Goal: Task Accomplishment & Management: Manage account settings

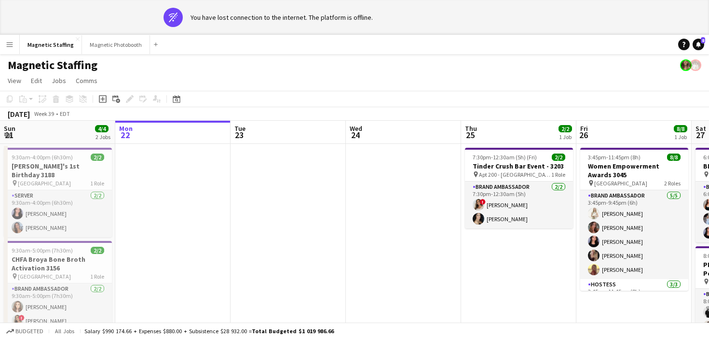
scroll to position [0, 273]
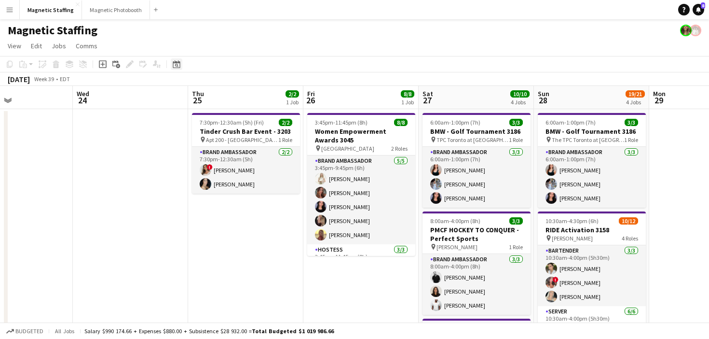
click at [178, 67] on icon "Date picker" at bounding box center [177, 64] width 8 height 8
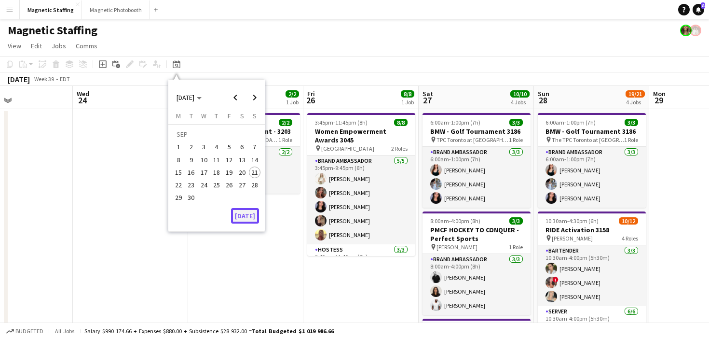
click at [249, 218] on button "[DATE]" at bounding box center [245, 215] width 28 height 15
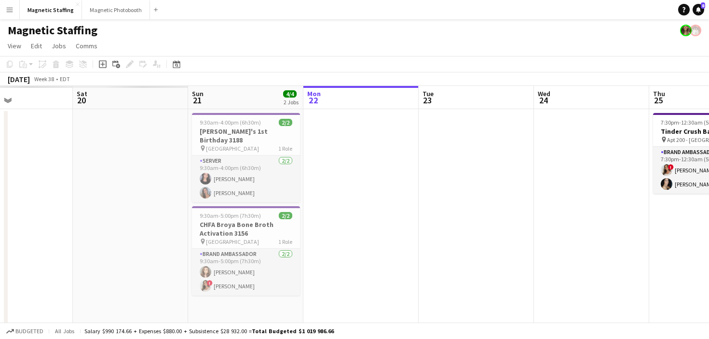
scroll to position [0, 332]
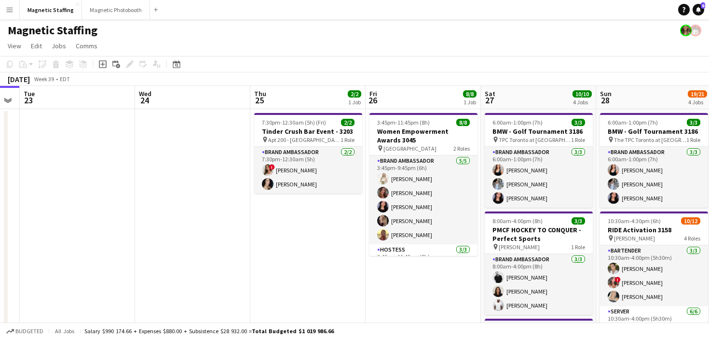
drag, startPoint x: 447, startPoint y: 218, endPoint x: 96, endPoint y: 227, distance: 351.3
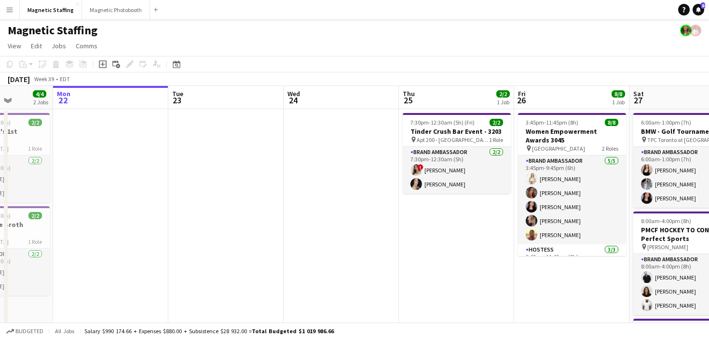
scroll to position [0, 438]
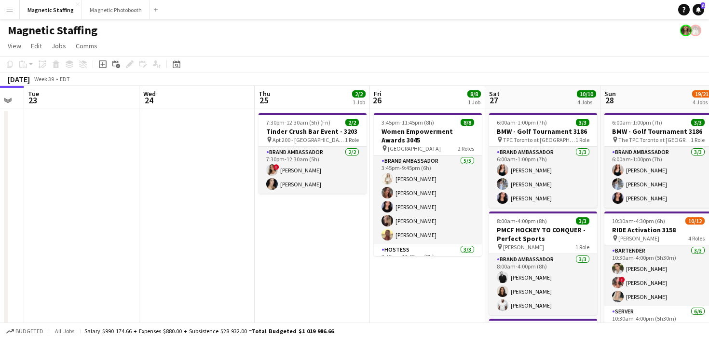
drag, startPoint x: 276, startPoint y: 227, endPoint x: 55, endPoint y: 235, distance: 221.1
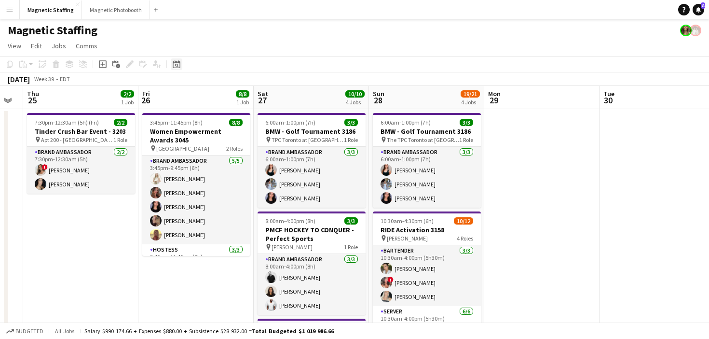
click at [176, 60] on div "Date picker" at bounding box center [177, 64] width 12 height 12
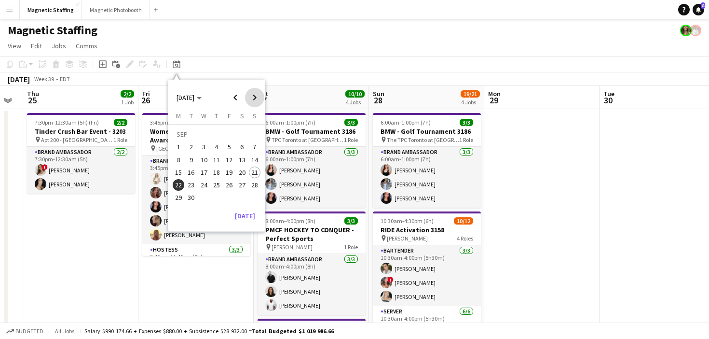
click at [255, 98] on span "Next month" at bounding box center [254, 97] width 19 height 19
click at [218, 198] on span "30" at bounding box center [217, 198] width 12 height 12
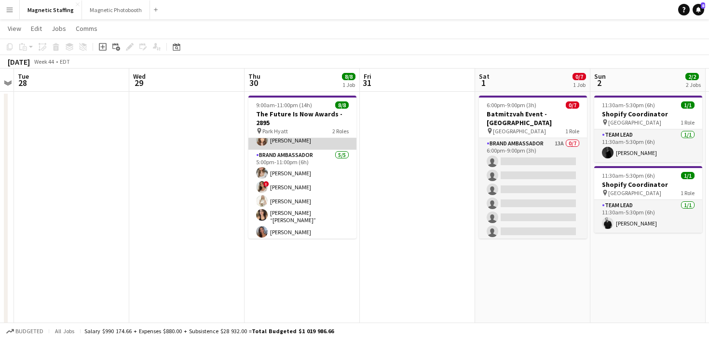
scroll to position [0, 0]
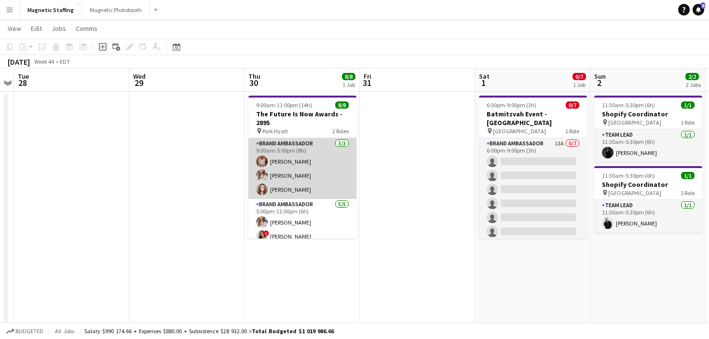
click at [301, 181] on app-card-role "Brand Ambassador 3/3 9:00am-5:00pm (8h) Fady Zablouk Sabrina McCaskill Sabrina …" at bounding box center [302, 168] width 108 height 61
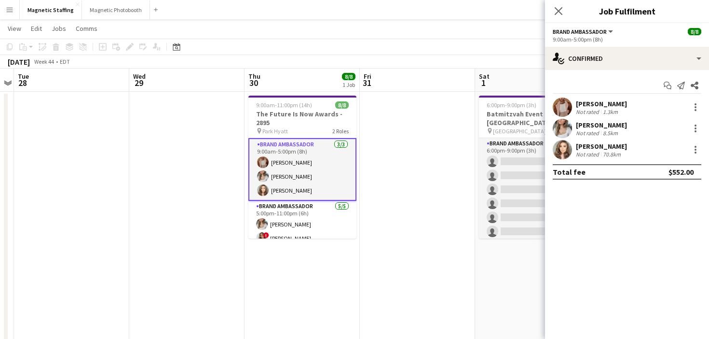
click at [278, 265] on app-date-cell "9:00am-11:00pm (14h) 8/8 The Future Is Now Awards - 2895 pin Park Hyatt 2 Roles…" at bounding box center [302, 337] width 115 height 490
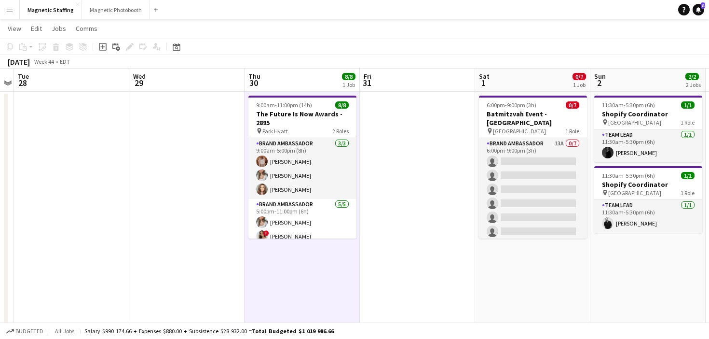
scroll to position [0, 331]
click at [104, 46] on icon "Add job" at bounding box center [103, 47] width 8 height 8
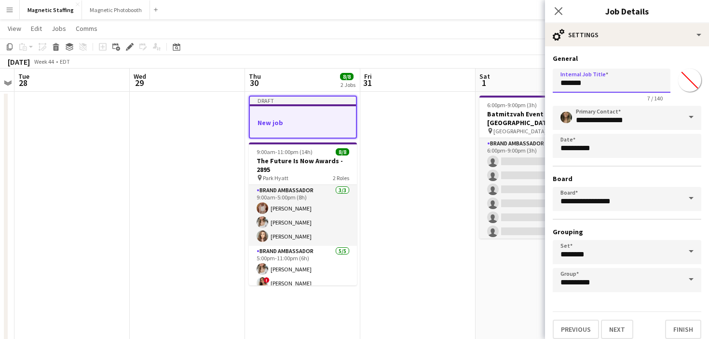
drag, startPoint x: 607, startPoint y: 84, endPoint x: 483, endPoint y: 84, distance: 124.5
click at [483, 84] on body "Menu Boards Boards Boards All jobs Status Workforce Workforce My Workforce Recr…" at bounding box center [354, 313] width 709 height 660
type input "**********"
click at [624, 331] on button "Next" at bounding box center [617, 328] width 32 height 19
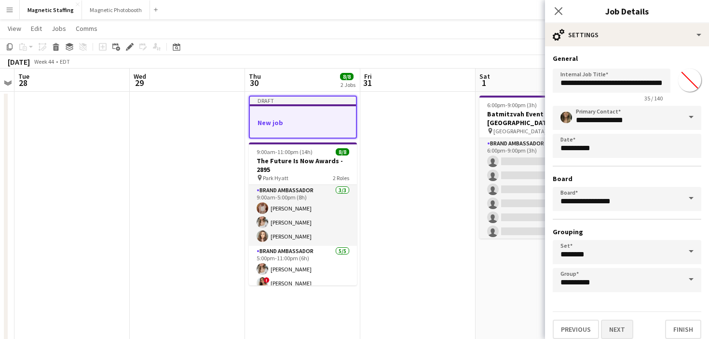
scroll to position [0, 0]
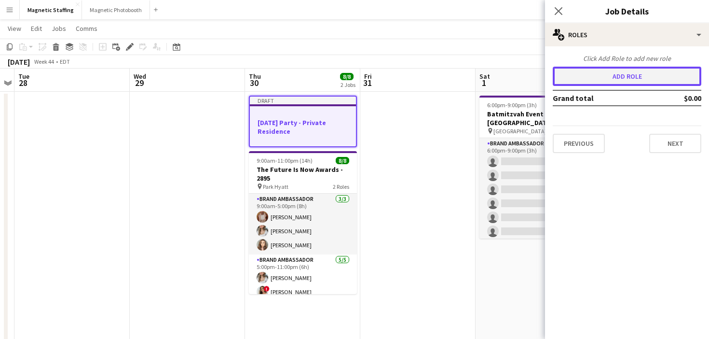
click at [661, 75] on button "Add role" at bounding box center [627, 76] width 149 height 19
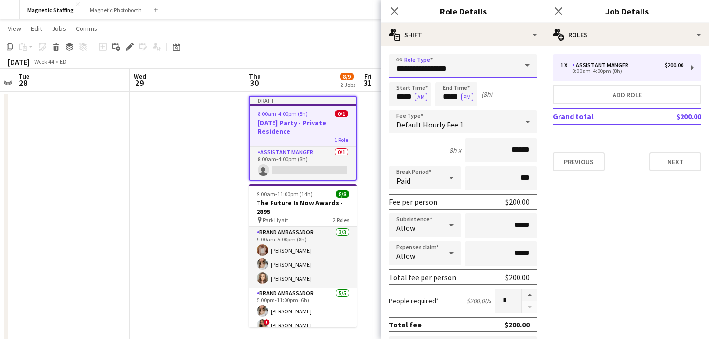
drag, startPoint x: 449, startPoint y: 66, endPoint x: 302, endPoint y: 66, distance: 147.6
click at [305, 66] on body "Menu Boards Boards Boards All jobs Status Workforce Workforce My Workforce Recr…" at bounding box center [354, 313] width 709 height 660
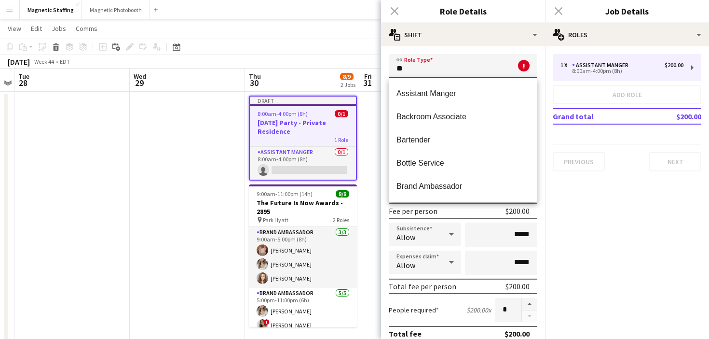
drag, startPoint x: 403, startPoint y: 69, endPoint x: 341, endPoint y: 65, distance: 62.4
click at [351, 68] on body "Menu Boards Boards Boards All jobs Status Workforce Workforce My Workforce Recr…" at bounding box center [354, 313] width 709 height 660
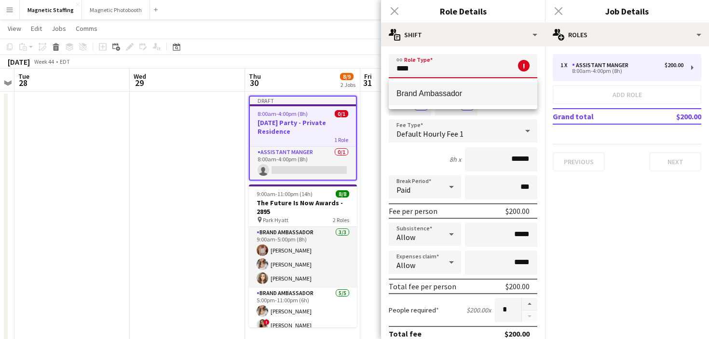
click at [430, 97] on span "Brand Ambassador" at bounding box center [463, 93] width 133 height 9
type input "**********"
type input "******"
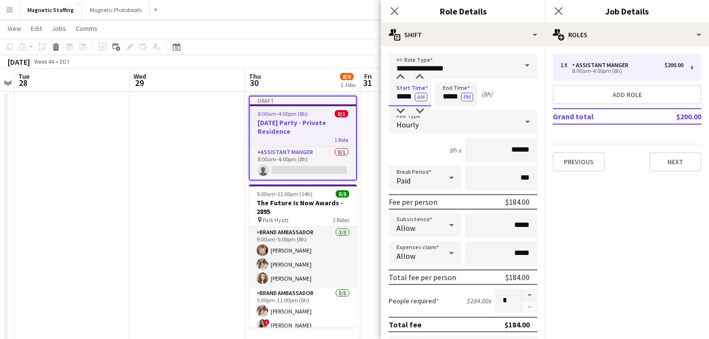
drag, startPoint x: 414, startPoint y: 97, endPoint x: 353, endPoint y: 96, distance: 60.8
click at [353, 97] on body "Menu Boards Boards Boards All jobs Status Workforce Workforce My Workforce Recr…" at bounding box center [354, 313] width 709 height 660
type input "*****"
click at [419, 97] on button "AM" at bounding box center [421, 97] width 13 height 9
drag, startPoint x: 460, startPoint y: 96, endPoint x: 384, endPoint y: 96, distance: 76.2
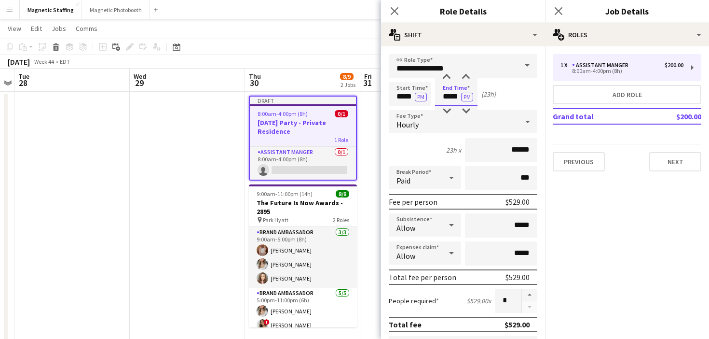
type input "*****"
click at [515, 150] on input "******" at bounding box center [501, 150] width 72 height 24
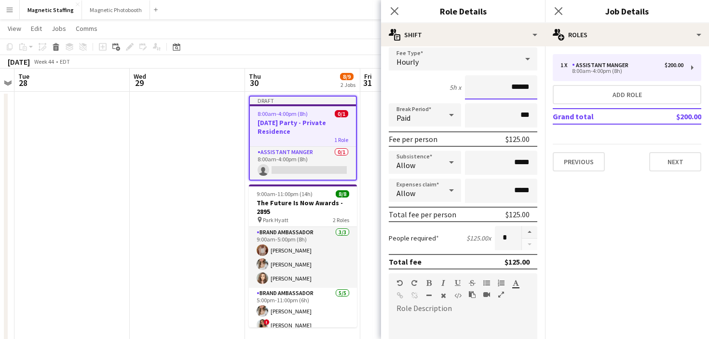
scroll to position [217, 0]
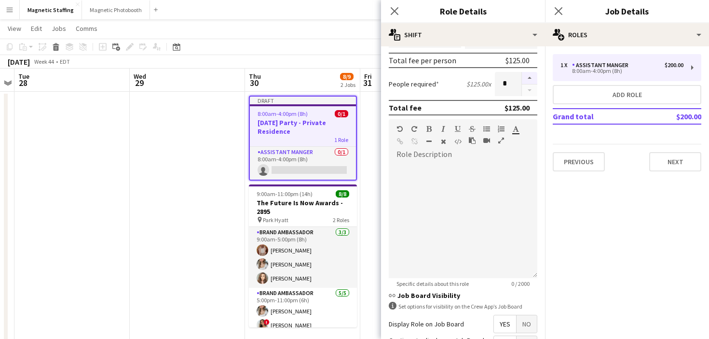
type input "******"
click at [527, 77] on button "button" at bounding box center [529, 78] width 15 height 13
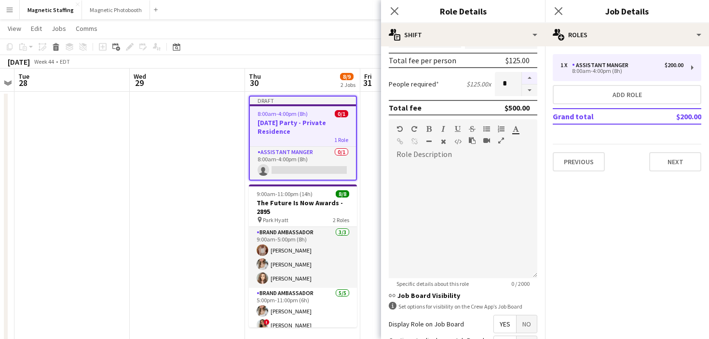
type input "*"
click at [440, 178] on div at bounding box center [463, 220] width 149 height 116
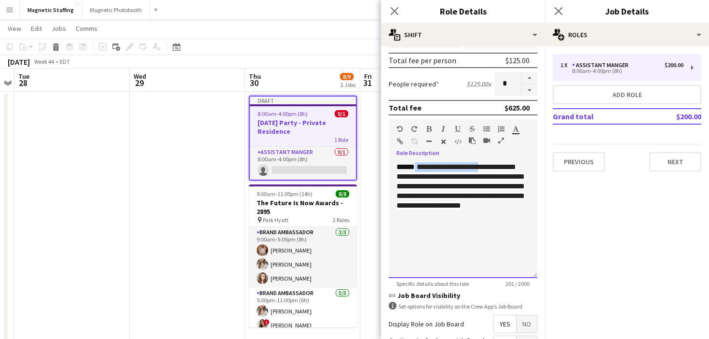
drag, startPoint x: 483, startPoint y: 168, endPoint x: 414, endPoint y: 168, distance: 68.5
click at [414, 168] on div "**********" at bounding box center [463, 220] width 149 height 116
drag, startPoint x: 474, startPoint y: 176, endPoint x: 465, endPoint y: 176, distance: 9.6
click at [465, 176] on span "**********" at bounding box center [463, 181] width 132 height 36
drag, startPoint x: 457, startPoint y: 177, endPoint x: 526, endPoint y: 175, distance: 69.0
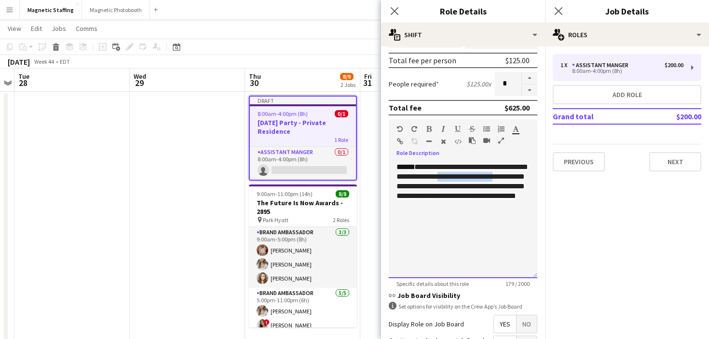
click at [526, 175] on div "**********" at bounding box center [463, 220] width 149 height 116
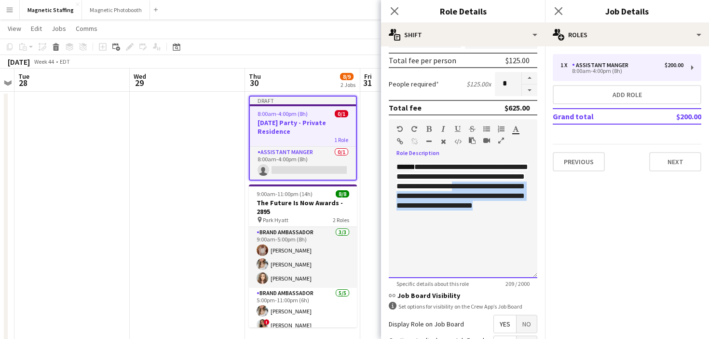
drag, startPoint x: 485, startPoint y: 186, endPoint x: 517, endPoint y: 212, distance: 41.1
click at [517, 214] on div "**********" at bounding box center [463, 220] width 149 height 116
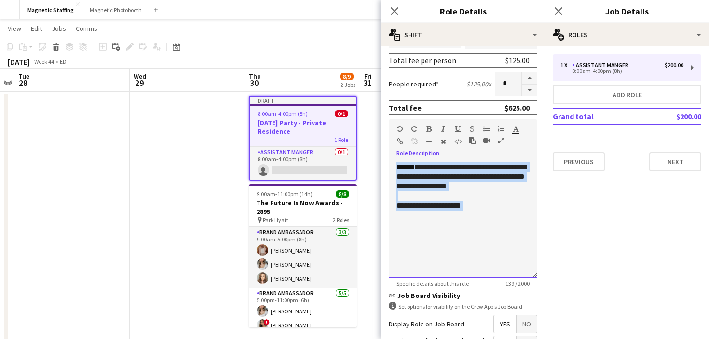
drag, startPoint x: 499, startPoint y: 214, endPoint x: 363, endPoint y: 159, distance: 147.0
click at [363, 159] on body "Menu Boards Boards Boards All jobs Status Workforce Workforce My Workforce Recr…" at bounding box center [354, 313] width 709 height 660
click at [447, 139] on div at bounding box center [447, 143] width 14 height 12
click at [444, 140] on icon "button" at bounding box center [443, 141] width 5 height 7
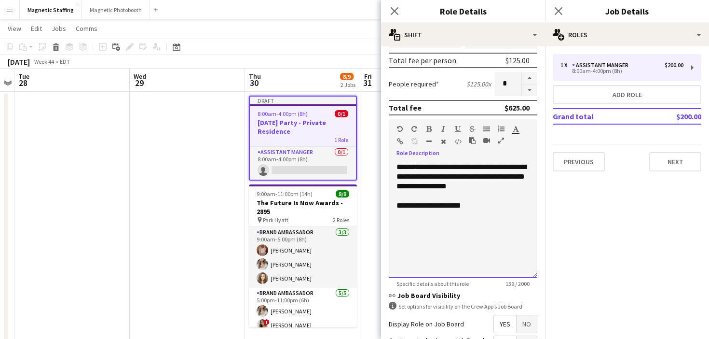
click at [425, 216] on div at bounding box center [463, 215] width 133 height 10
drag, startPoint x: 417, startPoint y: 177, endPoint x: 396, endPoint y: 177, distance: 21.7
click at [396, 177] on div "**********" at bounding box center [463, 220] width 149 height 116
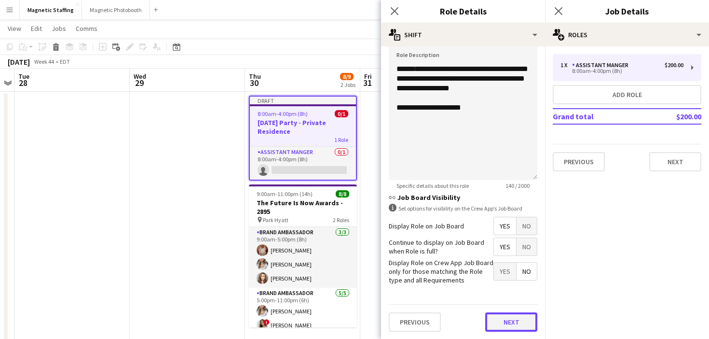
click at [497, 324] on button "Next" at bounding box center [511, 321] width 52 height 19
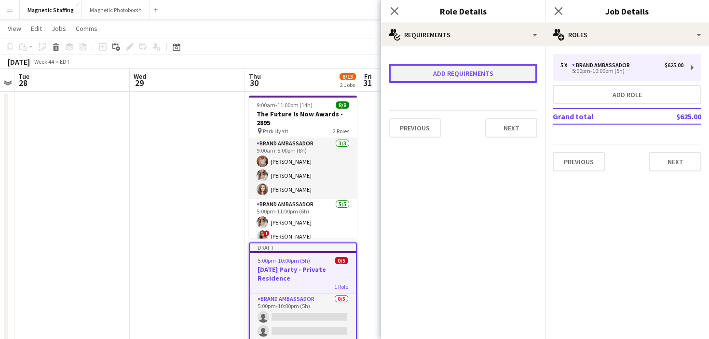
click at [457, 69] on button "Add requirements" at bounding box center [463, 73] width 149 height 19
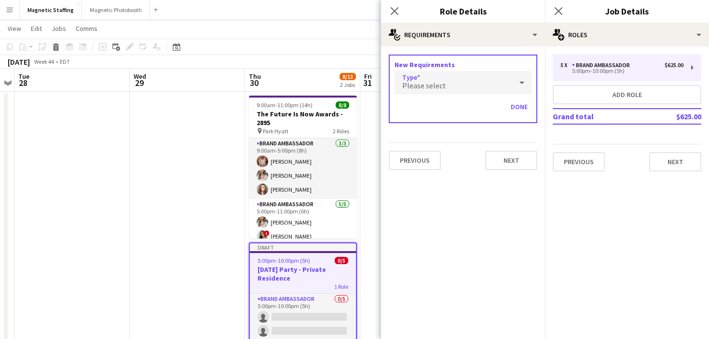
click at [426, 89] on span "Please select" at bounding box center [424, 86] width 44 height 10
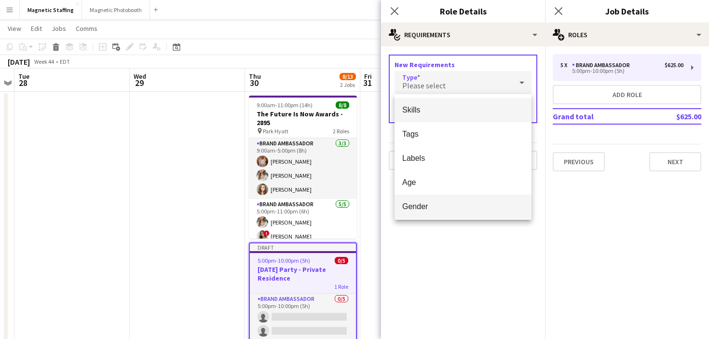
click at [414, 203] on span "Gender" at bounding box center [463, 206] width 122 height 9
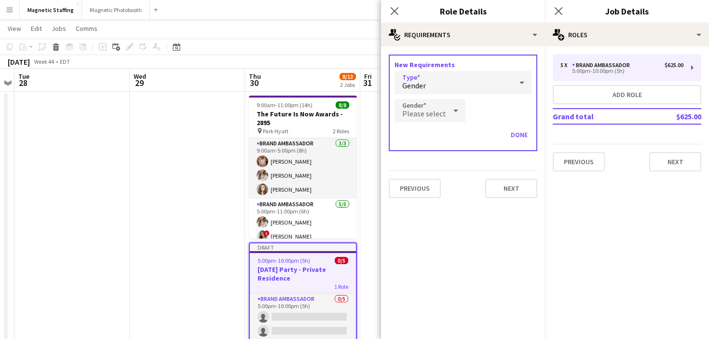
click at [426, 118] on span "Please select" at bounding box center [424, 114] width 44 height 10
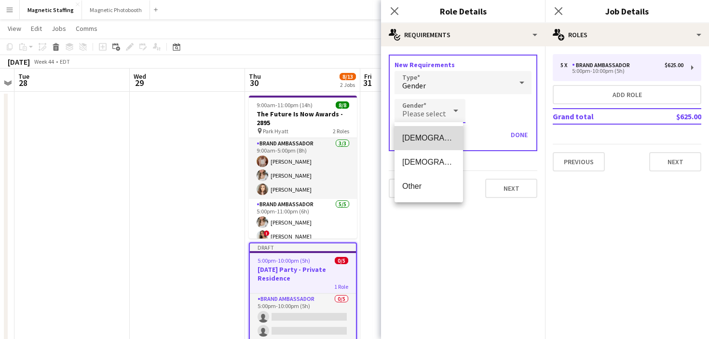
click at [423, 137] on span "[DEMOGRAPHIC_DATA]" at bounding box center [428, 137] width 53 height 9
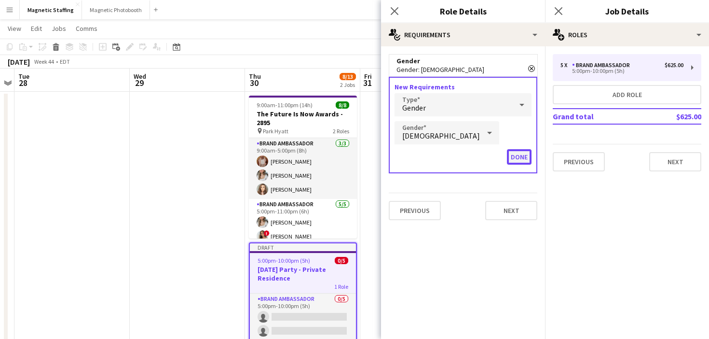
click at [513, 153] on button "Done" at bounding box center [519, 156] width 25 height 15
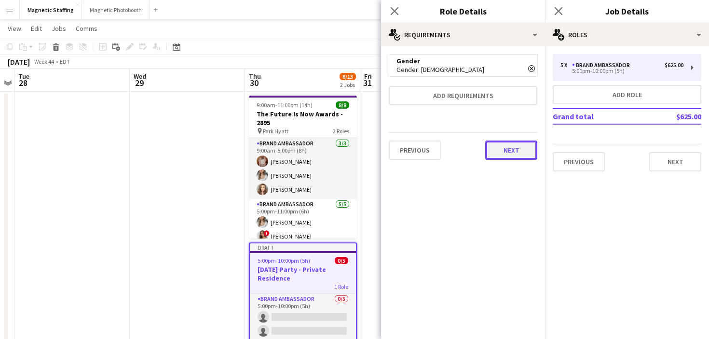
click at [513, 149] on button "Next" at bounding box center [511, 149] width 52 height 19
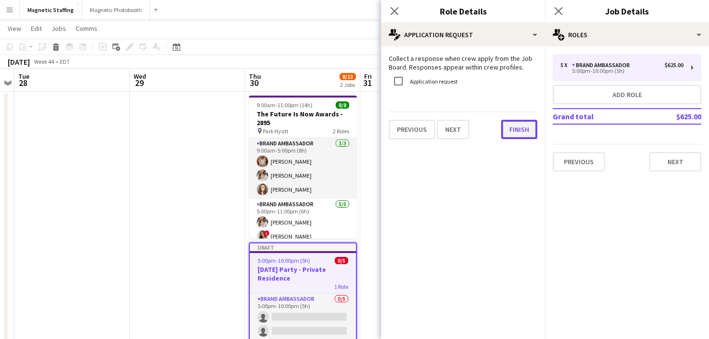
click at [522, 128] on button "Finish" at bounding box center [519, 129] width 36 height 19
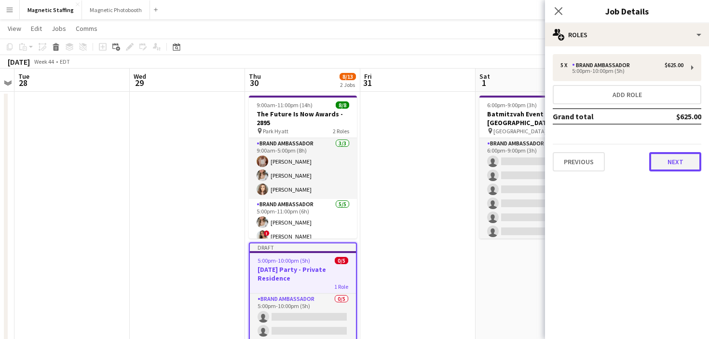
click at [667, 169] on button "Next" at bounding box center [675, 161] width 52 height 19
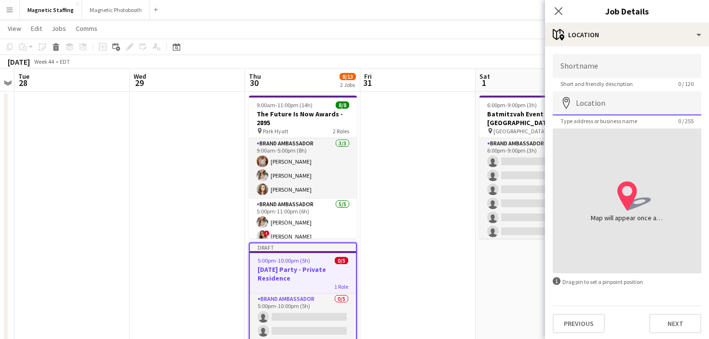
click at [597, 109] on input "Location" at bounding box center [627, 103] width 149 height 24
type input "**********"
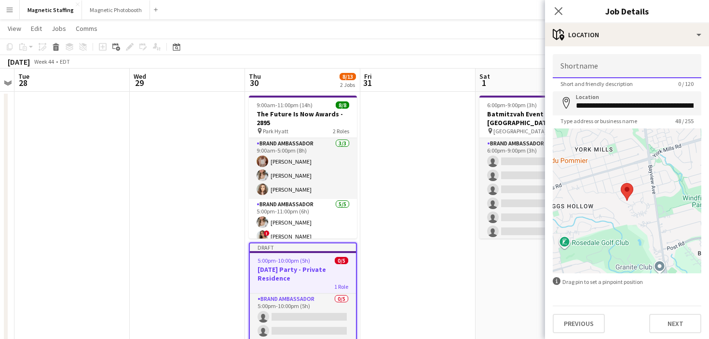
click at [609, 58] on input "Shortname" at bounding box center [627, 66] width 149 height 24
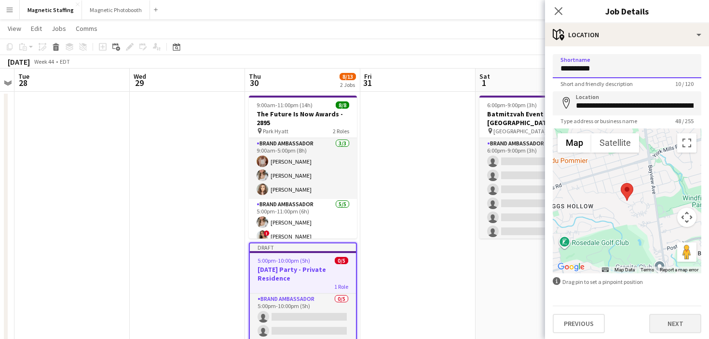
type input "**********"
click at [677, 326] on button "Next" at bounding box center [675, 323] width 52 height 19
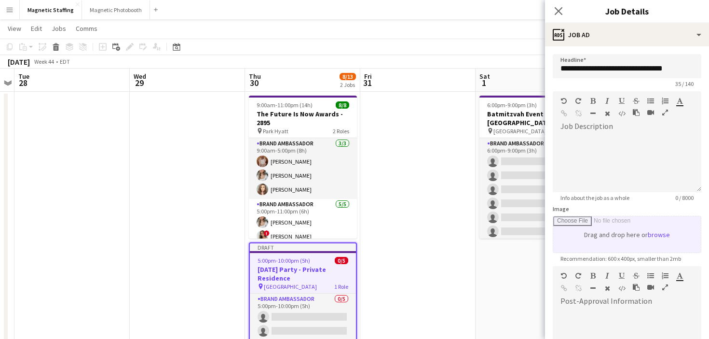
scroll to position [138, 0]
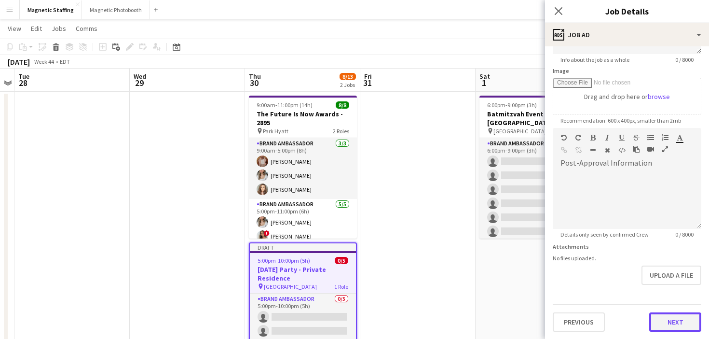
click at [659, 318] on button "Next" at bounding box center [675, 321] width 52 height 19
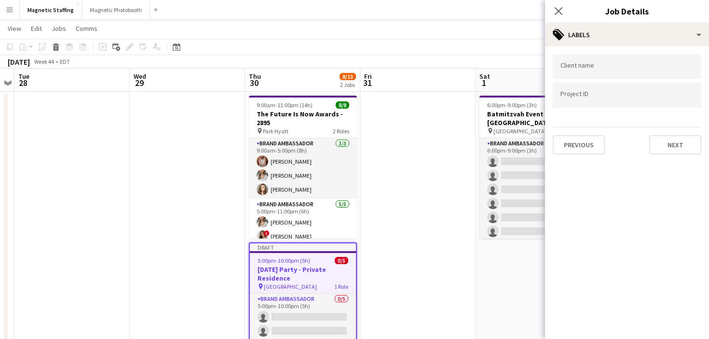
scroll to position [0, 0]
click at [669, 146] on button "Next" at bounding box center [675, 144] width 52 height 19
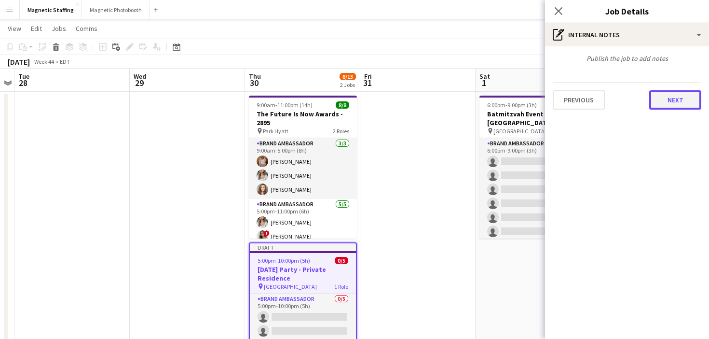
click at [686, 97] on button "Next" at bounding box center [675, 99] width 52 height 19
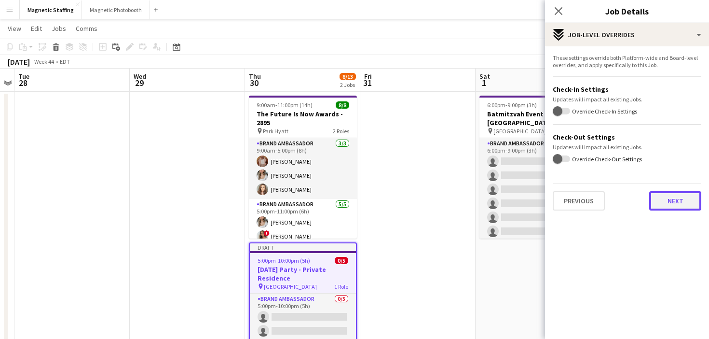
click at [669, 203] on button "Next" at bounding box center [675, 200] width 52 height 19
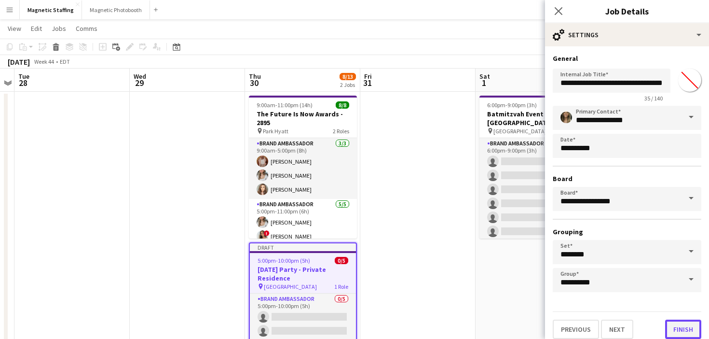
click at [682, 332] on button "Finish" at bounding box center [683, 328] width 36 height 19
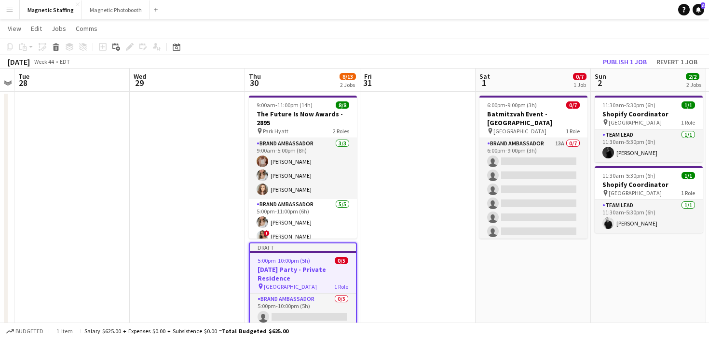
click at [366, 232] on app-date-cell at bounding box center [417, 337] width 115 height 490
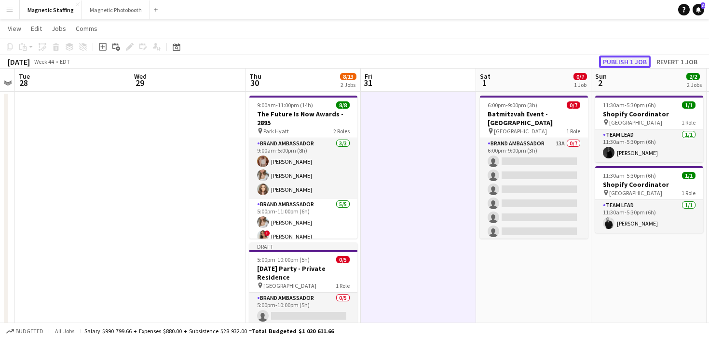
click at [619, 60] on button "Publish 1 job" at bounding box center [625, 61] width 52 height 13
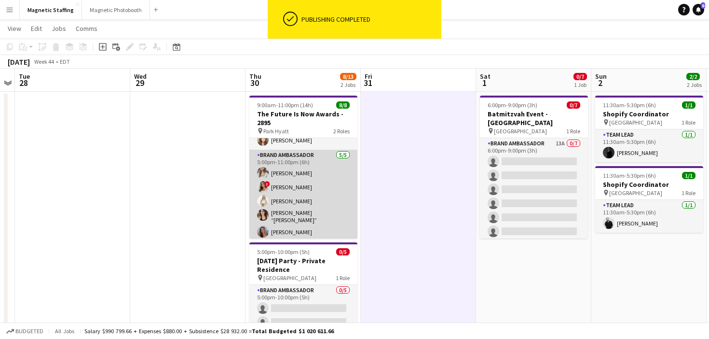
scroll to position [0, 0]
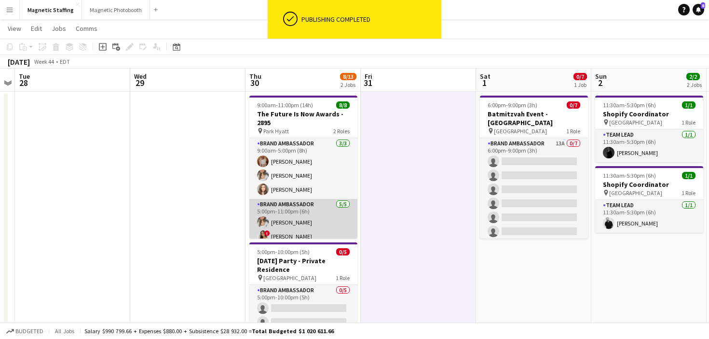
click at [307, 220] on app-card-role "Brand Ambassador 5/5 5:00pm-11:00pm (6h) Sabrina McCaskill ! Emily Vandongen Ka…" at bounding box center [303, 245] width 108 height 92
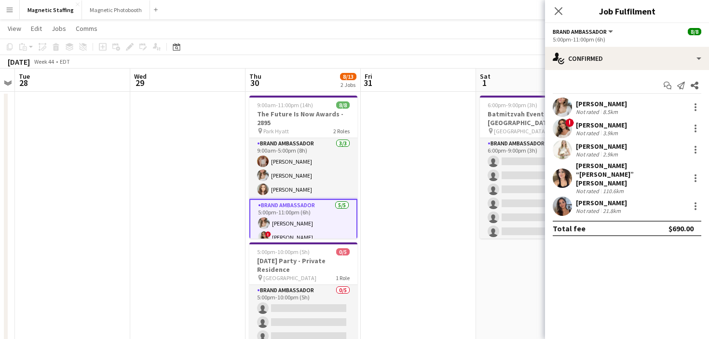
click at [655, 45] on app-options-switcher "Brand Ambassador All roles Brand Ambassador 8/8 5:00pm-11:00pm (6h)" at bounding box center [627, 35] width 164 height 24
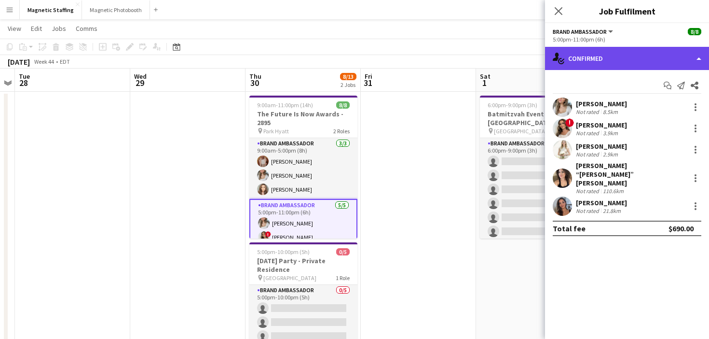
click at [646, 52] on div "single-neutral-actions-check-2 Confirmed" at bounding box center [627, 58] width 164 height 23
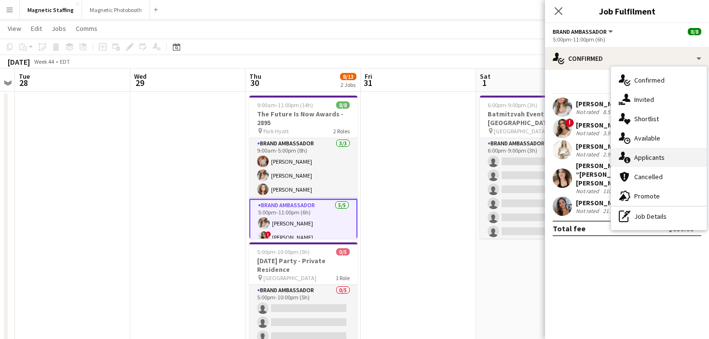
click at [622, 153] on icon at bounding box center [622, 155] width 6 height 8
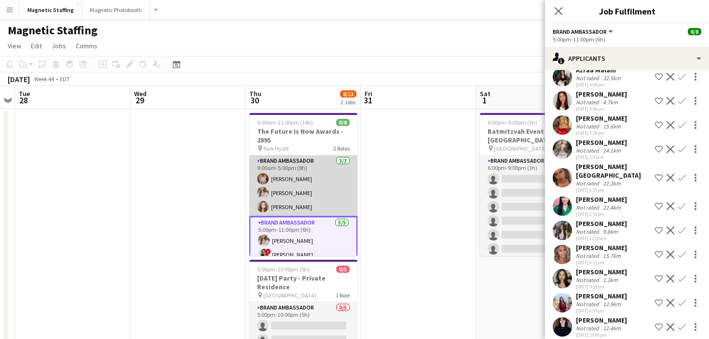
click at [277, 176] on app-card-role "Brand Ambassador 3/3 9:00am-5:00pm (8h) Fady Zablouk Sabrina McCaskill Sabrina …" at bounding box center [303, 185] width 108 height 61
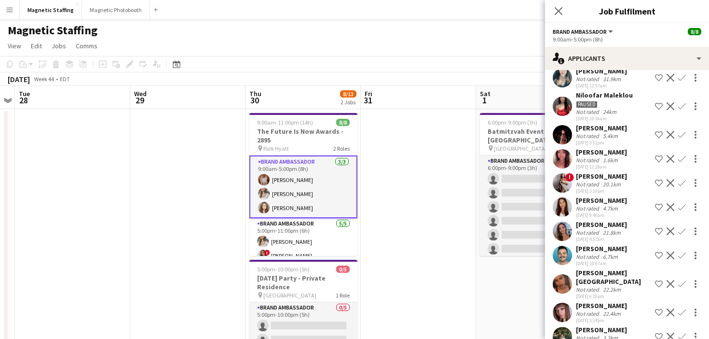
scroll to position [469, 0]
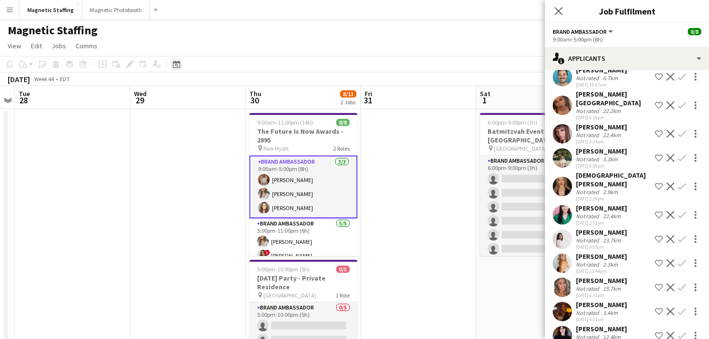
click at [177, 65] on icon "Date picker" at bounding box center [177, 64] width 8 height 8
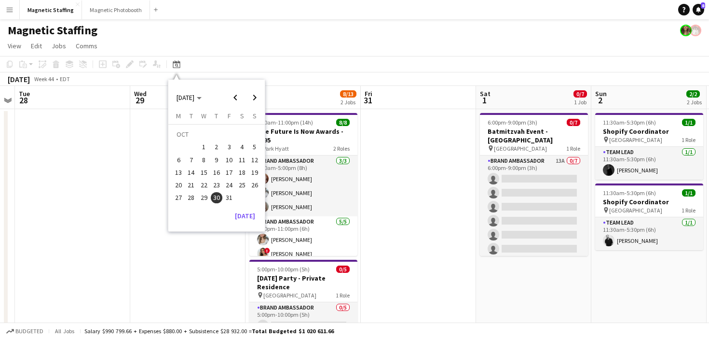
click at [218, 161] on span "9" at bounding box center [217, 160] width 12 height 12
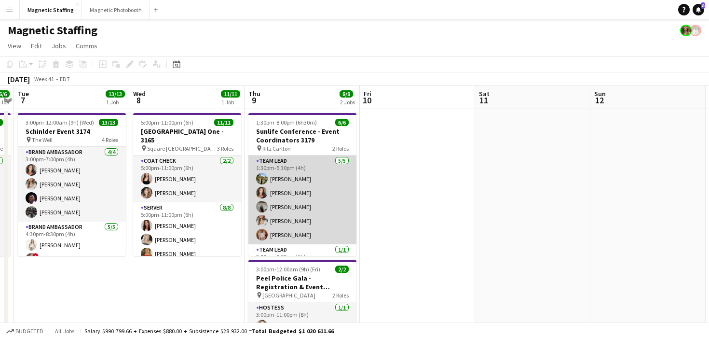
scroll to position [21, 0]
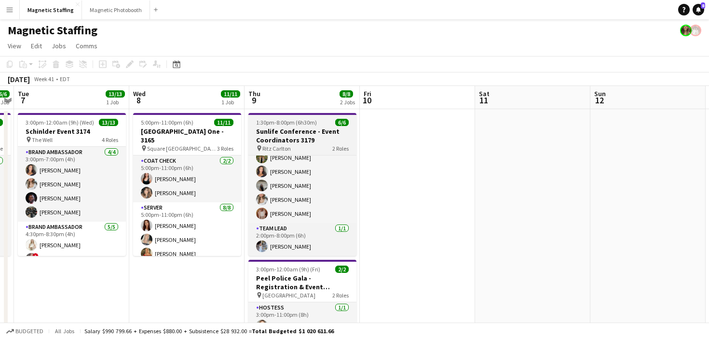
click at [268, 132] on h3 "Sunlife Conference - Event Coordinators 3179" at bounding box center [302, 135] width 108 height 17
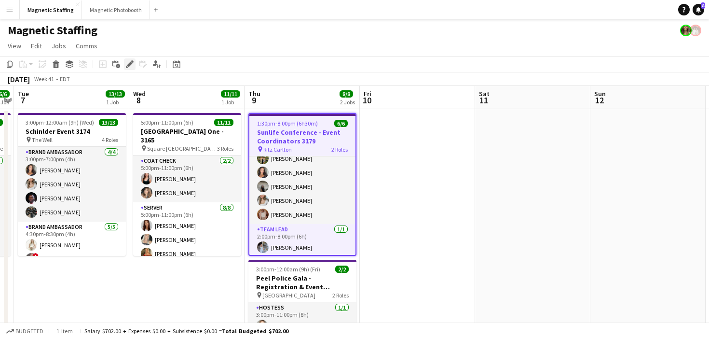
click at [130, 67] on icon "Edit" at bounding box center [130, 64] width 8 height 8
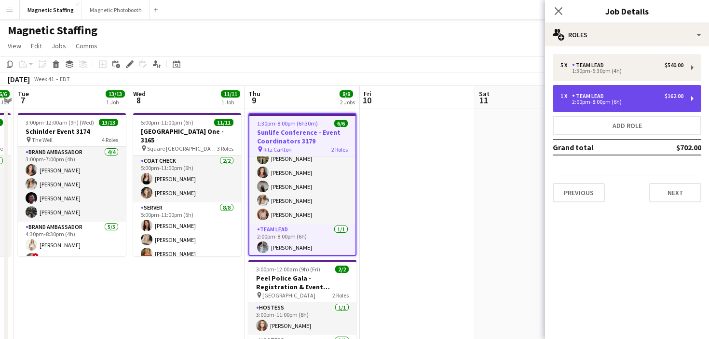
click at [569, 101] on div "2:00pm-8:00pm (6h)" at bounding box center [622, 101] width 123 height 5
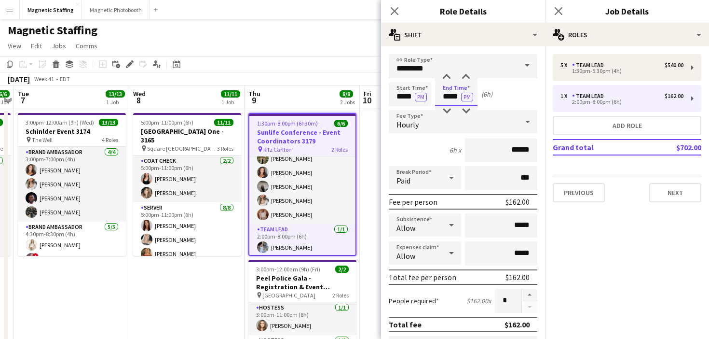
click at [447, 96] on input "*****" at bounding box center [456, 94] width 42 height 24
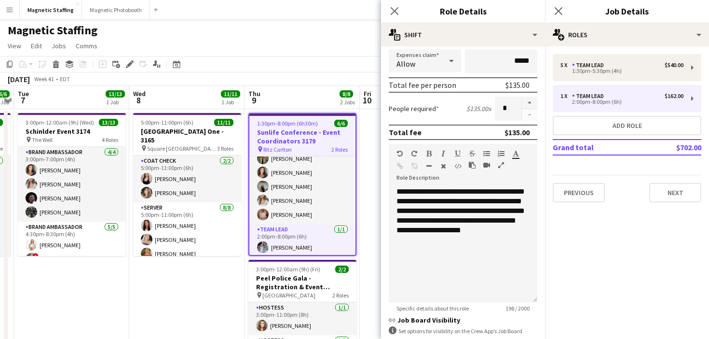
scroll to position [315, 0]
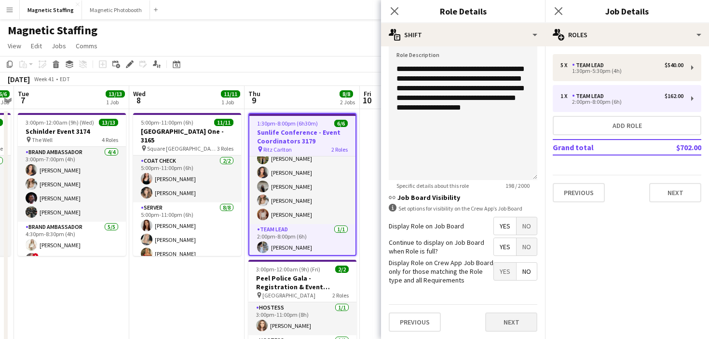
type input "*****"
click at [496, 319] on button "Next" at bounding box center [511, 321] width 52 height 19
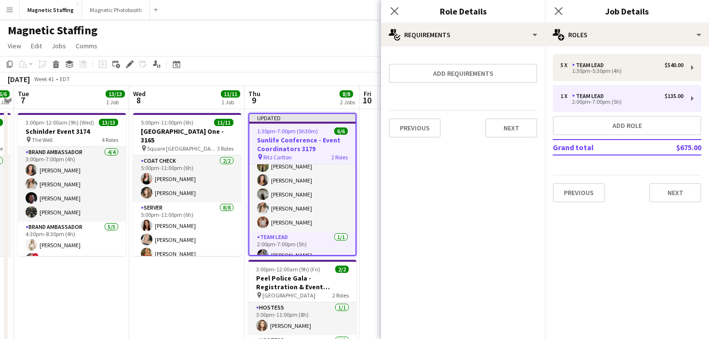
scroll to position [0, 0]
click at [522, 138] on div "Previous Next" at bounding box center [463, 127] width 149 height 35
click at [522, 131] on button "Next" at bounding box center [511, 127] width 52 height 19
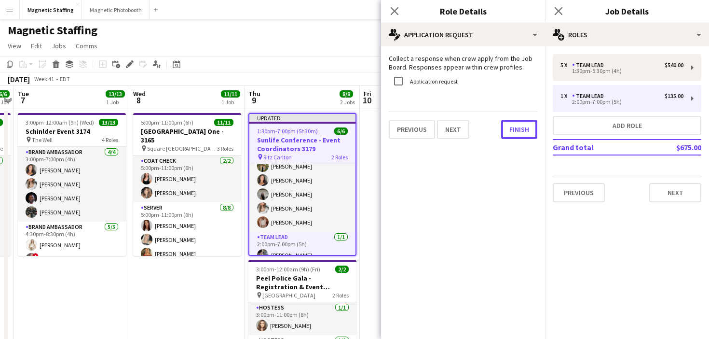
click at [522, 131] on button "Finish" at bounding box center [519, 129] width 36 height 19
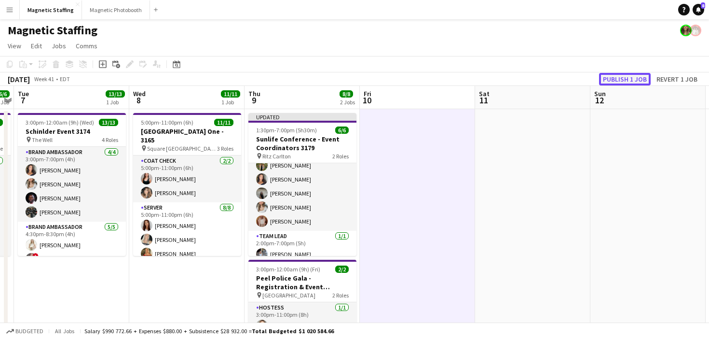
click at [629, 81] on button "Publish 1 job" at bounding box center [625, 79] width 52 height 13
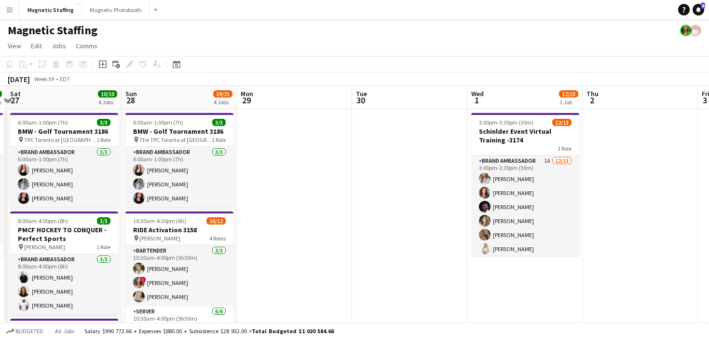
scroll to position [0, 238]
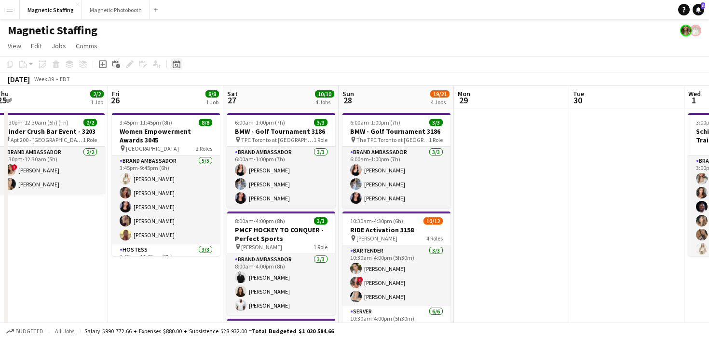
click at [175, 67] on icon "Date picker" at bounding box center [177, 64] width 8 height 8
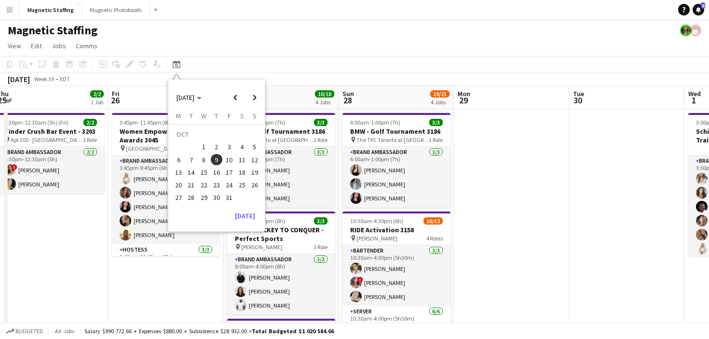
click at [234, 223] on div "OCT 2025 OCT 2025 Monday M Tuesday T Wednesday W Thursday T Friday F Saturday S…" at bounding box center [216, 155] width 96 height 151
click at [243, 219] on button "[DATE]" at bounding box center [245, 215] width 28 height 15
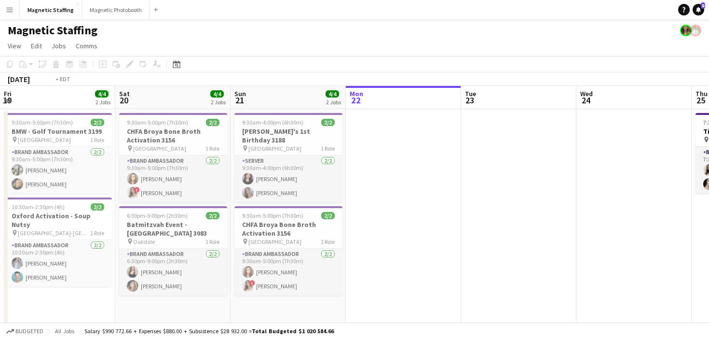
drag, startPoint x: 387, startPoint y: 222, endPoint x: 63, endPoint y: 232, distance: 323.9
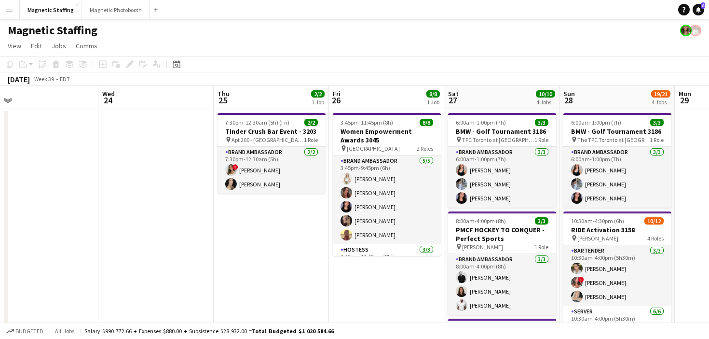
scroll to position [0, 376]
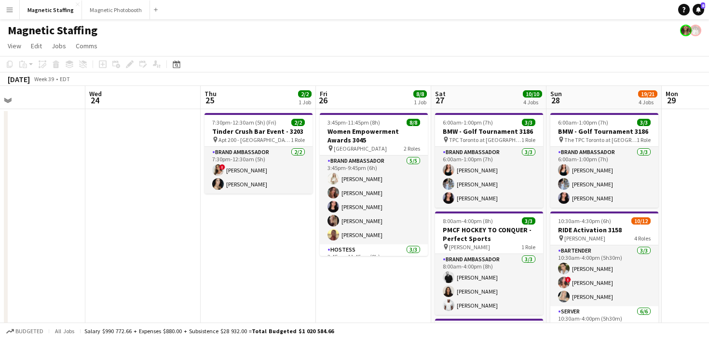
drag, startPoint x: 274, startPoint y: 224, endPoint x: 206, endPoint y: 225, distance: 68.0
click at [180, 64] on div "Date picker" at bounding box center [177, 64] width 12 height 12
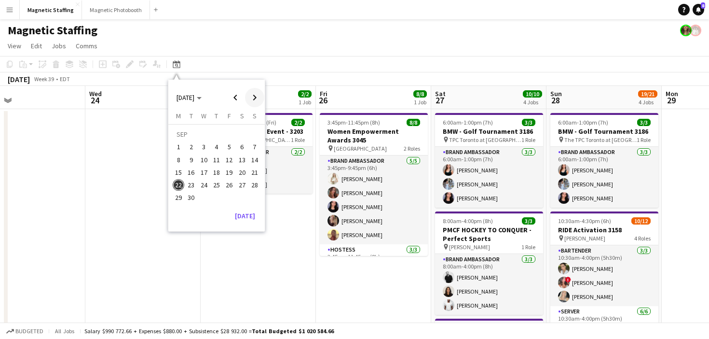
click at [259, 100] on span "Next month" at bounding box center [254, 97] width 19 height 19
click at [218, 198] on span "30" at bounding box center [217, 198] width 12 height 12
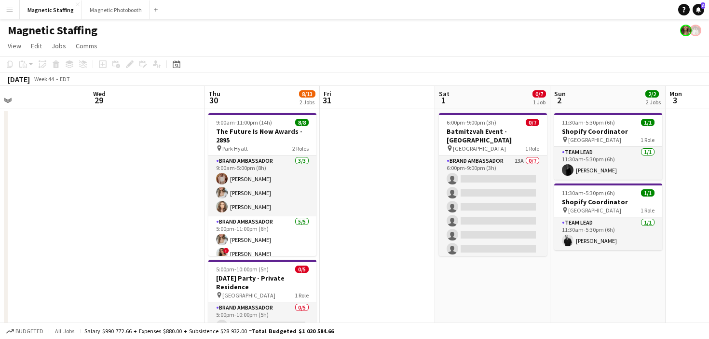
drag, startPoint x: 256, startPoint y: 142, endPoint x: 226, endPoint y: 154, distance: 32.3
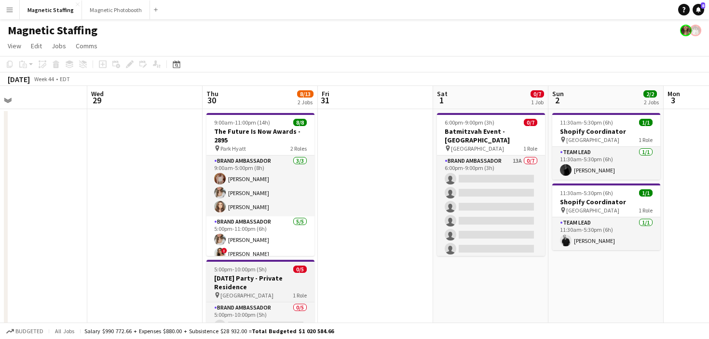
click at [242, 272] on span "5:00pm-10:00pm (5h)" at bounding box center [240, 268] width 53 height 7
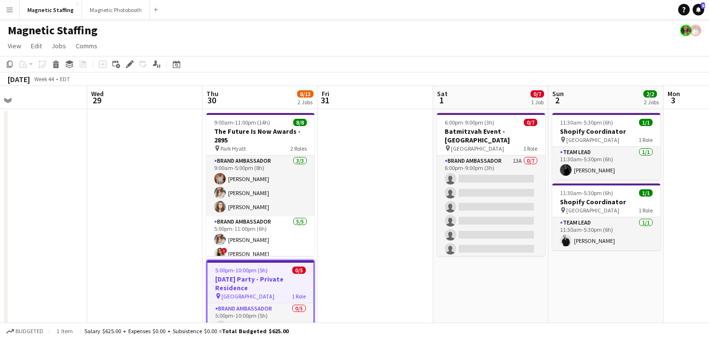
click at [215, 268] on span "5:00pm-10:00pm (5h)" at bounding box center [241, 269] width 53 height 7
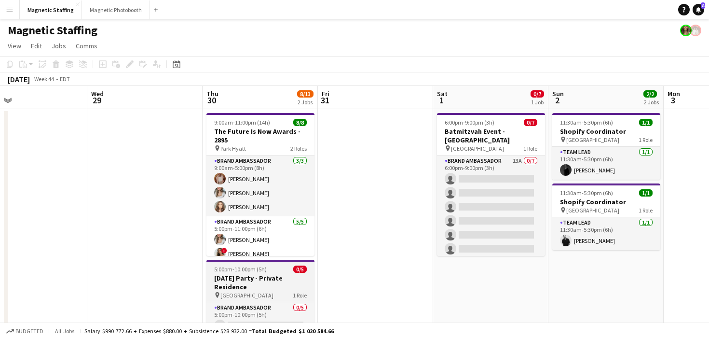
click at [215, 268] on span "5:00pm-10:00pm (5h)" at bounding box center [240, 268] width 53 height 7
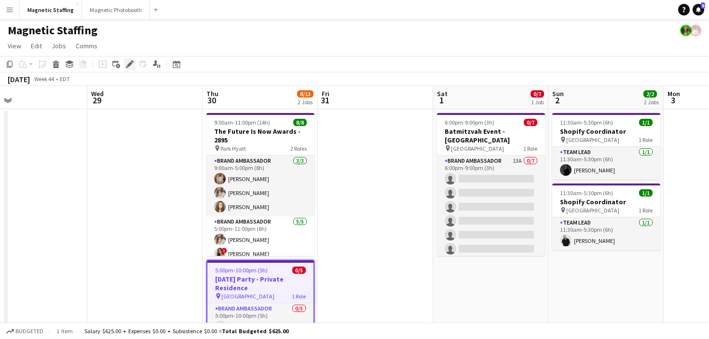
click at [132, 60] on div "Edit" at bounding box center [130, 64] width 12 height 12
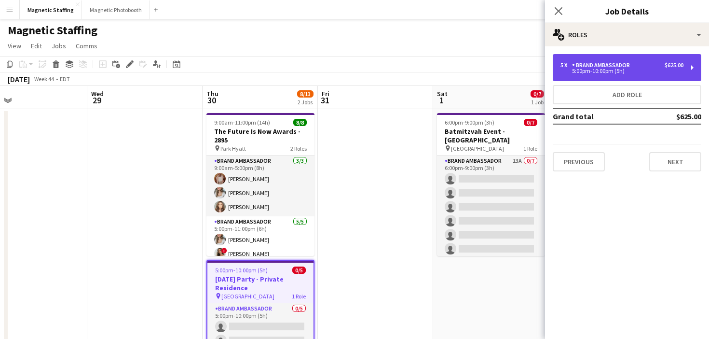
click at [626, 70] on div "5:00pm-10:00pm (5h)" at bounding box center [622, 71] width 123 height 5
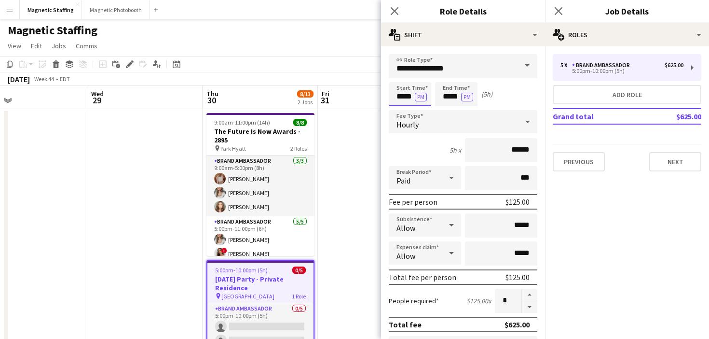
click at [412, 97] on input "*****" at bounding box center [410, 94] width 42 height 24
type input "*****"
drag, startPoint x: 460, startPoint y: 98, endPoint x: 414, endPoint y: 89, distance: 46.3
click at [416, 93] on div "Start Time ***** PM End Time ***** PM (4h 30m)" at bounding box center [463, 94] width 149 height 24
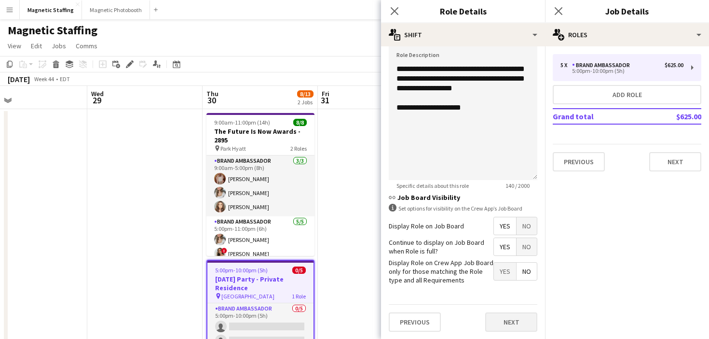
type input "*****"
click at [516, 323] on button "Next" at bounding box center [511, 321] width 52 height 19
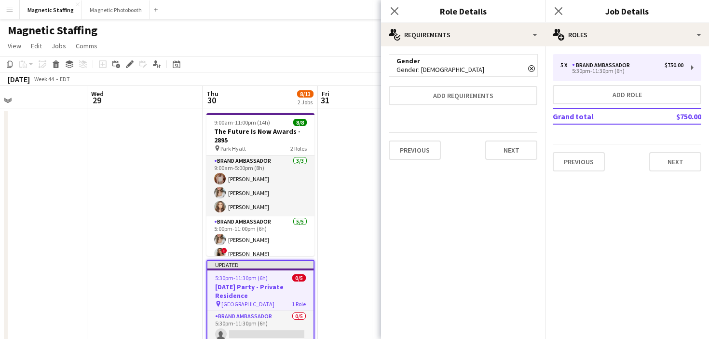
scroll to position [0, 0]
click at [504, 151] on button "Next" at bounding box center [511, 149] width 52 height 19
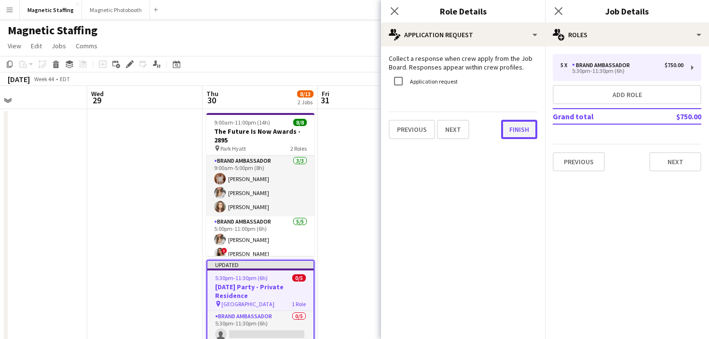
click at [518, 132] on button "Finish" at bounding box center [519, 129] width 36 height 19
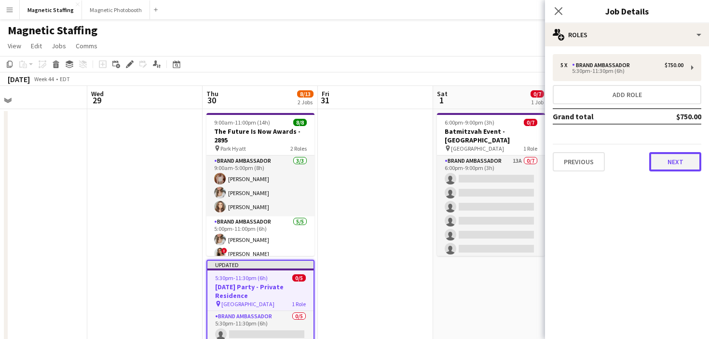
click at [677, 165] on button "Next" at bounding box center [675, 161] width 52 height 19
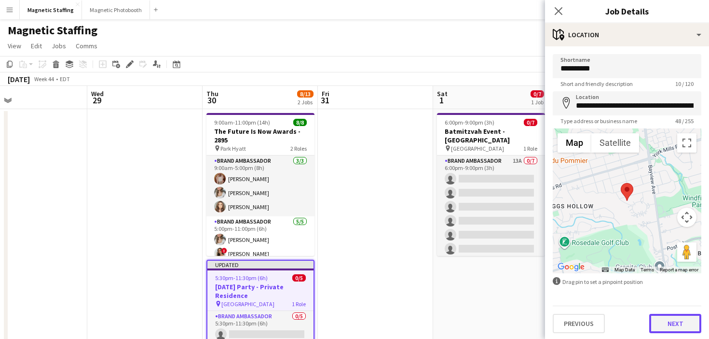
click at [669, 330] on button "Next" at bounding box center [675, 323] width 52 height 19
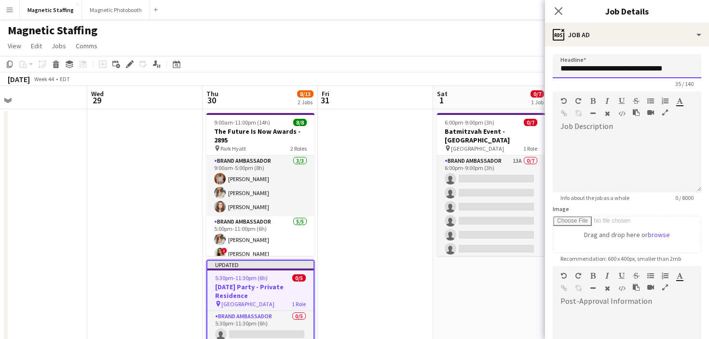
click at [682, 73] on input "**********" at bounding box center [627, 66] width 149 height 24
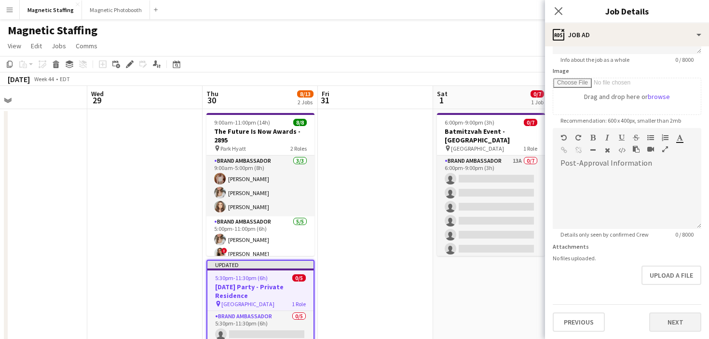
type input "**********"
click at [677, 320] on button "Next" at bounding box center [675, 321] width 52 height 19
type input "*******"
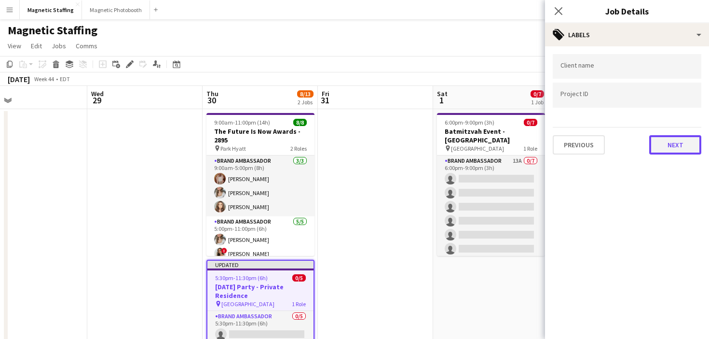
click at [671, 142] on button "Next" at bounding box center [675, 144] width 52 height 19
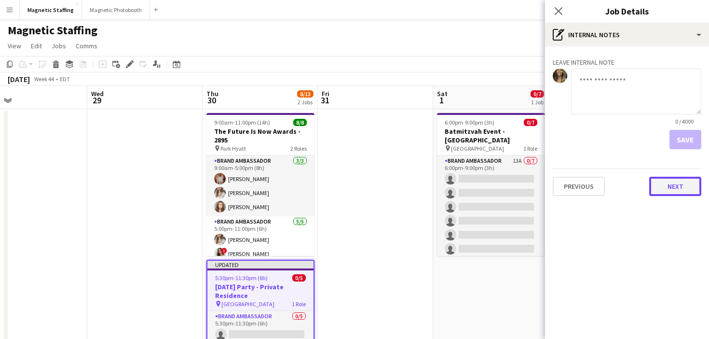
click at [681, 185] on button "Next" at bounding box center [675, 186] width 52 height 19
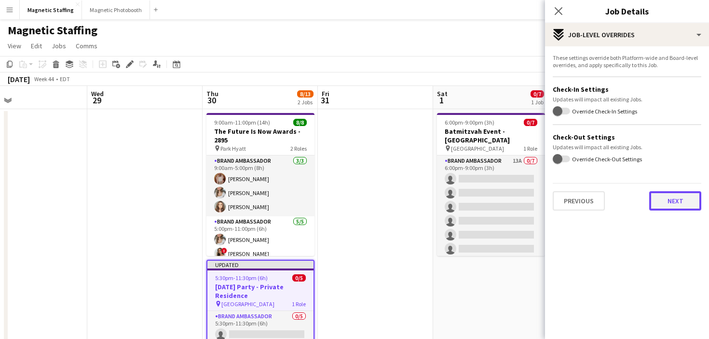
click at [682, 199] on button "Next" at bounding box center [675, 200] width 52 height 19
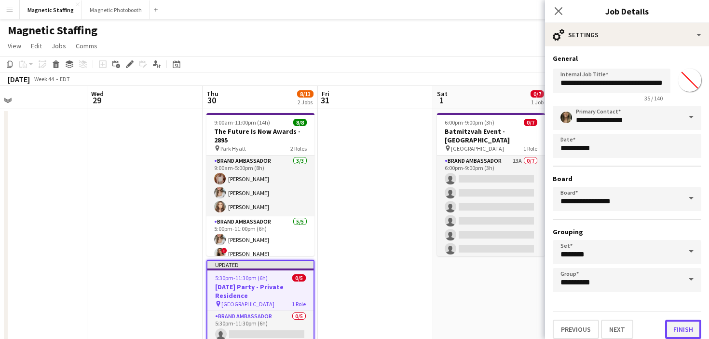
click at [686, 326] on button "Finish" at bounding box center [683, 328] width 36 height 19
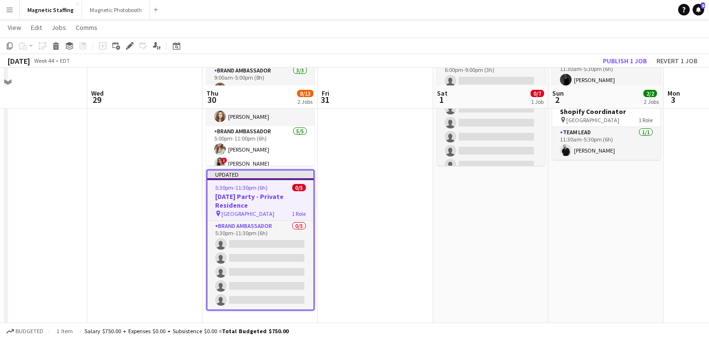
scroll to position [111, 0]
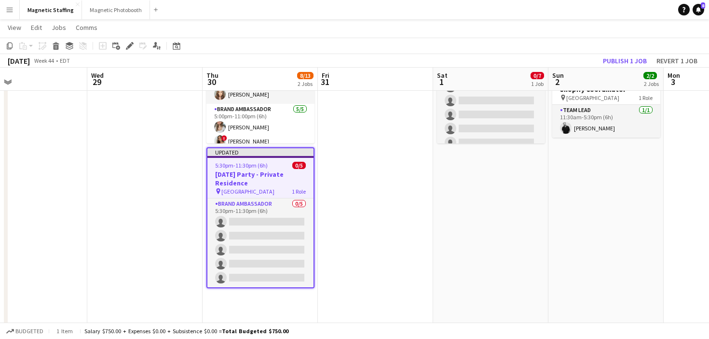
click at [253, 166] on span "5:30pm-11:30pm (6h)" at bounding box center [241, 165] width 53 height 7
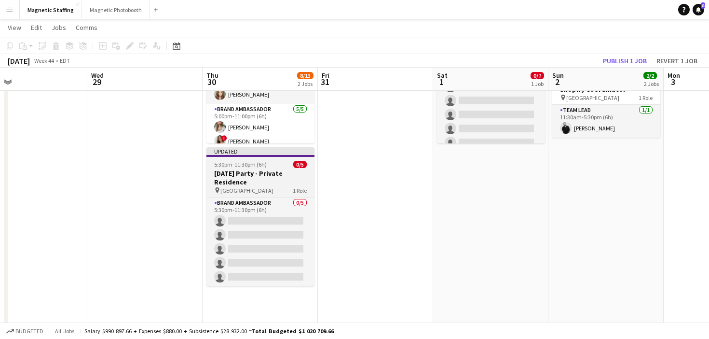
scroll to position [0, 373]
click at [236, 177] on h3 "Halloween Party - Private Residence" at bounding box center [261, 177] width 108 height 17
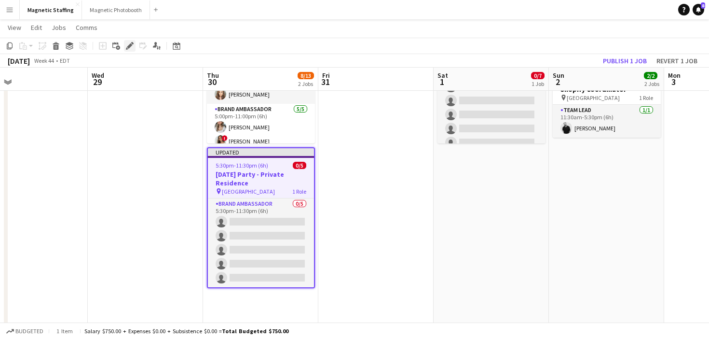
click at [128, 45] on icon "Edit" at bounding box center [130, 46] width 8 height 8
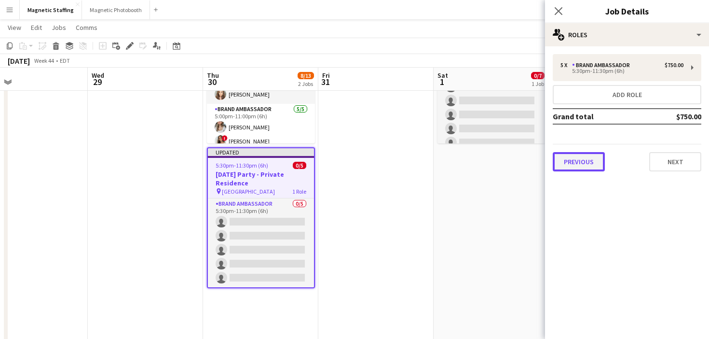
click at [562, 159] on button "Previous" at bounding box center [579, 161] width 52 height 19
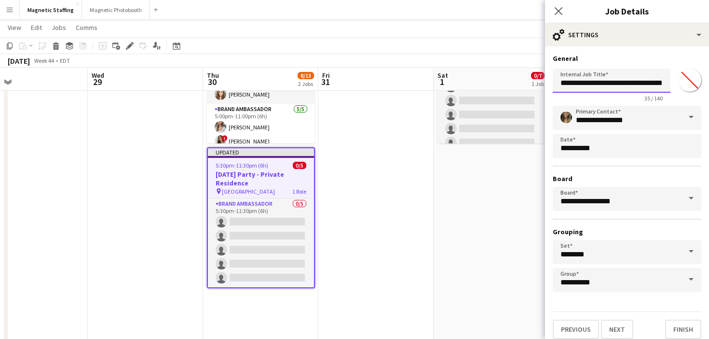
click at [627, 85] on input "**********" at bounding box center [612, 81] width 118 height 24
type input "**********"
click at [683, 323] on button "Finish" at bounding box center [683, 328] width 36 height 19
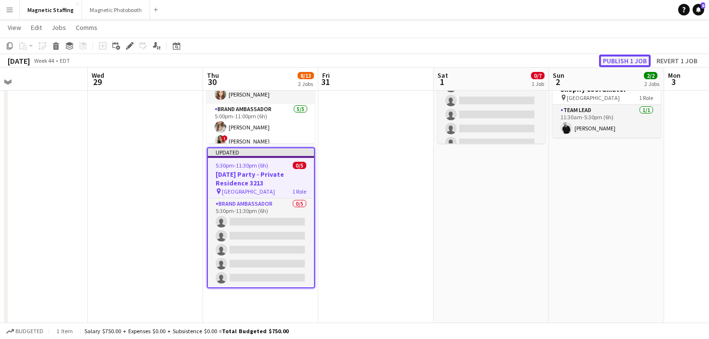
click at [615, 61] on button "Publish 1 job" at bounding box center [625, 61] width 52 height 13
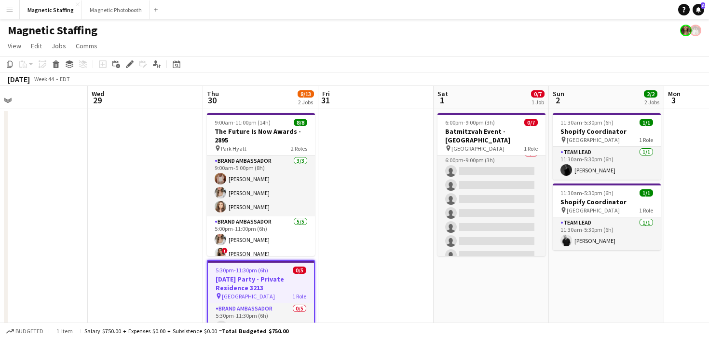
click at [175, 71] on app-toolbar "Copy Paste Paste Command V Paste with crew Command Shift V Paste linked Job Del…" at bounding box center [354, 64] width 709 height 16
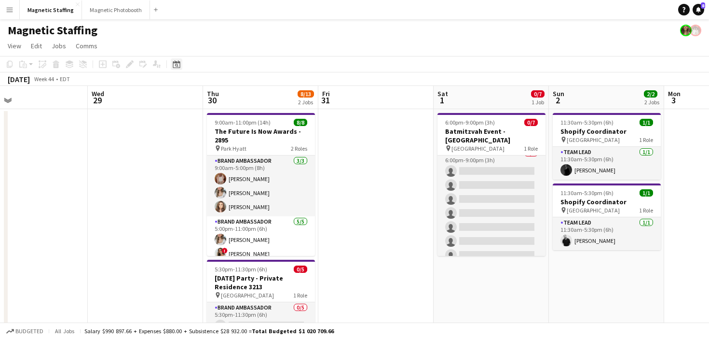
click at [175, 65] on icon at bounding box center [176, 65] width 3 height 3
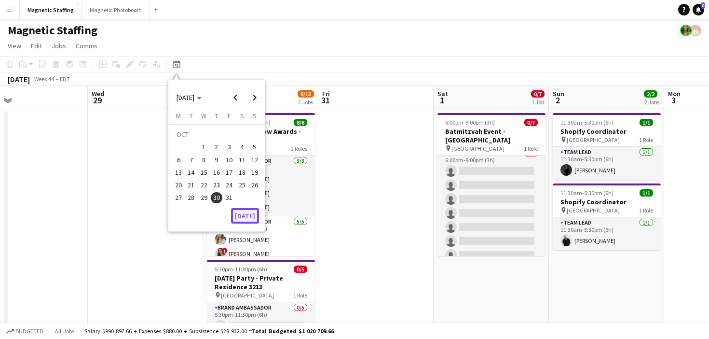
click at [249, 215] on button "[DATE]" at bounding box center [245, 215] width 28 height 15
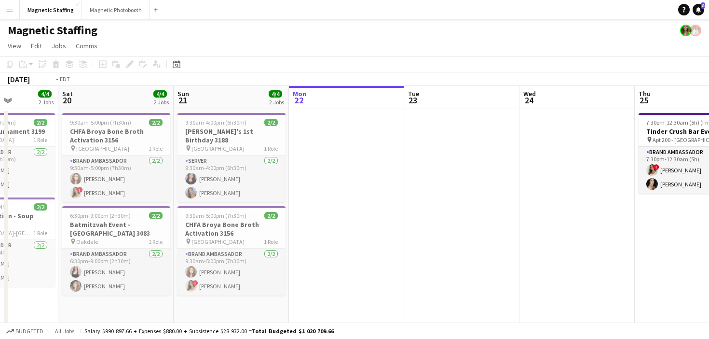
scroll to position [0, 455]
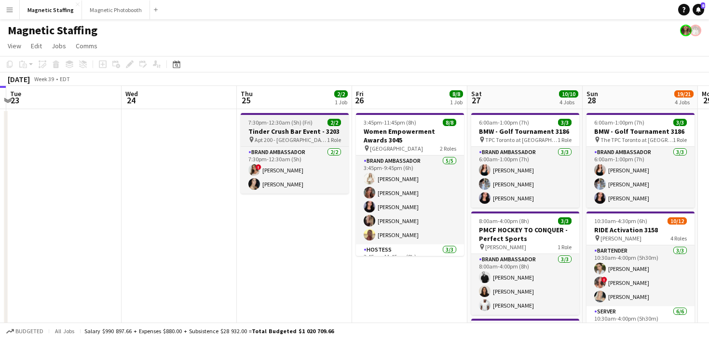
click at [278, 133] on h3 "Tinder Crush Bar Event - 3203" at bounding box center [295, 131] width 108 height 9
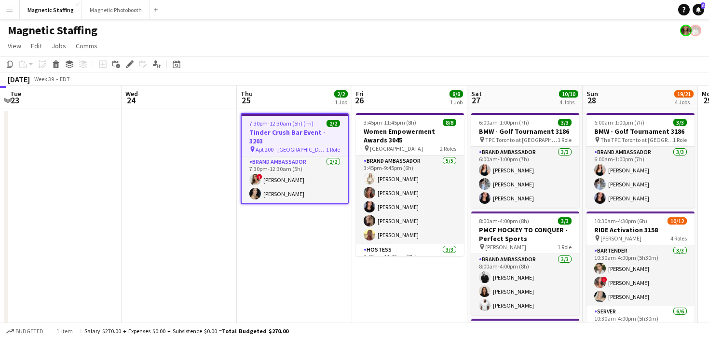
click at [268, 133] on h3 "Tinder Crush Bar Event - 3203" at bounding box center [295, 136] width 106 height 17
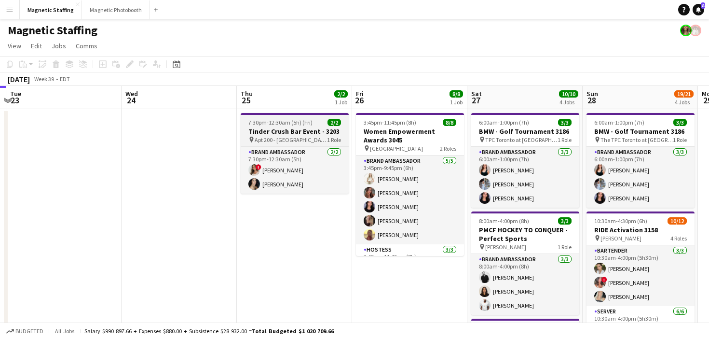
click at [268, 133] on h3 "Tinder Crush Bar Event - 3203" at bounding box center [295, 131] width 108 height 9
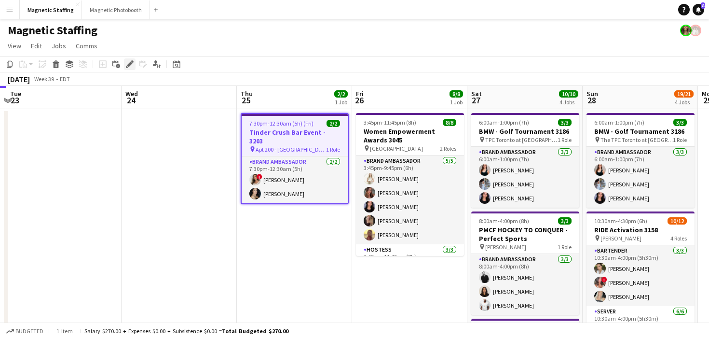
click at [129, 66] on icon at bounding box center [129, 64] width 5 height 5
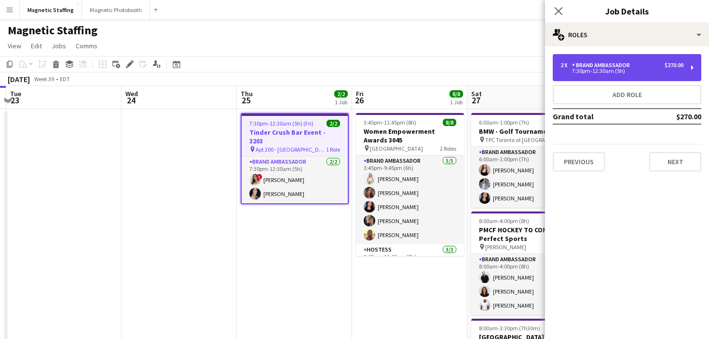
click at [628, 65] on div "Brand Ambassador" at bounding box center [603, 65] width 62 height 7
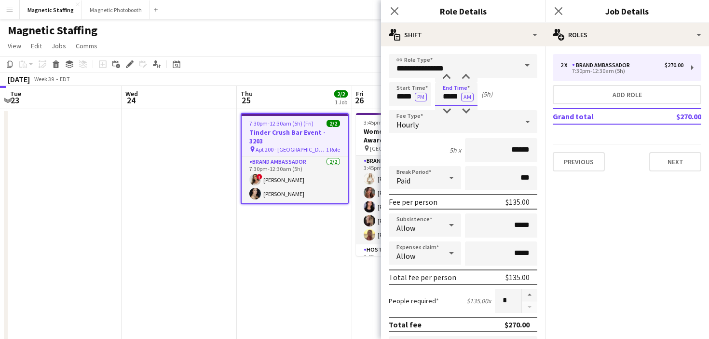
click at [458, 97] on input "*****" at bounding box center [456, 94] width 42 height 24
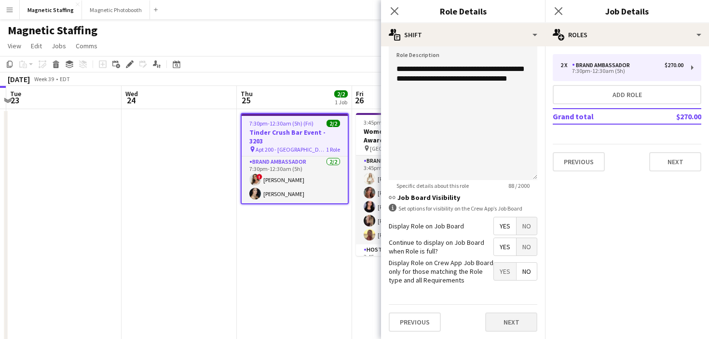
type input "*****"
click at [508, 330] on button "Next" at bounding box center [511, 321] width 52 height 19
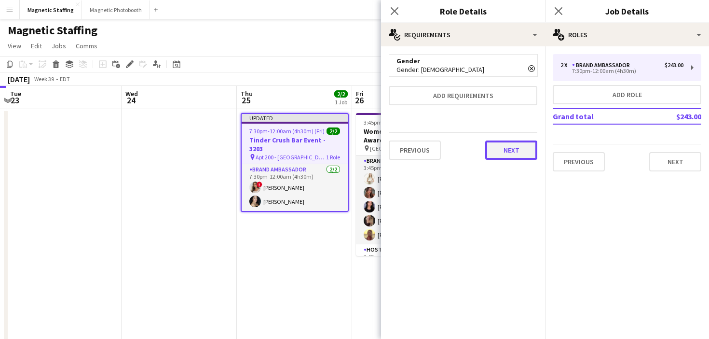
click at [499, 146] on button "Next" at bounding box center [511, 149] width 52 height 19
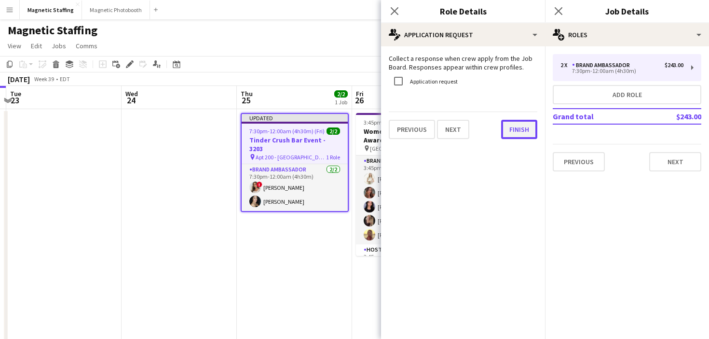
click at [521, 136] on button "Finish" at bounding box center [519, 129] width 36 height 19
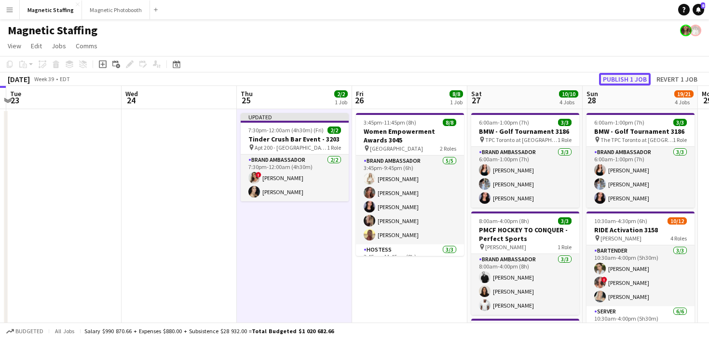
click at [635, 82] on button "Publish 1 job" at bounding box center [625, 79] width 52 height 13
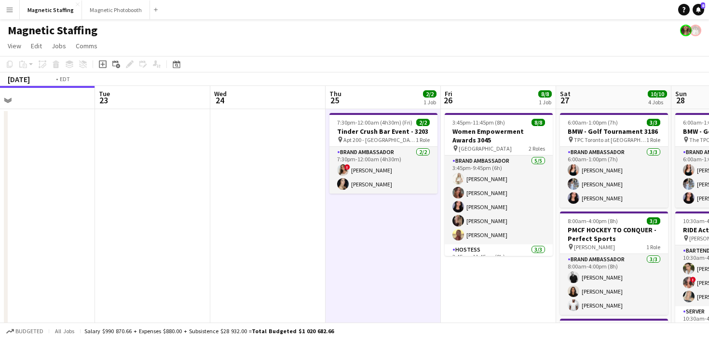
scroll to position [0, 466]
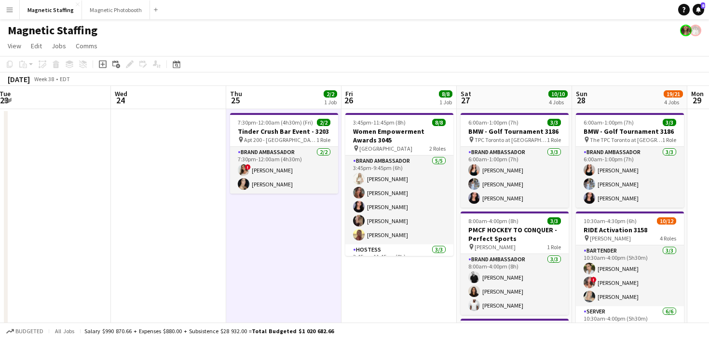
drag, startPoint x: 371, startPoint y: 213, endPoint x: 164, endPoint y: 218, distance: 207.5
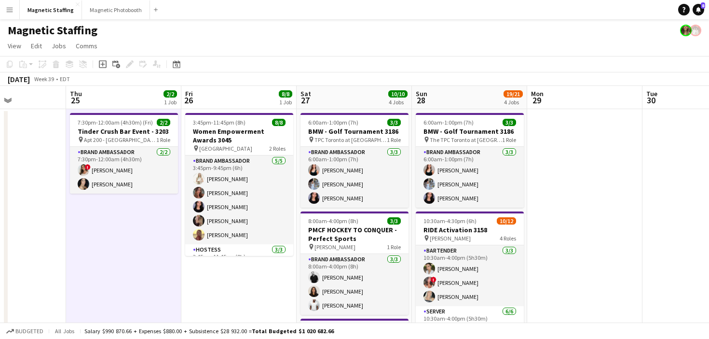
scroll to position [0, 395]
drag, startPoint x: 349, startPoint y: 267, endPoint x: 189, endPoint y: 267, distance: 159.7
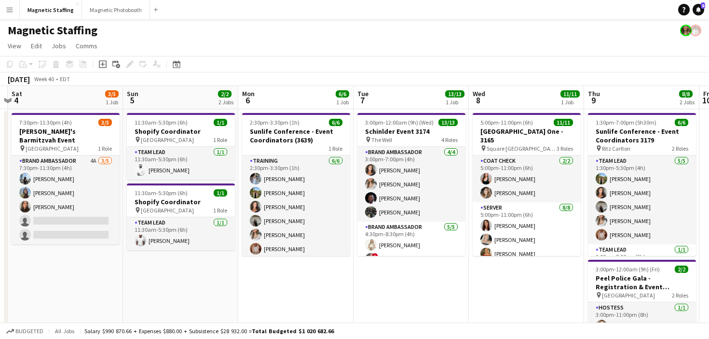
scroll to position [0, 339]
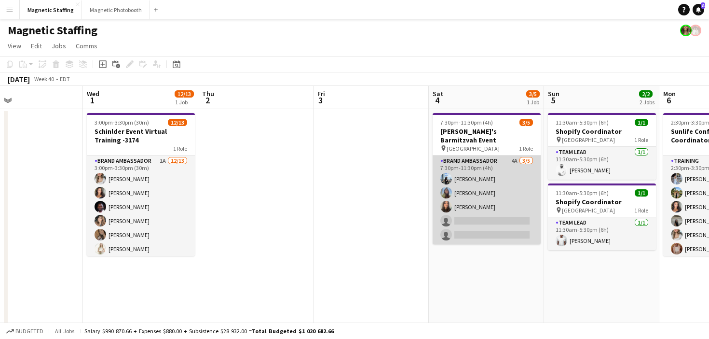
click at [491, 204] on app-card-role "Brand Ambassador 4A 3/5 7:30pm-11:30pm (4h) Lena Vu Maria Motta jessica halteh …" at bounding box center [487, 199] width 108 height 89
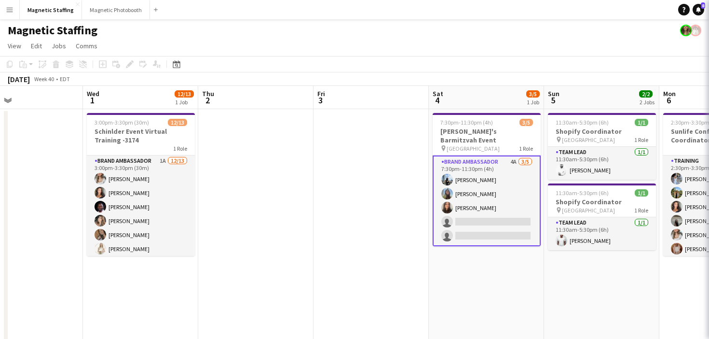
scroll to position [0, 263]
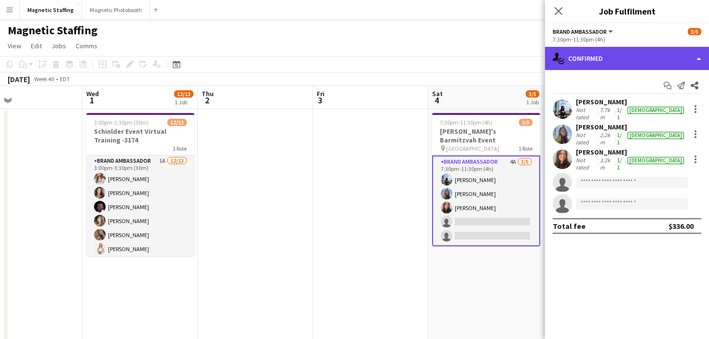
click at [594, 65] on div "single-neutral-actions-check-2 Confirmed" at bounding box center [627, 58] width 164 height 23
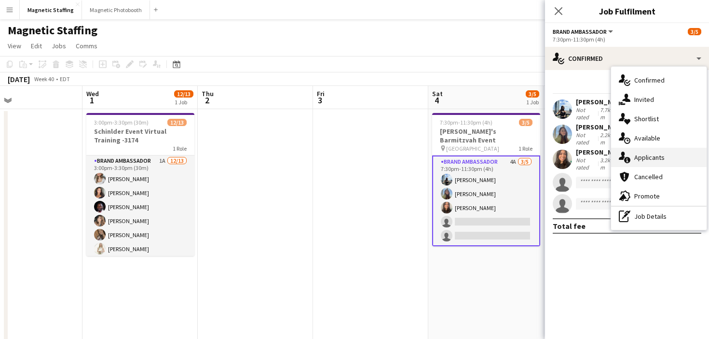
click at [635, 160] on span "Applicants" at bounding box center [649, 157] width 30 height 9
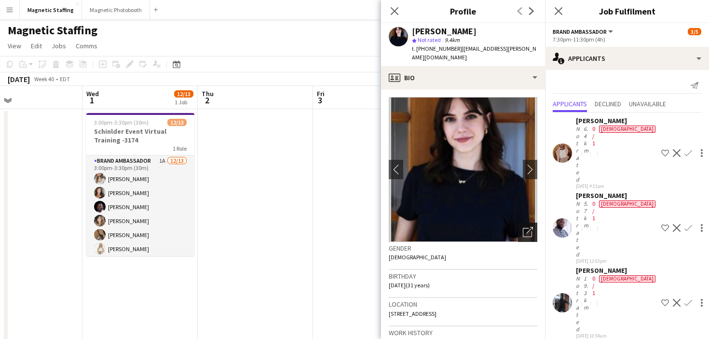
click at [528, 227] on icon "Open photos pop-in" at bounding box center [528, 232] width 10 height 10
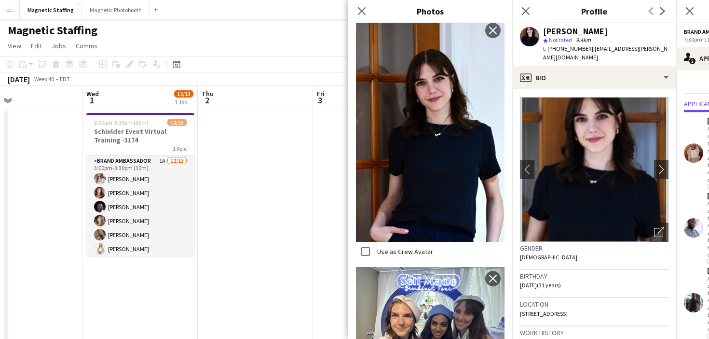
scroll to position [476, 0]
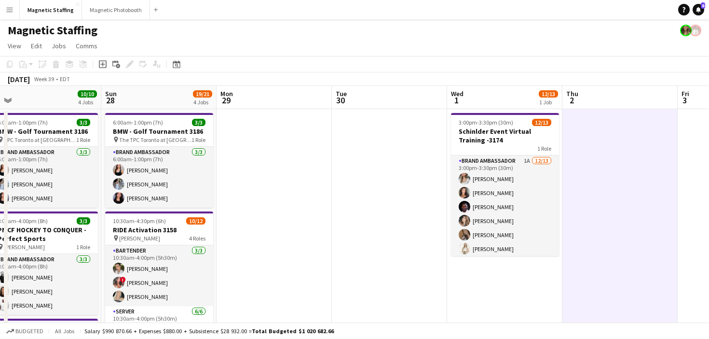
drag, startPoint x: 227, startPoint y: 247, endPoint x: 595, endPoint y: 228, distance: 368.6
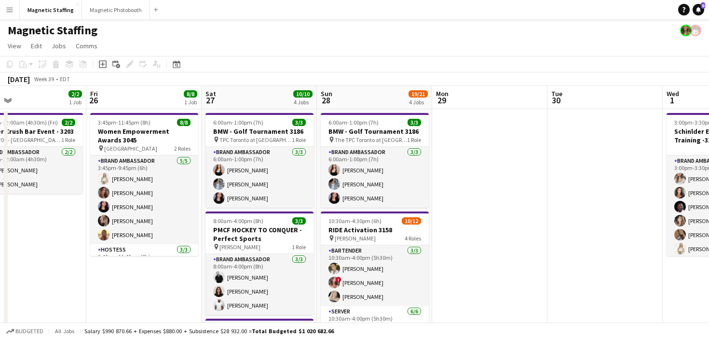
scroll to position [0, 247]
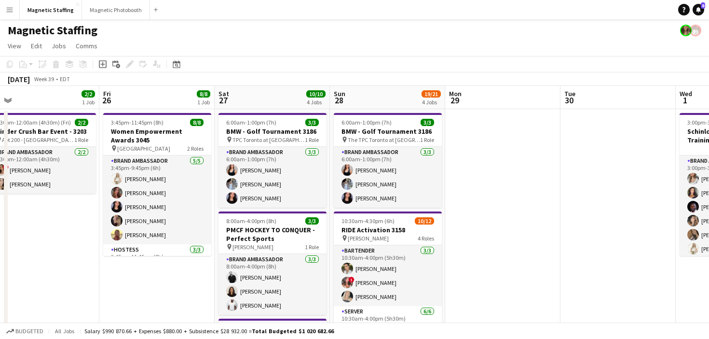
drag, startPoint x: 355, startPoint y: 246, endPoint x: 580, endPoint y: 234, distance: 225.6
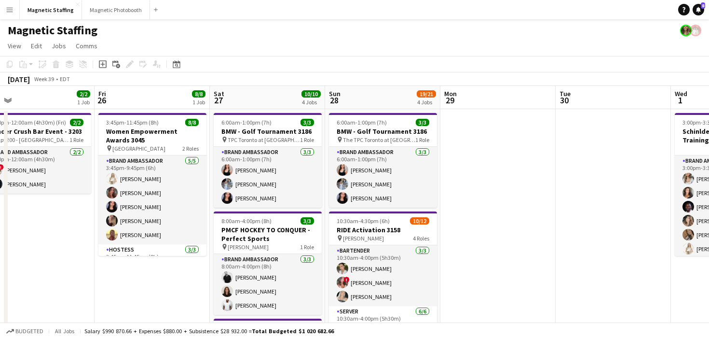
scroll to position [0, 375]
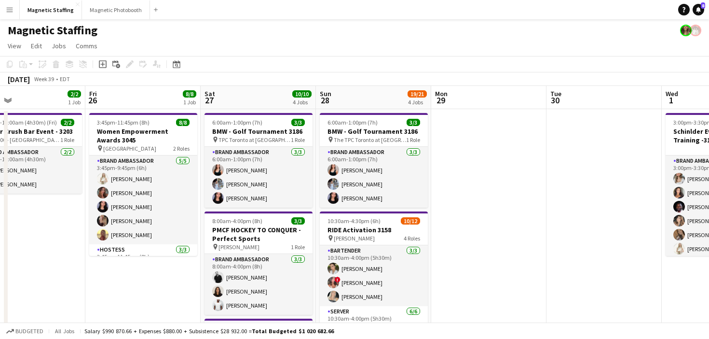
drag, startPoint x: 554, startPoint y: 234, endPoint x: 542, endPoint y: 252, distance: 21.3
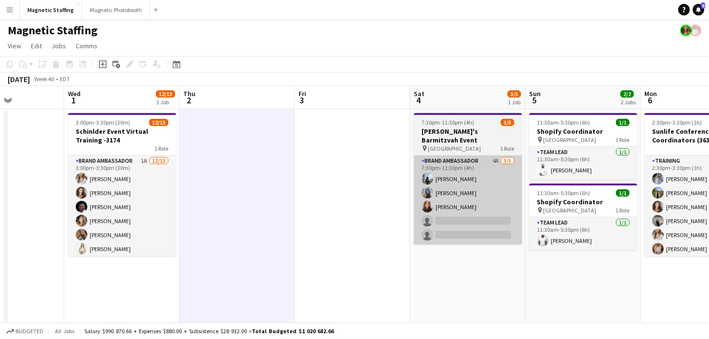
scroll to position [0, 267]
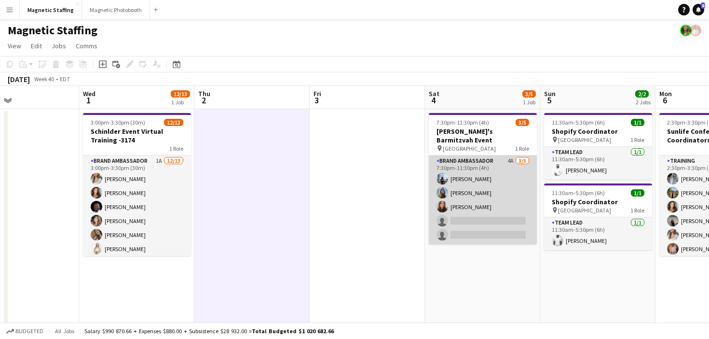
click at [473, 199] on app-card-role "Brand Ambassador 4A 3/5 7:30pm-11:30pm (4h) Lena Vu Maria Motta jessica halteh …" at bounding box center [483, 199] width 108 height 89
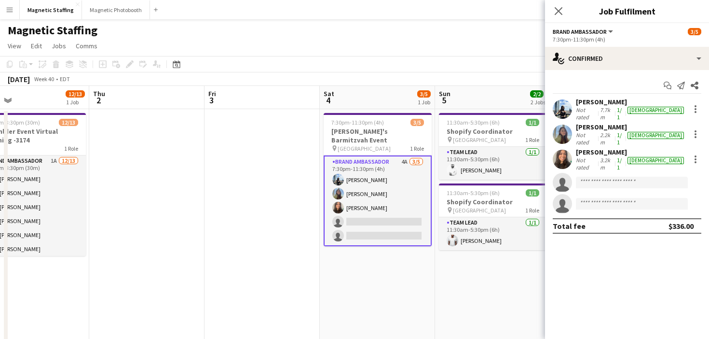
scroll to position [0, 372]
drag, startPoint x: 379, startPoint y: 205, endPoint x: 347, endPoint y: 206, distance: 32.3
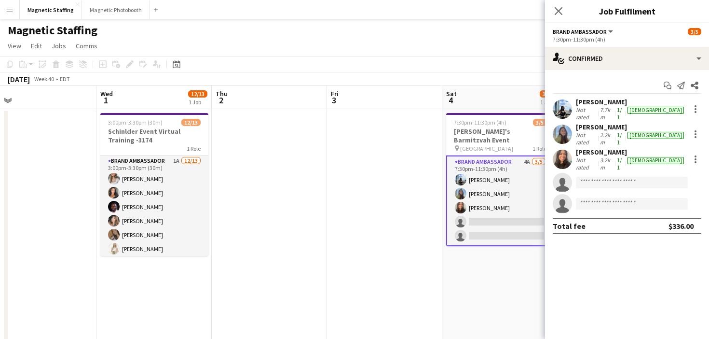
scroll to position [0, 247]
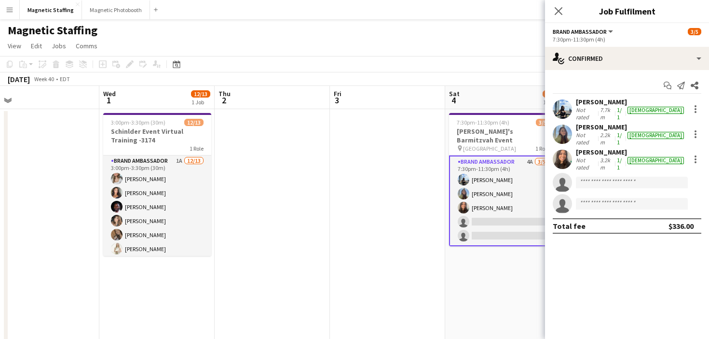
drag, startPoint x: 239, startPoint y: 243, endPoint x: 365, endPoint y: 243, distance: 125.9
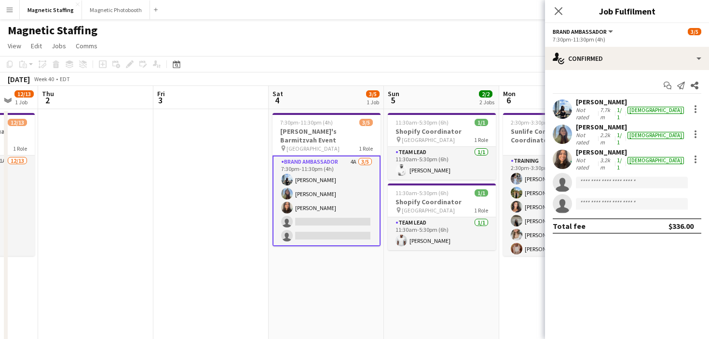
drag, startPoint x: 394, startPoint y: 236, endPoint x: 214, endPoint y: 236, distance: 179.5
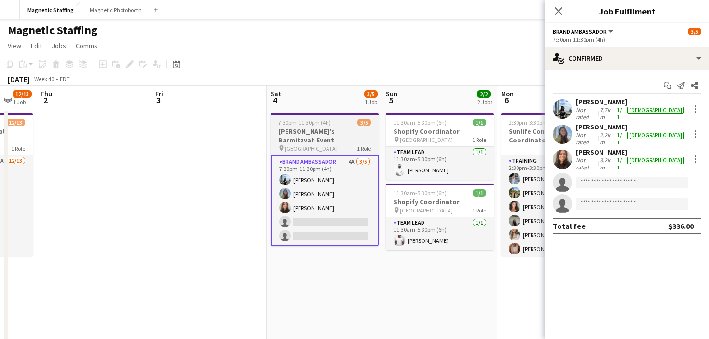
click at [310, 120] on span "7:30pm-11:30pm (4h)" at bounding box center [304, 122] width 53 height 7
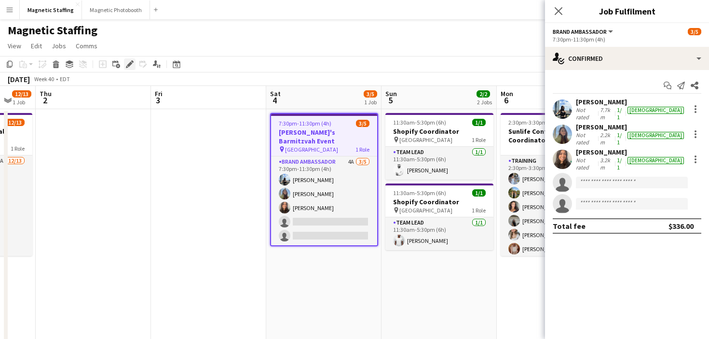
click at [130, 66] on icon "Edit" at bounding box center [130, 64] width 8 height 8
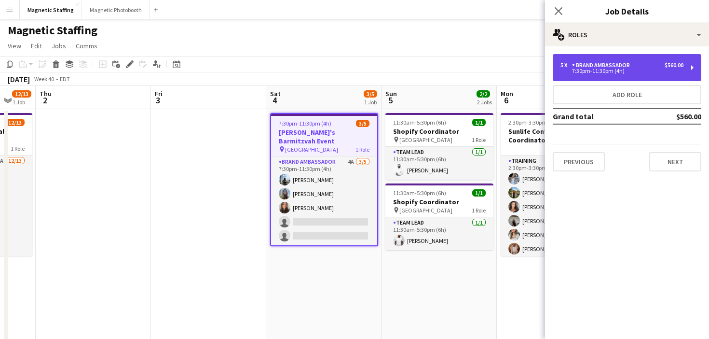
click at [620, 63] on div "Brand Ambassador" at bounding box center [603, 65] width 62 height 7
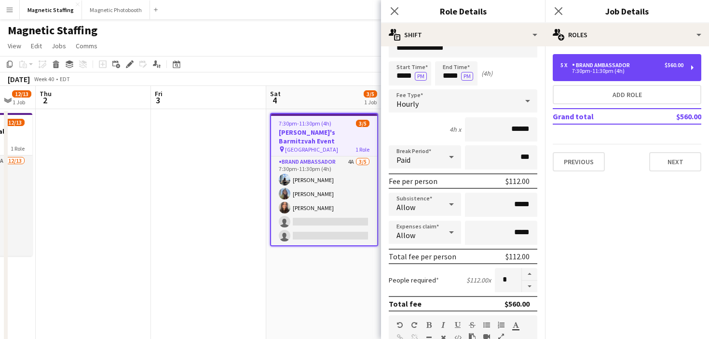
scroll to position [25, 0]
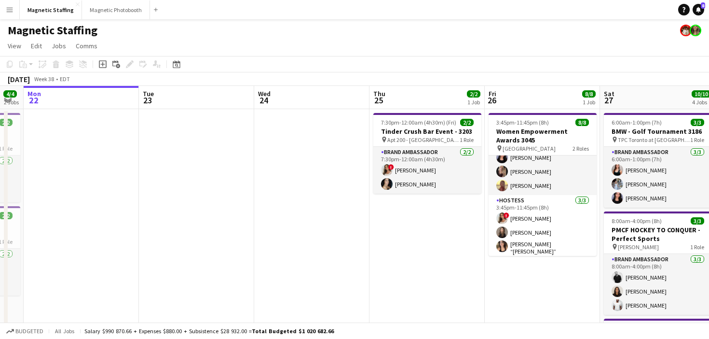
scroll to position [0, 206]
drag, startPoint x: 215, startPoint y: 240, endPoint x: 425, endPoint y: 213, distance: 212.1
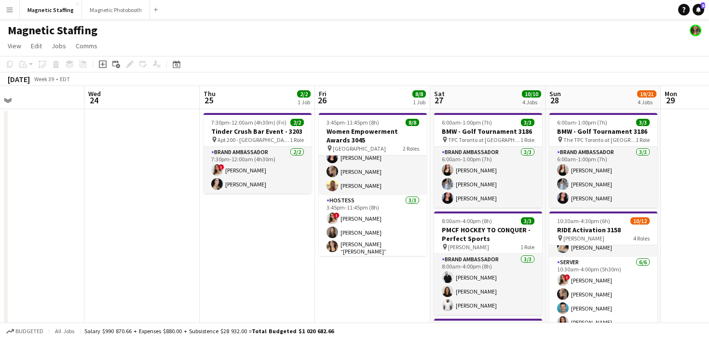
scroll to position [0, 257]
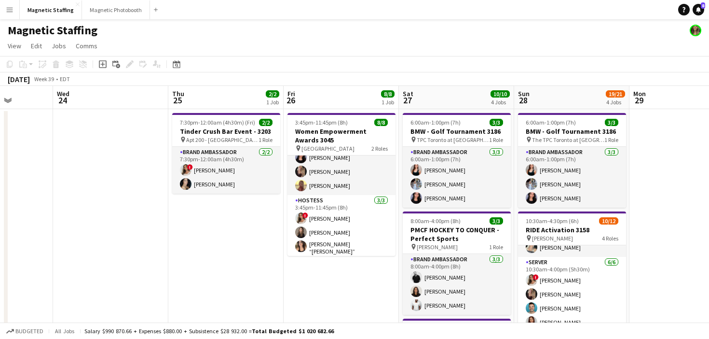
drag, startPoint x: 476, startPoint y: 248, endPoint x: 442, endPoint y: 229, distance: 39.3
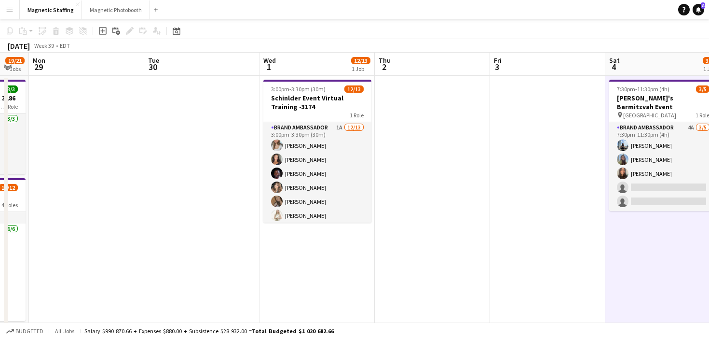
scroll to position [0, 0]
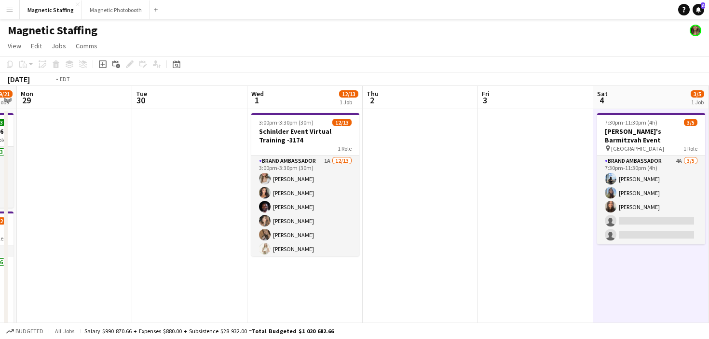
drag, startPoint x: 411, startPoint y: 227, endPoint x: 142, endPoint y: 268, distance: 271.9
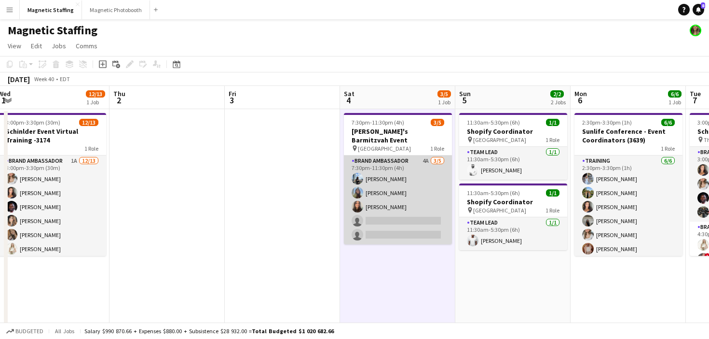
click at [413, 221] on app-card-role "Brand Ambassador 4A 3/5 7:30pm-11:30pm (4h) Lena Vu Maria Motta jessica halteh …" at bounding box center [398, 199] width 108 height 89
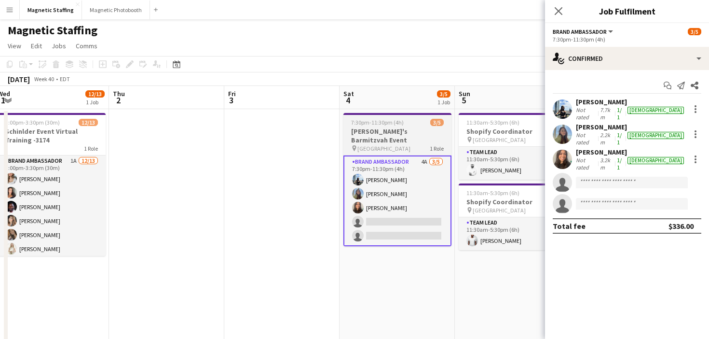
click at [371, 145] on span "[GEOGRAPHIC_DATA]" at bounding box center [383, 148] width 53 height 7
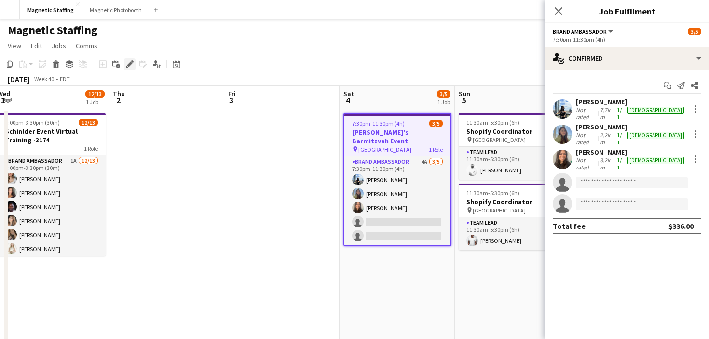
click at [126, 64] on icon "Edit" at bounding box center [130, 64] width 8 height 8
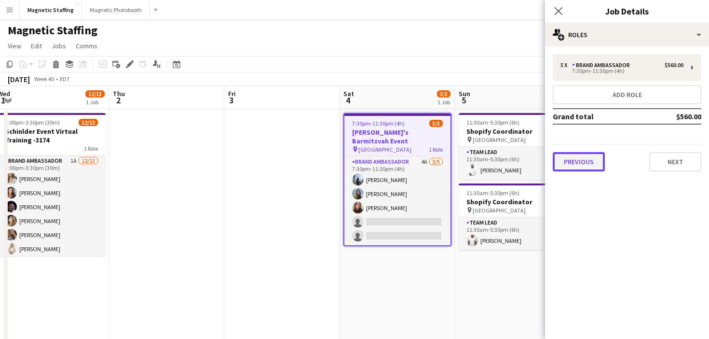
click at [581, 162] on button "Previous" at bounding box center [579, 161] width 52 height 19
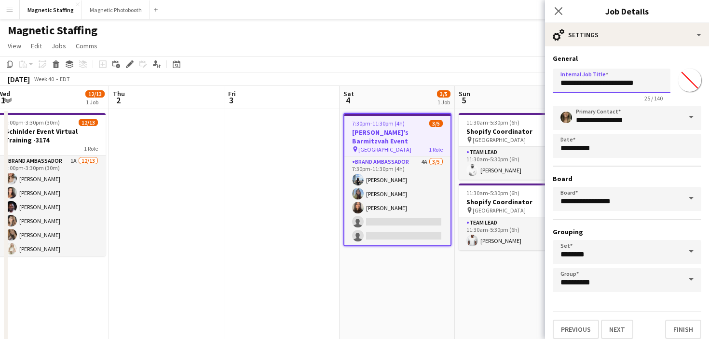
click at [642, 82] on input "**********" at bounding box center [612, 81] width 118 height 24
type input "**********"
click at [694, 327] on button "Finish" at bounding box center [683, 328] width 36 height 19
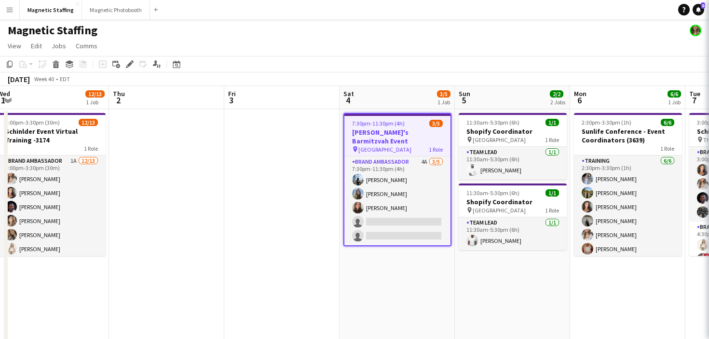
scroll to position [0, 0]
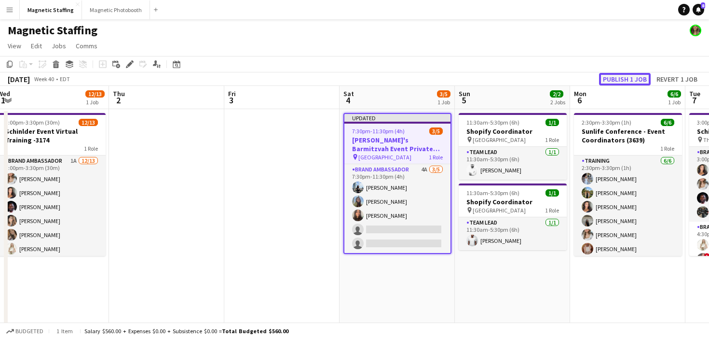
click at [621, 81] on button "Publish 1 job" at bounding box center [625, 79] width 52 height 13
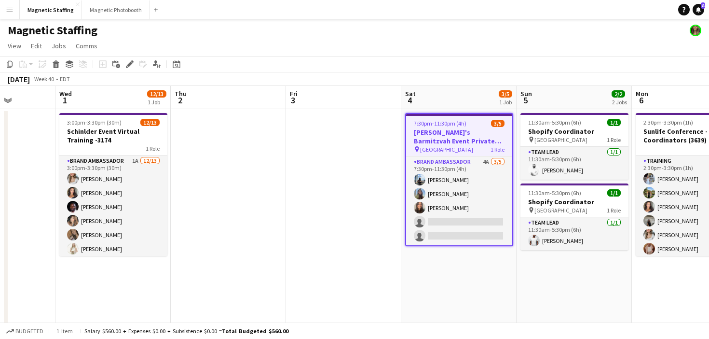
scroll to position [0, 328]
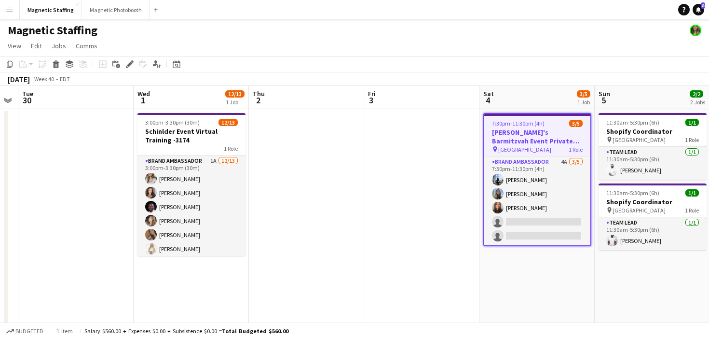
drag, startPoint x: 159, startPoint y: 168, endPoint x: 299, endPoint y: 166, distance: 139.9
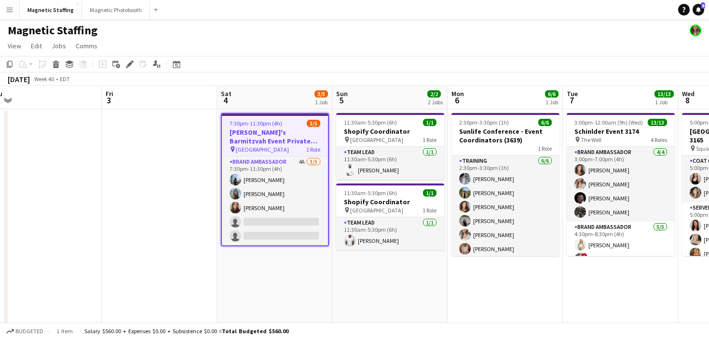
drag, startPoint x: 388, startPoint y: 166, endPoint x: 75, endPoint y: 166, distance: 313.6
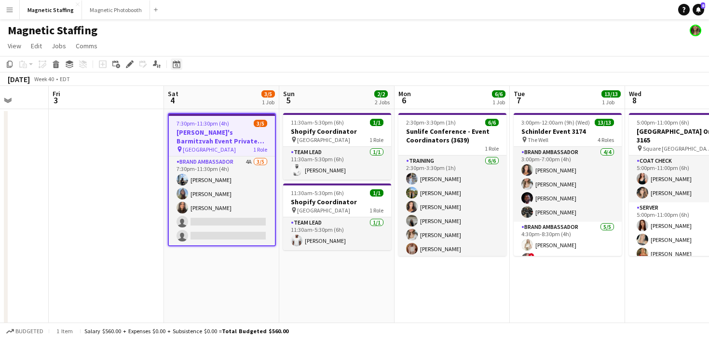
click at [176, 67] on icon "Date picker" at bounding box center [177, 64] width 8 height 8
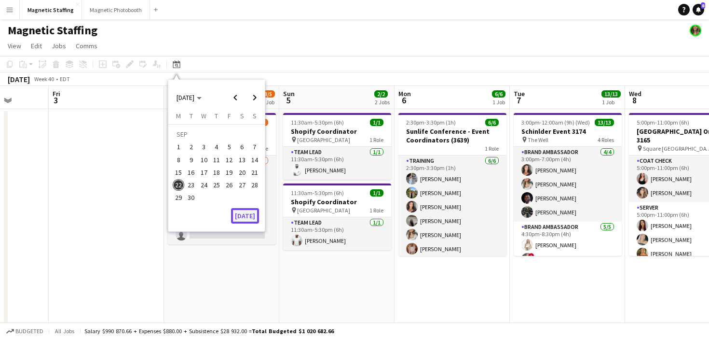
click at [249, 214] on button "[DATE]" at bounding box center [245, 215] width 28 height 15
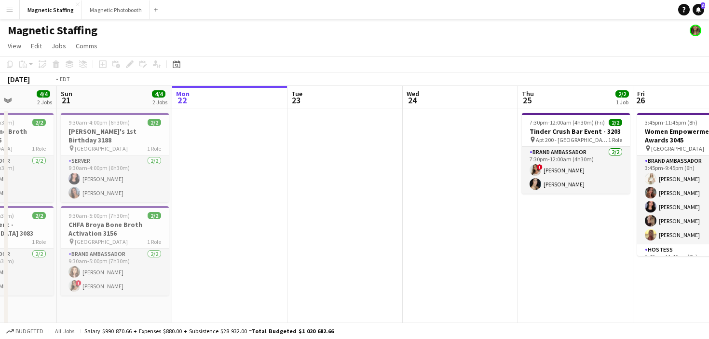
drag, startPoint x: 441, startPoint y: 212, endPoint x: 96, endPoint y: 231, distance: 345.4
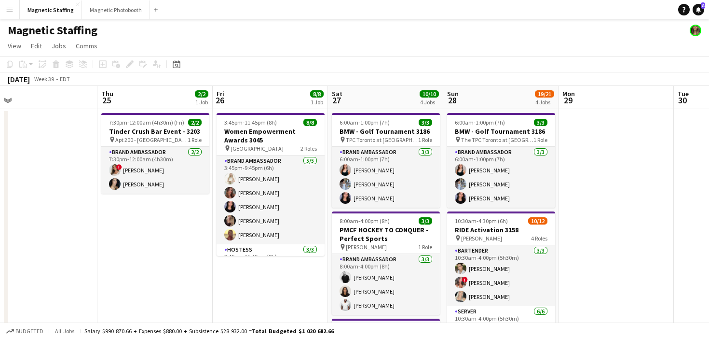
drag, startPoint x: 391, startPoint y: 259, endPoint x: 241, endPoint y: 264, distance: 150.1
click at [112, 9] on button "Magnetic Photobooth Close" at bounding box center [116, 9] width 68 height 19
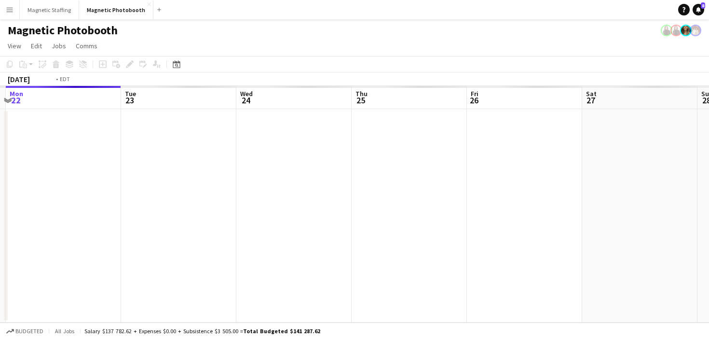
drag, startPoint x: 421, startPoint y: 144, endPoint x: 64, endPoint y: 147, distance: 357.0
click at [64, 148] on app-calendar-viewport "Fri 19 Sat 20 Sun 21 Mon 22 Tue 23 Wed 24 Thu 25 Fri 26 Sat 27 Sun 28 Mon 29 Tu…" at bounding box center [354, 204] width 709 height 236
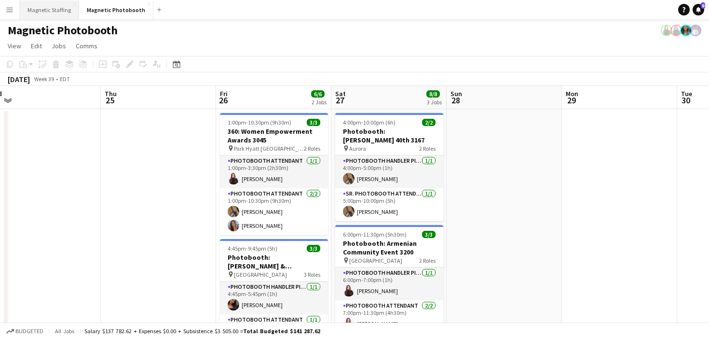
click at [55, 13] on button "Magnetic Staffing Close" at bounding box center [49, 9] width 59 height 19
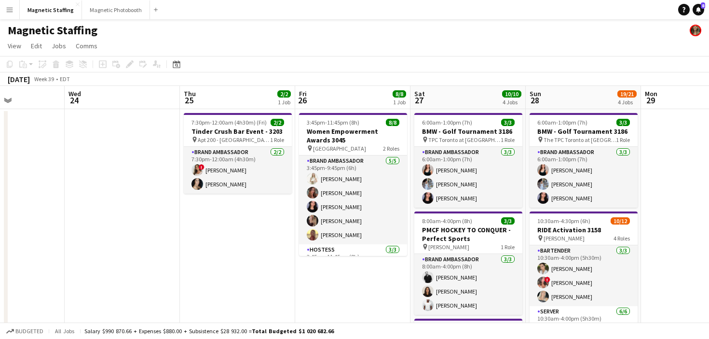
drag, startPoint x: 418, startPoint y: 173, endPoint x: 124, endPoint y: 183, distance: 294.5
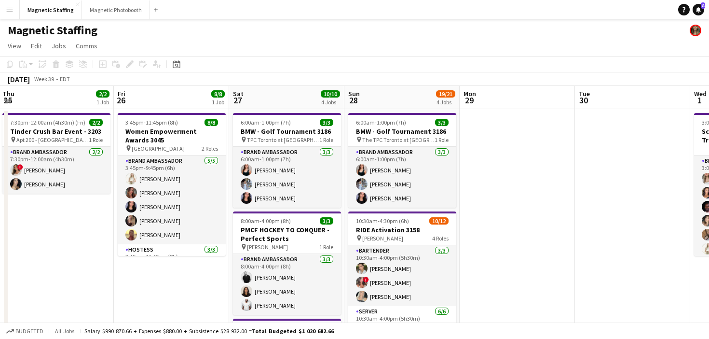
scroll to position [0, 468]
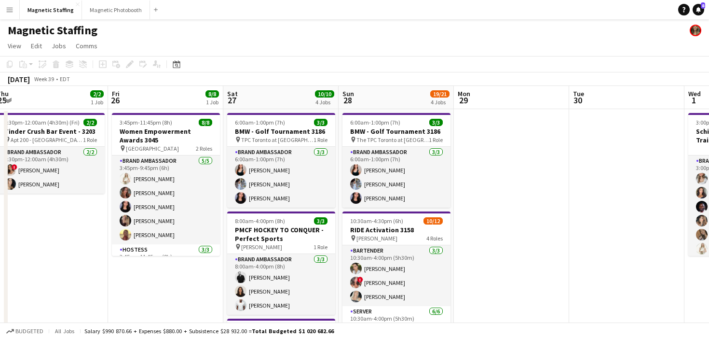
drag, startPoint x: 328, startPoint y: 196, endPoint x: 158, endPoint y: 197, distance: 169.3
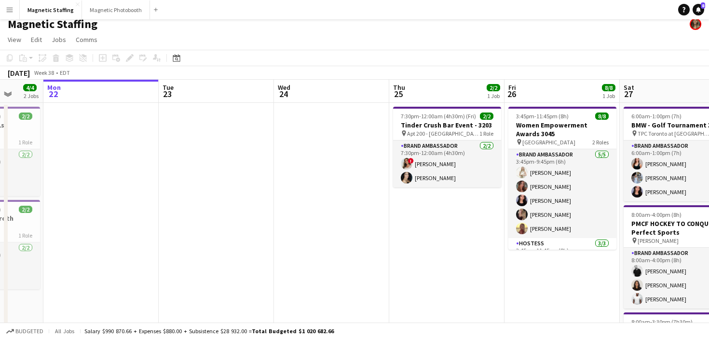
scroll to position [0, 0]
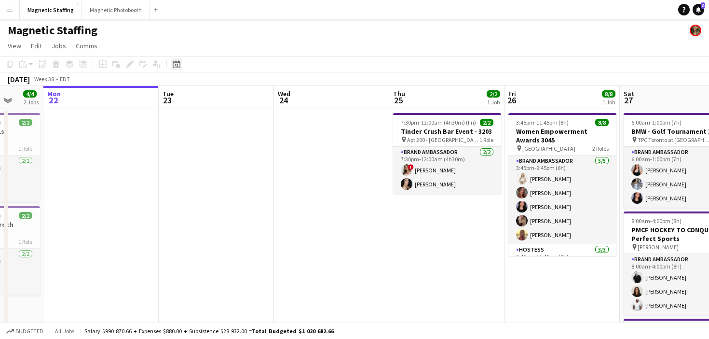
click at [179, 63] on icon "Date picker" at bounding box center [177, 64] width 8 height 8
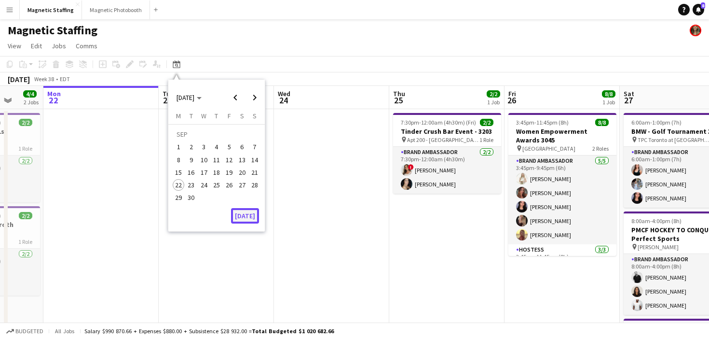
click at [247, 216] on button "[DATE]" at bounding box center [245, 215] width 28 height 15
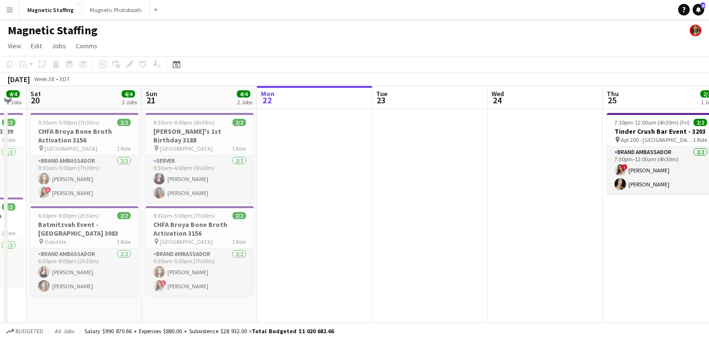
drag, startPoint x: 358, startPoint y: 235, endPoint x: 137, endPoint y: 259, distance: 222.7
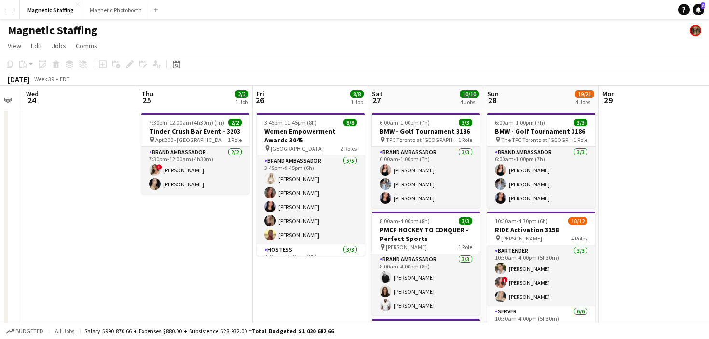
drag, startPoint x: 397, startPoint y: 240, endPoint x: 101, endPoint y: 243, distance: 295.3
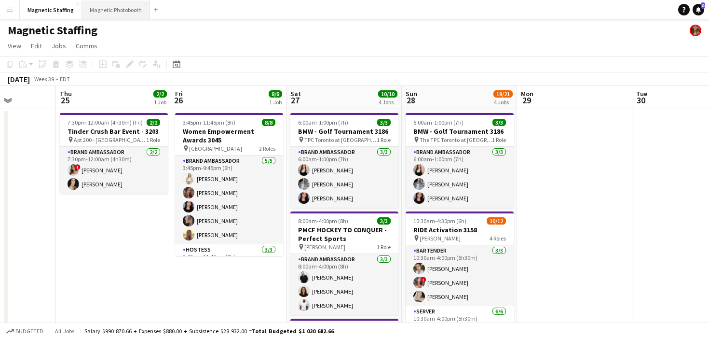
click at [110, 10] on button "Magnetic Photobooth Close" at bounding box center [116, 9] width 68 height 19
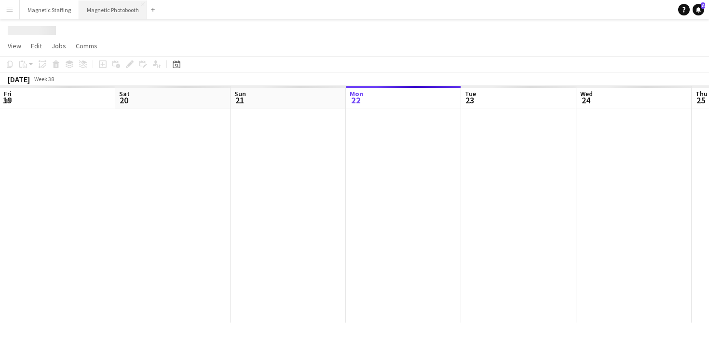
scroll to position [0, 231]
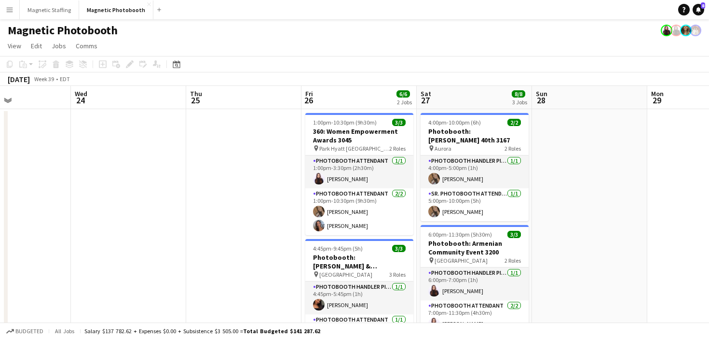
drag, startPoint x: 404, startPoint y: 206, endPoint x: 129, endPoint y: 230, distance: 276.5
click at [128, 231] on app-calendar-viewport "Sun 21 2/2 1 Job Mon 22 3/3 1 Job Tue 23 Wed 24 Thu 25 Fri 26 6/6 2 Jobs Sat 27…" at bounding box center [354, 290] width 709 height 409
click at [61, 10] on button "Magnetic Staffing Close" at bounding box center [49, 9] width 59 height 19
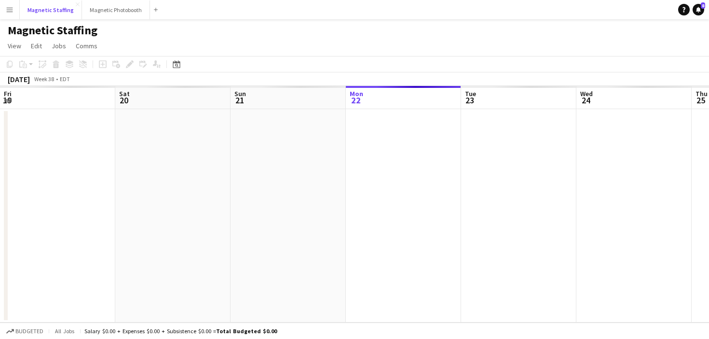
scroll to position [0, 231]
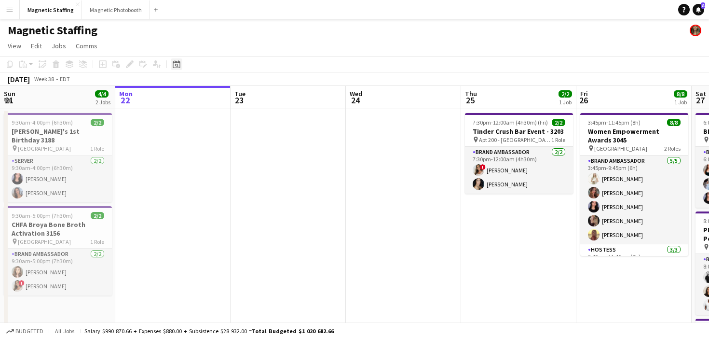
click at [176, 69] on div "Date picker" at bounding box center [177, 64] width 12 height 12
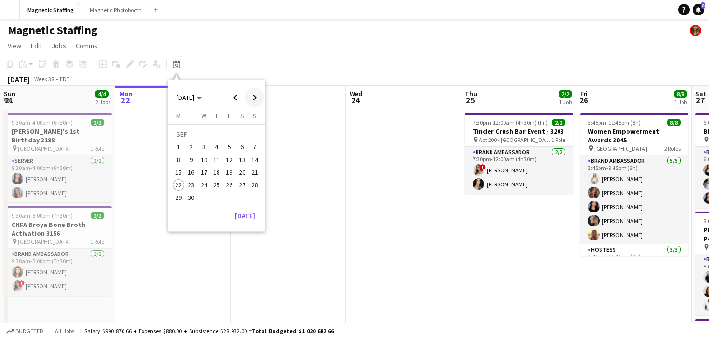
click at [261, 96] on span "Next month" at bounding box center [254, 97] width 19 height 19
click at [244, 148] on span "8" at bounding box center [242, 150] width 12 height 12
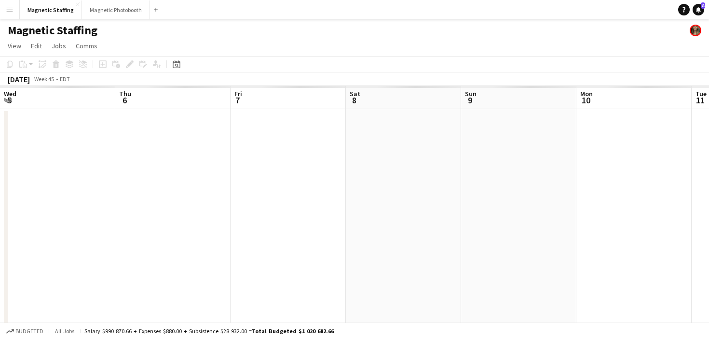
scroll to position [0, 332]
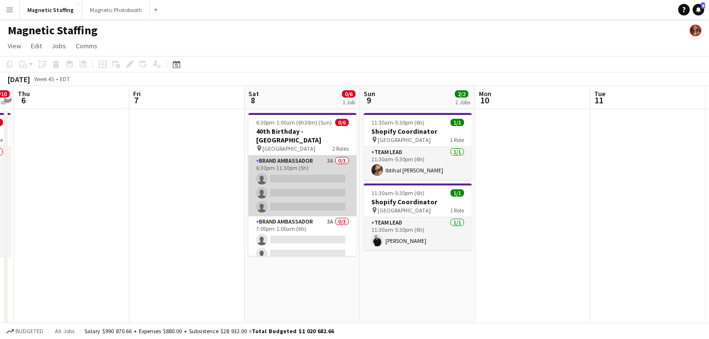
click at [282, 190] on app-card-role "Brand Ambassador 3A 0/3 6:30pm-11:30pm (5h) single-neutral-actions single-neutr…" at bounding box center [302, 185] width 108 height 61
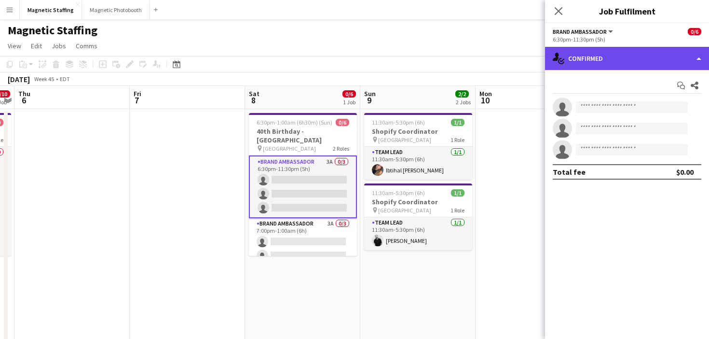
click at [571, 60] on div "single-neutral-actions-check-2 Confirmed" at bounding box center [627, 58] width 164 height 23
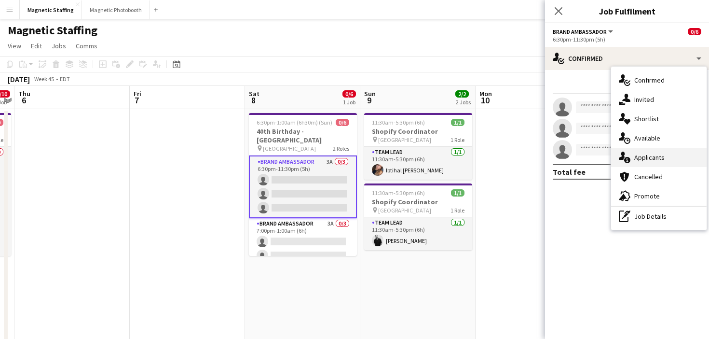
click at [624, 153] on icon at bounding box center [622, 155] width 6 height 8
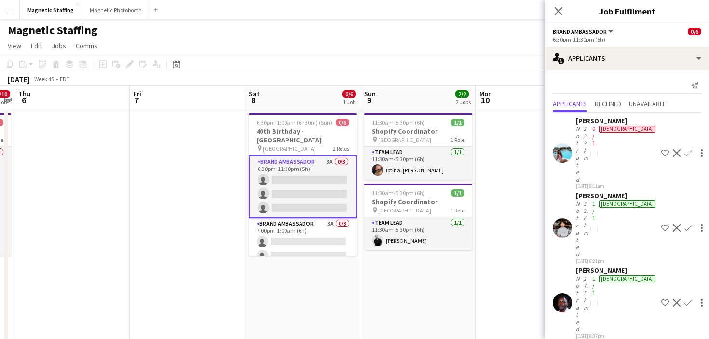
scroll to position [23, 0]
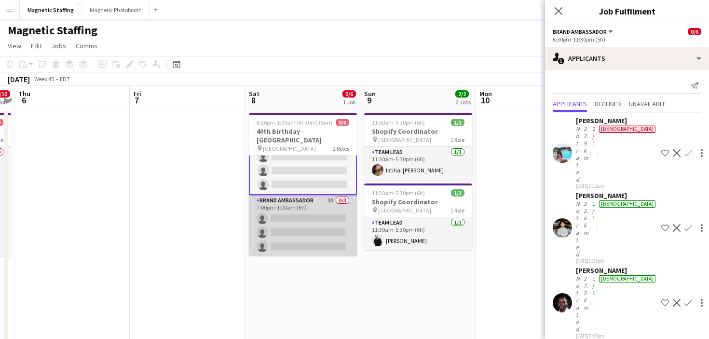
click at [320, 214] on app-card-role "Brand Ambassador 3A 0/3 7:00pm-1:00am (6h) single-neutral-actions single-neutra…" at bounding box center [303, 225] width 108 height 61
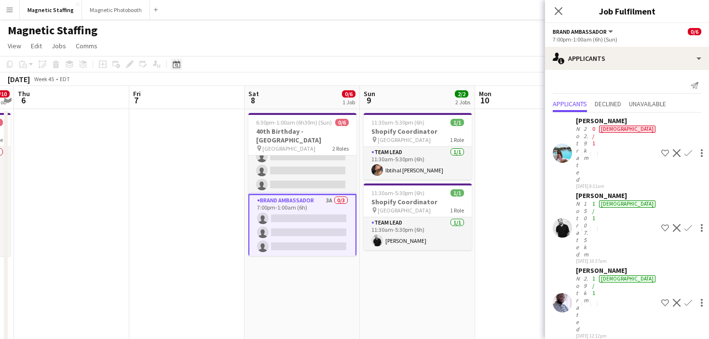
click at [175, 67] on icon "Date picker" at bounding box center [177, 64] width 8 height 8
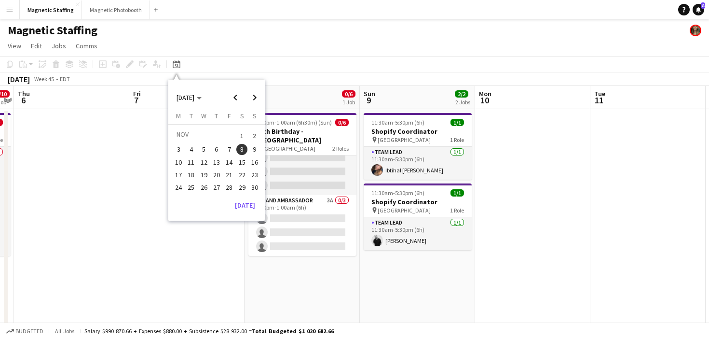
scroll to position [21, 0]
click at [241, 201] on button "[DATE]" at bounding box center [245, 204] width 28 height 15
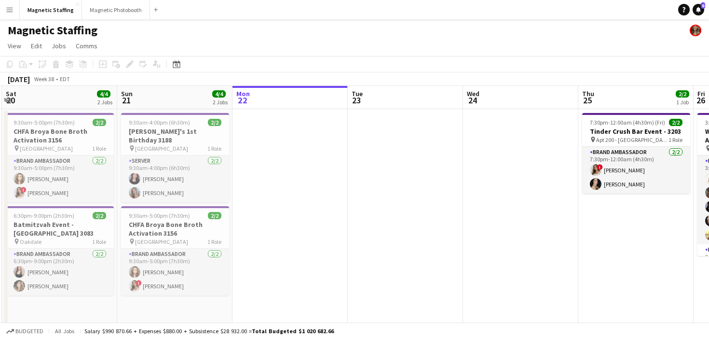
drag, startPoint x: 356, startPoint y: 190, endPoint x: 111, endPoint y: 231, distance: 248.0
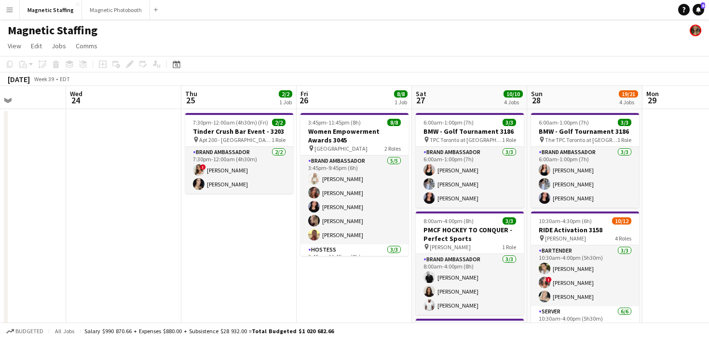
drag, startPoint x: 317, startPoint y: 222, endPoint x: 119, endPoint y: 222, distance: 198.3
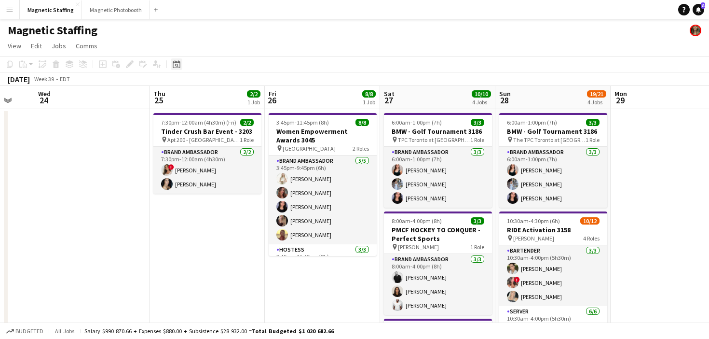
click at [174, 65] on icon "Date picker" at bounding box center [177, 64] width 8 height 8
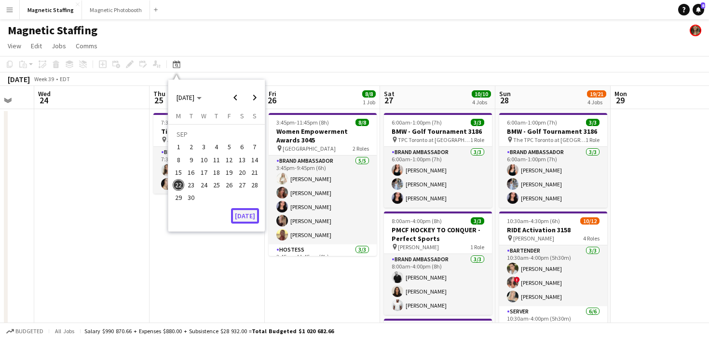
click at [250, 220] on button "[DATE]" at bounding box center [245, 215] width 28 height 15
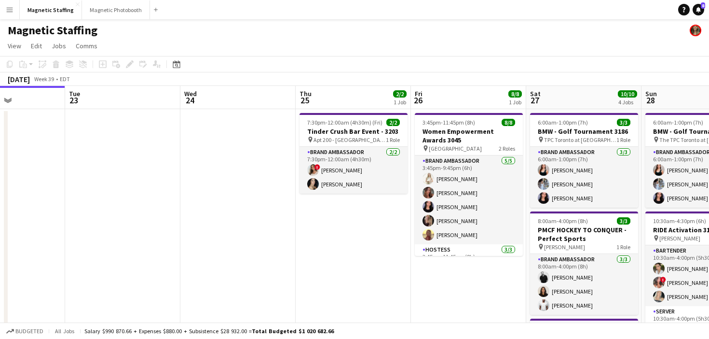
drag, startPoint x: 250, startPoint y: 215, endPoint x: 0, endPoint y: 246, distance: 251.7
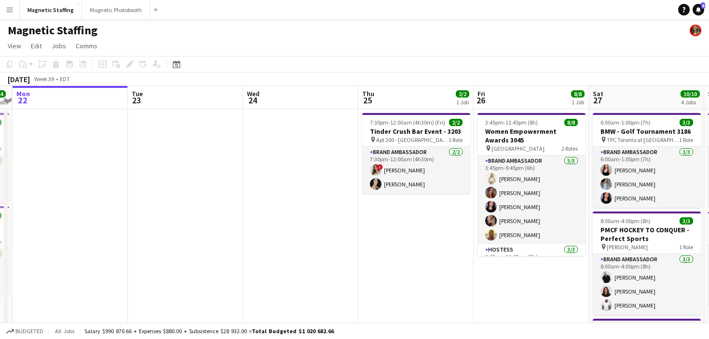
drag, startPoint x: 330, startPoint y: 206, endPoint x: 164, endPoint y: 206, distance: 166.0
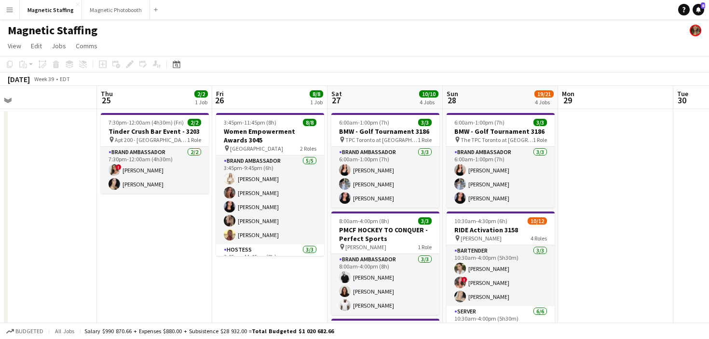
scroll to position [0, 391]
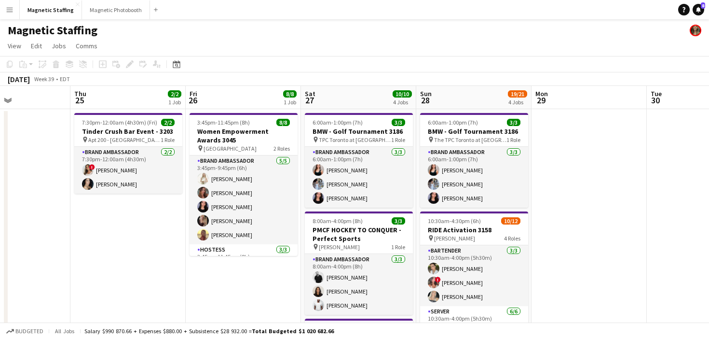
drag, startPoint x: 217, startPoint y: 252, endPoint x: 160, endPoint y: 255, distance: 57.0
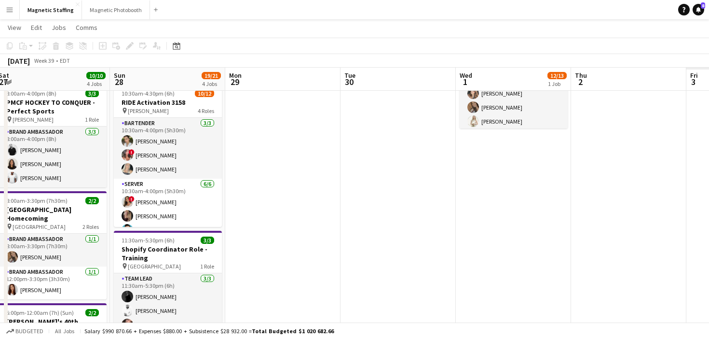
scroll to position [0, 267]
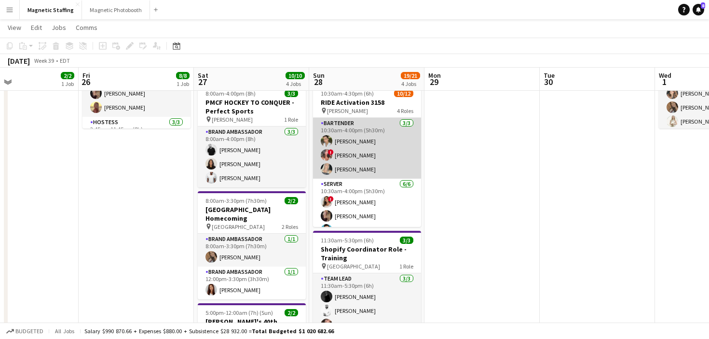
click at [369, 149] on app-card-role "Bartender [DATE] 10:30am-4:00pm (5h30m) [PERSON_NAME] ! [PERSON_NAME] [PERSON_N…" at bounding box center [367, 148] width 108 height 61
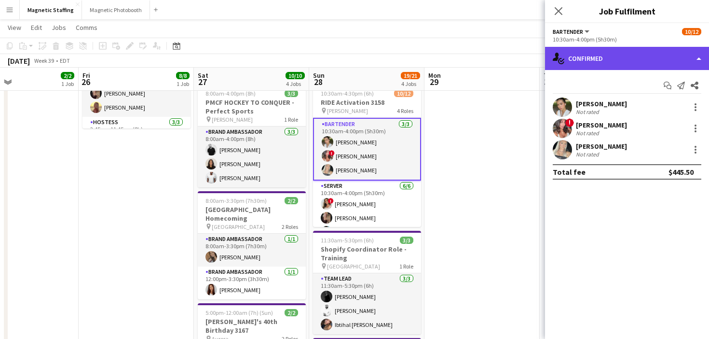
click at [629, 57] on div "single-neutral-actions-check-2 Confirmed" at bounding box center [627, 58] width 164 height 23
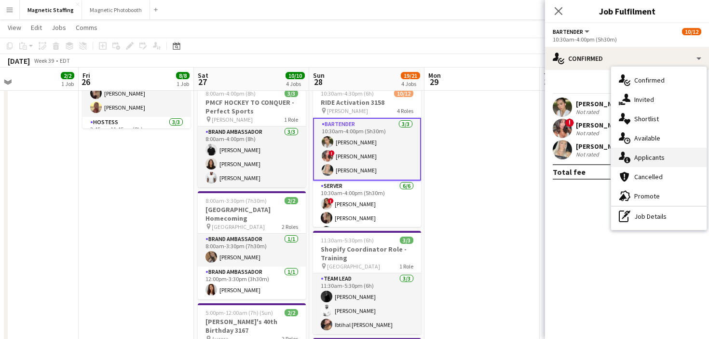
click at [651, 150] on div "single-neutral-actions-information Applicants" at bounding box center [659, 157] width 96 height 19
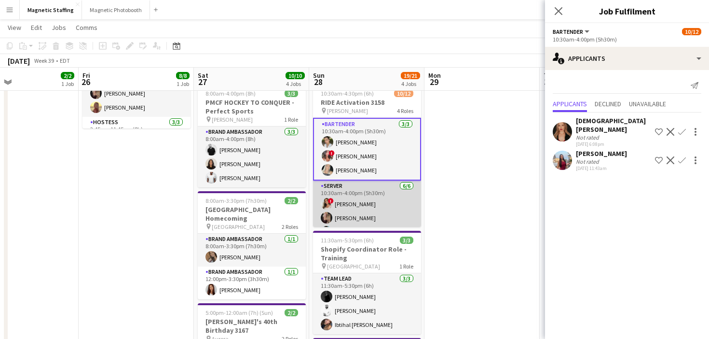
click at [354, 212] on app-card-role "Server [DATE] 10:30am-4:00pm (5h30m) ! [PERSON_NAME] [PERSON_NAME] [PERSON_NAME…" at bounding box center [367, 231] width 108 height 103
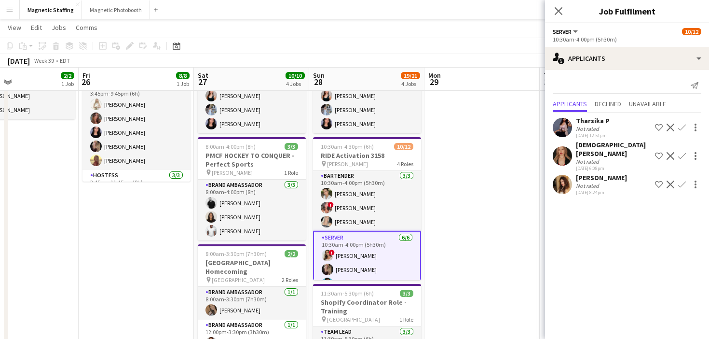
scroll to position [136, 0]
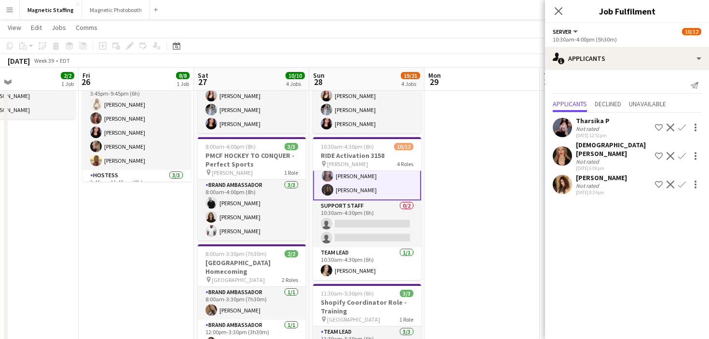
click at [182, 44] on div "Date picker SEP 2025 SEP 2025 Monday M Tuesday T Wednesday W Thursday T Friday …" at bounding box center [174, 46] width 22 height 12
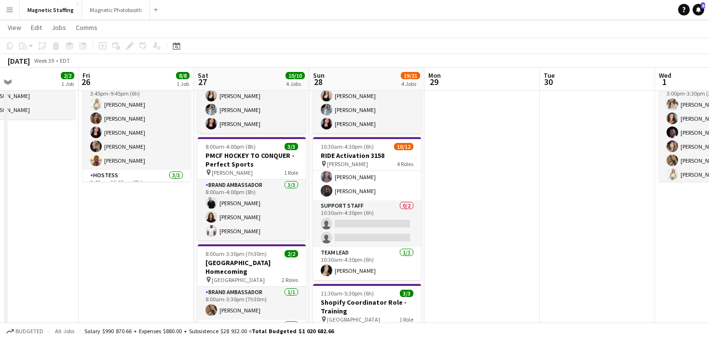
scroll to position [134, 0]
click at [174, 48] on icon "Date picker" at bounding box center [177, 46] width 8 height 8
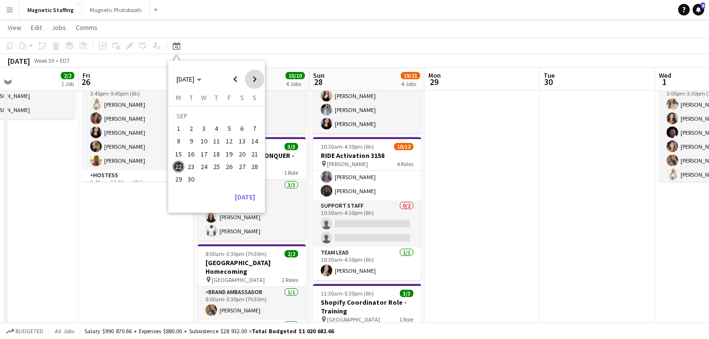
click at [254, 79] on span "Next month" at bounding box center [254, 78] width 19 height 19
click at [211, 181] on span "30" at bounding box center [217, 179] width 12 height 12
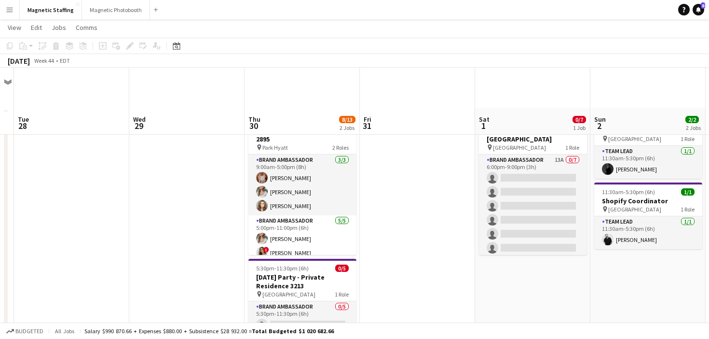
scroll to position [90, 0]
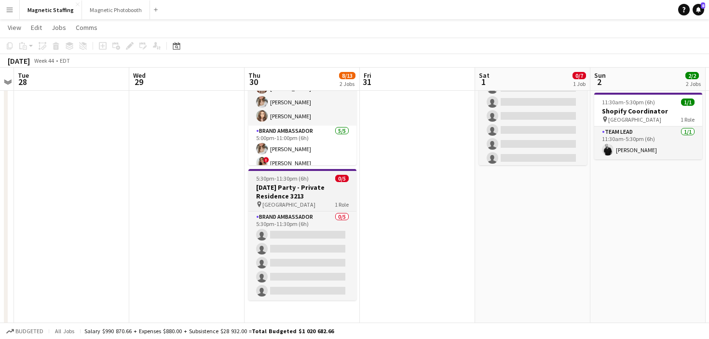
click at [308, 171] on app-job-card "5:30pm-11:30pm (6h) 0/5 Halloween Party - Private Residence 3213 pin North York…" at bounding box center [302, 234] width 108 height 131
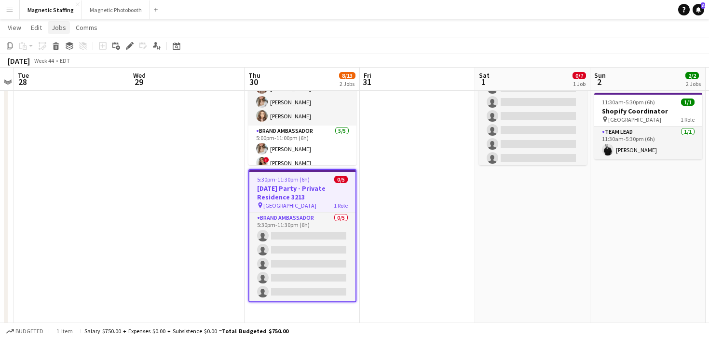
click at [59, 32] on link "Jobs" at bounding box center [59, 27] width 22 height 13
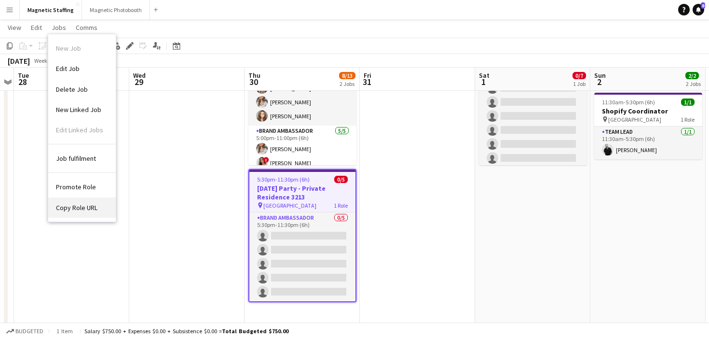
click at [85, 209] on span "Copy Role URL" at bounding box center [76, 207] width 41 height 9
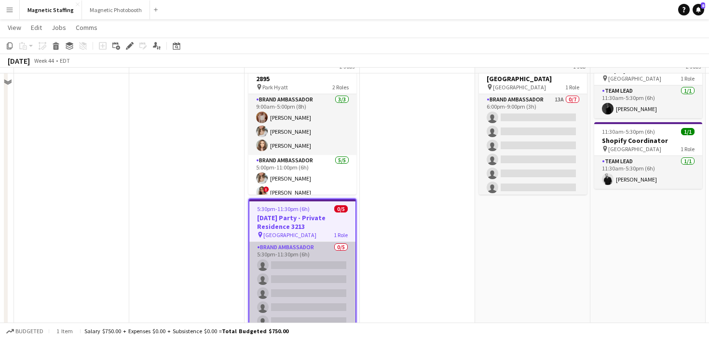
scroll to position [32, 0]
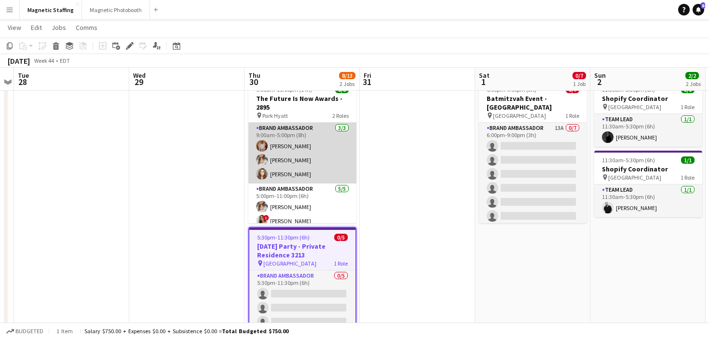
click at [297, 163] on app-card-role "Brand Ambassador 3/3 9:00am-5:00pm (8h) Fady Zablouk Sabrina McCaskill Sabrina …" at bounding box center [302, 153] width 108 height 61
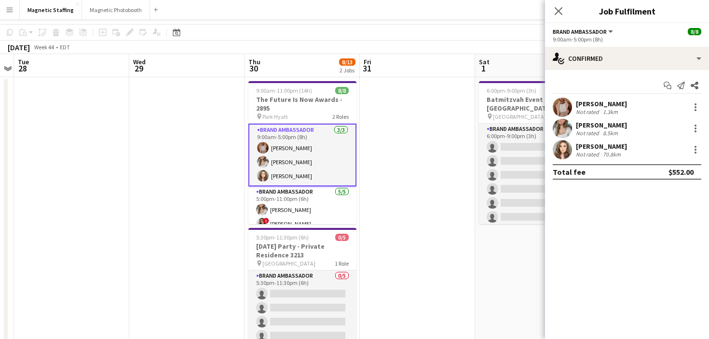
scroll to position [0, 0]
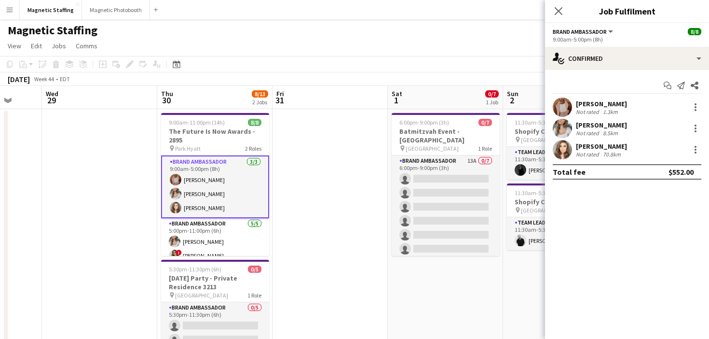
drag, startPoint x: 446, startPoint y: 151, endPoint x: 297, endPoint y: 151, distance: 148.6
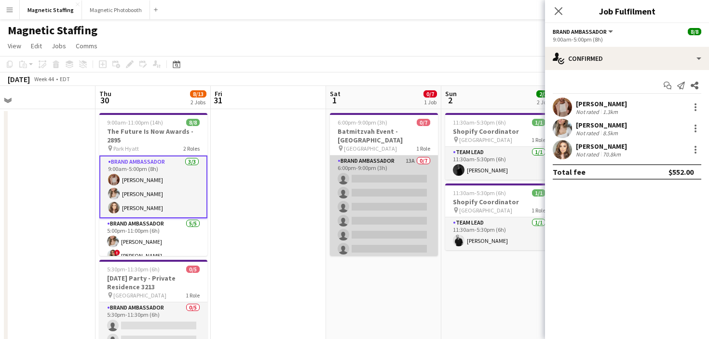
click at [344, 166] on app-card-role "Brand Ambassador 13A 0/7 6:00pm-9:00pm (3h) single-neutral-actions single-neutr…" at bounding box center [384, 213] width 108 height 117
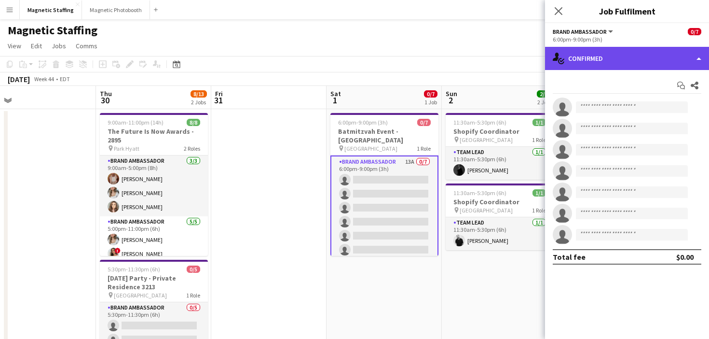
click at [667, 53] on div "single-neutral-actions-check-2 Confirmed" at bounding box center [627, 58] width 164 height 23
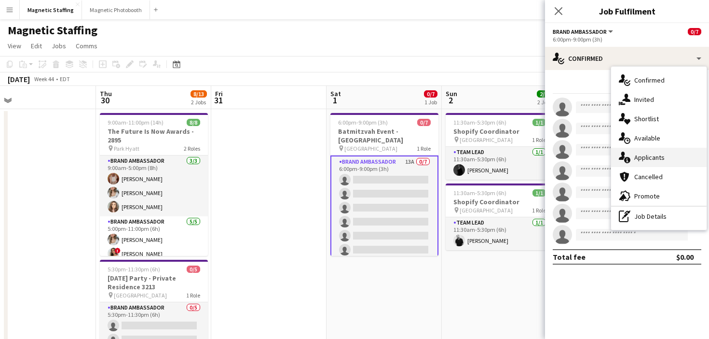
click at [661, 160] on span "Applicants" at bounding box center [649, 157] width 30 height 9
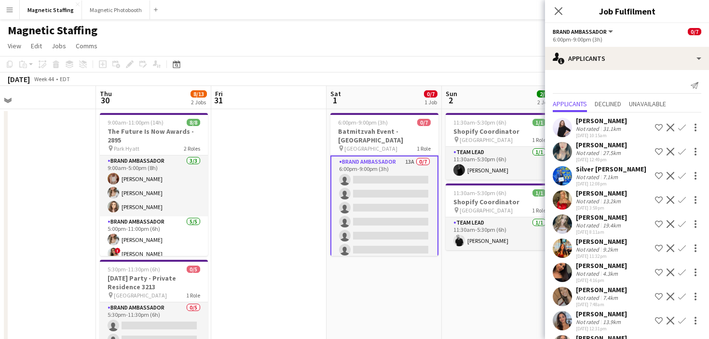
scroll to position [99, 0]
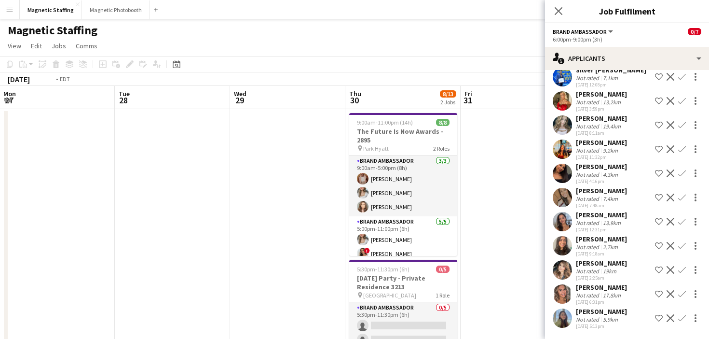
drag, startPoint x: 193, startPoint y: 239, endPoint x: 622, endPoint y: 210, distance: 429.4
click at [619, 210] on body "Menu Boards Boards Boards All jobs Status Workforce Workforce My Workforce Recr…" at bounding box center [354, 330] width 709 height 660
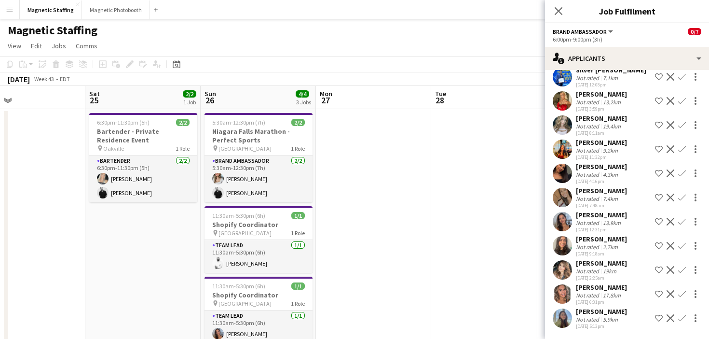
scroll to position [0, 284]
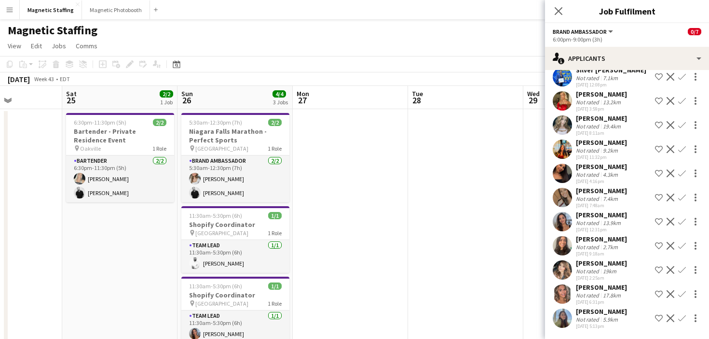
drag, startPoint x: 333, startPoint y: 244, endPoint x: 506, endPoint y: 218, distance: 174.7
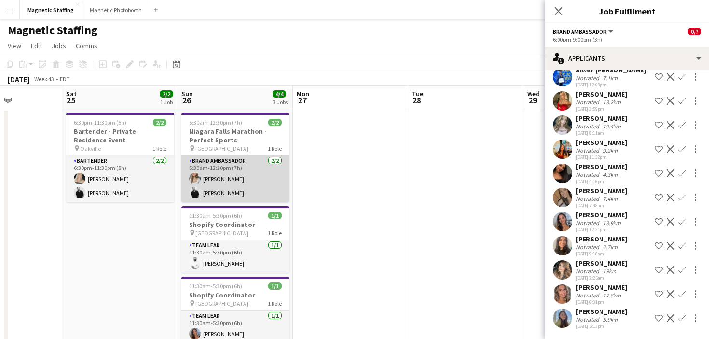
click at [265, 175] on app-card-role "Brand Ambassador 2/2 5:30am-12:30pm (7h) Sabrina McCaskill jean-philippe roy" at bounding box center [235, 178] width 108 height 47
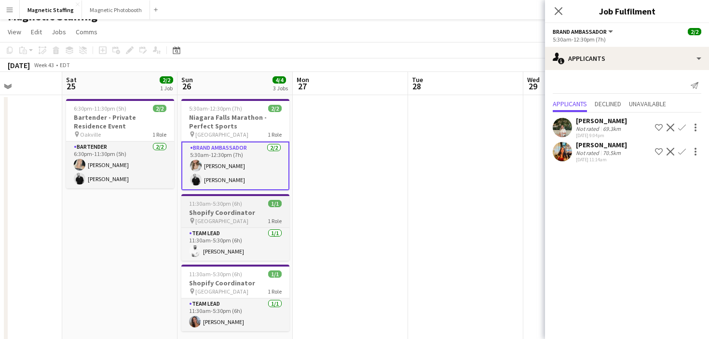
scroll to position [20, 0]
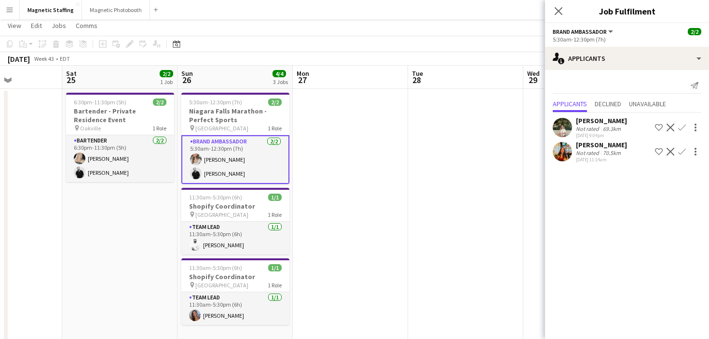
click at [273, 223] on app-card-role "Team Lead 1/1 11:30am-5:30pm (6h) Mohamed Ouzit" at bounding box center [235, 237] width 108 height 33
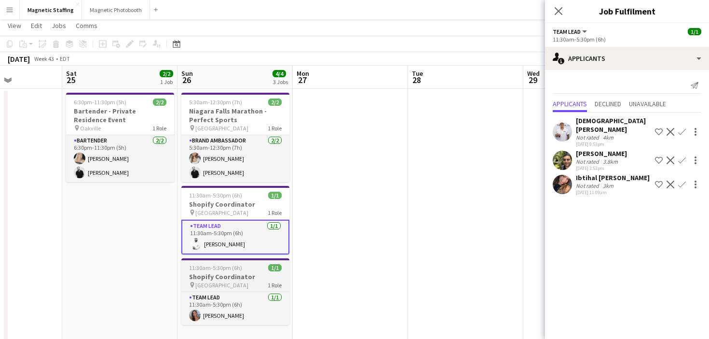
click at [247, 288] on div "pin Toronto 1 Role" at bounding box center [235, 285] width 108 height 8
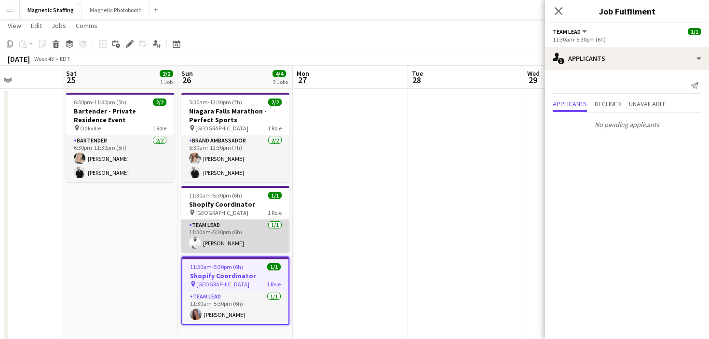
click at [261, 243] on app-card-role "Team Lead 1/1 11:30am-5:30pm (6h) Mohamed Ouzit" at bounding box center [235, 236] width 108 height 33
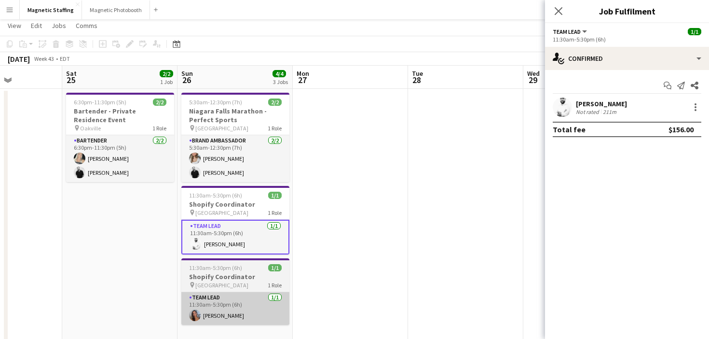
click at [247, 296] on app-card-role "Team Lead 1/1 11:30am-5:30pm (6h) Diana Michailidis" at bounding box center [235, 308] width 108 height 33
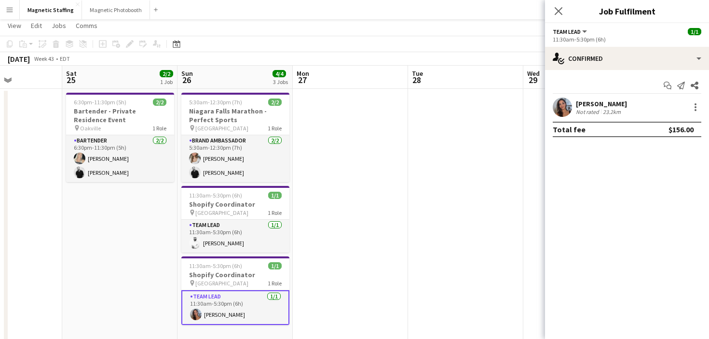
scroll to position [0, 283]
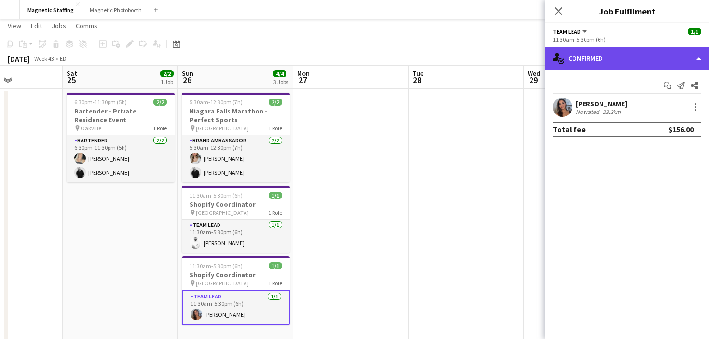
click at [586, 62] on div "single-neutral-actions-check-2 Confirmed" at bounding box center [627, 58] width 164 height 23
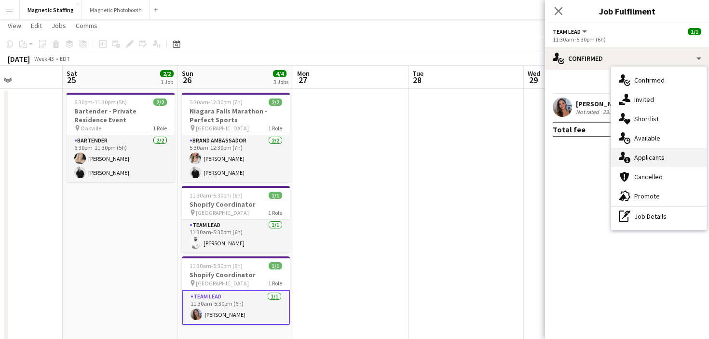
click at [623, 159] on icon at bounding box center [622, 155] width 6 height 8
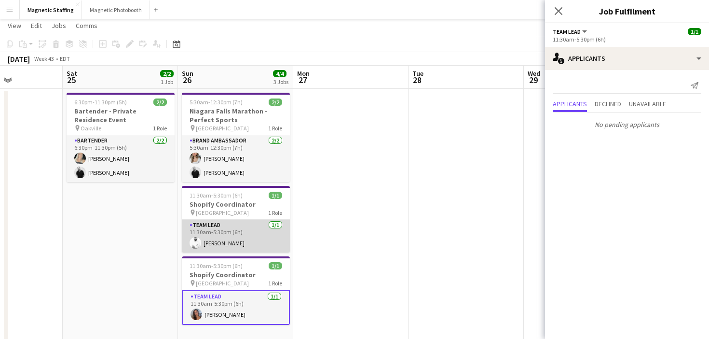
click at [243, 238] on app-card-role "Team Lead 1/1 11:30am-5:30pm (6h) Mohamed Ouzit" at bounding box center [236, 236] width 108 height 33
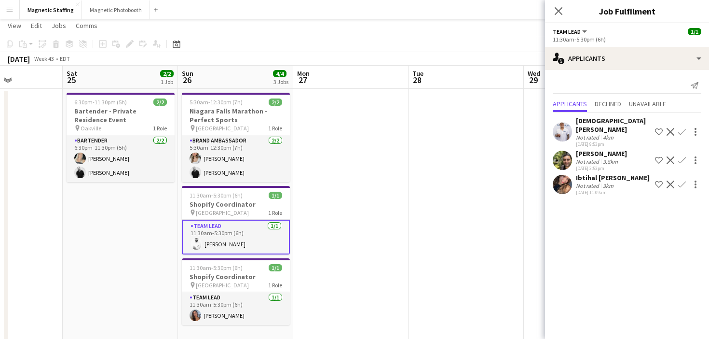
scroll to position [0, 264]
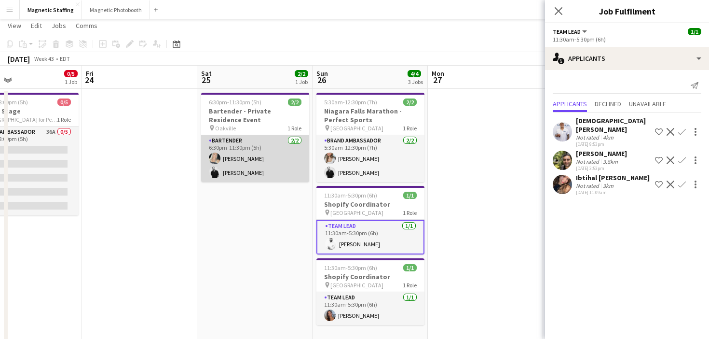
click at [233, 145] on app-card-role "Bartender 2/2 6:30pm-11:30pm (5h) Maija Dekoker jean-philippe roy" at bounding box center [255, 158] width 108 height 47
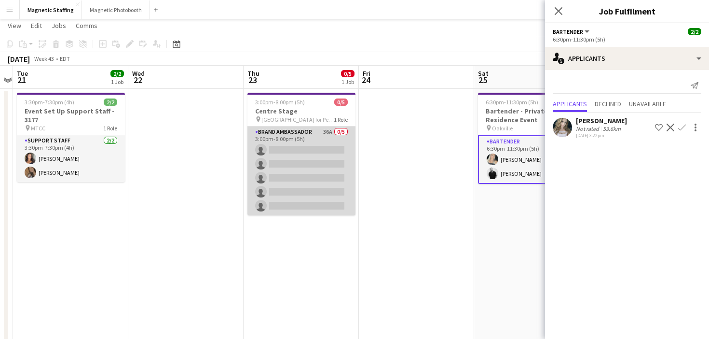
click at [281, 142] on app-card-role "Brand Ambassador 36A 0/5 3:00pm-8:00pm (5h) single-neutral-actions single-neutr…" at bounding box center [301, 170] width 108 height 89
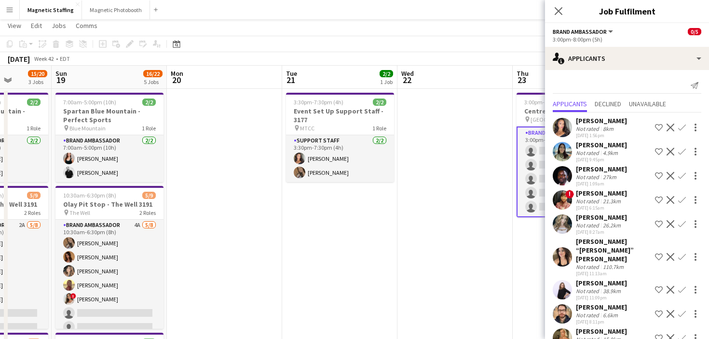
drag, startPoint x: 202, startPoint y: 163, endPoint x: 306, endPoint y: 156, distance: 104.4
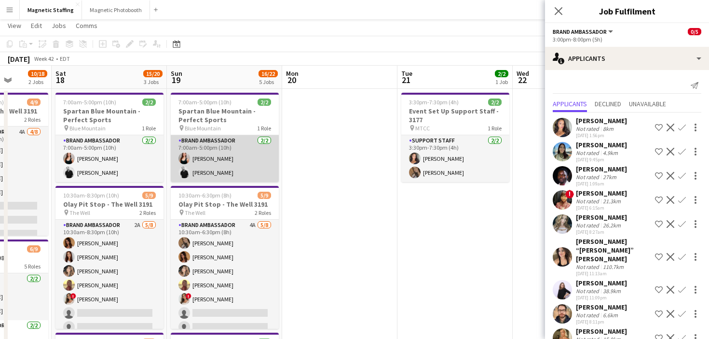
click at [243, 161] on app-card-role "Brand Ambassador 2/2 7:00am-5:00pm (10h) Amy Matyszczuk jean-philippe roy" at bounding box center [225, 158] width 108 height 47
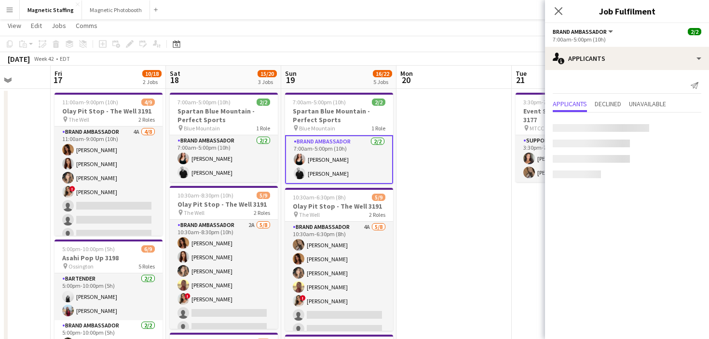
scroll to position [0, 196]
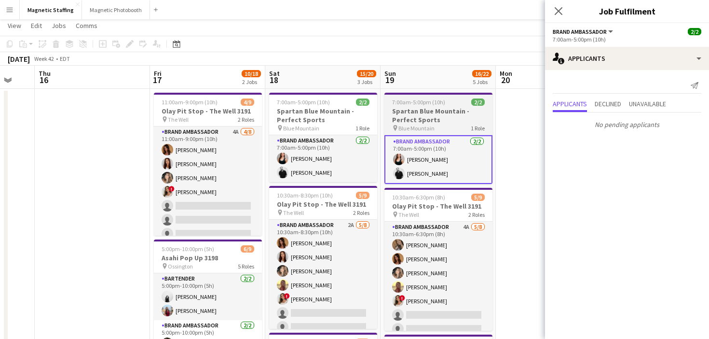
click at [243, 161] on app-card-role "Brand Ambassador 4A 4/8 11:00am-9:00pm (10h) Karolina Rembiesa Luana Cima Cassi…" at bounding box center [208, 191] width 108 height 131
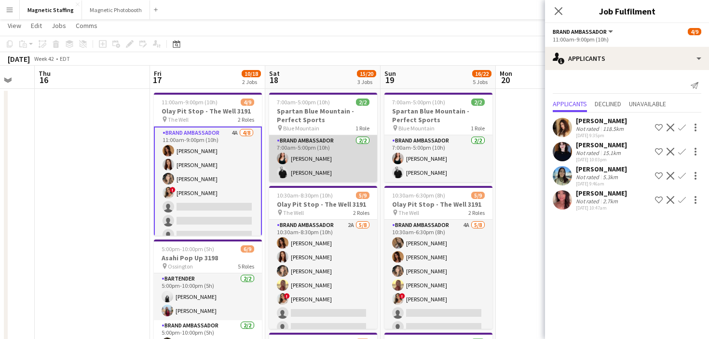
click at [320, 157] on app-card-role "Brand Ambassador 2/2 7:00am-5:00pm (10h) Amy Matyszczuk jean-philippe roy" at bounding box center [323, 158] width 108 height 47
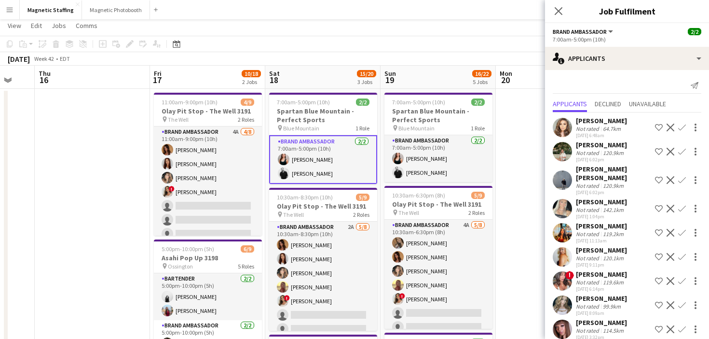
click at [5, 12] on button "Menu" at bounding box center [9, 9] width 19 height 19
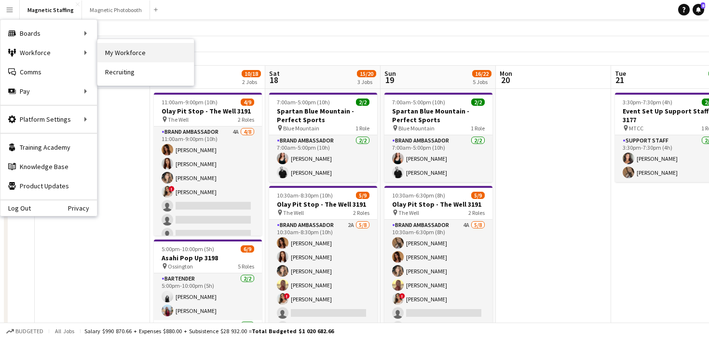
click at [132, 55] on link "My Workforce" at bounding box center [145, 52] width 96 height 19
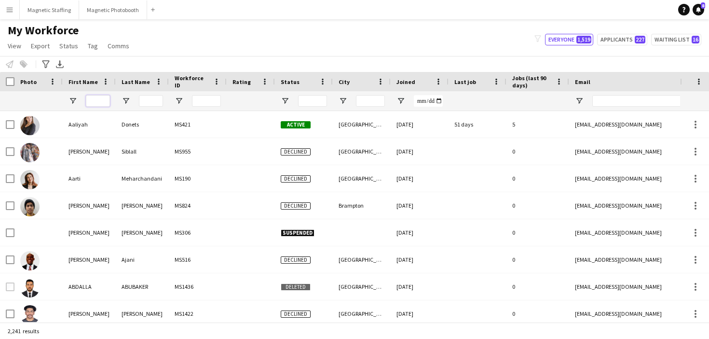
click at [103, 100] on input "First Name Filter Input" at bounding box center [98, 101] width 24 height 12
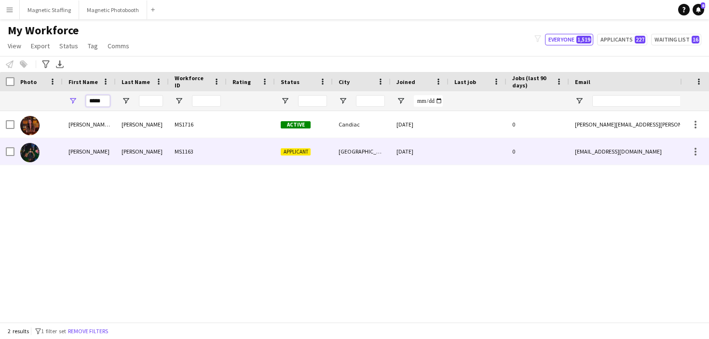
type input "****"
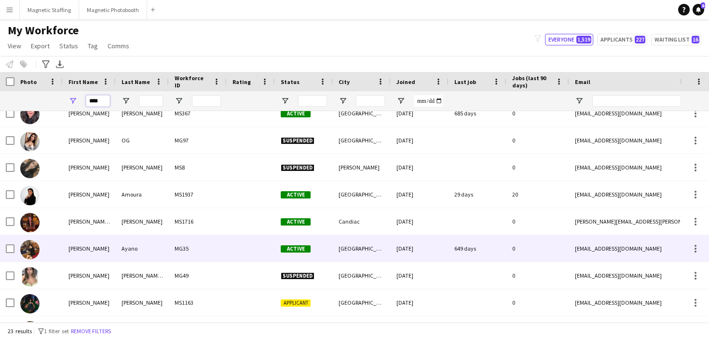
scroll to position [228, 0]
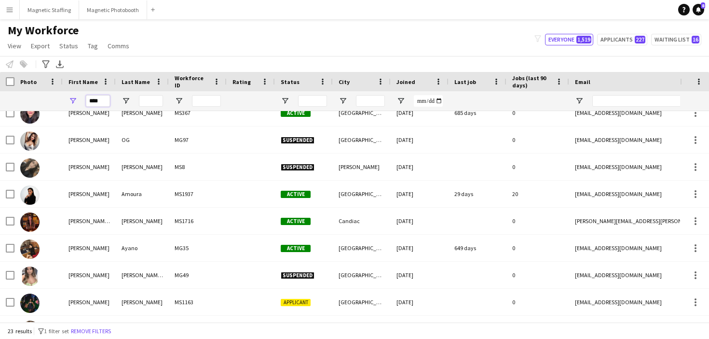
drag, startPoint x: 98, startPoint y: 99, endPoint x: 58, endPoint y: 98, distance: 40.0
click at [66, 99] on div "****" at bounding box center [89, 100] width 53 height 19
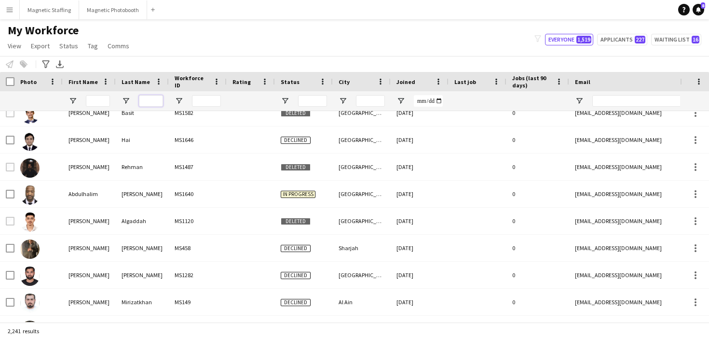
click at [144, 97] on input "Last Name Filter Input" at bounding box center [151, 101] width 24 height 12
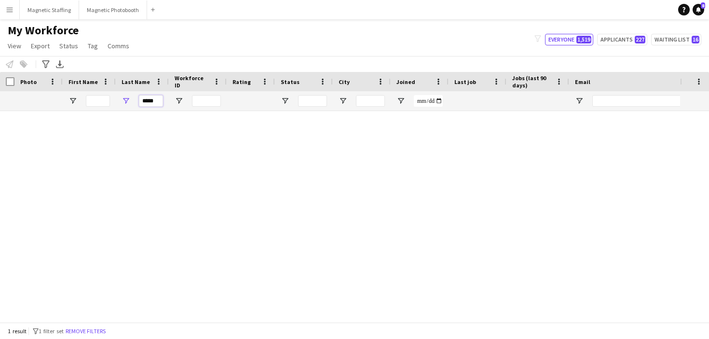
scroll to position [0, 0]
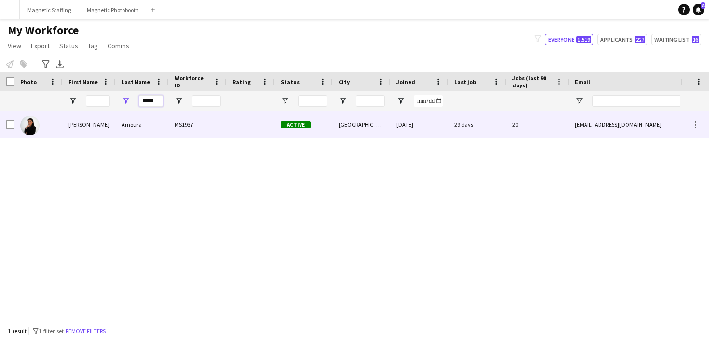
type input "*****"
click at [135, 123] on div "Amoura" at bounding box center [142, 124] width 53 height 27
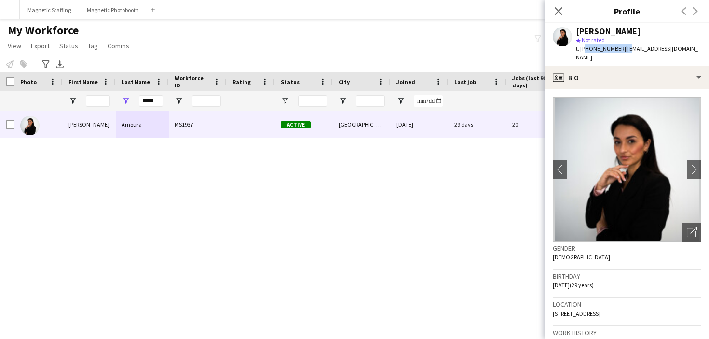
drag, startPoint x: 582, startPoint y: 47, endPoint x: 620, endPoint y: 47, distance: 38.1
click at [620, 47] on div "t. +33636556900 | sarahamoura@hotmail.fr" at bounding box center [638, 52] width 125 height 17
copy div "33636556900 | s"
drag, startPoint x: 605, startPoint y: 49, endPoint x: 299, endPoint y: 3, distance: 309.3
click at [0, 0] on body "Menu Boards Boards Boards All jobs Status Workforce Workforce My Workforce Recr…" at bounding box center [354, 169] width 709 height 339
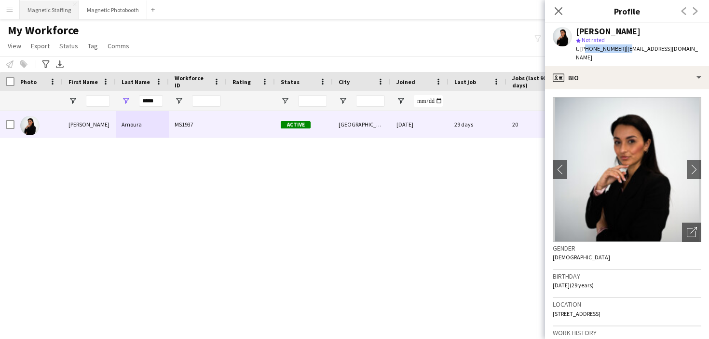
click at [43, 15] on button "Magnetic Staffing Close" at bounding box center [49, 9] width 59 height 19
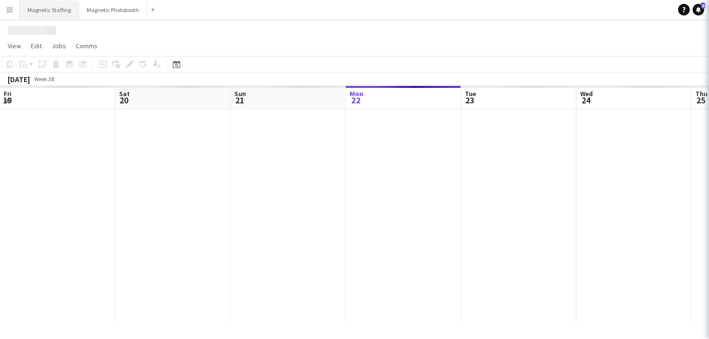
scroll to position [0, 231]
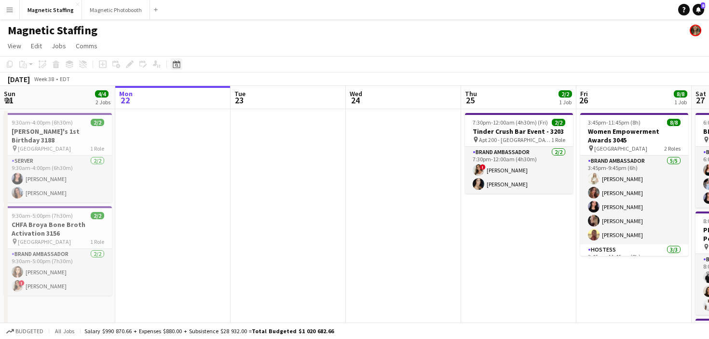
click at [174, 63] on icon "Date picker" at bounding box center [177, 64] width 8 height 8
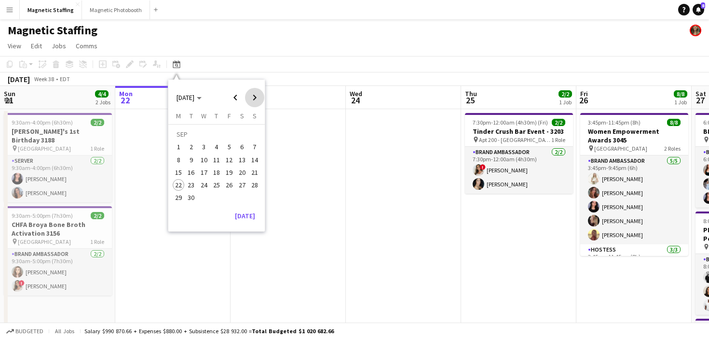
click at [249, 97] on span "Next month" at bounding box center [254, 97] width 19 height 19
click at [216, 196] on span "30" at bounding box center [217, 198] width 12 height 12
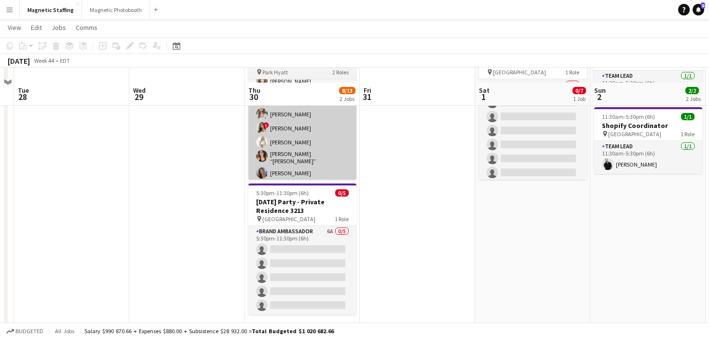
scroll to position [104, 0]
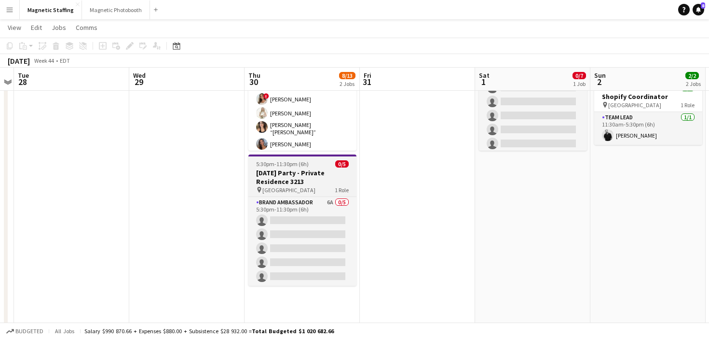
click at [279, 173] on h3 "Halloween Party - Private Residence 3213" at bounding box center [302, 176] width 108 height 17
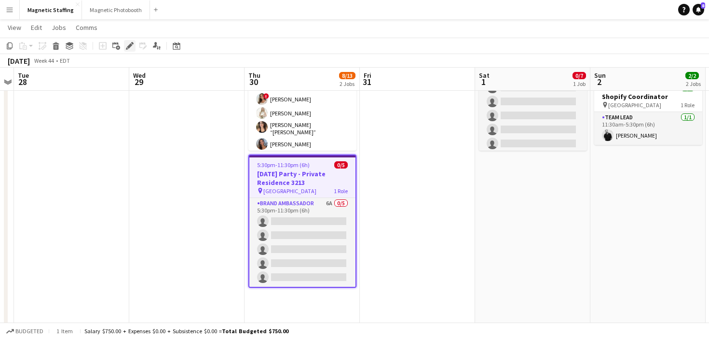
click at [128, 48] on icon at bounding box center [129, 45] width 5 height 5
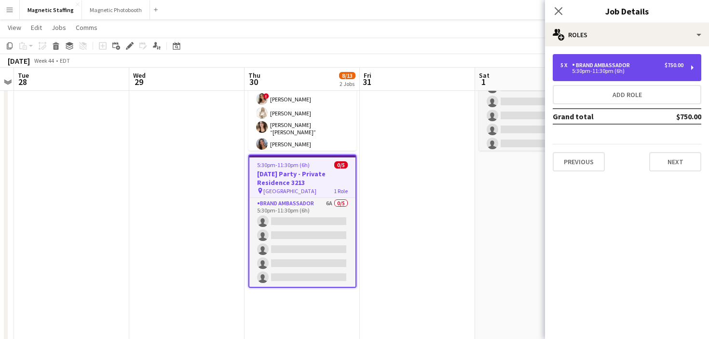
click at [640, 68] on div "5 x Brand Ambassador $750.00" at bounding box center [622, 65] width 123 height 7
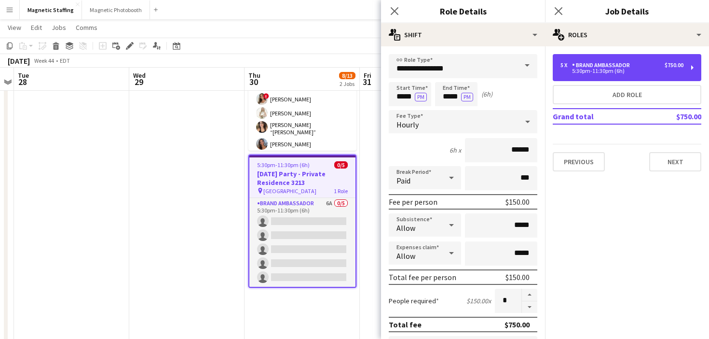
scroll to position [180, 0]
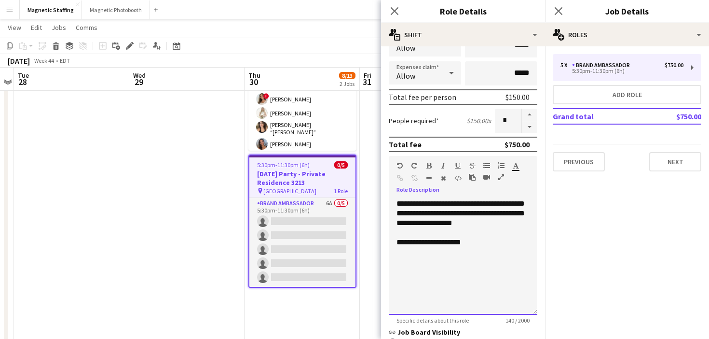
click at [476, 260] on div "**********" at bounding box center [463, 257] width 149 height 116
click at [467, 234] on div at bounding box center [463, 233] width 133 height 10
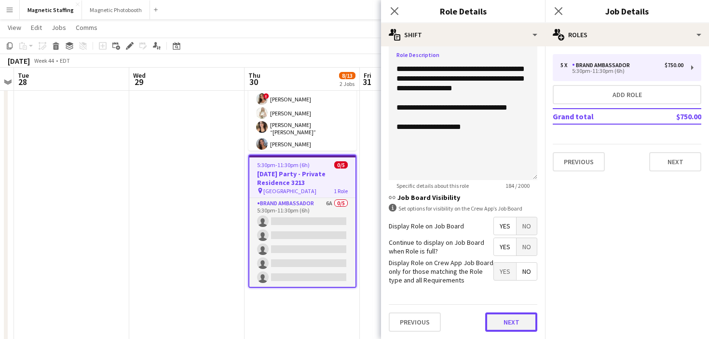
click at [513, 317] on button "Next" at bounding box center [511, 321] width 52 height 19
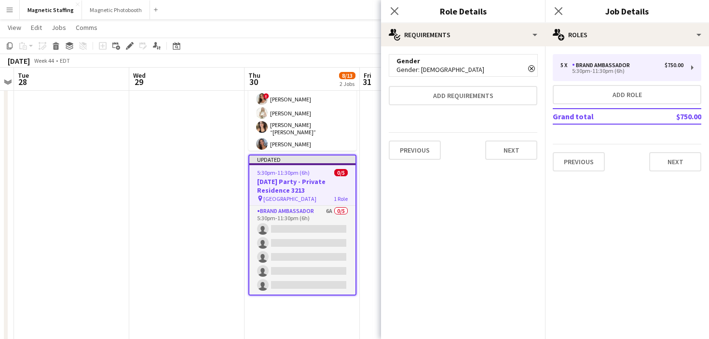
scroll to position [0, 0]
click at [521, 146] on button "Next" at bounding box center [511, 149] width 52 height 19
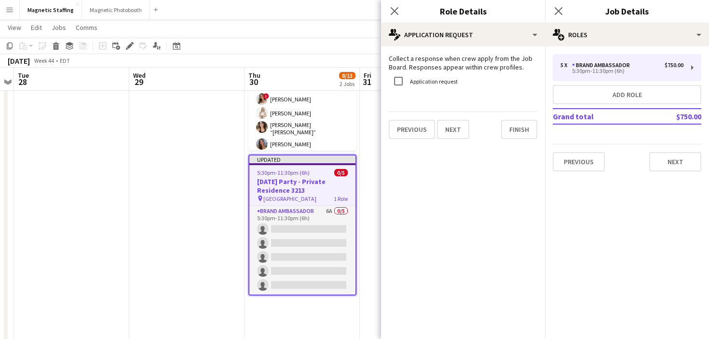
click at [521, 146] on div "Collect a response when crew apply from the Job Board. Responses appear within …" at bounding box center [463, 96] width 164 height 100
click at [508, 137] on button "Finish" at bounding box center [519, 129] width 36 height 19
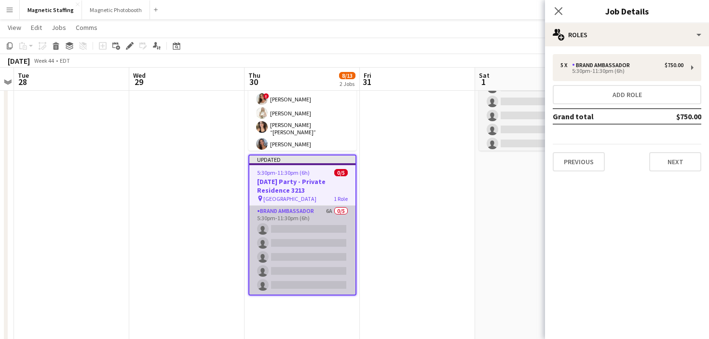
click at [338, 226] on app-card-role "Brand Ambassador 6A 0/5 5:30pm-11:30pm (6h) single-neutral-actions single-neutr…" at bounding box center [302, 250] width 106 height 89
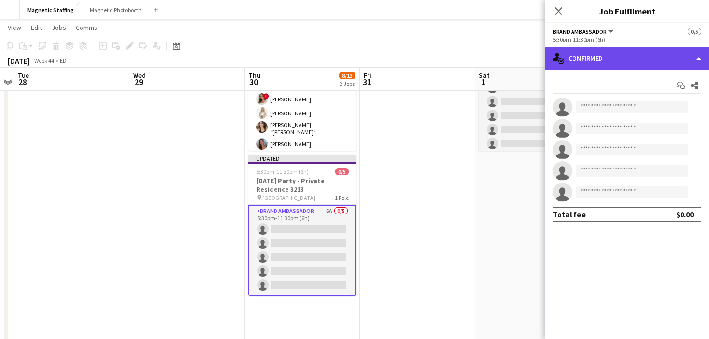
click at [637, 57] on div "single-neutral-actions-check-2 Confirmed" at bounding box center [627, 58] width 164 height 23
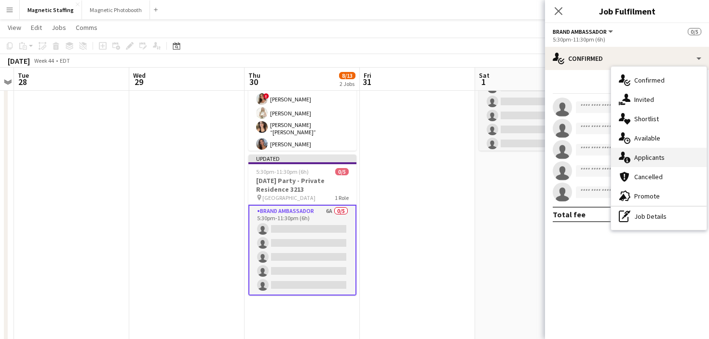
click at [634, 151] on div "single-neutral-actions-information Applicants" at bounding box center [659, 157] width 96 height 19
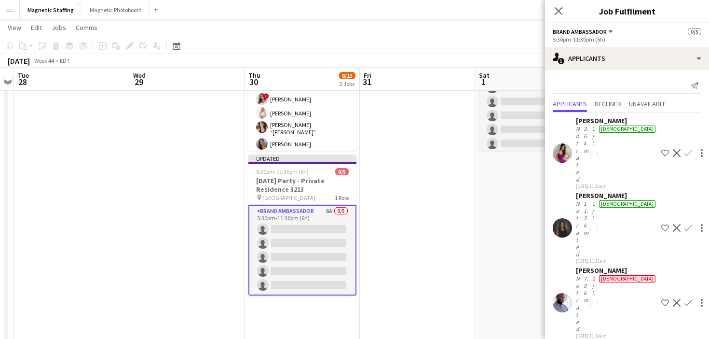
click at [498, 219] on app-date-cell "6:00pm-9:00pm (3h) 0/7 Batmitzvah Event - Toronto pin NewAge Event Centre 1 Rol…" at bounding box center [532, 249] width 115 height 490
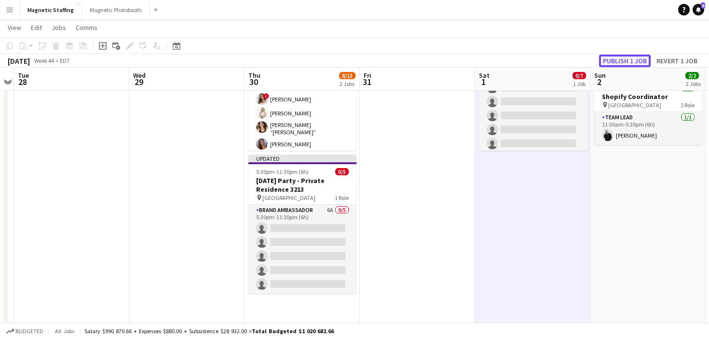
click at [632, 57] on button "Publish 1 job" at bounding box center [625, 61] width 52 height 13
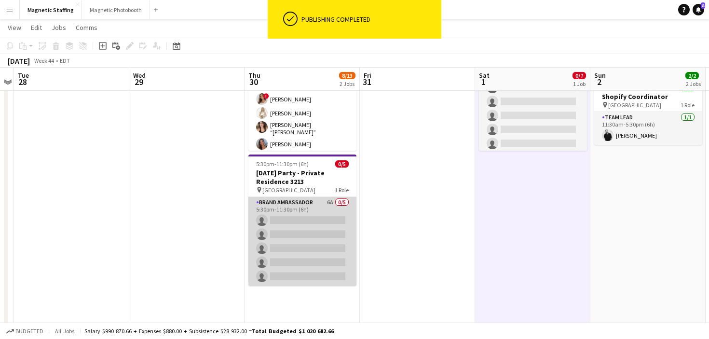
click at [327, 246] on app-card-role "Brand Ambassador 6A 0/5 5:30pm-11:30pm (6h) single-neutral-actions single-neutr…" at bounding box center [302, 241] width 108 height 89
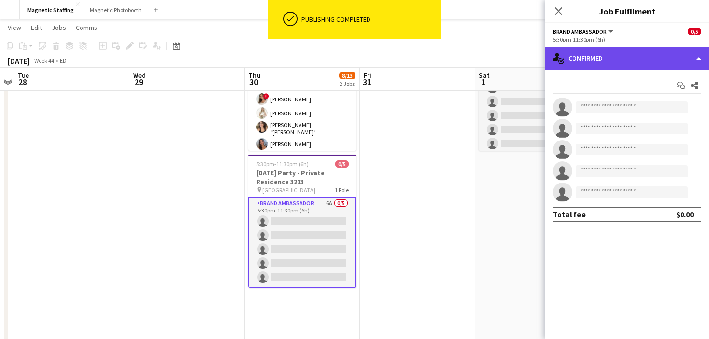
click at [611, 66] on div "single-neutral-actions-check-2 Confirmed" at bounding box center [627, 58] width 164 height 23
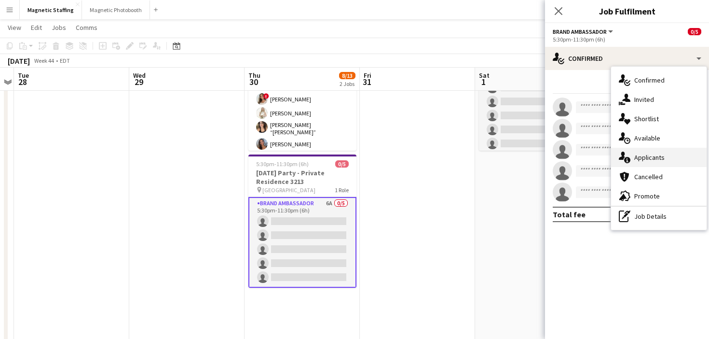
click at [625, 157] on icon "single-neutral-actions-information" at bounding box center [625, 157] width 12 height 12
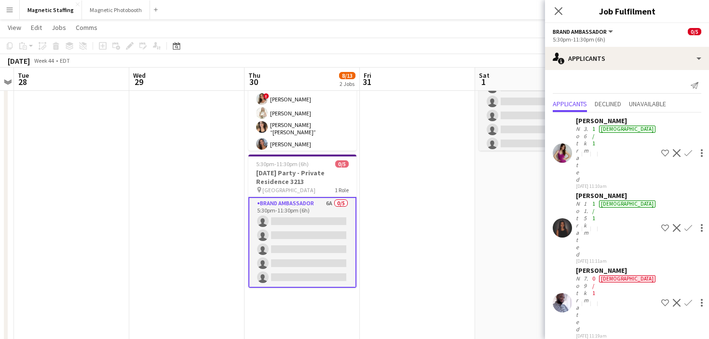
click at [560, 218] on app-user-avatar at bounding box center [562, 227] width 19 height 19
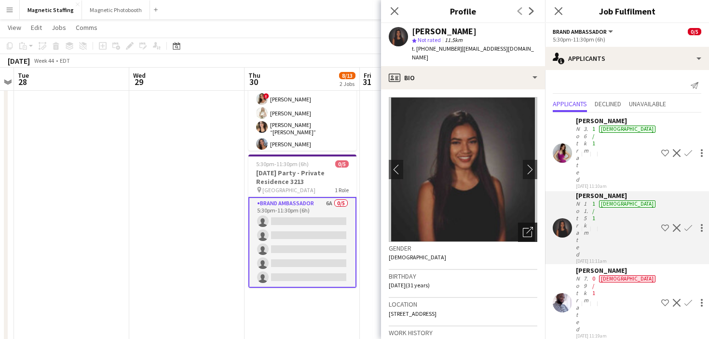
click at [528, 227] on icon "Open photos pop-in" at bounding box center [528, 232] width 10 height 10
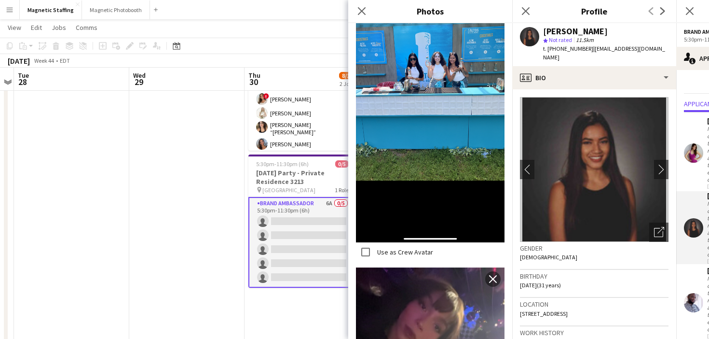
scroll to position [845, 0]
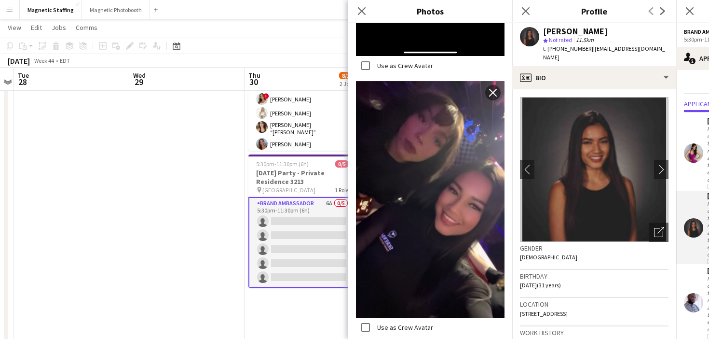
click at [561, 272] on div "Birthday 06-07-1994 (31 years)" at bounding box center [594, 284] width 149 height 28
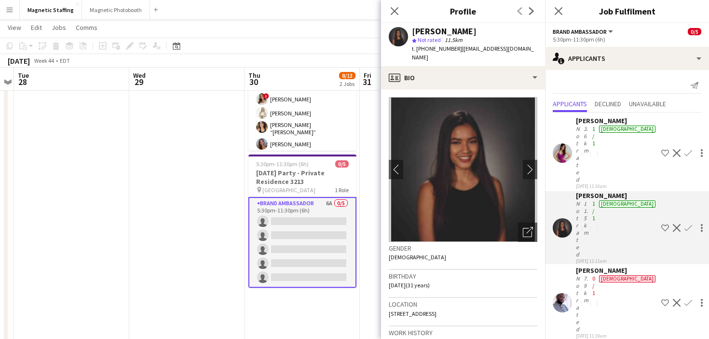
click at [685, 224] on app-icon "Confirm" at bounding box center [689, 228] width 8 height 8
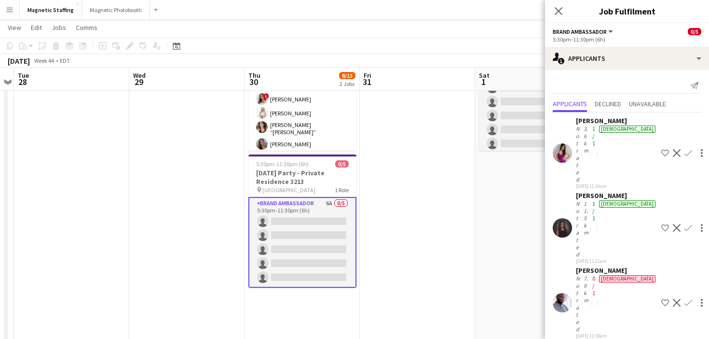
click at [683, 222] on button "Confirm" at bounding box center [689, 228] width 12 height 12
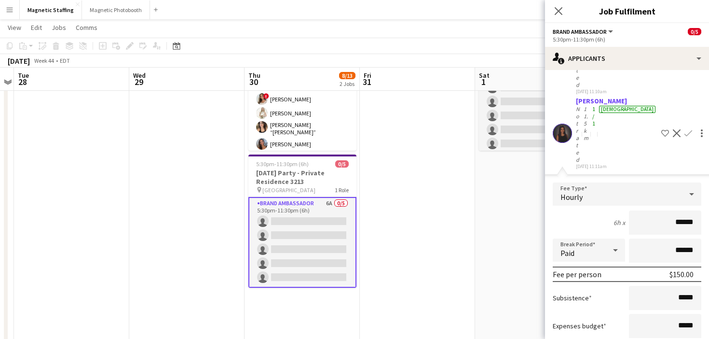
scroll to position [185, 0]
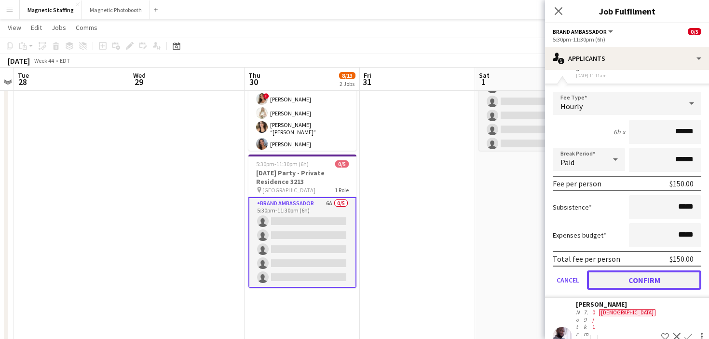
click at [638, 270] on button "Confirm" at bounding box center [644, 279] width 114 height 19
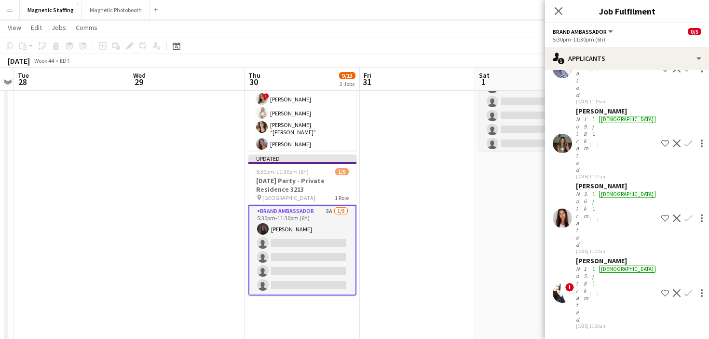
scroll to position [0, 0]
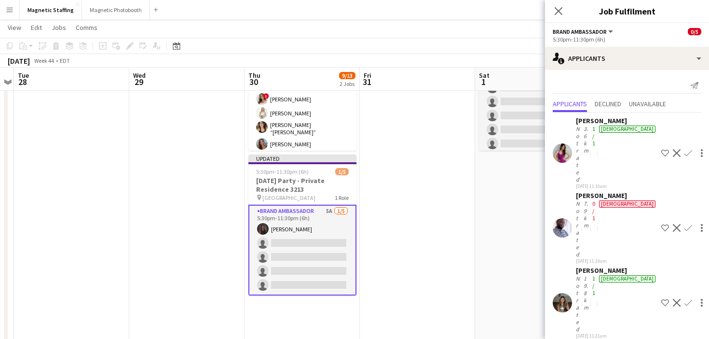
click at [673, 224] on app-icon "Decline" at bounding box center [677, 228] width 8 height 8
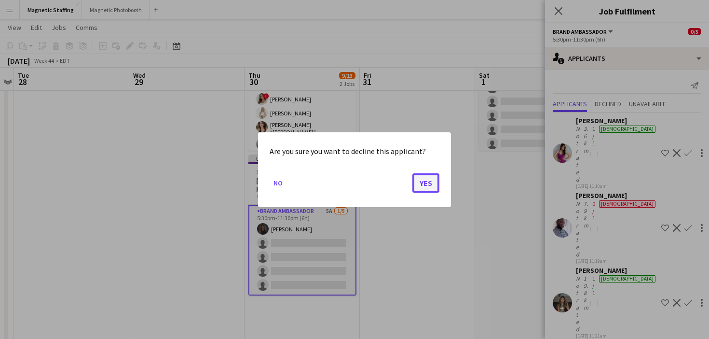
click at [434, 184] on button "Yes" at bounding box center [425, 182] width 27 height 19
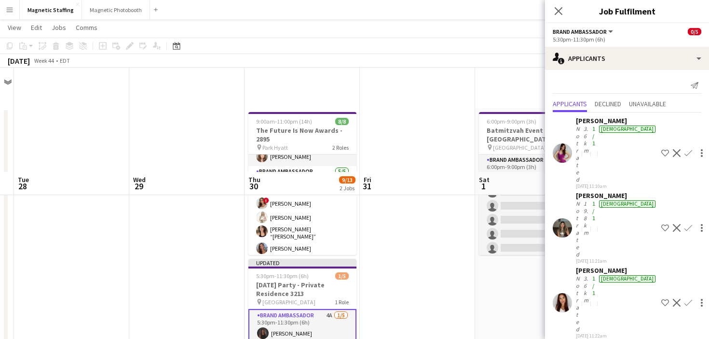
scroll to position [104, 0]
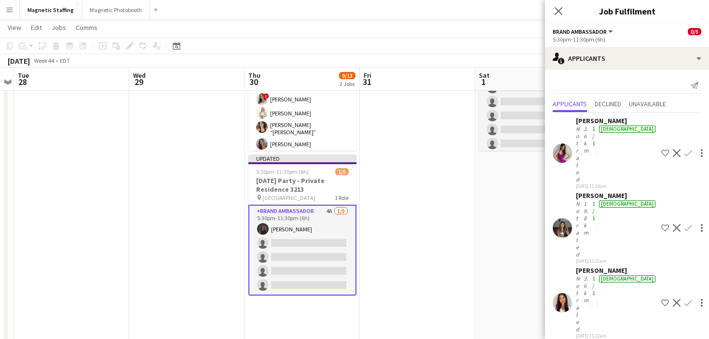
click at [435, 191] on app-date-cell at bounding box center [417, 249] width 115 height 490
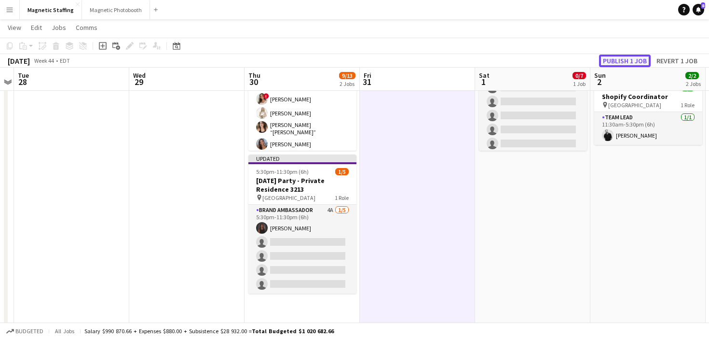
click at [633, 62] on button "Publish 1 job" at bounding box center [625, 61] width 52 height 13
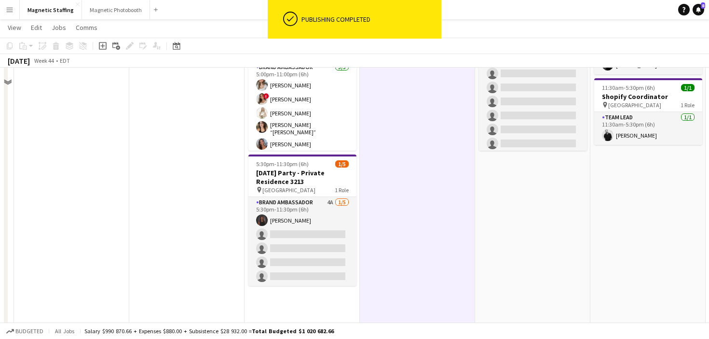
scroll to position [54, 0]
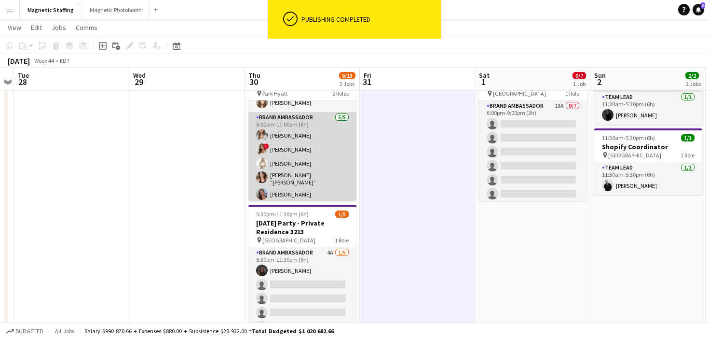
click at [315, 180] on app-card-role "Brand Ambassador 5/5 5:00pm-11:00pm (6h) Sabrina McCaskill ! Emily Vandongen Ka…" at bounding box center [302, 158] width 108 height 92
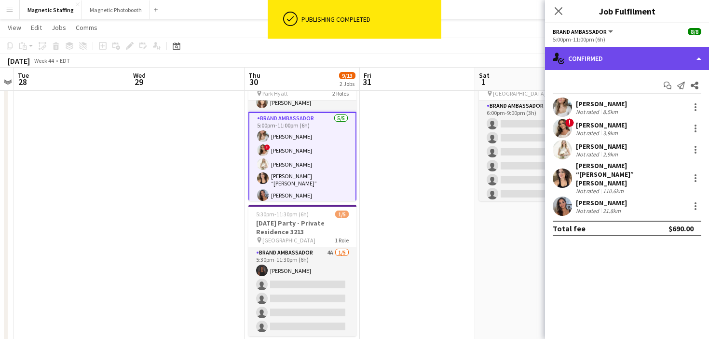
click at [585, 64] on div "single-neutral-actions-check-2 Confirmed" at bounding box center [627, 58] width 164 height 23
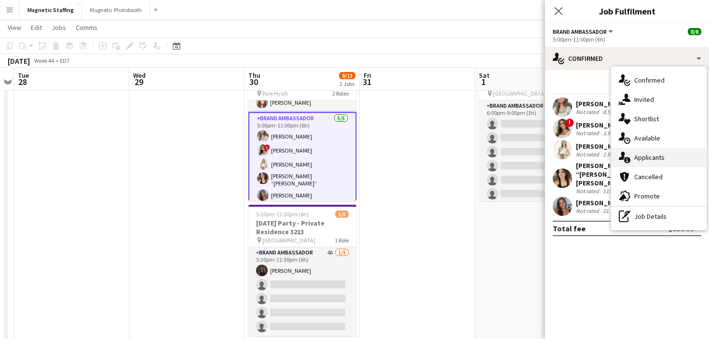
click at [626, 160] on icon at bounding box center [627, 160] width 6 height 6
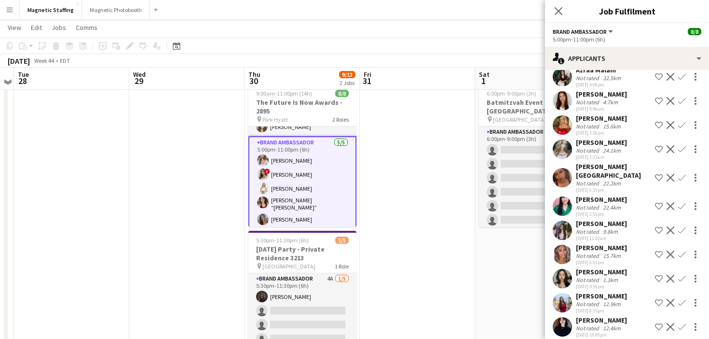
scroll to position [31, 0]
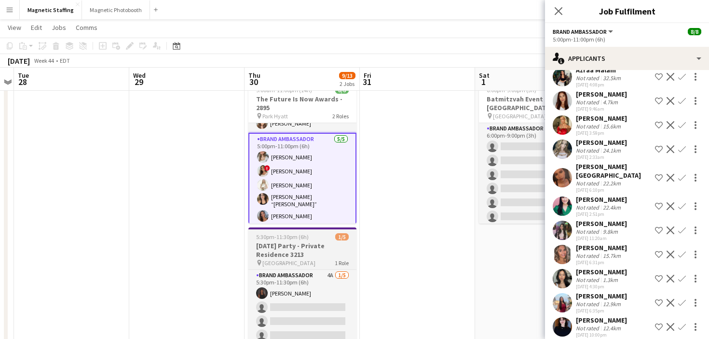
click at [280, 260] on span "[GEOGRAPHIC_DATA]" at bounding box center [288, 262] width 53 height 7
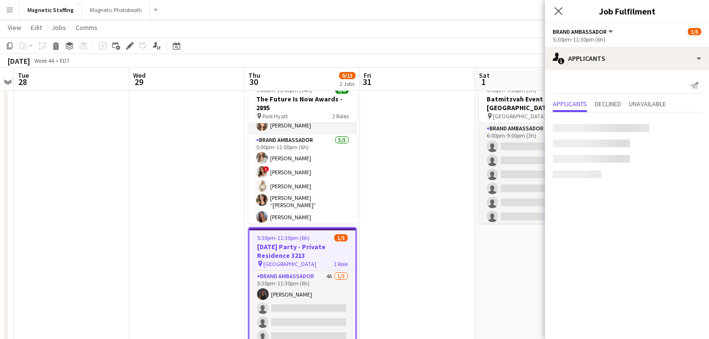
scroll to position [0, 0]
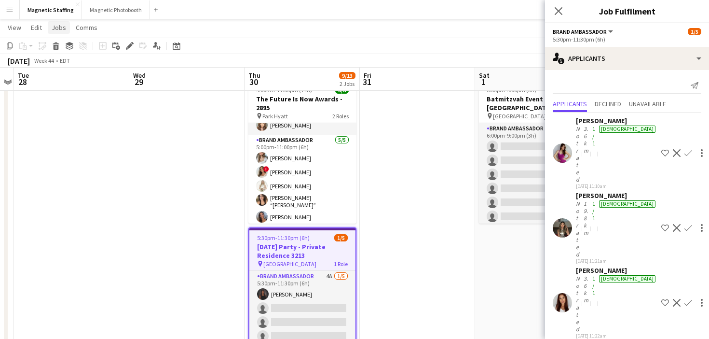
click at [65, 27] on link "Jobs" at bounding box center [59, 27] width 22 height 13
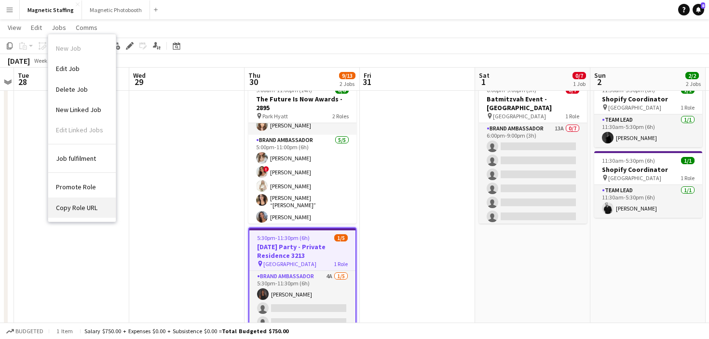
click at [71, 211] on span "Copy Role URL" at bounding box center [76, 207] width 41 height 9
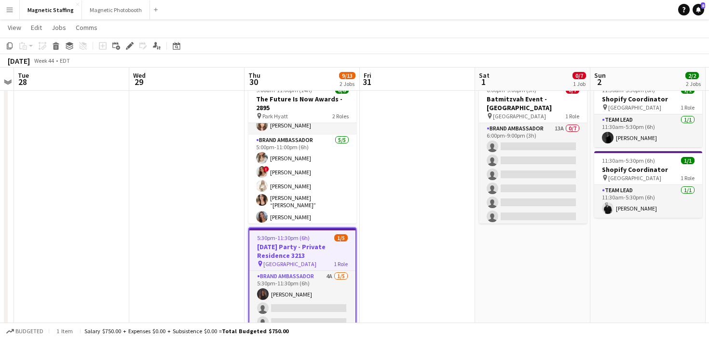
click at [303, 250] on h3 "Halloween Party - Private Residence 3213" at bounding box center [302, 250] width 106 height 17
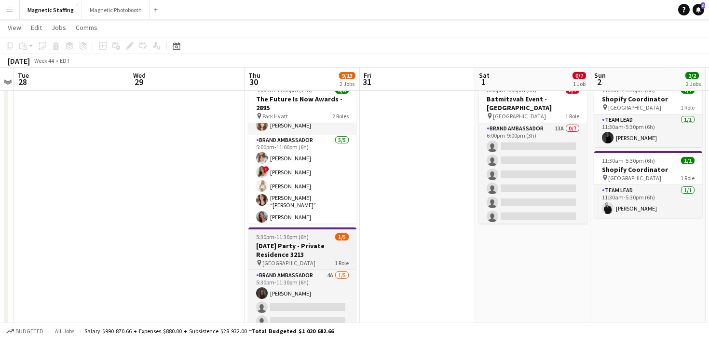
click at [303, 250] on h3 "Halloween Party - Private Residence 3213" at bounding box center [302, 249] width 108 height 17
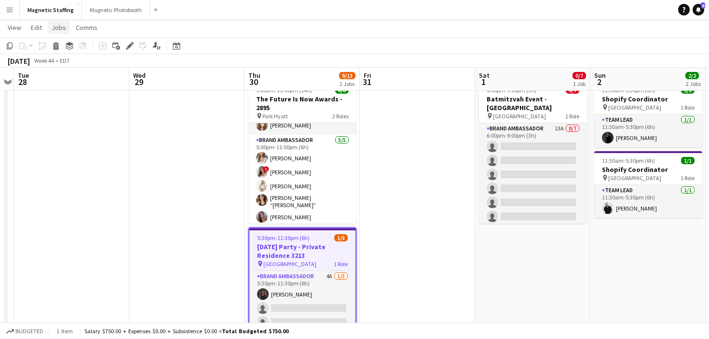
click at [56, 28] on span "Jobs" at bounding box center [59, 27] width 14 height 9
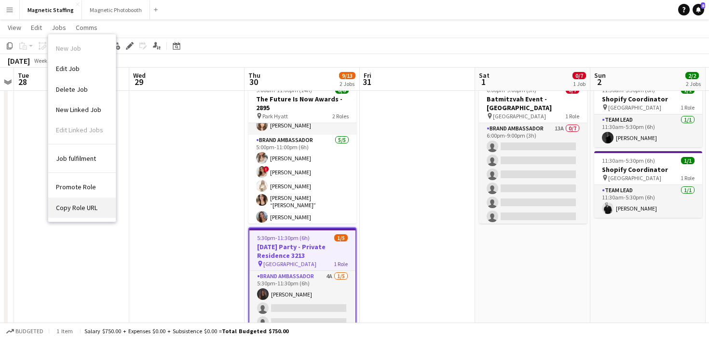
click at [65, 210] on span "Copy Role URL" at bounding box center [76, 207] width 41 height 9
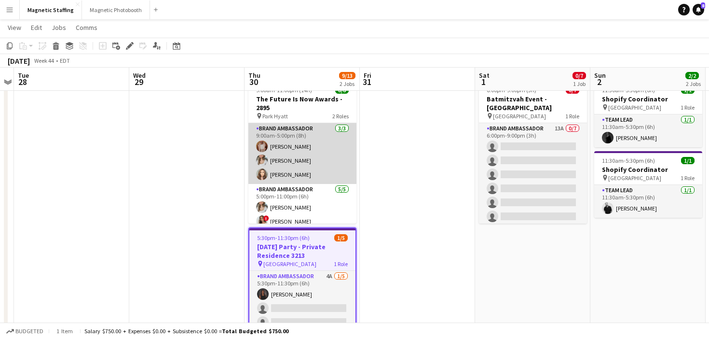
click at [286, 175] on app-card-role "Brand Ambassador 3/3 9:00am-5:00pm (8h) Fady Zablouk Sabrina McCaskill Sabrina …" at bounding box center [302, 153] width 108 height 61
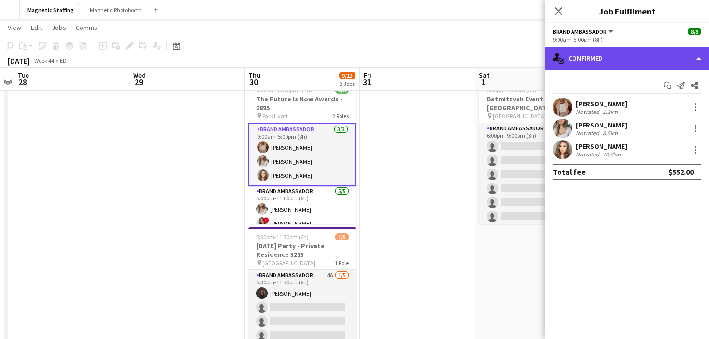
click at [599, 67] on div "single-neutral-actions-check-2 Confirmed" at bounding box center [627, 58] width 164 height 23
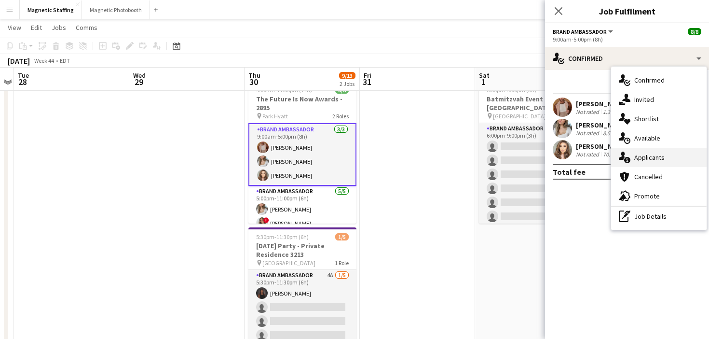
click at [628, 162] on icon "single-neutral-actions-information" at bounding box center [625, 157] width 12 height 12
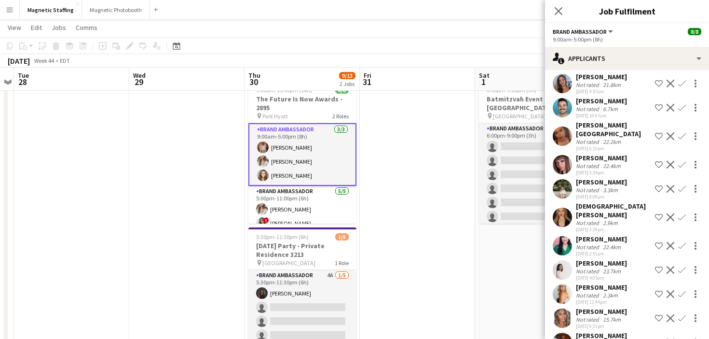
scroll to position [469, 0]
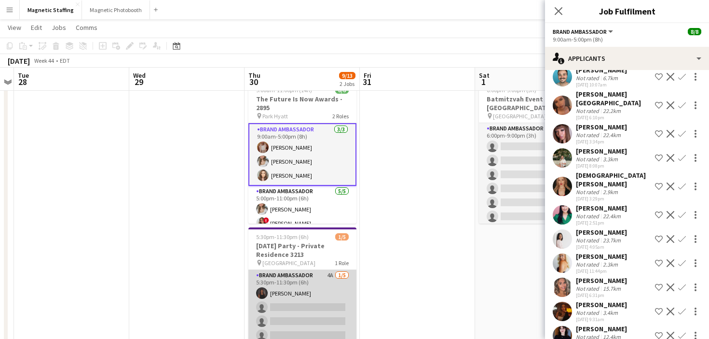
click at [322, 292] on app-card-role "Brand Ambassador 4A 1/5 5:30pm-11:30pm (6h) Malin Keo single-neutral-actions si…" at bounding box center [302, 314] width 108 height 89
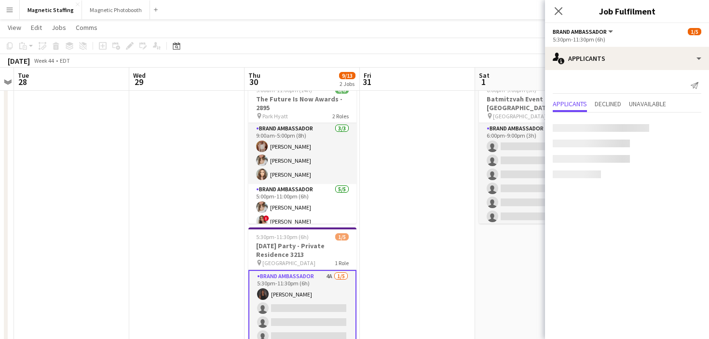
scroll to position [0, 0]
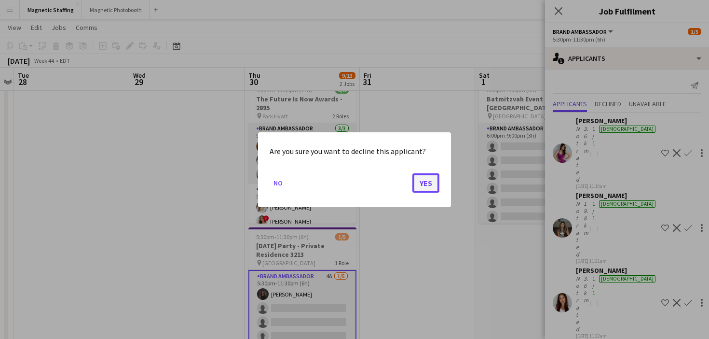
click at [426, 183] on button "Yes" at bounding box center [425, 182] width 27 height 19
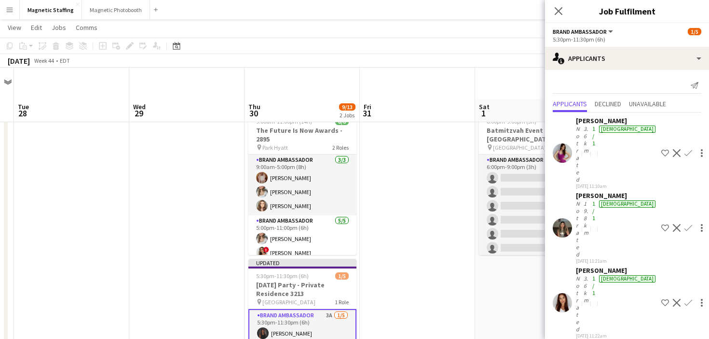
scroll to position [31, 0]
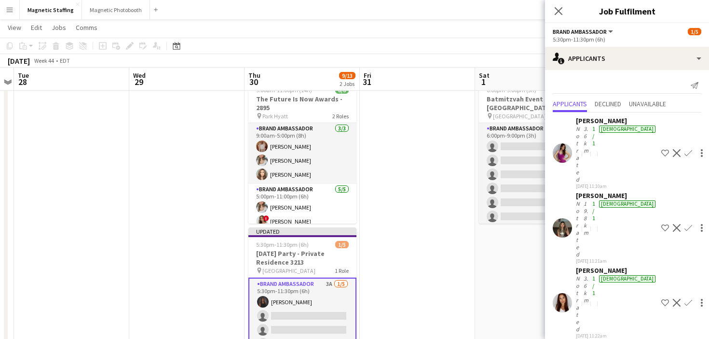
click at [673, 224] on app-icon "Decline" at bounding box center [677, 228] width 8 height 8
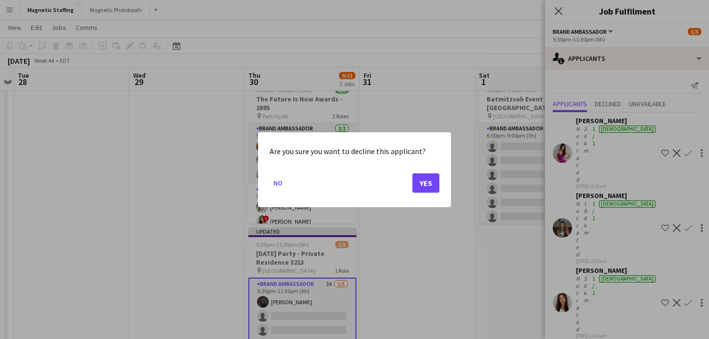
scroll to position [0, 0]
click at [434, 179] on button "Yes" at bounding box center [425, 182] width 27 height 19
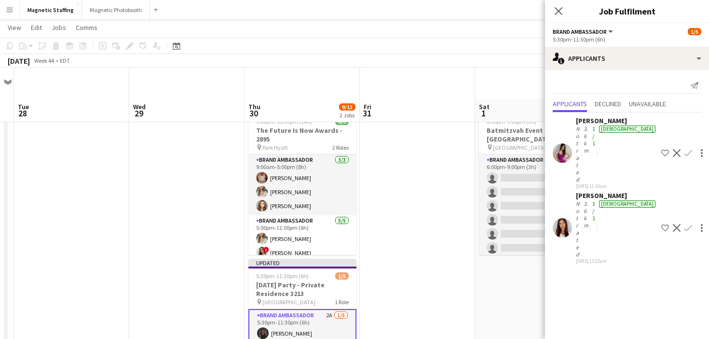
scroll to position [31, 0]
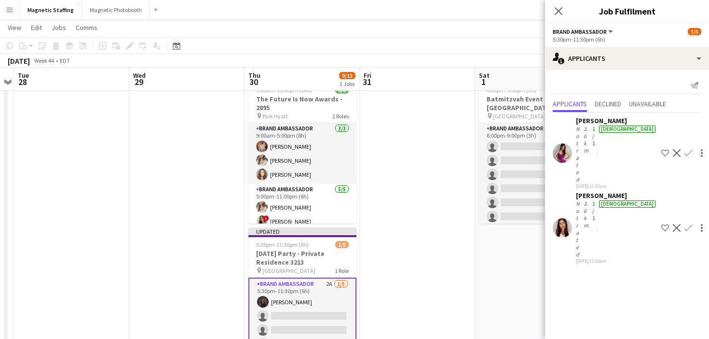
click at [434, 179] on app-date-cell at bounding box center [417, 322] width 115 height 490
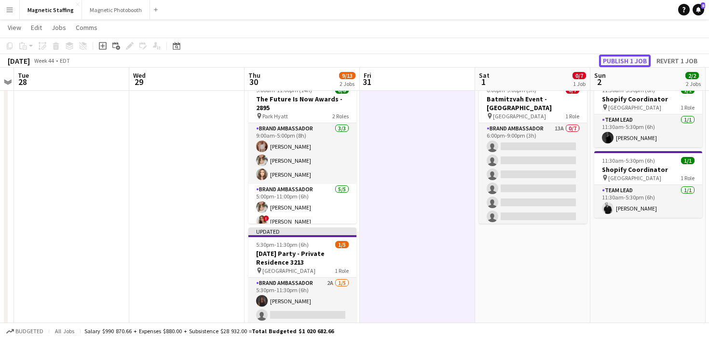
click at [630, 57] on button "Publish 1 job" at bounding box center [625, 61] width 52 height 13
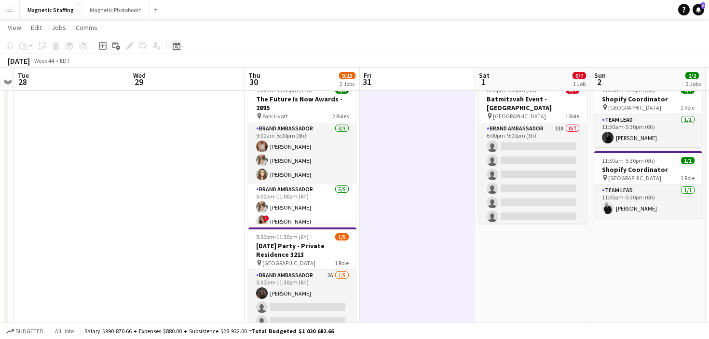
click at [178, 47] on icon "Date picker" at bounding box center [177, 46] width 8 height 8
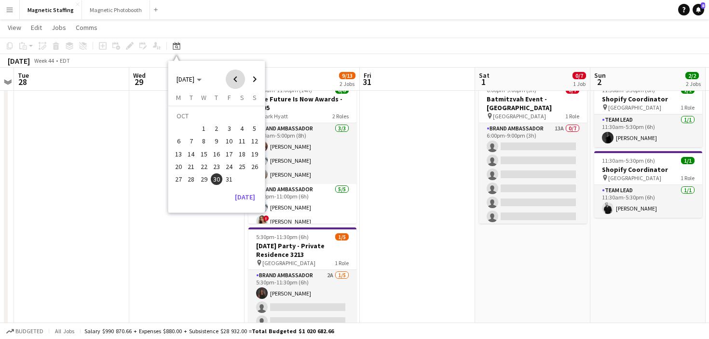
click at [238, 76] on span "Previous month" at bounding box center [235, 78] width 19 height 19
click at [206, 78] on span "Choose month and year" at bounding box center [189, 79] width 33 height 23
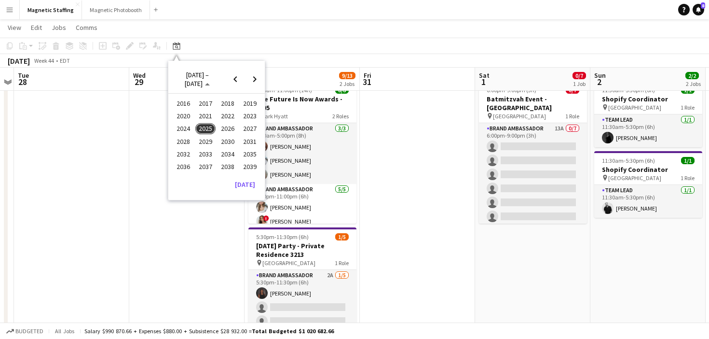
click at [187, 127] on span "2024" at bounding box center [183, 129] width 20 height 12
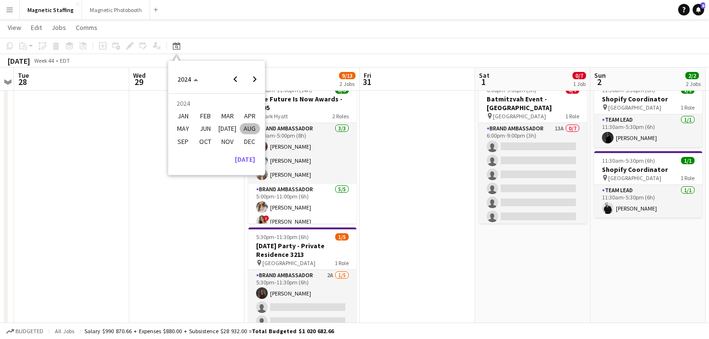
click at [188, 141] on span "SEP" at bounding box center [183, 142] width 20 height 12
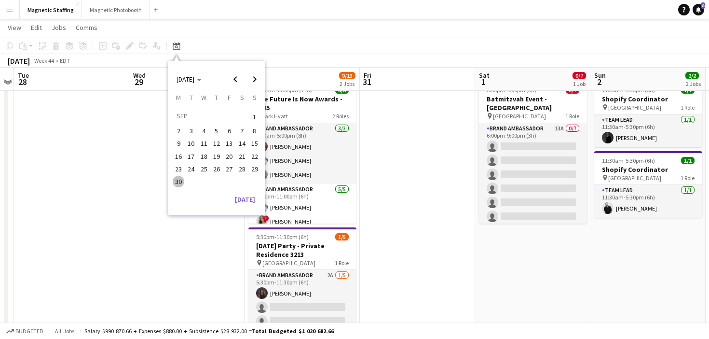
scroll to position [0, 332]
click at [175, 244] on app-date-cell at bounding box center [186, 322] width 115 height 490
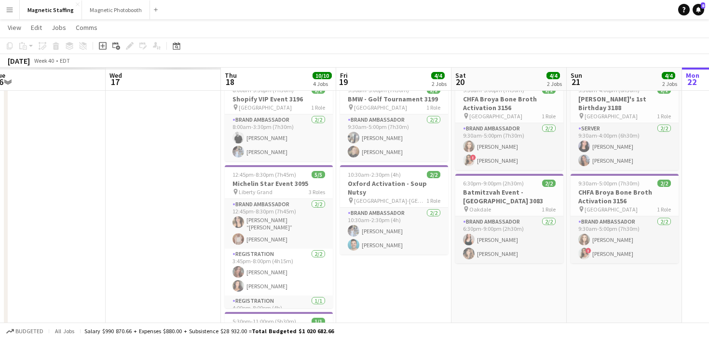
scroll to position [0, 200]
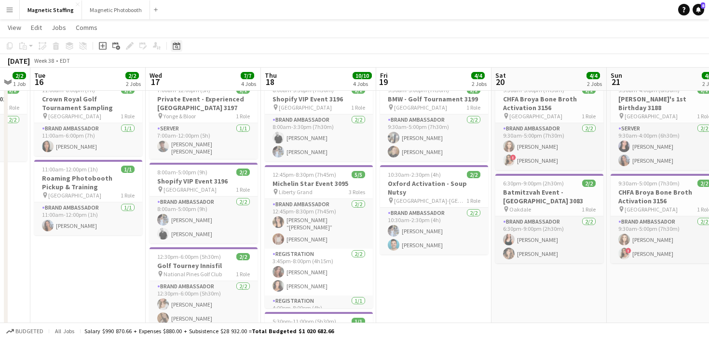
click at [177, 44] on icon at bounding box center [176, 46] width 7 height 8
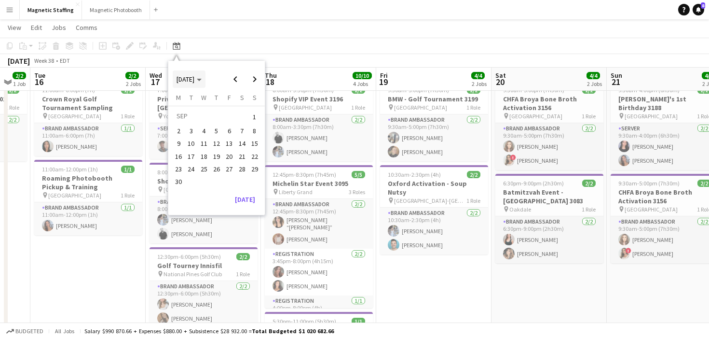
click at [182, 75] on span "SEP 2024" at bounding box center [186, 79] width 18 height 9
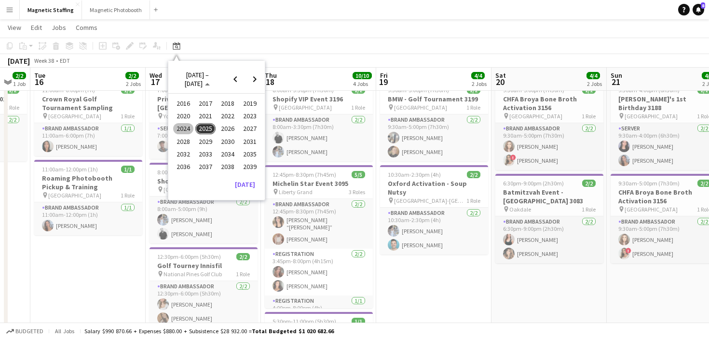
click at [181, 129] on span "2024" at bounding box center [183, 129] width 20 height 12
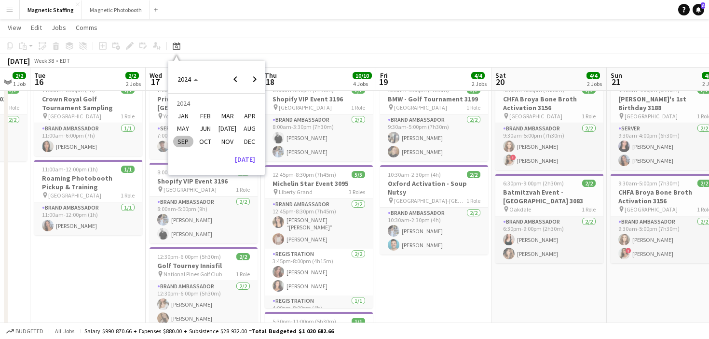
click at [189, 142] on span "SEP" at bounding box center [183, 142] width 20 height 12
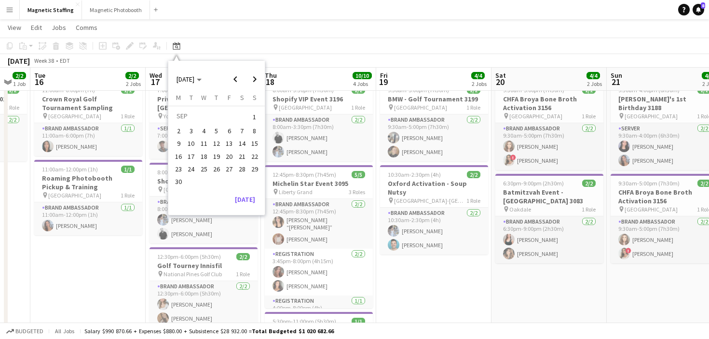
click at [228, 173] on span "27" at bounding box center [229, 169] width 12 height 12
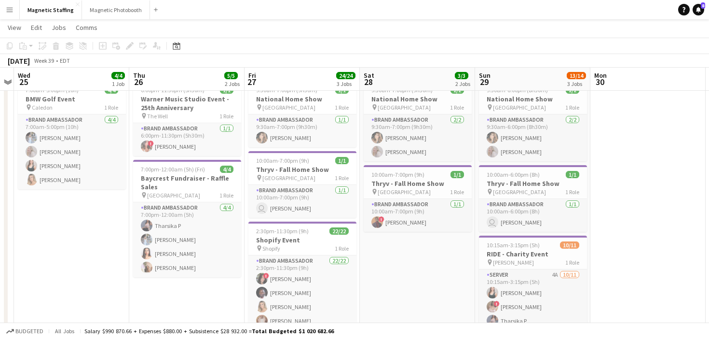
scroll to position [33, 0]
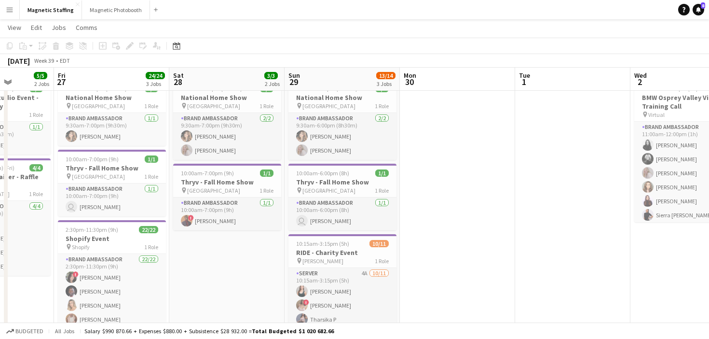
drag, startPoint x: 473, startPoint y: 235, endPoint x: 262, endPoint y: 233, distance: 210.8
click at [262, 234] on app-calendar-viewport "Tue 24 Wed 25 4/4 1 Job Thu 26 5/5 2 Jobs Fri 27 24/24 3 Jobs Sat 28 3/3 2 Jobs…" at bounding box center [354, 337] width 709 height 664
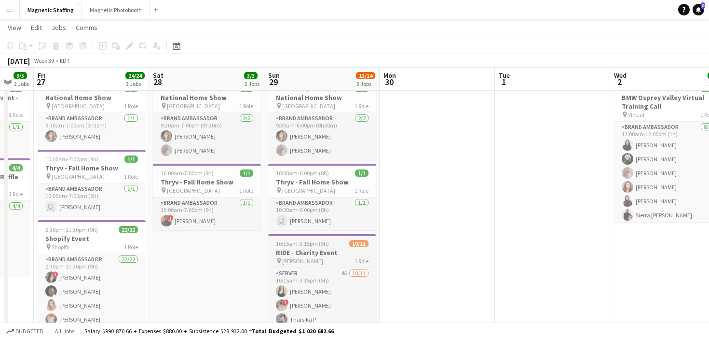
click at [291, 250] on h3 "RIDE - Charity Event" at bounding box center [322, 252] width 108 height 9
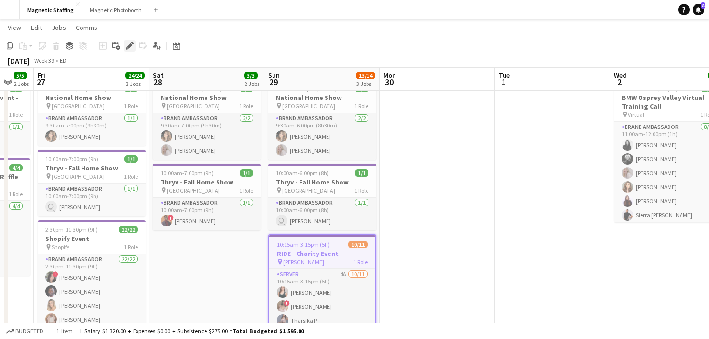
click at [126, 47] on icon "Edit" at bounding box center [130, 46] width 8 height 8
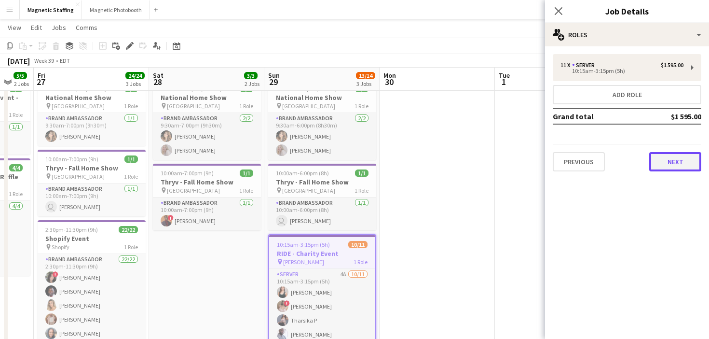
click at [685, 161] on button "Next" at bounding box center [675, 161] width 52 height 19
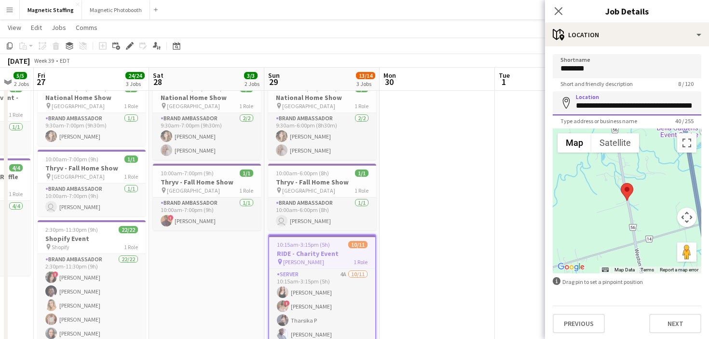
scroll to position [0, 21]
drag, startPoint x: 577, startPoint y: 105, endPoint x: 709, endPoint y: 101, distance: 132.2
click at [709, 101] on form "**********" at bounding box center [627, 193] width 164 height 279
click at [178, 45] on icon "Date picker" at bounding box center [177, 46] width 8 height 8
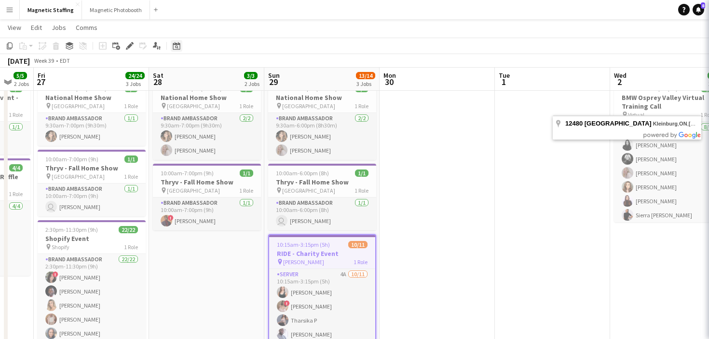
scroll to position [0, 0]
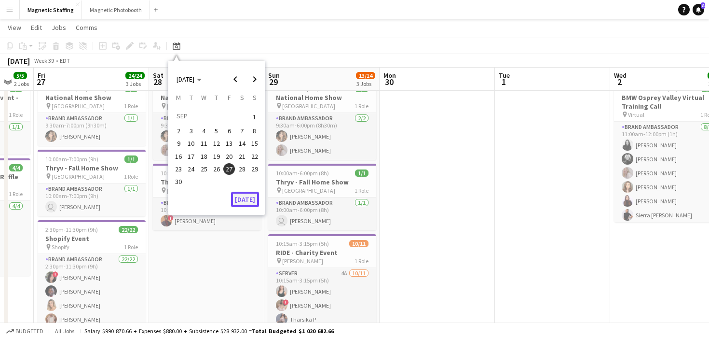
click at [249, 203] on button "[DATE]" at bounding box center [245, 199] width 28 height 15
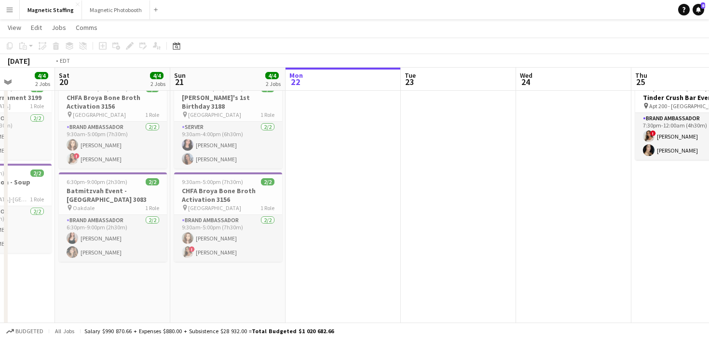
drag, startPoint x: 462, startPoint y: 174, endPoint x: 150, endPoint y: 174, distance: 312.1
click at [155, 174] on app-calendar-viewport "Wed 17 7/7 4 Jobs Thu 18 10/10 4 Jobs Fri 19 4/4 2 Jobs Sat 20 4/4 2 Jobs Sun 2…" at bounding box center [354, 337] width 709 height 664
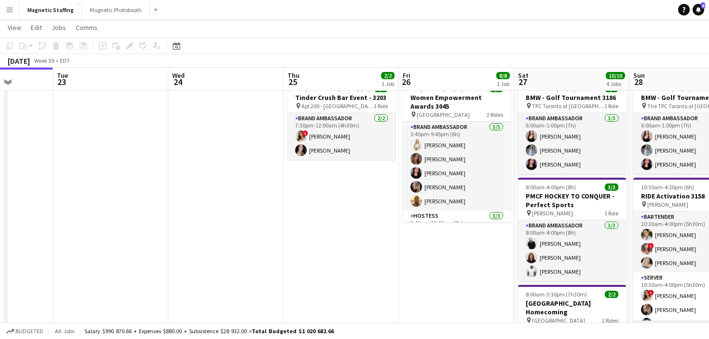
scroll to position [0, 413]
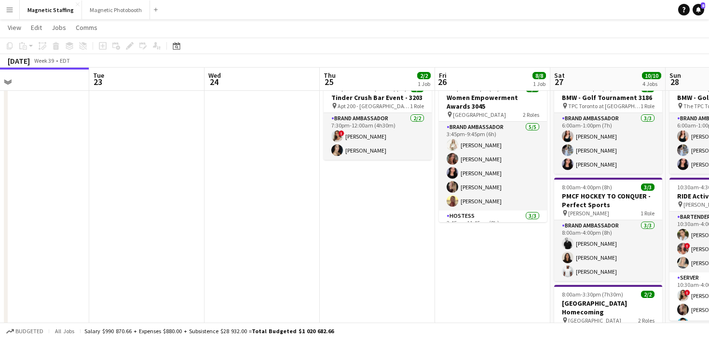
drag, startPoint x: 236, startPoint y: 172, endPoint x: 0, endPoint y: 173, distance: 235.9
click at [0, 173] on app-calendar-viewport "Fri 19 4/4 2 Jobs Sat 20 4/4 2 Jobs Sun 21 4/4 2 Jobs Mon 22 Tue 23 Wed 24 Thu …" at bounding box center [354, 337] width 709 height 664
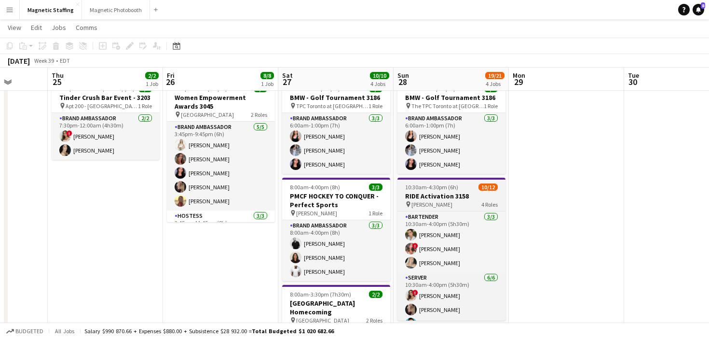
click at [436, 189] on span "10:30am-4:30pm (6h)" at bounding box center [431, 186] width 53 height 7
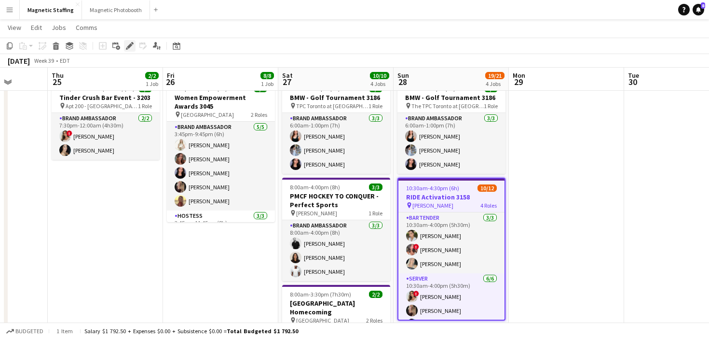
click at [128, 51] on div "Edit" at bounding box center [130, 46] width 12 height 12
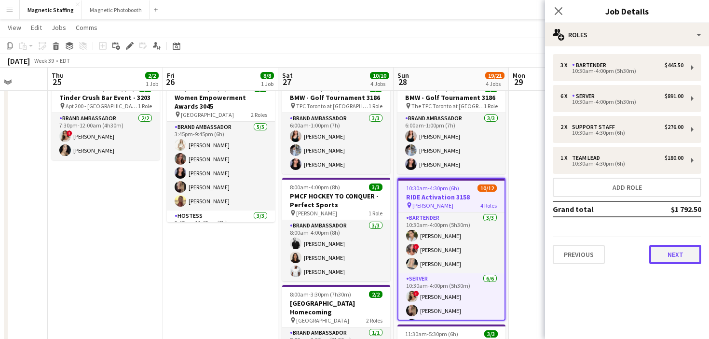
click at [660, 248] on button "Next" at bounding box center [675, 254] width 52 height 19
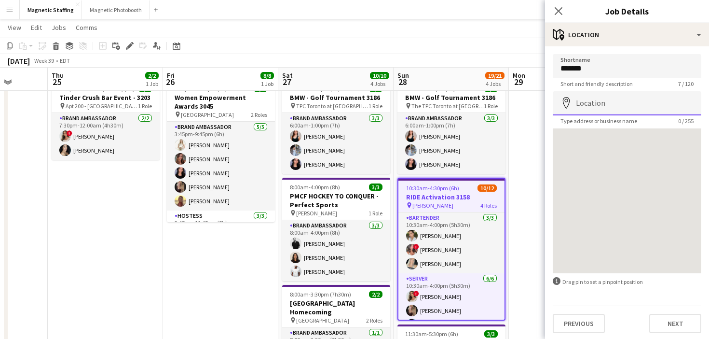
click at [588, 101] on input "Location" at bounding box center [627, 103] width 149 height 24
paste input "**********"
type input "**********"
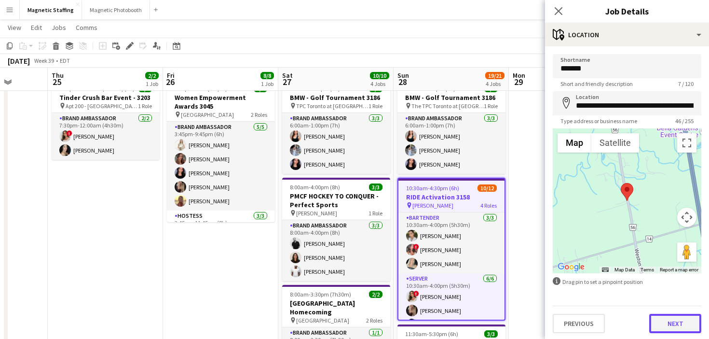
click at [685, 323] on button "Next" at bounding box center [675, 323] width 52 height 19
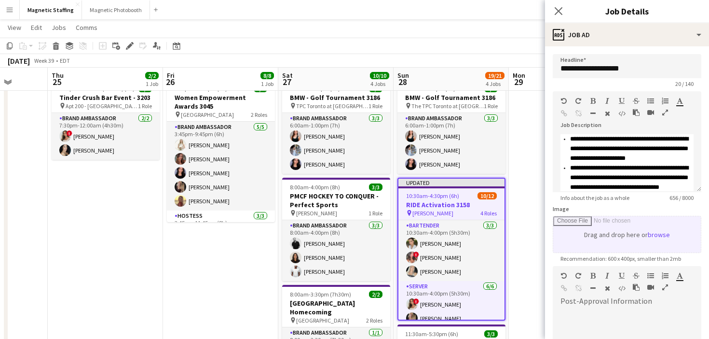
scroll to position [138, 0]
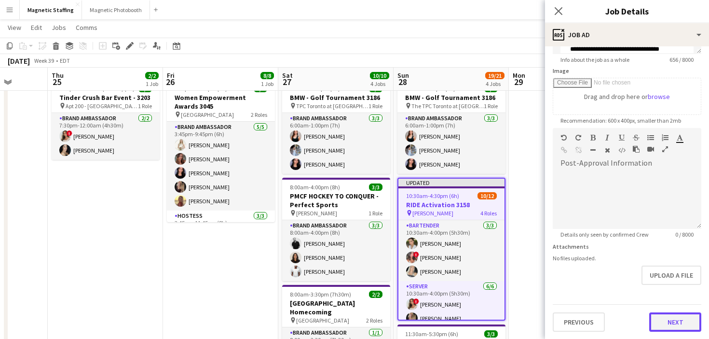
click at [667, 325] on button "Next" at bounding box center [675, 321] width 52 height 19
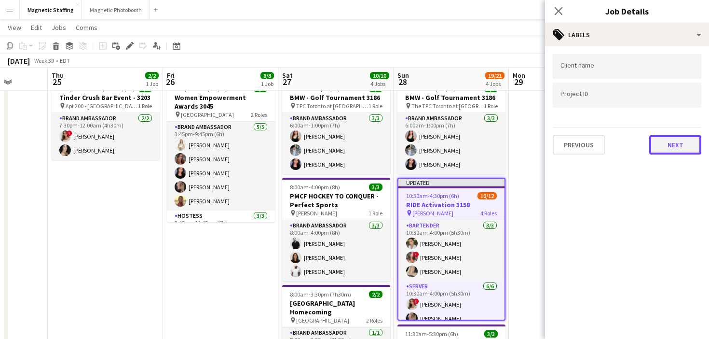
click at [686, 151] on button "Next" at bounding box center [675, 144] width 52 height 19
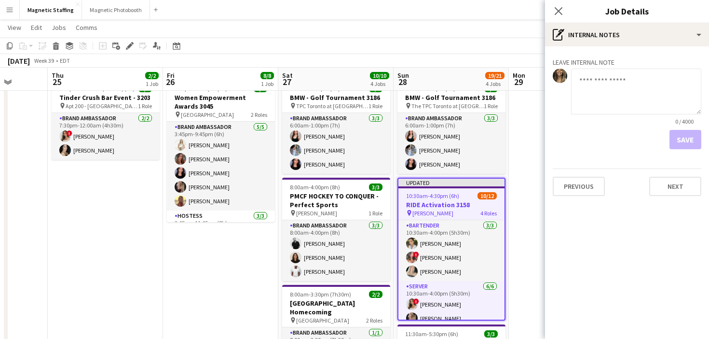
click at [692, 131] on div "Save" at bounding box center [627, 139] width 149 height 19
click at [662, 191] on button "Next" at bounding box center [675, 186] width 52 height 19
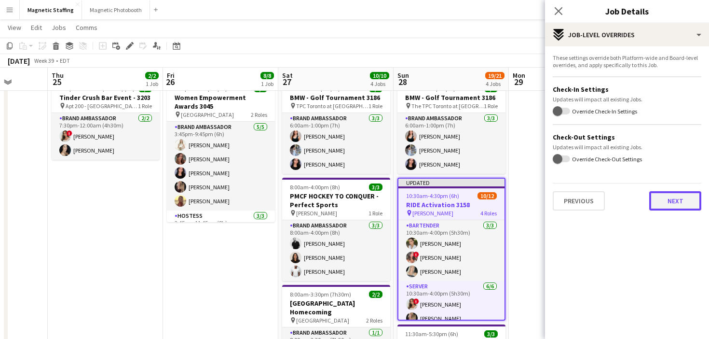
click at [672, 193] on button "Next" at bounding box center [675, 200] width 52 height 19
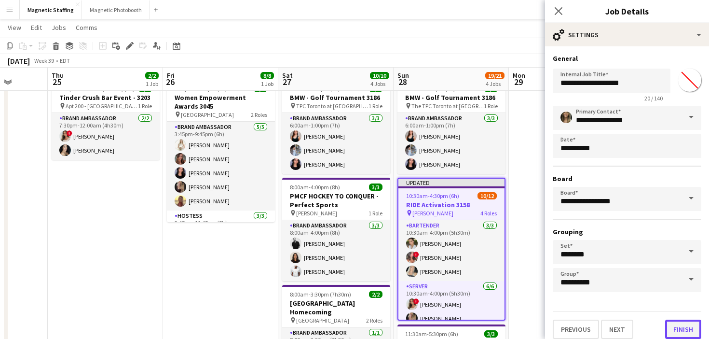
click at [684, 331] on button "Finish" at bounding box center [683, 328] width 36 height 19
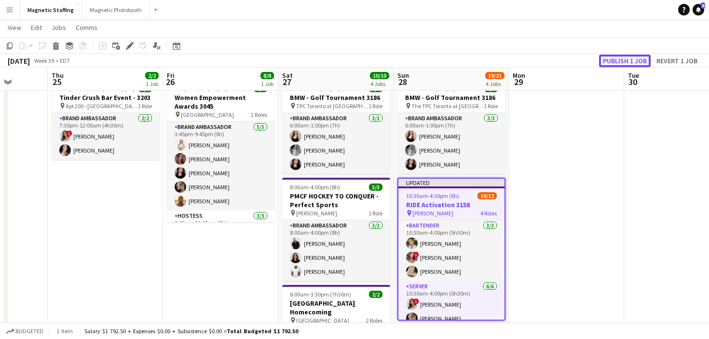
click at [633, 60] on button "Publish 1 job" at bounding box center [625, 61] width 52 height 13
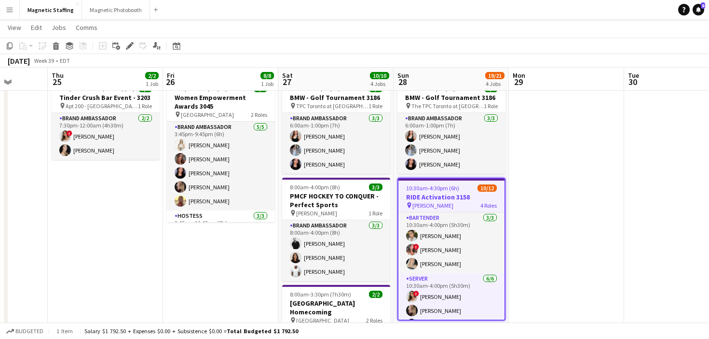
click at [424, 195] on h3 "RIDE Activation 3158" at bounding box center [451, 196] width 106 height 9
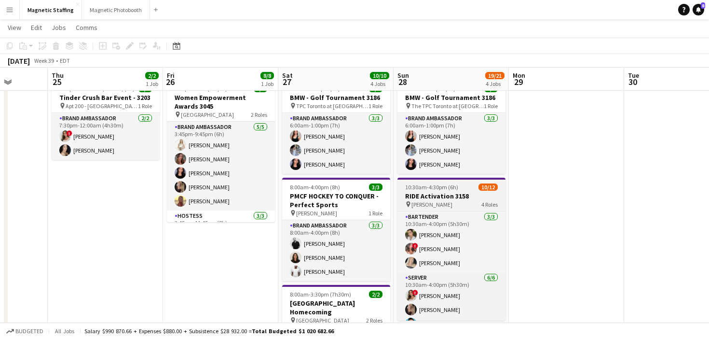
click at [424, 195] on h3 "RIDE Activation 3158" at bounding box center [452, 196] width 108 height 9
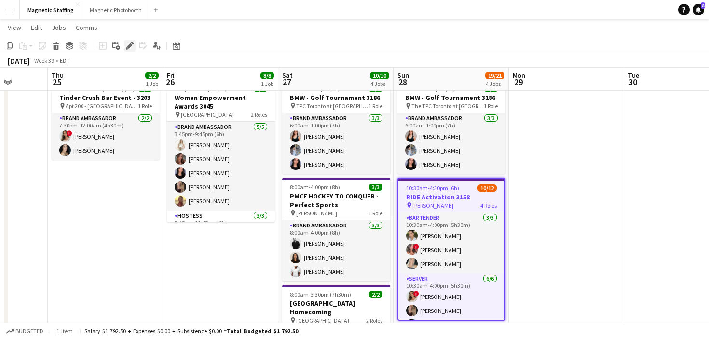
click at [133, 45] on icon "Edit" at bounding box center [130, 46] width 8 height 8
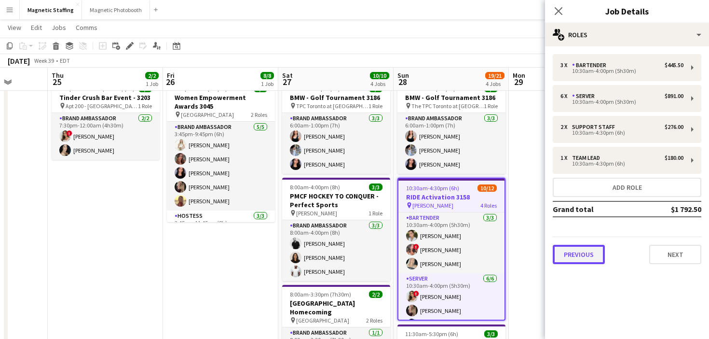
click at [577, 253] on button "Previous" at bounding box center [579, 254] width 52 height 19
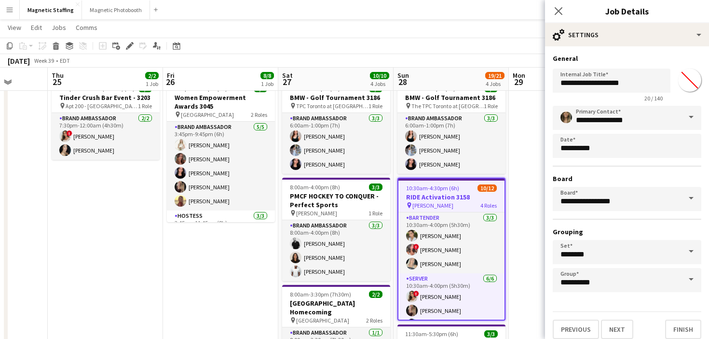
click at [467, 191] on div "10:30am-4:30pm (6h) 10/12" at bounding box center [451, 187] width 106 height 7
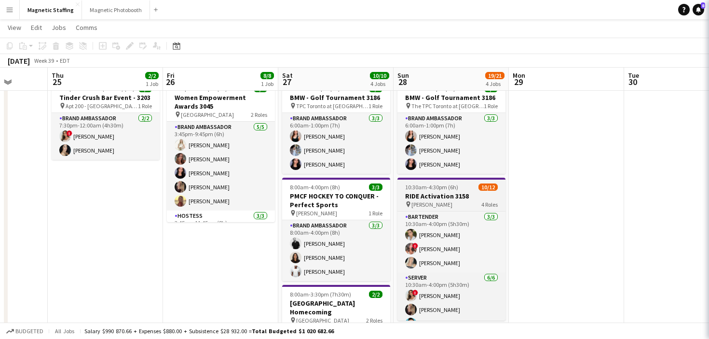
click at [467, 191] on app-job-card "10:30am-4:30pm (6h) 10/12 RIDE Activation 3158 pin Vaughan 4 Roles Bartender 3/…" at bounding box center [452, 249] width 108 height 143
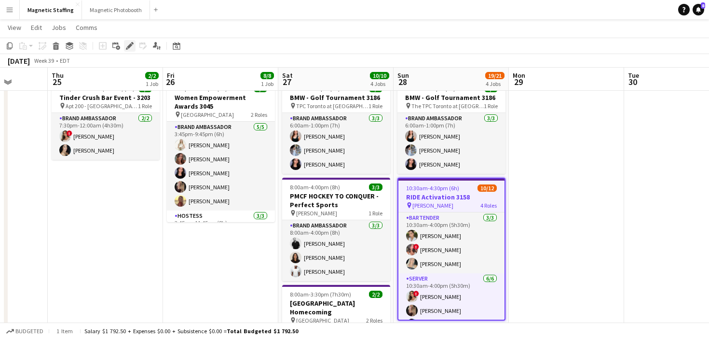
click at [131, 44] on icon at bounding box center [129, 45] width 5 height 5
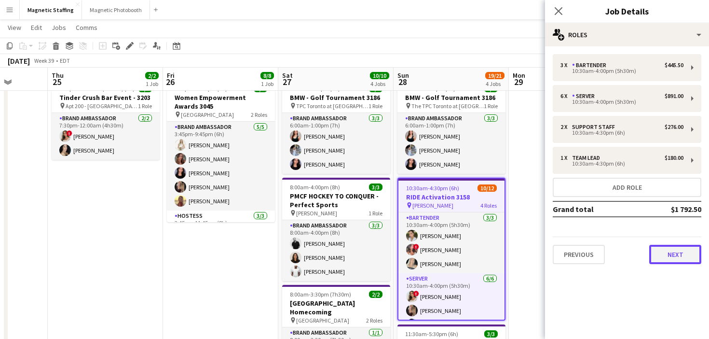
click at [691, 258] on button "Next" at bounding box center [675, 254] width 52 height 19
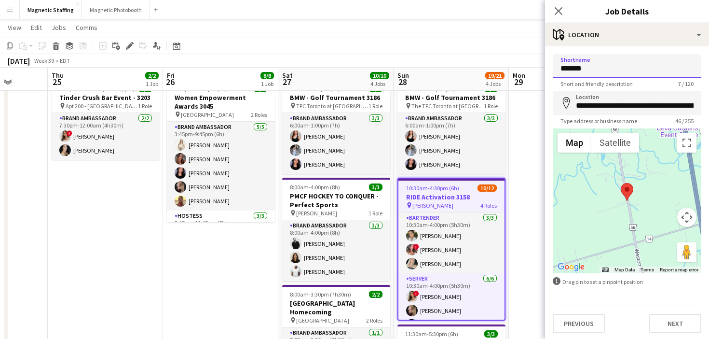
drag, startPoint x: 605, startPoint y: 69, endPoint x: 543, endPoint y: 69, distance: 61.3
click at [545, 69] on body "Menu Boards Boards Boards All jobs Status Workforce Workforce My Workforce Recr…" at bounding box center [354, 326] width 709 height 718
type input "**********"
click at [686, 319] on button "Next" at bounding box center [675, 323] width 52 height 19
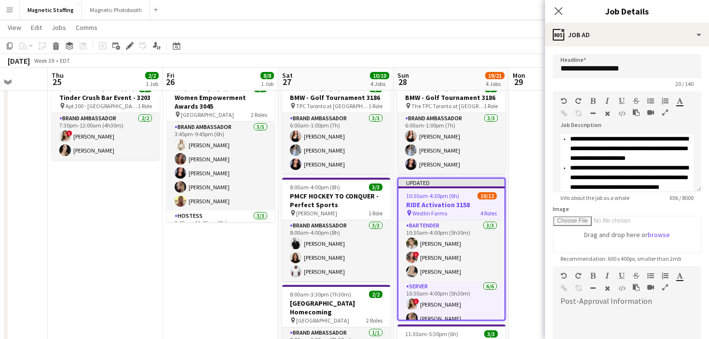
scroll to position [138, 0]
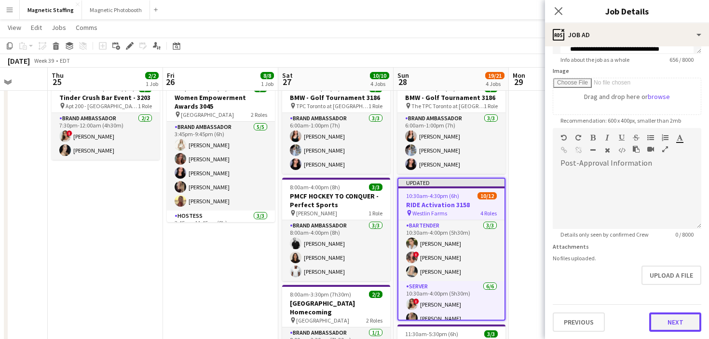
click at [683, 324] on button "Next" at bounding box center [675, 321] width 52 height 19
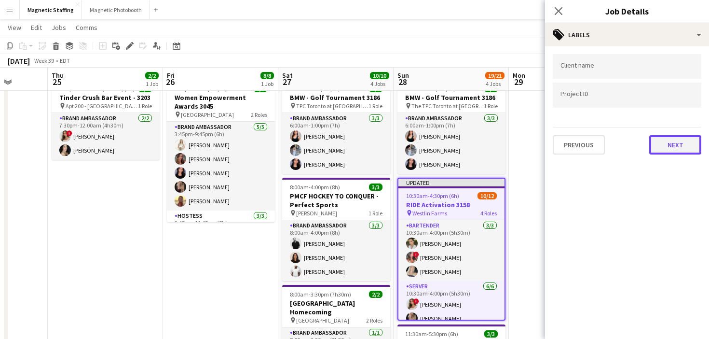
click at [688, 148] on button "Next" at bounding box center [675, 144] width 52 height 19
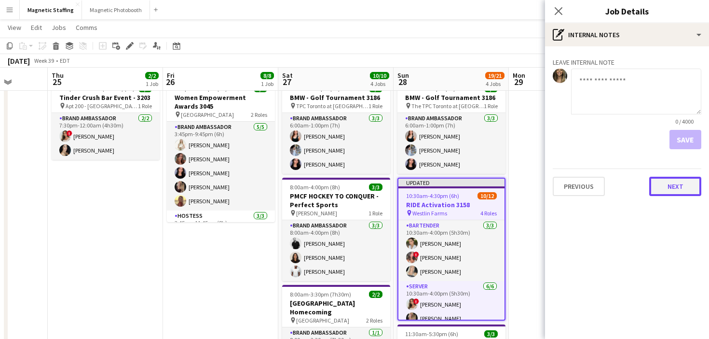
click at [672, 180] on button "Next" at bounding box center [675, 186] width 52 height 19
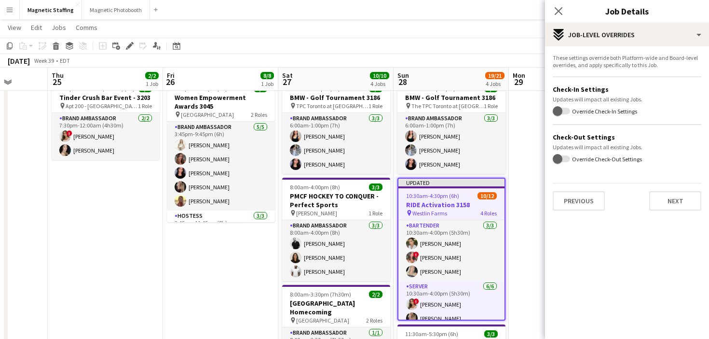
click at [686, 214] on div "These settings override both Platform-wide and Board-level overrides, and apply…" at bounding box center [627, 132] width 164 height 172
click at [689, 201] on button "Next" at bounding box center [675, 200] width 52 height 19
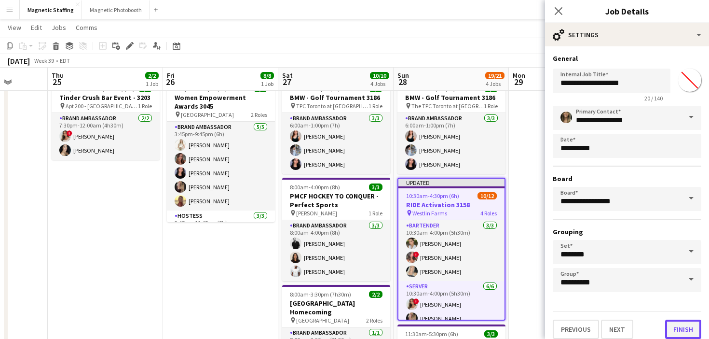
click at [685, 320] on button "Finish" at bounding box center [683, 328] width 36 height 19
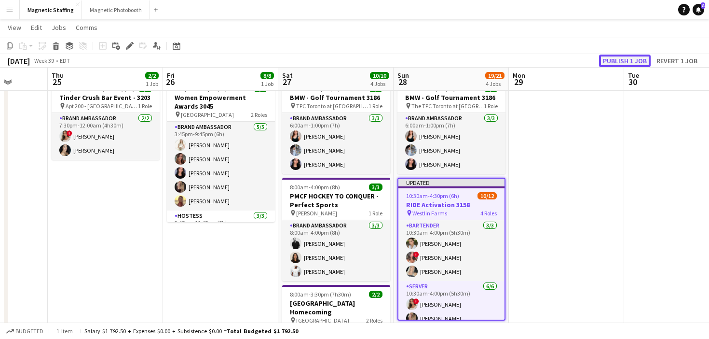
click at [632, 56] on button "Publish 1 job" at bounding box center [625, 61] width 52 height 13
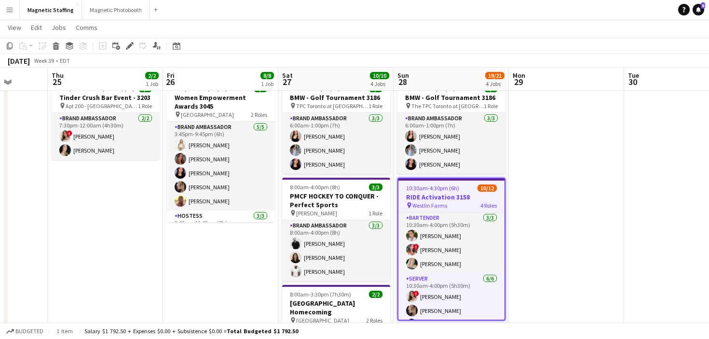
click at [13, 11] on app-icon "Menu" at bounding box center [10, 10] width 8 height 8
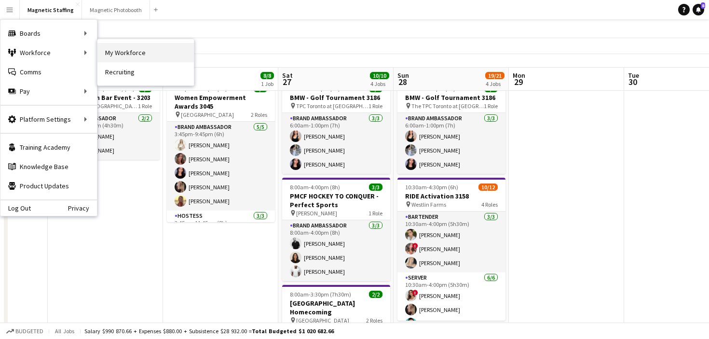
click at [124, 55] on link "My Workforce" at bounding box center [145, 52] width 96 height 19
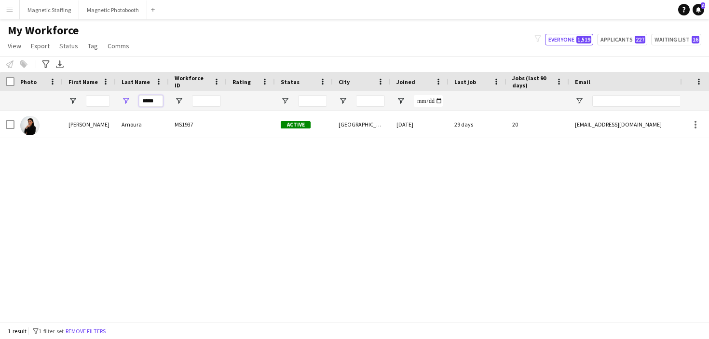
drag, startPoint x: 162, startPoint y: 101, endPoint x: 109, endPoint y: 96, distance: 53.2
click at [118, 99] on div "*****" at bounding box center [142, 100] width 53 height 19
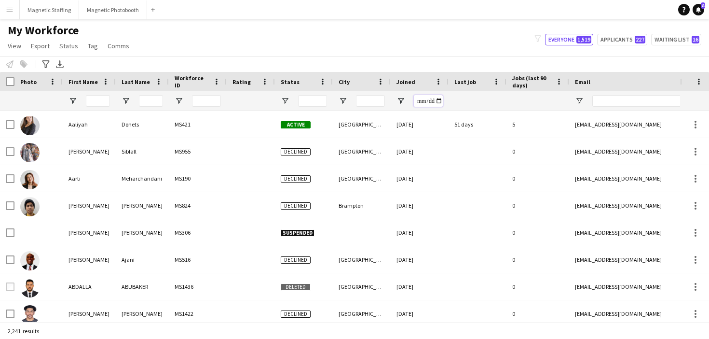
click at [440, 101] on input "Joined Filter Input" at bounding box center [428, 101] width 29 height 12
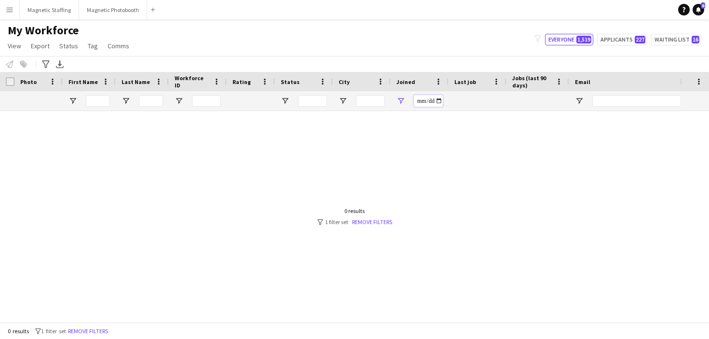
type input "**********"
click at [376, 223] on link "Remove filters" at bounding box center [372, 221] width 40 height 7
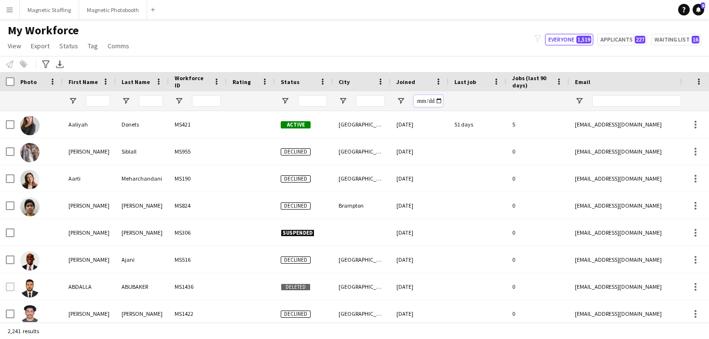
click at [438, 98] on input "Joined Filter Input" at bounding box center [428, 101] width 29 height 12
type input "**********"
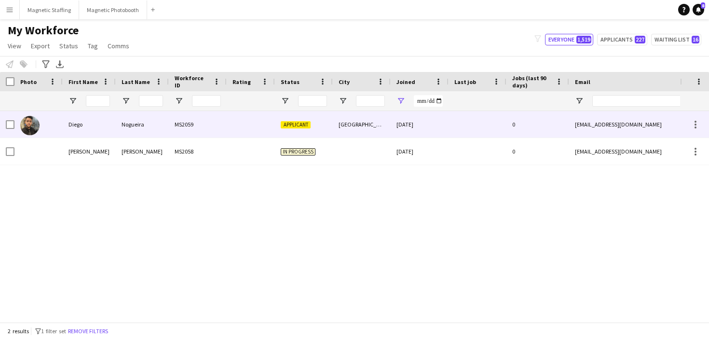
click at [432, 116] on div "21-09-2025" at bounding box center [420, 124] width 58 height 27
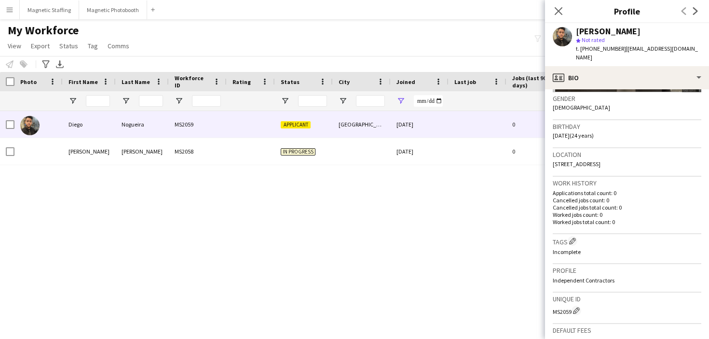
scroll to position [296, 0]
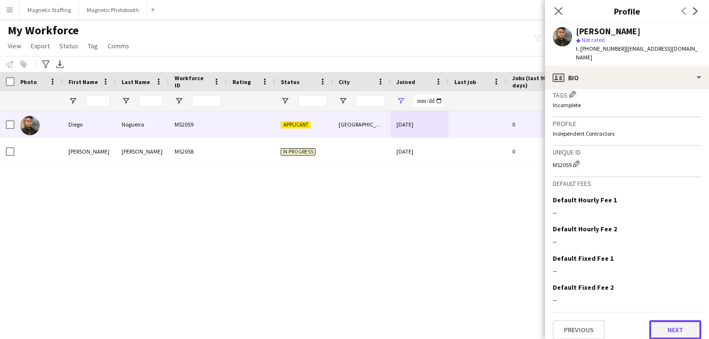
click at [680, 320] on button "Next" at bounding box center [675, 329] width 52 height 19
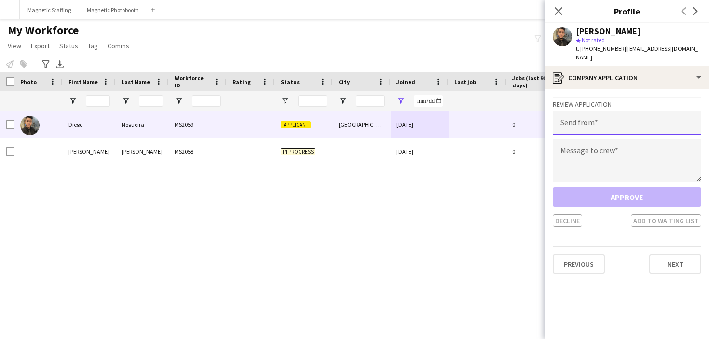
click at [618, 119] on input "email" at bounding box center [627, 122] width 149 height 24
type input "**********"
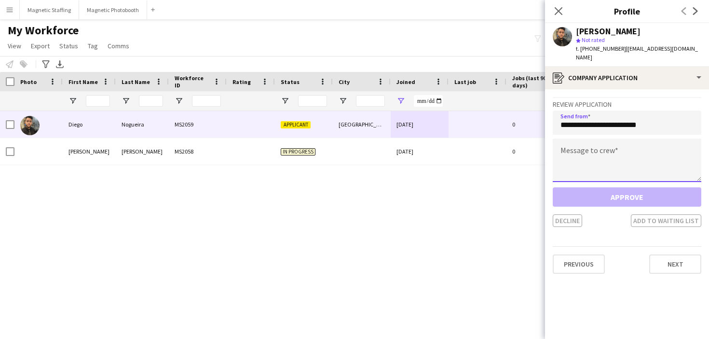
click at [606, 151] on textarea at bounding box center [627, 159] width 149 height 43
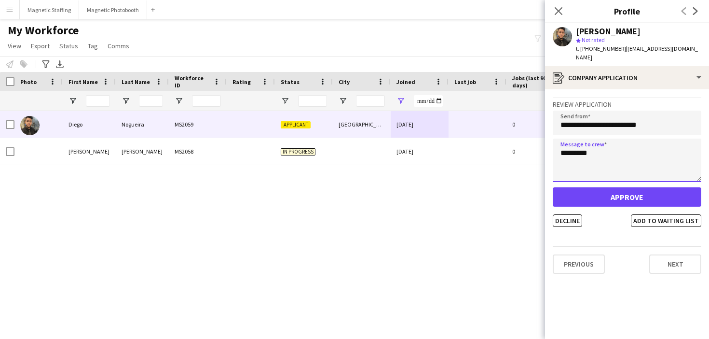
type textarea "********"
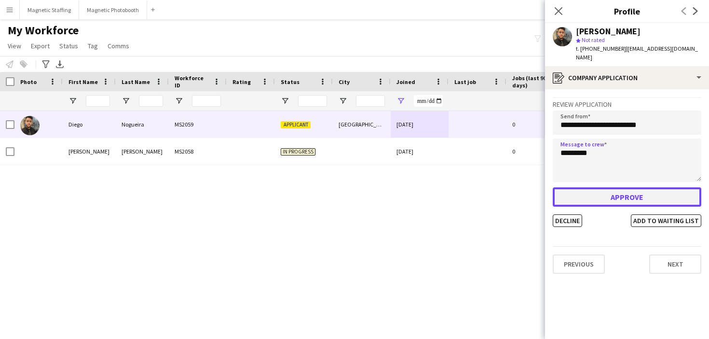
click at [601, 194] on button "Approve" at bounding box center [627, 196] width 149 height 19
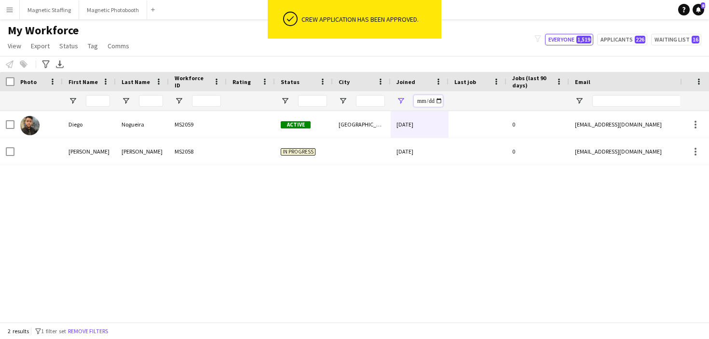
click at [439, 103] on input "**********" at bounding box center [428, 101] width 29 height 12
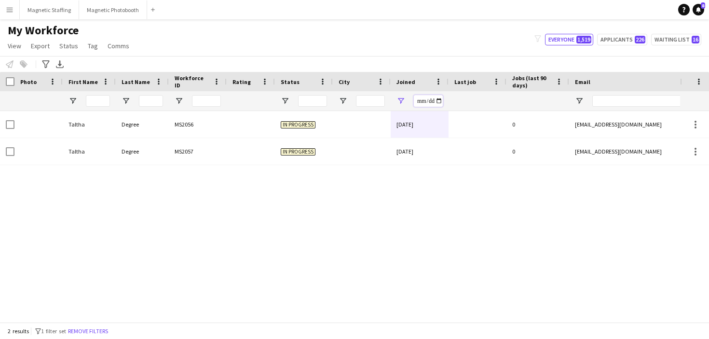
click at [438, 102] on input "**********" at bounding box center [428, 101] width 29 height 12
type input "**********"
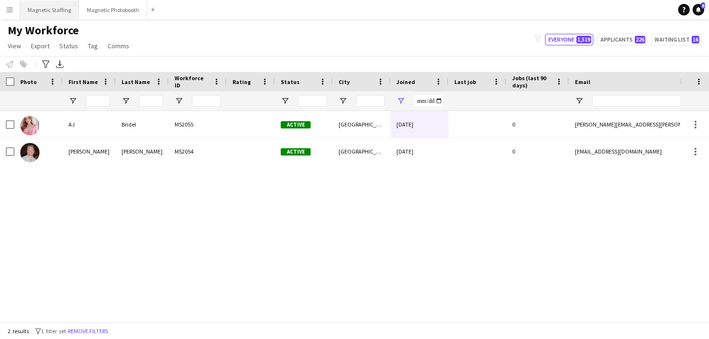
click at [48, 11] on button "Magnetic Staffing Close" at bounding box center [49, 9] width 59 height 19
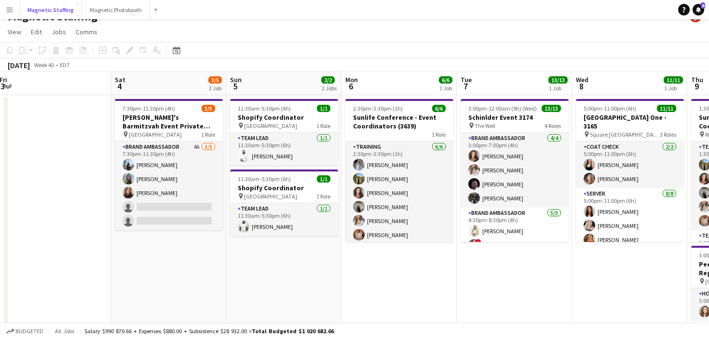
scroll to position [0, 261]
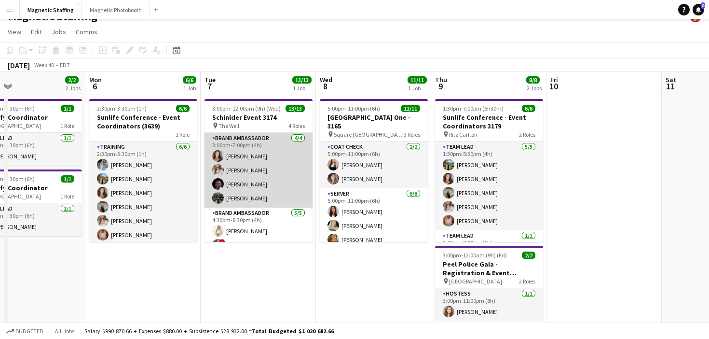
click at [291, 172] on app-card-role "Brand Ambassador 4/4 3:00pm-7:00pm (4h) Katelynn Espinosa Sabrina McCaskill Ant…" at bounding box center [259, 170] width 108 height 75
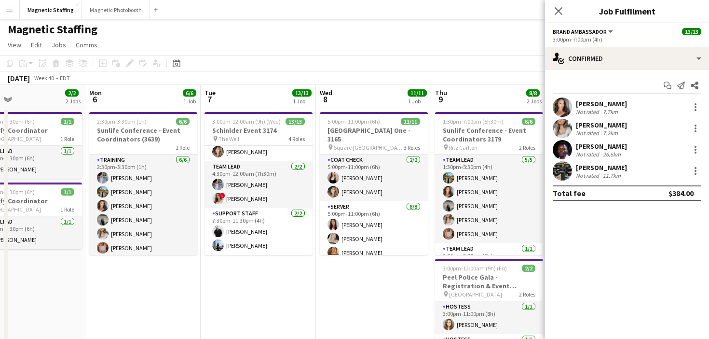
scroll to position [2, 0]
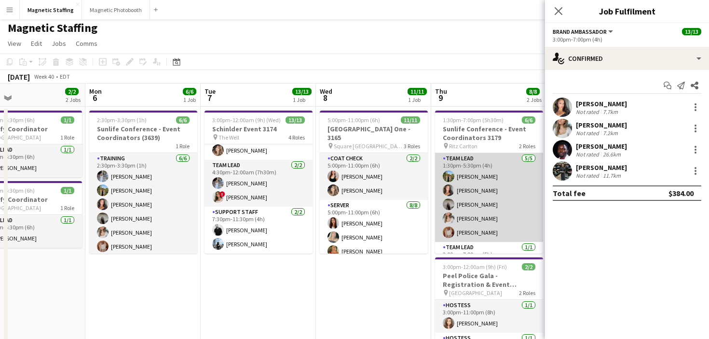
click at [495, 217] on app-card-role "Team Lead 5/5 1:30pm-5:30pm (4h) Tereza Zetko Katelynn Espinosa Caitlin Johnson…" at bounding box center [489, 197] width 108 height 89
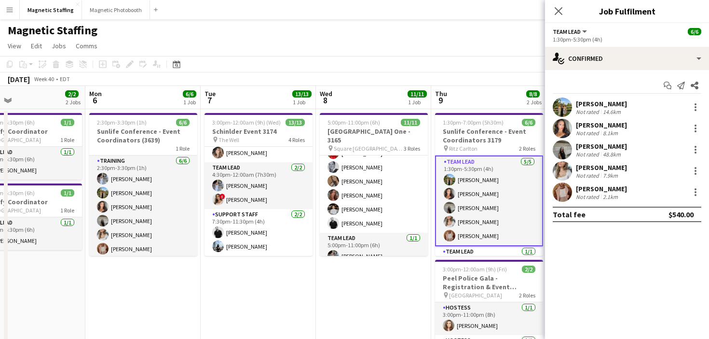
scroll to position [23, 0]
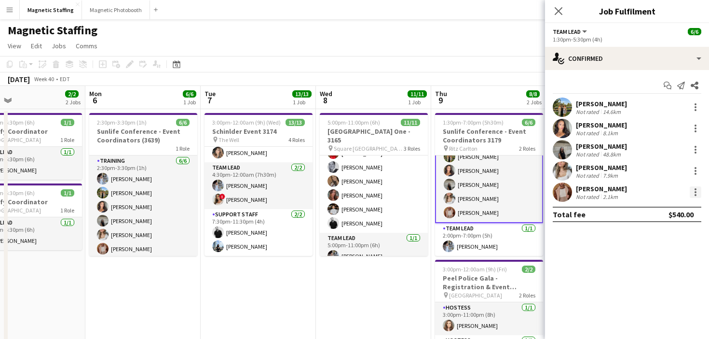
click at [696, 190] on div at bounding box center [696, 192] width 12 height 12
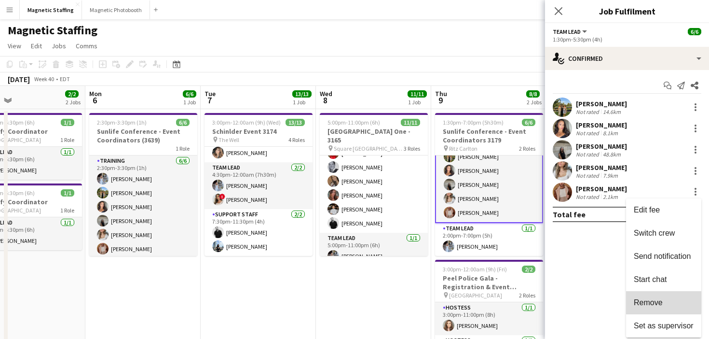
click at [638, 302] on span "Remove" at bounding box center [648, 302] width 29 height 8
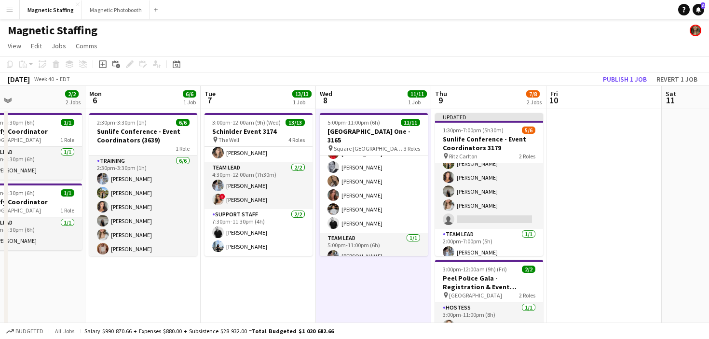
scroll to position [22, 0]
click at [644, 77] on button "Publish 1 job" at bounding box center [625, 79] width 52 height 13
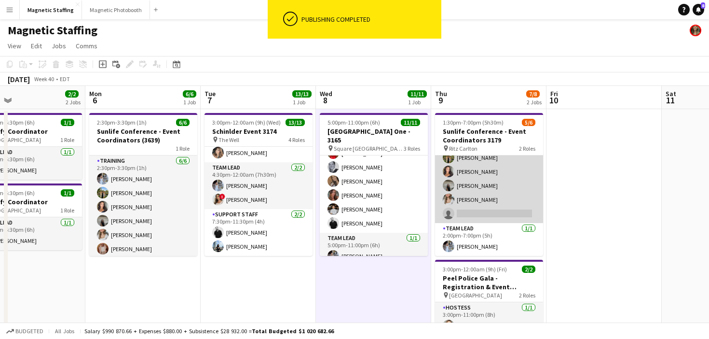
click at [485, 198] on app-card-role "Team Lead 4/5 1:30pm-5:30pm (4h) Tereza Zetko Katelynn Espinosa Caitlin Johnson…" at bounding box center [489, 178] width 108 height 89
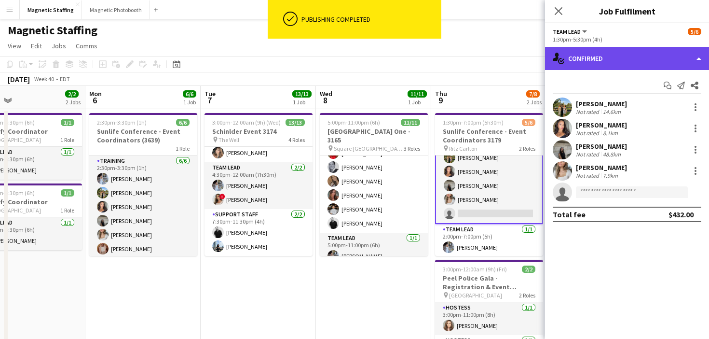
click at [623, 58] on div "single-neutral-actions-check-2 Confirmed" at bounding box center [627, 58] width 164 height 23
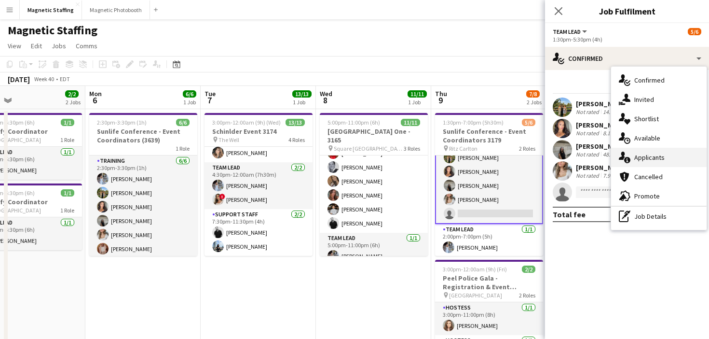
click at [632, 157] on div "single-neutral-actions-information Applicants" at bounding box center [659, 157] width 96 height 19
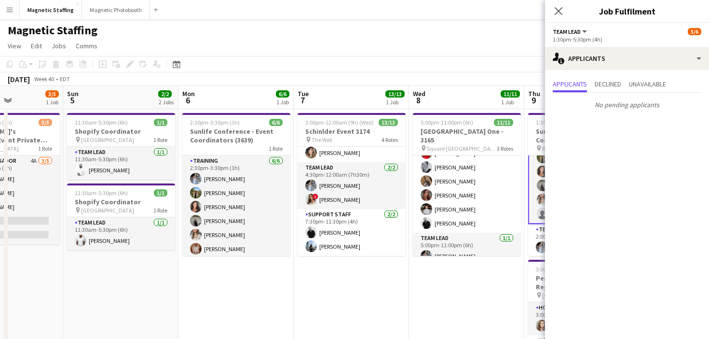
scroll to position [0, 215]
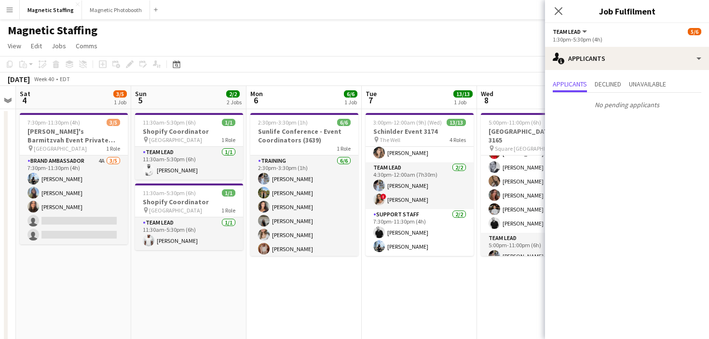
drag, startPoint x: 356, startPoint y: 215, endPoint x: 518, endPoint y: 192, distance: 163.7
click at [183, 59] on div "Date picker SEP 2025 SEP 2025 Monday M Tuesday T Wednesday W Thursday T Friday …" at bounding box center [174, 64] width 22 height 12
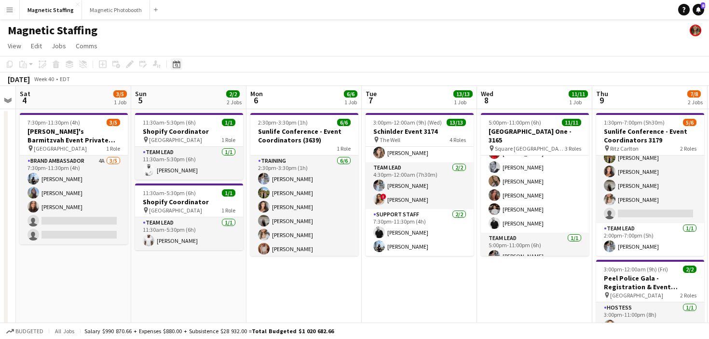
scroll to position [21, 0]
click at [181, 59] on div "Date picker" at bounding box center [177, 64] width 12 height 12
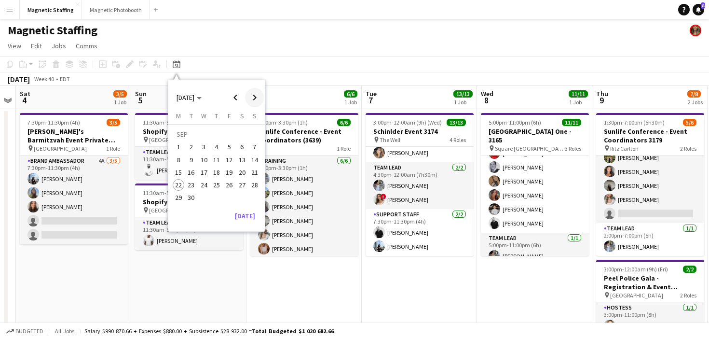
click at [257, 98] on span "Next month" at bounding box center [254, 97] width 19 height 19
click at [218, 200] on span "30" at bounding box center [217, 198] width 12 height 12
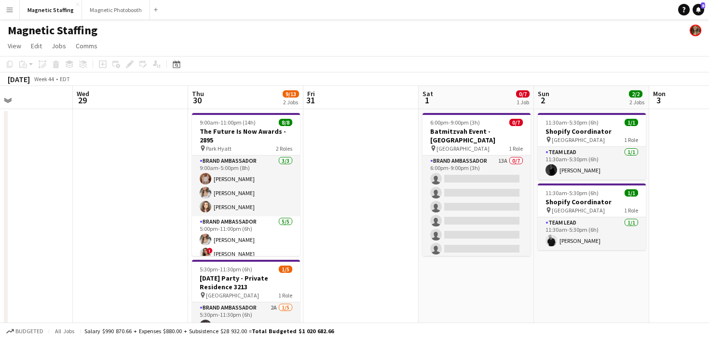
drag, startPoint x: 374, startPoint y: 169, endPoint x: 281, endPoint y: 170, distance: 92.6
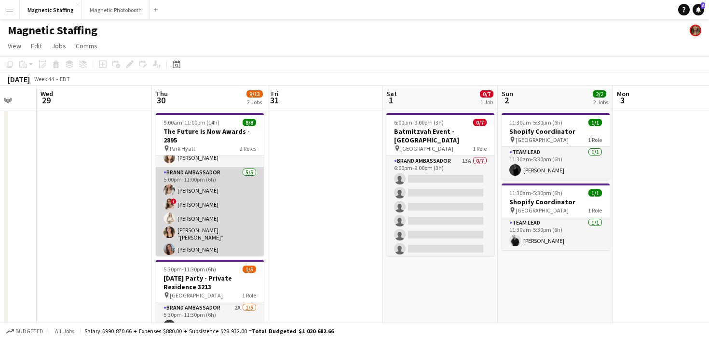
scroll to position [47, 0]
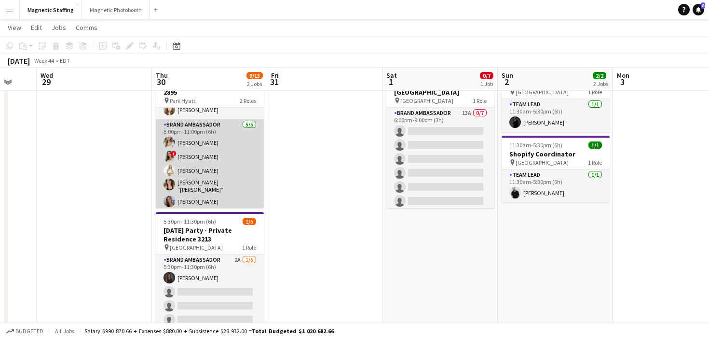
click at [232, 204] on app-card-role "Brand Ambassador 5/5 5:00pm-11:00pm (6h) Sabrina McCaskill ! Emily Vandongen Ka…" at bounding box center [210, 165] width 108 height 92
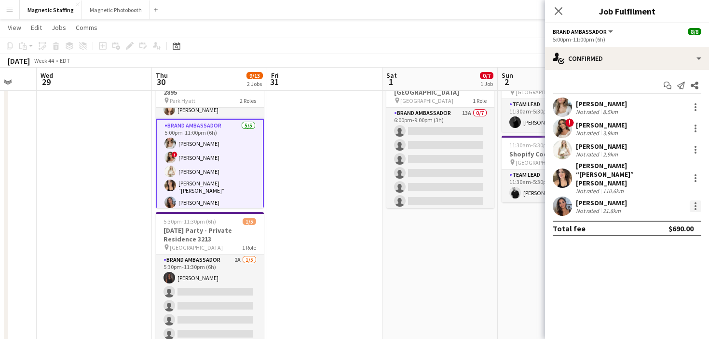
click at [693, 200] on div at bounding box center [696, 206] width 12 height 12
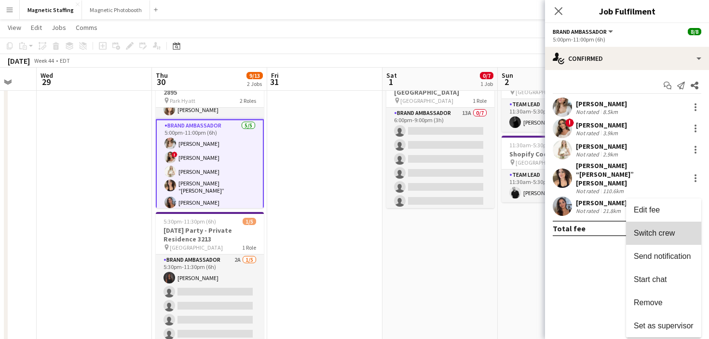
click at [665, 236] on span "Switch crew" at bounding box center [654, 233] width 41 height 8
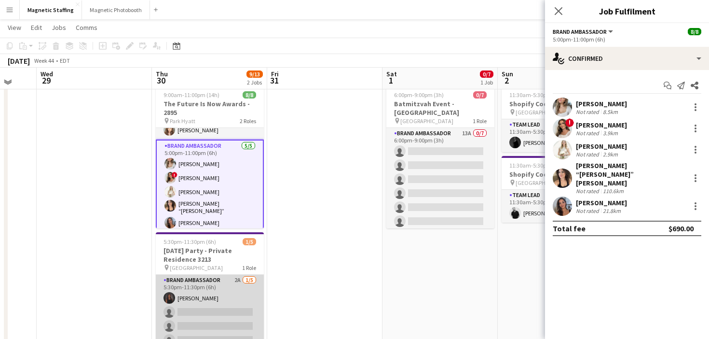
click at [188, 308] on app-card-role "Brand Ambassador 2A 1/5 5:30pm-11:30pm (6h) Malin Keo single-neutral-actions si…" at bounding box center [210, 319] width 108 height 89
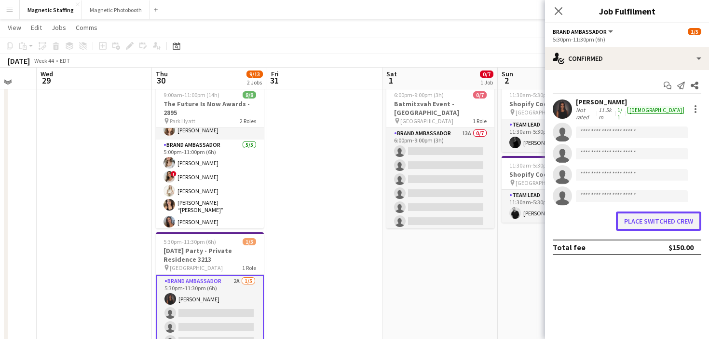
click at [668, 217] on button "Place switched crew" at bounding box center [658, 220] width 85 height 19
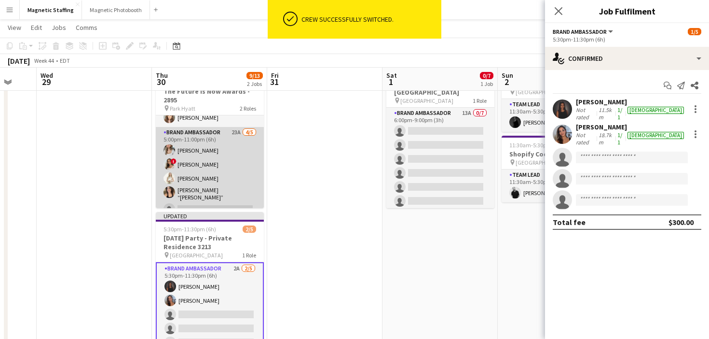
click at [218, 158] on app-card-role "Brand Ambassador 23A 4/5 5:00pm-11:00pm (6h) Sabrina McCaskill ! Emily Vandonge…" at bounding box center [210, 173] width 108 height 92
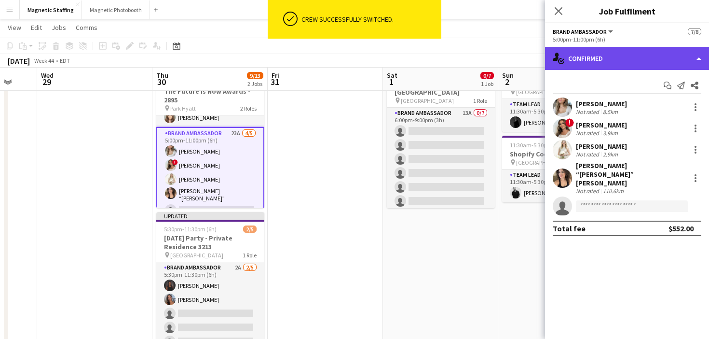
click at [599, 61] on div "single-neutral-actions-check-2 Confirmed" at bounding box center [627, 58] width 164 height 23
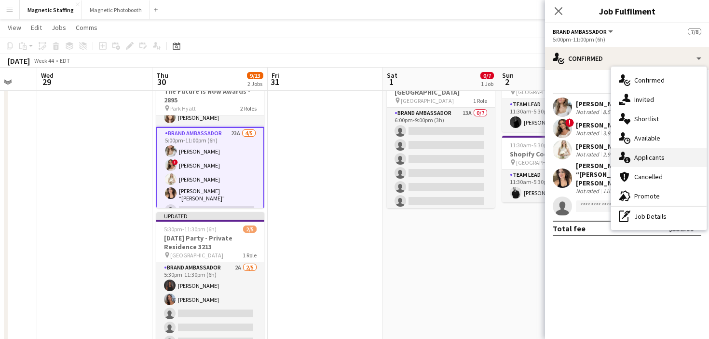
click at [627, 154] on icon "single-neutral-actions-information" at bounding box center [625, 157] width 12 height 12
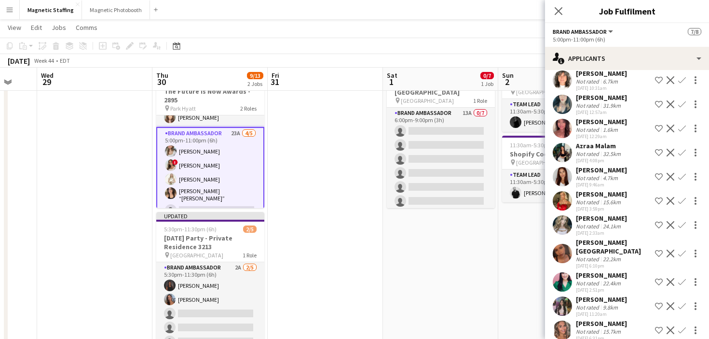
scroll to position [316, 0]
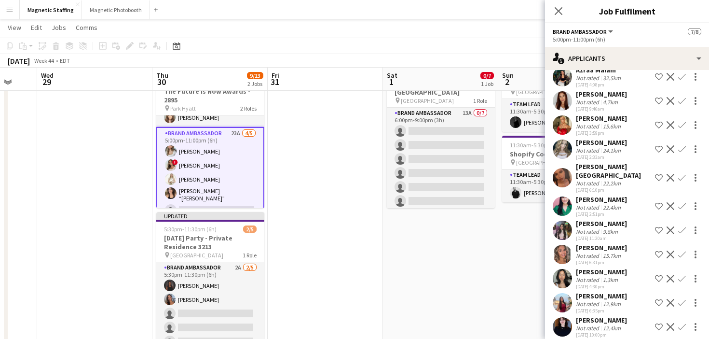
click at [682, 275] on app-icon "Confirm" at bounding box center [682, 279] width 8 height 8
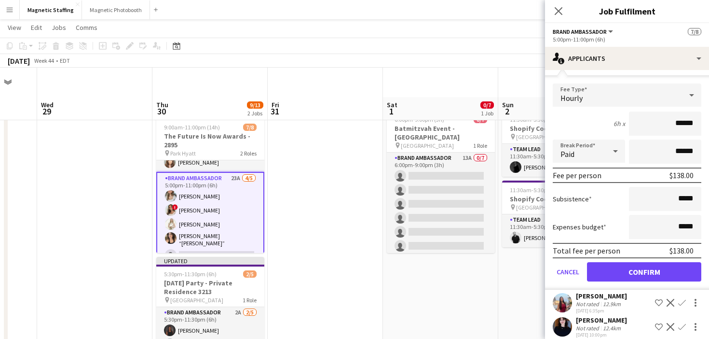
scroll to position [65, 0]
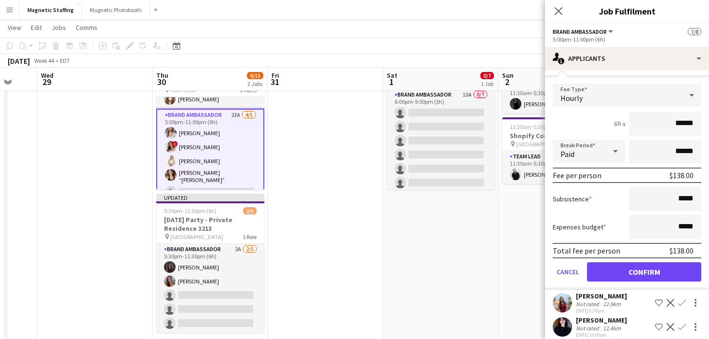
click at [681, 299] on app-icon "Confirm" at bounding box center [682, 303] width 8 height 8
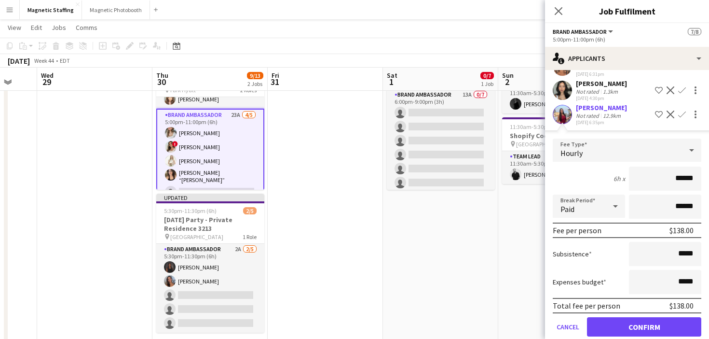
scroll to position [385, 0]
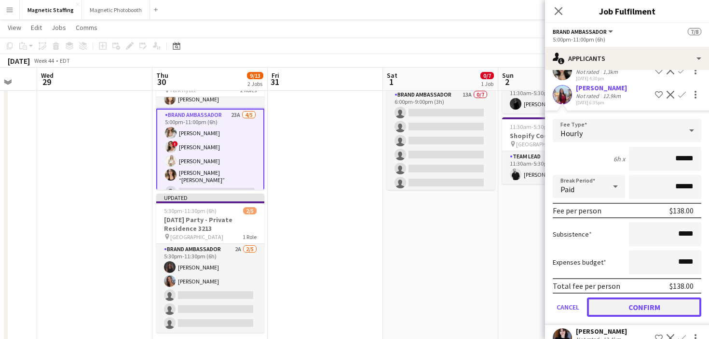
click at [623, 297] on button "Confirm" at bounding box center [644, 306] width 114 height 19
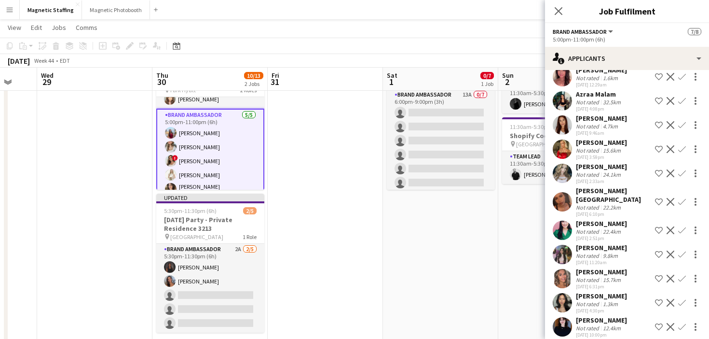
scroll to position [0, 428]
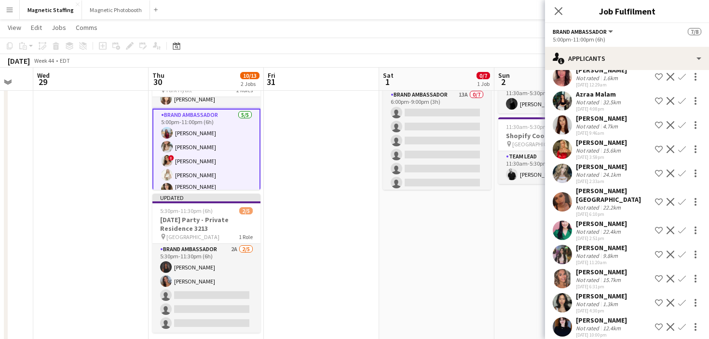
click at [515, 289] on app-calendar-viewport "Sat 25 2/2 1 Job Sun 26 4/4 3 Jobs Mon 27 Tue 28 Wed 29 Thu 30 10/13 2 Jobs Fri…" at bounding box center [354, 275] width 709 height 605
click at [452, 264] on app-date-cell "6:00pm-9:00pm (3h) 0/7 Batmitzvah Event - Toronto pin NewAge Event Centre 1 Rol…" at bounding box center [436, 288] width 115 height 490
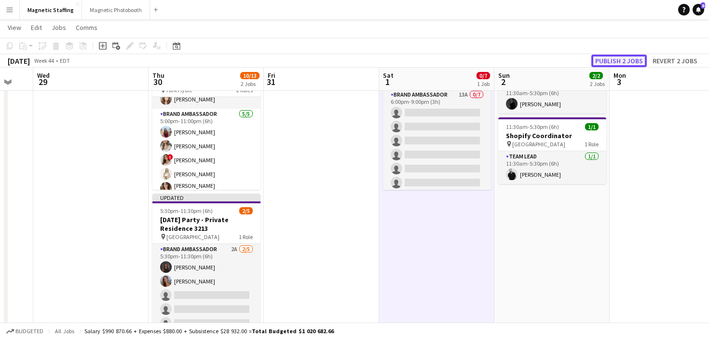
click at [618, 61] on button "Publish 2 jobs" at bounding box center [618, 61] width 55 height 13
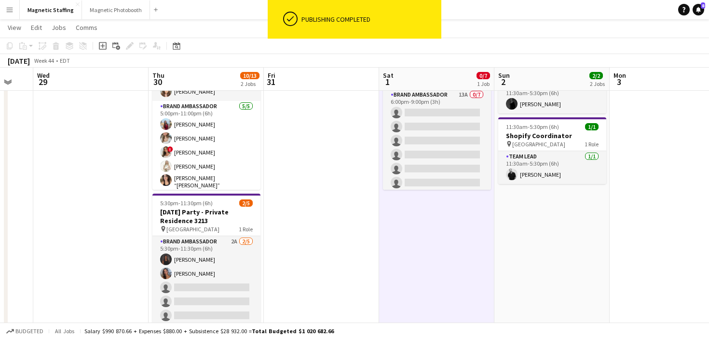
click at [219, 271] on app-card-role "Brand Ambassador 2A 2/5 5:30pm-11:30pm (6h) Malin Keo Diana Michailidis single-…" at bounding box center [206, 280] width 108 height 89
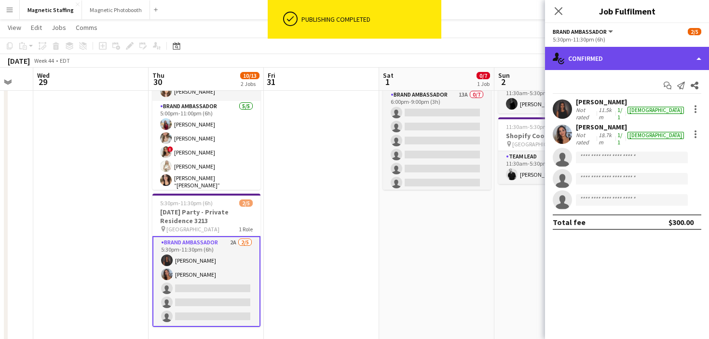
click at [580, 60] on div "single-neutral-actions-check-2 Confirmed" at bounding box center [627, 58] width 164 height 23
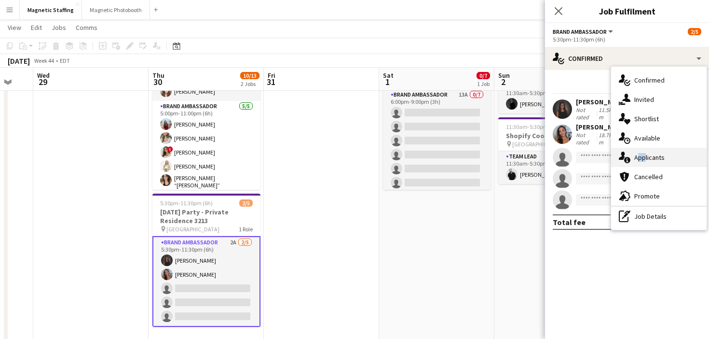
click at [643, 153] on div "single-neutral-actions-information Applicants" at bounding box center [659, 157] width 96 height 19
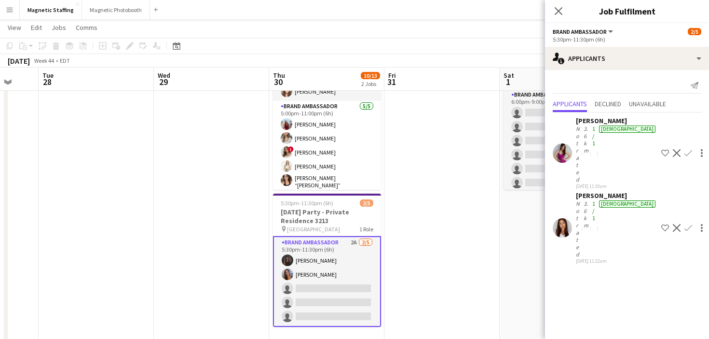
drag, startPoint x: 288, startPoint y: 216, endPoint x: 64, endPoint y: 243, distance: 225.5
click at [68, 242] on app-calendar-viewport "Sat 25 2/2 1 Job Sun 26 4/4 3 Jobs Mon 27 Tue 28 Wed 29 Thu 30 10/13 2 Jobs Fri…" at bounding box center [354, 275] width 709 height 605
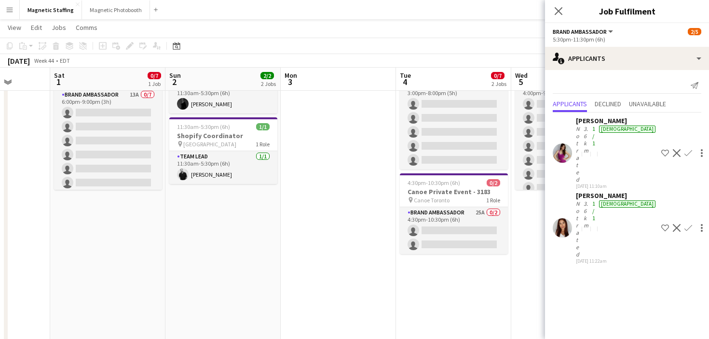
drag, startPoint x: 241, startPoint y: 230, endPoint x: 0, endPoint y: 230, distance: 241.2
click at [0, 230] on app-calendar-viewport "Mon 27 Tue 28 Wed 29 Thu 30 10/13 2 Jobs Fri 31 Sat 1 0/7 1 Job Sun 2 2/2 2 Job…" at bounding box center [354, 275] width 709 height 605
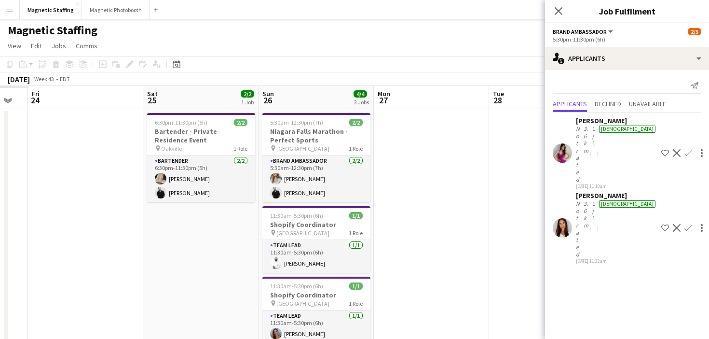
scroll to position [0, 234]
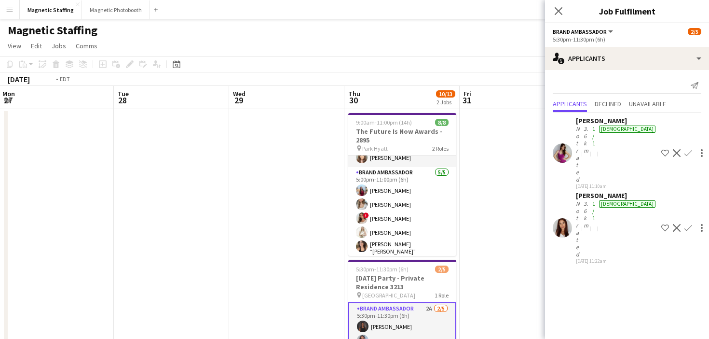
drag, startPoint x: 416, startPoint y: 196, endPoint x: 46, endPoint y: 265, distance: 376.4
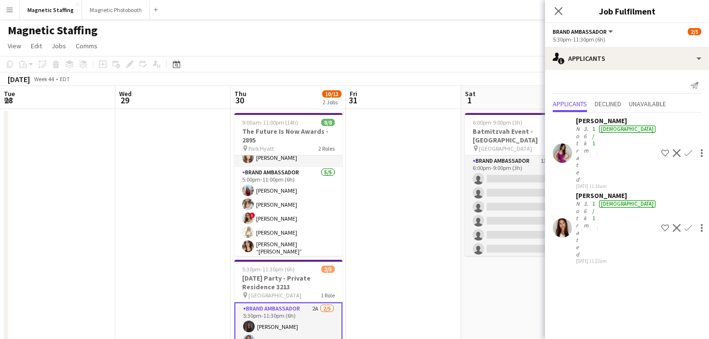
drag, startPoint x: 261, startPoint y: 229, endPoint x: 221, endPoint y: 229, distance: 39.1
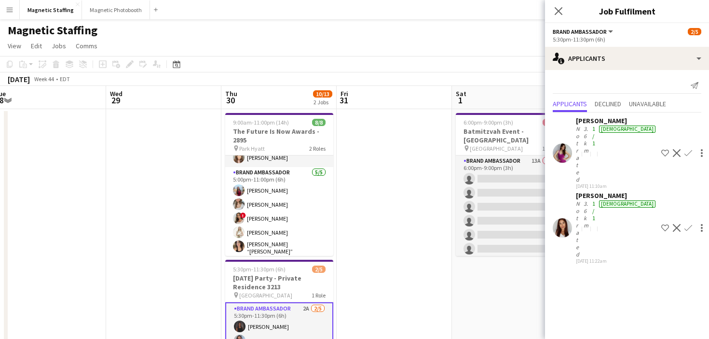
scroll to position [86, 0]
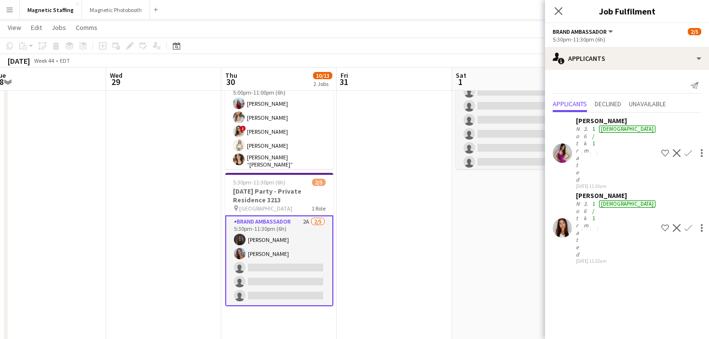
click at [272, 265] on app-card-role "Brand Ambassador 2A 2/5 5:30pm-11:30pm (6h) Malin Keo Diana Michailidis single-…" at bounding box center [279, 260] width 108 height 91
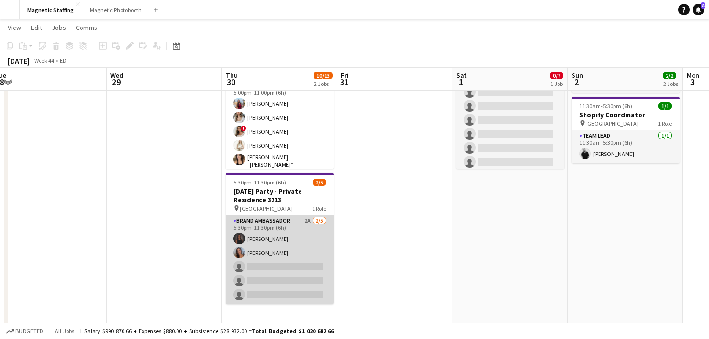
click at [272, 265] on app-card-role "Brand Ambassador 2A 2/5 5:30pm-11:30pm (6h) Malin Keo Diana Michailidis single-…" at bounding box center [280, 259] width 108 height 89
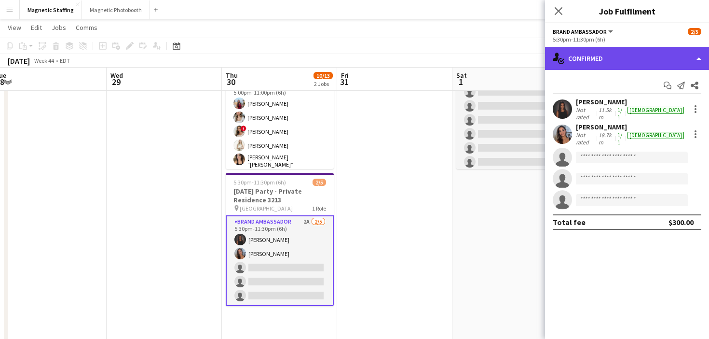
click at [633, 50] on div "single-neutral-actions-check-2 Confirmed" at bounding box center [627, 58] width 164 height 23
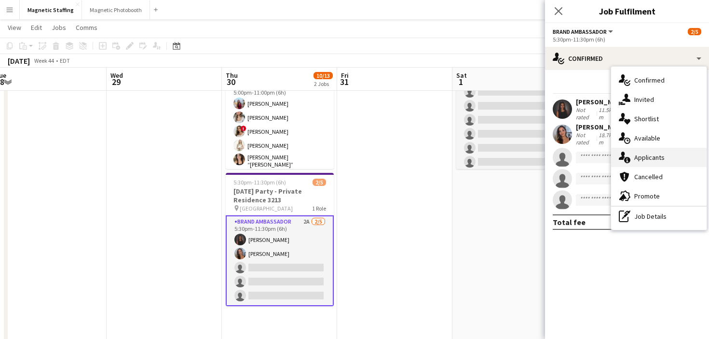
click at [640, 154] on span "Applicants" at bounding box center [649, 157] width 30 height 9
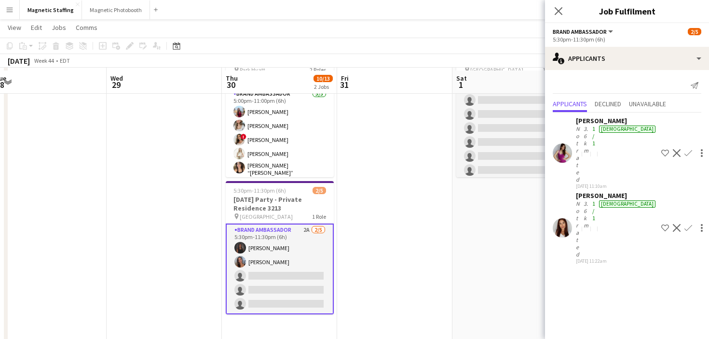
scroll to position [71, 0]
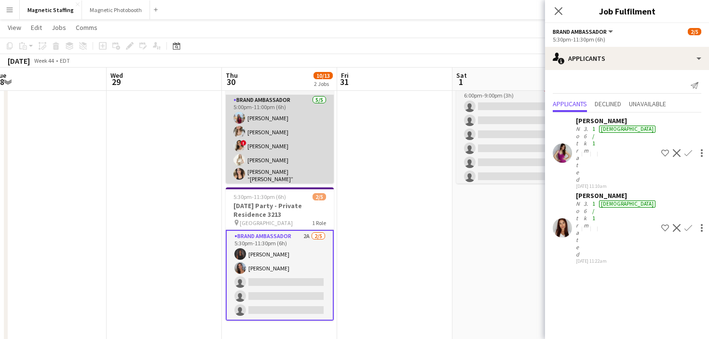
click at [293, 172] on app-card-role "Brand Ambassador 5/5 5:00pm-11:00pm (6h) Eva Zhou Sabrina McCaskill ! Emily Van…" at bounding box center [280, 141] width 108 height 92
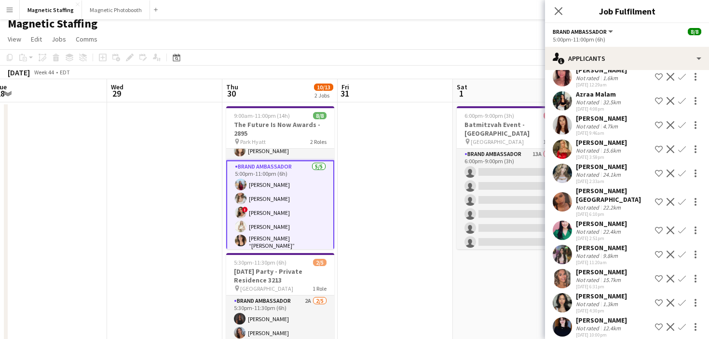
scroll to position [0, 0]
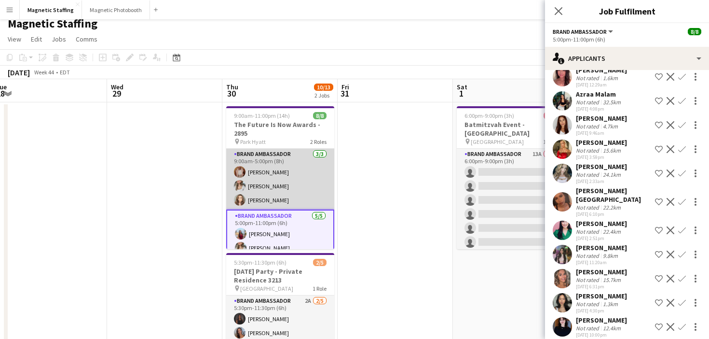
click at [291, 189] on app-card-role "Brand Ambassador 3/3 9:00am-5:00pm (8h) Fady Zablouk Sabrina McCaskill Sabrina …" at bounding box center [280, 179] width 108 height 61
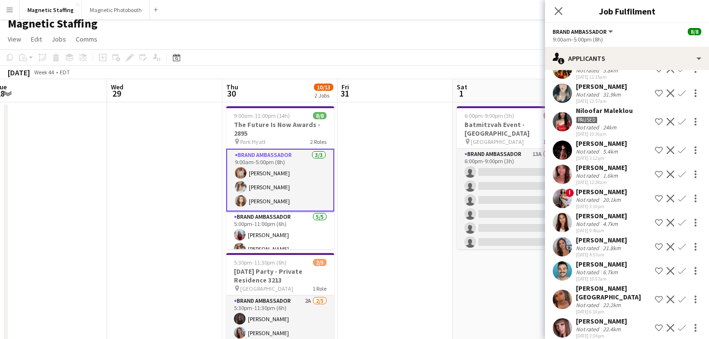
scroll to position [469, 0]
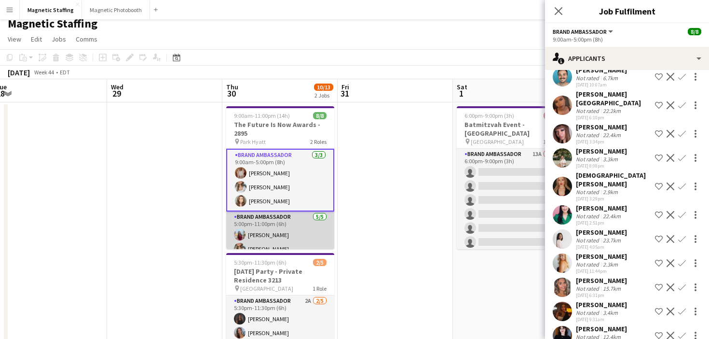
click at [251, 233] on app-card-role "Brand Ambassador 5/5 5:00pm-11:00pm (6h) Eva Zhou Sabrina McCaskill ! Emily Van…" at bounding box center [280, 257] width 108 height 92
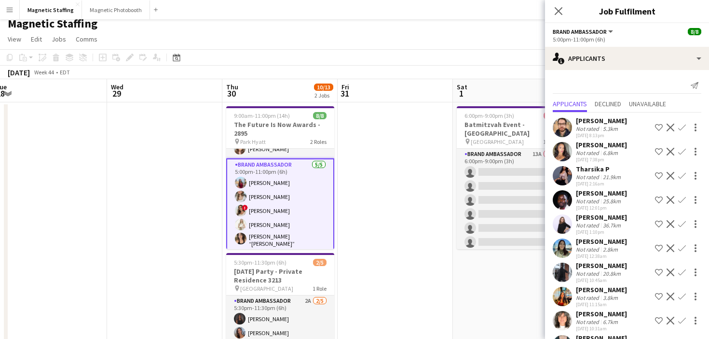
scroll to position [292, 0]
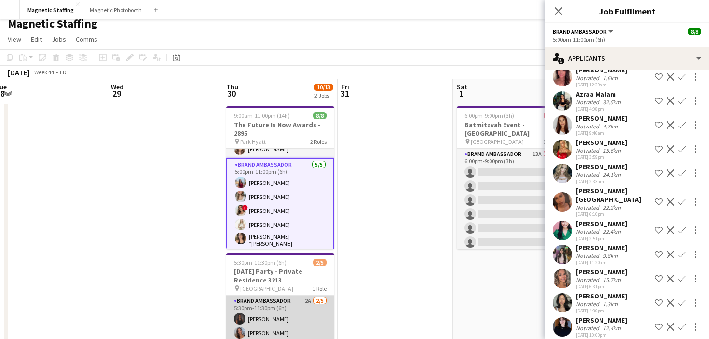
click at [255, 308] on app-card-role "Brand Ambassador 2A 2/5 5:30pm-11:30pm (6h) Malin Keo Diana Michailidis single-…" at bounding box center [280, 339] width 108 height 89
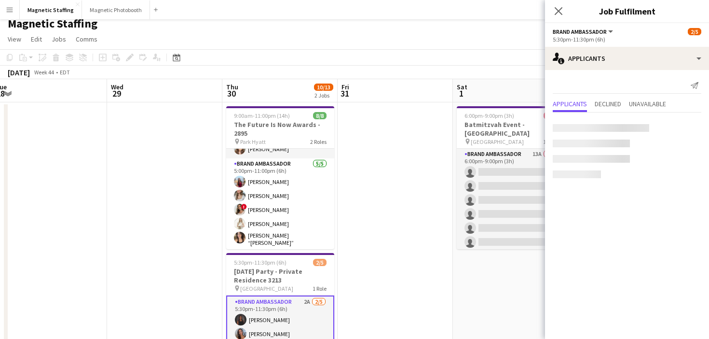
scroll to position [0, 0]
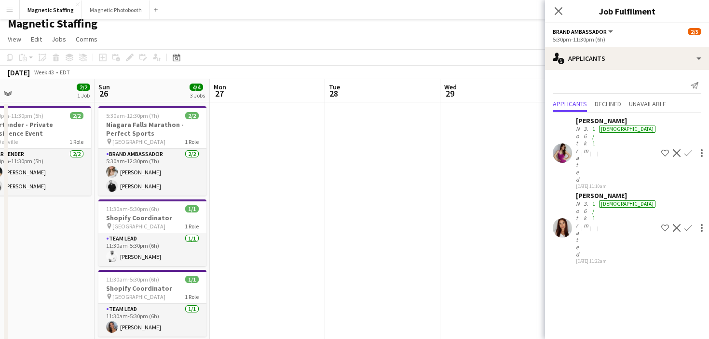
drag, startPoint x: 189, startPoint y: 181, endPoint x: 608, endPoint y: 154, distance: 420.1
click at [607, 154] on body "Menu Boards Boards Boards All jobs Status Workforce Workforce My Workforce Recr…" at bounding box center [354, 323] width 709 height 660
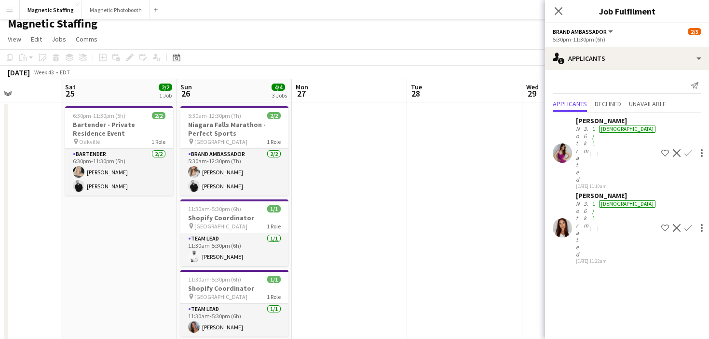
scroll to position [0, 284]
drag, startPoint x: 207, startPoint y: 200, endPoint x: 473, endPoint y: 174, distance: 267.1
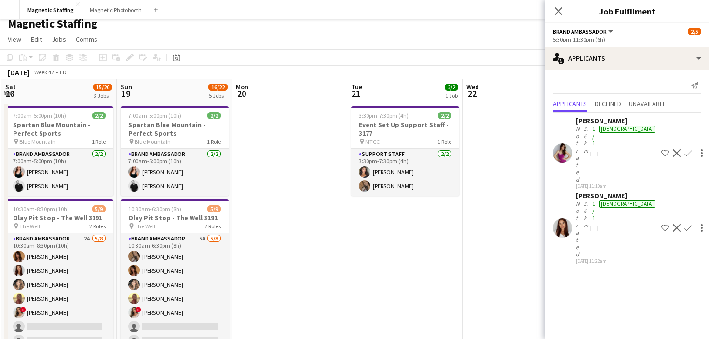
scroll to position [0, 197]
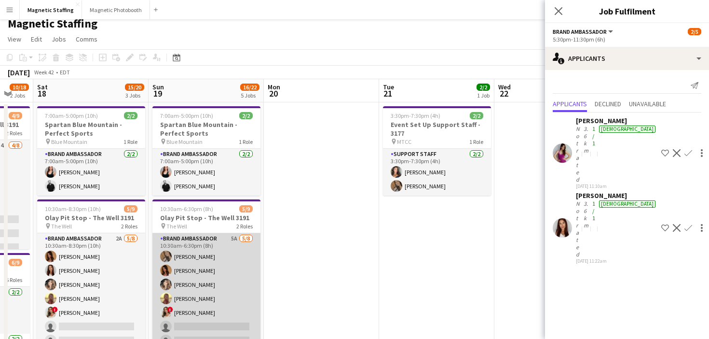
click at [203, 285] on app-card-role "Brand Ambassador 5A 5/8 10:30am-6:30pm (8h) erica Musso Karolina Rembiesa Cassi…" at bounding box center [206, 298] width 108 height 131
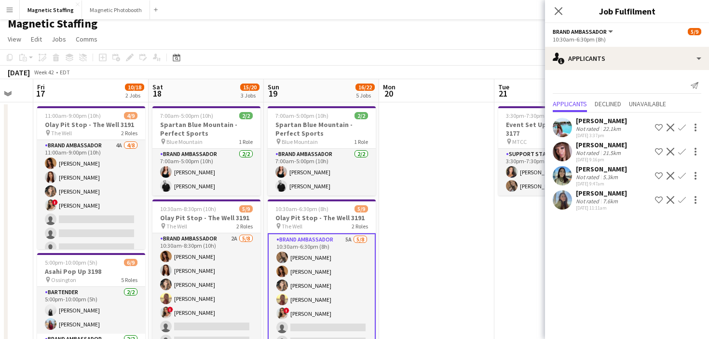
drag, startPoint x: 430, startPoint y: 226, endPoint x: 601, endPoint y: 212, distance: 171.4
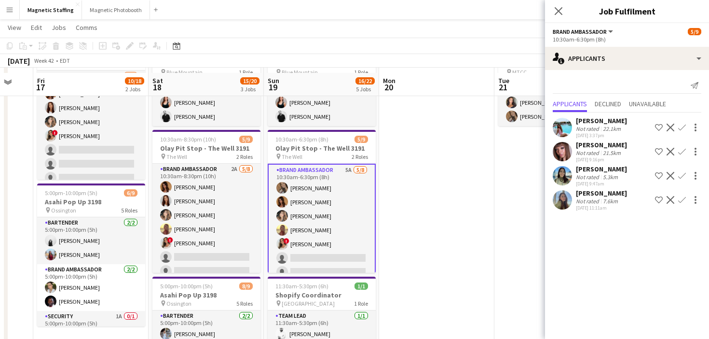
scroll to position [81, 0]
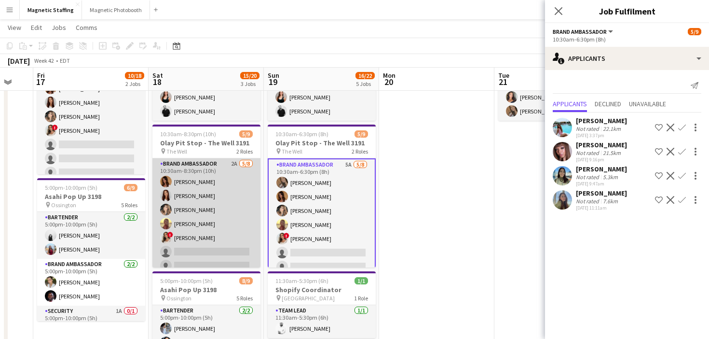
click at [212, 230] on app-card-role "Brand Ambassador 2A 5/8 10:30am-8:30pm (10h) Karolina Rembiesa Luana Cima Cassi…" at bounding box center [206, 223] width 108 height 131
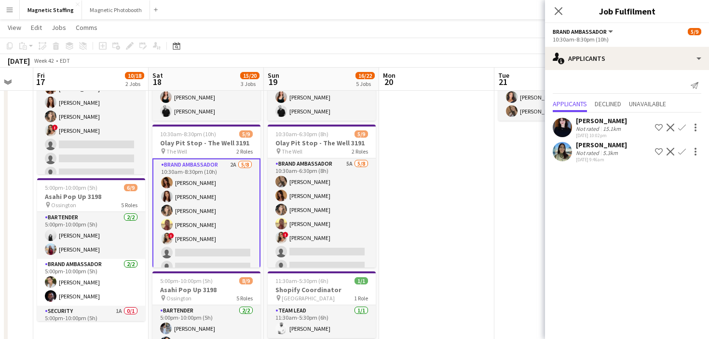
click at [682, 152] on app-icon "Confirm" at bounding box center [682, 152] width 8 height 8
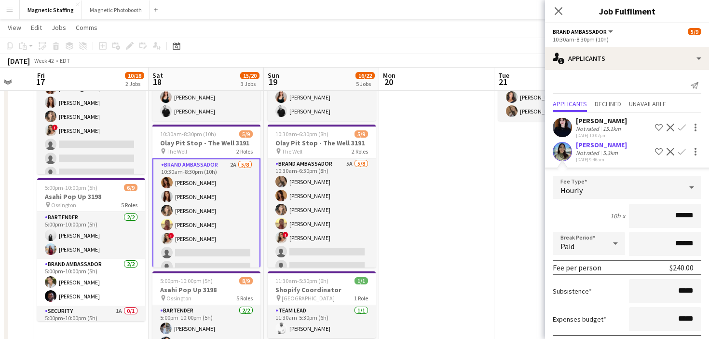
scroll to position [53, 0]
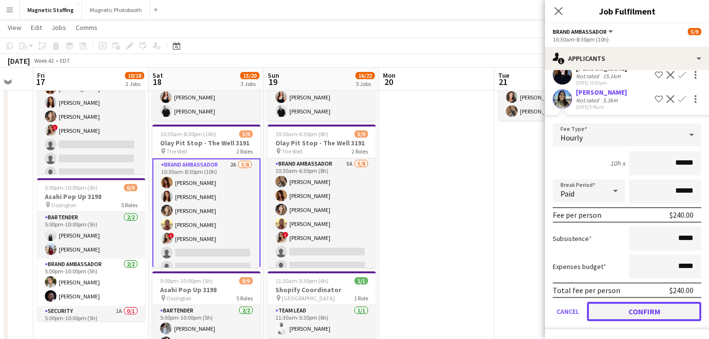
click at [609, 311] on button "Confirm" at bounding box center [644, 311] width 114 height 19
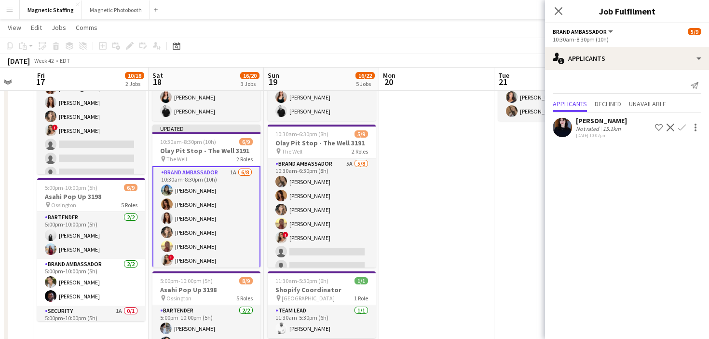
scroll to position [0, 0]
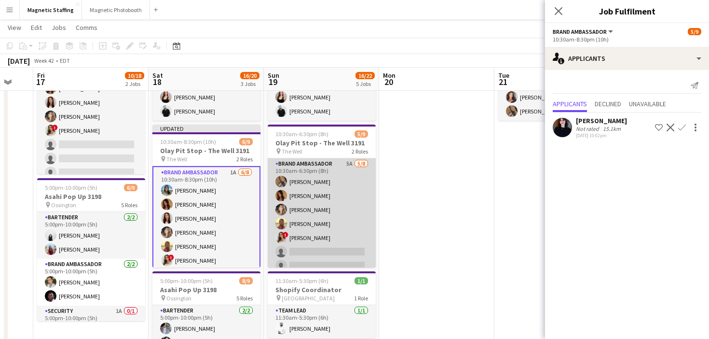
click at [317, 230] on app-card-role "Brand Ambassador 5A 5/8 10:30am-6:30pm (8h) erica Musso Karolina Rembiesa Cassi…" at bounding box center [322, 223] width 108 height 131
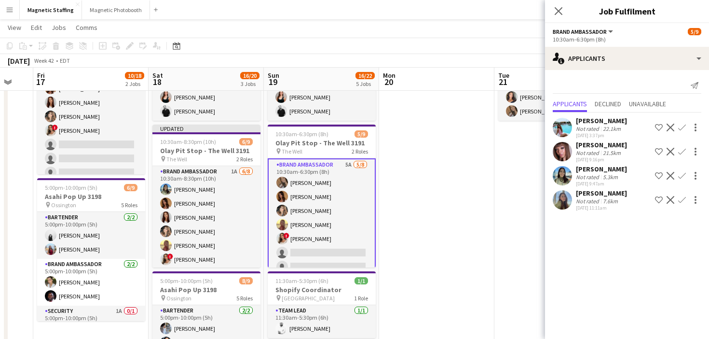
click at [684, 175] on app-icon "Confirm" at bounding box center [682, 176] width 8 height 8
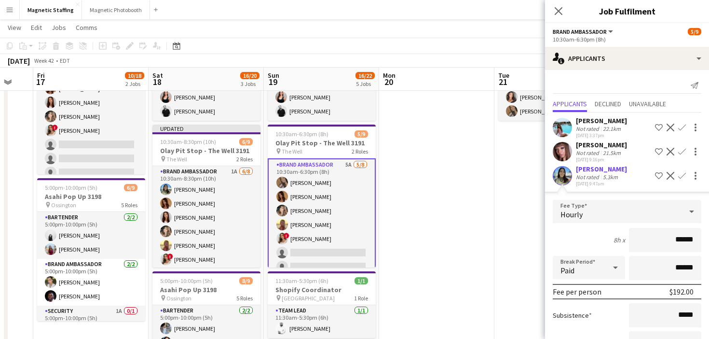
scroll to position [101, 0]
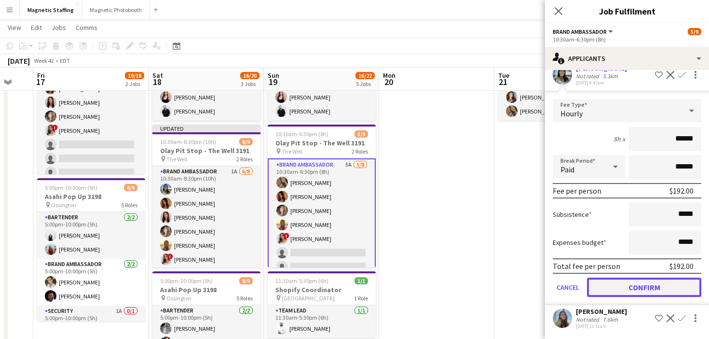
click at [608, 289] on button "Confirm" at bounding box center [644, 286] width 114 height 19
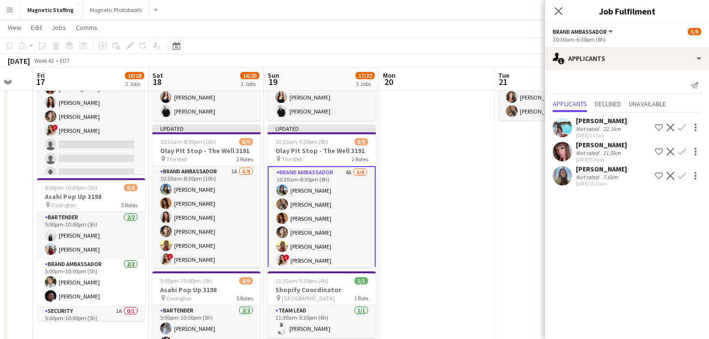
scroll to position [0, 0]
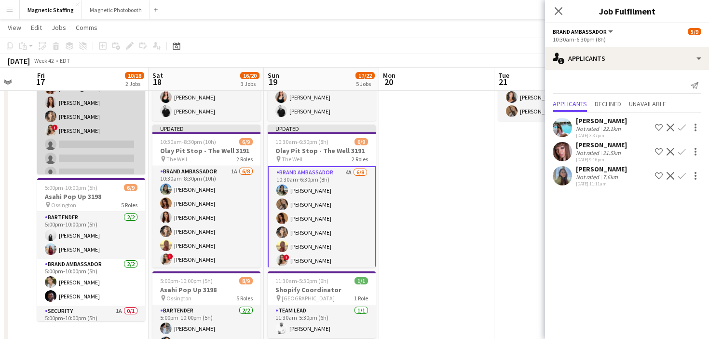
click at [98, 147] on app-card-role "Brand Ambassador 4A 4/8 11:00am-9:00pm (10h) Karolina Rembiesa Luana Cima Cassi…" at bounding box center [91, 130] width 108 height 131
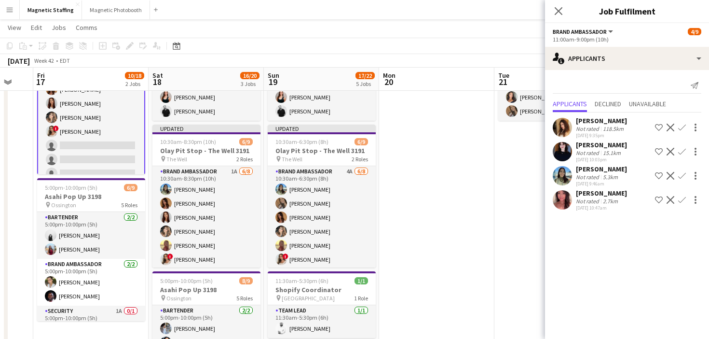
click at [682, 178] on app-icon "Confirm" at bounding box center [682, 176] width 8 height 8
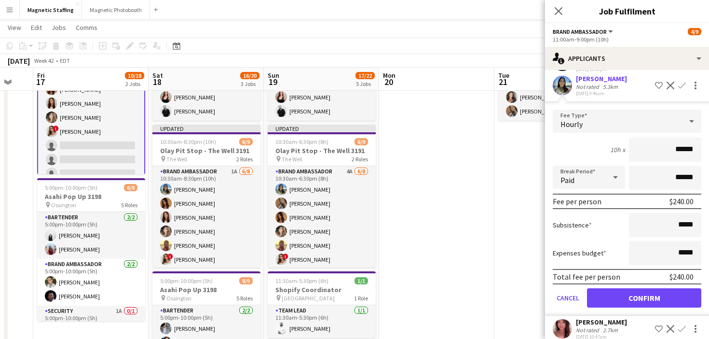
scroll to position [101, 0]
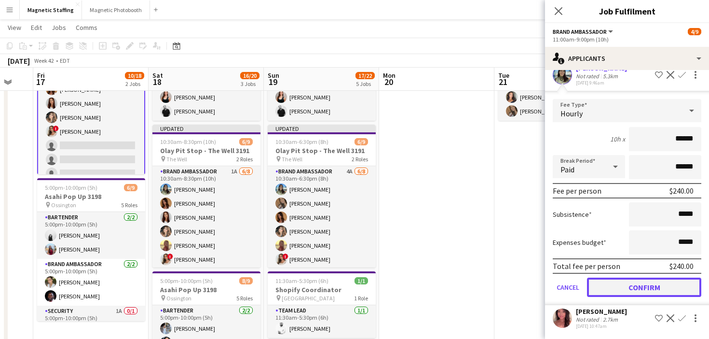
click at [605, 291] on button "Confirm" at bounding box center [644, 286] width 114 height 19
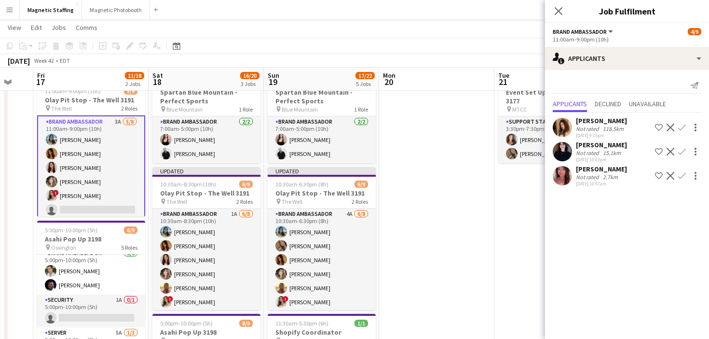
scroll to position [103, 0]
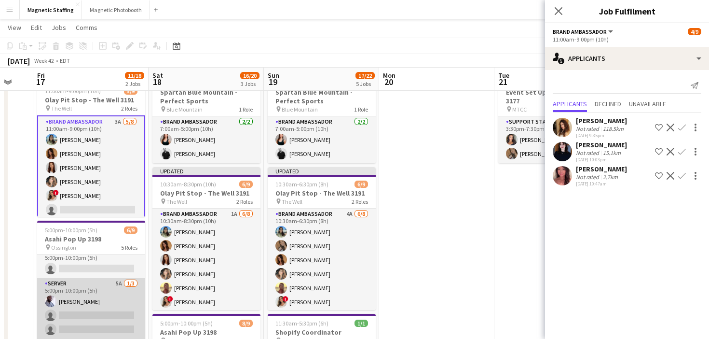
click at [92, 305] on app-card-role "Server 5A 1/3 5:00pm-10:00pm (5h) Charles Ofori-Attah single-neutral-actions si…" at bounding box center [91, 308] width 108 height 61
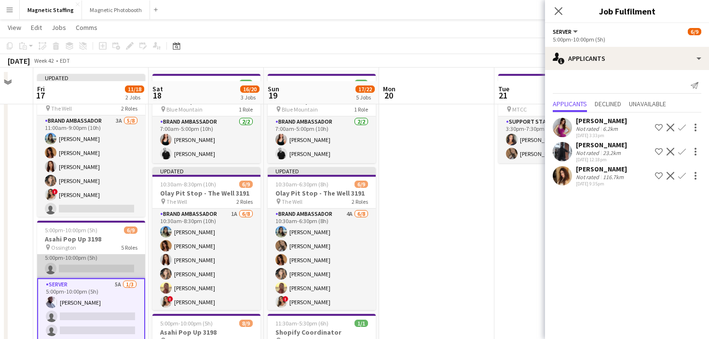
scroll to position [0, 0]
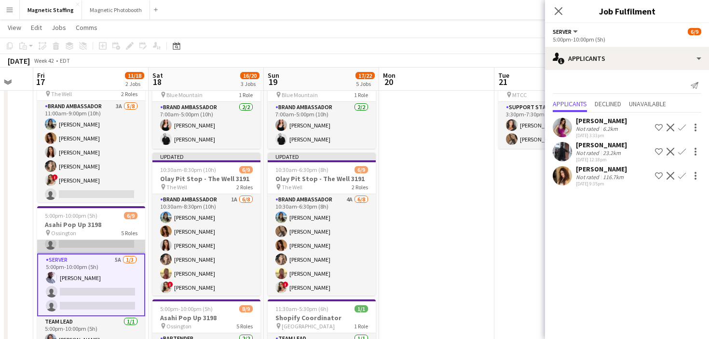
click at [117, 246] on app-card-role "Security 1A 0/1 5:00pm-10:00pm (5h) single-neutral-actions" at bounding box center [91, 236] width 108 height 33
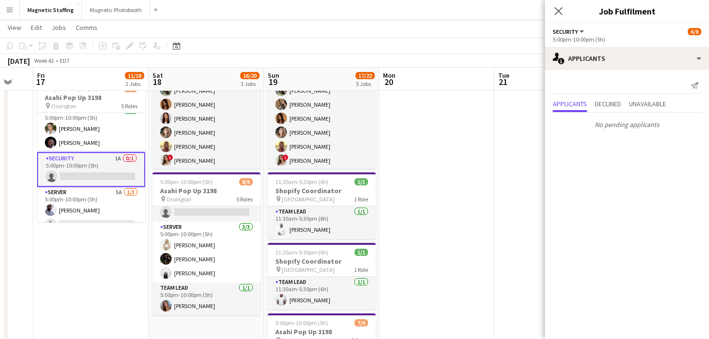
click at [188, 272] on app-card-role "Server 3/3 5:00pm-10:00pm (5h) Katryna Klepacki Hanna Lee angel kim" at bounding box center [206, 251] width 108 height 61
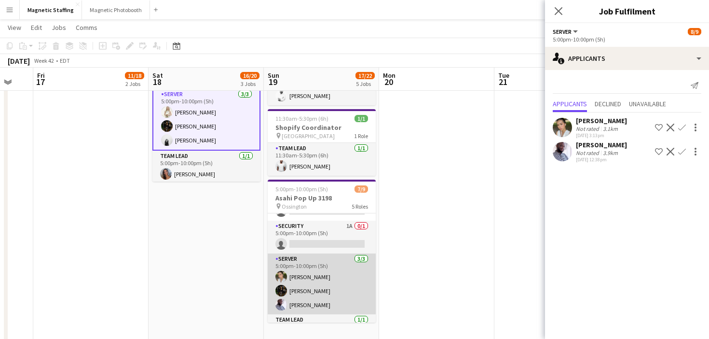
click at [309, 283] on app-card-role "Server 3/3 5:00pm-10:00pm (5h) Mia Truong Hanna Lee Charles Ofori-Attah" at bounding box center [322, 283] width 108 height 61
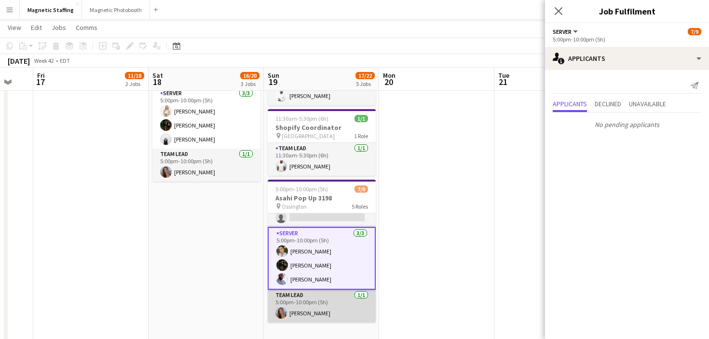
click at [303, 309] on app-card-role "Team Lead 1/1 5:00pm-10:00pm (5h) Diana Michailidis" at bounding box center [322, 305] width 108 height 33
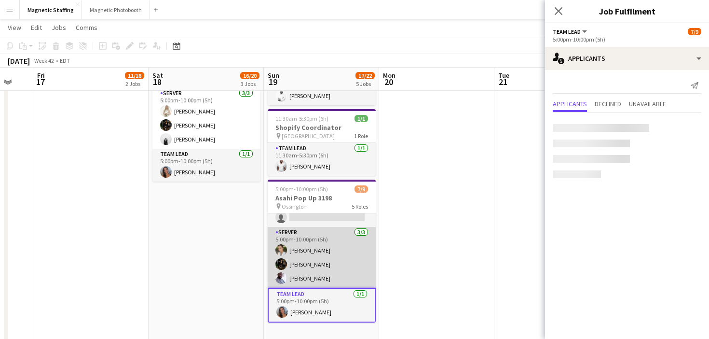
click at [321, 268] on app-card-role "Server 3/3 5:00pm-10:00pm (5h) Mia Truong Hanna Lee Charles Ofori-Attah" at bounding box center [322, 257] width 108 height 61
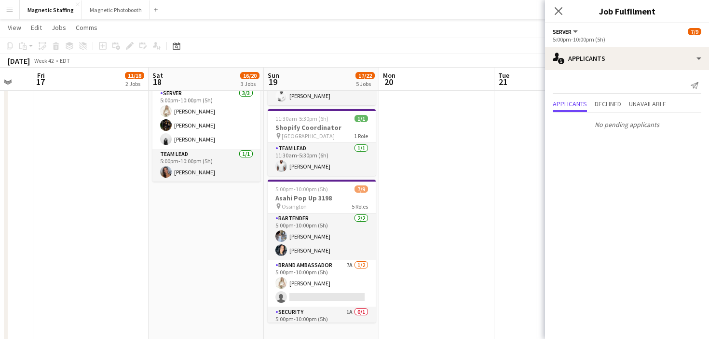
click at [321, 268] on app-card-role "Brand Ambassador 7A 1/2 5:00pm-10:00pm (5h) Katryna Klepacki single-neutral-act…" at bounding box center [322, 283] width 108 height 47
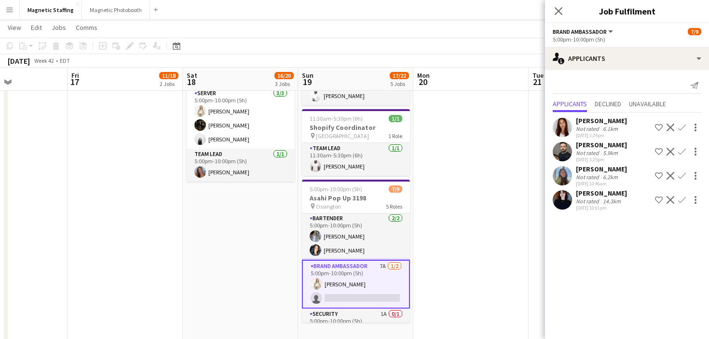
drag, startPoint x: 327, startPoint y: 246, endPoint x: 361, endPoint y: 235, distance: 36.0
click at [361, 235] on app-calendar-viewport "Tue 14 Wed 15 Thu 16 Fri 17 11/18 2 Jobs Sat 18 16/20 3 Jobs Sun 19 17/22 5 Job…" at bounding box center [354, 57] width 709 height 664
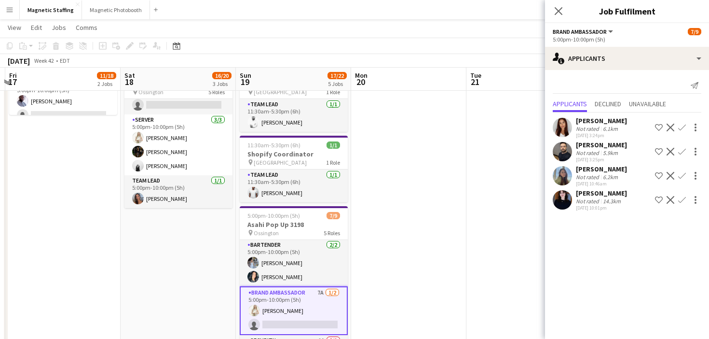
click at [681, 153] on app-icon "Confirm" at bounding box center [682, 152] width 8 height 8
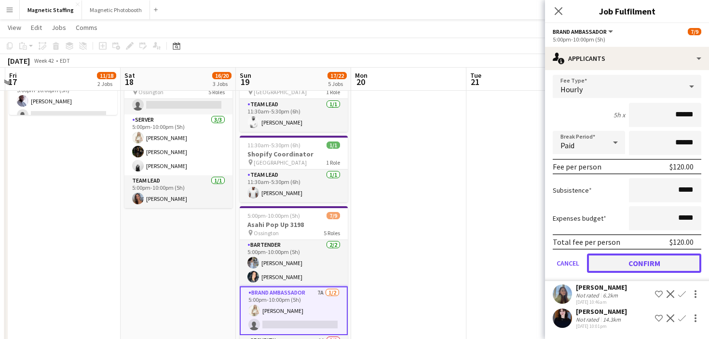
click at [607, 261] on button "Confirm" at bounding box center [644, 262] width 114 height 19
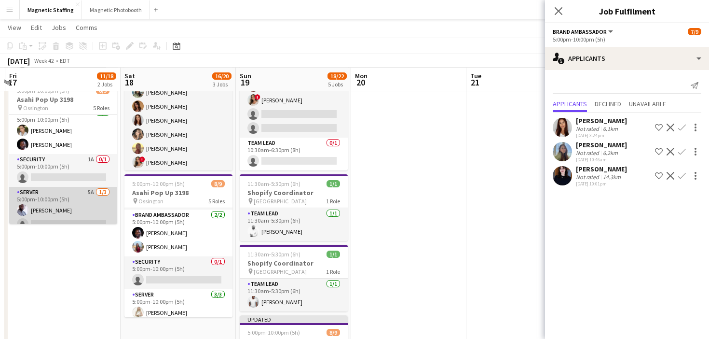
click at [69, 206] on app-card-role "Server 5A 1/3 5:00pm-10:00pm (5h) Charles Ofori-Attah single-neutral-actions si…" at bounding box center [63, 217] width 108 height 61
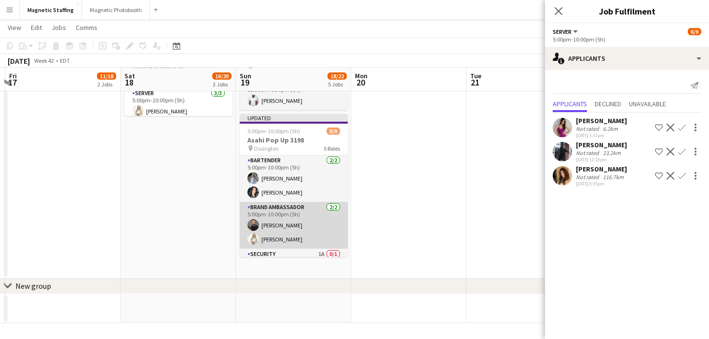
click at [295, 220] on app-card-role "Brand Ambassador 2/2 5:00pm-10:00pm (5h) Wanderson Jacinto Katryna Klepacki" at bounding box center [294, 225] width 108 height 47
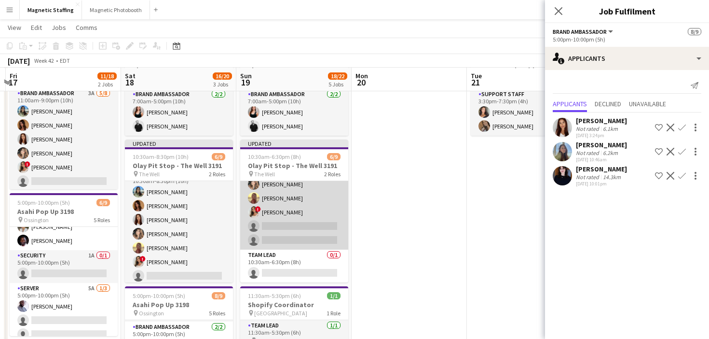
click at [284, 226] on app-card-role "Brand Ambassador 4A 6/8 10:30am-6:30pm (8h) Samantha Zimmerman erica Musso Karo…" at bounding box center [294, 184] width 108 height 131
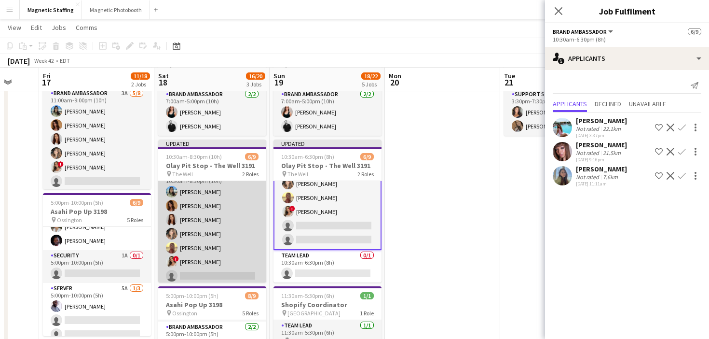
click at [174, 241] on app-card-role "Brand Ambassador 1A 6/8 10:30am-8:30pm (10h) Samantha Zimmerman Karolina Rembie…" at bounding box center [212, 233] width 108 height 131
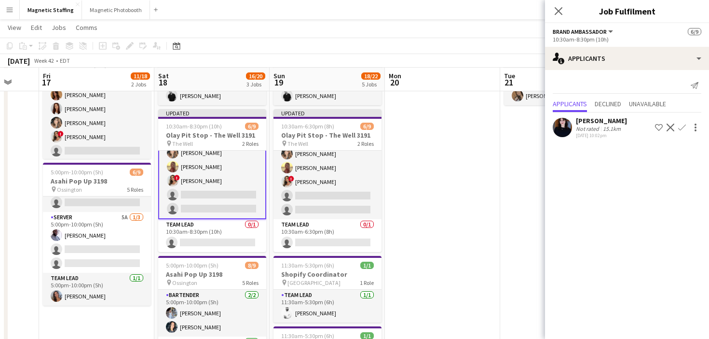
click at [668, 128] on app-icon "Decline" at bounding box center [671, 128] width 8 height 8
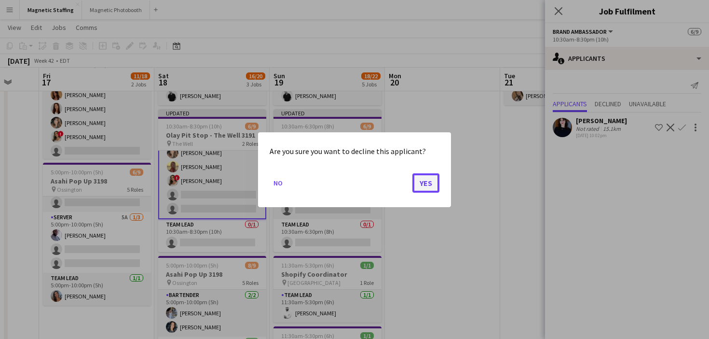
click at [421, 179] on button "Yes" at bounding box center [425, 182] width 27 height 19
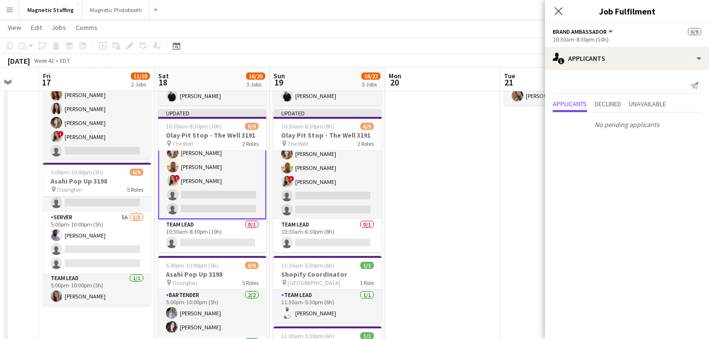
click at [430, 176] on app-date-cell at bounding box center [442, 286] width 115 height 549
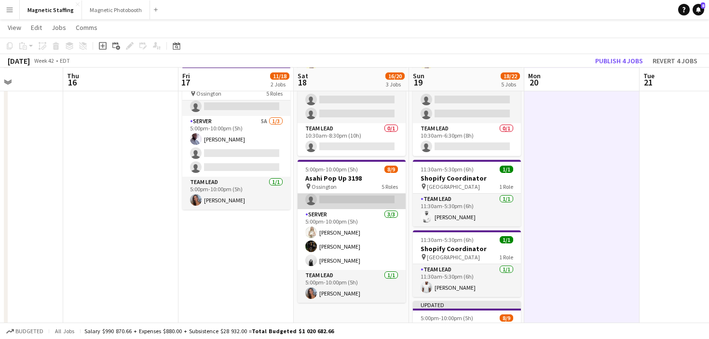
click at [333, 249] on app-card-role "Server 3/3 5:00pm-10:00pm (5h) Katryna Klepacki Hanna Lee angel kim" at bounding box center [352, 239] width 108 height 61
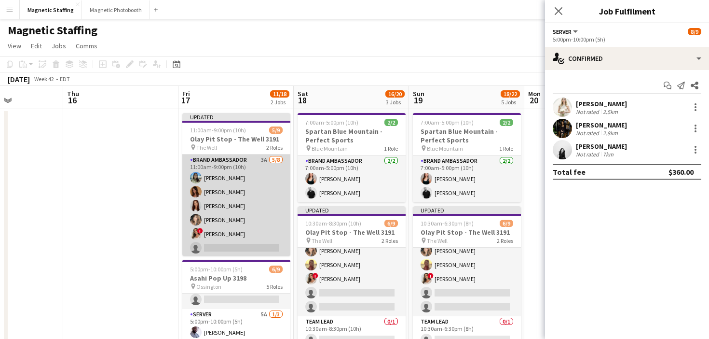
click at [241, 217] on app-card-role "Brand Ambassador 3A 5/8 11:00am-9:00pm (10h) Samantha Zimmerman Karolina Rembie…" at bounding box center [236, 219] width 108 height 131
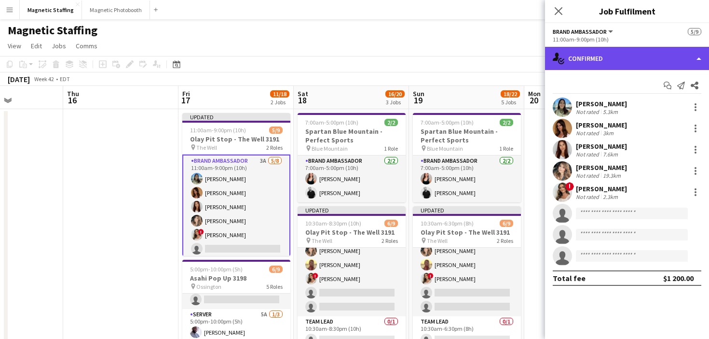
click at [585, 60] on div "single-neutral-actions-check-2 Confirmed" at bounding box center [627, 58] width 164 height 23
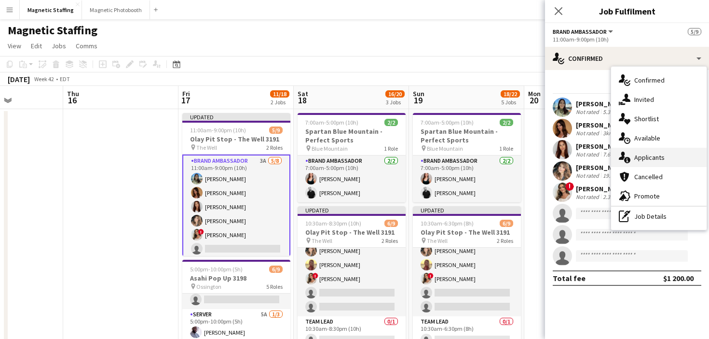
click at [646, 154] on span "Applicants" at bounding box center [649, 157] width 30 height 9
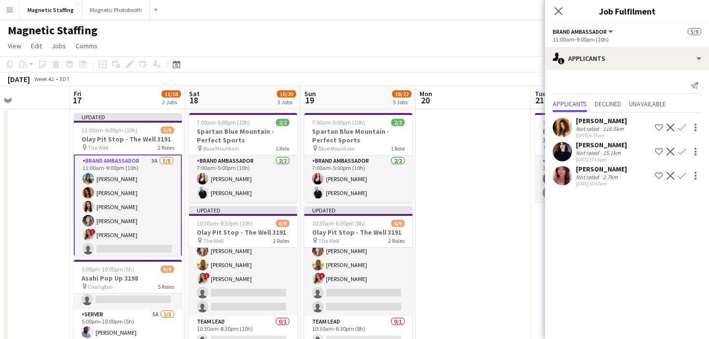
drag, startPoint x: 229, startPoint y: 213, endPoint x: 120, endPoint y: 213, distance: 109.0
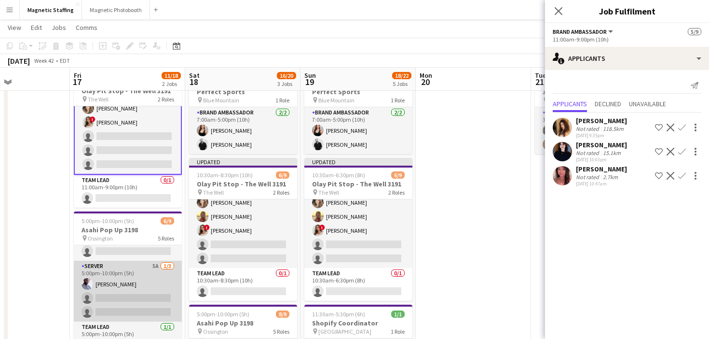
click at [107, 289] on app-card-role "Server 5A 1/3 5:00pm-10:00pm (5h) Charles Ofori-Attah single-neutral-actions si…" at bounding box center [128, 291] width 108 height 61
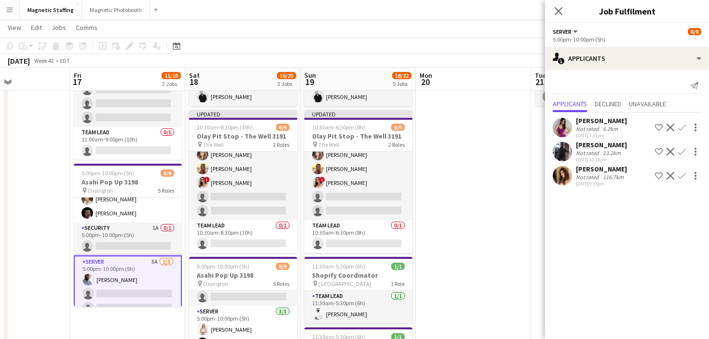
click at [125, 238] on app-card-role "Security 1A 0/1 5:00pm-10:00pm (5h) single-neutral-actions" at bounding box center [128, 238] width 108 height 33
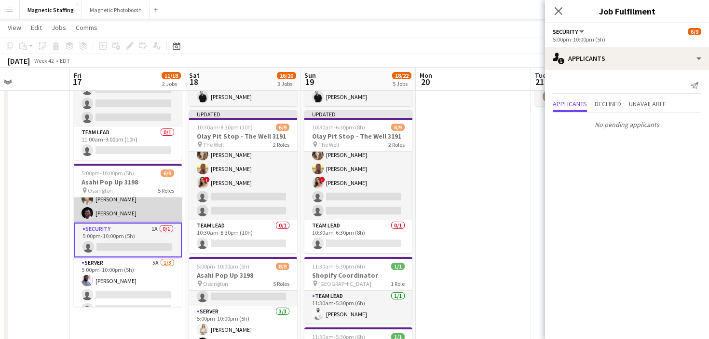
click at [142, 204] on app-card-role "Brand Ambassador 2/2 5:00pm-10:00pm (5h) Mia Truong Anthony Kerr" at bounding box center [128, 199] width 108 height 47
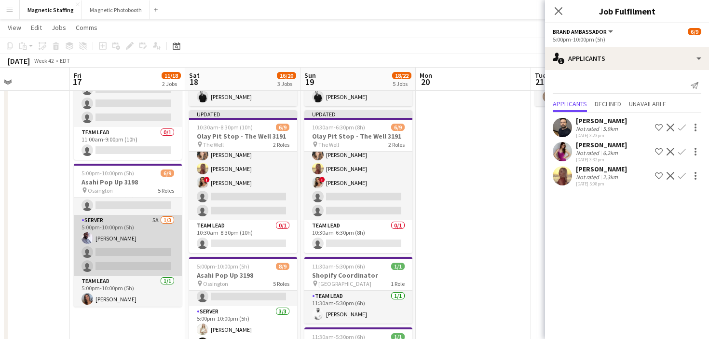
click at [120, 250] on app-card-role "Server 5A 1/3 5:00pm-10:00pm (5h) Charles Ofori-Attah single-neutral-actions si…" at bounding box center [128, 245] width 108 height 61
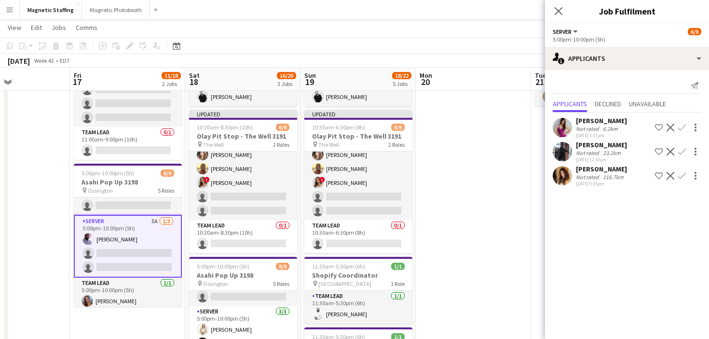
click at [119, 251] on app-card-role "Server 5A 1/3 5:00pm-10:00pm (5h) Charles Ofori-Attah single-neutral-actions si…" at bounding box center [128, 246] width 108 height 63
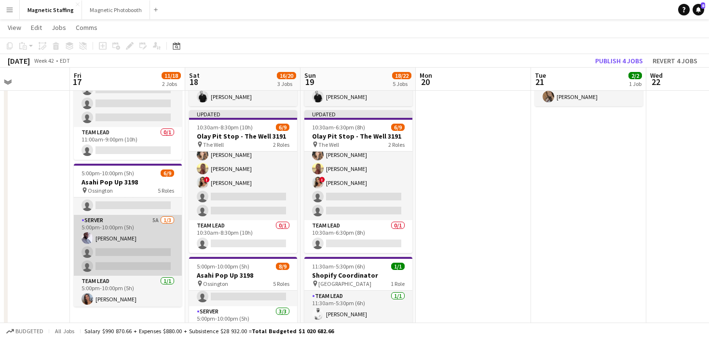
click at [119, 251] on app-card-role "Server 5A 1/3 5:00pm-10:00pm (5h) Charles Ofori-Attah single-neutral-actions si…" at bounding box center [128, 245] width 108 height 61
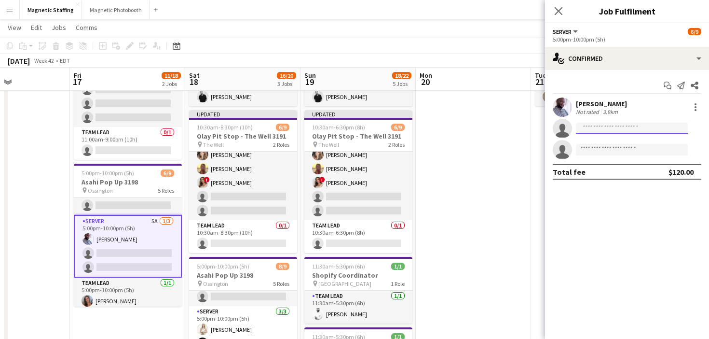
click at [628, 128] on input at bounding box center [632, 129] width 112 height 12
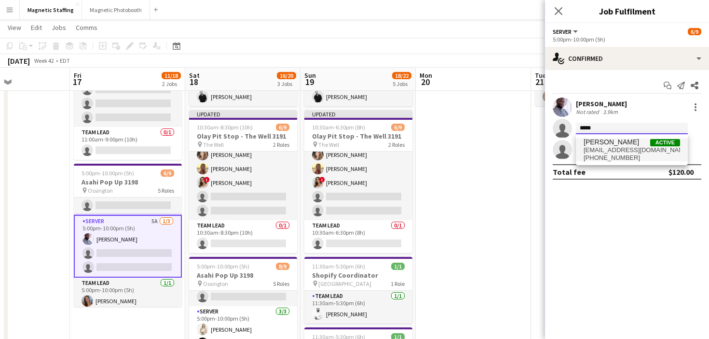
type input "*****"
click at [641, 155] on span "+16472671538" at bounding box center [632, 158] width 96 height 8
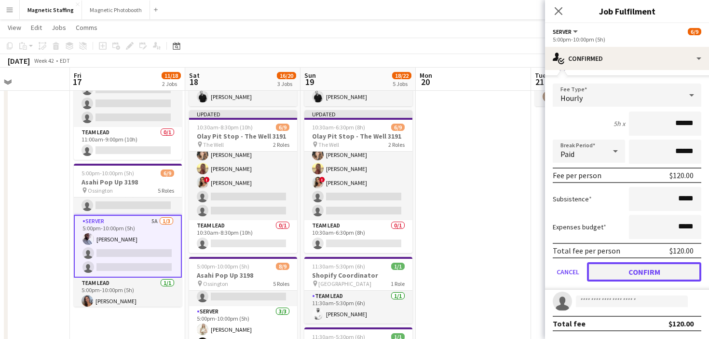
click at [597, 270] on button "Confirm" at bounding box center [644, 271] width 114 height 19
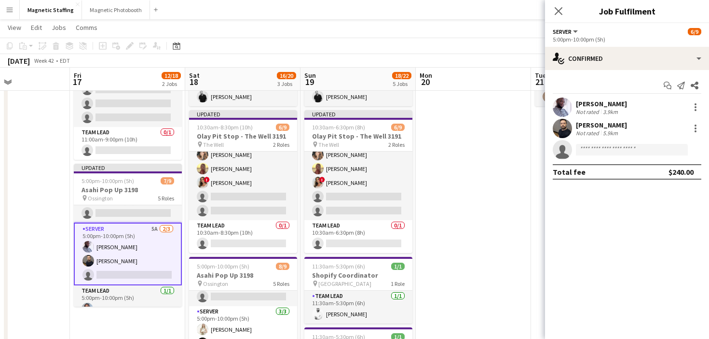
click at [513, 262] on app-date-cell at bounding box center [473, 287] width 115 height 549
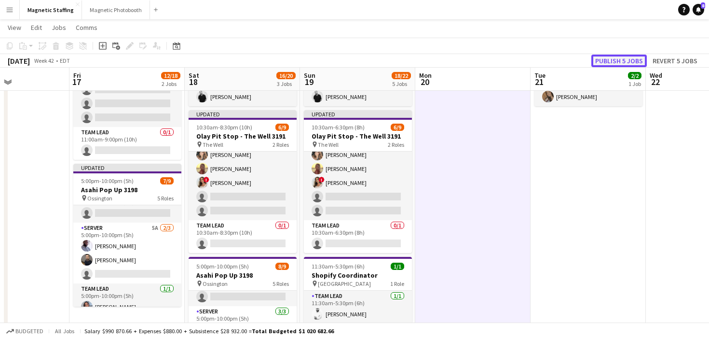
click at [614, 60] on button "Publish 5 jobs" at bounding box center [618, 61] width 55 height 13
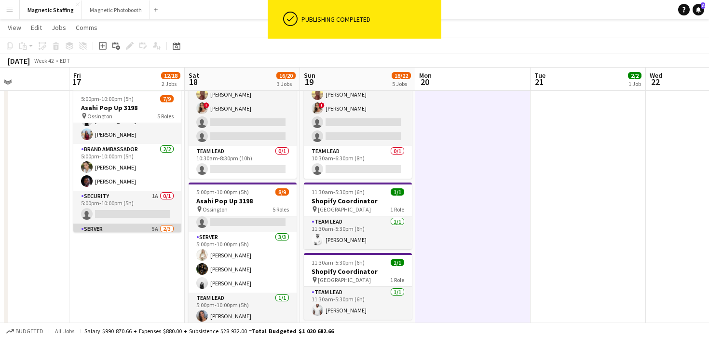
click at [166, 174] on app-card-role "Brand Ambassador 2/2 5:00pm-10:00pm (5h) Mia Truong Anthony Kerr" at bounding box center [127, 167] width 108 height 47
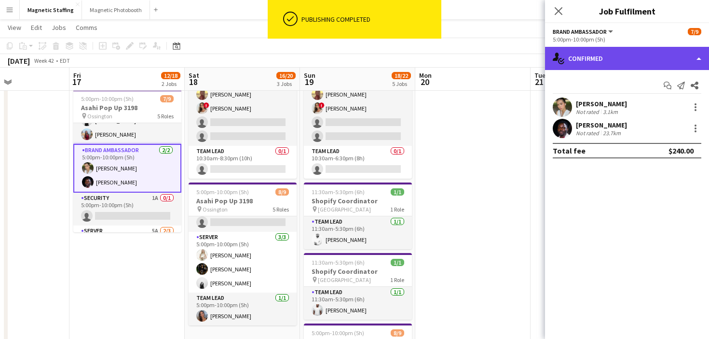
click at [621, 59] on div "single-neutral-actions-check-2 Confirmed" at bounding box center [627, 58] width 164 height 23
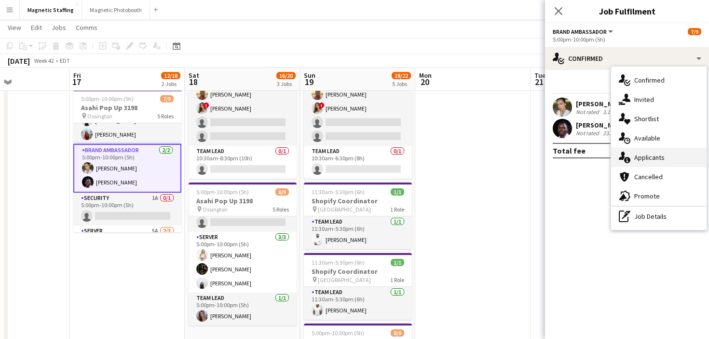
click at [638, 151] on div "single-neutral-actions-information Applicants" at bounding box center [659, 157] width 96 height 19
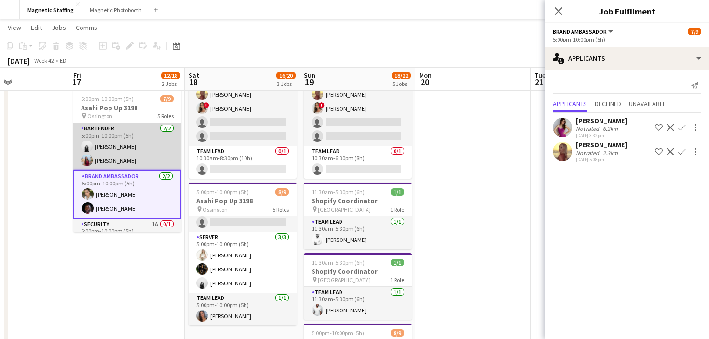
click at [147, 150] on app-card-role "Bartender 2/2 5:00pm-10:00pm (5h) angel kim Eva Zhou" at bounding box center [127, 146] width 108 height 47
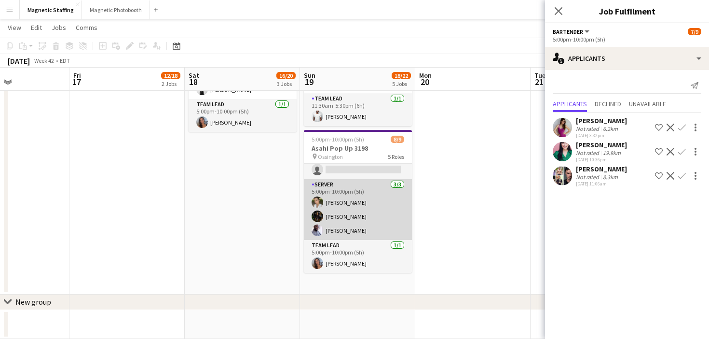
click at [373, 226] on app-card-role "Server 3/3 5:00pm-10:00pm (5h) Mia Truong Hanna Lee Charles Ofori-Attah" at bounding box center [358, 209] width 108 height 61
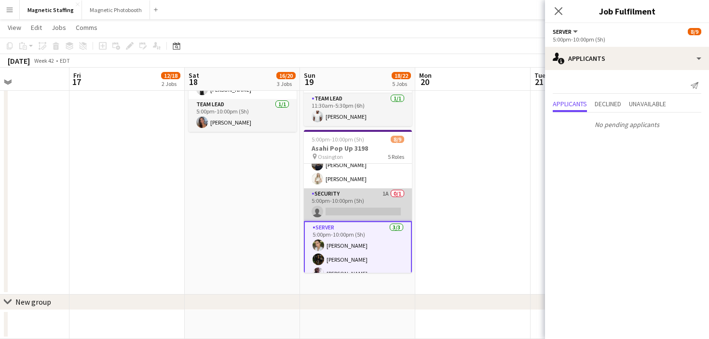
click at [376, 203] on app-card-role "Security 1A 0/1 5:00pm-10:00pm (5h) single-neutral-actions" at bounding box center [358, 204] width 108 height 33
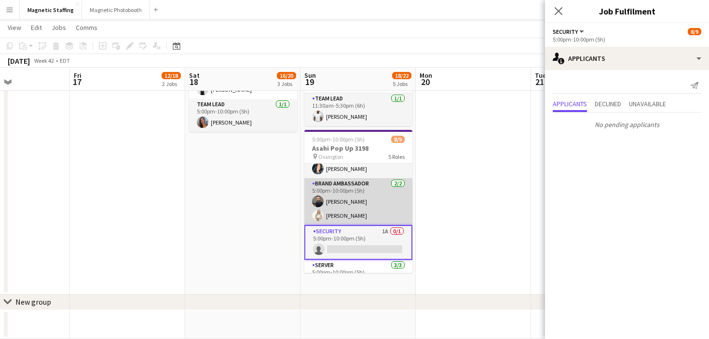
click at [375, 203] on app-card-role "Brand Ambassador 2/2 5:00pm-10:00pm (5h) Wanderson Jacinto Katryna Klepacki" at bounding box center [358, 201] width 108 height 47
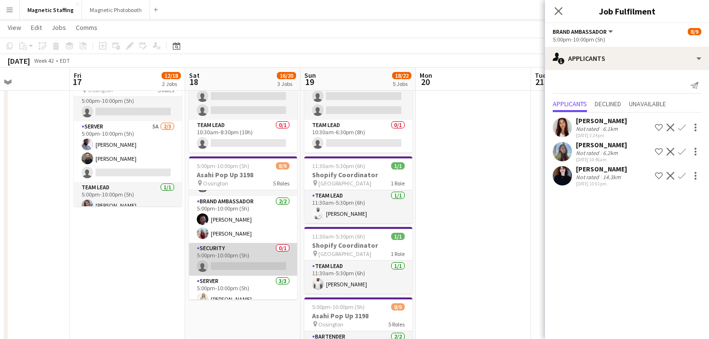
click at [262, 255] on app-card-role "Security 0/1 5:00pm-10:00pm (5h) single-neutral-actions" at bounding box center [243, 259] width 108 height 33
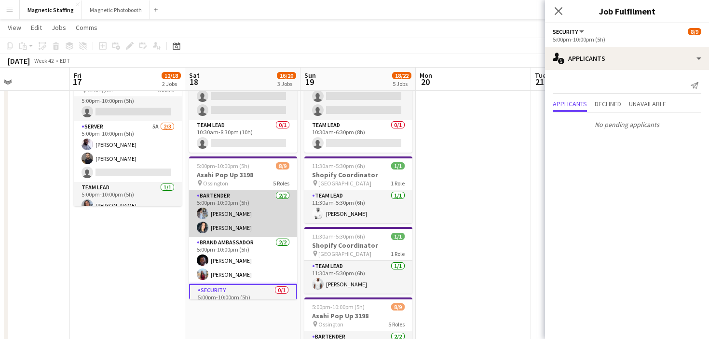
click at [266, 220] on app-card-role "Bartender 2/2 5:00pm-10:00pm (5h) Heather Siemonsen Kiara Briones" at bounding box center [243, 213] width 108 height 47
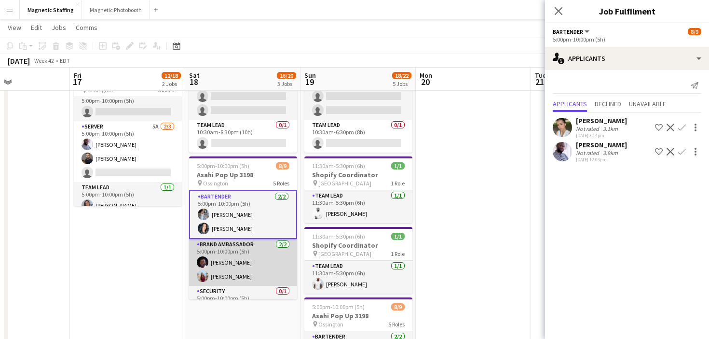
click at [256, 244] on app-card-role "Brand Ambassador 2/2 5:00pm-10:00pm (5h) Anthony Kerr Eva Zhou" at bounding box center [243, 262] width 108 height 47
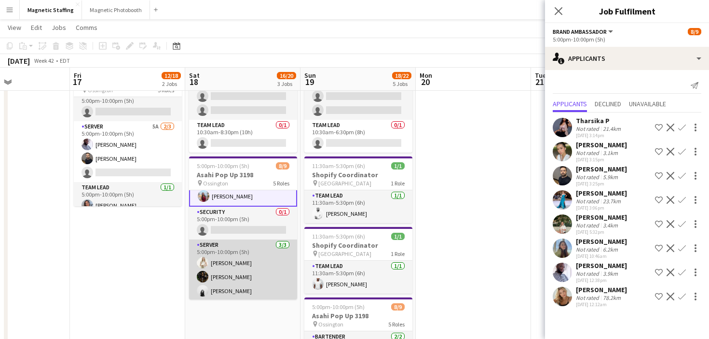
click at [234, 278] on app-card-role "Server 3/3 5:00pm-10:00pm (5h) Katryna Klepacki Hanna Lee angel kim" at bounding box center [243, 269] width 108 height 61
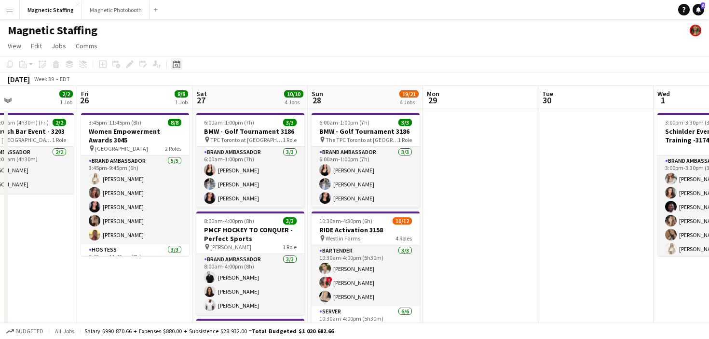
click at [178, 65] on icon "Date picker" at bounding box center [177, 64] width 8 height 8
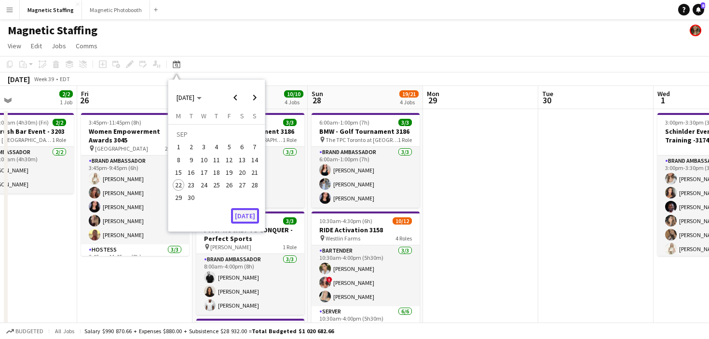
click at [237, 214] on button "[DATE]" at bounding box center [245, 215] width 28 height 15
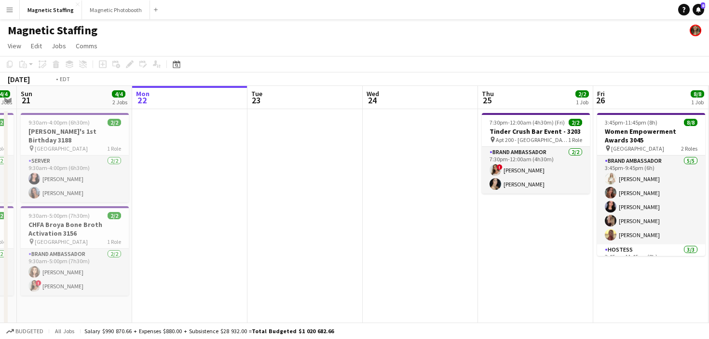
drag, startPoint x: 490, startPoint y: 211, endPoint x: 135, endPoint y: 211, distance: 355.1
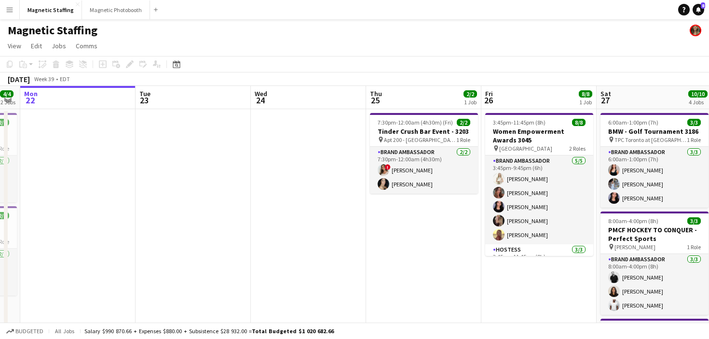
scroll to position [0, 369]
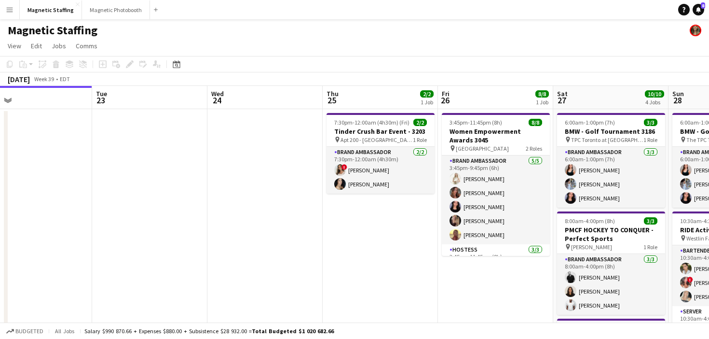
drag, startPoint x: 229, startPoint y: 200, endPoint x: 83, endPoint y: 209, distance: 146.0
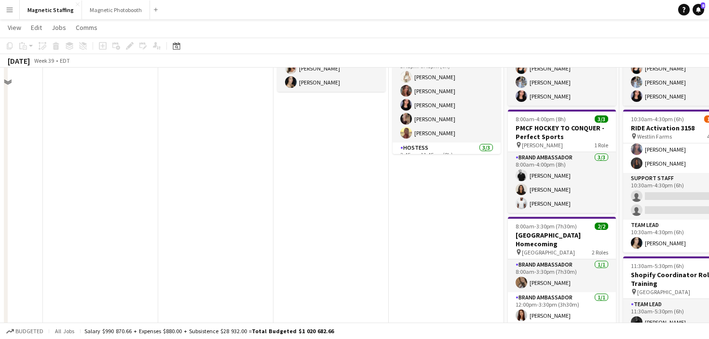
scroll to position [0, 0]
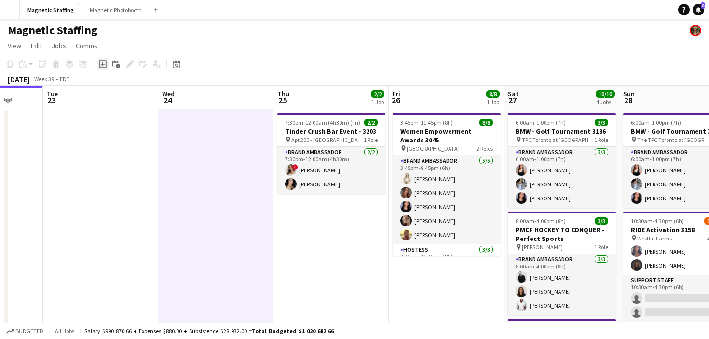
click at [100, 66] on icon "Add job" at bounding box center [103, 64] width 8 height 8
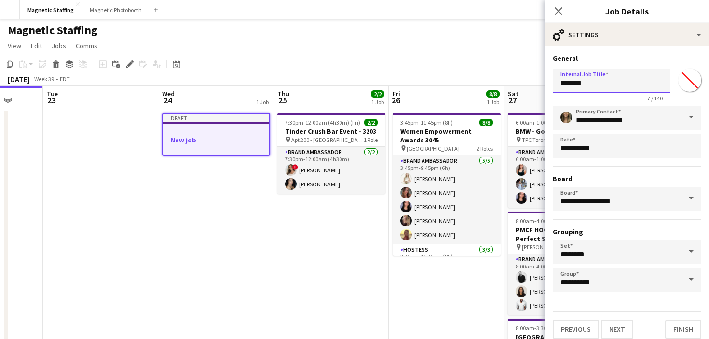
drag, startPoint x: 557, startPoint y: 84, endPoint x: 517, endPoint y: 84, distance: 40.0
click at [517, 84] on body "Menu Boards Boards Boards All jobs Status Workforce Workforce My Workforce Recr…" at bounding box center [354, 330] width 709 height 660
drag, startPoint x: 613, startPoint y: 82, endPoint x: 485, endPoint y: 82, distance: 127.4
click at [486, 82] on body "Menu Boards Boards Boards All jobs Status Workforce Workforce My Workforce Recr…" at bounding box center [354, 330] width 709 height 660
type input "**********"
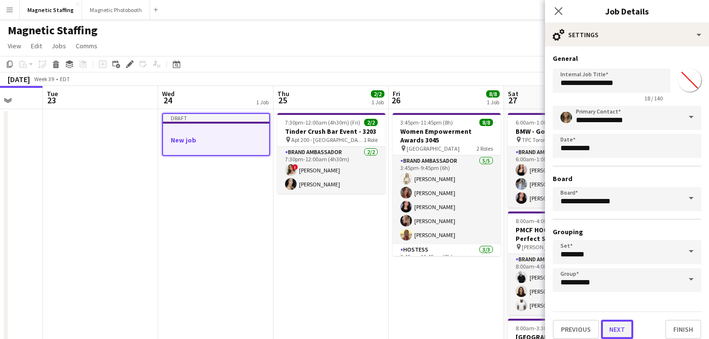
click at [626, 330] on button "Next" at bounding box center [617, 328] width 32 height 19
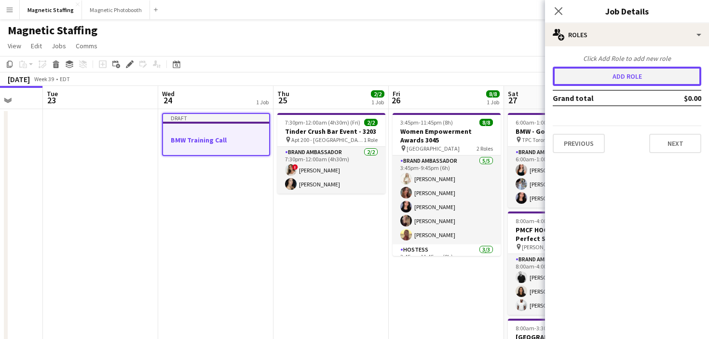
click at [640, 75] on button "Add role" at bounding box center [627, 76] width 149 height 19
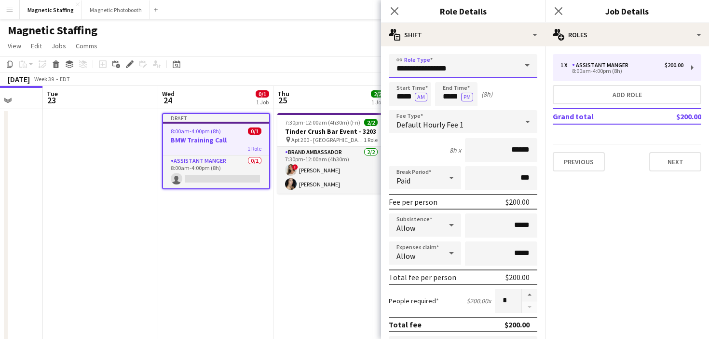
drag, startPoint x: 458, startPoint y: 70, endPoint x: 292, endPoint y: 60, distance: 166.2
click at [292, 60] on body "Menu Boards Boards Boards All jobs Status Workforce Workforce My Workforce Recr…" at bounding box center [354, 330] width 709 height 660
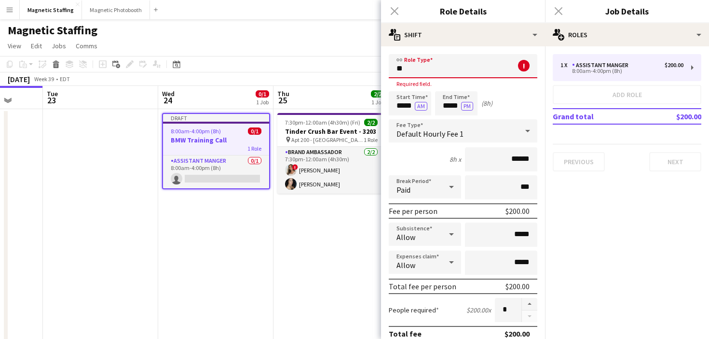
type input "*"
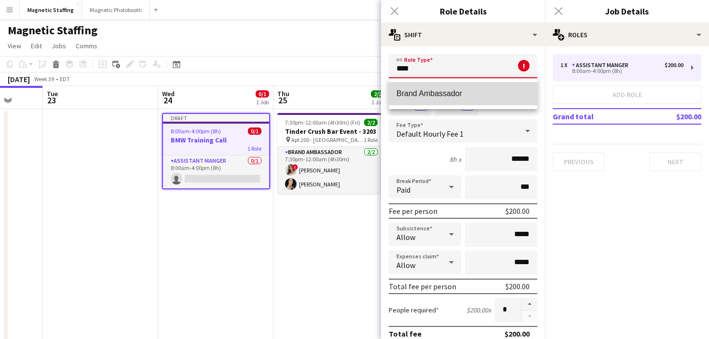
click at [514, 99] on mat-option "Brand Ambassador" at bounding box center [463, 93] width 149 height 23
type input "**********"
type input "******"
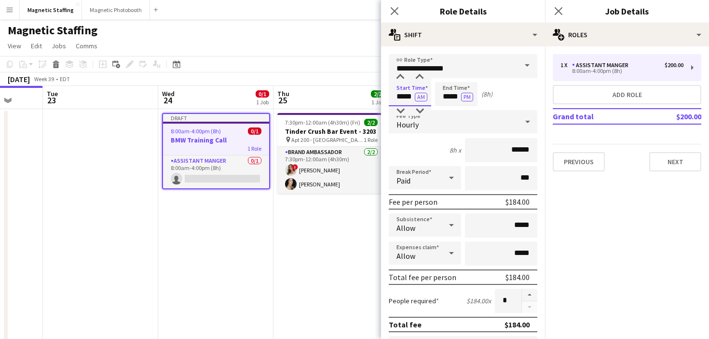
drag, startPoint x: 412, startPoint y: 97, endPoint x: 334, endPoint y: 96, distance: 77.7
click at [334, 96] on body "Menu Boards Boards Boards All jobs Status Workforce Workforce My Workforce Recr…" at bounding box center [354, 330] width 709 height 660
type input "*****"
click at [461, 98] on app-time-picker "***** PM" at bounding box center [456, 96] width 42 height 7
drag, startPoint x: 461, startPoint y: 98, endPoint x: 434, endPoint y: 98, distance: 26.5
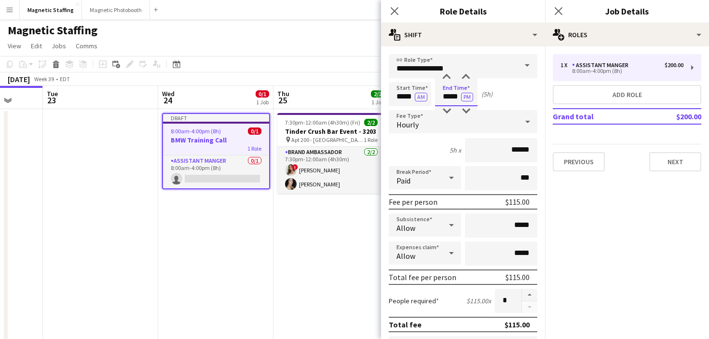
click at [435, 98] on input "*****" at bounding box center [456, 94] width 42 height 24
type input "*****"
click at [469, 95] on button "PM" at bounding box center [467, 97] width 12 height 9
click at [516, 146] on input "******" at bounding box center [501, 150] width 72 height 24
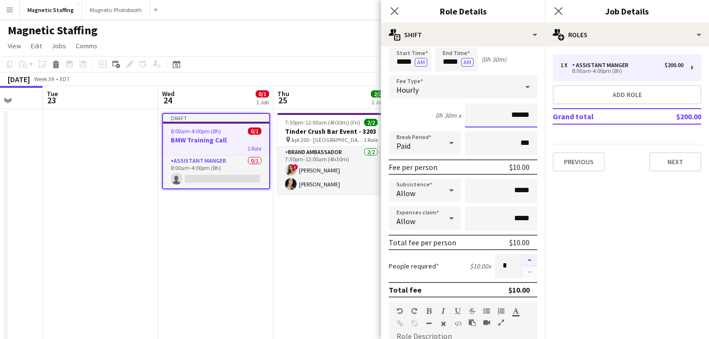
type input "******"
click at [527, 256] on button "button" at bounding box center [529, 260] width 15 height 13
type input "*"
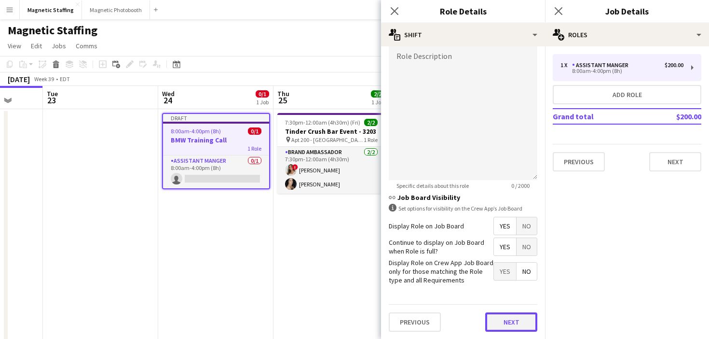
click at [509, 321] on button "Next" at bounding box center [511, 321] width 52 height 19
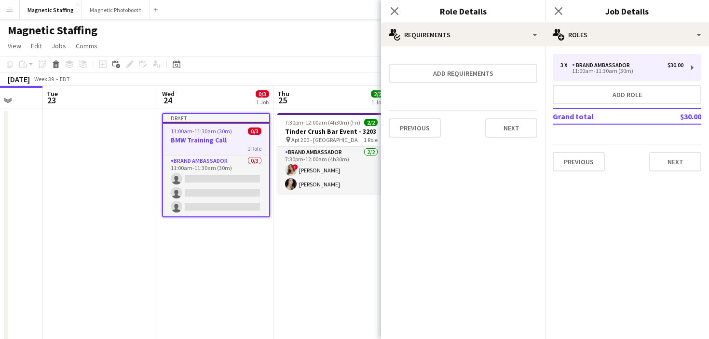
click at [521, 145] on mat-expansion-panel "medal-empty Requirements Add requirements Previous Next" at bounding box center [463, 192] width 164 height 292
click at [521, 125] on button "Next" at bounding box center [511, 127] width 52 height 19
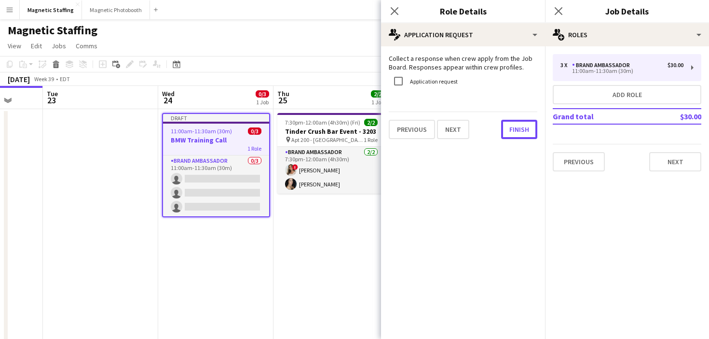
click at [521, 125] on button "Finish" at bounding box center [519, 129] width 36 height 19
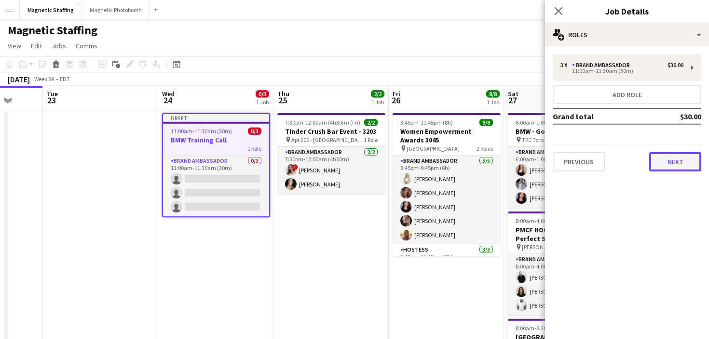
click at [660, 162] on button "Next" at bounding box center [675, 161] width 52 height 19
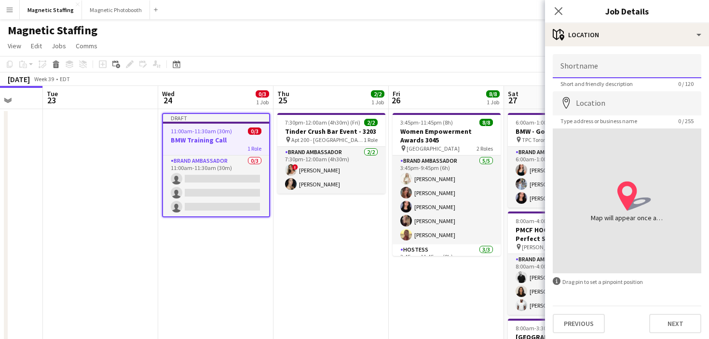
click at [597, 69] on input "Shortname" at bounding box center [627, 66] width 149 height 24
type input "*******"
click at [586, 102] on input "Location" at bounding box center [627, 103] width 149 height 24
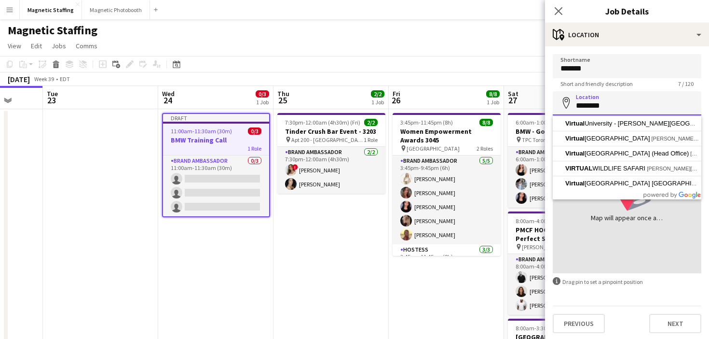
type input "*******"
click at [603, 84] on span "Short and friendly description" at bounding box center [597, 83] width 88 height 7
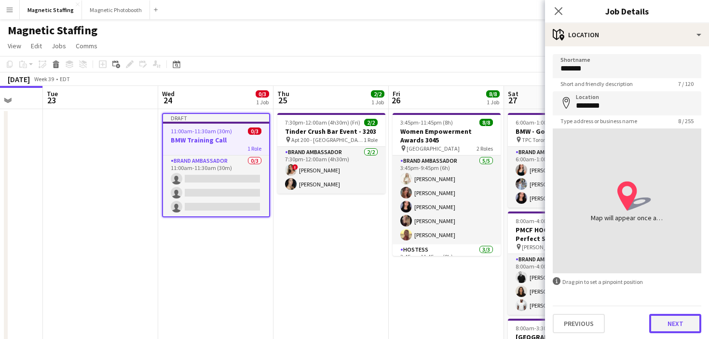
click at [674, 324] on button "Next" at bounding box center [675, 323] width 52 height 19
type input "*******"
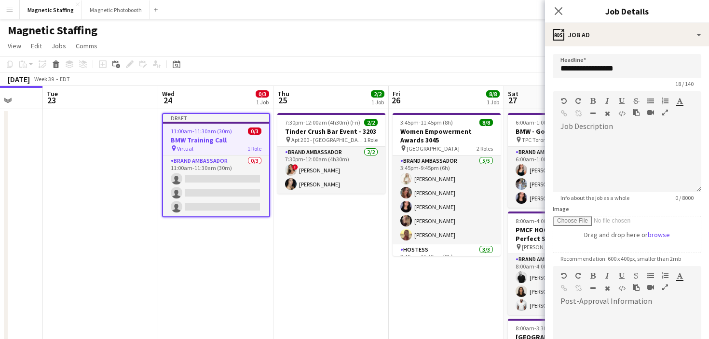
scroll to position [138, 0]
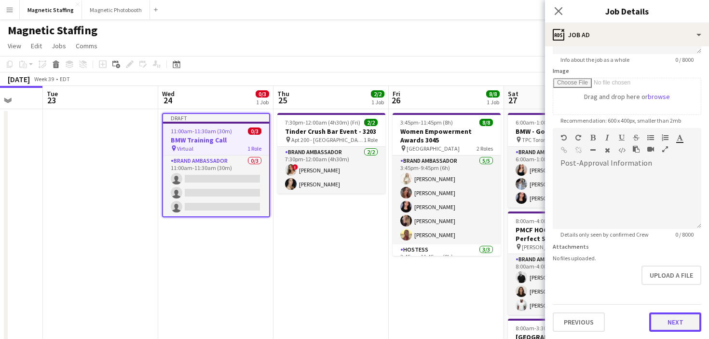
click at [681, 318] on button "Next" at bounding box center [675, 321] width 52 height 19
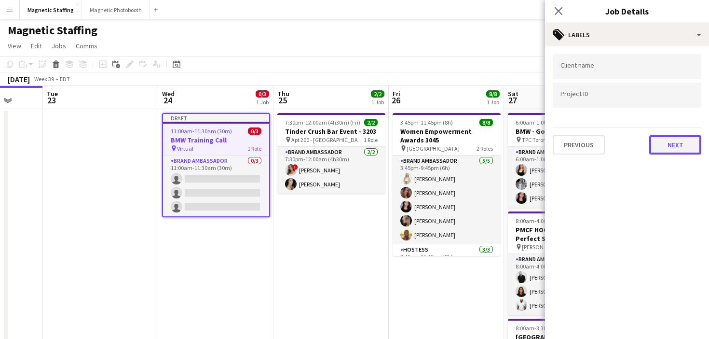
click at [685, 140] on button "Next" at bounding box center [675, 144] width 52 height 19
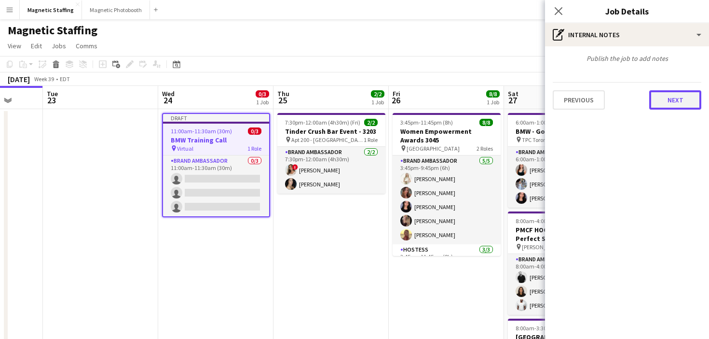
click at [686, 102] on button "Next" at bounding box center [675, 99] width 52 height 19
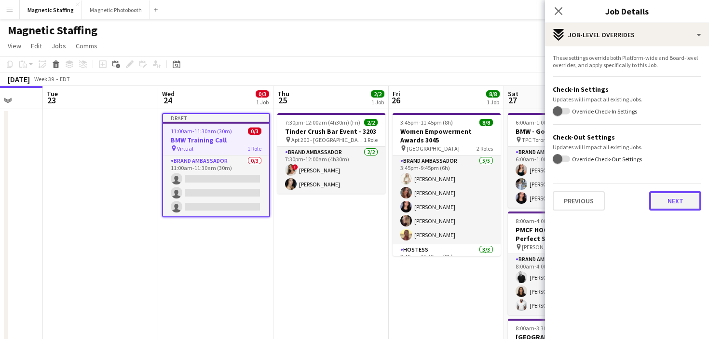
click at [687, 201] on button "Next" at bounding box center [675, 200] width 52 height 19
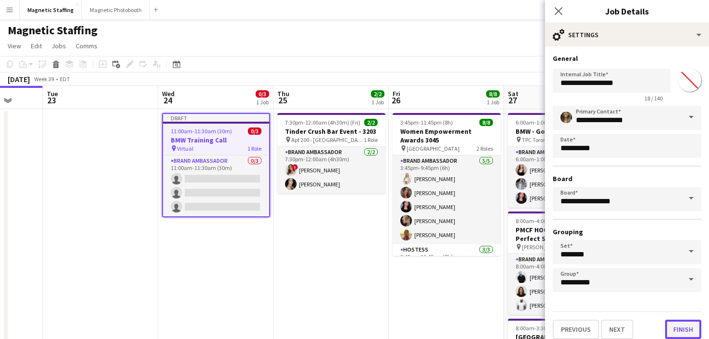
click at [683, 322] on button "Finish" at bounding box center [683, 328] width 36 height 19
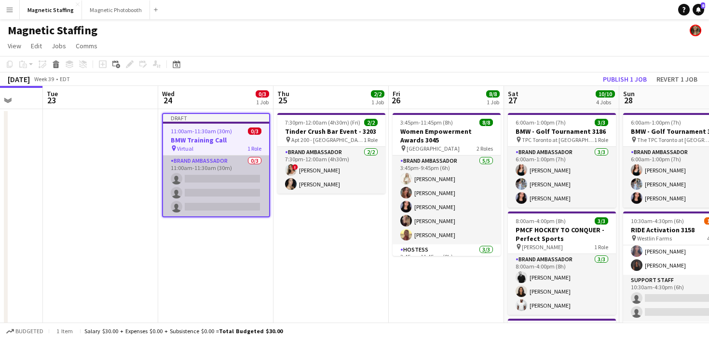
click at [195, 176] on app-card-role "Brand Ambassador 0/3 11:00am-11:30am (30m) single-neutral-actions single-neutra…" at bounding box center [216, 185] width 106 height 61
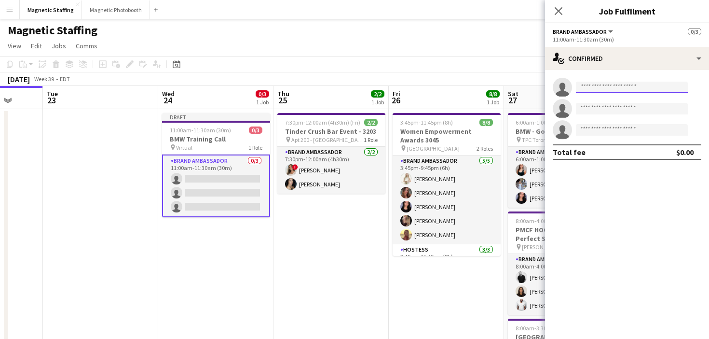
click at [619, 90] on input at bounding box center [632, 88] width 112 height 12
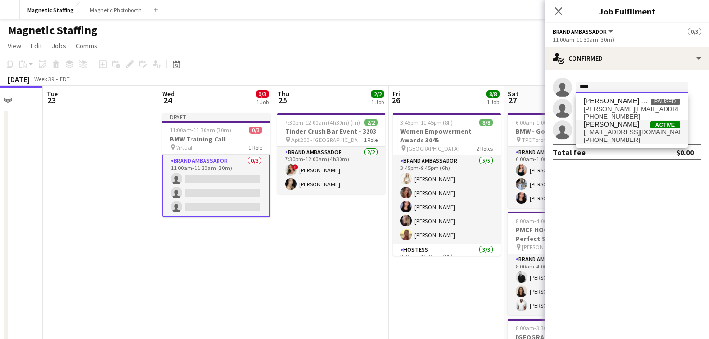
type input "***"
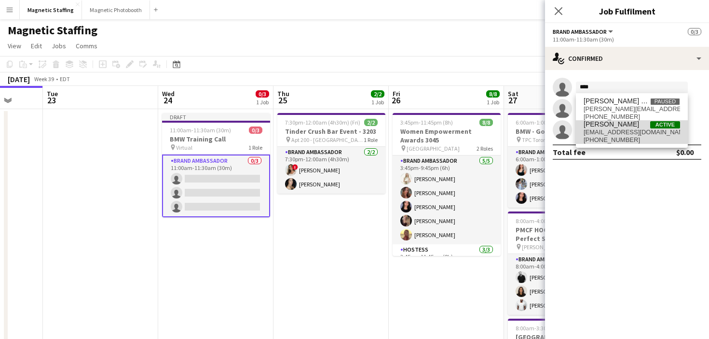
click at [605, 124] on span "[PERSON_NAME]" at bounding box center [611, 124] width 55 height 8
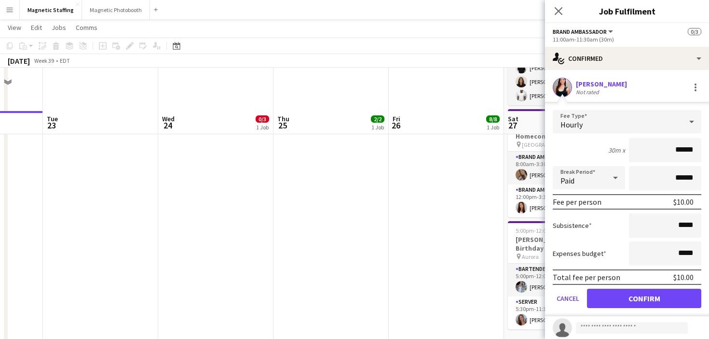
scroll to position [119, 0]
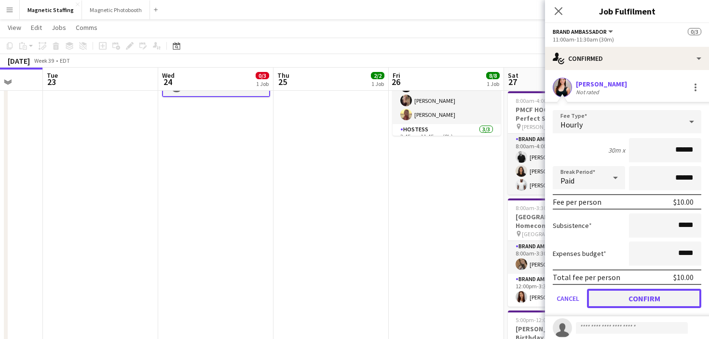
click at [601, 297] on button "Confirm" at bounding box center [644, 298] width 114 height 19
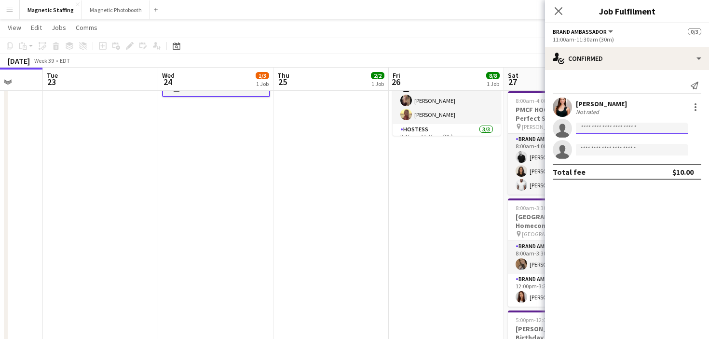
click at [605, 131] on input at bounding box center [632, 129] width 112 height 12
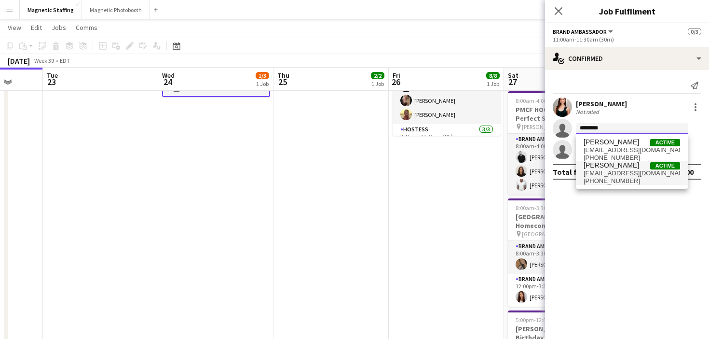
type input "*******"
click at [594, 172] on span "siemonsenheather@hotmail.com" at bounding box center [632, 173] width 96 height 8
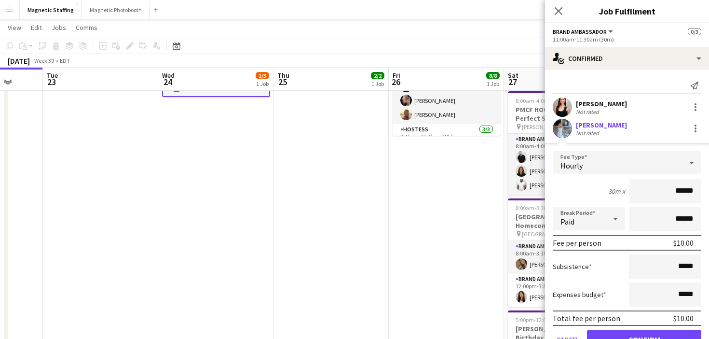
scroll to position [68, 0]
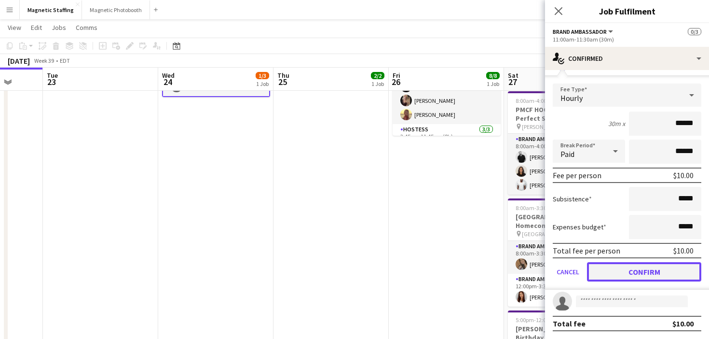
click at [605, 273] on button "Confirm" at bounding box center [644, 271] width 114 height 19
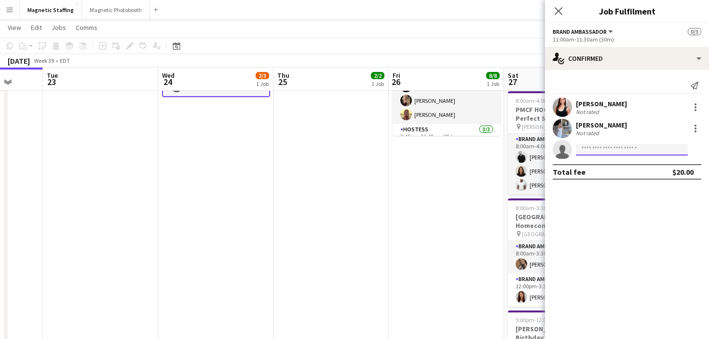
click at [602, 148] on input at bounding box center [632, 150] width 112 height 12
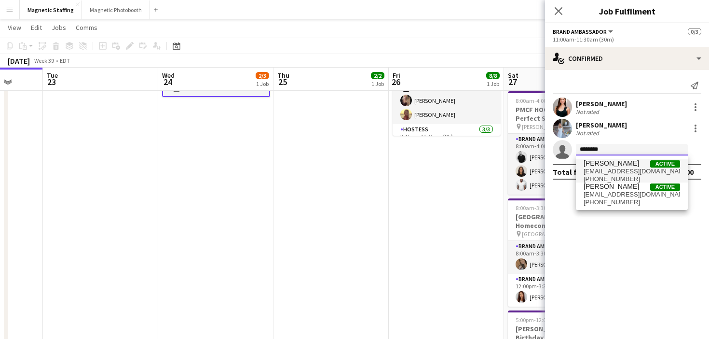
type input "********"
click at [610, 159] on div "Jennifer Bigirimana Active jenniferbigirimana@gmail.com +16479905701 Jennifer M…" at bounding box center [632, 182] width 112 height 54
click at [610, 177] on span "+16479905701" at bounding box center [632, 179] width 96 height 8
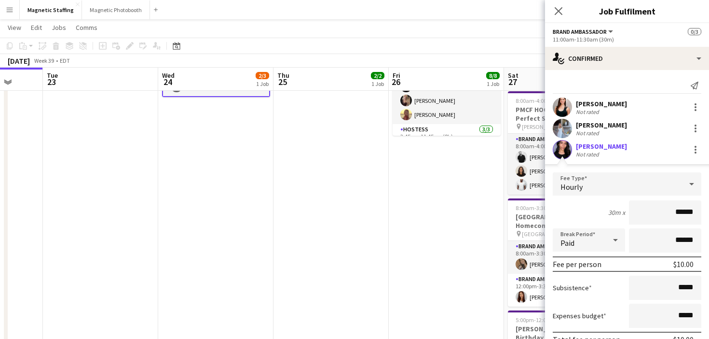
scroll to position [68, 0]
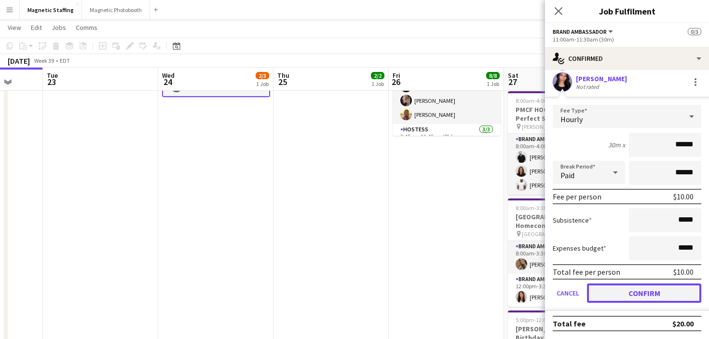
click at [614, 298] on button "Confirm" at bounding box center [644, 292] width 114 height 19
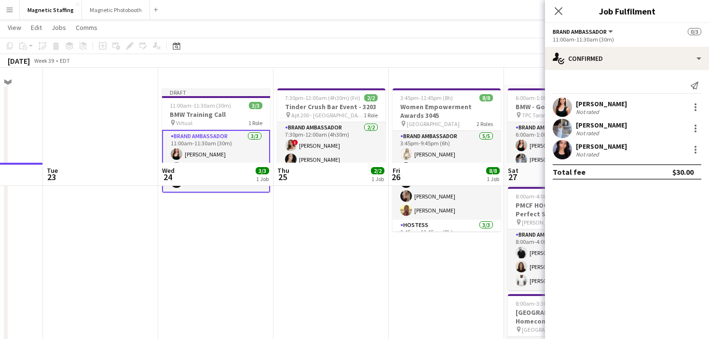
scroll to position [0, 0]
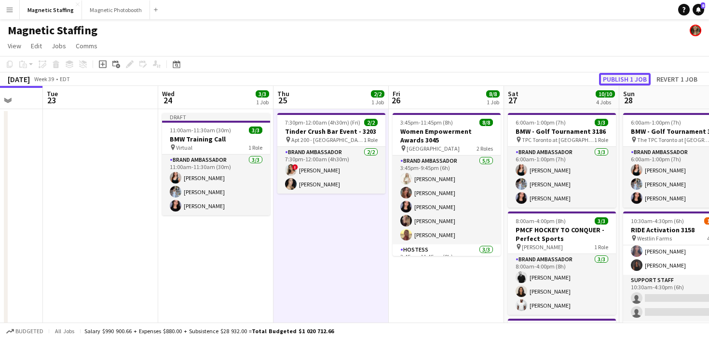
click at [616, 77] on button "Publish 1 job" at bounding box center [625, 79] width 52 height 13
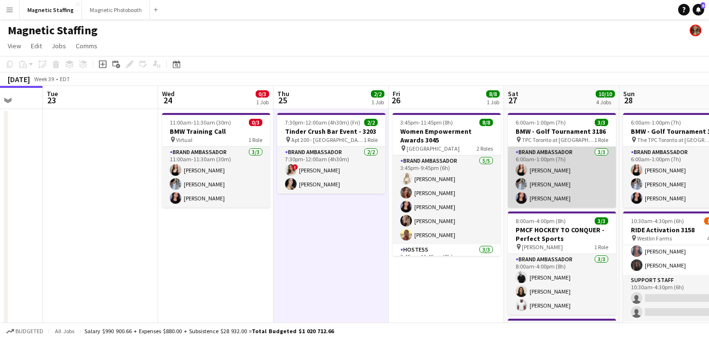
click at [546, 182] on app-card-role "Brand Ambassador [DATE] 6:00am-1:00pm (7h) [PERSON_NAME] [PERSON_NAME] [PERSON_…" at bounding box center [562, 177] width 108 height 61
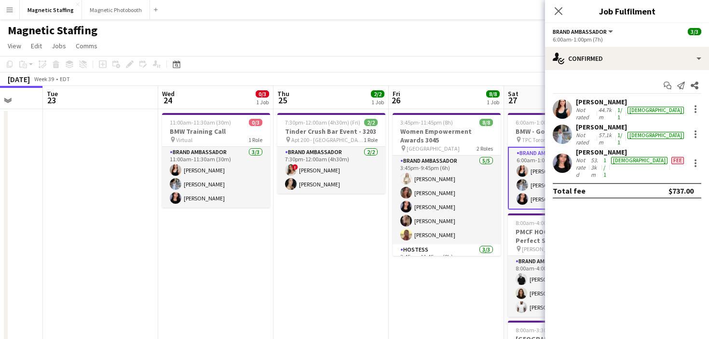
click at [562, 153] on app-user-avatar at bounding box center [562, 162] width 19 height 19
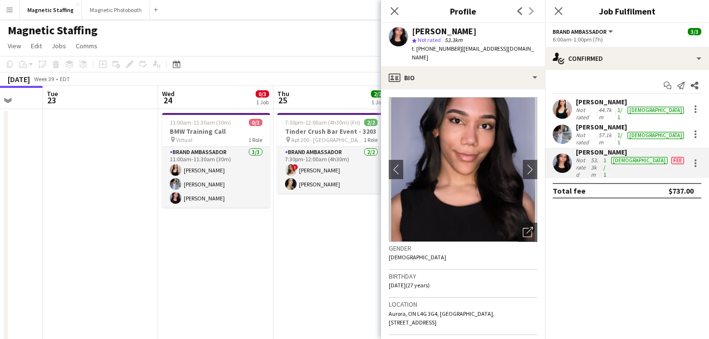
drag, startPoint x: 454, startPoint y: 49, endPoint x: 531, endPoint y: 48, distance: 76.7
click at [531, 49] on div "Jennifer Bigirimana star Not rated 53.3km t. +16479905701 | jenniferbigirimana@…" at bounding box center [463, 44] width 164 height 43
drag, startPoint x: 531, startPoint y: 48, endPoint x: 454, endPoint y: 48, distance: 76.7
click at [454, 48] on div "Jennifer Bigirimana star Not rated 53.3km t. +16479905701 | jenniferbigirimana@…" at bounding box center [463, 44] width 164 height 43
copy span "jenniferbigirimana@gmail.com"
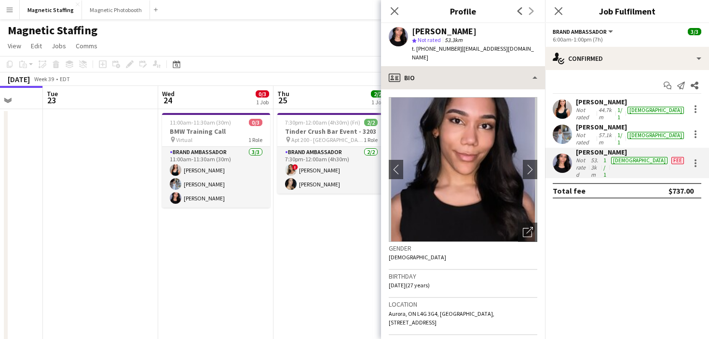
drag, startPoint x: 464, startPoint y: 48, endPoint x: 467, endPoint y: 60, distance: 12.4
click at [0, 0] on body "Menu Boards Boards Boards All jobs Status Workforce Workforce My Workforce Recr…" at bounding box center [354, 330] width 709 height 660
click at [177, 64] on icon "Date picker" at bounding box center [177, 64] width 8 height 8
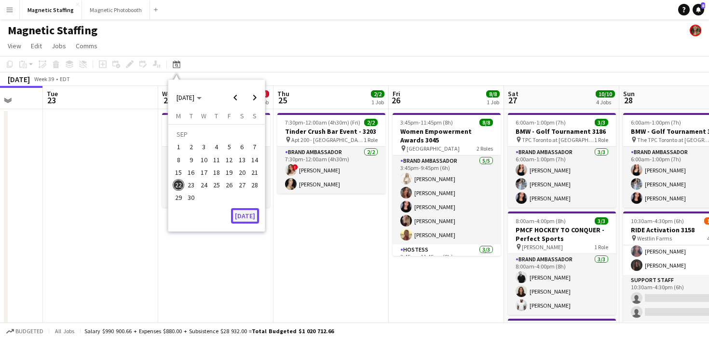
click at [241, 219] on button "[DATE]" at bounding box center [245, 215] width 28 height 15
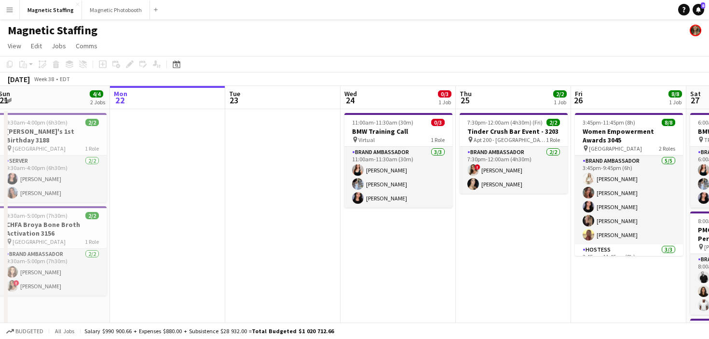
drag, startPoint x: 383, startPoint y: 220, endPoint x: 261, endPoint y: 221, distance: 122.5
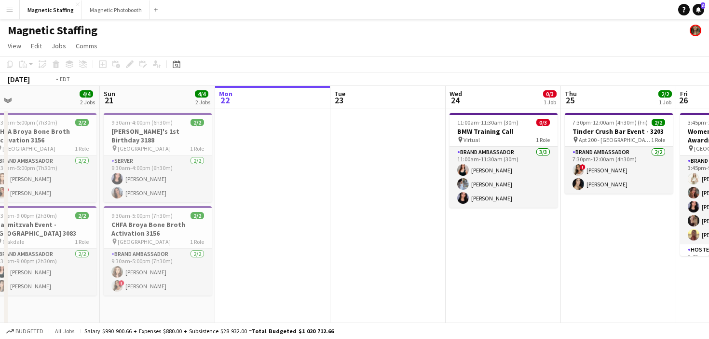
drag, startPoint x: 390, startPoint y: 235, endPoint x: 142, endPoint y: 242, distance: 248.1
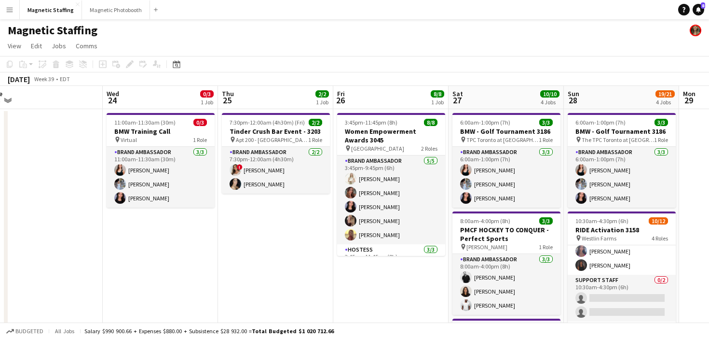
scroll to position [0, 310]
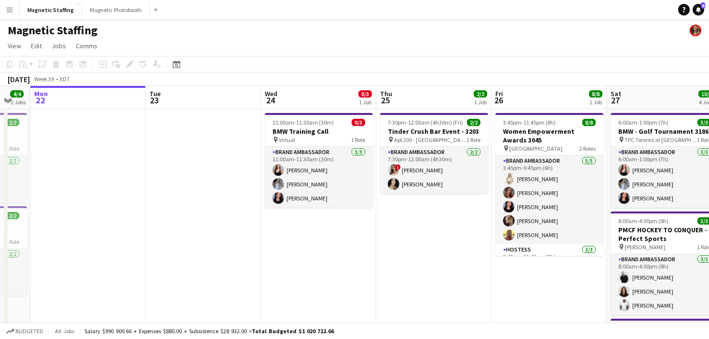
drag, startPoint x: 279, startPoint y: 212, endPoint x: 101, endPoint y: 219, distance: 178.2
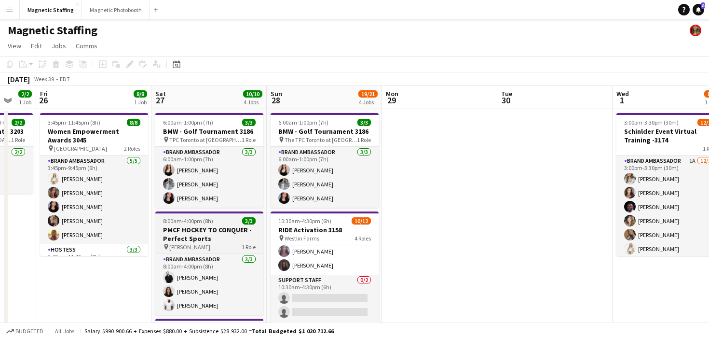
scroll to position [61, 0]
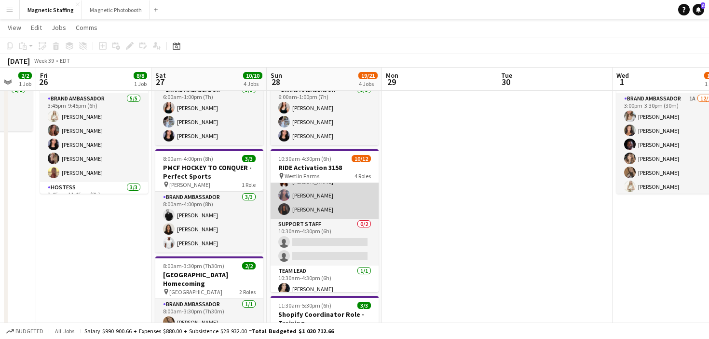
click at [313, 208] on app-card-role "Server [DATE] 10:30am-4:00pm (5h30m) ! [PERSON_NAME] [PERSON_NAME] [PERSON_NAME…" at bounding box center [325, 167] width 108 height 103
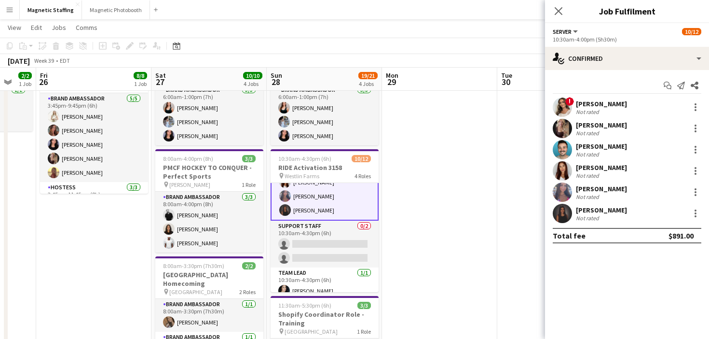
scroll to position [129, 0]
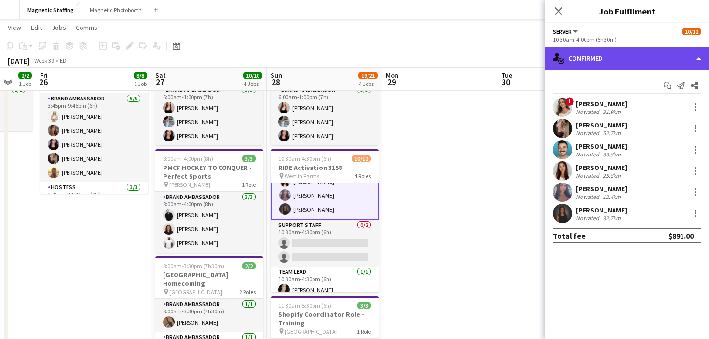
click at [586, 61] on div "single-neutral-actions-check-2 Confirmed" at bounding box center [627, 58] width 164 height 23
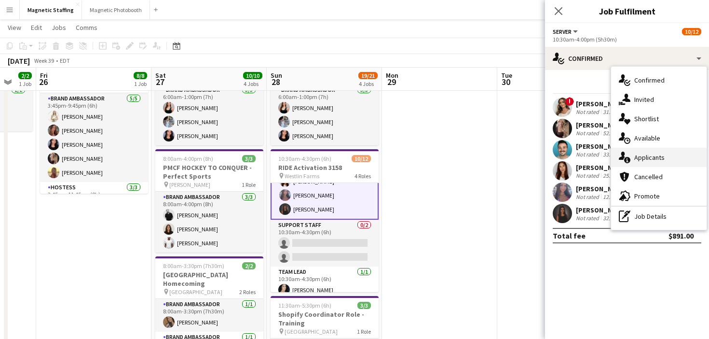
click at [642, 152] on div "single-neutral-actions-information Applicants" at bounding box center [659, 157] width 96 height 19
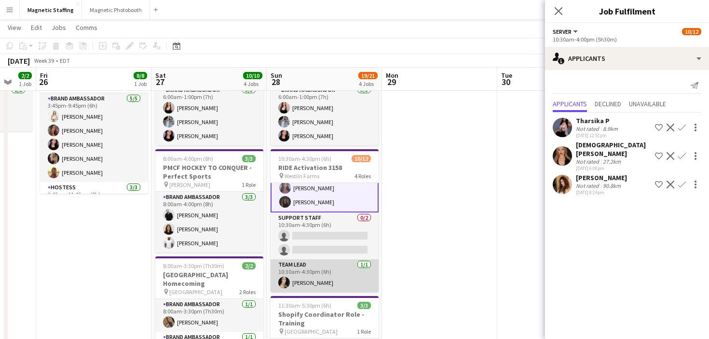
click at [307, 275] on app-card-role "Team Lead 1/1 10:30am-4:30pm (6h) Cassandra Tari" at bounding box center [325, 275] width 108 height 33
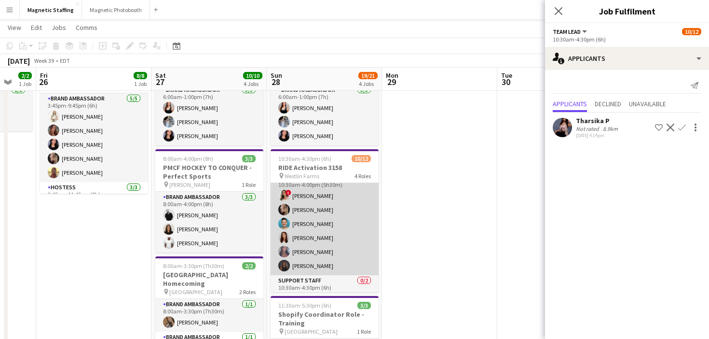
click at [326, 246] on app-card-role "Server [DATE] 10:30am-4:00pm (5h30m) ! [PERSON_NAME] [PERSON_NAME] [PERSON_NAME…" at bounding box center [325, 223] width 108 height 103
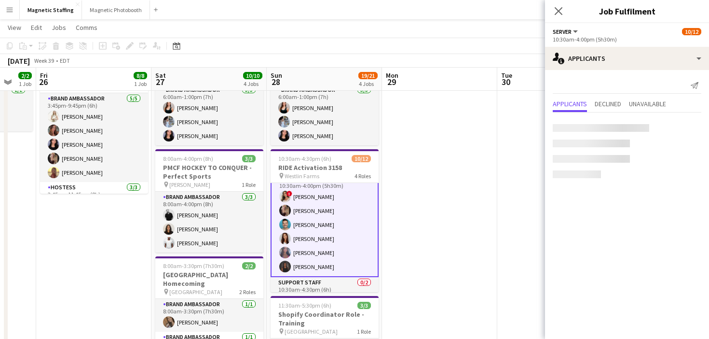
scroll to position [72, 0]
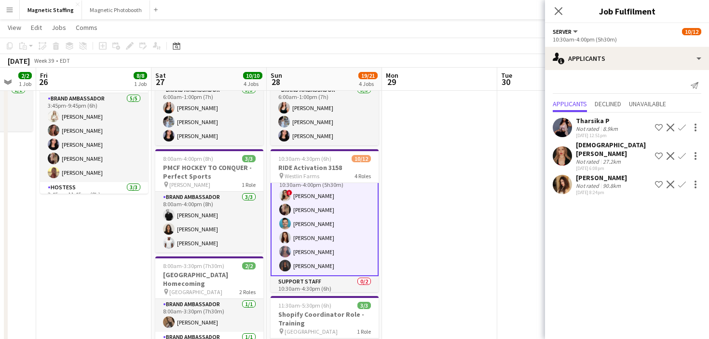
click at [563, 175] on app-user-avatar at bounding box center [562, 184] width 19 height 19
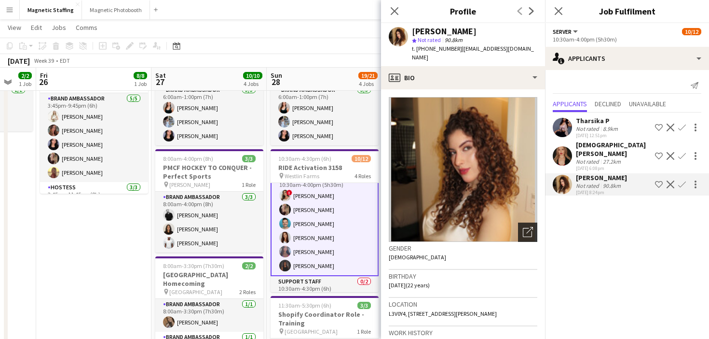
click at [528, 227] on icon "Open photos pop-in" at bounding box center [528, 232] width 10 height 10
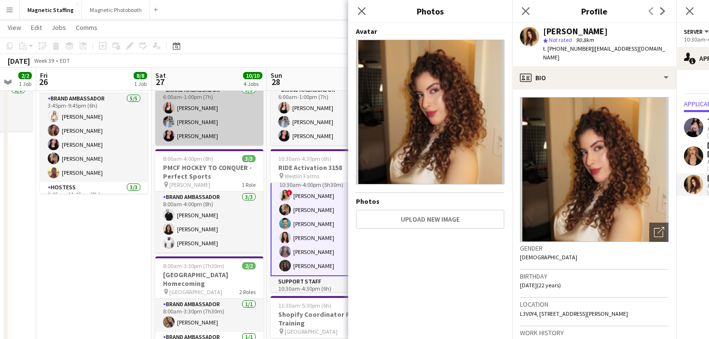
click at [229, 144] on app-card-role "Brand Ambassador [DATE] 6:00am-1:00pm (7h) [PERSON_NAME] [PERSON_NAME] [PERSON_…" at bounding box center [209, 114] width 108 height 61
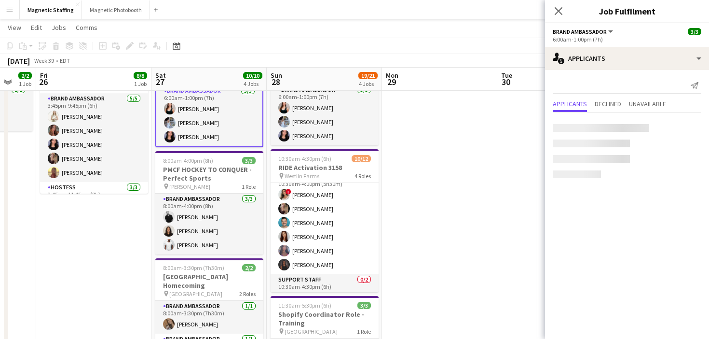
scroll to position [71, 0]
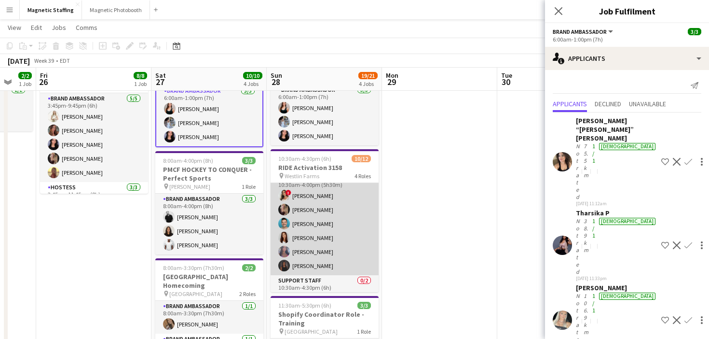
click at [290, 216] on app-card-role "Server [DATE] 10:30am-4:00pm (5h30m) ! [PERSON_NAME] [PERSON_NAME] [PERSON_NAME…" at bounding box center [325, 223] width 108 height 103
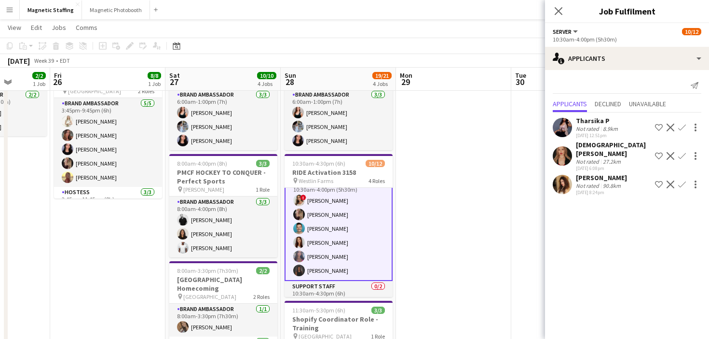
scroll to position [125, 0]
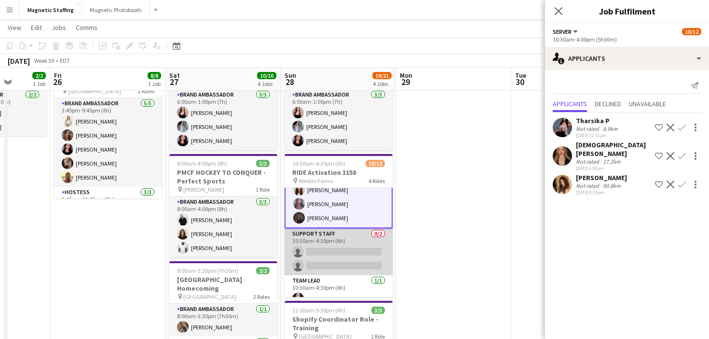
click at [321, 248] on app-card-role "Support Staff 0/2 10:30am-4:30pm (6h) single-neutral-actions single-neutral-act…" at bounding box center [339, 251] width 108 height 47
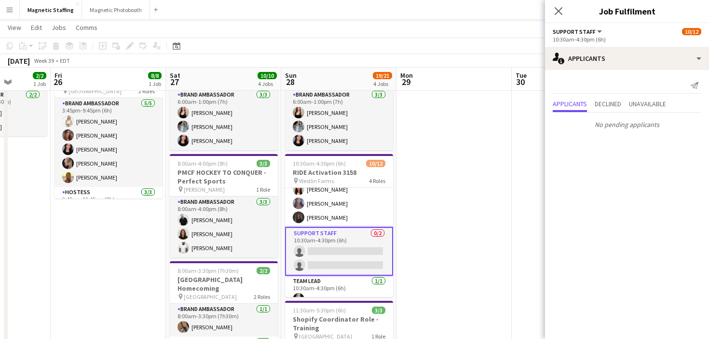
scroll to position [0, 0]
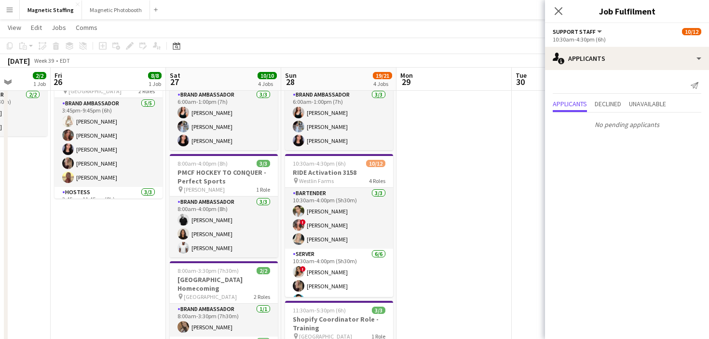
click at [321, 248] on app-card-role "Server [DATE] 10:30am-4:00pm (5h30m) ! [PERSON_NAME] [PERSON_NAME] [PERSON_NAME…" at bounding box center [339, 299] width 108 height 103
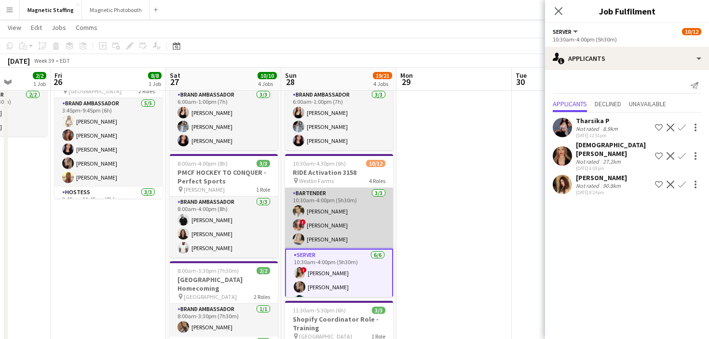
click at [324, 239] on app-card-role "Bartender [DATE] 10:30am-4:00pm (5h30m) [PERSON_NAME] ! [PERSON_NAME] [PERSON_N…" at bounding box center [339, 218] width 108 height 61
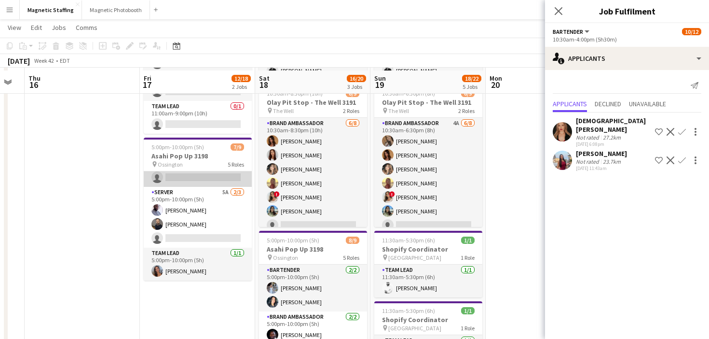
scroll to position [124, 0]
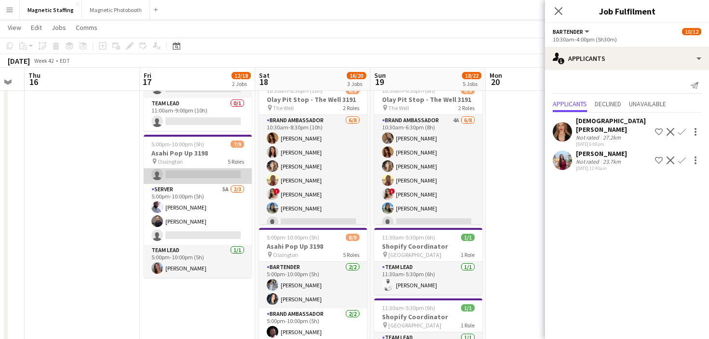
click at [187, 229] on app-card-role "Server 5A 2/3 5:00pm-10:00pm (5h) Charles Ofori-Attah Wanderson Jacinto single-…" at bounding box center [198, 214] width 108 height 61
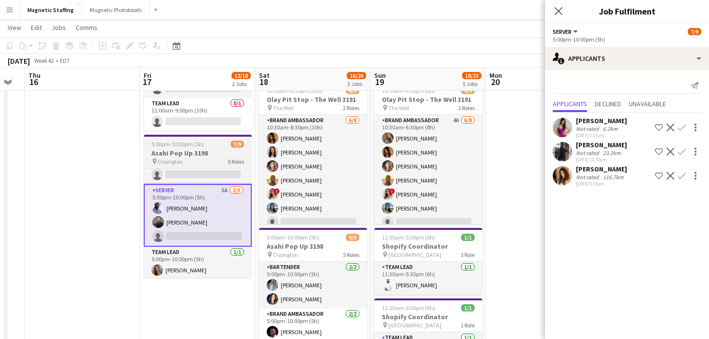
click at [207, 160] on div "pin Ossington 5 Roles" at bounding box center [198, 161] width 108 height 8
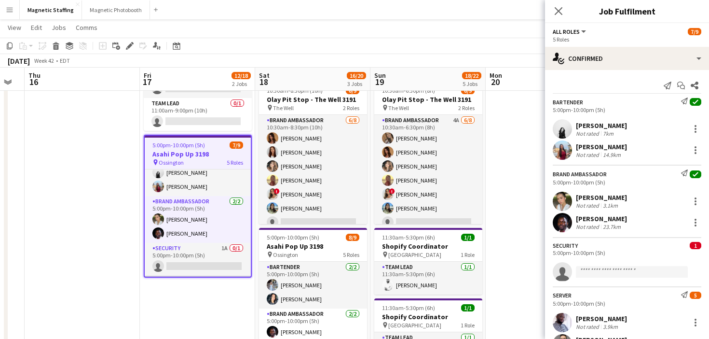
scroll to position [0, 0]
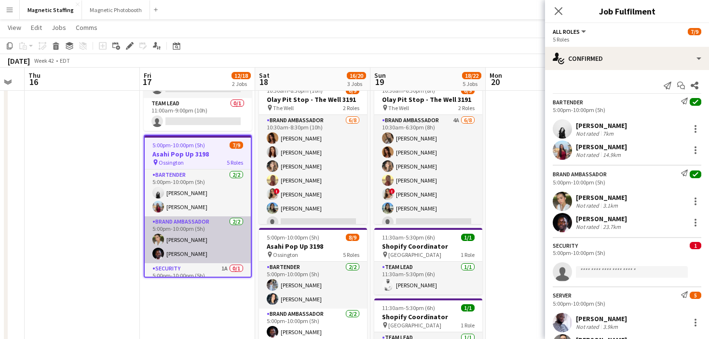
click at [184, 232] on app-card-role "Brand Ambassador 2/2 5:00pm-10:00pm (5h) Mia Truong Anthony Kerr" at bounding box center [198, 239] width 106 height 47
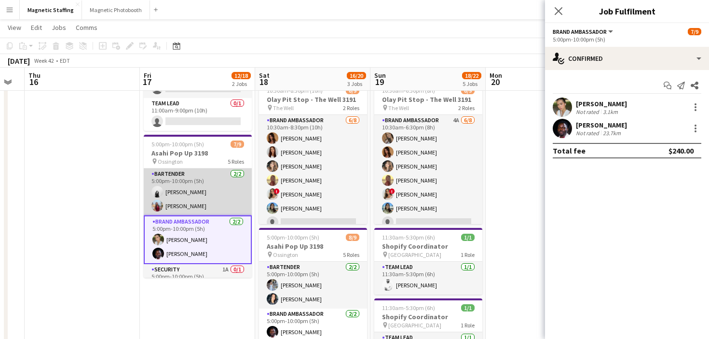
click at [204, 183] on app-card-role "Bartender 2/2 5:00pm-10:00pm (5h) angel kim Eva Zhou" at bounding box center [198, 191] width 108 height 47
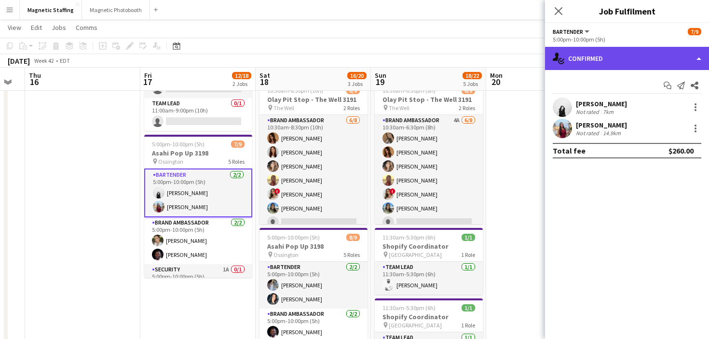
click at [646, 54] on div "single-neutral-actions-check-2 Confirmed" at bounding box center [627, 58] width 164 height 23
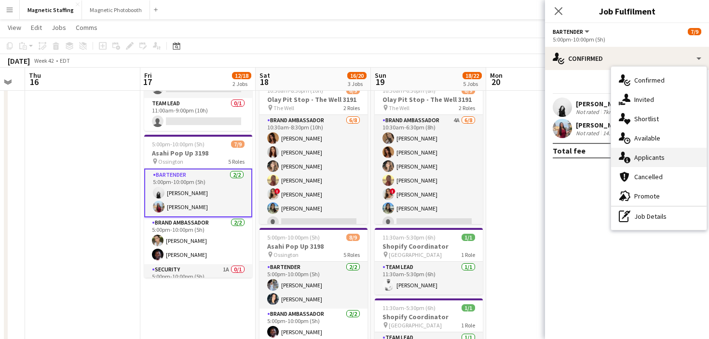
click at [642, 155] on span "Applicants" at bounding box center [649, 157] width 30 height 9
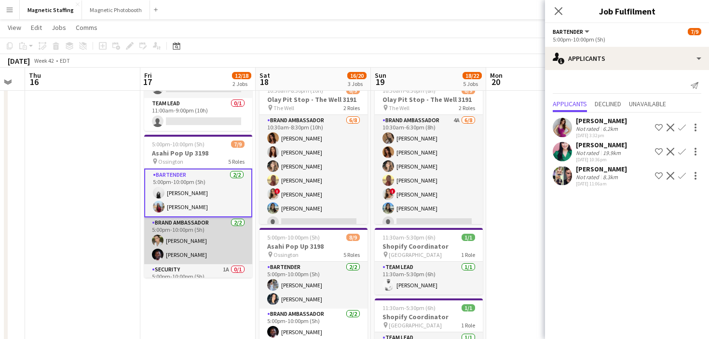
click at [186, 243] on app-card-role "Brand Ambassador 2/2 5:00pm-10:00pm (5h) Mia Truong Anthony Kerr" at bounding box center [198, 240] width 108 height 47
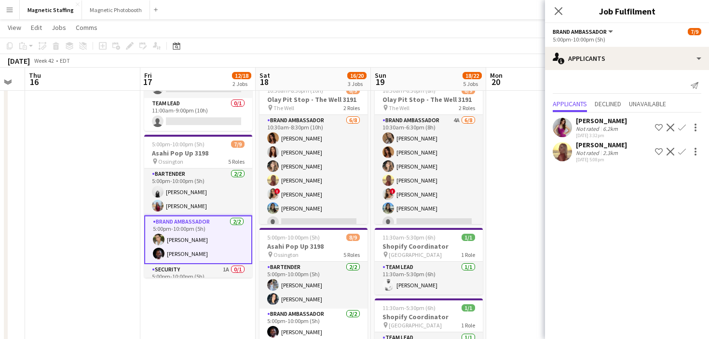
click at [668, 153] on app-icon "Decline" at bounding box center [671, 152] width 8 height 8
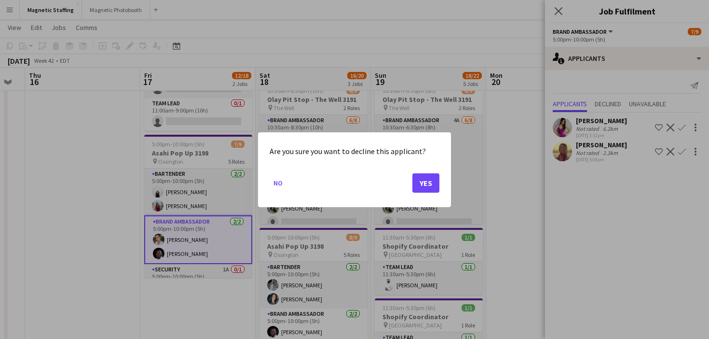
scroll to position [0, 0]
click at [437, 180] on button "Yes" at bounding box center [425, 182] width 27 height 19
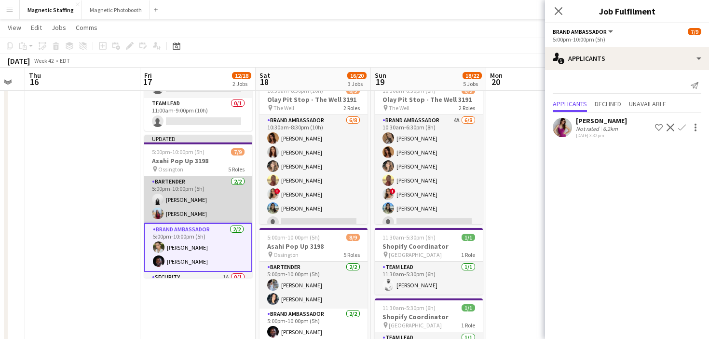
click at [219, 207] on app-card-role "Bartender 2/2 5:00pm-10:00pm (5h) angel kim Eva Zhou" at bounding box center [198, 199] width 108 height 47
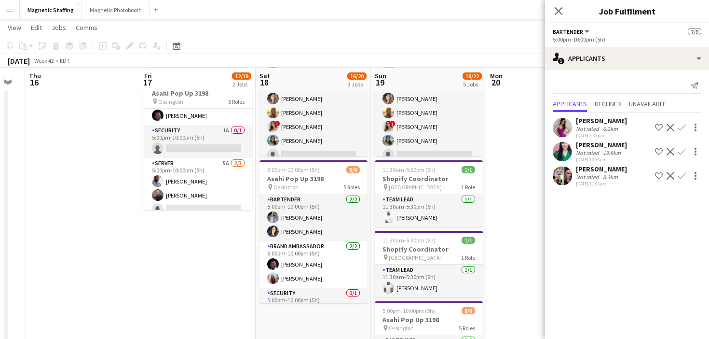
scroll to position [192, 0]
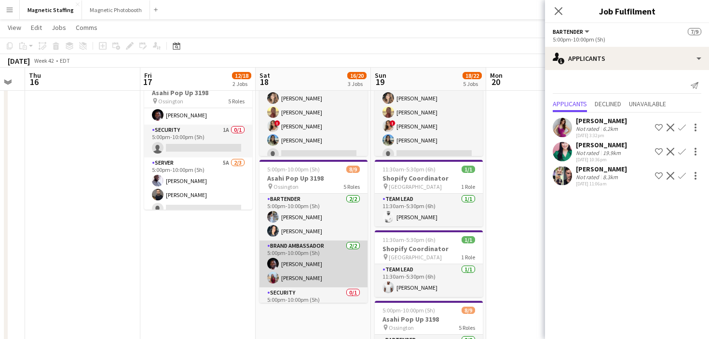
click at [319, 268] on app-card-role "Brand Ambassador 2/2 5:00pm-10:00pm (5h) Anthony Kerr Eva Zhou" at bounding box center [314, 263] width 108 height 47
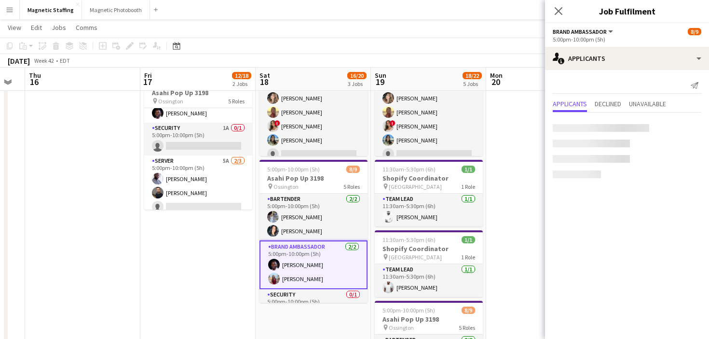
scroll to position [77, 0]
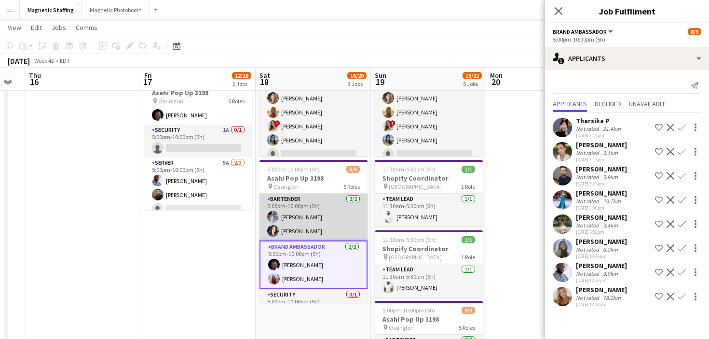
click at [326, 218] on app-card-role "Bartender 2/2 5:00pm-10:00pm (5h) Heather Siemonsen Kiara Briones" at bounding box center [314, 216] width 108 height 47
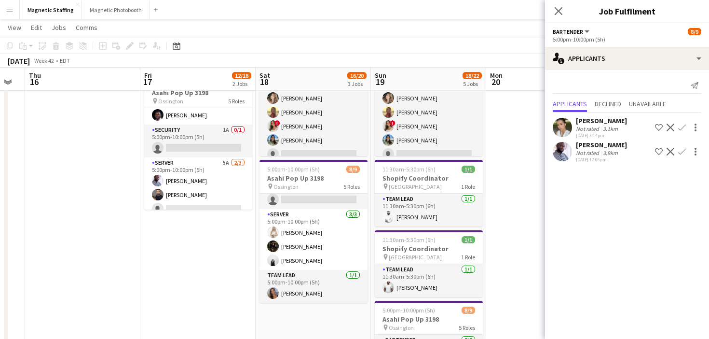
click at [313, 238] on app-card-role "Server 3/3 5:00pm-10:00pm (5h) Katryna Klepacki Hanna Lee angel kim" at bounding box center [314, 239] width 108 height 61
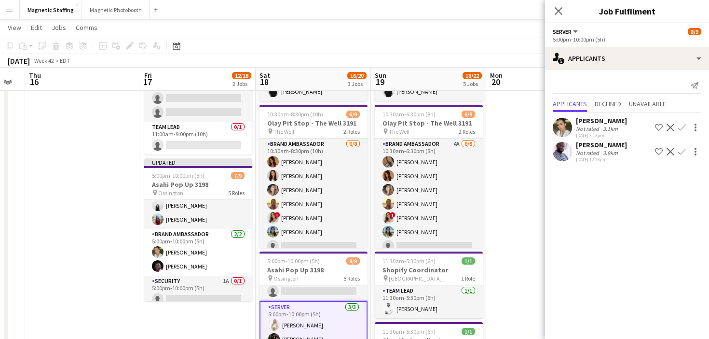
scroll to position [0, 0]
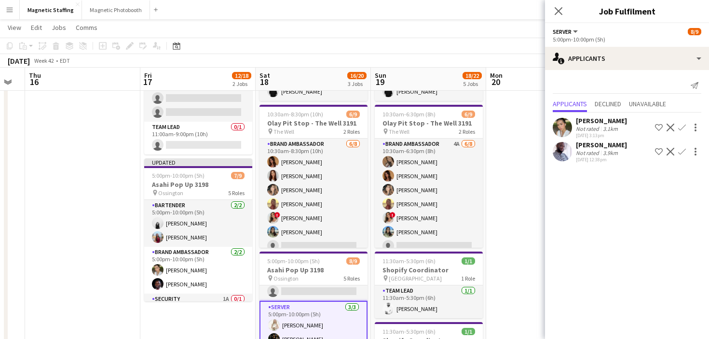
click at [190, 191] on div "pin Ossington 5 Roles" at bounding box center [198, 193] width 108 height 8
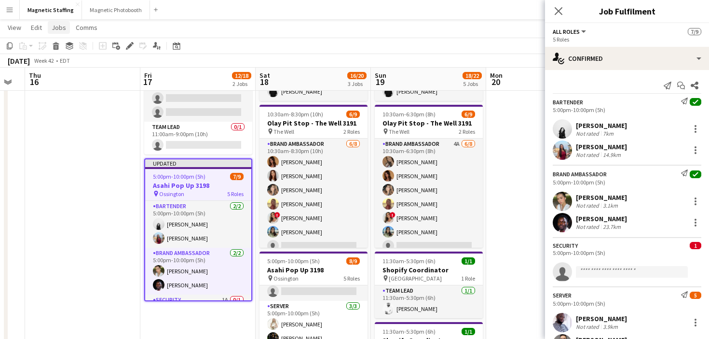
click at [55, 27] on span "Jobs" at bounding box center [59, 27] width 14 height 9
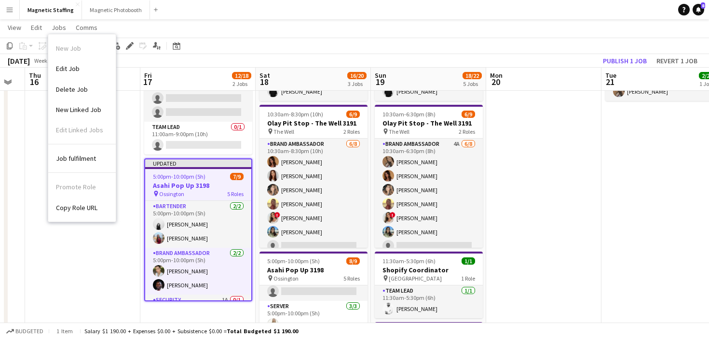
click at [95, 210] on span "Copy Role URL" at bounding box center [76, 207] width 41 height 9
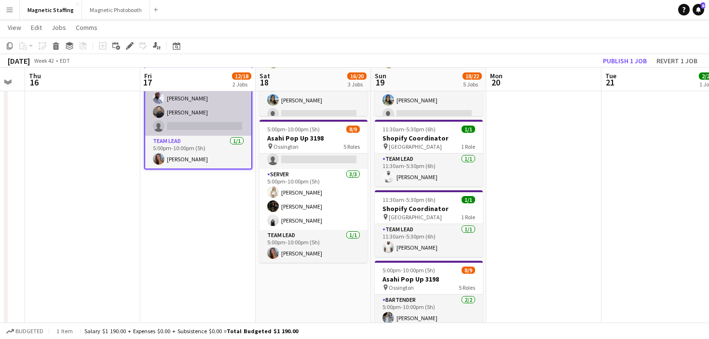
scroll to position [233, 0]
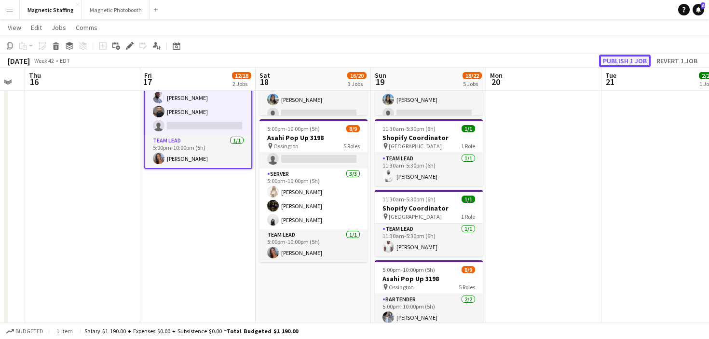
click at [625, 57] on button "Publish 1 job" at bounding box center [625, 61] width 52 height 13
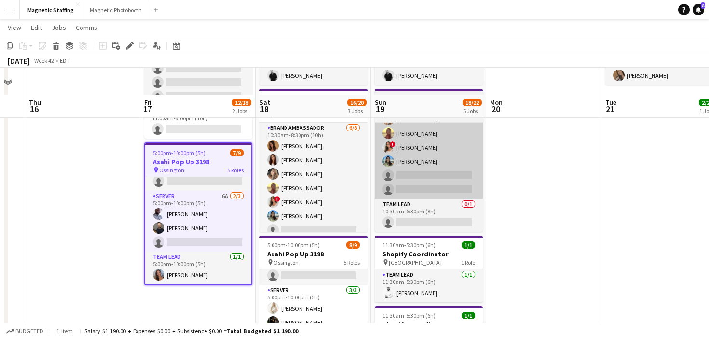
scroll to position [379, 0]
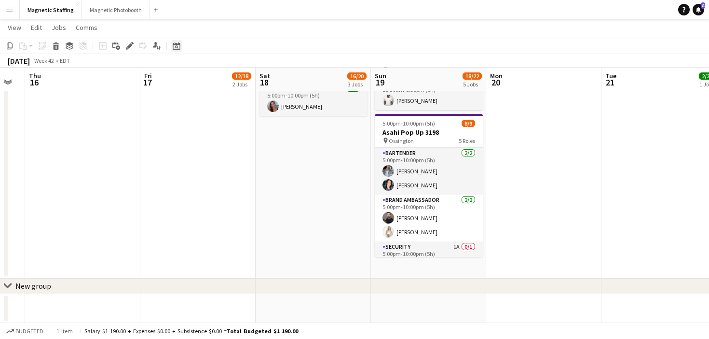
click at [176, 48] on icon at bounding box center [176, 46] width 3 height 3
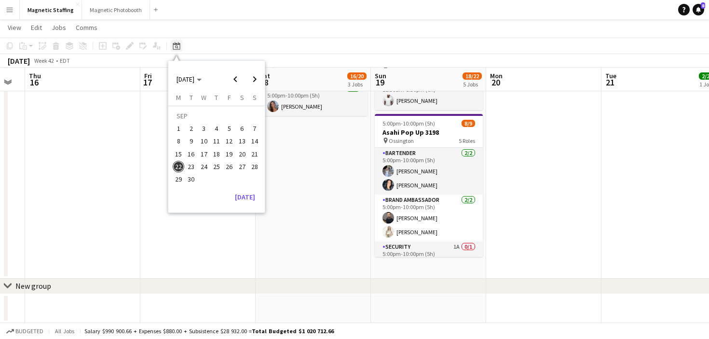
scroll to position [111, 0]
click at [240, 194] on button "[DATE]" at bounding box center [245, 196] width 28 height 15
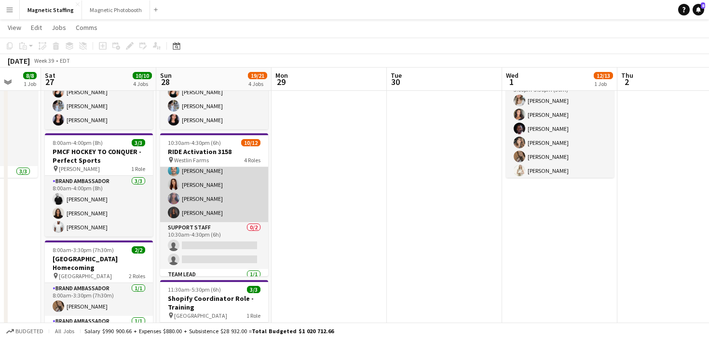
scroll to position [134, 0]
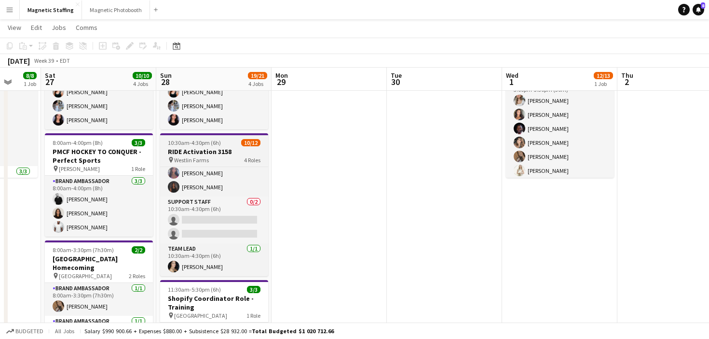
click at [190, 137] on app-job-card "10:30am-4:30pm (6h) 10/12 RIDE Activation 3158 pin Westlin Farms 4 Roles Barten…" at bounding box center [214, 204] width 108 height 143
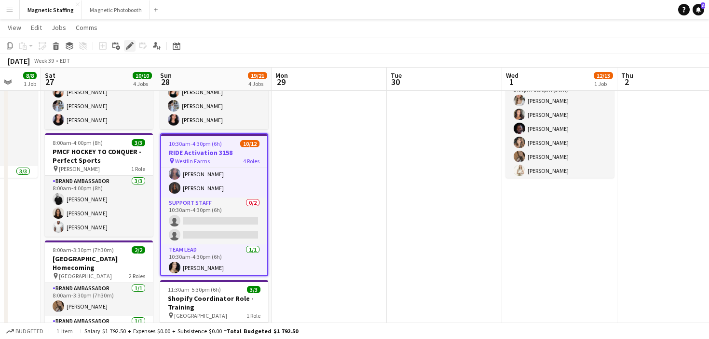
click at [130, 45] on icon at bounding box center [129, 45] width 5 height 5
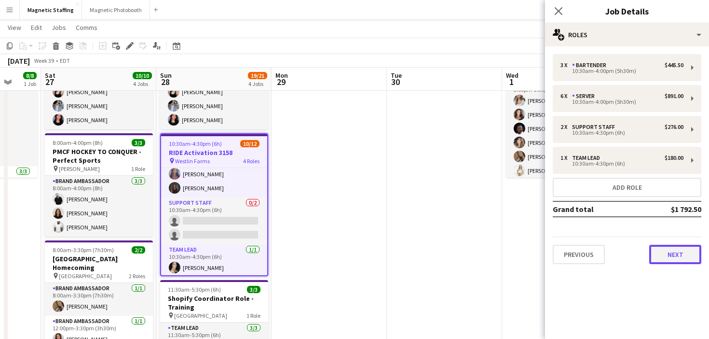
click at [681, 261] on button "Next" at bounding box center [675, 254] width 52 height 19
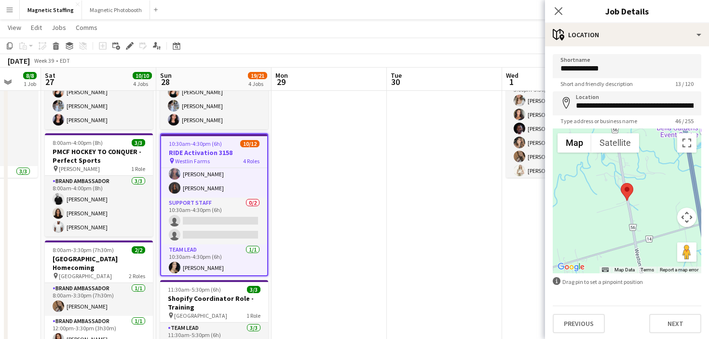
click at [621, 183] on area at bounding box center [621, 183] width 0 height 0
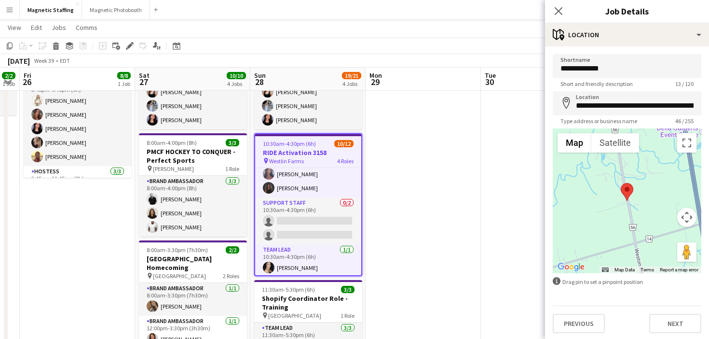
drag, startPoint x: 195, startPoint y: 191, endPoint x: 357, endPoint y: 182, distance: 162.3
click at [357, 184] on app-calendar-viewport "Tue 23 Wed 24 3/3 1 Job Thu 25 2/2 1 Job Fri 26 8/8 1 Job Sat 27 10/10 4 Jobs S…" at bounding box center [354, 292] width 709 height 664
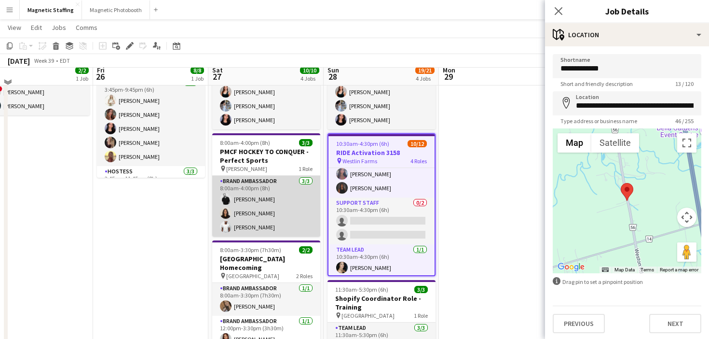
scroll to position [0, 0]
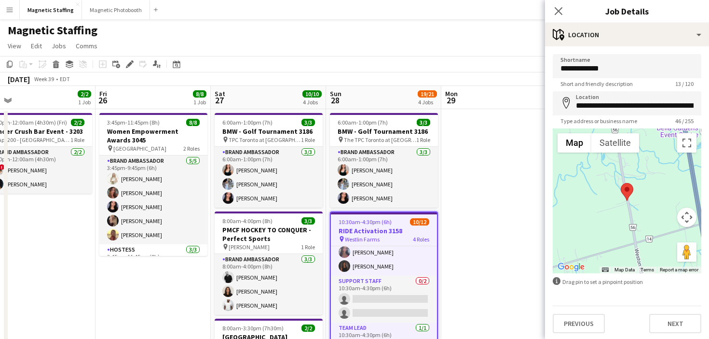
drag, startPoint x: 105, startPoint y: 232, endPoint x: 344, endPoint y: 222, distance: 239.5
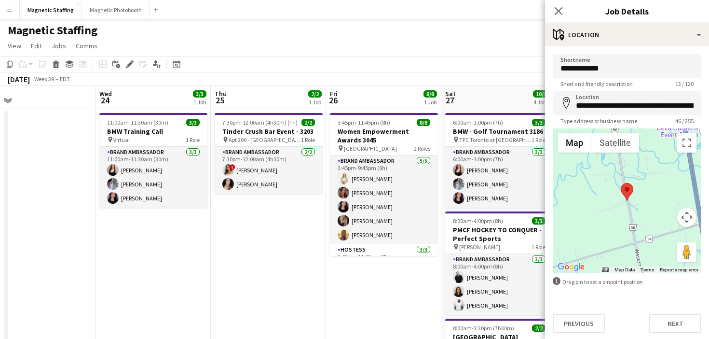
scroll to position [0, 240]
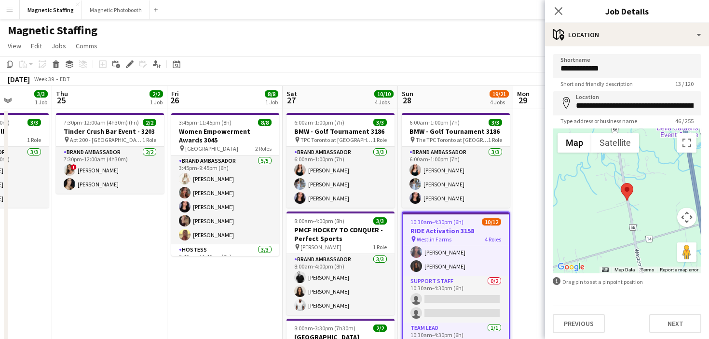
drag, startPoint x: 264, startPoint y: 172, endPoint x: 48, endPoint y: 189, distance: 216.8
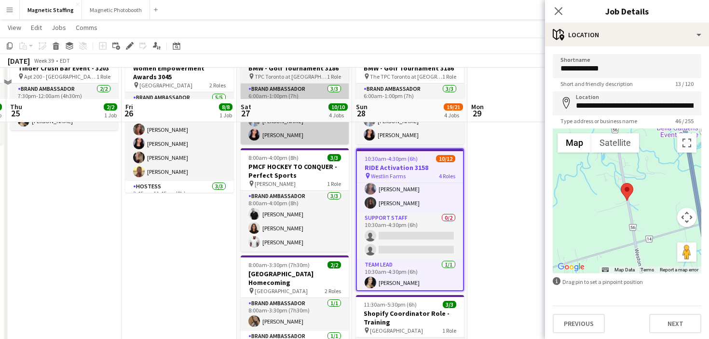
scroll to position [94, 0]
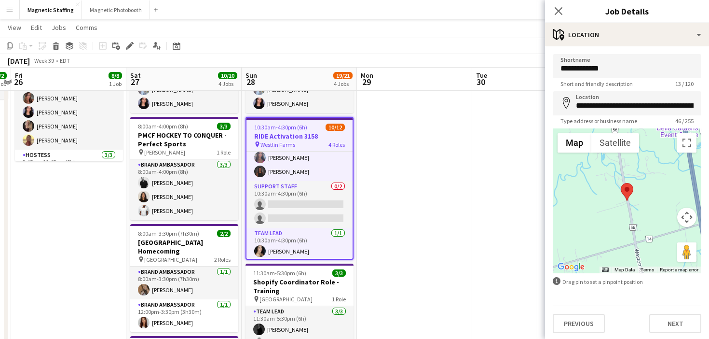
drag, startPoint x: 366, startPoint y: 185, endPoint x: 223, endPoint y: 193, distance: 142.6
click at [226, 192] on app-calendar-viewport "Tue 23 Wed 24 3/3 1 Job Thu 25 2/2 1 Job Fri 26 8/8 1 Job Sat 27 10/10 4 Jobs S…" at bounding box center [354, 276] width 709 height 664
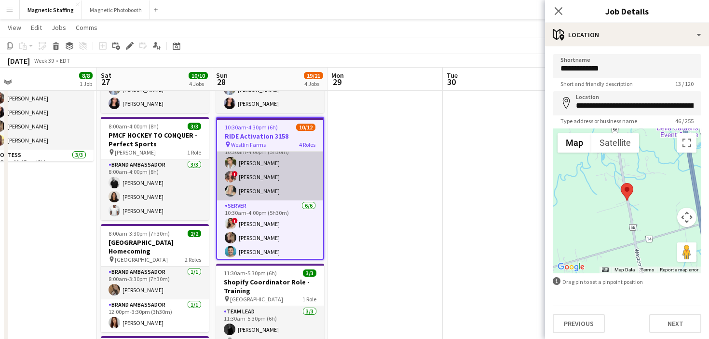
scroll to position [0, 0]
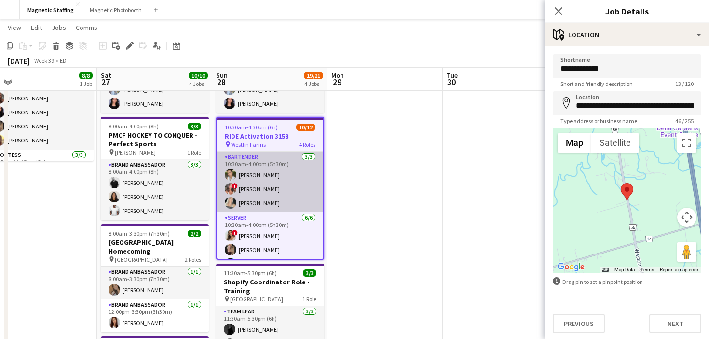
click at [243, 189] on app-card-role "Bartender [DATE] 10:30am-4:00pm (5h30m) [PERSON_NAME] ! [PERSON_NAME] [PERSON_N…" at bounding box center [270, 181] width 106 height 61
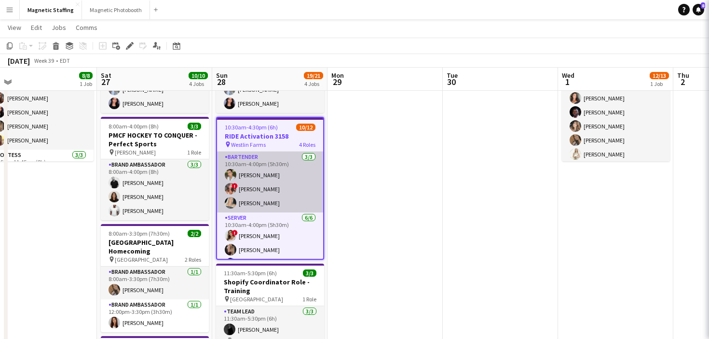
scroll to position [0, 364]
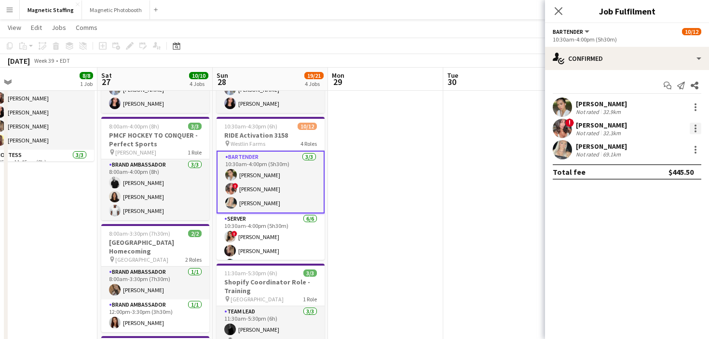
click at [696, 124] on div at bounding box center [696, 129] width 12 height 12
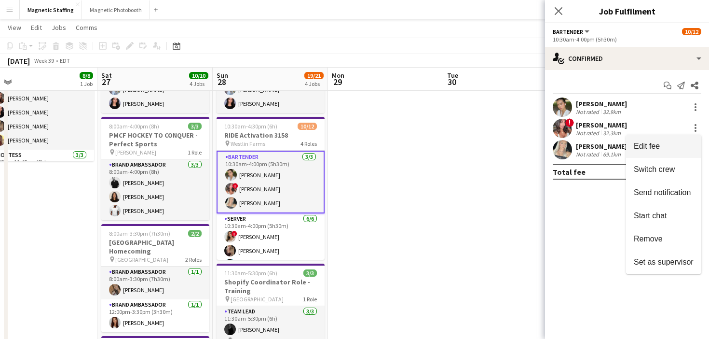
click at [672, 142] on span "Edit fee" at bounding box center [664, 146] width 60 height 9
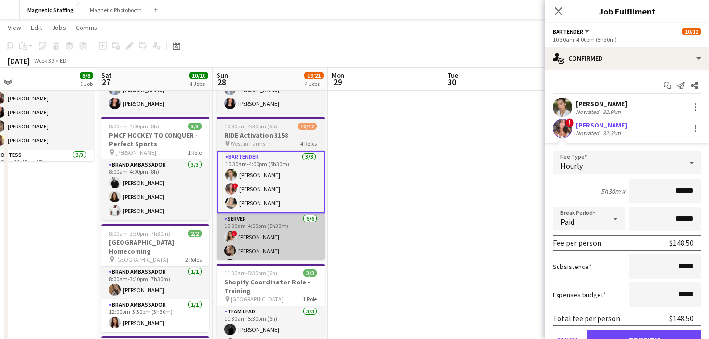
click at [261, 243] on app-card-role "Server [DATE] 10:30am-4:00pm (5h30m) ! [PERSON_NAME] [PERSON_NAME] [PERSON_NAME…" at bounding box center [271, 264] width 108 height 103
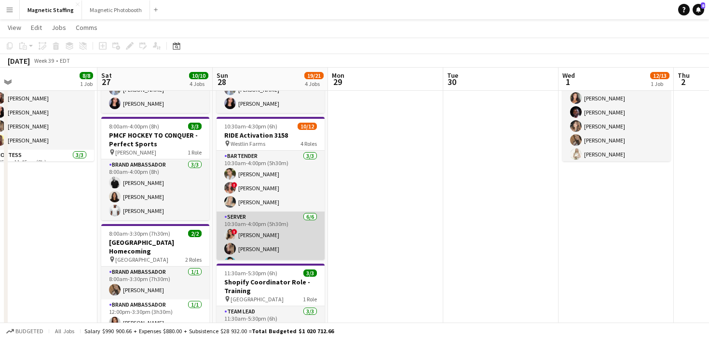
click at [286, 238] on app-card-role "Server [DATE] 10:30am-4:00pm (5h30m) ! [PERSON_NAME] [PERSON_NAME] [PERSON_NAME…" at bounding box center [271, 262] width 108 height 103
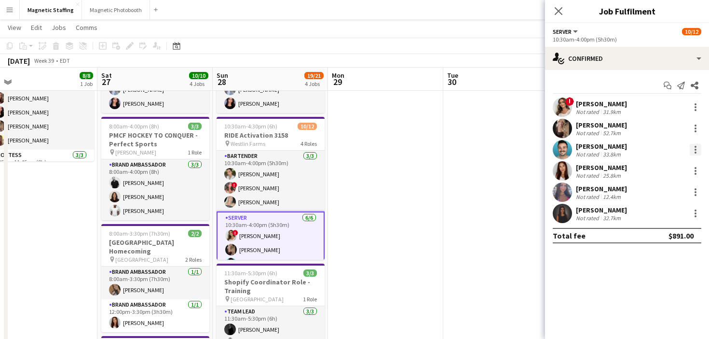
click at [690, 149] on div at bounding box center [696, 150] width 12 height 12
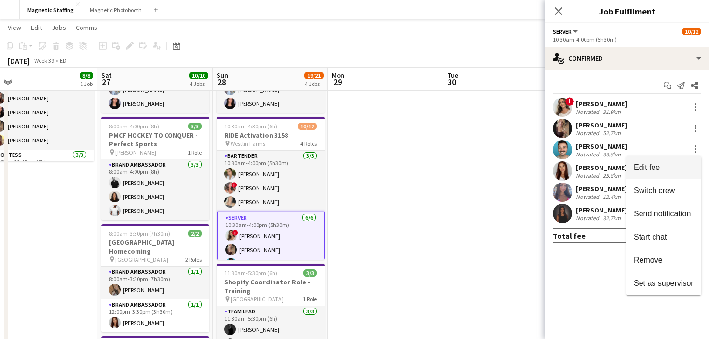
click at [675, 163] on span "Edit fee" at bounding box center [664, 167] width 60 height 9
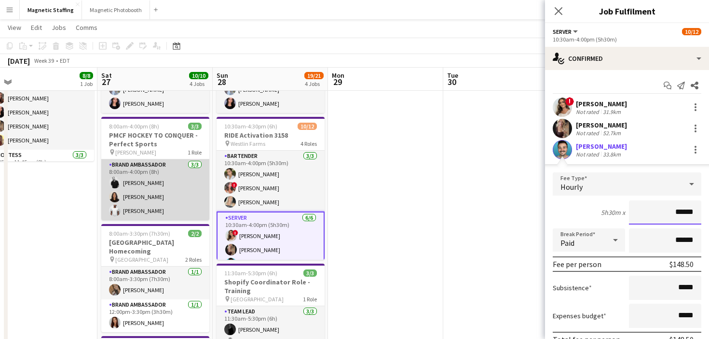
scroll to position [0, 0]
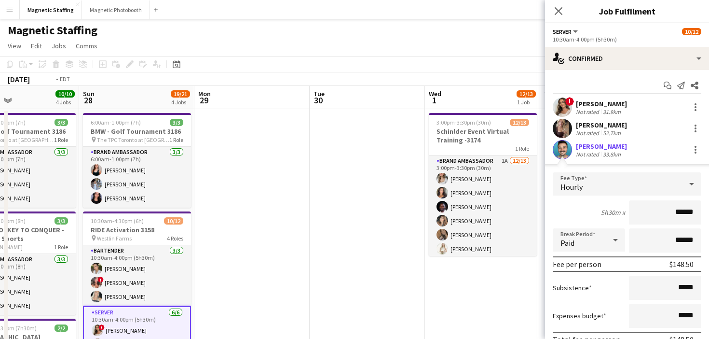
drag, startPoint x: 405, startPoint y: 198, endPoint x: 7, endPoint y: 265, distance: 403.6
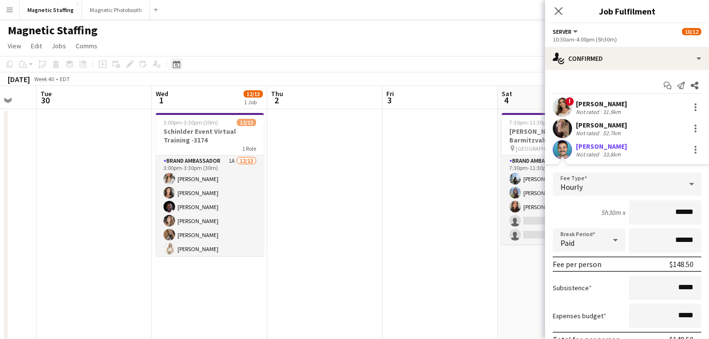
click at [174, 63] on icon at bounding box center [176, 64] width 7 height 8
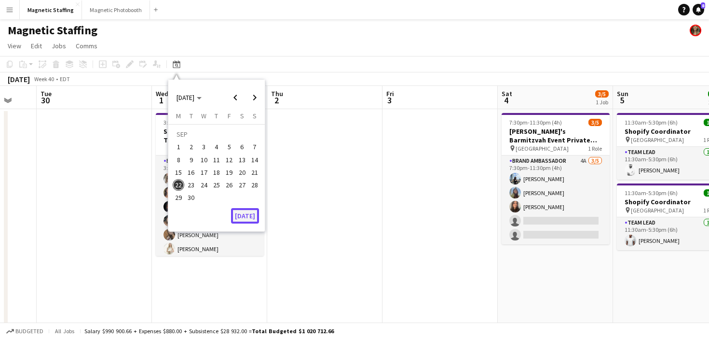
click at [252, 215] on button "[DATE]" at bounding box center [245, 215] width 28 height 15
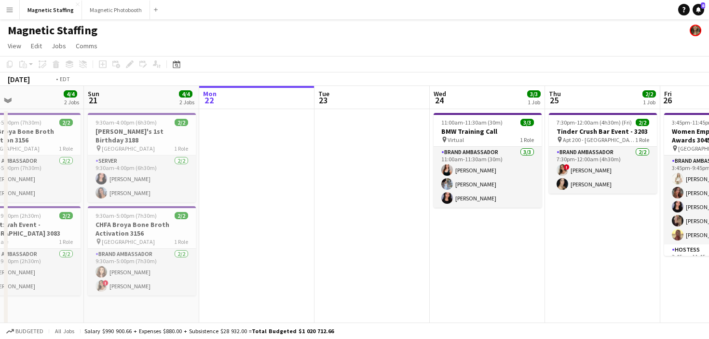
drag, startPoint x: 400, startPoint y: 210, endPoint x: 72, endPoint y: 277, distance: 335.2
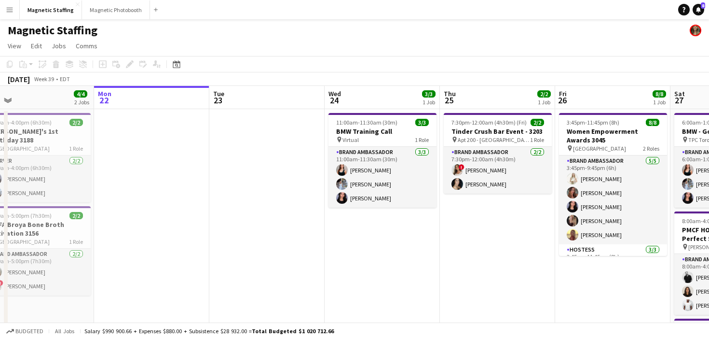
drag, startPoint x: 373, startPoint y: 263, endPoint x: 0, endPoint y: 293, distance: 374.6
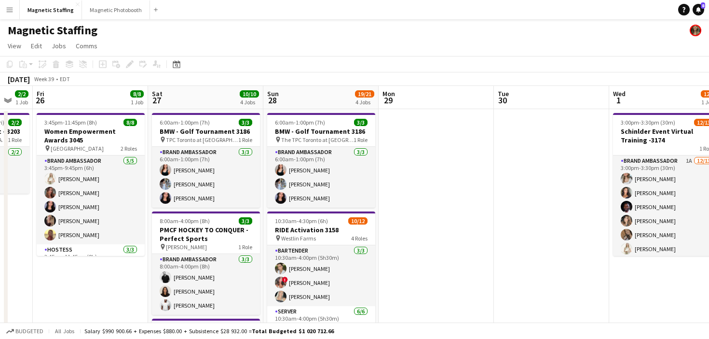
scroll to position [0, 235]
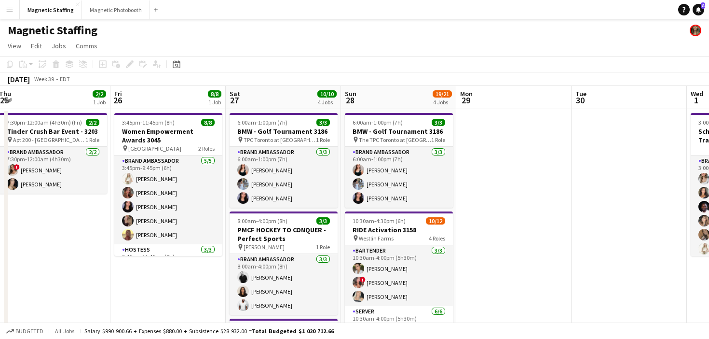
drag, startPoint x: 277, startPoint y: 246, endPoint x: 384, endPoint y: 204, distance: 114.6
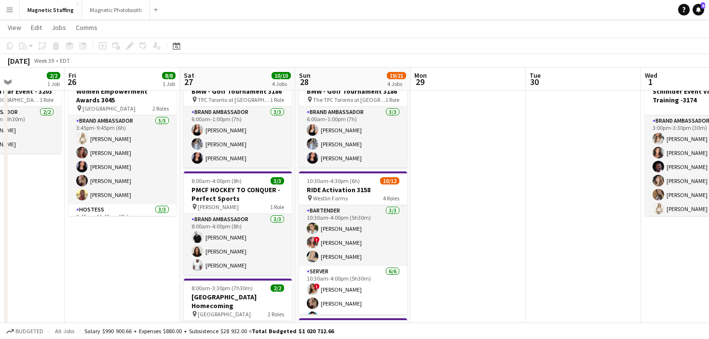
scroll to position [0, 329]
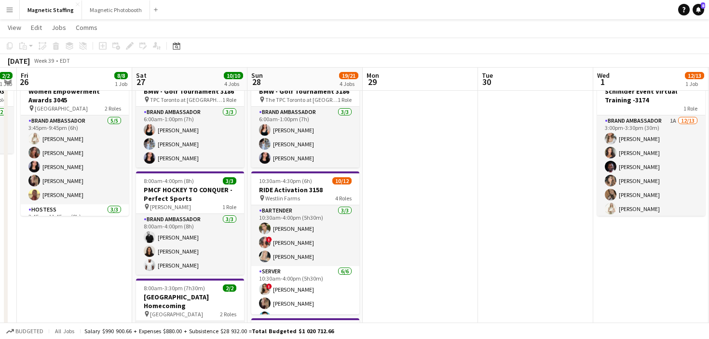
drag, startPoint x: 436, startPoint y: 219, endPoint x: 308, endPoint y: 231, distance: 127.9
click at [310, 231] on app-calendar-viewport "Tue 23 Wed 24 3/3 1 Job Thu 25 2/2 1 Job Fri 26 8/8 1 Job Sat 27 10/10 4 Jobs S…" at bounding box center [354, 331] width 709 height 664
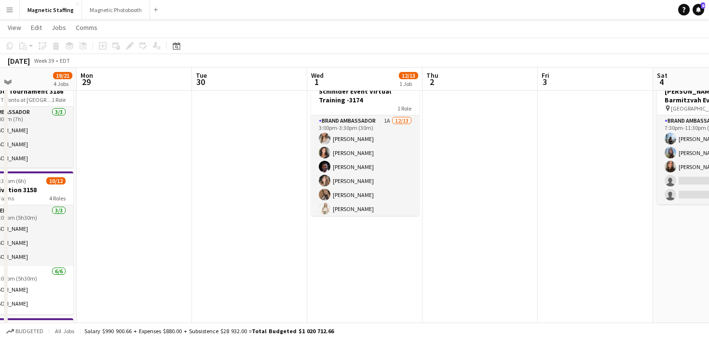
drag, startPoint x: 470, startPoint y: 213, endPoint x: 108, endPoint y: 240, distance: 363.3
click at [110, 240] on app-calendar-viewport "Thu 25 2/2 1 Job Fri 26 8/8 1 Job Sat 27 10/10 4 Jobs Sun 28 19/21 4 Jobs Mon 2…" at bounding box center [354, 331] width 709 height 664
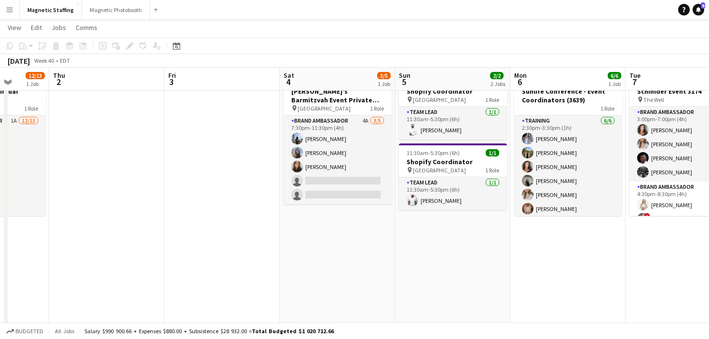
drag, startPoint x: 364, startPoint y: 218, endPoint x: 9, endPoint y: 216, distance: 355.1
click at [10, 216] on app-calendar-viewport "Mon 29 Tue 30 Wed 1 12/13 1 Job Thu 2 Fri 3 Sat 4 3/5 1 Job Sun 5 2/2 2 Jobs Mo…" at bounding box center [354, 331] width 709 height 664
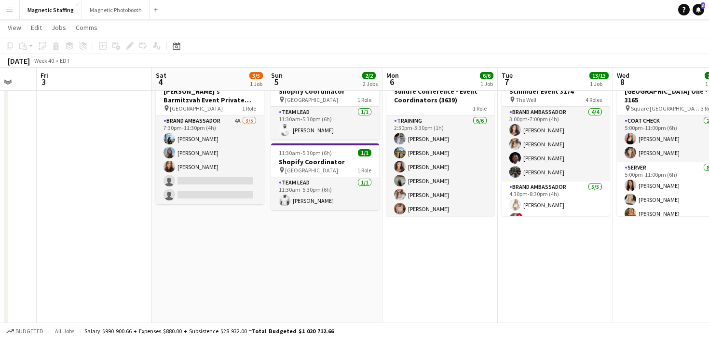
drag, startPoint x: 230, startPoint y: 231, endPoint x: 136, endPoint y: 231, distance: 94.6
click at [139, 231] on app-calendar-viewport "Mon 29 Tue 30 Wed 1 12/13 1 Job Thu 2 Fri 3 Sat 4 3/5 1 Job Sun 5 2/2 2 Jobs Mo…" at bounding box center [354, 331] width 709 height 664
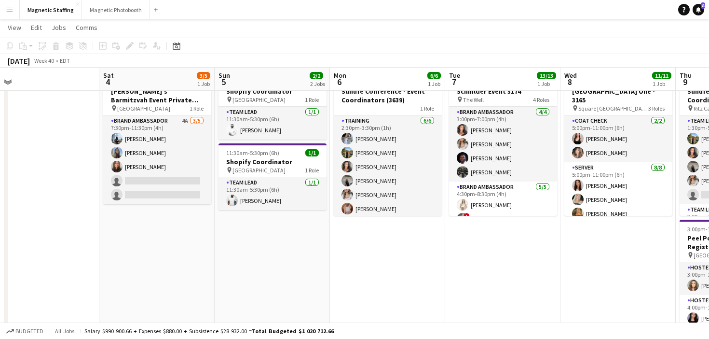
scroll to position [37, 0]
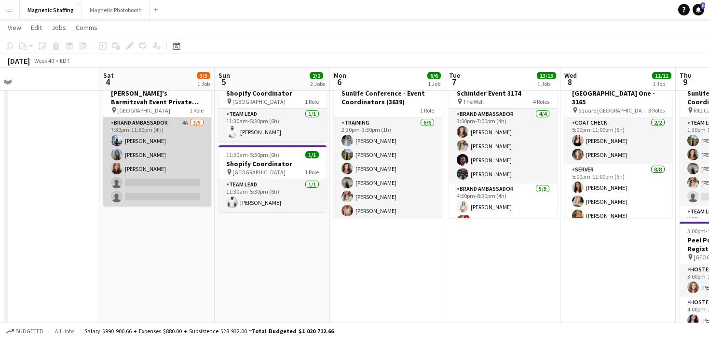
click at [170, 160] on app-card-role "Brand Ambassador 4A 3/5 7:30pm-11:30pm (4h) Lena Vu Maria Motta jessica halteh …" at bounding box center [157, 161] width 108 height 89
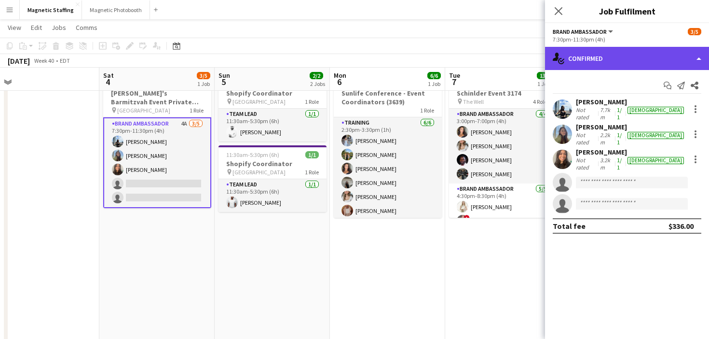
click at [678, 59] on div "single-neutral-actions-check-2 Confirmed" at bounding box center [627, 58] width 164 height 23
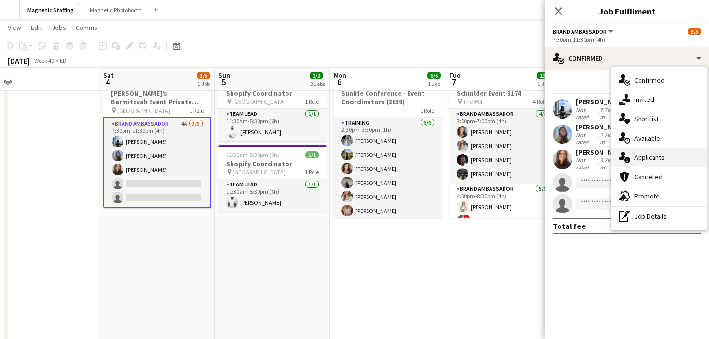
click at [660, 161] on span "Applicants" at bounding box center [649, 157] width 30 height 9
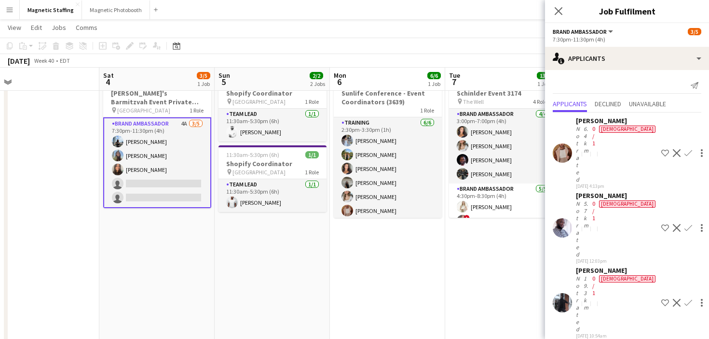
click at [179, 186] on app-card-role "Brand Ambassador 4A 3/5 7:30pm-11:30pm (4h) Lena Vu Maria Motta jessica halteh …" at bounding box center [157, 162] width 108 height 91
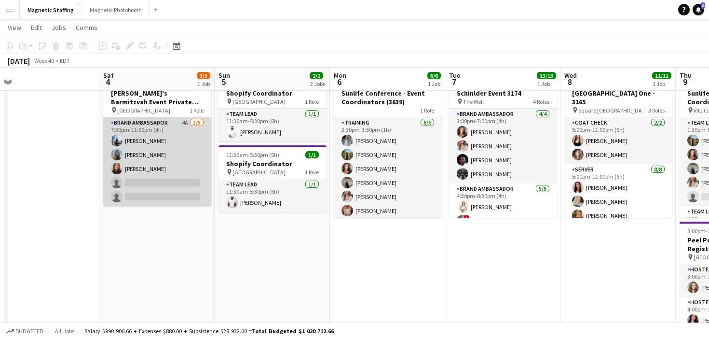
click at [179, 186] on app-card-role "Brand Ambassador 4A 3/5 7:30pm-11:30pm (4h) Lena Vu Maria Motta jessica halteh …" at bounding box center [157, 161] width 108 height 89
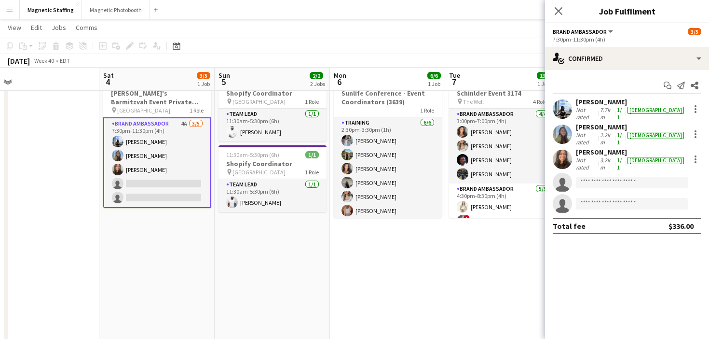
click at [179, 186] on app-card-role "Brand Ambassador 4A 3/5 7:30pm-11:30pm (4h) Lena Vu Maria Motta jessica halteh …" at bounding box center [157, 162] width 108 height 91
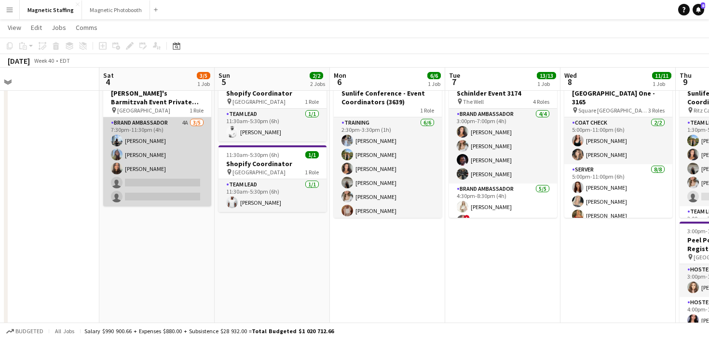
click at [146, 180] on app-card-role "Brand Ambassador 4A 3/5 7:30pm-11:30pm (4h) Lena Vu Maria Motta jessica halteh …" at bounding box center [157, 161] width 108 height 89
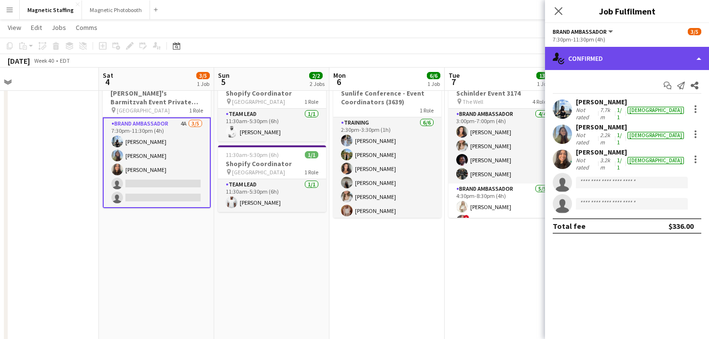
click at [698, 59] on div "single-neutral-actions-check-2 Confirmed" at bounding box center [627, 58] width 164 height 23
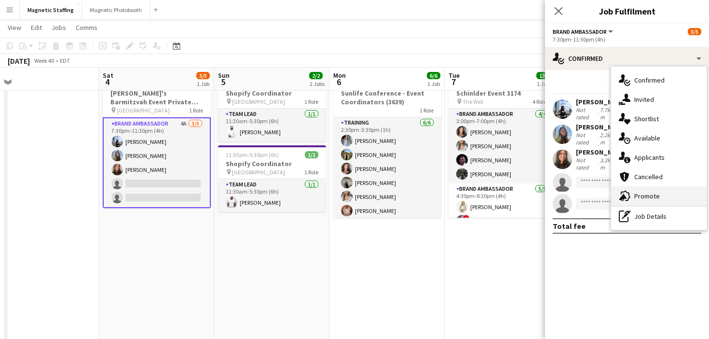
click at [652, 195] on span "Promote" at bounding box center [647, 196] width 26 height 9
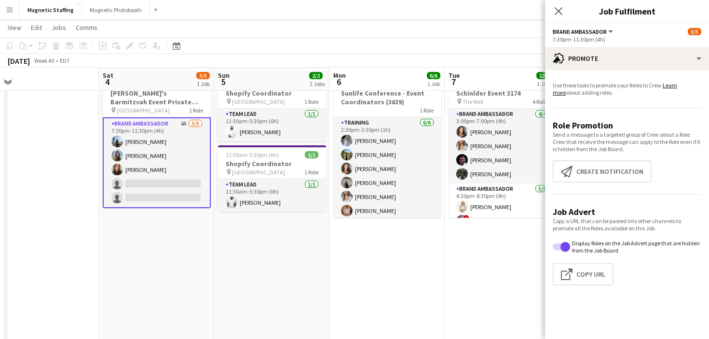
click at [608, 161] on app-promote-tab "Use these tools to promote your Roles to Crew. Learn more about adding roles. R…" at bounding box center [627, 185] width 164 height 215
click at [599, 178] on button "Create notification Create notification" at bounding box center [602, 171] width 99 height 22
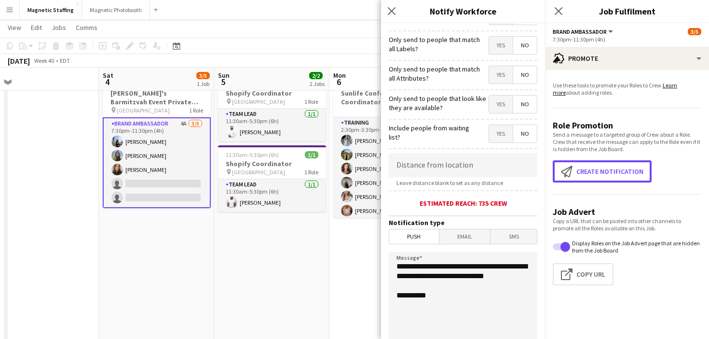
scroll to position [104, 0]
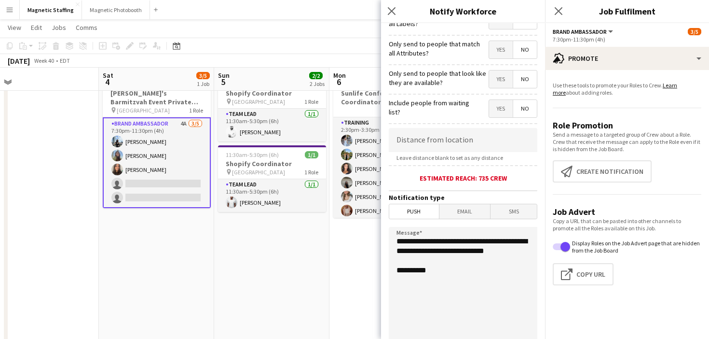
click at [461, 212] on span "Email" at bounding box center [465, 211] width 51 height 14
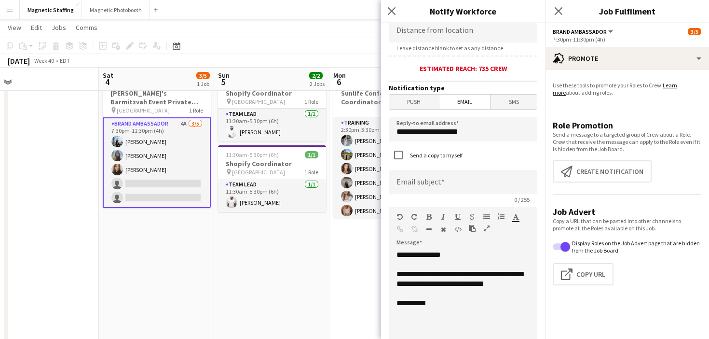
scroll to position [240, 0]
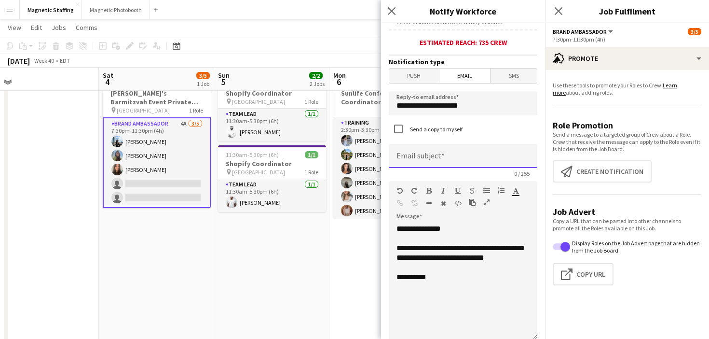
click at [447, 161] on input at bounding box center [463, 156] width 149 height 24
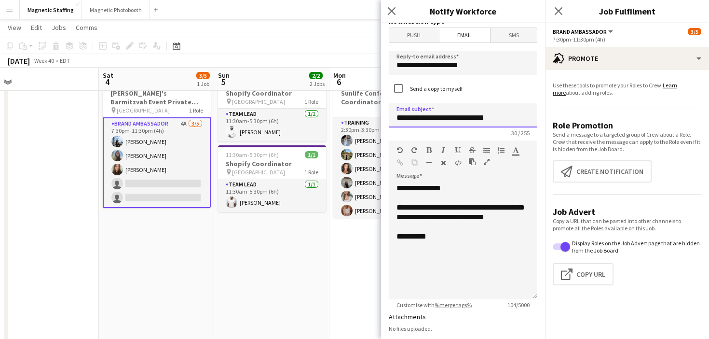
click at [433, 120] on input "**********" at bounding box center [463, 115] width 149 height 24
click at [416, 122] on input "**********" at bounding box center [463, 115] width 149 height 24
type input "**********"
click at [452, 233] on div "**********" at bounding box center [463, 241] width 149 height 116
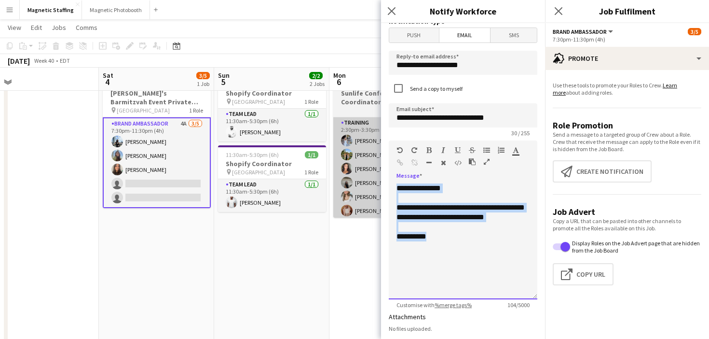
drag, startPoint x: 446, startPoint y: 248, endPoint x: 341, endPoint y: 151, distance: 143.4
click at [341, 152] on body "Menu Boards Boards Boards All jobs Status Workforce Workforce My Workforce Recr…" at bounding box center [354, 322] width 709 height 718
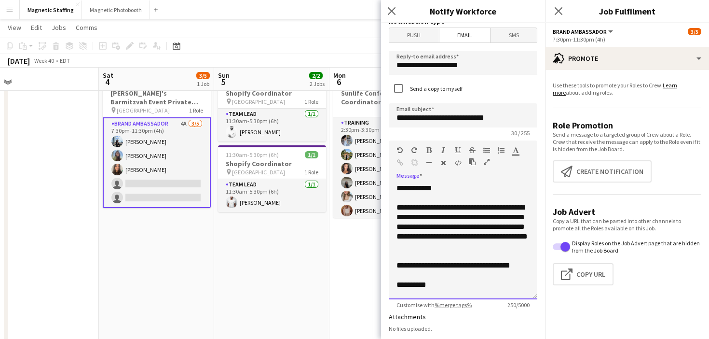
scroll to position [304, 0]
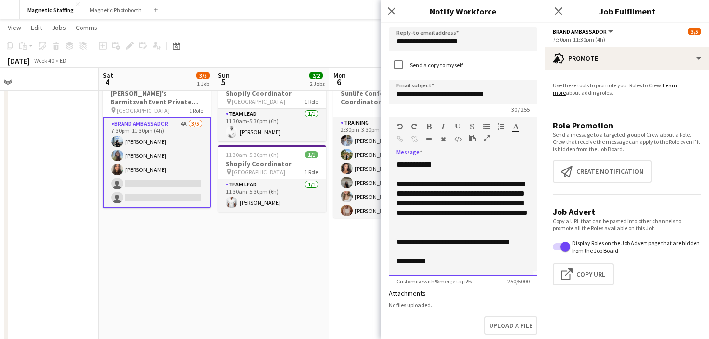
click at [421, 192] on div "**********" at bounding box center [463, 203] width 133 height 48
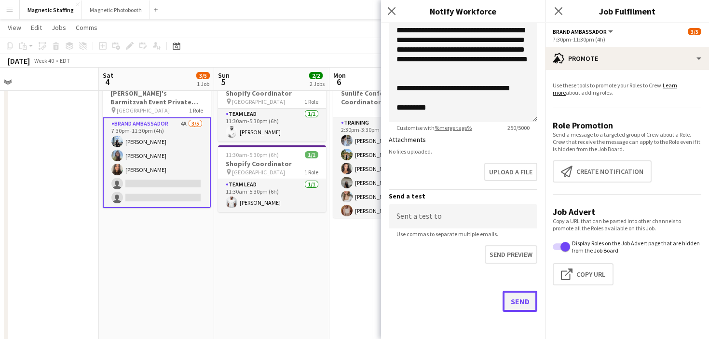
click at [513, 305] on button "Send" at bounding box center [520, 300] width 35 height 21
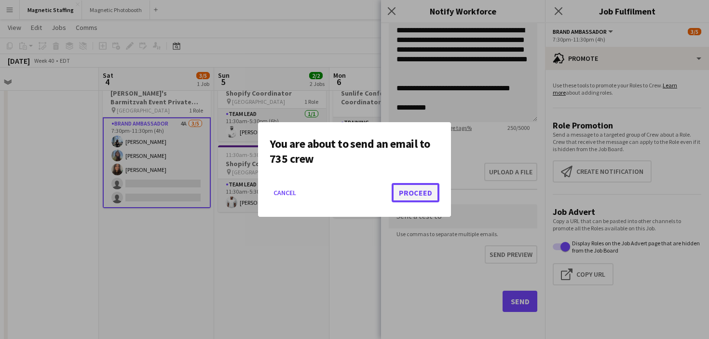
click at [408, 201] on button "Proceed" at bounding box center [416, 192] width 48 height 19
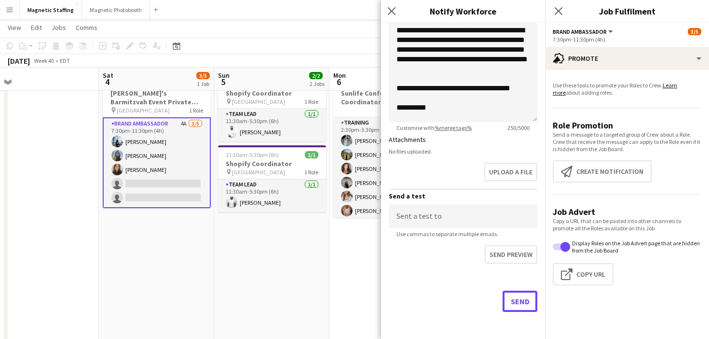
scroll to position [37, 0]
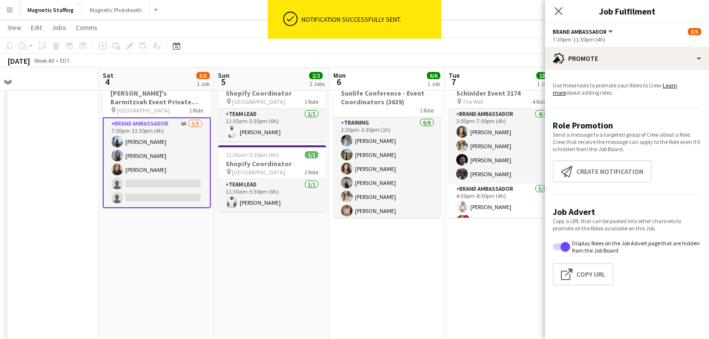
click at [362, 241] on app-date-cell "2:30pm-3:30pm (1h) 6/6 Sunlife Conference - Event Coordinators (3639) 1 Role Tr…" at bounding box center [387, 345] width 115 height 549
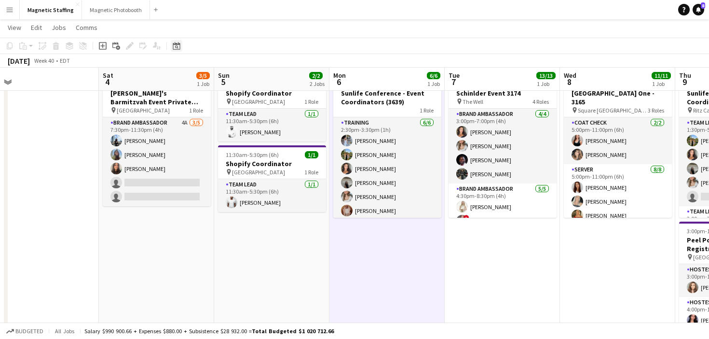
click at [176, 48] on icon "Date picker" at bounding box center [177, 46] width 8 height 8
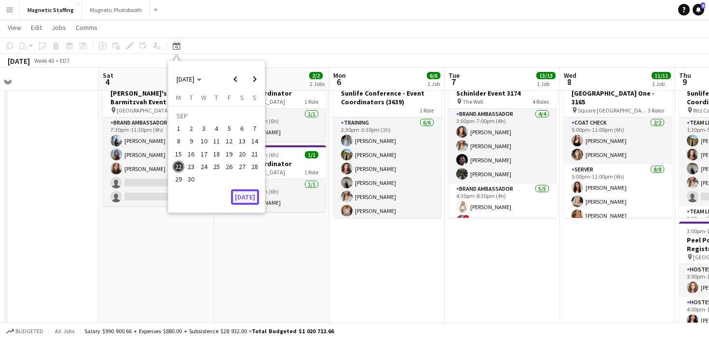
click at [249, 201] on button "[DATE]" at bounding box center [245, 196] width 28 height 15
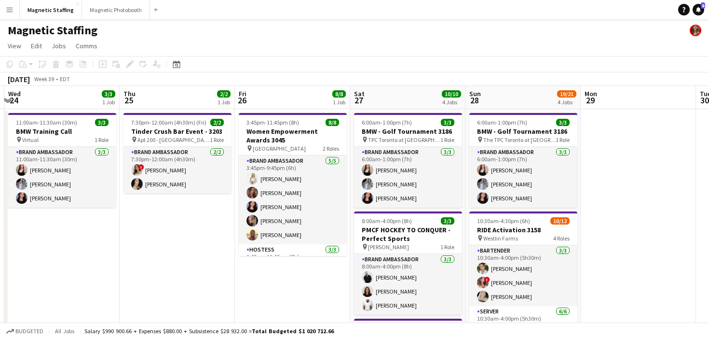
scroll to position [0, 266]
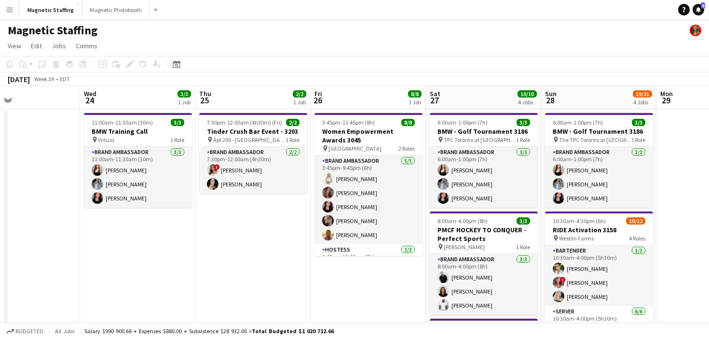
drag, startPoint x: 448, startPoint y: 222, endPoint x: 85, endPoint y: 226, distance: 362.8
click at [229, 133] on h3 "Tinder Crush Bar Event - 3203" at bounding box center [253, 131] width 108 height 9
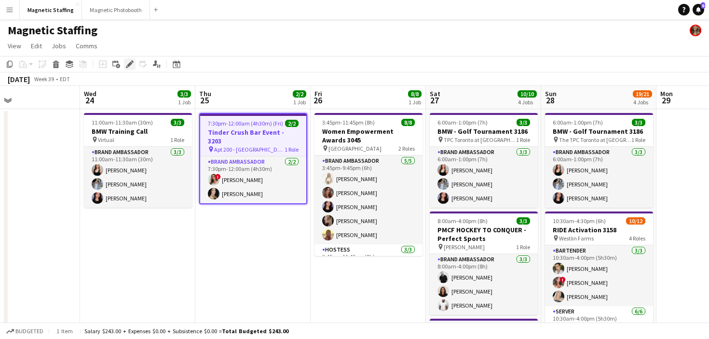
click at [130, 65] on icon at bounding box center [129, 64] width 5 height 5
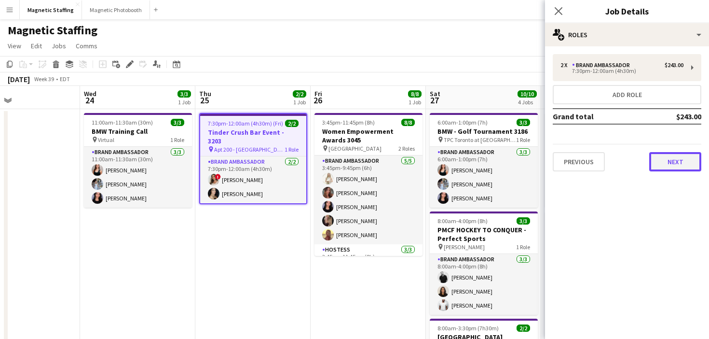
click at [672, 158] on button "Next" at bounding box center [675, 161] width 52 height 19
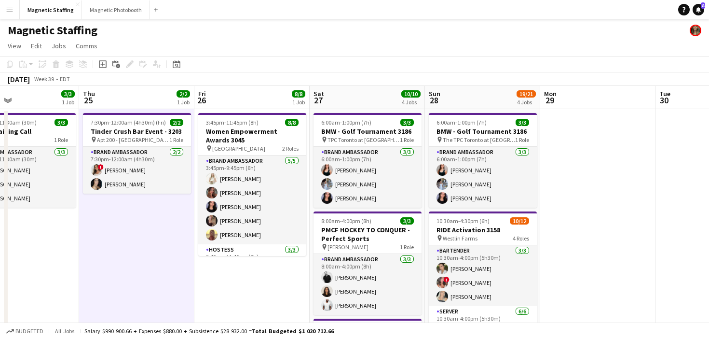
drag, startPoint x: 293, startPoint y: 208, endPoint x: 199, endPoint y: 218, distance: 95.1
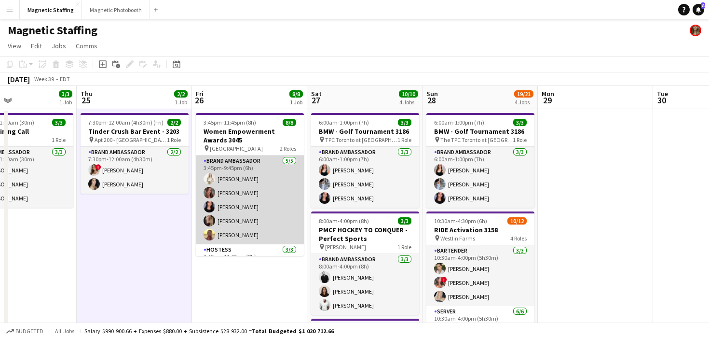
click at [233, 202] on app-card-role "Brand Ambassador [DATE] 3:45pm-9:45pm (6h) [PERSON_NAME] [PERSON_NAME] [PERSON_…" at bounding box center [250, 199] width 108 height 89
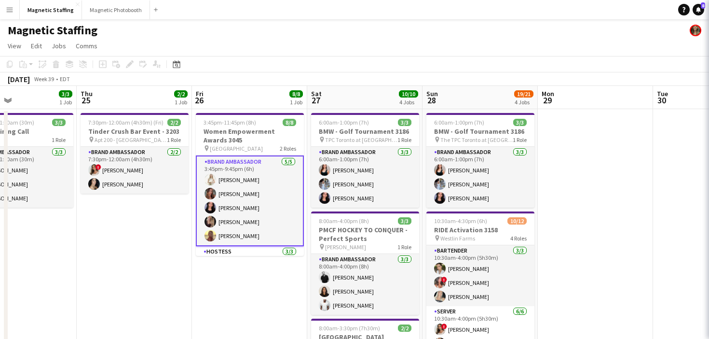
scroll to position [0, 384]
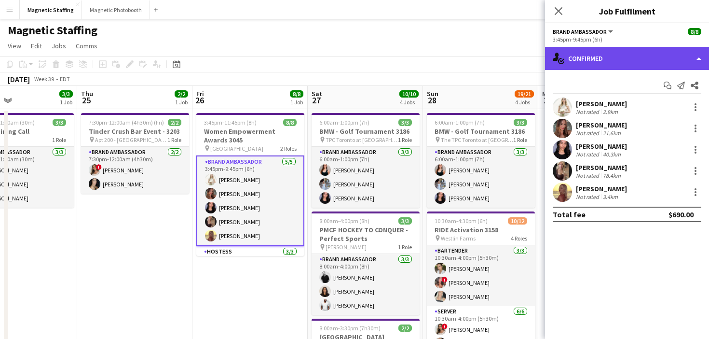
click at [669, 52] on div "single-neutral-actions-check-2 Confirmed" at bounding box center [627, 58] width 164 height 23
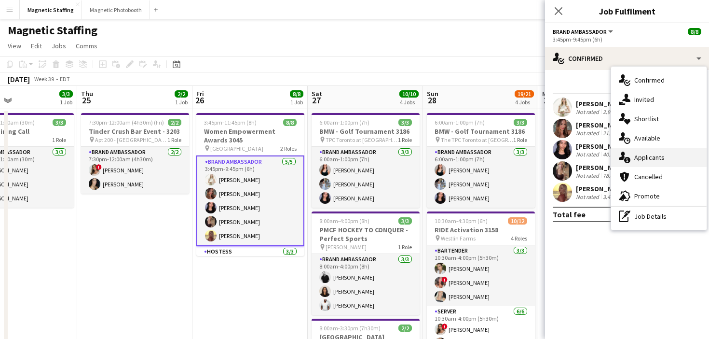
click at [638, 155] on span "Applicants" at bounding box center [649, 157] width 30 height 9
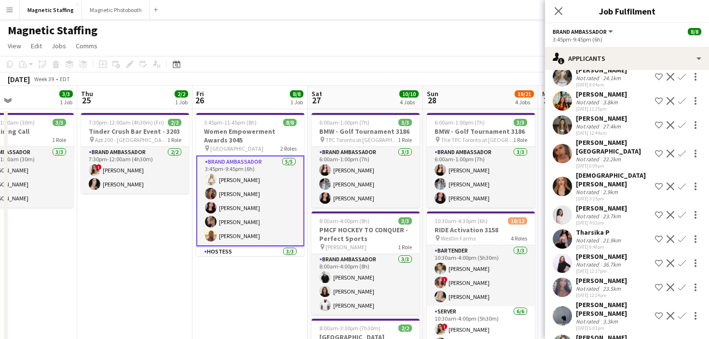
scroll to position [51, 0]
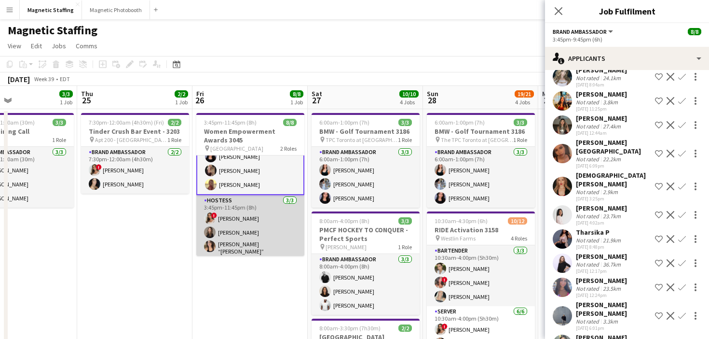
click at [269, 233] on app-card-role "Hostess [DATE] 3:45pm-11:45pm (8h) ! [PERSON_NAME] [PERSON_NAME] [PERSON_NAME] …" at bounding box center [250, 227] width 108 height 64
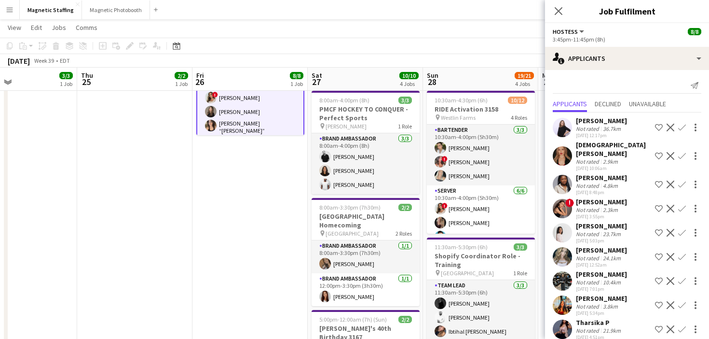
scroll to position [0, 0]
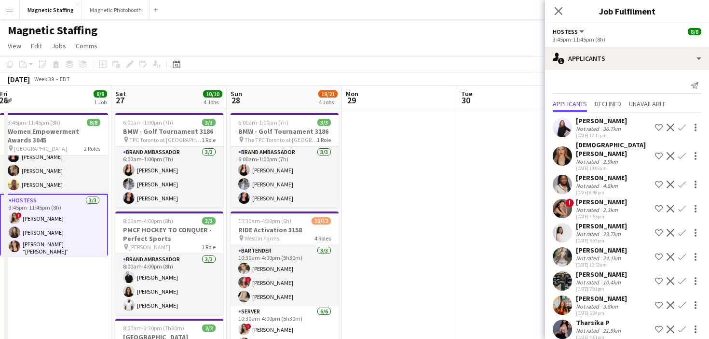
drag, startPoint x: 420, startPoint y: 207, endPoint x: 0, endPoint y: 300, distance: 430.3
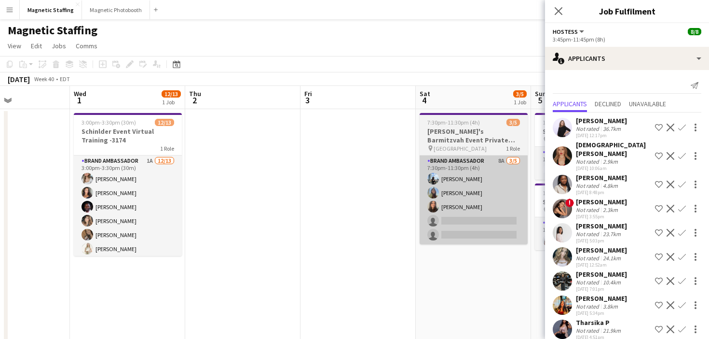
drag, startPoint x: 419, startPoint y: 285, endPoint x: 280, endPoint y: 243, distance: 145.1
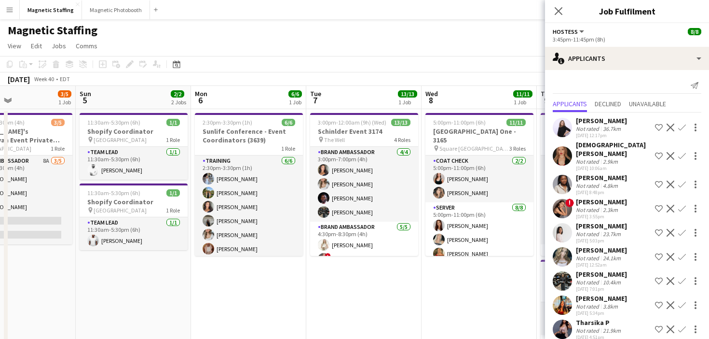
drag, startPoint x: 412, startPoint y: 253, endPoint x: 25, endPoint y: 254, distance: 386.4
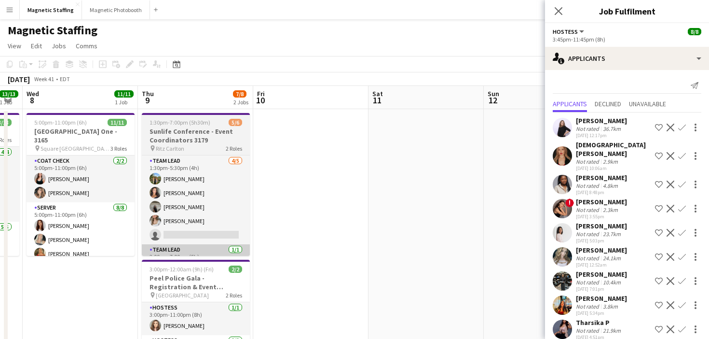
drag, startPoint x: 432, startPoint y: 243, endPoint x: 229, endPoint y: 248, distance: 203.7
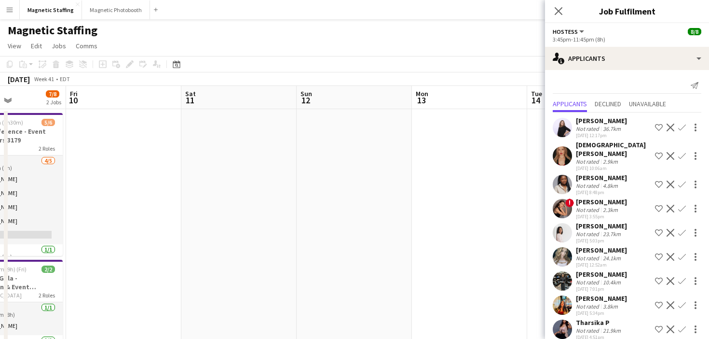
drag, startPoint x: 418, startPoint y: 255, endPoint x: 0, endPoint y: 296, distance: 420.2
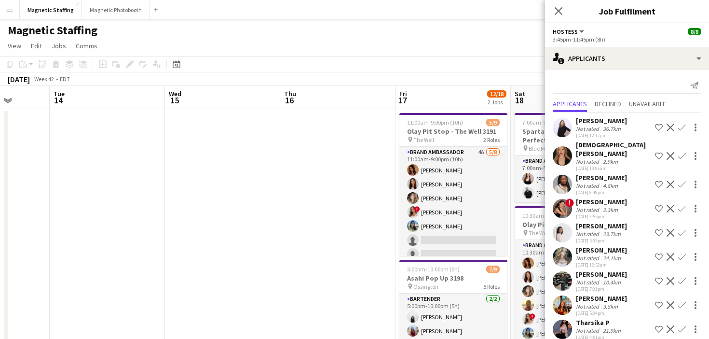
drag, startPoint x: 190, startPoint y: 254, endPoint x: 0, endPoint y: 266, distance: 190.0
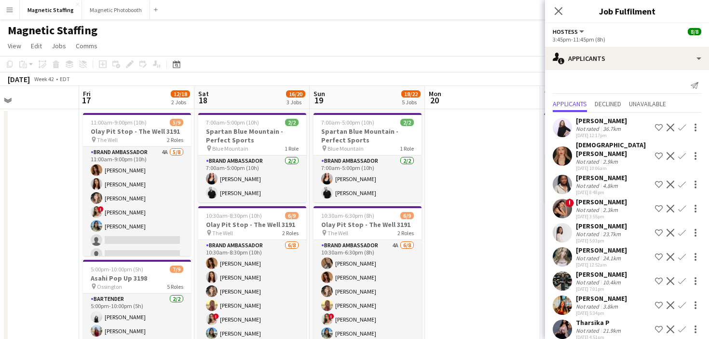
drag, startPoint x: 312, startPoint y: 252, endPoint x: 185, endPoint y: 252, distance: 126.9
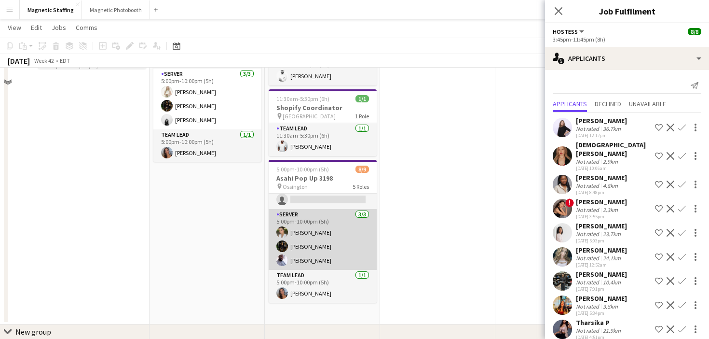
scroll to position [342, 0]
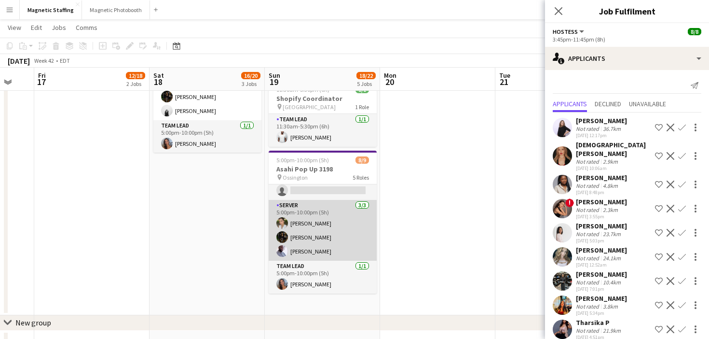
click at [316, 245] on app-card-role "Server 3/3 5:00pm-10:00pm (5h) Mia Truong Hanna Lee Charles Ofori-Attah" at bounding box center [323, 230] width 108 height 61
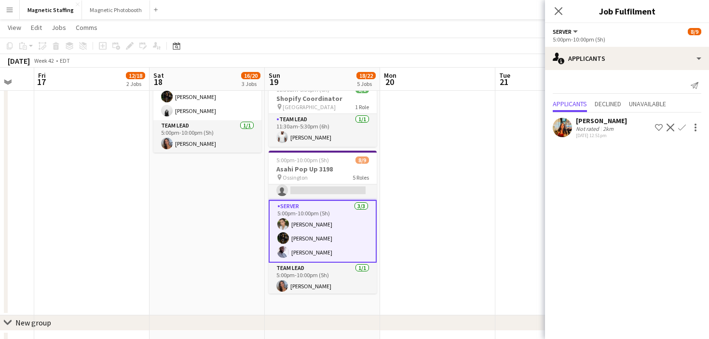
click at [330, 249] on app-card-role "Server 3/3 5:00pm-10:00pm (5h) Mia Truong Hanna Lee Charles Ofori-Attah" at bounding box center [323, 231] width 108 height 63
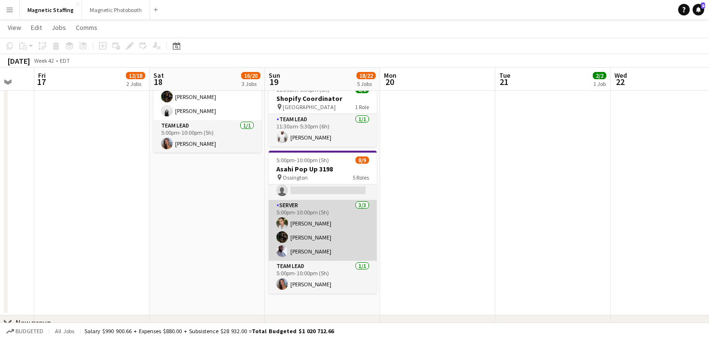
click at [330, 249] on app-card-role "Server 3/3 5:00pm-10:00pm (5h) Mia Truong Hanna Lee Charles Ofori-Attah" at bounding box center [323, 230] width 108 height 61
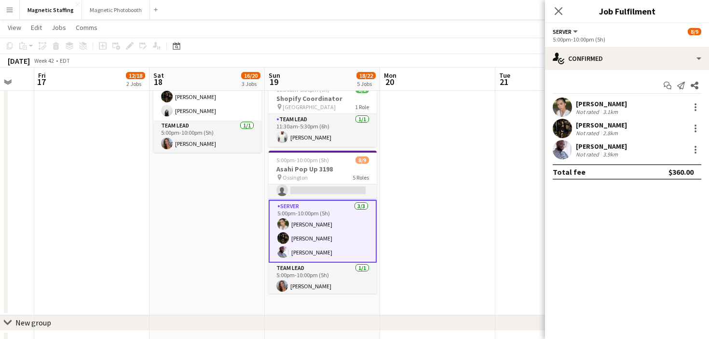
click at [334, 243] on app-card-role "Server 3/3 5:00pm-10:00pm (5h) Mia Truong Hanna Lee Charles Ofori-Attah" at bounding box center [323, 231] width 108 height 63
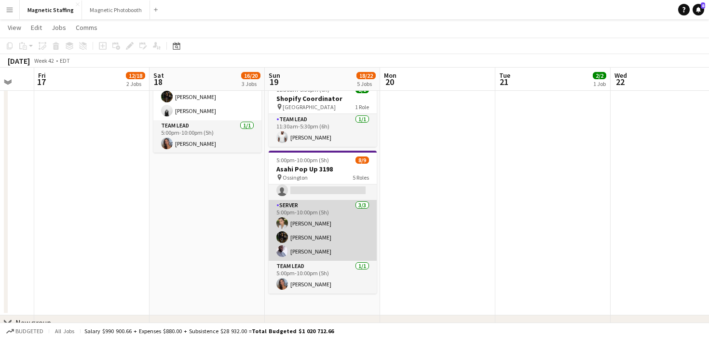
click at [334, 243] on app-card-role "Server 3/3 5:00pm-10:00pm (5h) Mia Truong Hanna Lee Charles Ofori-Attah" at bounding box center [323, 230] width 108 height 61
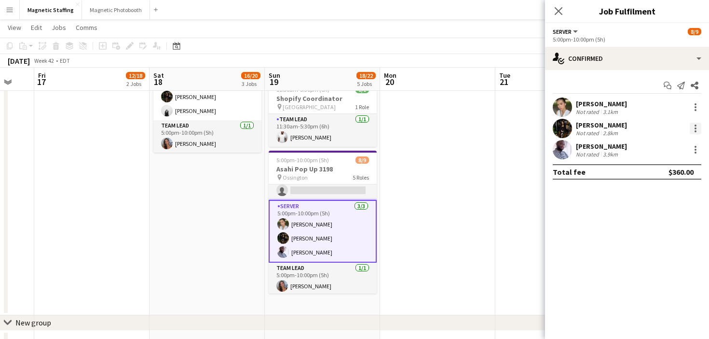
click at [696, 127] on div at bounding box center [696, 129] width 12 height 12
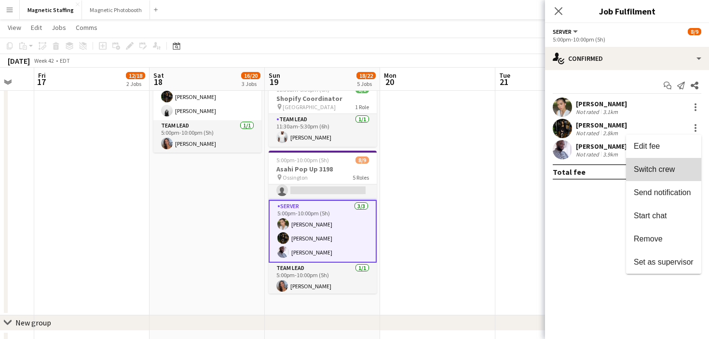
click at [656, 173] on span "Switch crew" at bounding box center [654, 169] width 41 height 8
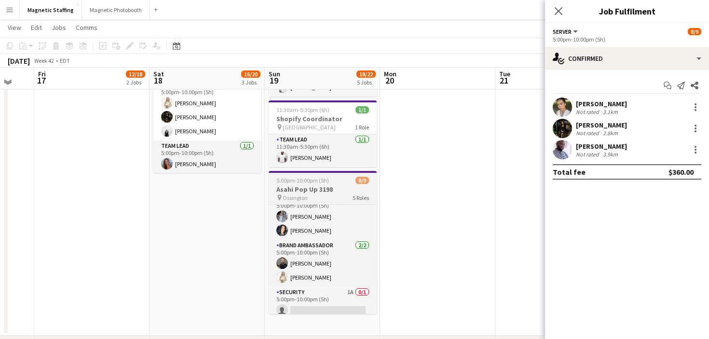
scroll to position [0, 0]
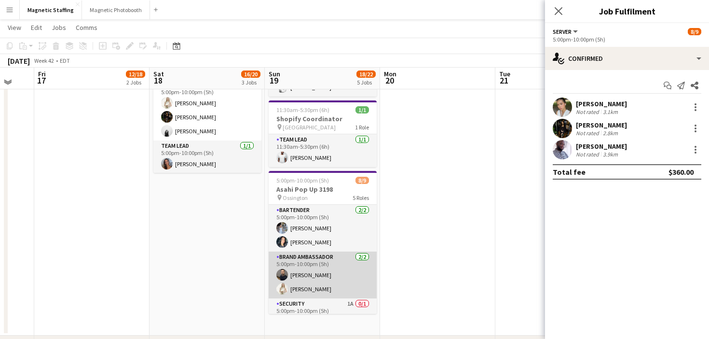
click at [327, 286] on app-card-role "Brand Ambassador 2/2 5:00pm-10:00pm (5h) Wanderson Jacinto Katryna Klepacki" at bounding box center [323, 274] width 108 height 47
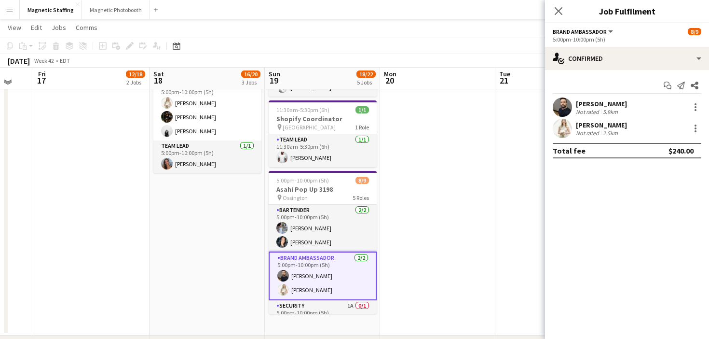
click at [687, 107] on div "Wanderson Jacinto Not rated 5.9km" at bounding box center [627, 106] width 164 height 19
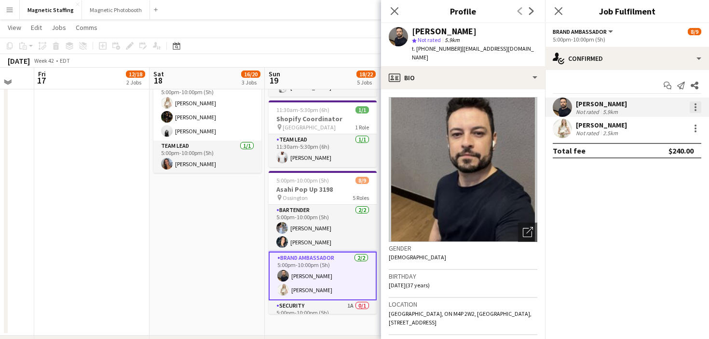
click at [690, 108] on div at bounding box center [696, 107] width 12 height 12
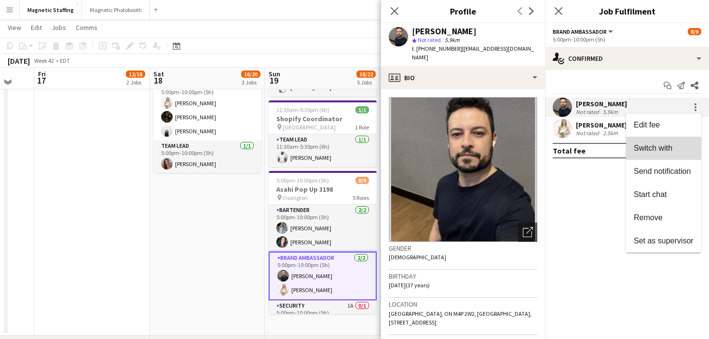
click at [646, 152] on span "Switch with" at bounding box center [664, 148] width 60 height 9
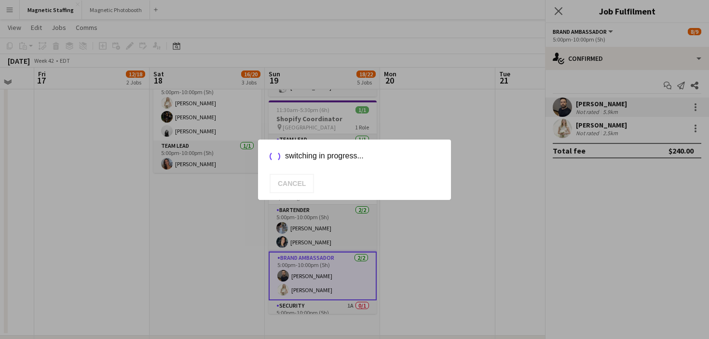
scroll to position [342, 0]
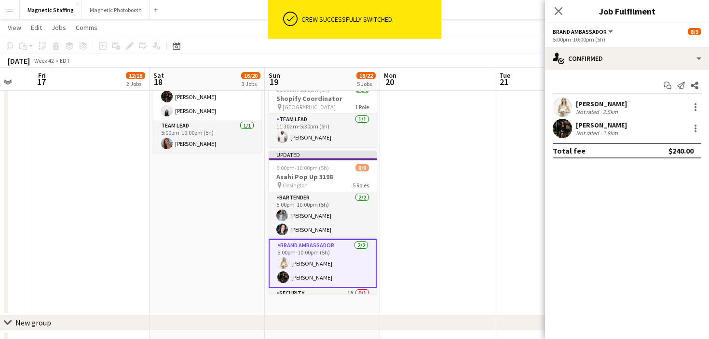
click at [217, 273] on app-date-cell "7:00am-5:00pm (10h) 2/2 Spartan Blue Mountain - Perfect Sports pin Blue Mountai…" at bounding box center [207, 40] width 115 height 549
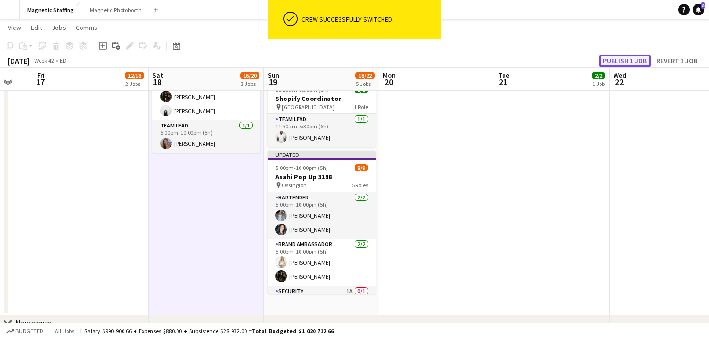
click at [640, 56] on button "Publish 1 job" at bounding box center [625, 61] width 52 height 13
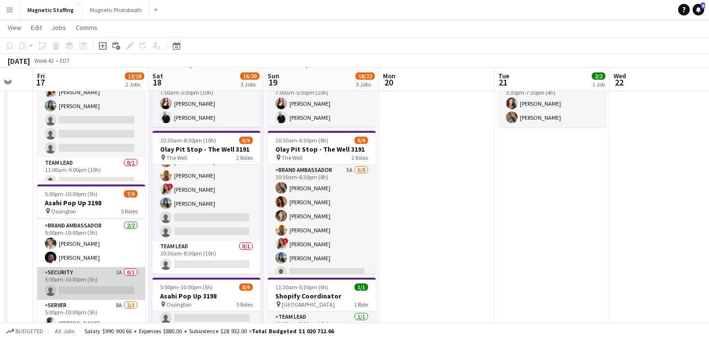
scroll to position [76, 0]
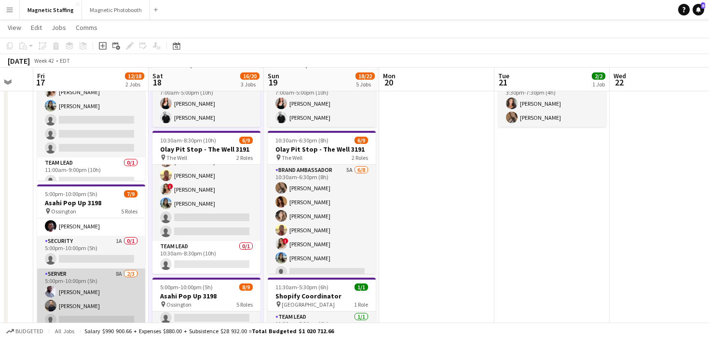
click at [79, 289] on app-card-role "Server 8A 2/3 5:00pm-10:00pm (5h) Charles Ofori-Attah Wanderson Jacinto single-…" at bounding box center [91, 298] width 108 height 61
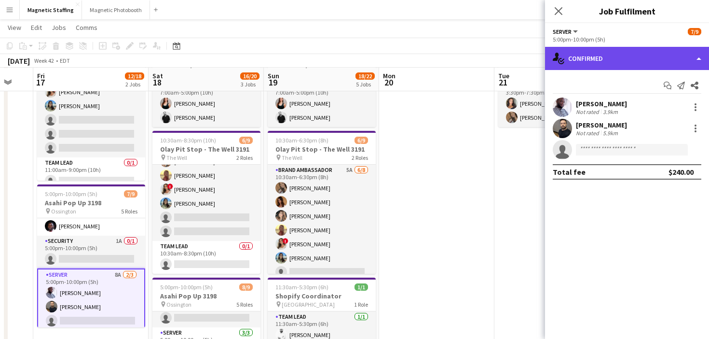
click at [618, 61] on div "single-neutral-actions-check-2 Confirmed" at bounding box center [627, 58] width 164 height 23
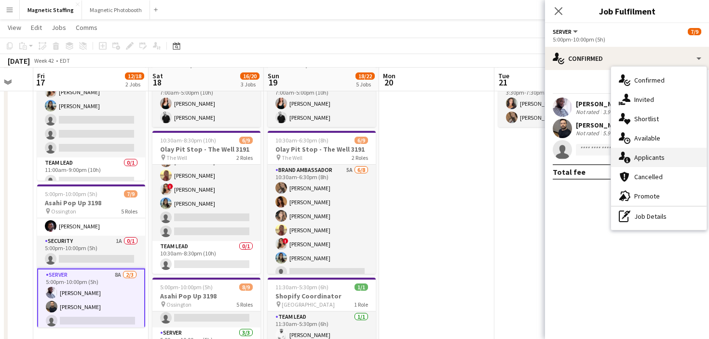
click at [631, 152] on div "single-neutral-actions-information Applicants" at bounding box center [659, 157] width 96 height 19
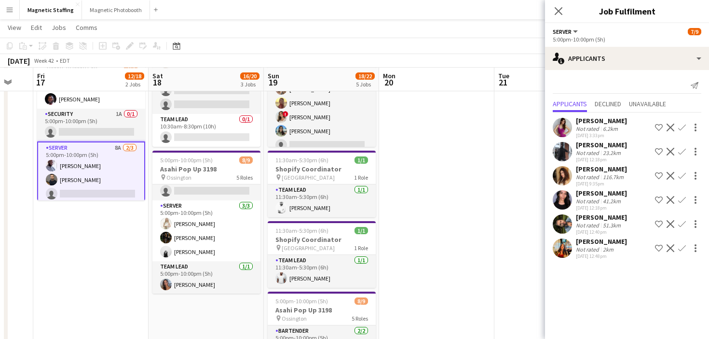
scroll to position [209, 0]
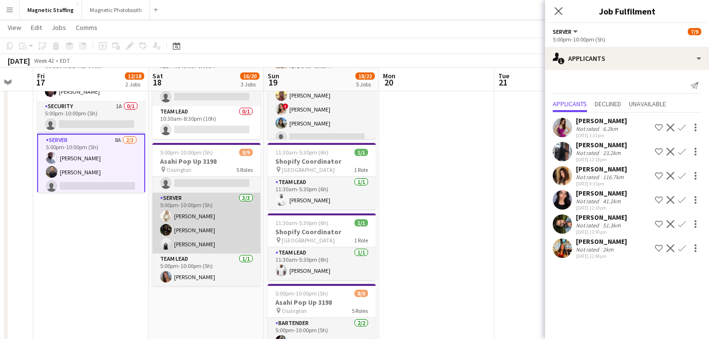
click at [213, 227] on app-card-role "Server 3/3 5:00pm-10:00pm (5h) Katryna Klepacki Hanna Lee angel kim" at bounding box center [206, 222] width 108 height 61
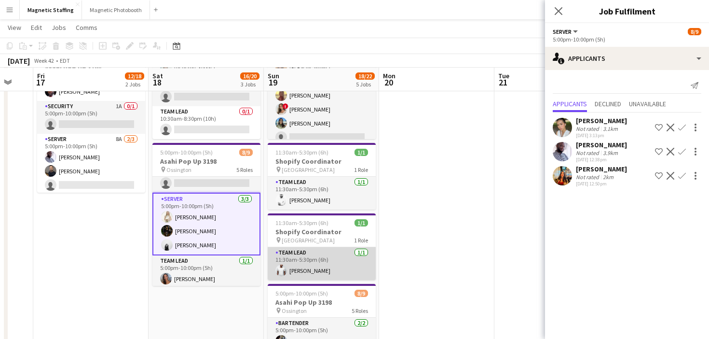
click at [331, 264] on app-card-role "Team Lead 1/1 11:30am-5:30pm (6h) Juvon Taylor" at bounding box center [322, 263] width 108 height 33
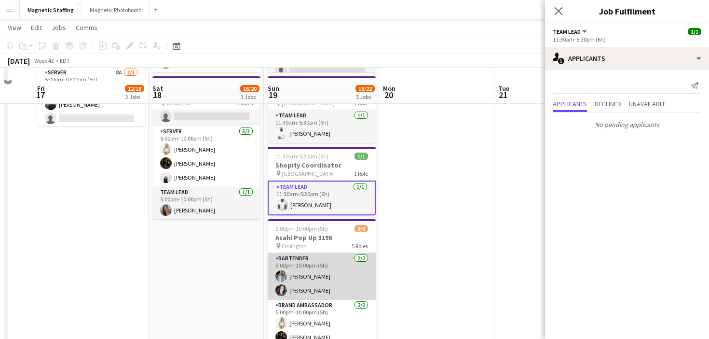
scroll to position [290, 0]
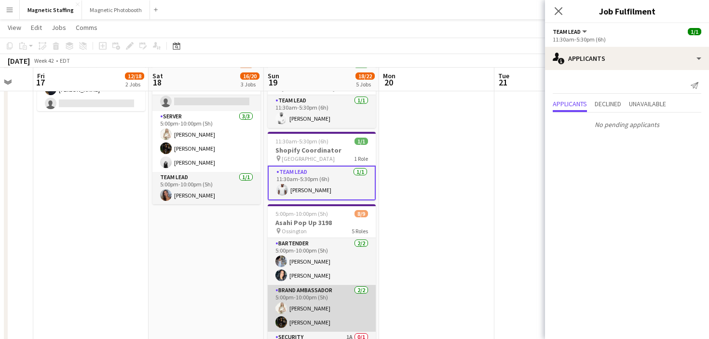
click at [321, 305] on app-card-role "Brand Ambassador 2/2 5:00pm-10:00pm (5h) Katryna Klepacki Hanna Lee" at bounding box center [322, 308] width 108 height 47
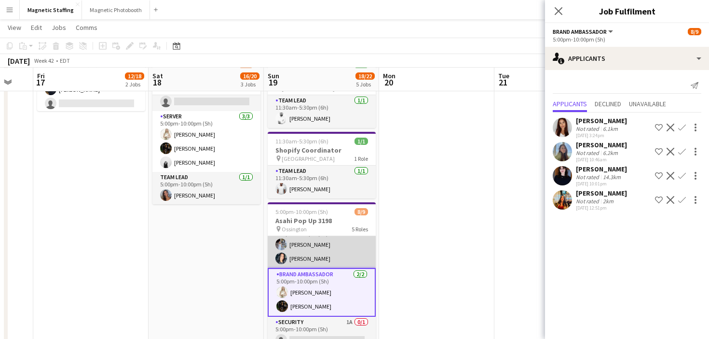
scroll to position [67, 0]
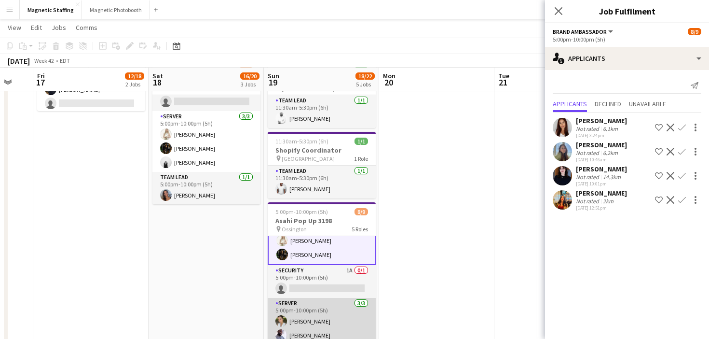
click at [310, 323] on app-card-role "Server 3/3 5:00pm-10:00pm (5h) Mia Truong Charles Ofori-Attah Wanderson Jacinto" at bounding box center [322, 328] width 108 height 61
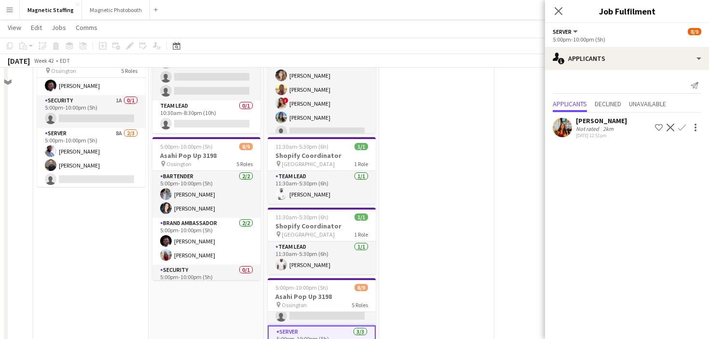
scroll to position [170, 0]
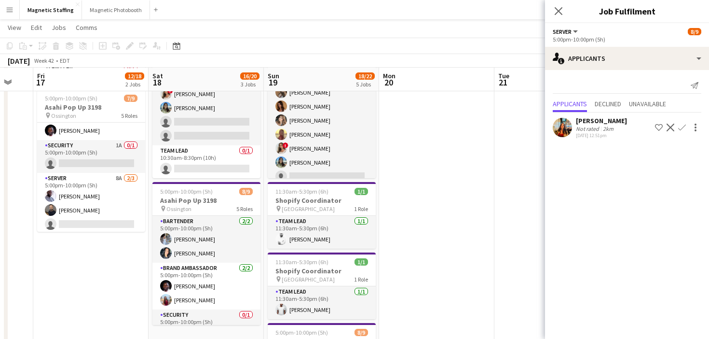
click at [186, 253] on app-card-role "Bartender 2/2 5:00pm-10:00pm (5h) Heather Siemonsen Kiara Briones" at bounding box center [206, 239] width 108 height 47
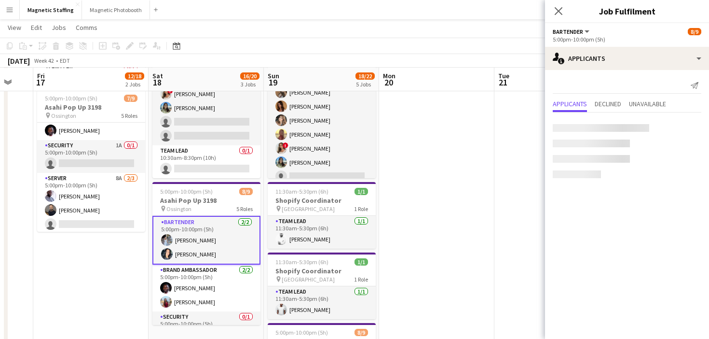
scroll to position [111, 0]
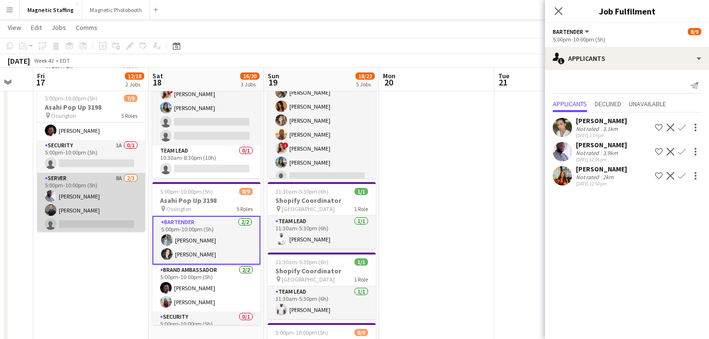
click at [72, 186] on app-card-role "Server 8A 2/3 5:00pm-10:00pm (5h) Charles Ofori-Attah Wanderson Jacinto single-…" at bounding box center [91, 203] width 108 height 61
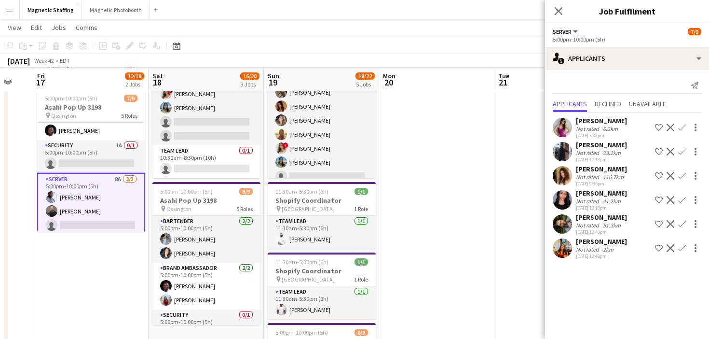
click at [680, 199] on app-icon "Confirm" at bounding box center [682, 200] width 8 height 8
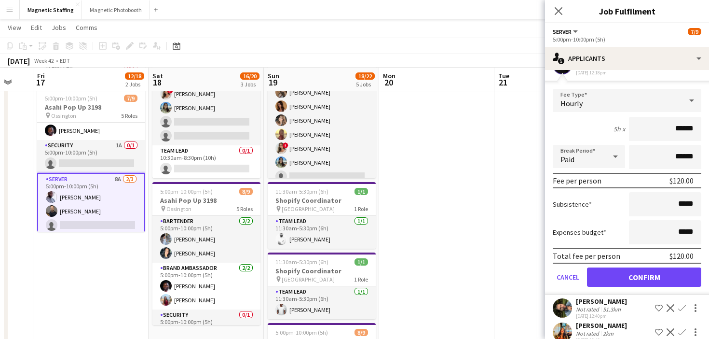
scroll to position [149, 0]
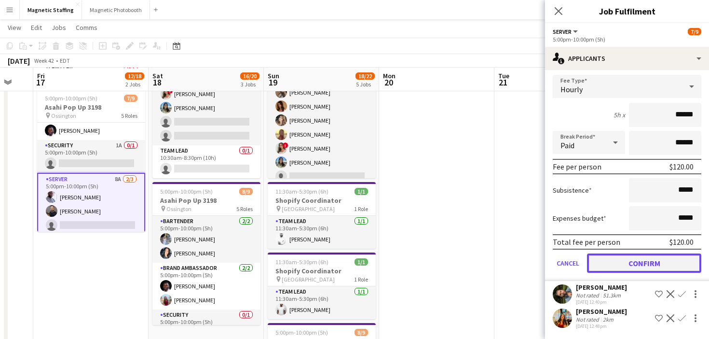
click at [620, 260] on button "Confirm" at bounding box center [644, 262] width 114 height 19
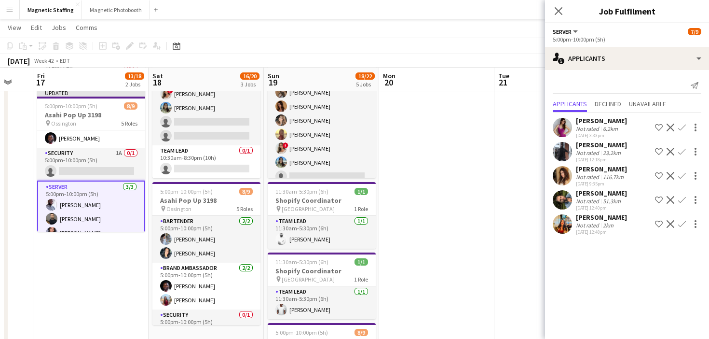
click at [398, 254] on app-date-cell at bounding box center [436, 212] width 115 height 549
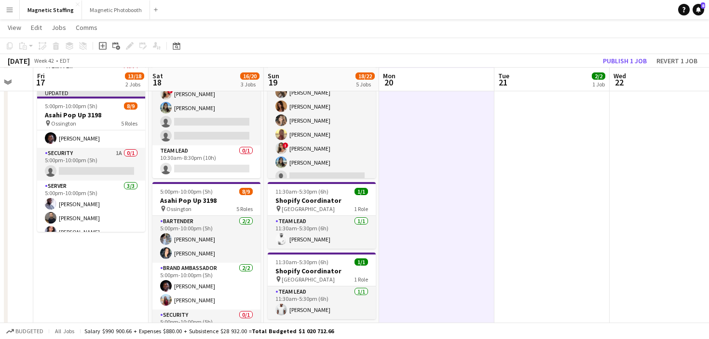
scroll to position [123, 0]
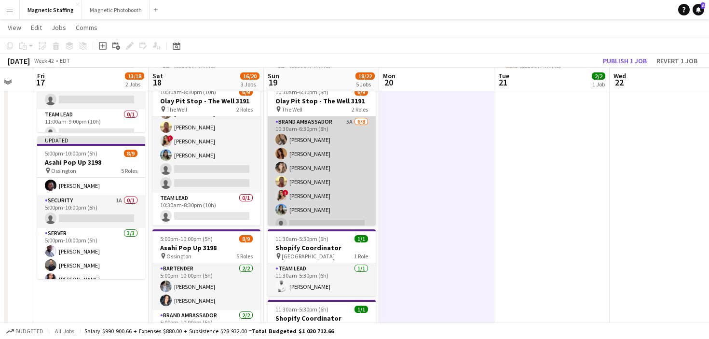
click at [337, 189] on app-card-role "Brand Ambassador 5A 6/8 10:30am-6:30pm (8h) erica Musso Karolina Rembiesa Cassi…" at bounding box center [322, 181] width 108 height 131
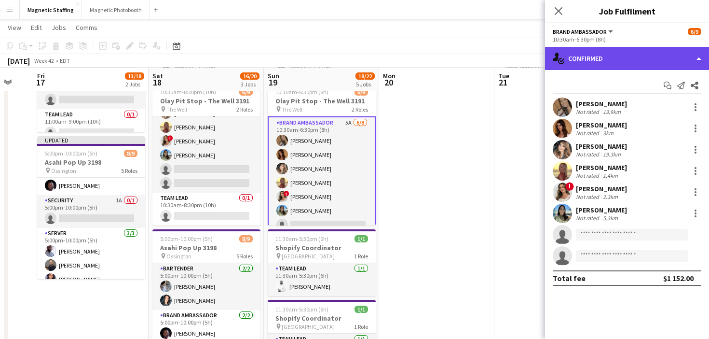
click at [631, 49] on div "single-neutral-actions-check-2 Confirmed" at bounding box center [627, 58] width 164 height 23
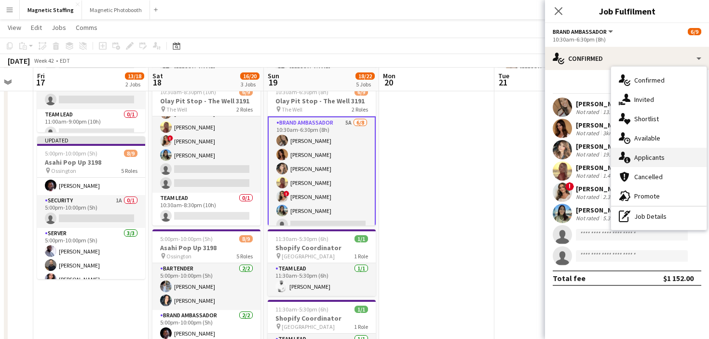
click at [639, 155] on span "Applicants" at bounding box center [649, 157] width 30 height 9
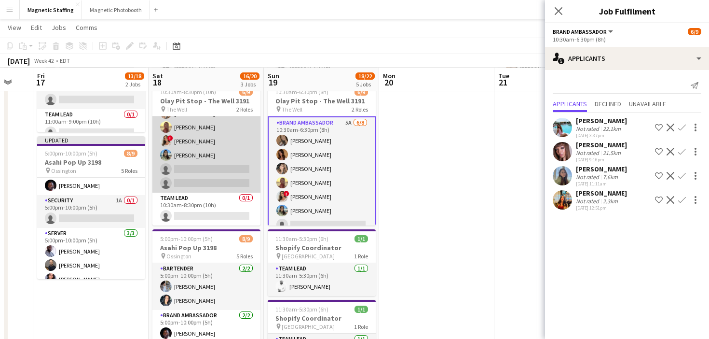
click at [237, 171] on app-card-role "Brand Ambassador 1A 6/8 10:30am-8:30pm (10h) Karolina Rembiesa Luana Cima Cassi…" at bounding box center [206, 127] width 108 height 131
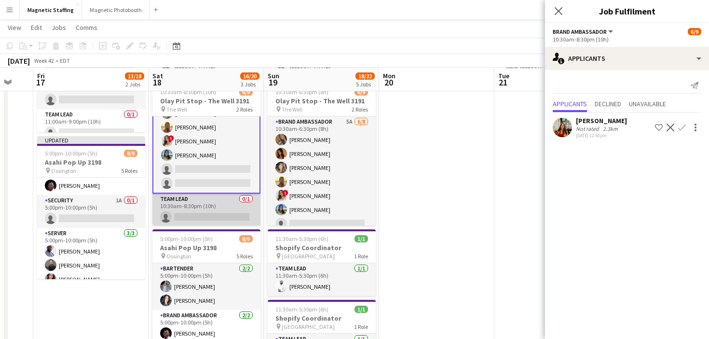
scroll to position [0, 0]
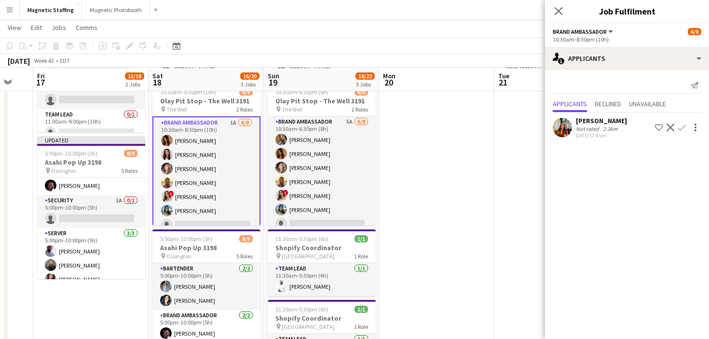
click at [400, 171] on app-date-cell at bounding box center [436, 260] width 115 height 549
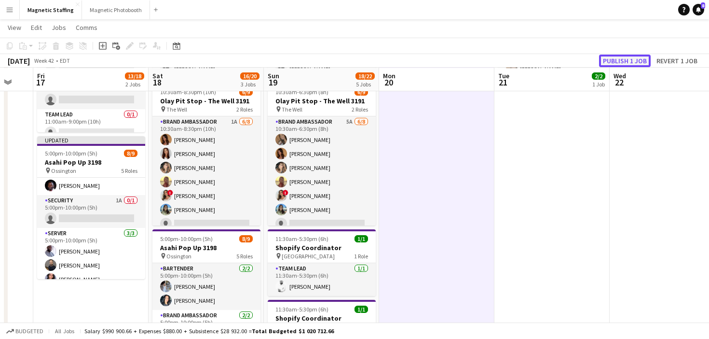
click at [625, 63] on button "Publish 1 job" at bounding box center [625, 61] width 52 height 13
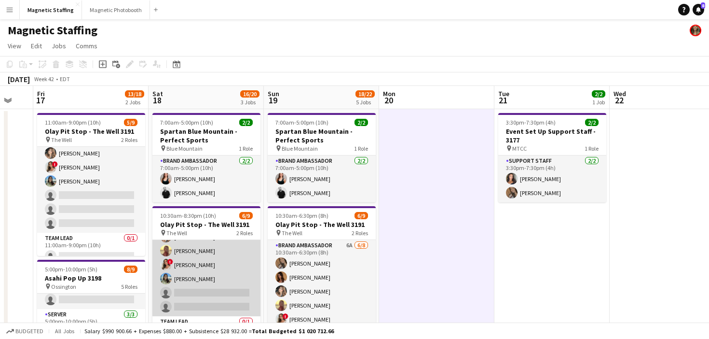
click at [207, 275] on app-card-role "Brand Ambassador 2A 6/8 10:30am-8:30pm (10h) Karolina Rembiesa Luana Cima Cassi…" at bounding box center [206, 250] width 108 height 131
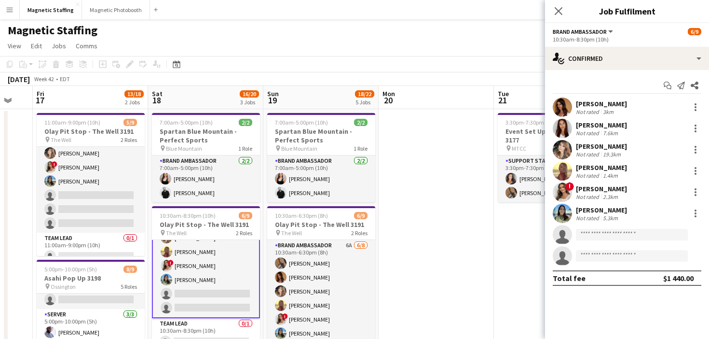
scroll to position [55, 0]
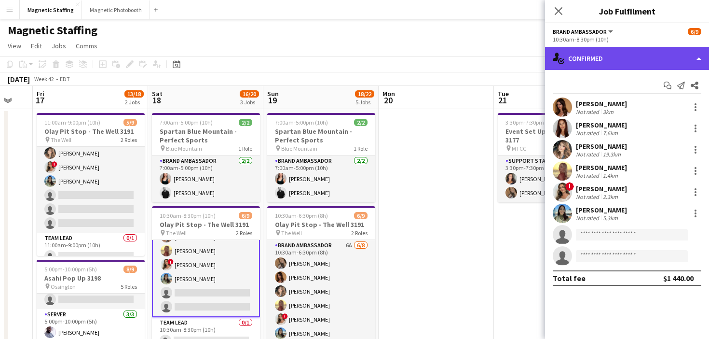
click at [659, 62] on div "single-neutral-actions-check-2 Confirmed" at bounding box center [627, 58] width 164 height 23
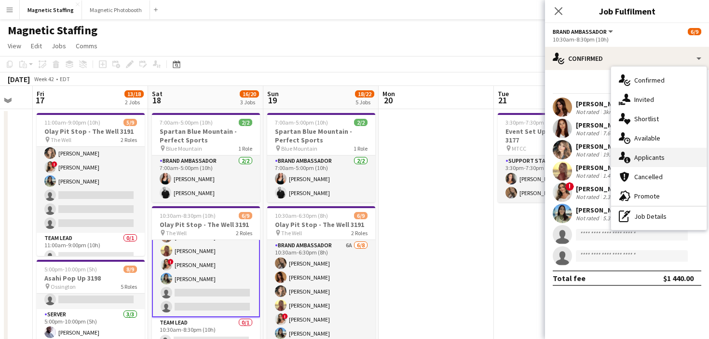
click at [637, 166] on div "single-neutral-actions-information Applicants" at bounding box center [659, 157] width 96 height 19
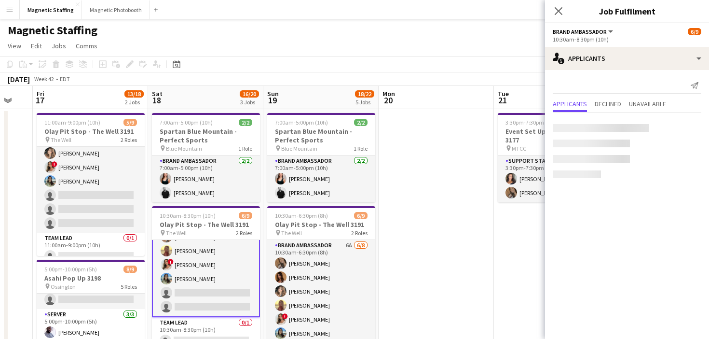
scroll to position [0, 372]
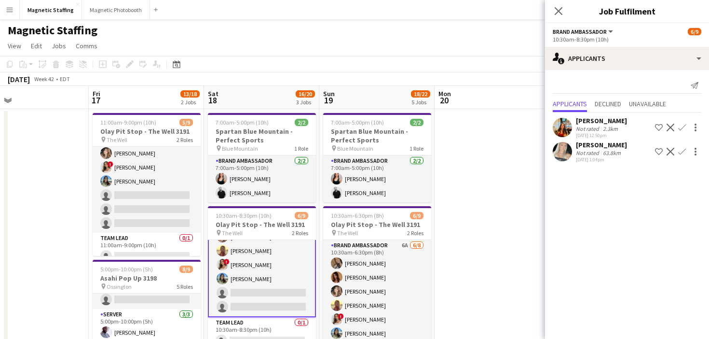
drag, startPoint x: 562, startPoint y: 207, endPoint x: 591, endPoint y: 206, distance: 29.0
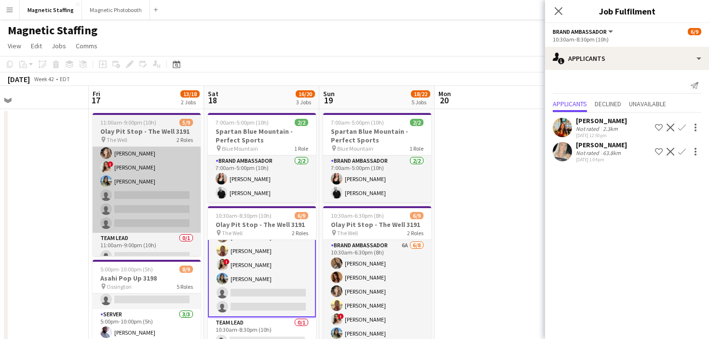
click at [180, 209] on app-card-role "Brand Ambassador 5A 5/8 11:00am-9:00pm (10h) Karolina Rembiesa Luana Cima Cassi…" at bounding box center [147, 167] width 108 height 131
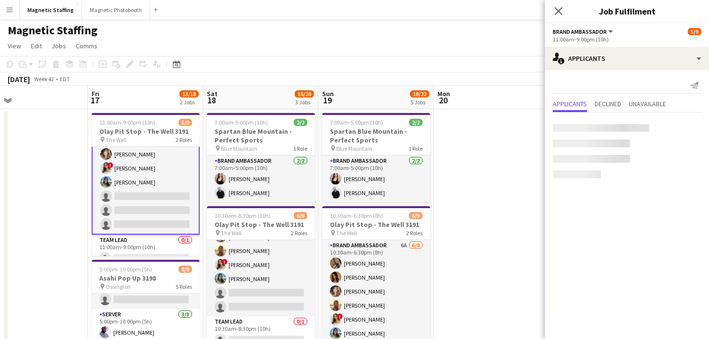
scroll to position [46, 0]
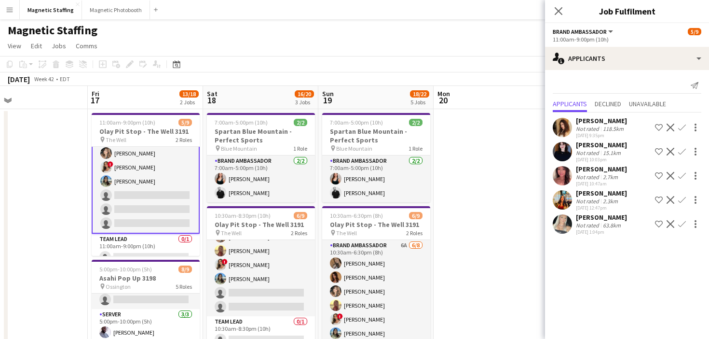
click at [680, 226] on app-icon "Confirm" at bounding box center [682, 224] width 8 height 8
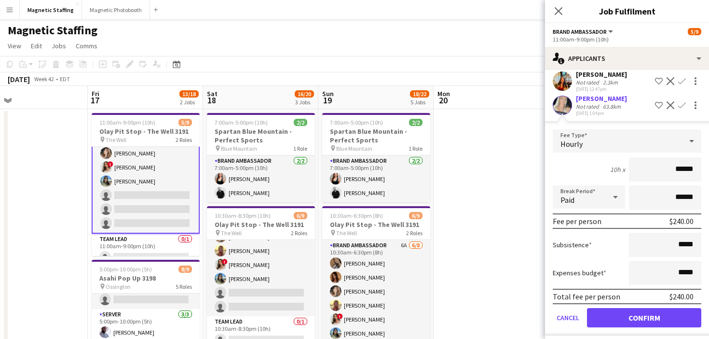
scroll to position [125, 0]
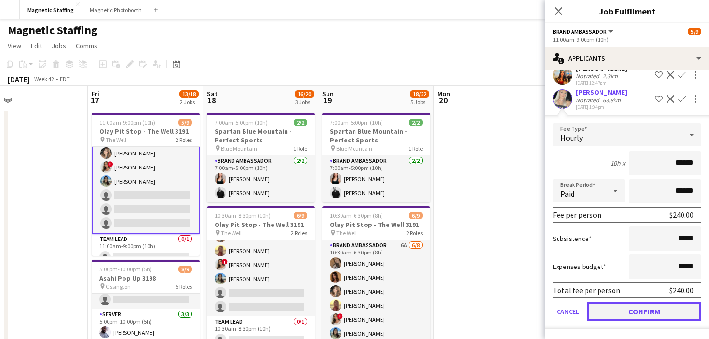
click at [623, 309] on button "Confirm" at bounding box center [644, 311] width 114 height 19
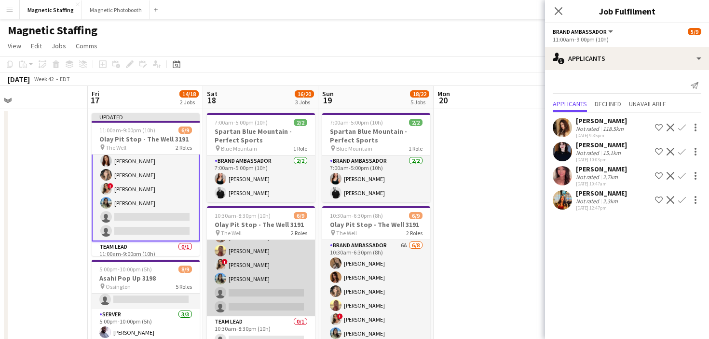
click at [272, 284] on app-card-role "Brand Ambassador 2A 6/8 10:30am-8:30pm (10h) Karolina Rembiesa Luana Cima Cassi…" at bounding box center [261, 250] width 108 height 131
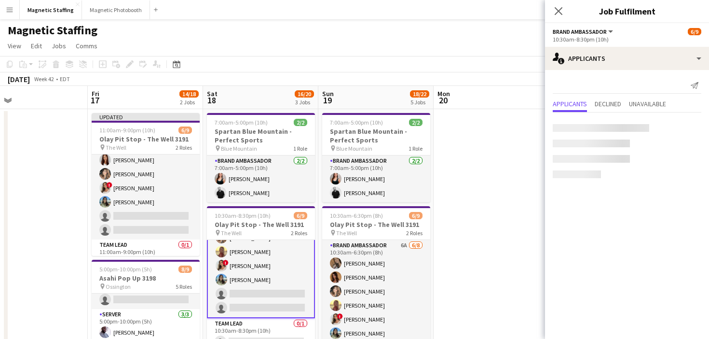
scroll to position [55, 0]
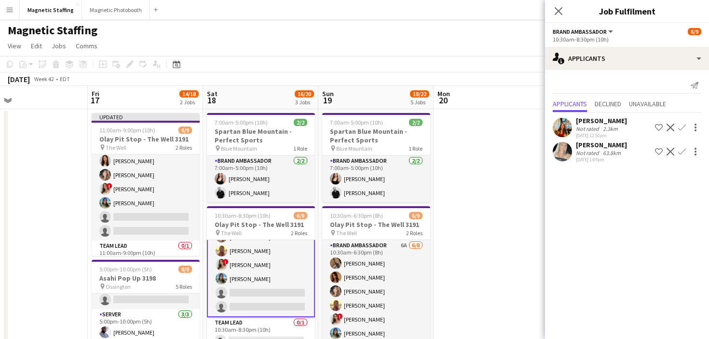
click at [682, 150] on app-icon "Confirm" at bounding box center [682, 152] width 8 height 8
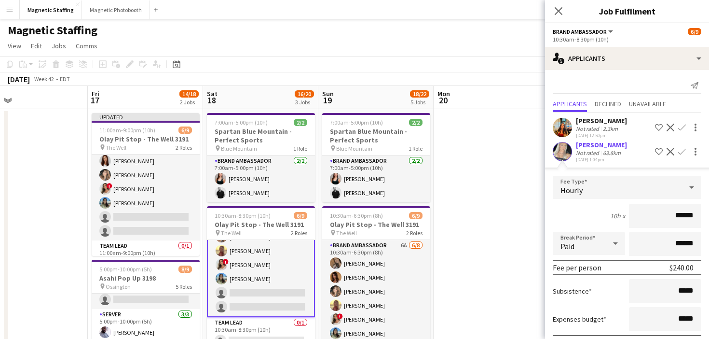
scroll to position [53, 0]
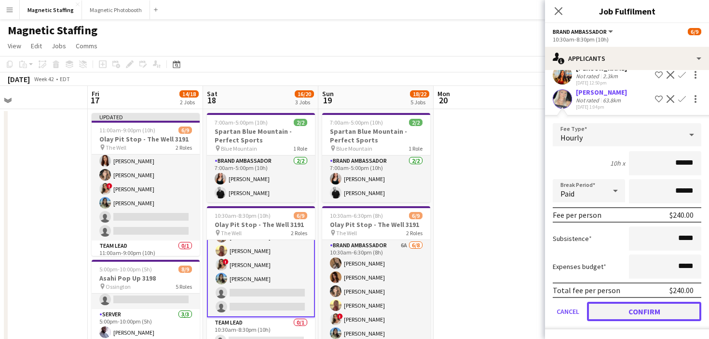
click at [615, 310] on button "Confirm" at bounding box center [644, 311] width 114 height 19
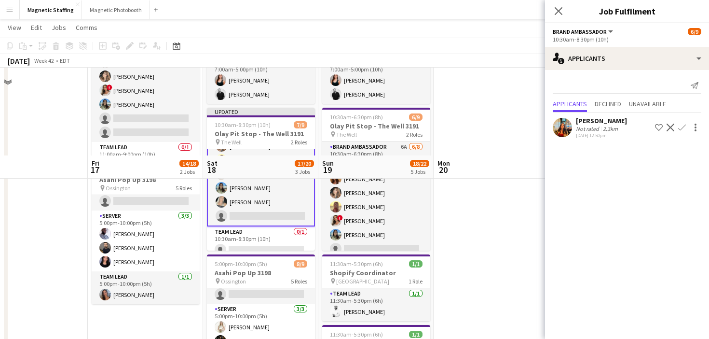
scroll to position [185, 0]
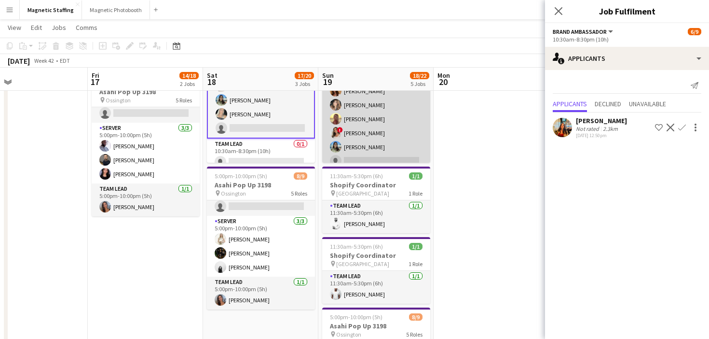
click at [374, 146] on app-card-role "Brand Ambassador 6A 6/8 10:30am-6:30pm (8h) erica Musso Karolina Rembiesa Cassi…" at bounding box center [376, 119] width 108 height 131
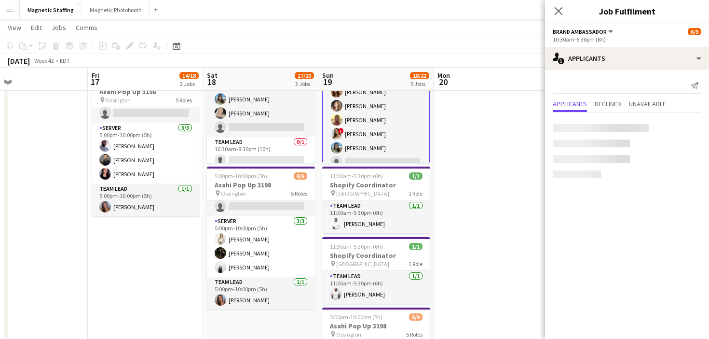
scroll to position [55, 0]
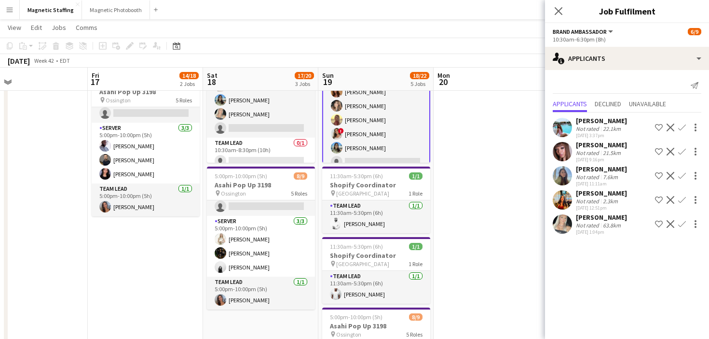
click at [684, 225] on app-icon "Confirm" at bounding box center [682, 224] width 8 height 8
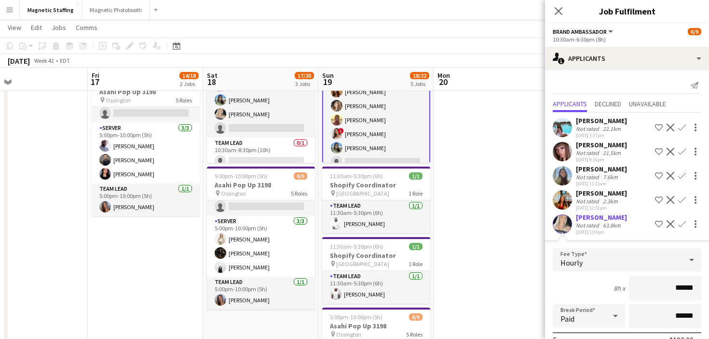
scroll to position [125, 0]
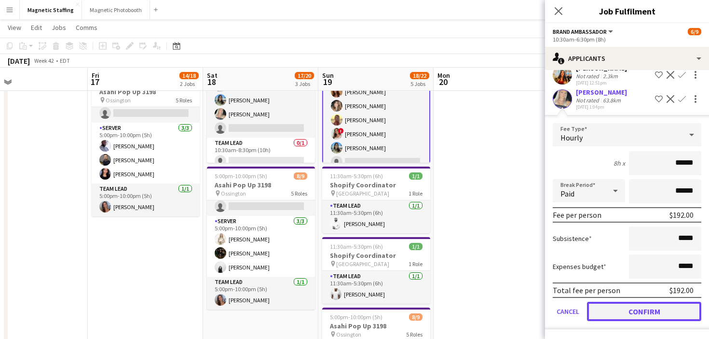
click at [640, 311] on button "Confirm" at bounding box center [644, 311] width 114 height 19
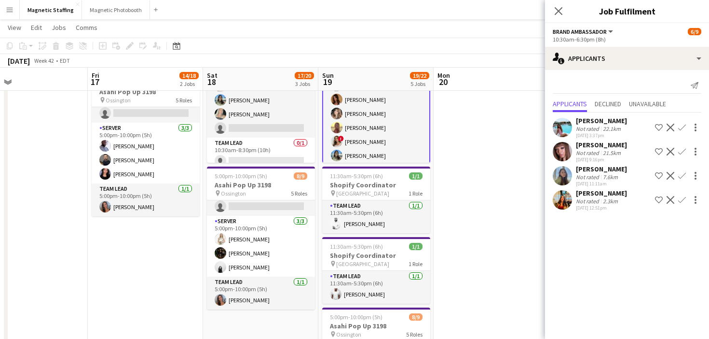
scroll to position [0, 0]
click at [478, 274] on app-date-cell at bounding box center [491, 197] width 115 height 549
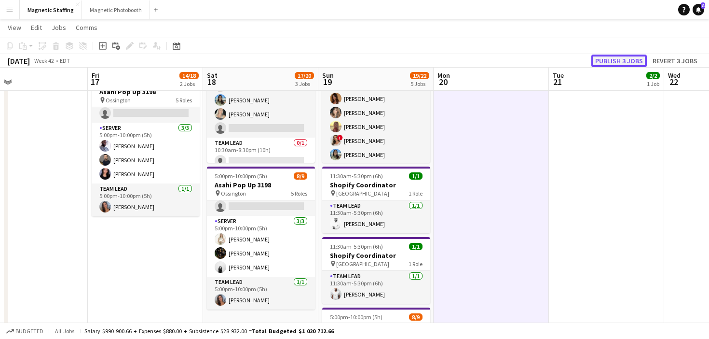
click at [610, 63] on button "Publish 3 jobs" at bounding box center [618, 61] width 55 height 13
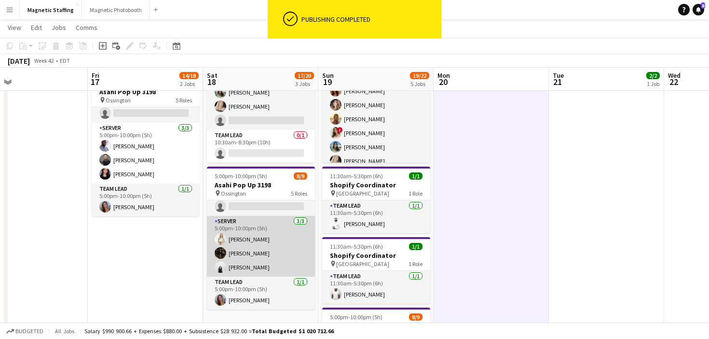
click at [268, 255] on app-card-role "Server 3/3 5:00pm-10:00pm (5h) Katryna Klepacki Hanna Lee angel kim" at bounding box center [261, 246] width 108 height 61
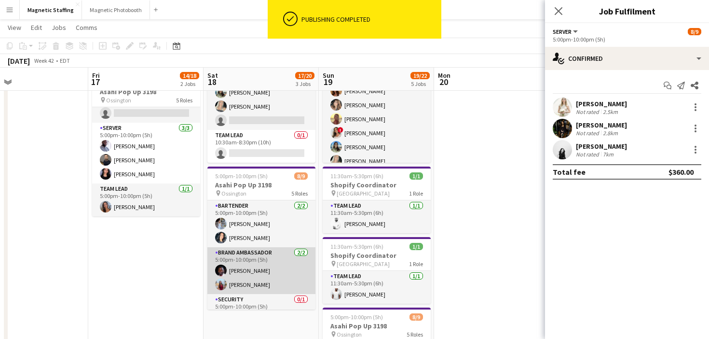
click at [259, 280] on app-card-role "Brand Ambassador 2/2 5:00pm-10:00pm (5h) Anthony Kerr Eva Zhou" at bounding box center [261, 270] width 108 height 47
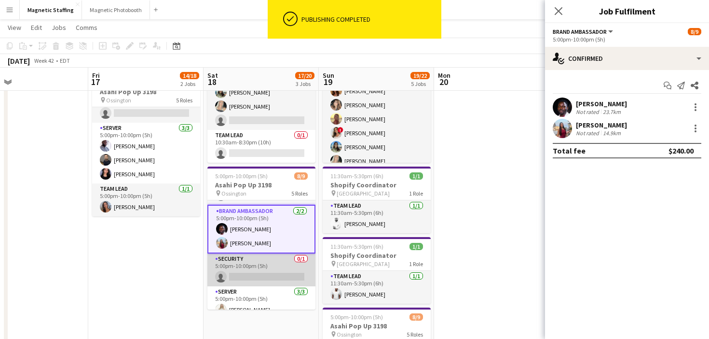
click at [259, 280] on app-card-role "Security 0/1 5:00pm-10:00pm (5h) single-neutral-actions" at bounding box center [261, 269] width 108 height 33
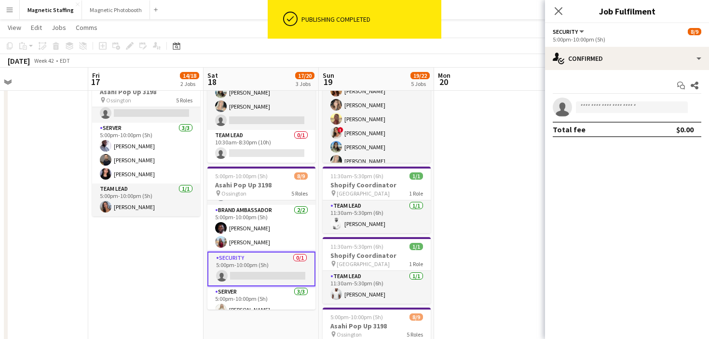
scroll to position [68, 0]
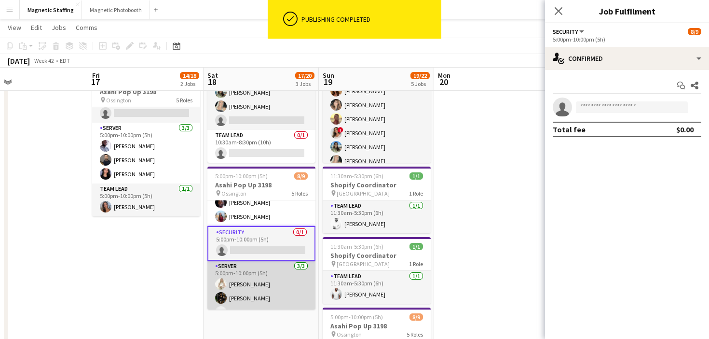
click at [259, 280] on app-card-role "Server 3/3 5:00pm-10:00pm (5h) Katryna Klepacki Hanna Lee angel kim" at bounding box center [261, 291] width 108 height 61
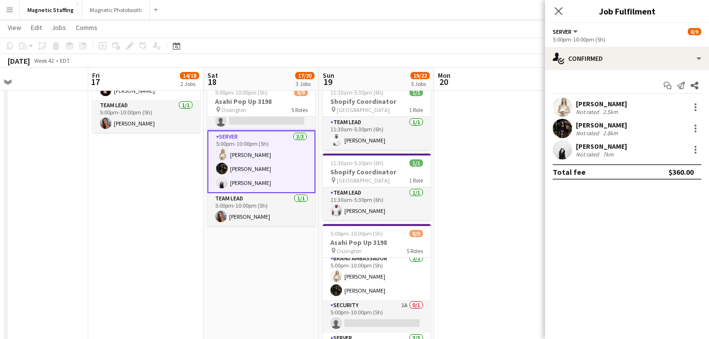
scroll to position [53, 0]
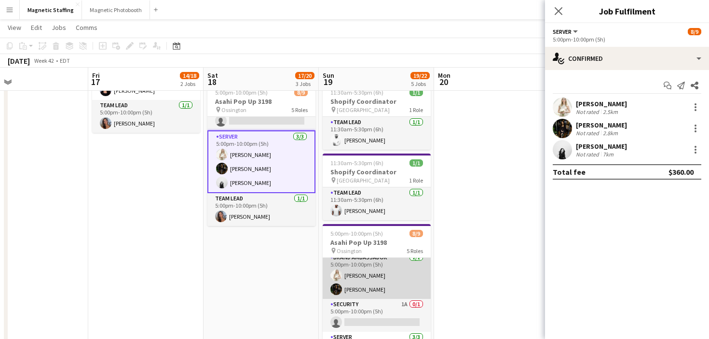
click at [371, 280] on app-card-role "Brand Ambassador 2/2 5:00pm-10:00pm (5h) Katryna Klepacki Hanna Lee" at bounding box center [377, 275] width 108 height 47
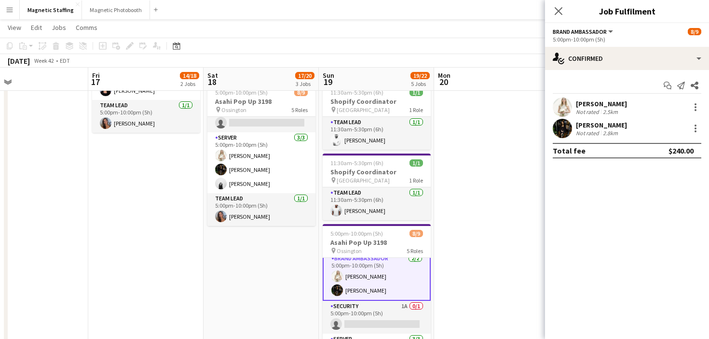
scroll to position [54, 0]
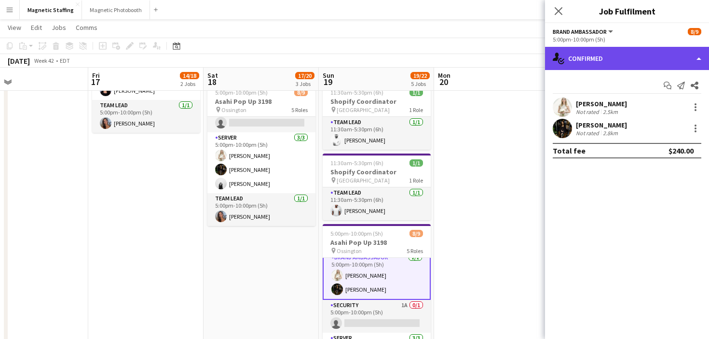
click at [620, 68] on div "single-neutral-actions-check-2 Confirmed" at bounding box center [627, 58] width 164 height 23
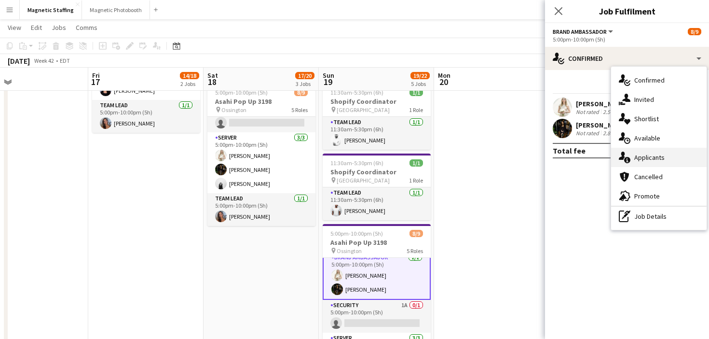
click at [639, 150] on div "single-neutral-actions-information Applicants" at bounding box center [659, 157] width 96 height 19
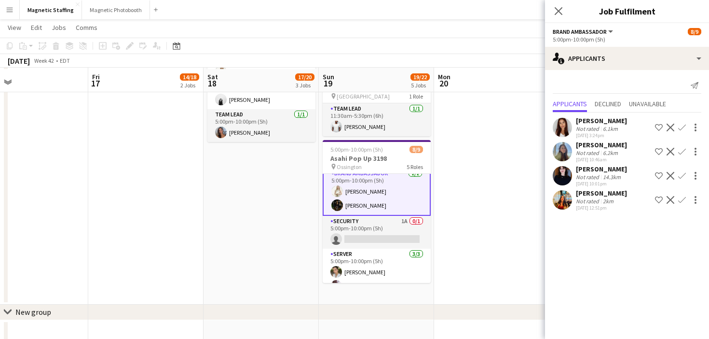
scroll to position [379, 0]
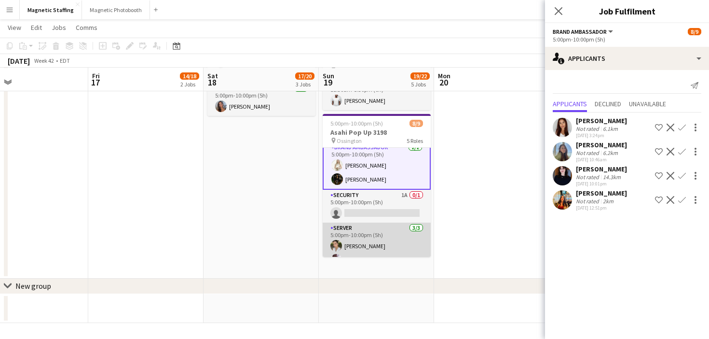
click at [393, 238] on app-card-role "Server 3/3 5:00pm-10:00pm (5h) Mia Truong Charles Ofori-Attah Wanderson Jacinto" at bounding box center [377, 252] width 108 height 61
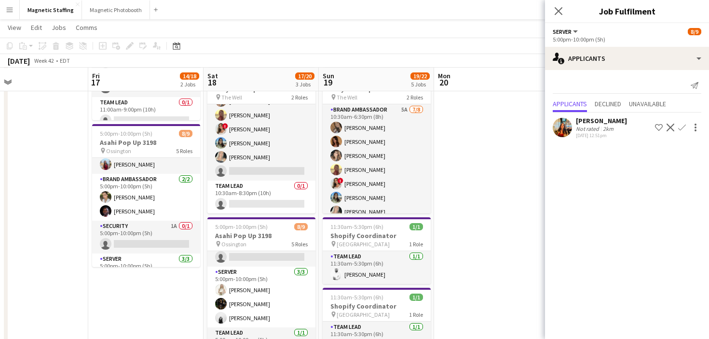
scroll to position [15, 0]
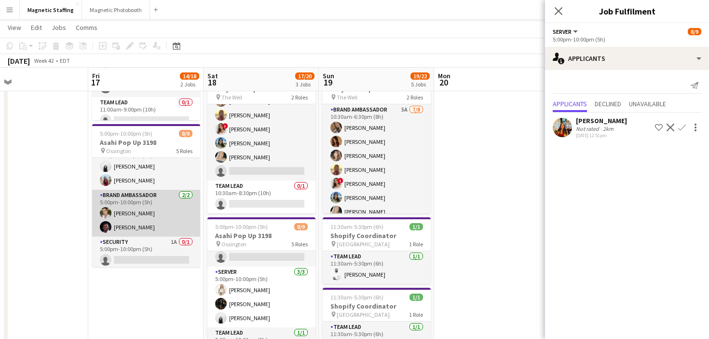
click at [141, 224] on app-card-role "Brand Ambassador 2/2 5:00pm-10:00pm (5h) Mia Truong Anthony Kerr" at bounding box center [146, 213] width 108 height 47
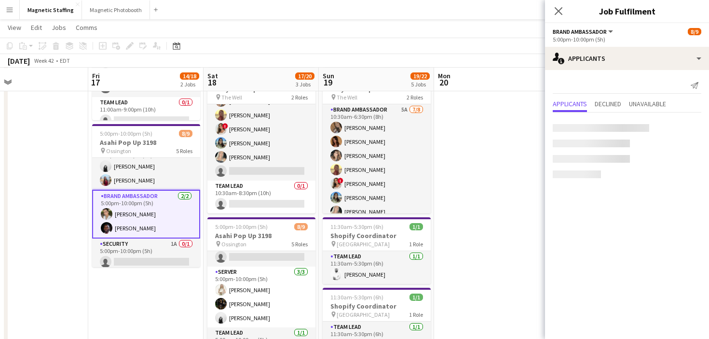
scroll to position [0, 0]
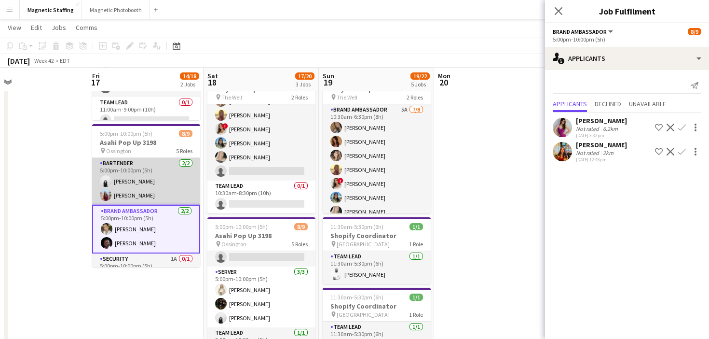
click at [154, 192] on app-card-role "Bartender 2/2 5:00pm-10:00pm (5h) angel kim Eva Zhou" at bounding box center [146, 181] width 108 height 47
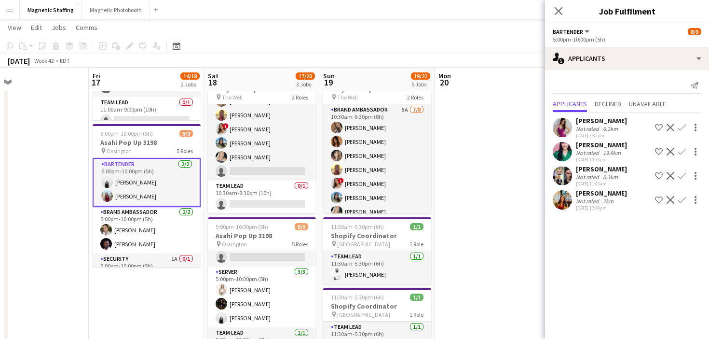
click at [563, 199] on app-user-avatar at bounding box center [562, 199] width 19 height 19
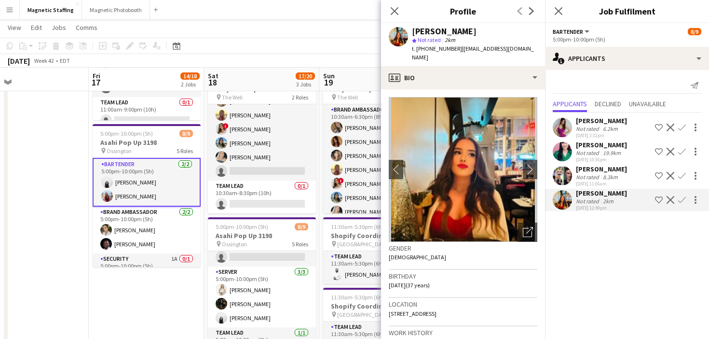
click at [109, 185] on app-user-avatar at bounding box center [107, 182] width 12 height 12
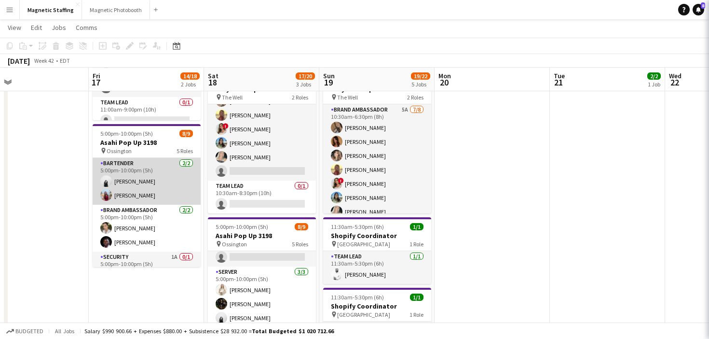
click at [109, 185] on app-card-role "Bartender 2/2 5:00pm-10:00pm (5h) angel kim Eva Zhou" at bounding box center [147, 181] width 108 height 47
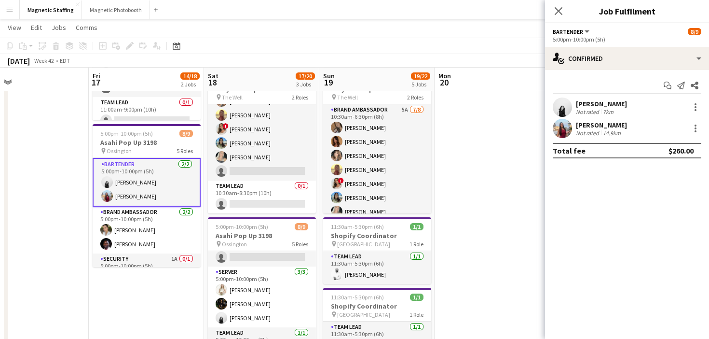
click at [557, 130] on app-user-avatar at bounding box center [562, 128] width 19 height 19
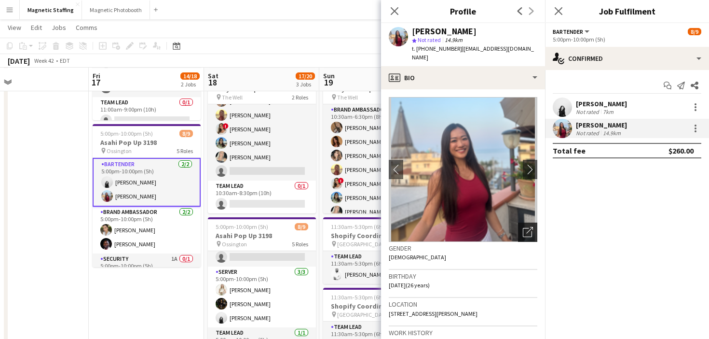
click at [530, 227] on icon "Open photos pop-in" at bounding box center [528, 232] width 10 height 10
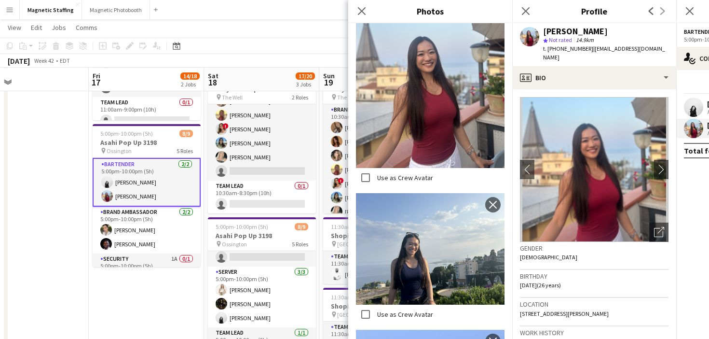
scroll to position [233, 0]
drag, startPoint x: 439, startPoint y: 96, endPoint x: 440, endPoint y: 0, distance: 95.5
click at [0, 0] on body "Menu Boards Boards Boards All jobs Status Workforce Workforce My Workforce Recr…" at bounding box center [354, 224] width 709 height 718
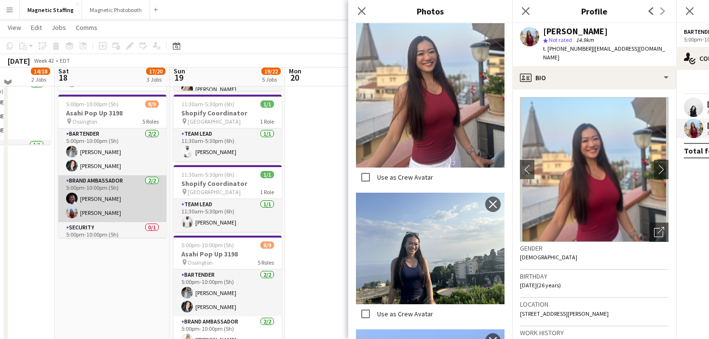
scroll to position [252, 0]
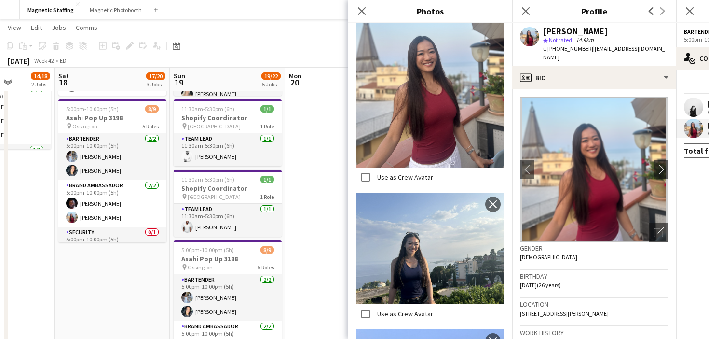
click at [691, 108] on app-user-avatar at bounding box center [693, 106] width 19 height 19
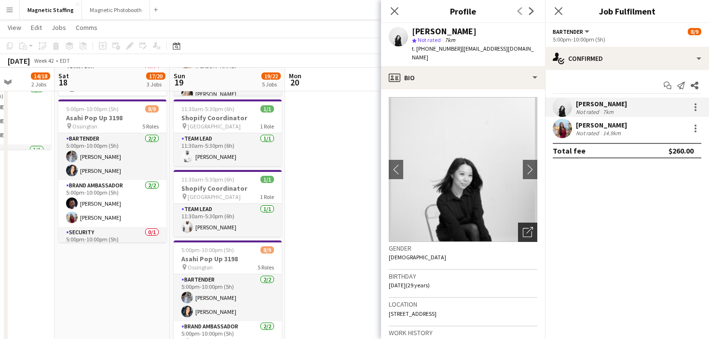
click at [528, 227] on icon "Open photos pop-in" at bounding box center [528, 232] width 10 height 10
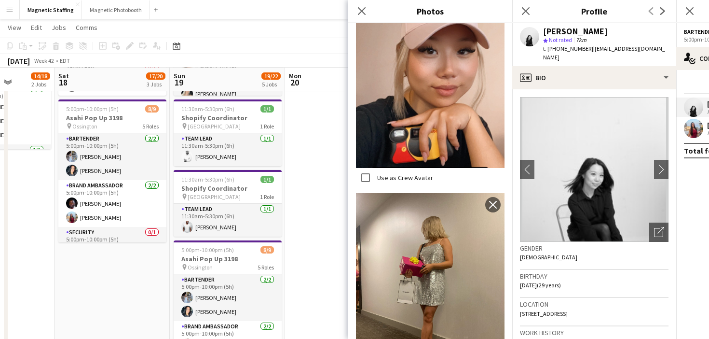
scroll to position [1889, 0]
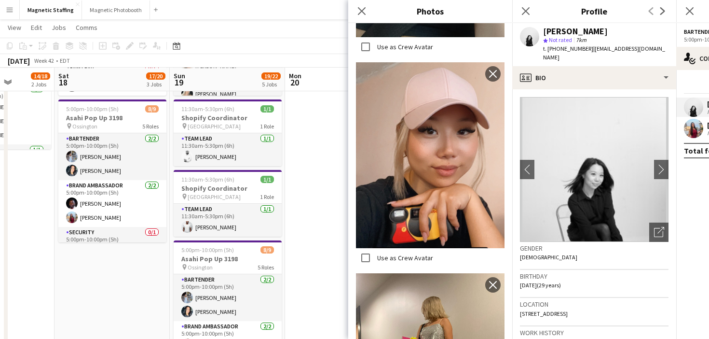
click at [0, 0] on body "Menu Boards Boards Boards All jobs Status Workforce Workforce My Workforce Recr…" at bounding box center [354, 107] width 709 height 718
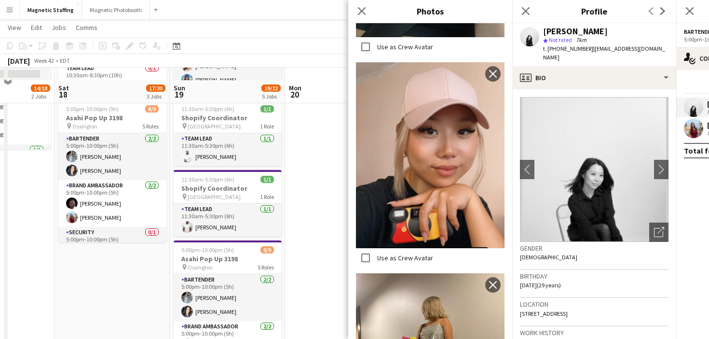
scroll to position [334, 0]
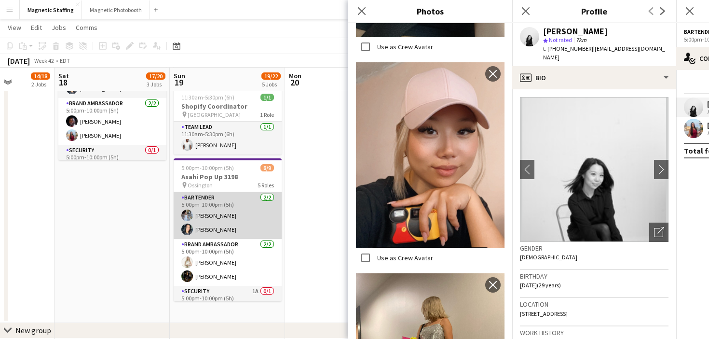
click at [235, 230] on app-card-role "Bartender 2/2 5:00pm-10:00pm (5h) Heather Siemonsen Kiara Briones" at bounding box center [228, 215] width 108 height 47
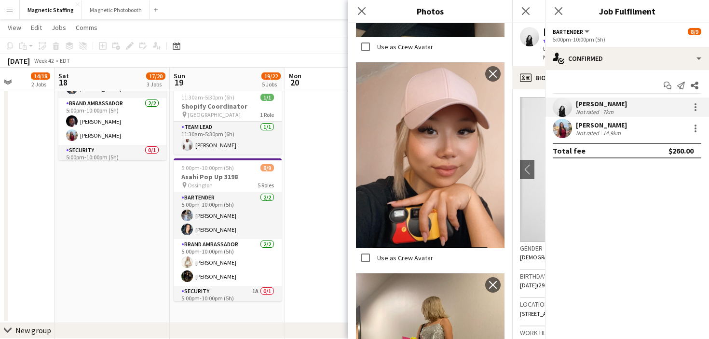
scroll to position [83, 0]
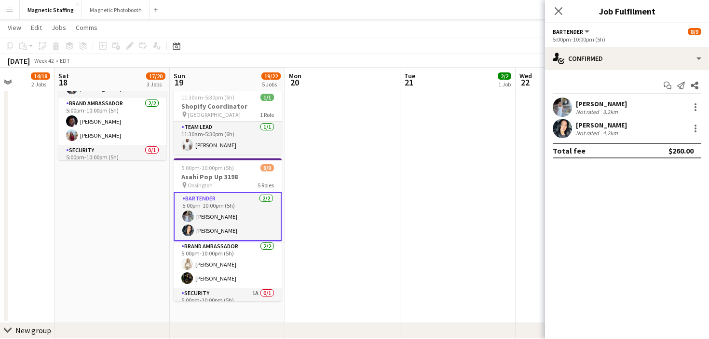
click at [566, 127] on app-user-avatar at bounding box center [562, 128] width 19 height 19
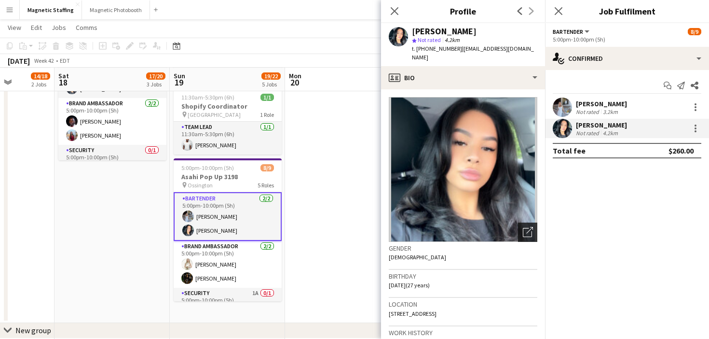
click at [522, 222] on div "Open photos pop-in" at bounding box center [527, 231] width 19 height 19
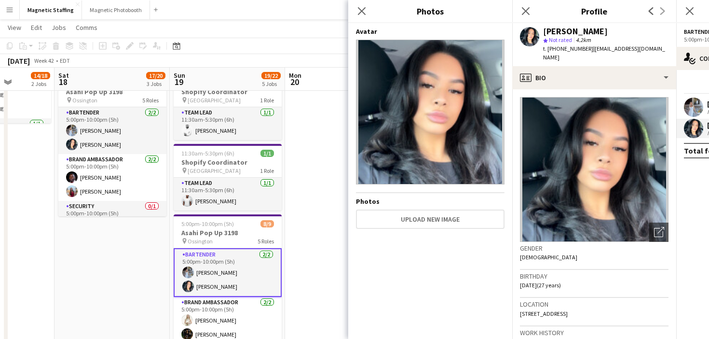
scroll to position [238, 0]
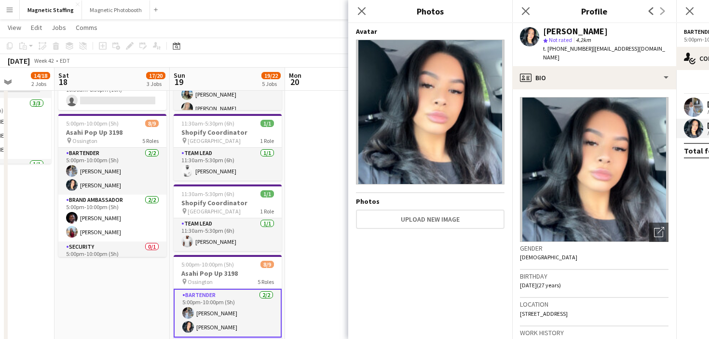
click at [0, 0] on body "Menu Boards Boards Boards All jobs Status Workforce Workforce My Workforce Recr…" at bounding box center [354, 121] width 709 height 718
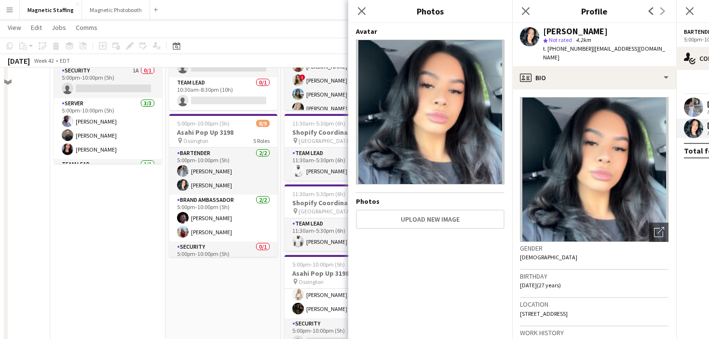
scroll to position [116, 0]
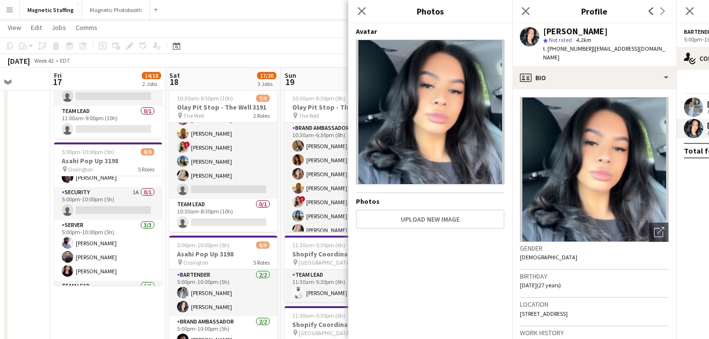
click at [96, 247] on app-card-role "Server 3/3 5:00pm-10:00pm (5h) Charles Ofori-Attah Wanderson Jacinto Jennifer B…" at bounding box center [108, 250] width 108 height 61
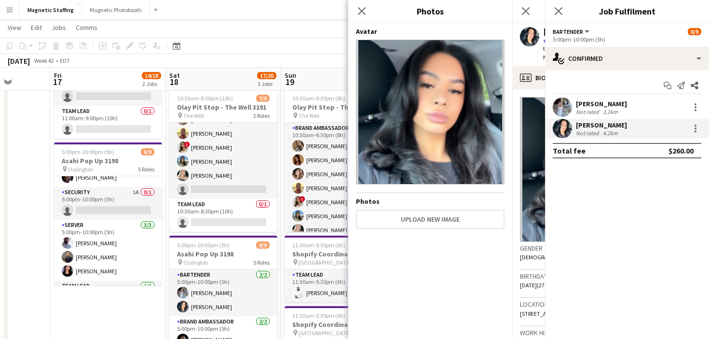
scroll to position [64, 0]
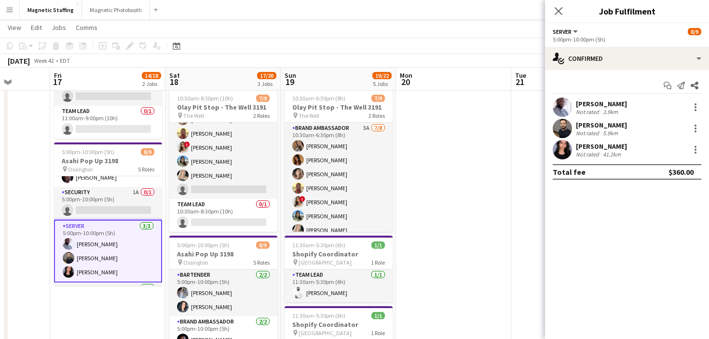
click at [558, 152] on app-user-avatar at bounding box center [562, 149] width 19 height 19
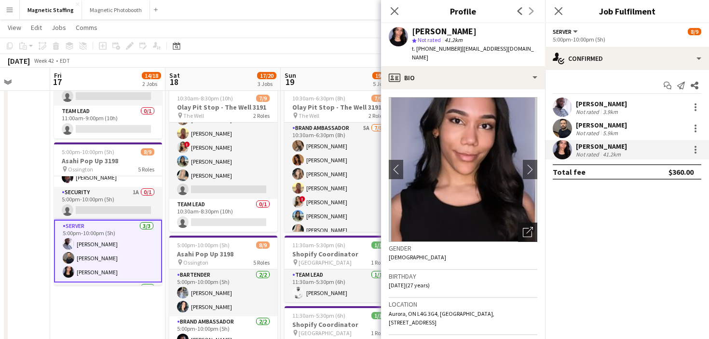
click at [530, 227] on icon "Open photos pop-in" at bounding box center [528, 232] width 10 height 10
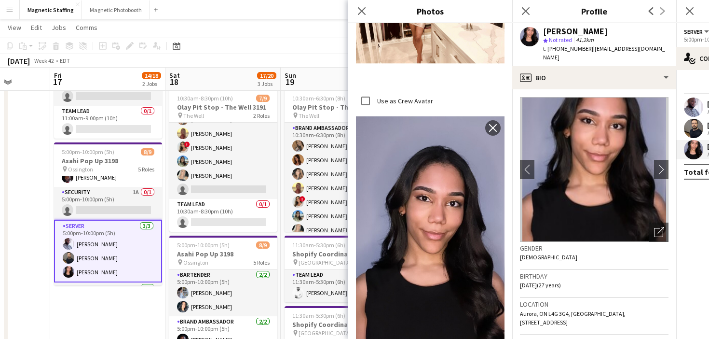
scroll to position [501, 0]
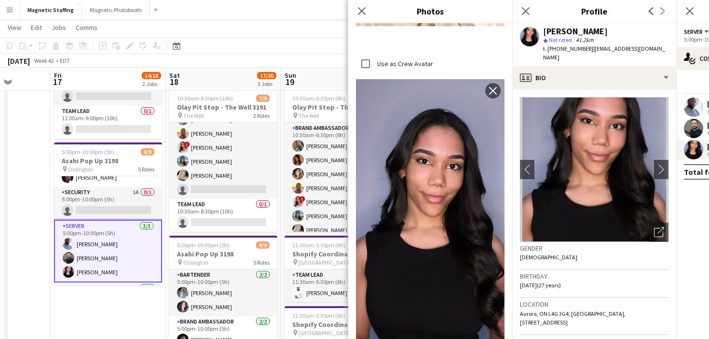
click at [0, 0] on body "Menu Boards Boards Boards All jobs Status Workforce Workforce My Workforce Recr…" at bounding box center [354, 243] width 709 height 718
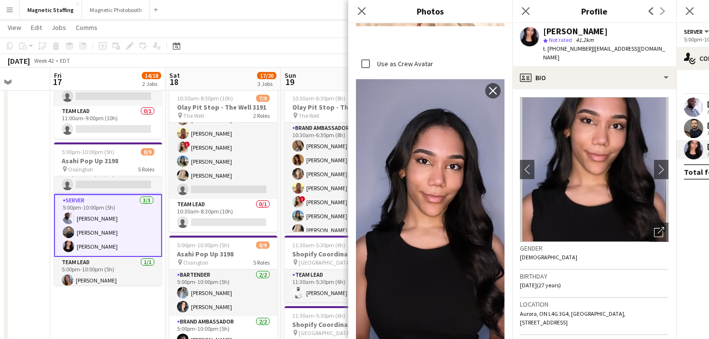
scroll to position [113, 0]
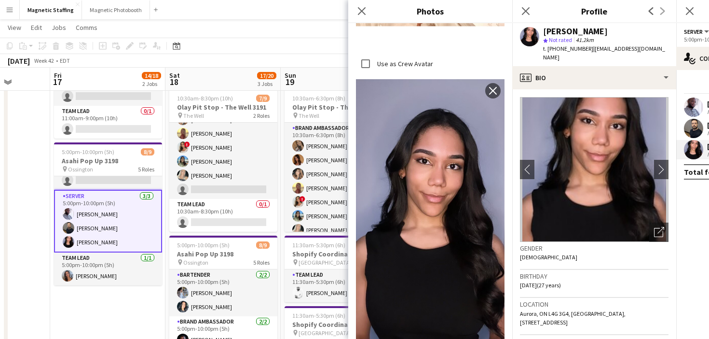
click at [117, 232] on app-card-role "Server 3/3 5:00pm-10:00pm (5h) Charles Ofori-Attah Wanderson Jacinto Jennifer B…" at bounding box center [108, 221] width 108 height 63
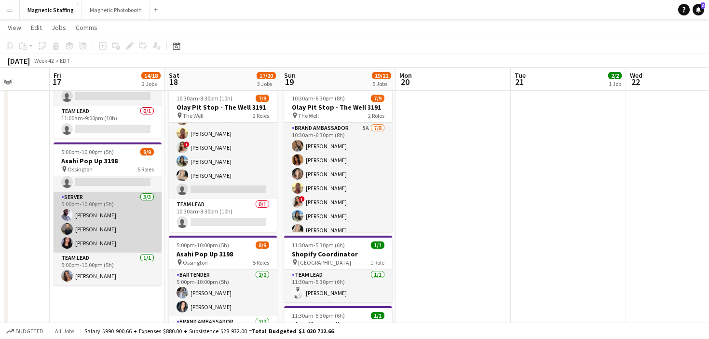
click at [117, 232] on app-card-role "Server 3/3 5:00pm-10:00pm (5h) Charles Ofori-Attah Wanderson Jacinto Jennifer B…" at bounding box center [108, 222] width 108 height 61
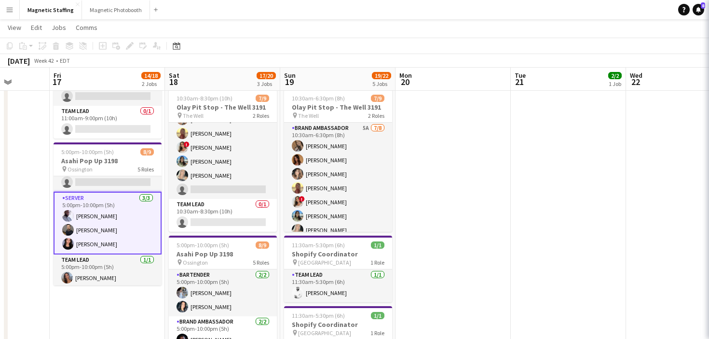
scroll to position [113, 0]
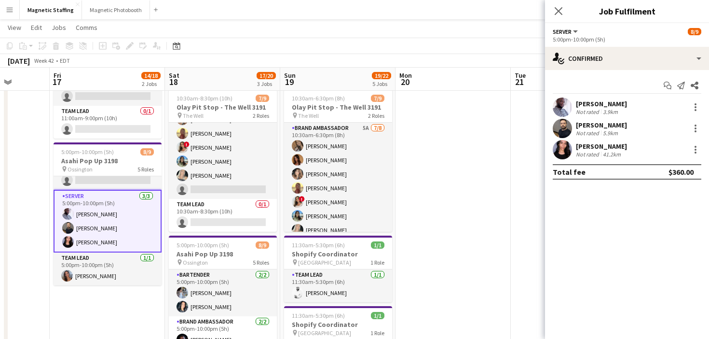
click at [565, 109] on app-user-avatar at bounding box center [562, 106] width 19 height 19
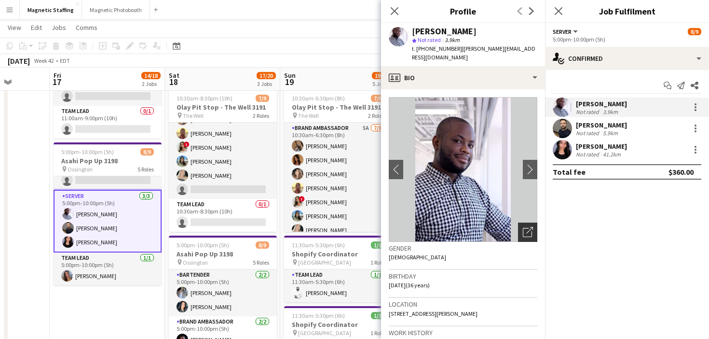
click at [525, 227] on icon "Open photos pop-in" at bounding box center [528, 232] width 10 height 10
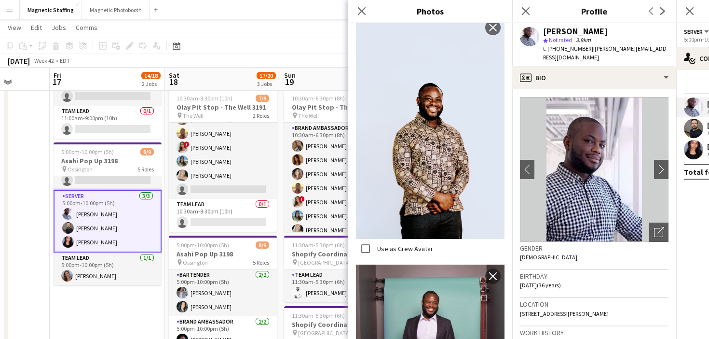
scroll to position [154, 0]
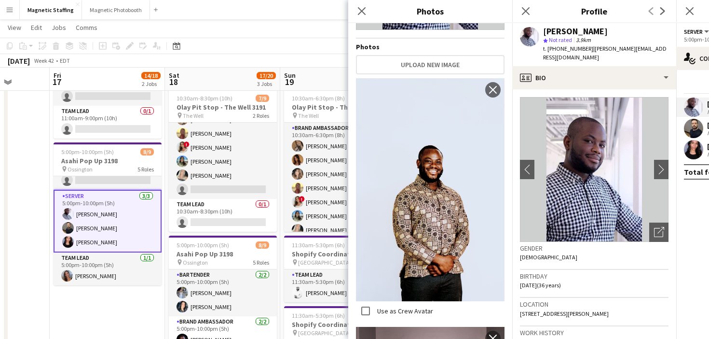
click at [0, 0] on body "Menu Boards Boards Boards All jobs Status Workforce Workforce My Workforce Recr…" at bounding box center [354, 243] width 709 height 718
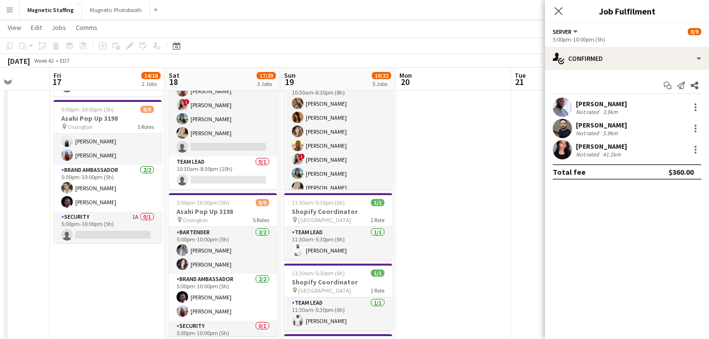
scroll to position [16, 0]
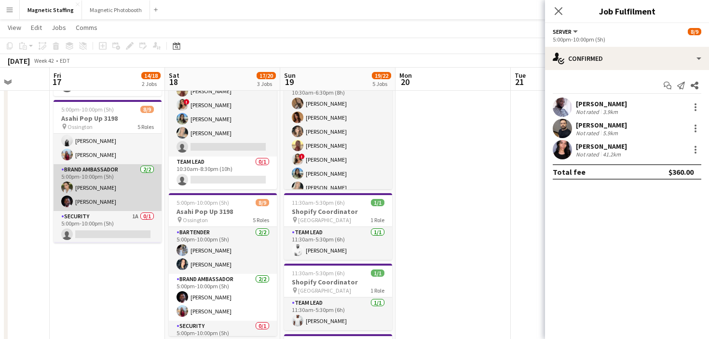
click at [124, 204] on app-card-role "Brand Ambassador 2/2 5:00pm-10:00pm (5h) Mia Truong Anthony Kerr" at bounding box center [108, 187] width 108 height 47
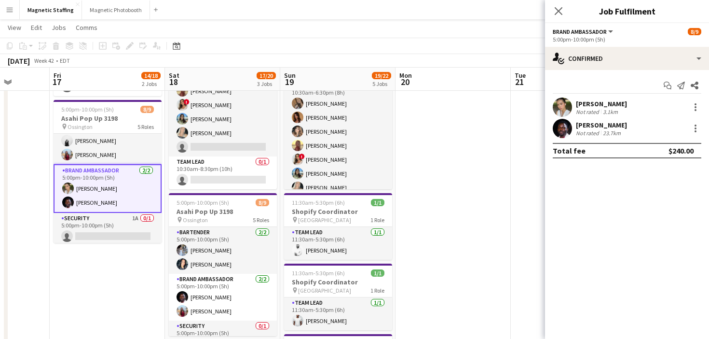
click at [563, 128] on app-user-avatar at bounding box center [562, 128] width 19 height 19
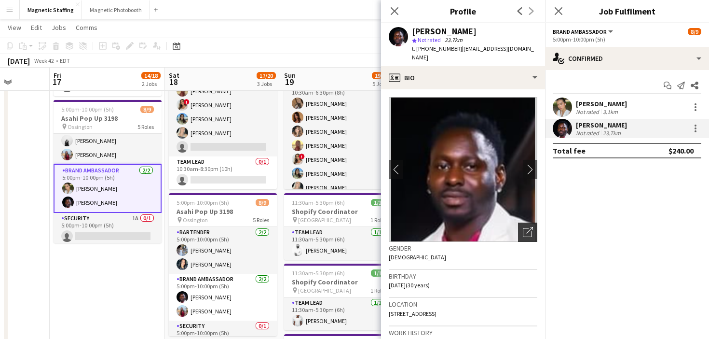
click at [526, 227] on icon "Open photos pop-in" at bounding box center [528, 232] width 10 height 10
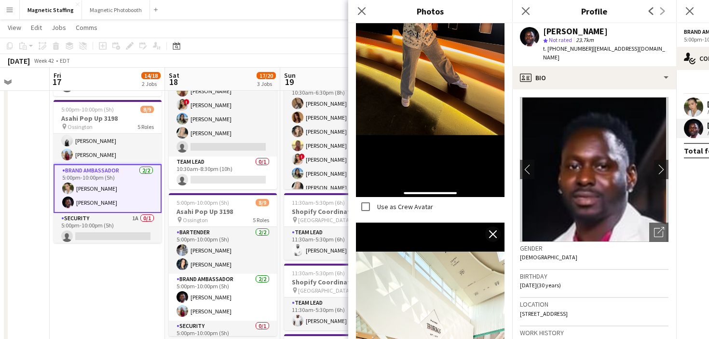
scroll to position [1848, 0]
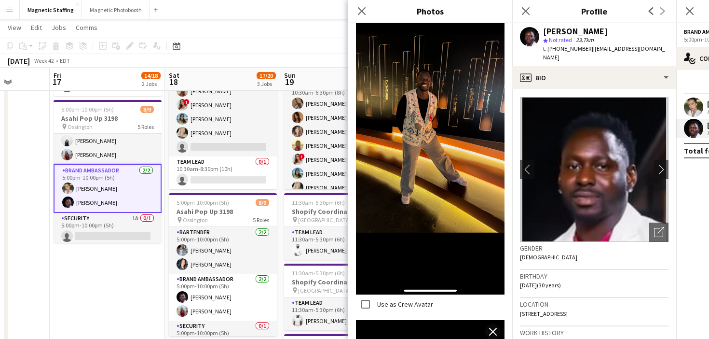
click at [0, 0] on body "Menu Boards Boards Boards All jobs Status Workforce Workforce My Workforce Recr…" at bounding box center [354, 200] width 709 height 718
click at [692, 110] on app-user-avatar at bounding box center [693, 106] width 19 height 19
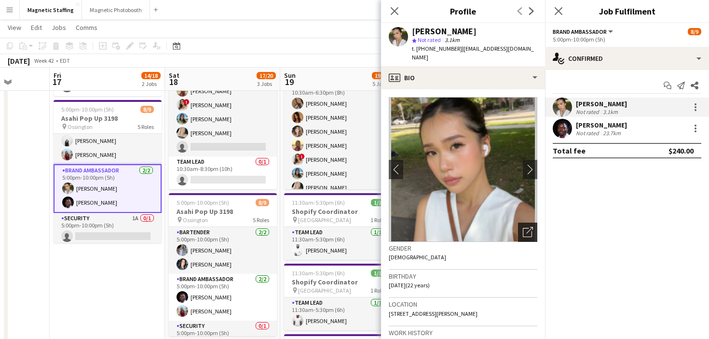
click at [522, 222] on div "Open photos pop-in" at bounding box center [527, 231] width 19 height 19
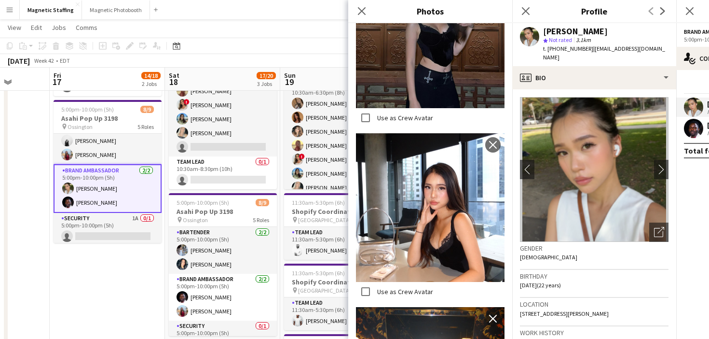
scroll to position [584, 0]
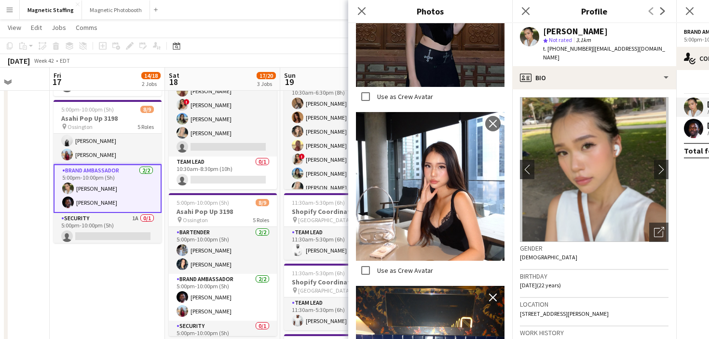
click at [0, 0] on body "Menu Boards Boards Boards All jobs Status Workforce Workforce My Workforce Recr…" at bounding box center [354, 200] width 709 height 718
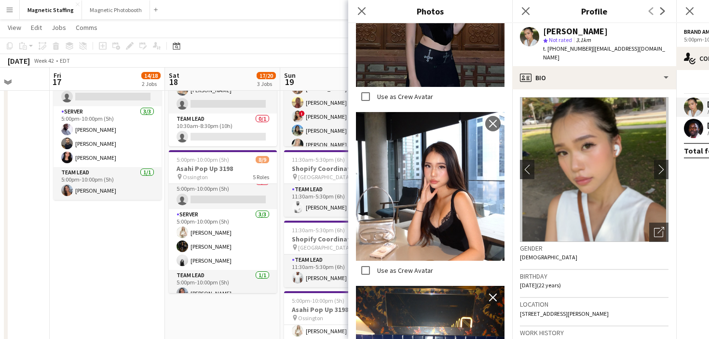
scroll to position [111, 0]
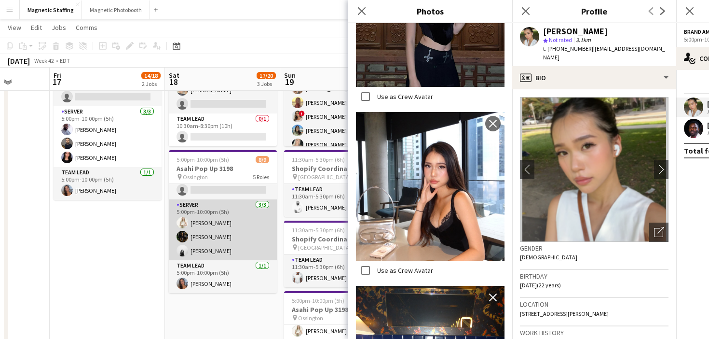
click at [202, 234] on app-card-role "Server 3/3 5:00pm-10:00pm (5h) Katryna Klepacki Hanna Lee angel kim" at bounding box center [223, 229] width 108 height 61
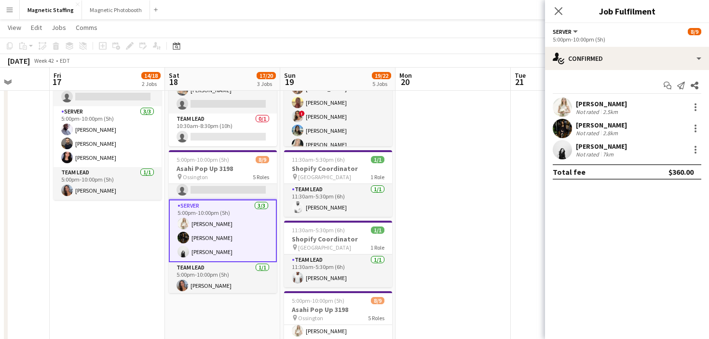
click at [572, 123] on div at bounding box center [562, 128] width 19 height 19
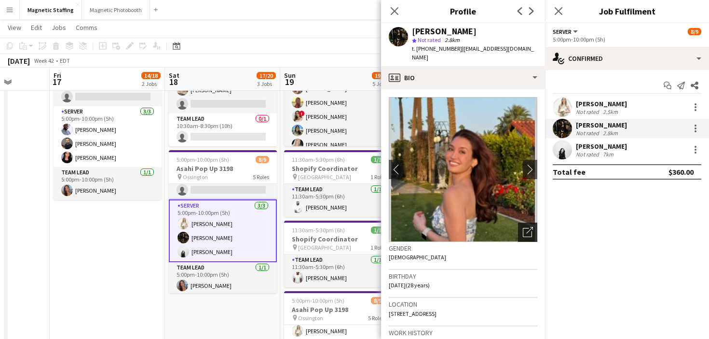
click at [525, 227] on icon "Open photos pop-in" at bounding box center [528, 232] width 10 height 10
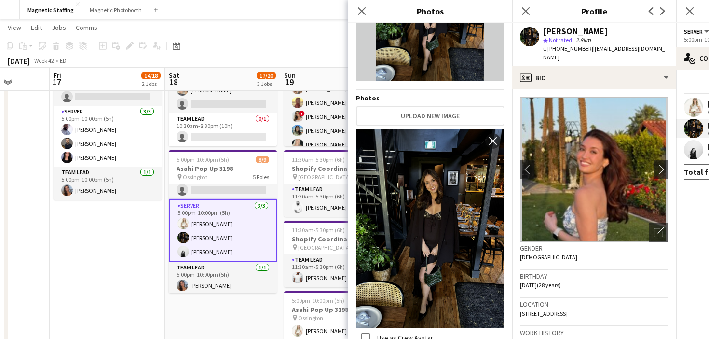
scroll to position [87, 0]
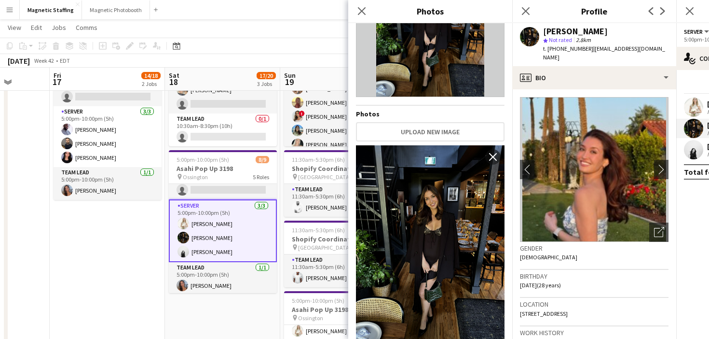
drag, startPoint x: 419, startPoint y: 212, endPoint x: 426, endPoint y: 2, distance: 210.0
click at [0, 0] on body "Menu Boards Boards Boards All jobs Status Workforce Workforce My Workforce Recr…" at bounding box center [354, 157] width 709 height 718
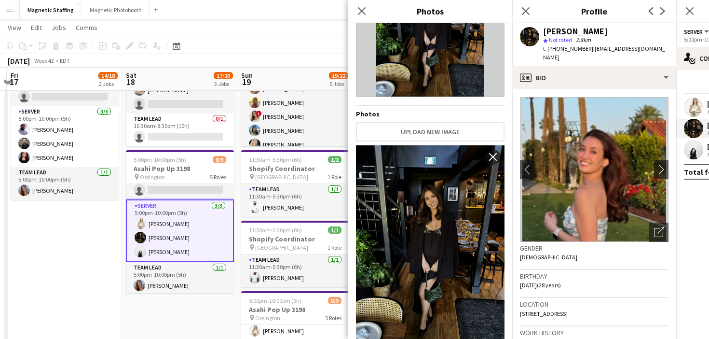
scroll to position [0, 345]
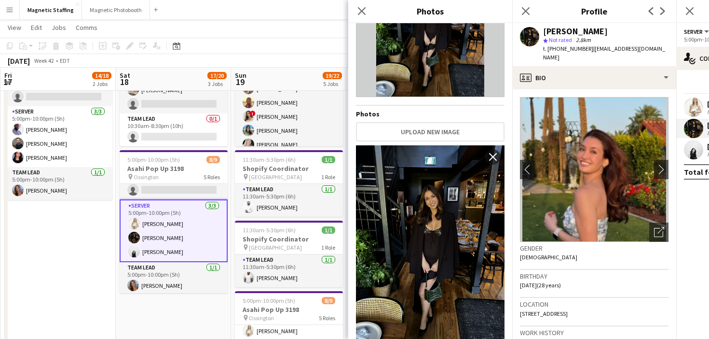
drag, startPoint x: 244, startPoint y: 246, endPoint x: 195, endPoint y: 246, distance: 49.2
click at [195, 246] on app-calendar-viewport "Tue 14 Wed 15 Thu 16 Fri 17 14/18 2 Jobs Sat 18 17/20 3 Jobs Sun 19 19/22 5 Job…" at bounding box center [354, 168] width 709 height 664
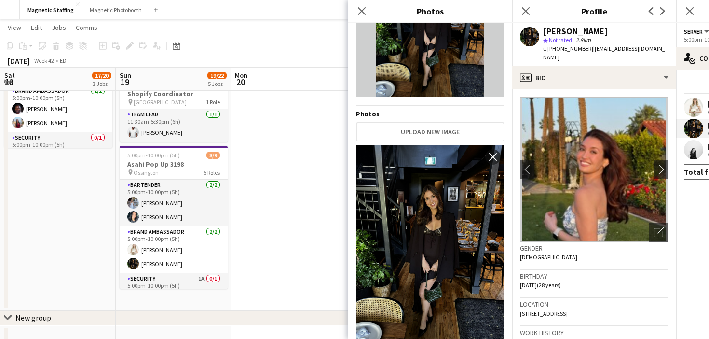
scroll to position [0, 304]
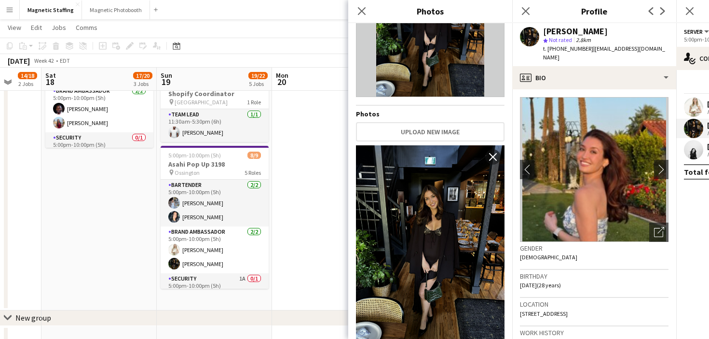
drag, startPoint x: 263, startPoint y: 127, endPoint x: 367, endPoint y: 113, distance: 104.7
click at [367, 113] on body "Menu Boards Boards Boards All jobs Status Workforce Workforce My Workforce Recr…" at bounding box center [354, 12] width 709 height 718
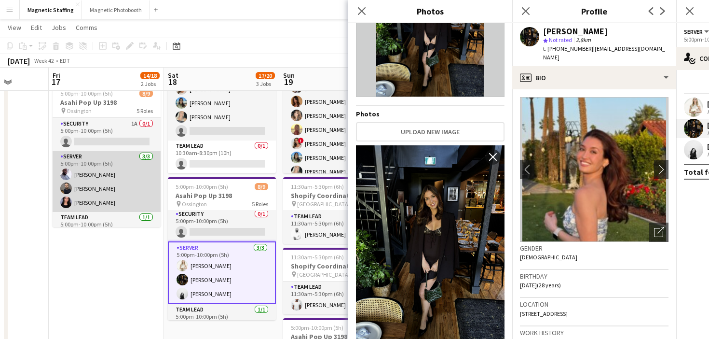
scroll to position [97, 0]
click at [124, 197] on app-card-role "Server 3/3 5:00pm-10:00pm (5h) Charles Ofori-Attah Wanderson Jacinto Jennifer B…" at bounding box center [107, 177] width 108 height 61
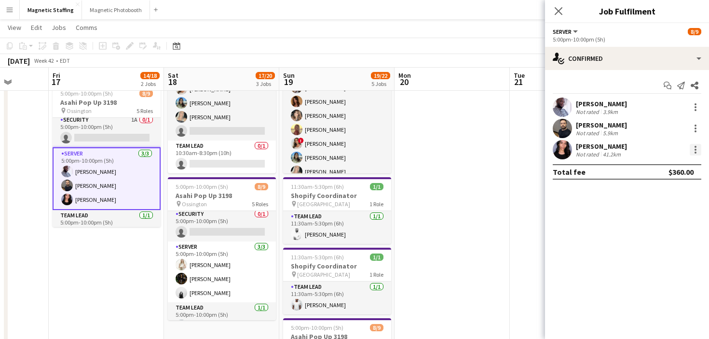
click at [698, 150] on div at bounding box center [696, 150] width 12 height 12
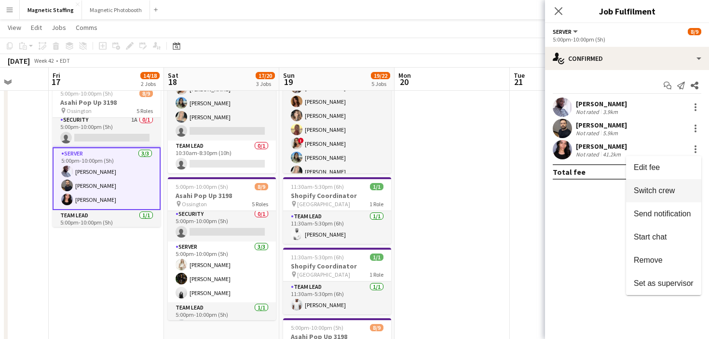
click at [665, 189] on span "Switch crew" at bounding box center [654, 190] width 41 height 8
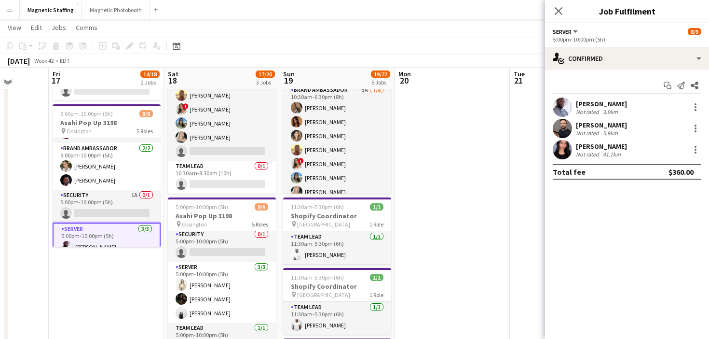
scroll to position [33, 0]
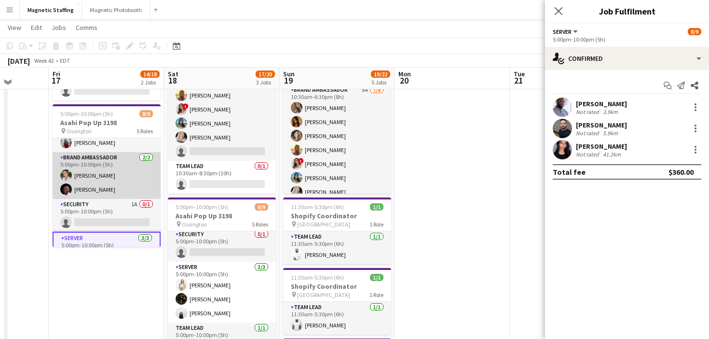
click at [69, 188] on app-user-avatar at bounding box center [66, 189] width 12 height 12
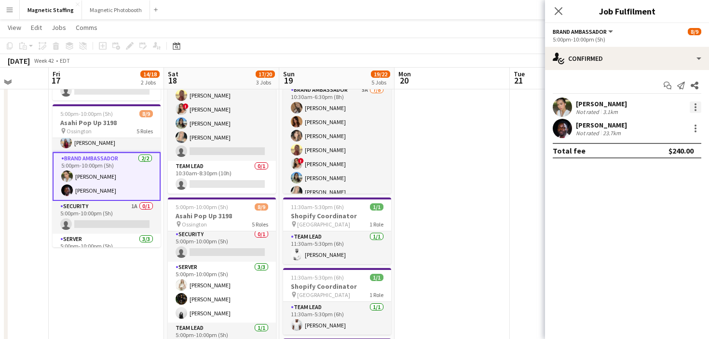
click at [700, 108] on div at bounding box center [696, 107] width 12 height 12
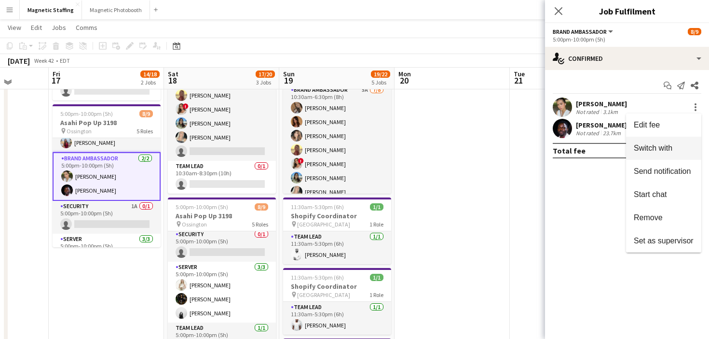
click at [646, 151] on span "Switch with" at bounding box center [653, 148] width 39 height 8
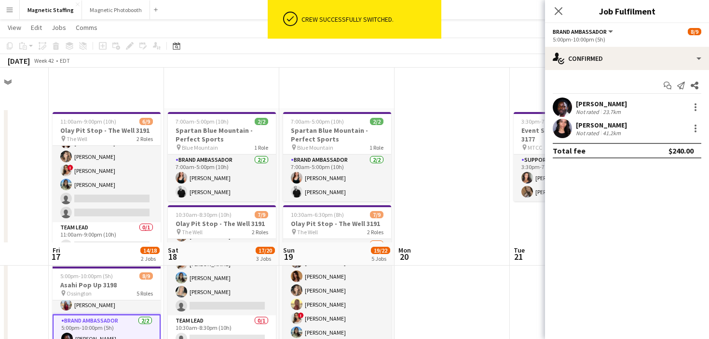
scroll to position [175, 0]
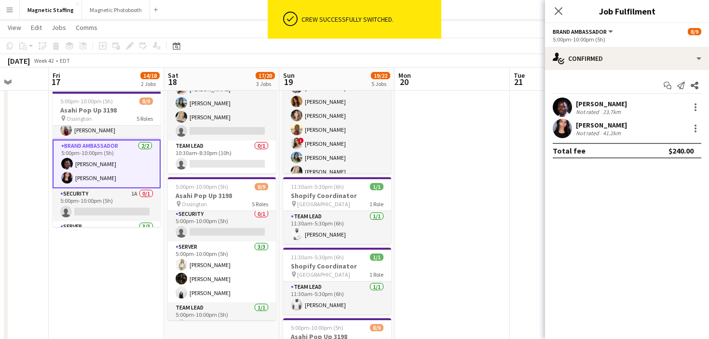
click at [475, 198] on app-date-cell at bounding box center [452, 207] width 115 height 549
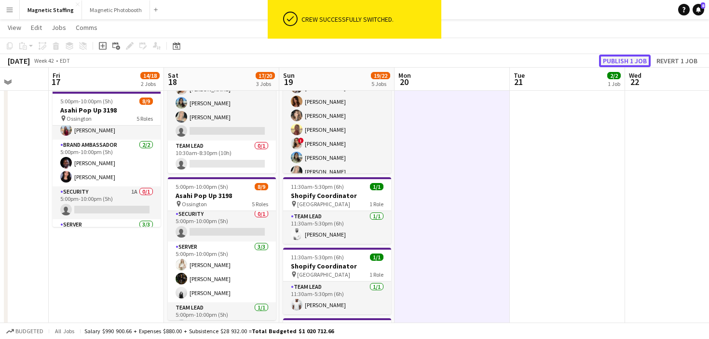
click at [621, 55] on button "Publish 1 job" at bounding box center [625, 61] width 52 height 13
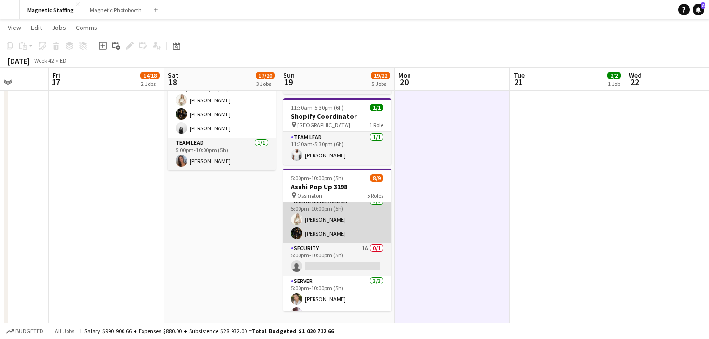
scroll to position [51, 0]
click at [321, 235] on app-card-role "Brand Ambassador 2/2 5:00pm-10:00pm (5h) Katryna Klepacki Hanna Lee" at bounding box center [337, 221] width 108 height 47
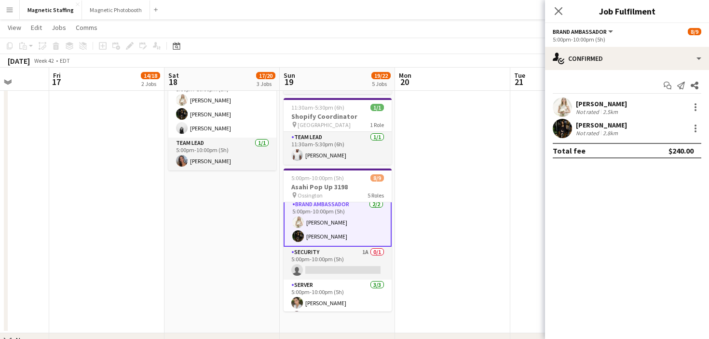
scroll to position [52, 0]
click at [696, 128] on div at bounding box center [696, 129] width 12 height 12
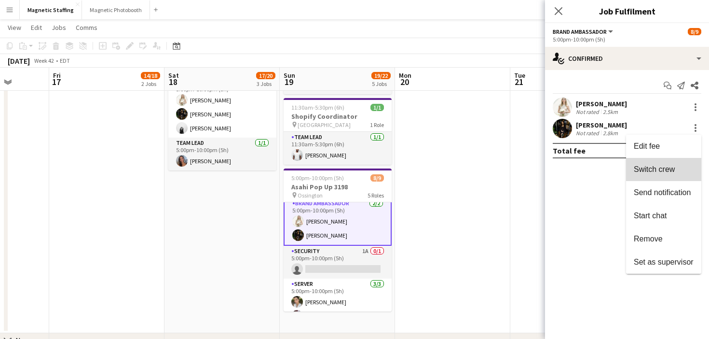
click at [673, 164] on button "Switch crew" at bounding box center [663, 169] width 75 height 23
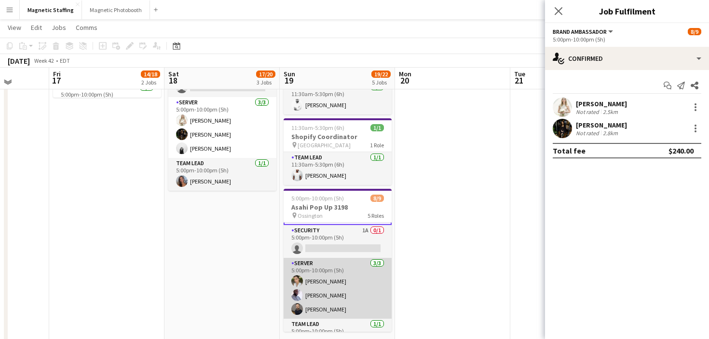
click at [344, 286] on app-card-role "Server 3/3 5:00pm-10:00pm (5h) Mia Truong Charles Ofori-Attah Wanderson Jacinto" at bounding box center [338, 288] width 108 height 61
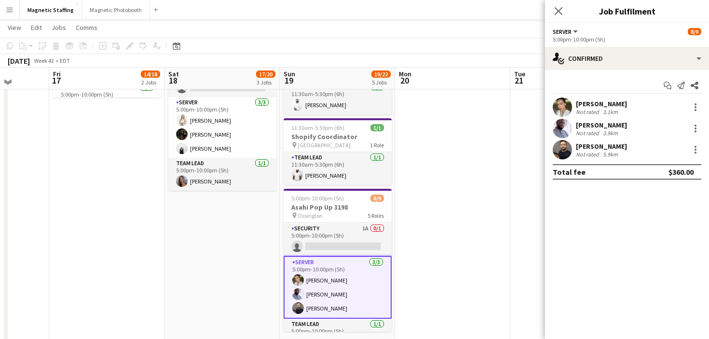
scroll to position [92, 0]
click at [695, 129] on div at bounding box center [696, 128] width 2 height 2
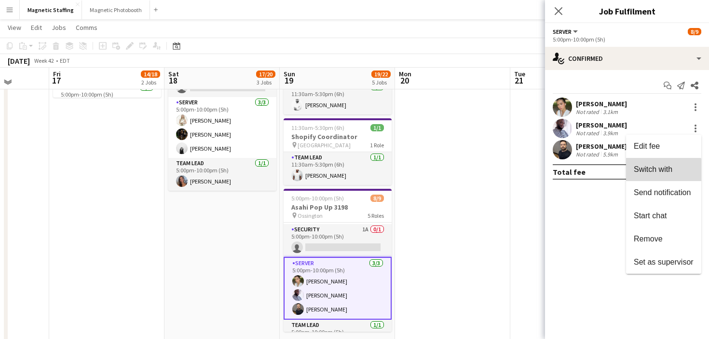
click at [647, 177] on button "Switch with" at bounding box center [663, 169] width 75 height 23
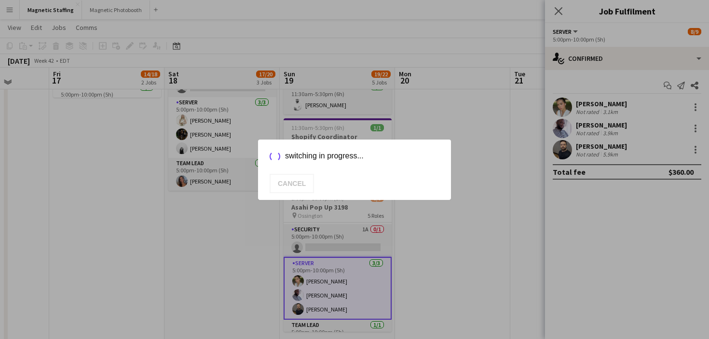
scroll to position [324, 0]
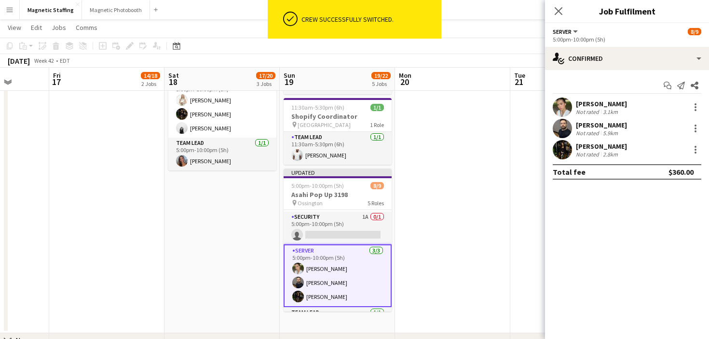
click at [528, 209] on app-date-cell "3:30pm-7:30pm (4h) 2/2 Event Set Up Support Staff - 3177 pin MTCC 1 Role Suppor…" at bounding box center [567, 58] width 115 height 549
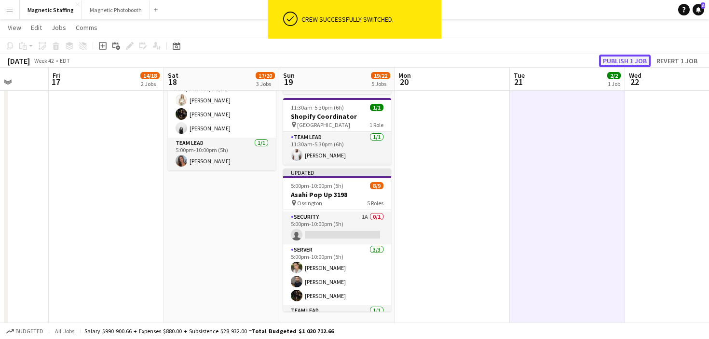
click at [632, 62] on button "Publish 1 job" at bounding box center [625, 61] width 52 height 13
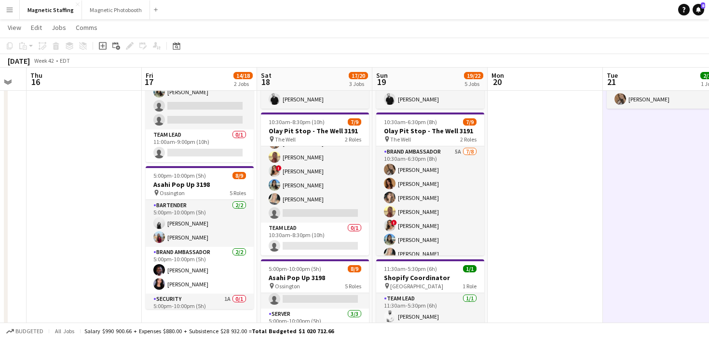
scroll to position [58, 0]
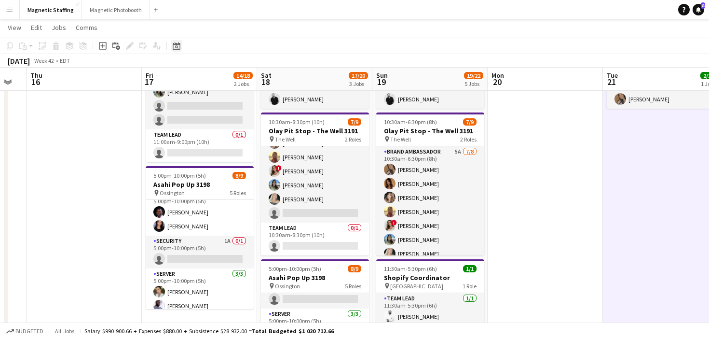
click at [177, 44] on icon at bounding box center [176, 46] width 7 height 8
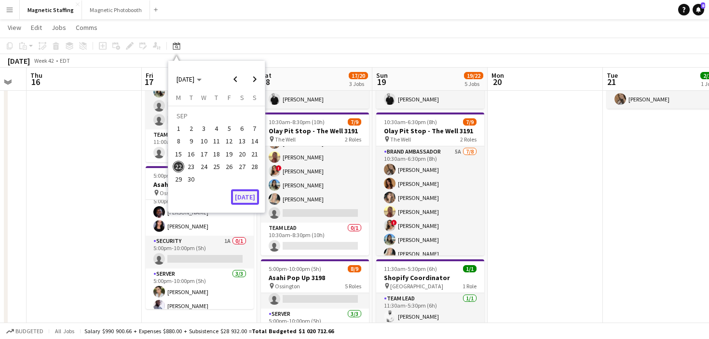
click at [246, 198] on button "[DATE]" at bounding box center [245, 196] width 28 height 15
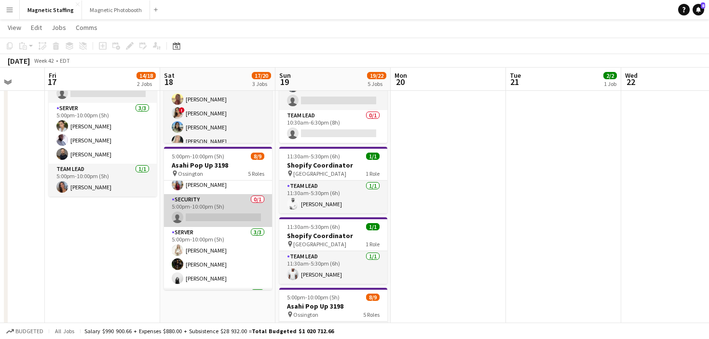
scroll to position [0, 0]
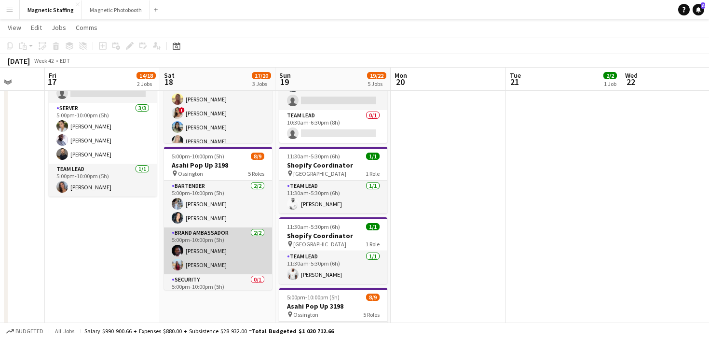
click at [200, 262] on app-card-role "Brand Ambassador 2/2 5:00pm-10:00pm (5h) Anthony Kerr Eva Zhou" at bounding box center [218, 250] width 108 height 47
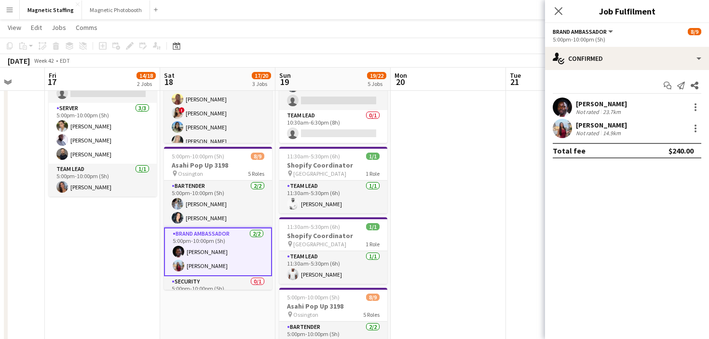
click at [563, 108] on app-user-avatar at bounding box center [562, 106] width 19 height 19
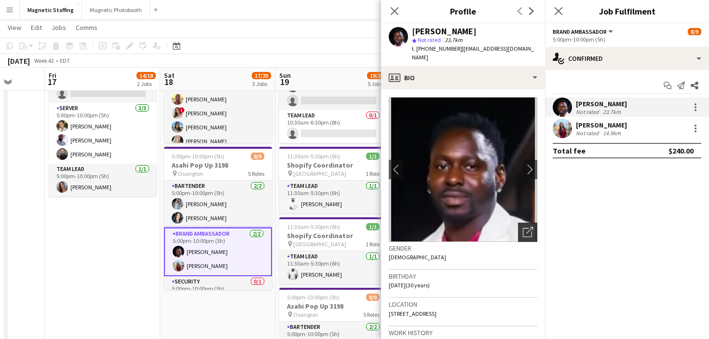
click at [529, 227] on icon "Open photos pop-in" at bounding box center [528, 232] width 10 height 10
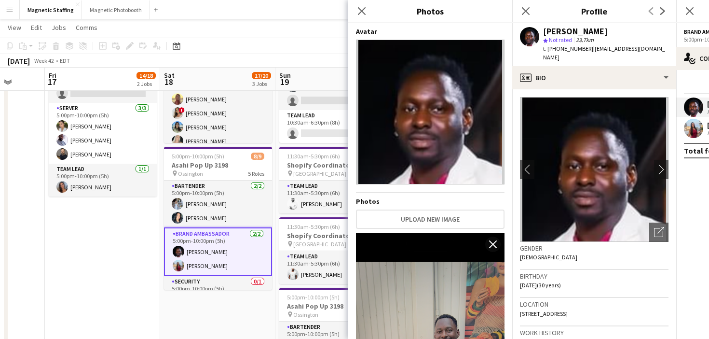
scroll to position [262, 0]
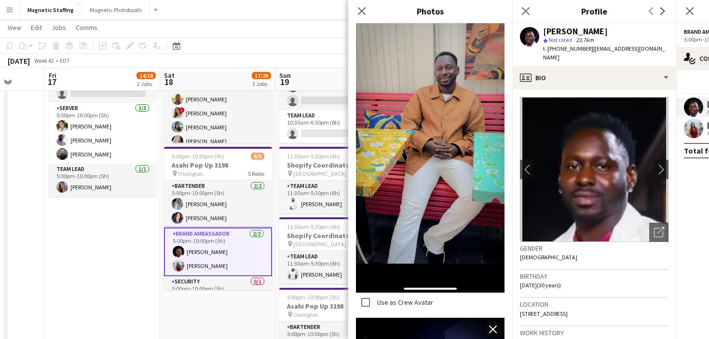
click at [0, 0] on body "Menu Boards Boards Boards All jobs Status Workforce Workforce My Workforce Recr…" at bounding box center [354, 154] width 709 height 718
click at [180, 43] on div "Date picker" at bounding box center [177, 46] width 12 height 12
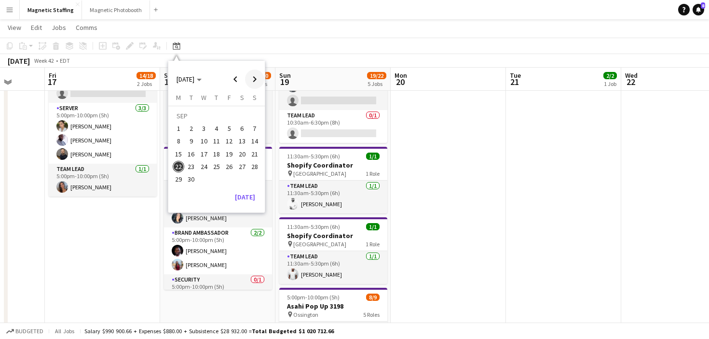
click at [259, 76] on span "Next month" at bounding box center [254, 78] width 19 height 19
click at [241, 128] on span "4" at bounding box center [242, 129] width 12 height 12
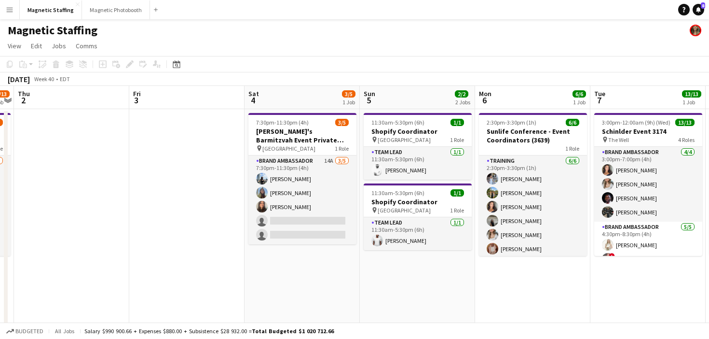
scroll to position [31, 0]
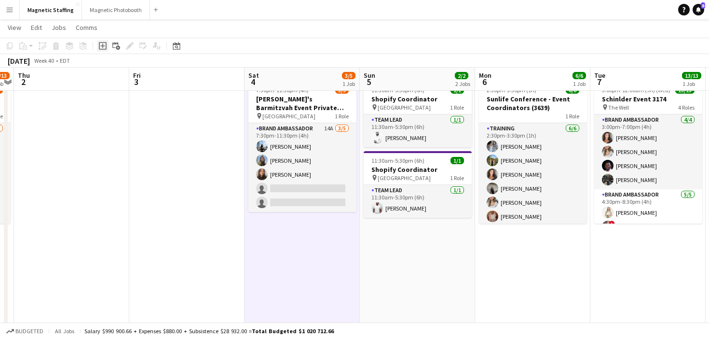
click at [103, 41] on div "Add job" at bounding box center [103, 46] width 12 height 12
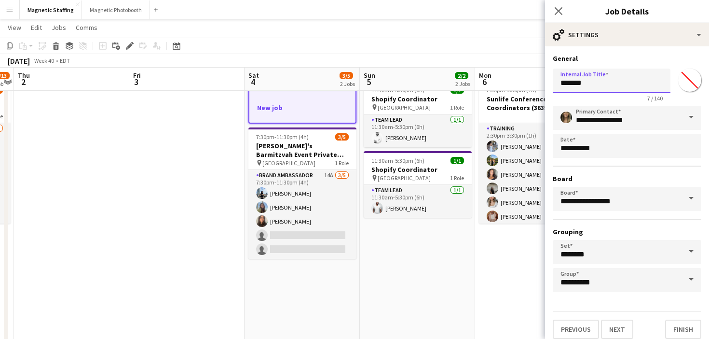
drag, startPoint x: 577, startPoint y: 84, endPoint x: 520, endPoint y: 83, distance: 56.9
click at [520, 83] on body "Menu Boards Boards Boards All jobs Status Workforce Workforce My Workforce Recr…" at bounding box center [354, 328] width 709 height 718
type input "**********"
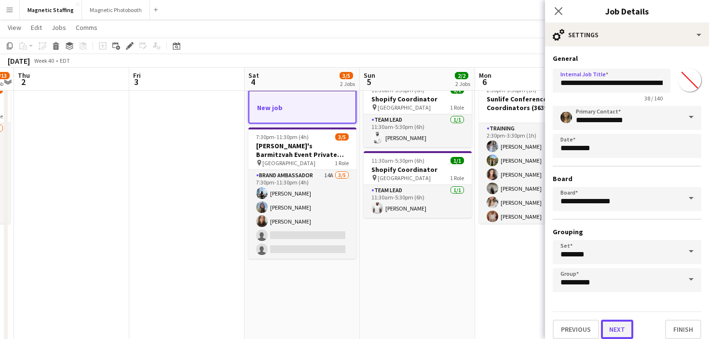
click at [616, 332] on button "Next" at bounding box center [617, 328] width 32 height 19
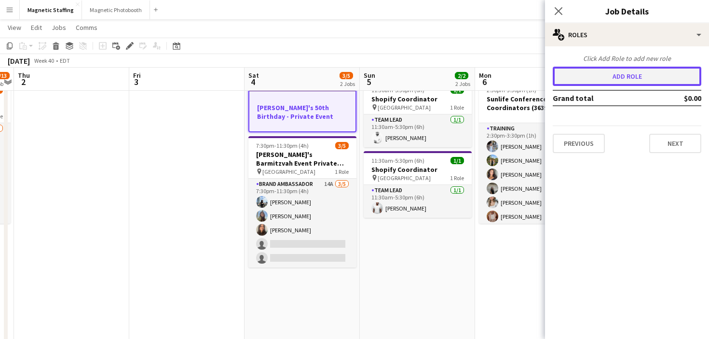
click at [635, 73] on button "Add role" at bounding box center [627, 76] width 149 height 19
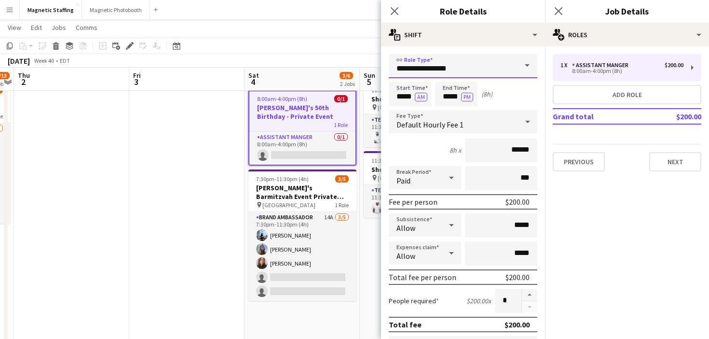
drag, startPoint x: 459, startPoint y: 70, endPoint x: 299, endPoint y: 60, distance: 160.5
click at [302, 63] on body "Menu Boards Boards Boards All jobs Status Workforce Workforce My Workforce Recr…" at bounding box center [354, 328] width 709 height 718
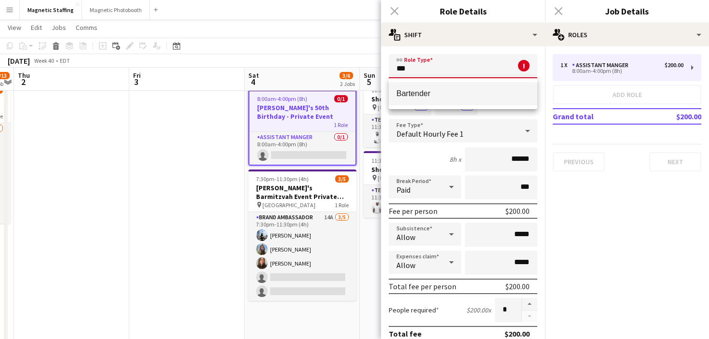
click at [444, 100] on mat-option "Bartender" at bounding box center [463, 93] width 149 height 23
type input "*********"
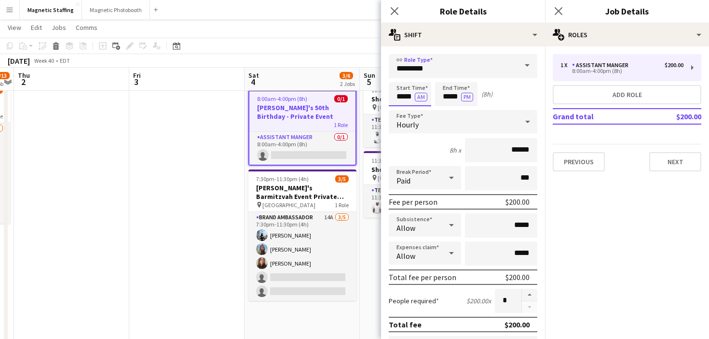
click at [413, 98] on input "*****" at bounding box center [410, 94] width 42 height 24
type input "*****"
click at [420, 97] on button "AM" at bounding box center [421, 97] width 13 height 9
drag, startPoint x: 459, startPoint y: 96, endPoint x: 379, endPoint y: 85, distance: 80.9
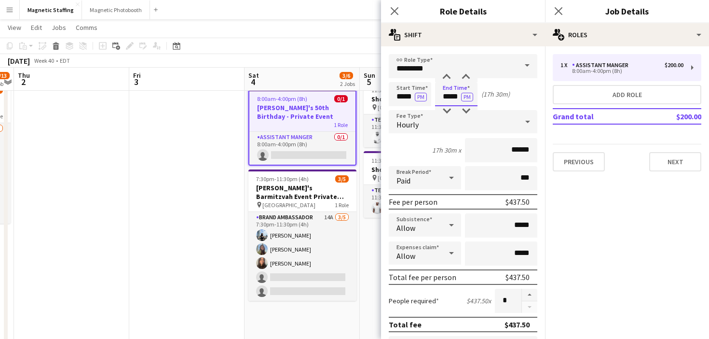
type input "*****"
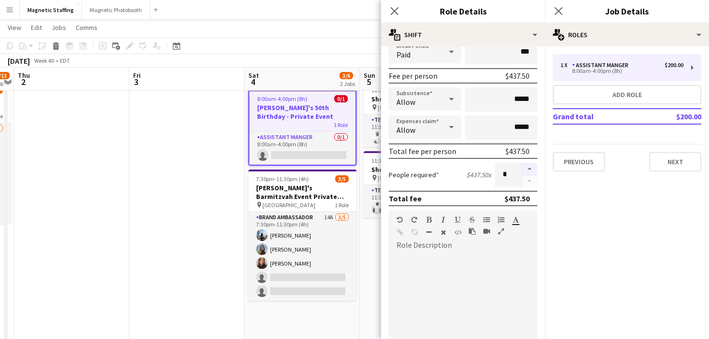
click at [529, 169] on button "button" at bounding box center [529, 169] width 15 height 13
type input "*"
click at [467, 289] on div at bounding box center [463, 311] width 149 height 116
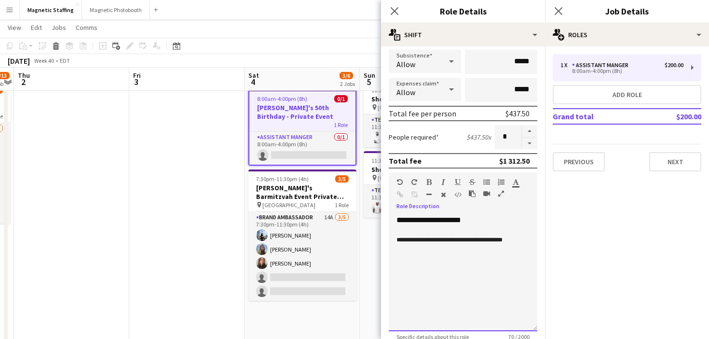
scroll to position [191, 0]
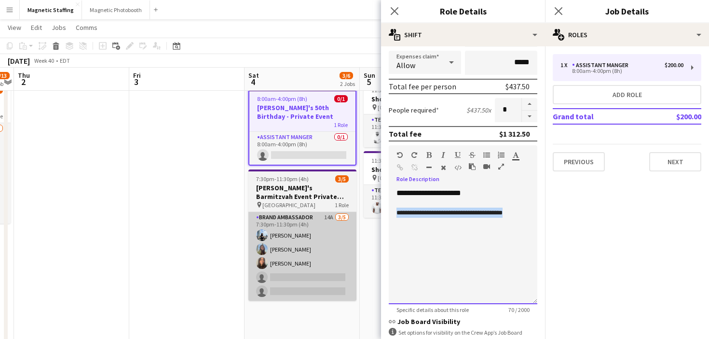
drag, startPoint x: 531, startPoint y: 215, endPoint x: 322, endPoint y: 215, distance: 208.9
click at [323, 215] on body "Menu Boards Boards Boards All jobs Status Workforce Workforce My Workforce Recr…" at bounding box center [354, 328] width 709 height 718
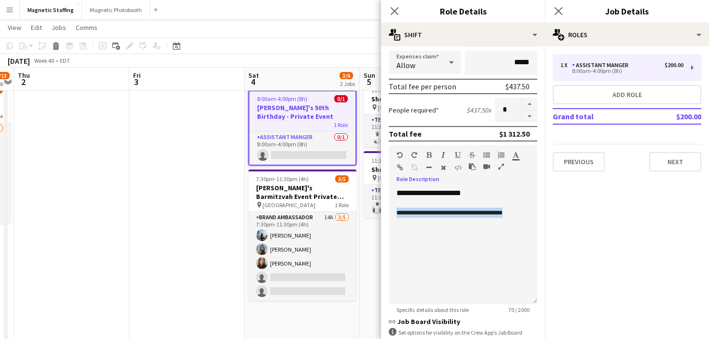
click at [446, 167] on icon "button" at bounding box center [443, 167] width 5 height 7
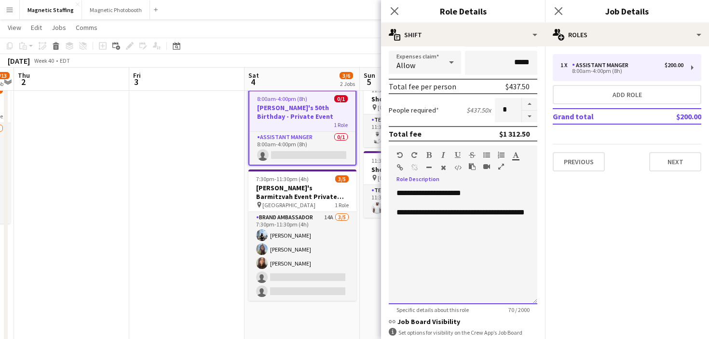
click at [424, 221] on div "**********" at bounding box center [463, 216] width 133 height 19
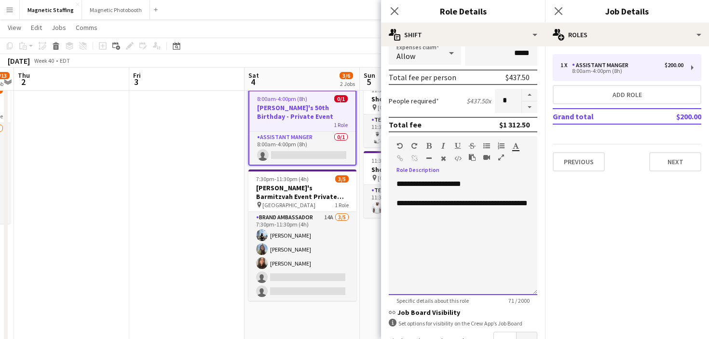
scroll to position [315, 0]
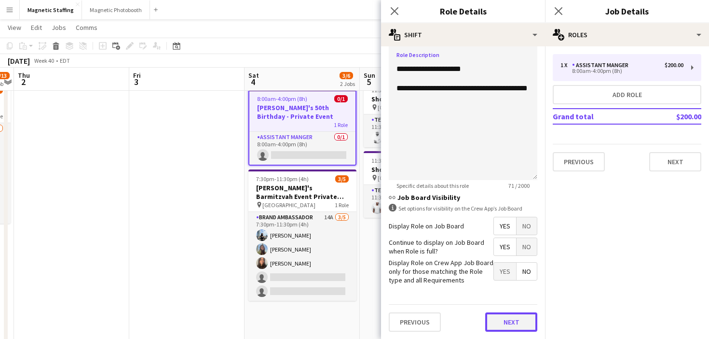
click at [497, 320] on button "Next" at bounding box center [511, 321] width 52 height 19
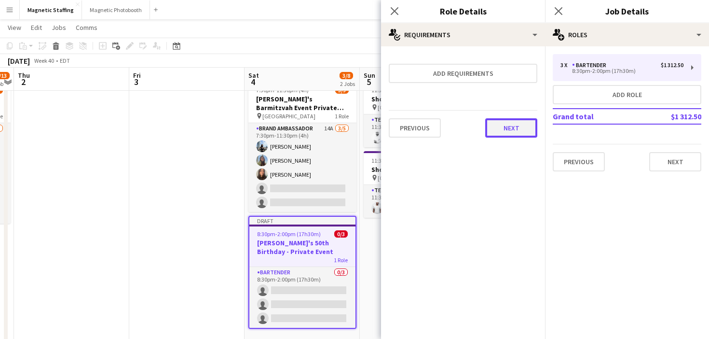
click at [504, 132] on button "Next" at bounding box center [511, 127] width 52 height 19
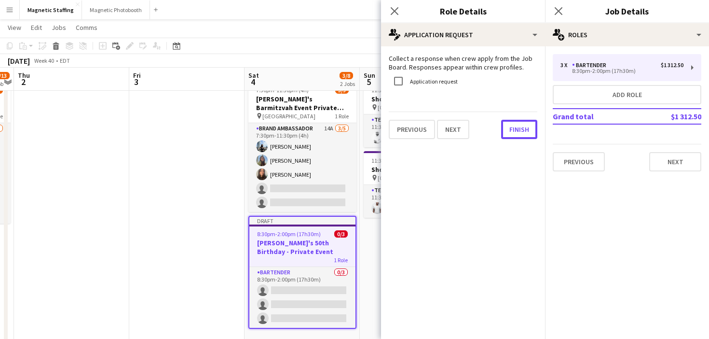
click at [504, 132] on button "Finish" at bounding box center [519, 129] width 36 height 19
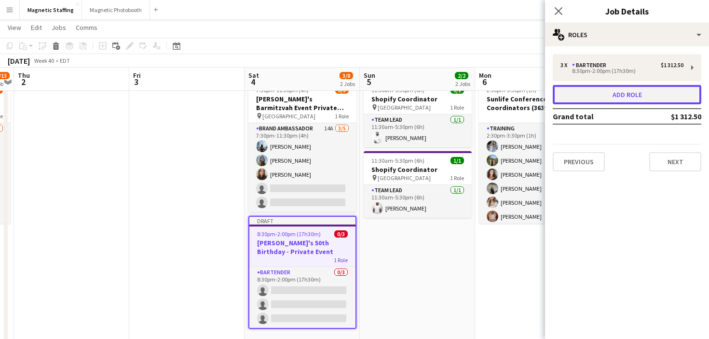
click at [600, 98] on button "Add role" at bounding box center [627, 94] width 149 height 19
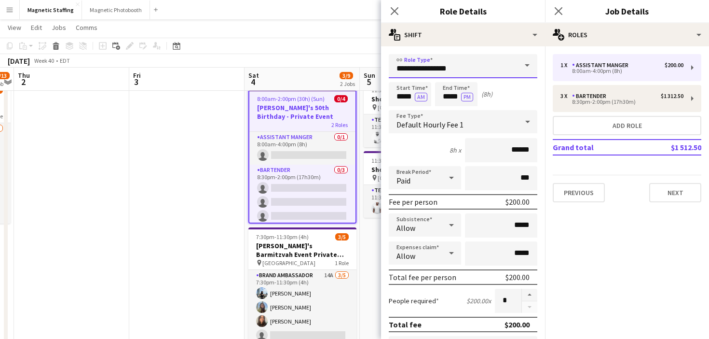
drag, startPoint x: 471, startPoint y: 69, endPoint x: 373, endPoint y: 69, distance: 97.9
click at [373, 69] on body "Menu Boards Boards Boards All jobs Status Workforce Workforce My Workforce Recr…" at bounding box center [354, 328] width 709 height 718
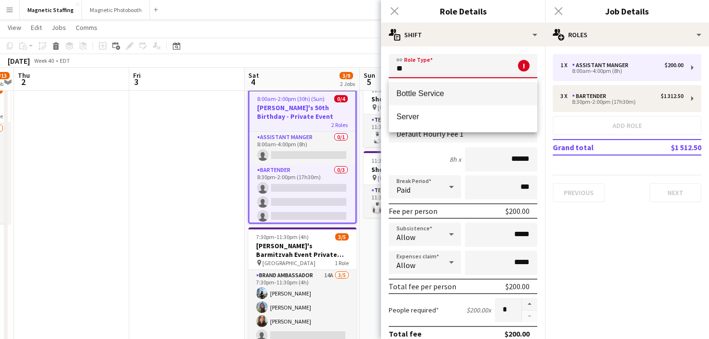
type input "*"
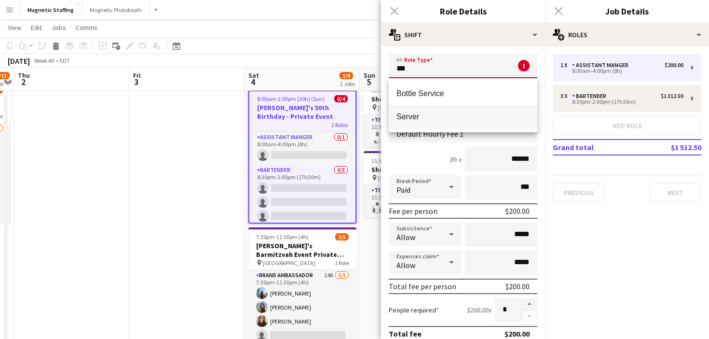
click at [425, 122] on mat-option "Server" at bounding box center [463, 116] width 149 height 23
type input "******"
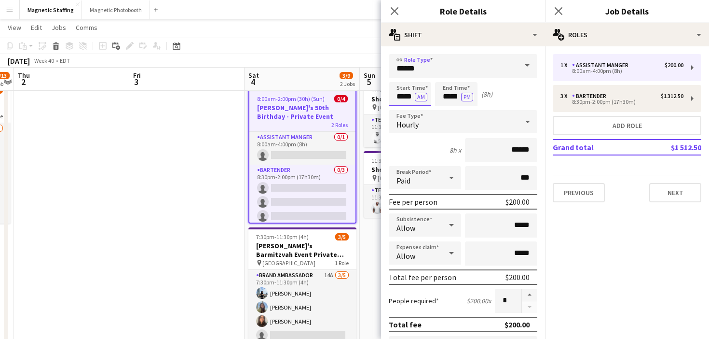
click at [413, 96] on input "*****" at bounding box center [410, 94] width 42 height 24
type input "*****"
click at [421, 96] on button "AM" at bounding box center [421, 97] width 13 height 9
drag, startPoint x: 459, startPoint y: 98, endPoint x: 387, endPoint y: 90, distance: 72.4
click at [394, 94] on div "Start Time ***** PM End Time ***** PM (19h 30m)" at bounding box center [463, 94] width 149 height 24
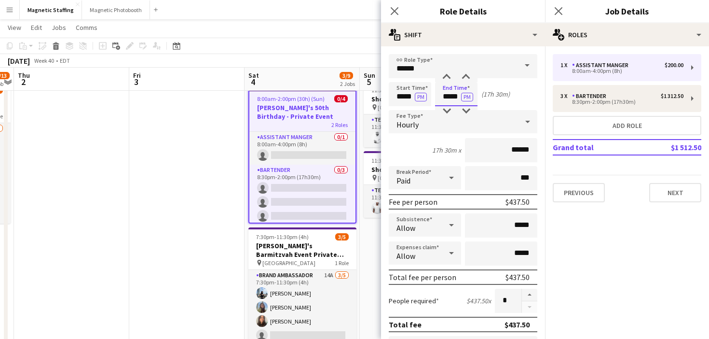
scroll to position [19, 0]
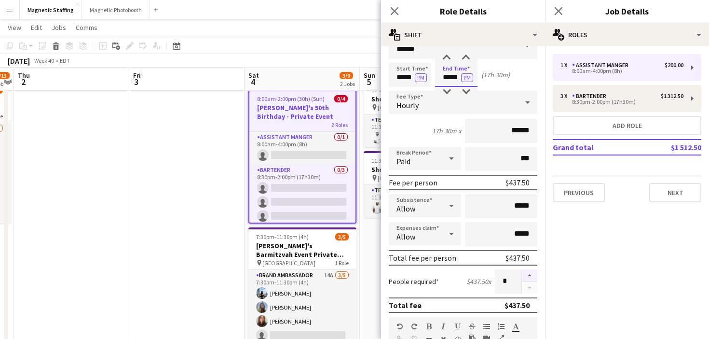
type input "*****"
click at [531, 277] on button "button" at bounding box center [529, 275] width 15 height 13
type input "*"
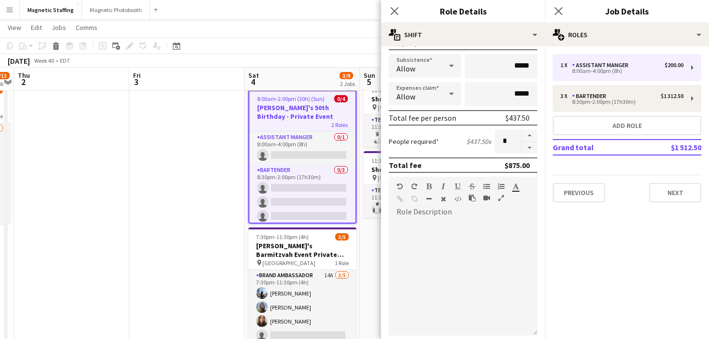
scroll to position [182, 0]
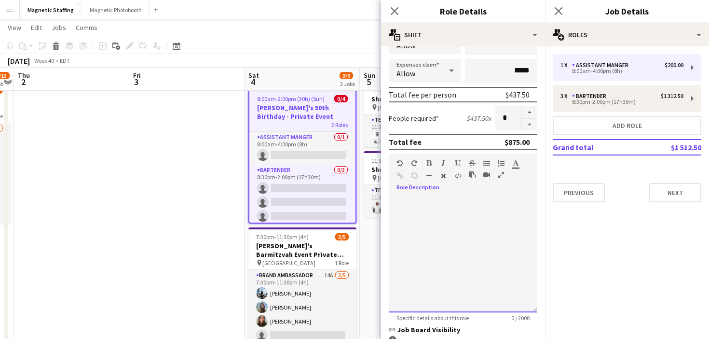
click at [422, 232] on div at bounding box center [463, 254] width 149 height 116
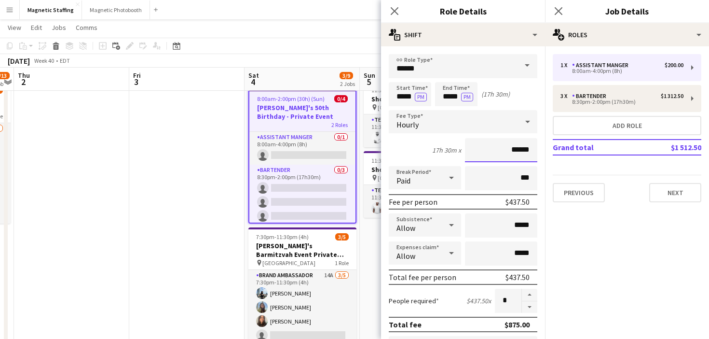
click at [517, 150] on input "******" at bounding box center [501, 150] width 72 height 24
type input "******"
click at [467, 98] on button "PM" at bounding box center [467, 97] width 12 height 9
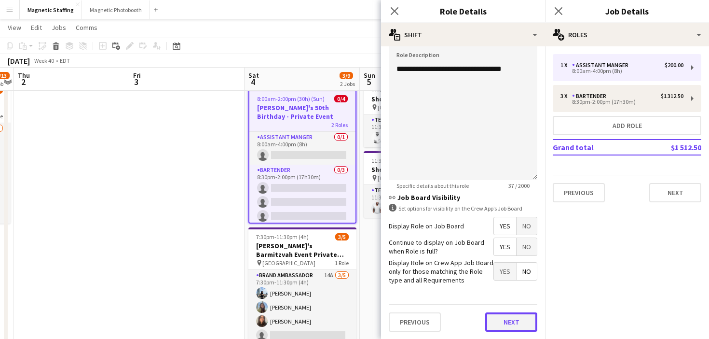
click at [509, 323] on button "Next" at bounding box center [511, 321] width 52 height 19
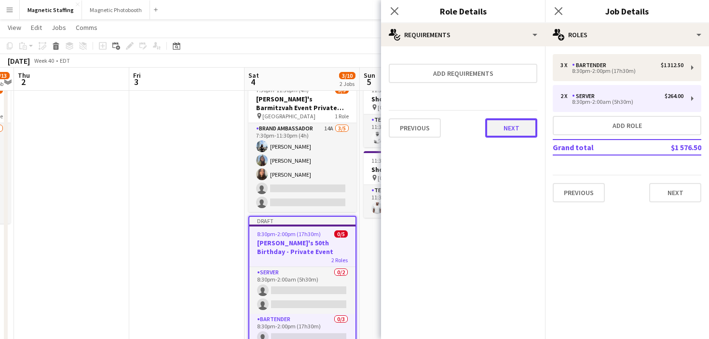
click at [515, 137] on button "Next" at bounding box center [511, 127] width 52 height 19
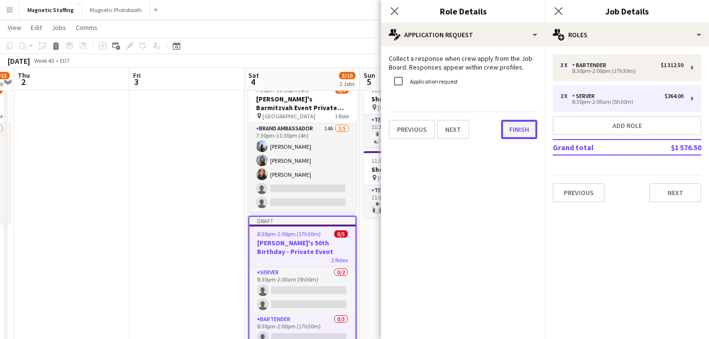
click at [515, 135] on button "Finish" at bounding box center [519, 129] width 36 height 19
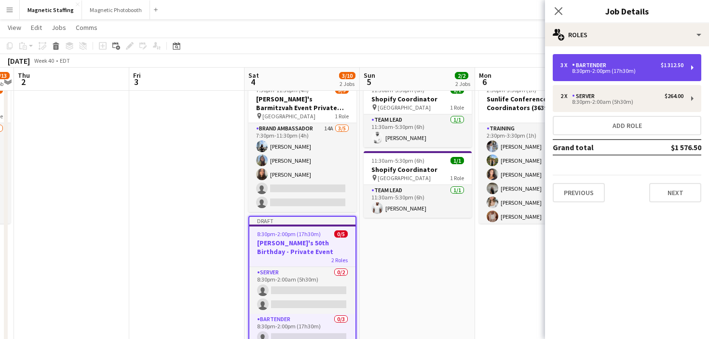
click at [631, 69] on div "8:30pm-2:00pm (17h30m)" at bounding box center [622, 71] width 123 height 5
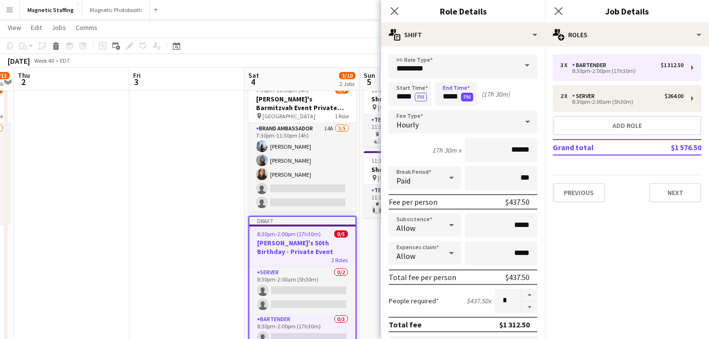
click at [469, 98] on button "PM" at bounding box center [467, 97] width 12 height 9
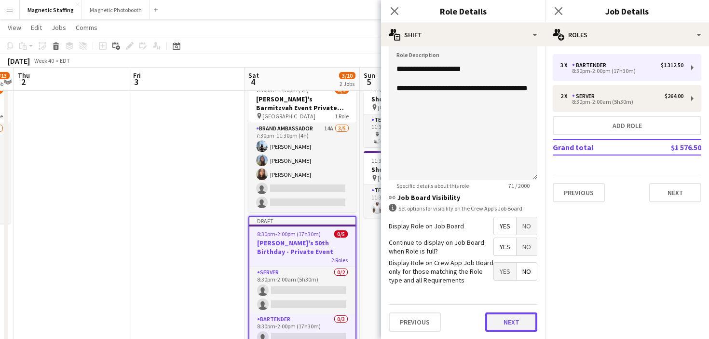
click at [492, 327] on button "Next" at bounding box center [511, 321] width 52 height 19
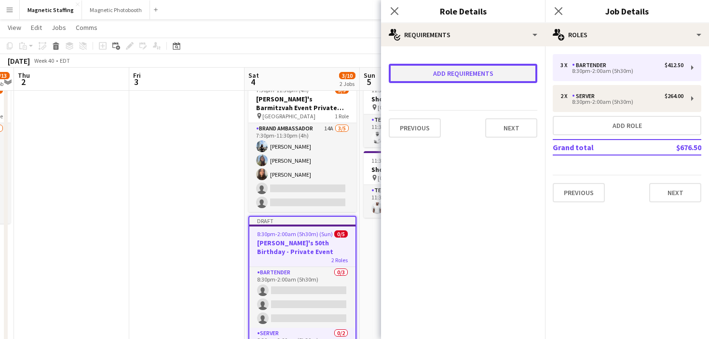
click at [475, 74] on button "Add requirements" at bounding box center [463, 73] width 149 height 19
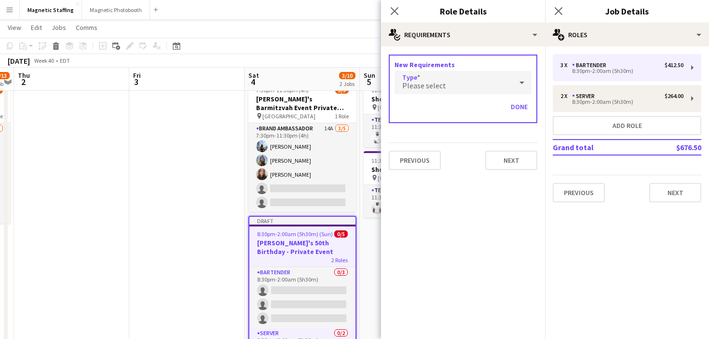
click at [441, 89] on span "Please select" at bounding box center [424, 86] width 44 height 10
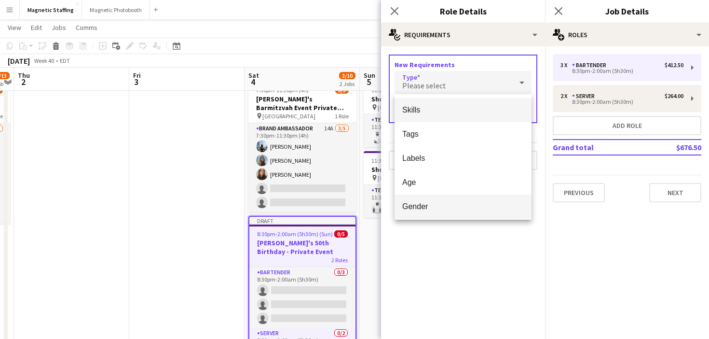
click at [432, 201] on mat-option "Gender" at bounding box center [463, 206] width 137 height 24
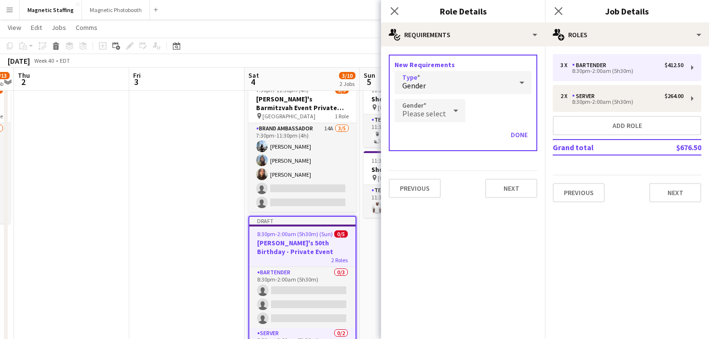
click at [433, 107] on div "Please select" at bounding box center [421, 110] width 52 height 23
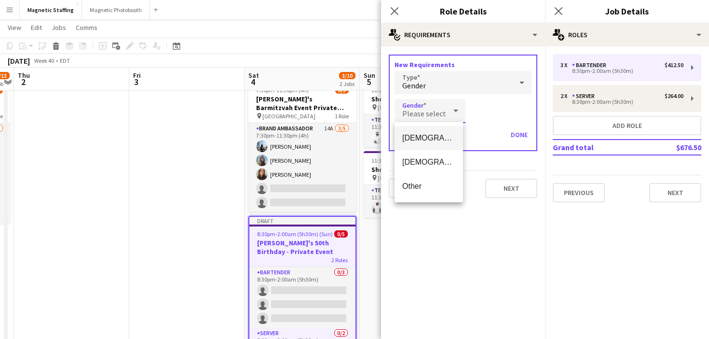
click at [428, 131] on mat-option "[DEMOGRAPHIC_DATA]" at bounding box center [429, 138] width 69 height 24
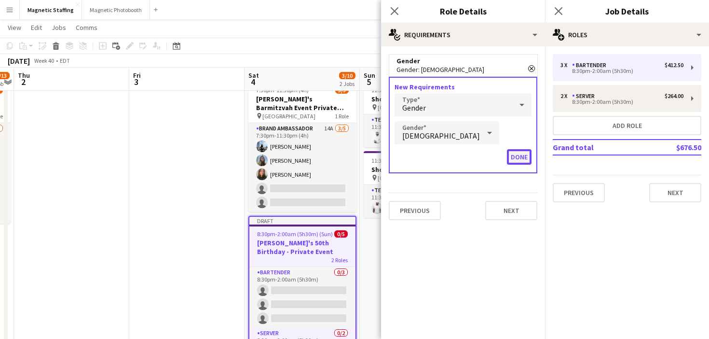
click at [519, 154] on button "Done" at bounding box center [519, 156] width 25 height 15
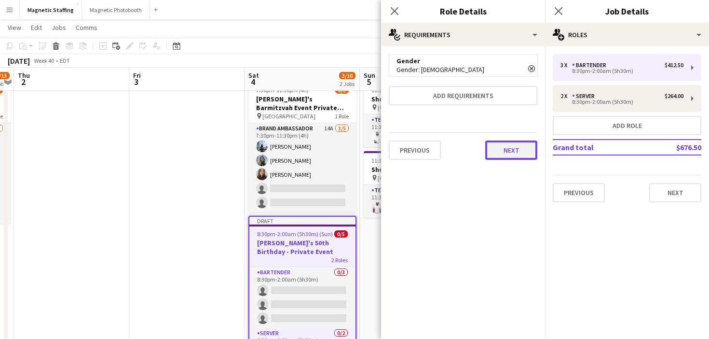
click at [513, 156] on button "Next" at bounding box center [511, 149] width 52 height 19
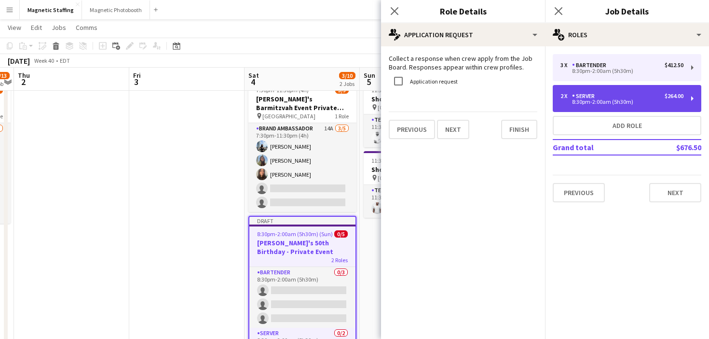
click at [584, 102] on div "8:30pm-2:00am (5h30m)" at bounding box center [622, 101] width 123 height 5
type input "******"
type input "*"
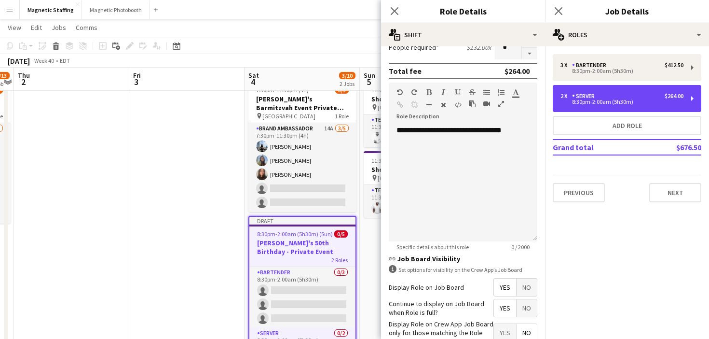
scroll to position [315, 0]
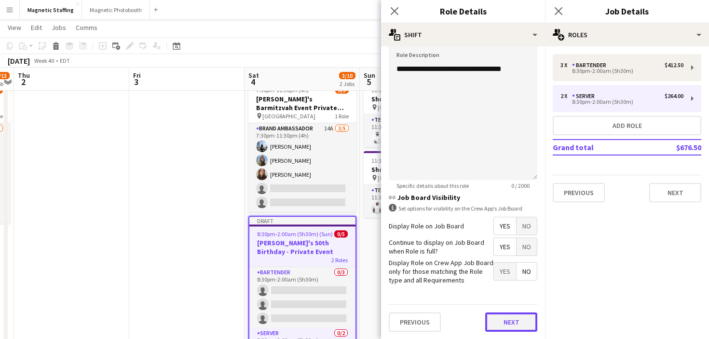
click at [508, 327] on button "Next" at bounding box center [511, 321] width 52 height 19
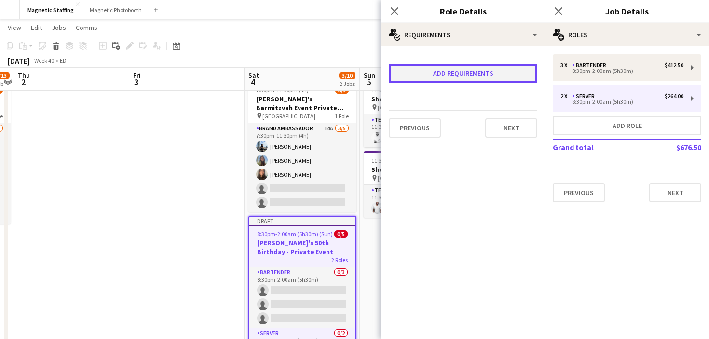
click at [489, 76] on button "Add requirements" at bounding box center [463, 73] width 149 height 19
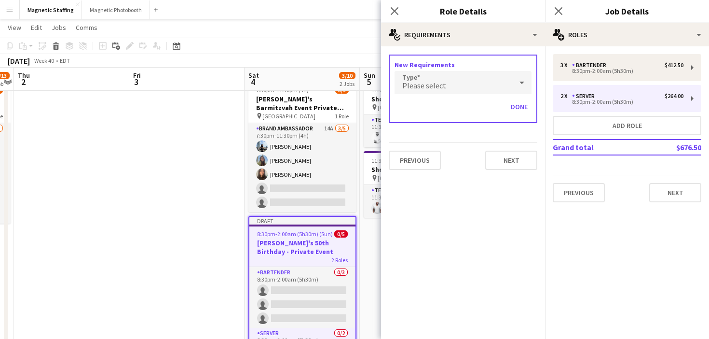
click at [442, 82] on span "Please select" at bounding box center [424, 86] width 44 height 10
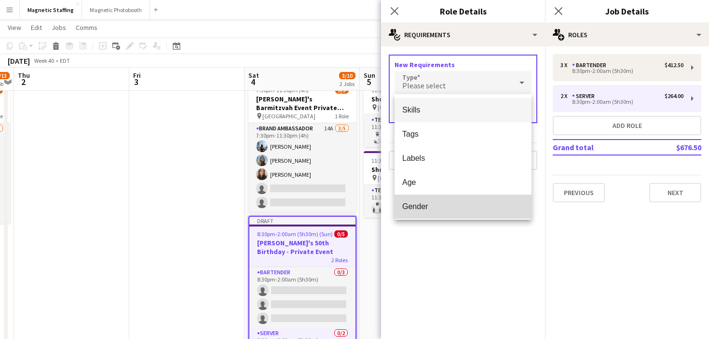
click at [426, 206] on span "Gender" at bounding box center [463, 206] width 122 height 9
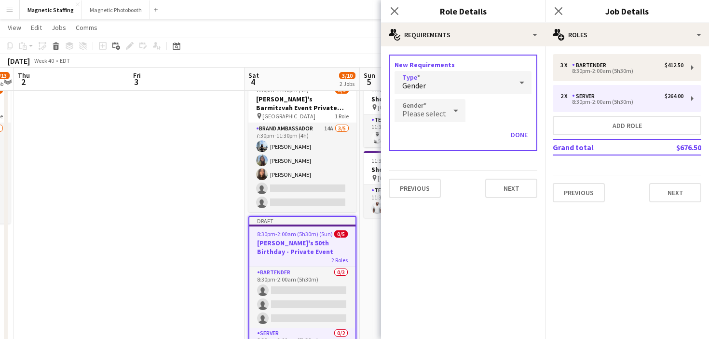
click at [451, 108] on icon at bounding box center [456, 110] width 12 height 19
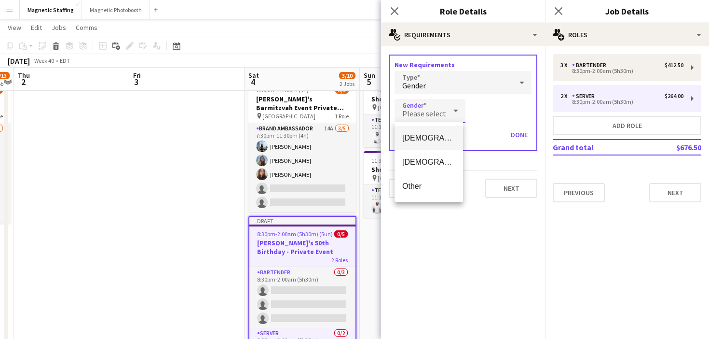
click at [439, 136] on span "[DEMOGRAPHIC_DATA]" at bounding box center [428, 137] width 53 height 9
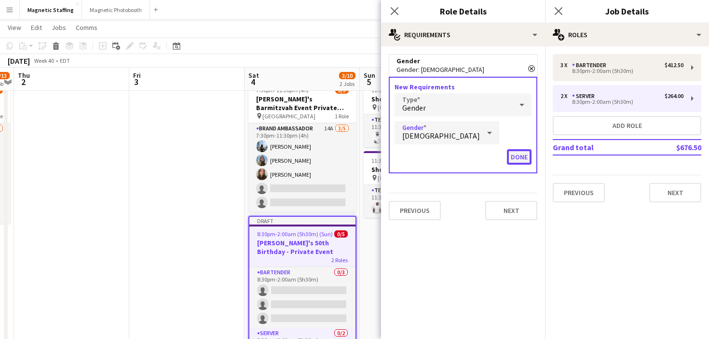
click at [524, 162] on button "Done" at bounding box center [519, 156] width 25 height 15
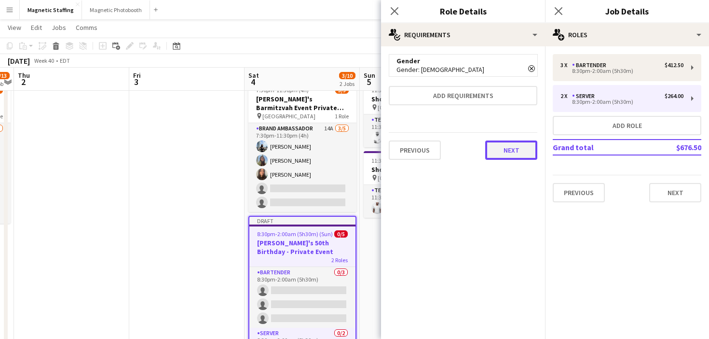
click at [522, 145] on button "Next" at bounding box center [511, 149] width 52 height 19
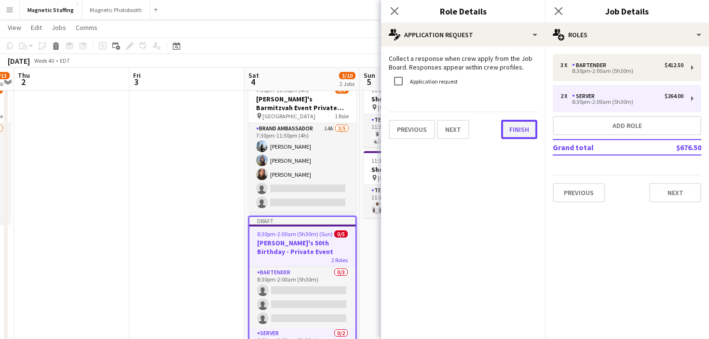
click at [522, 130] on button "Finish" at bounding box center [519, 129] width 36 height 19
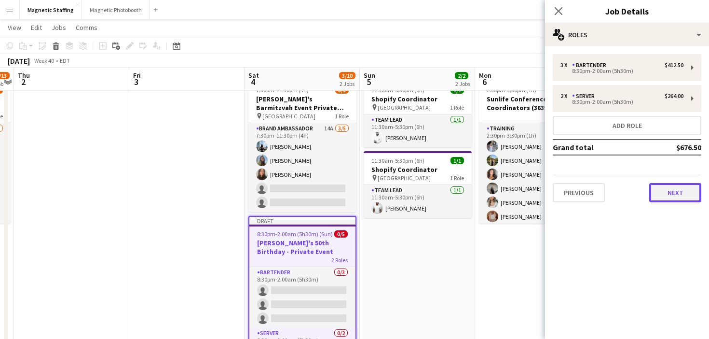
click at [676, 193] on button "Next" at bounding box center [675, 192] width 52 height 19
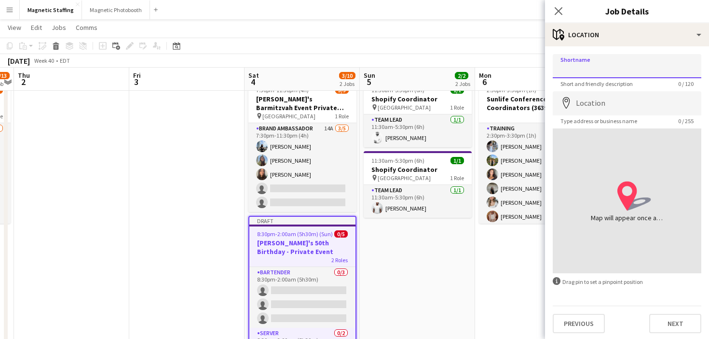
click at [597, 69] on input "Shortname" at bounding box center [627, 66] width 149 height 24
type input "*******"
click at [586, 108] on input "Location" at bounding box center [627, 103] width 149 height 24
type input "**********"
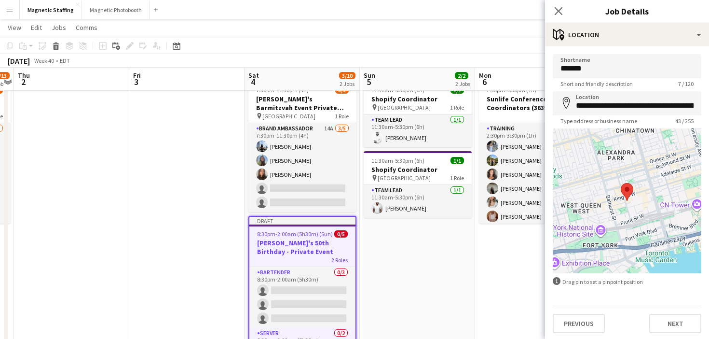
scroll to position [2, 0]
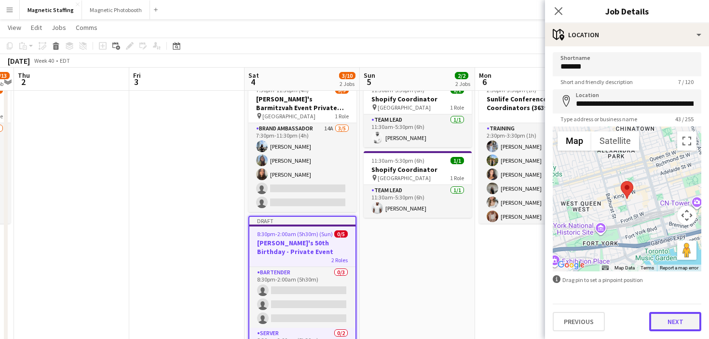
click at [671, 323] on button "Next" at bounding box center [675, 321] width 52 height 19
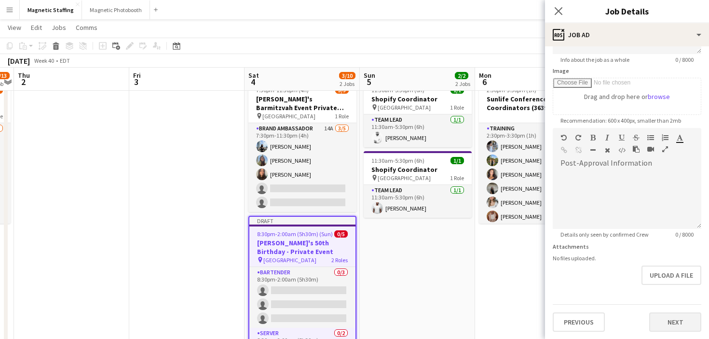
scroll to position [38, 0]
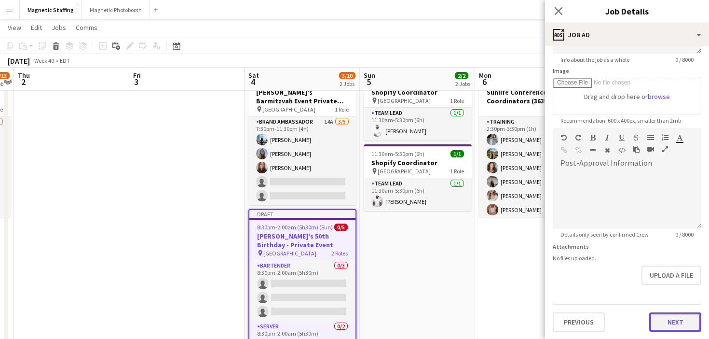
click at [671, 322] on button "Next" at bounding box center [675, 321] width 52 height 19
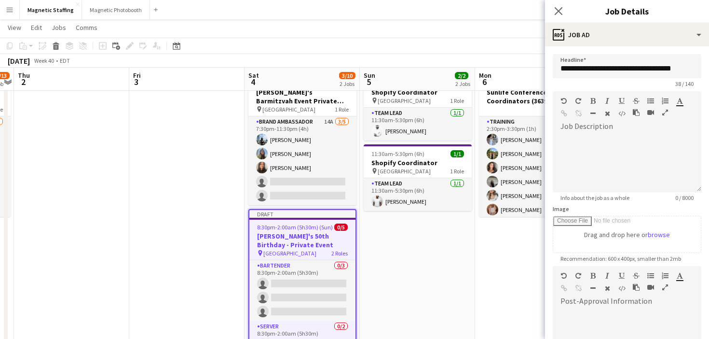
click at [671, 338] on mat-expansion-panel "tags Labels Client name Project ID Previous Next" at bounding box center [627, 339] width 164 height 0
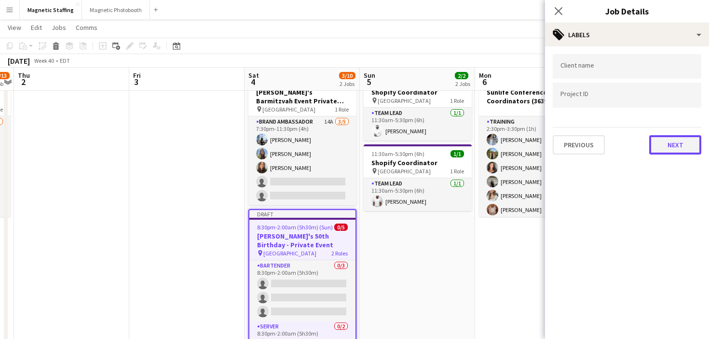
click at [678, 148] on button "Next" at bounding box center [675, 144] width 52 height 19
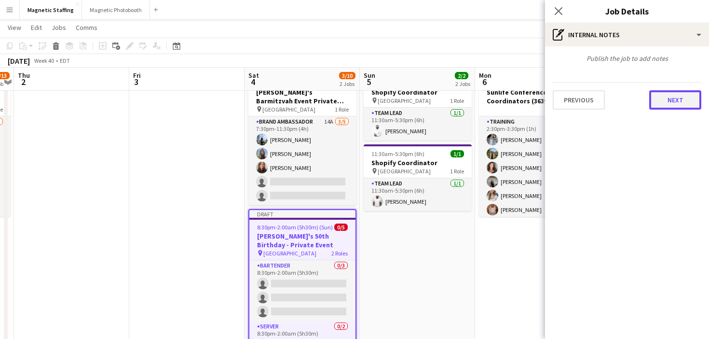
click at [677, 106] on button "Next" at bounding box center [675, 99] width 52 height 19
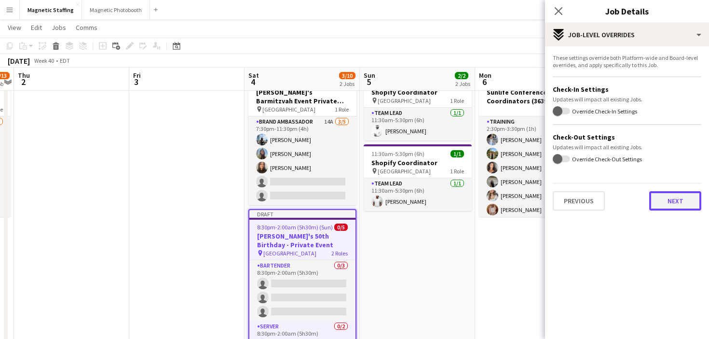
click at [680, 202] on button "Next" at bounding box center [675, 200] width 52 height 19
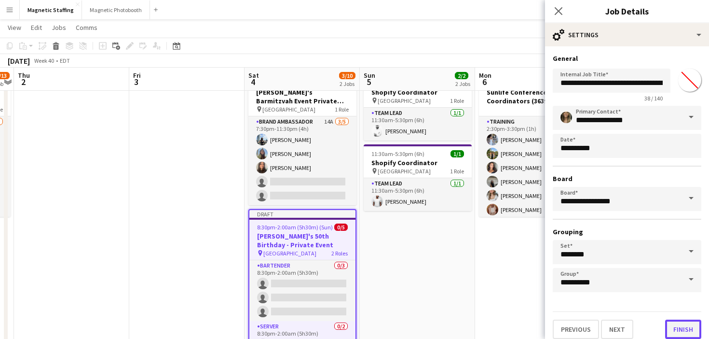
click at [674, 330] on button "Finish" at bounding box center [683, 328] width 36 height 19
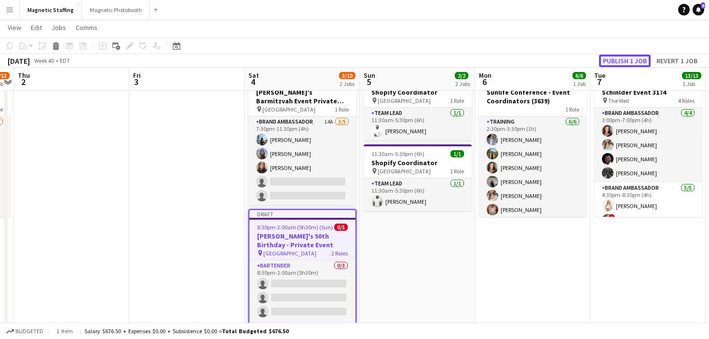
click at [627, 65] on button "Publish 1 job" at bounding box center [625, 61] width 52 height 13
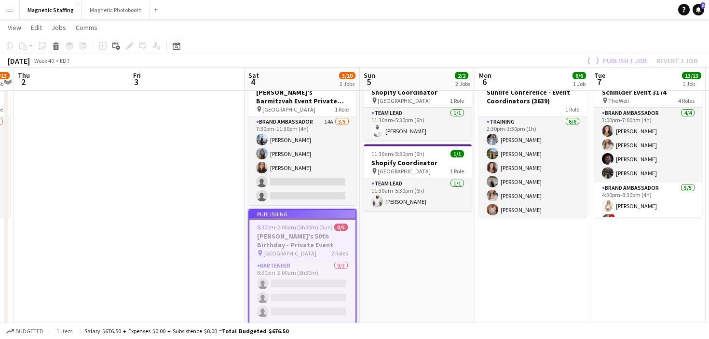
scroll to position [94, 0]
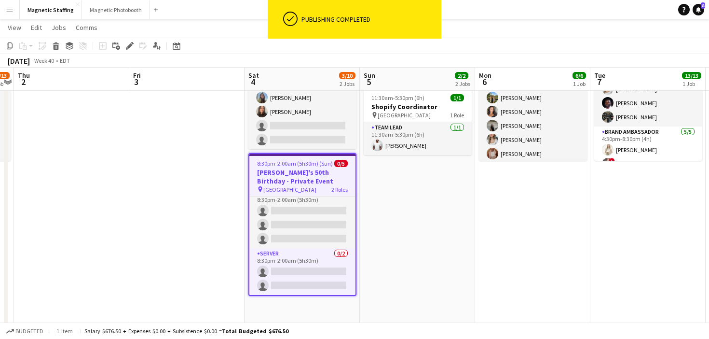
click at [306, 162] on span "8:30pm-2:00am (5h30m) (Sun)" at bounding box center [295, 163] width 76 height 7
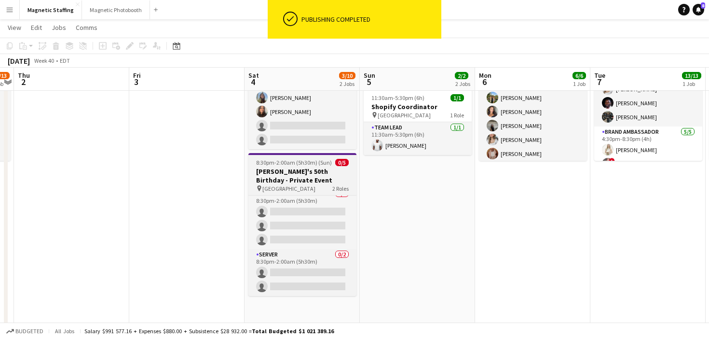
scroll to position [7, 0]
click at [273, 172] on h3 "[PERSON_NAME]'s 50th Birthday - Private Event" at bounding box center [302, 175] width 108 height 17
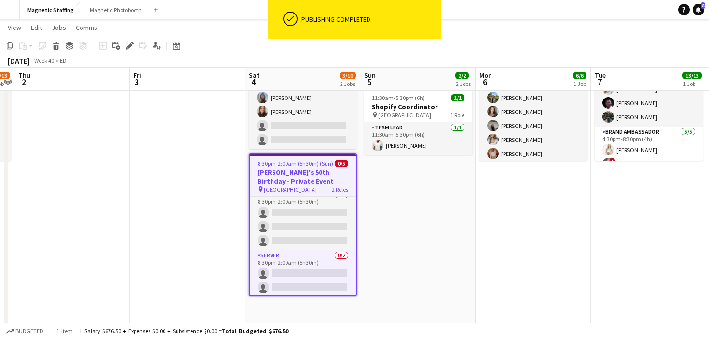
scroll to position [9, 0]
click at [64, 27] on span "Jobs" at bounding box center [59, 27] width 14 height 9
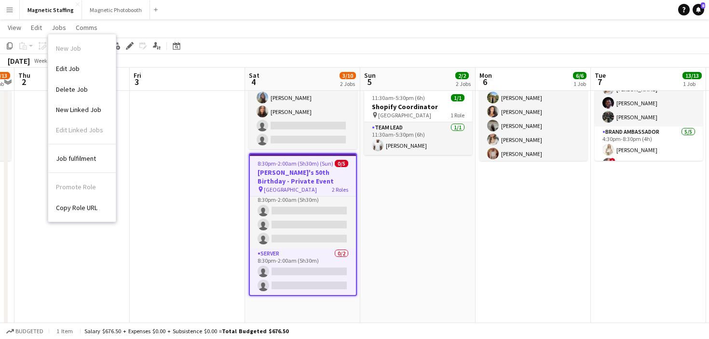
click at [77, 210] on span "Copy Role URL" at bounding box center [76, 207] width 41 height 9
type textarea "**********"
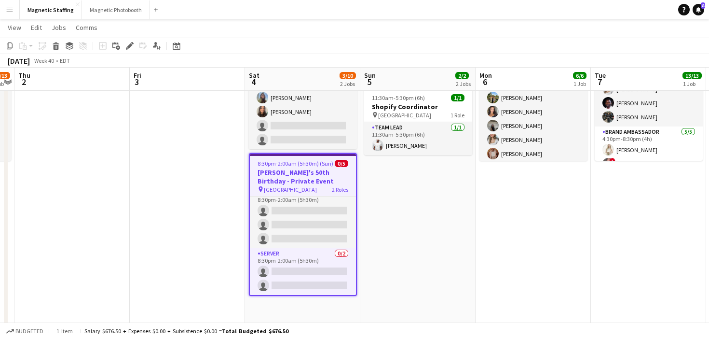
click at [302, 163] on span "8:30pm-2:00am (5h30m) (Sun)" at bounding box center [296, 163] width 76 height 7
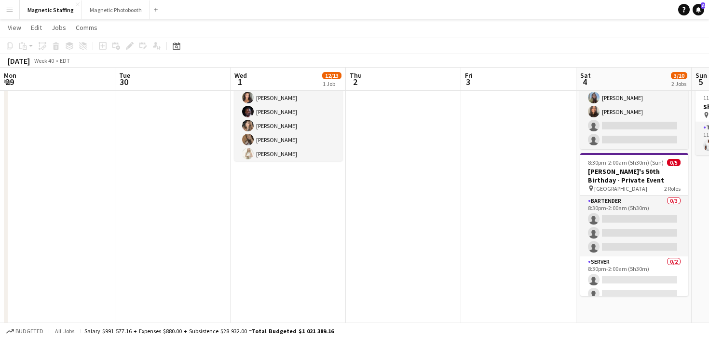
scroll to position [7, 0]
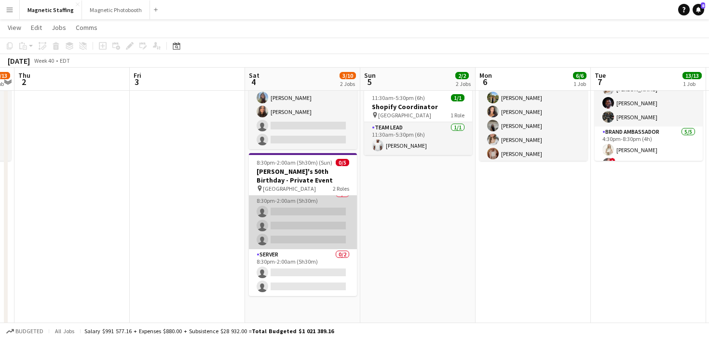
click at [268, 209] on app-card-role "Bartender 0/3 8:30pm-2:00am (5h30m) single-neutral-actions single-neutral-actio…" at bounding box center [303, 218] width 108 height 61
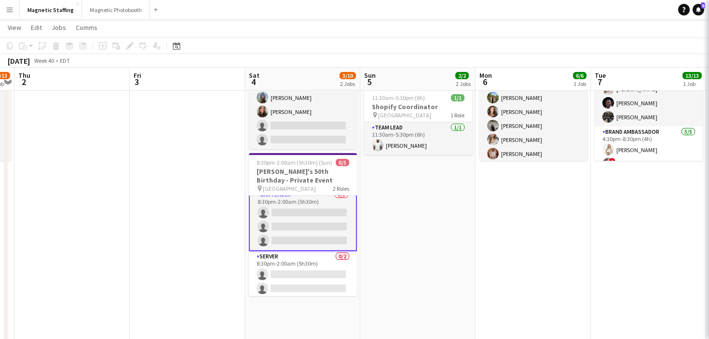
scroll to position [8, 0]
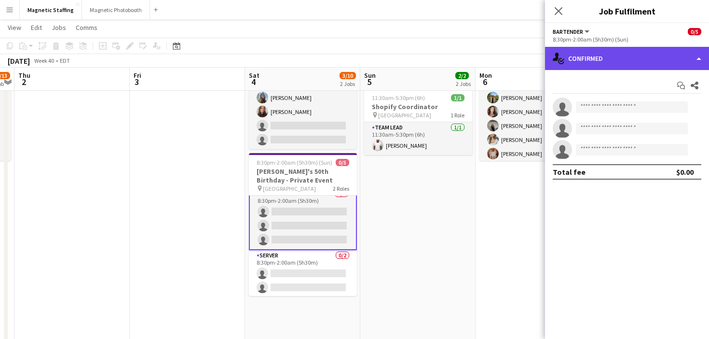
click at [609, 61] on div "single-neutral-actions-check-2 Confirmed" at bounding box center [627, 58] width 164 height 23
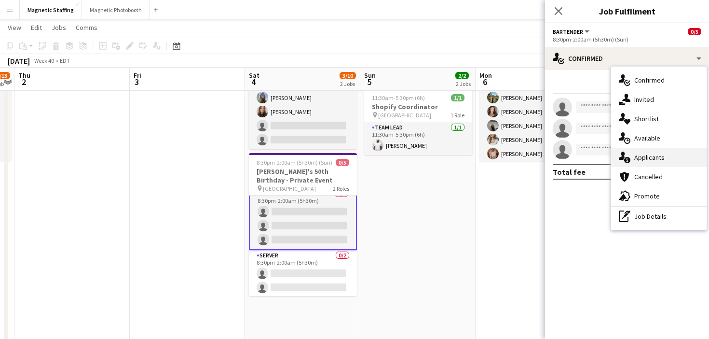
click at [628, 158] on icon at bounding box center [627, 160] width 6 height 6
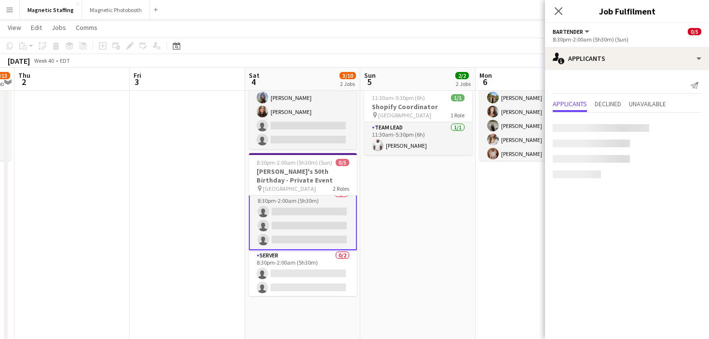
scroll to position [65, 0]
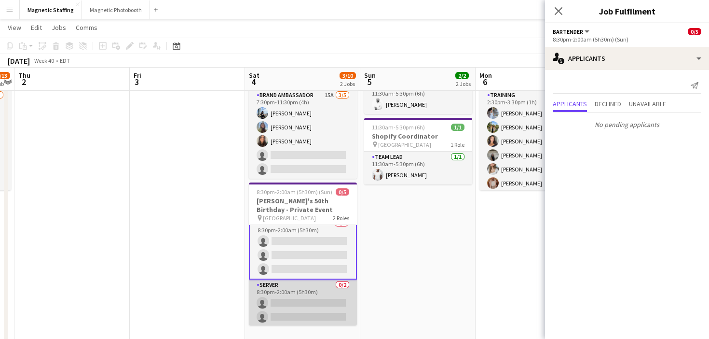
click at [290, 306] on app-card-role "Server 0/2 8:30pm-2:00am (5h30m) single-neutral-actions single-neutral-actions" at bounding box center [303, 302] width 108 height 47
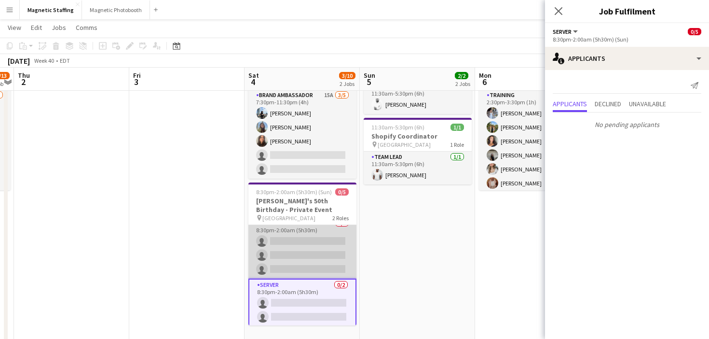
scroll to position [0, 0]
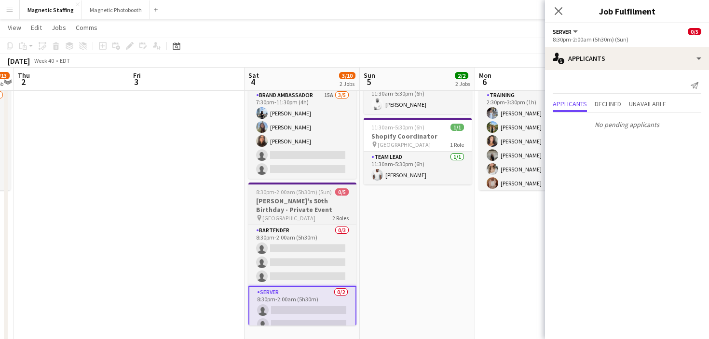
click at [311, 196] on h3 "[PERSON_NAME]'s 50th Birthday - Private Event" at bounding box center [302, 204] width 108 height 17
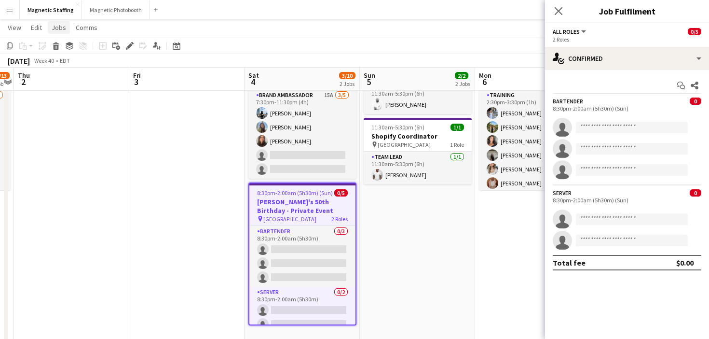
click at [63, 28] on span "Jobs" at bounding box center [59, 27] width 14 height 9
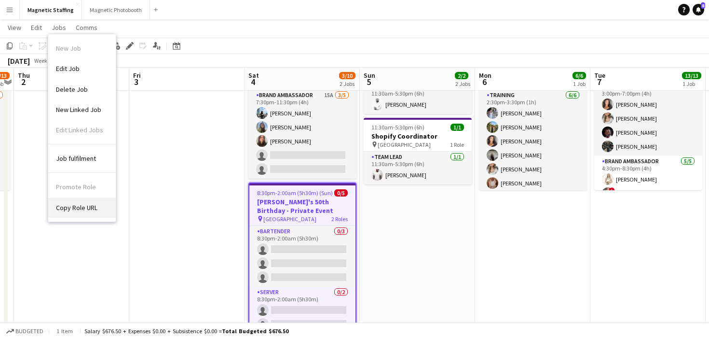
click at [74, 212] on link "Copy Role URL" at bounding box center [82, 207] width 68 height 20
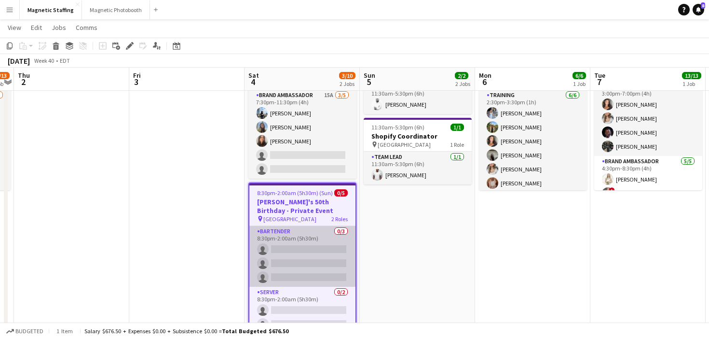
click at [286, 267] on app-card-role "Bartender 0/3 8:30pm-2:00am (5h30m) single-neutral-actions single-neutral-actio…" at bounding box center [302, 256] width 106 height 61
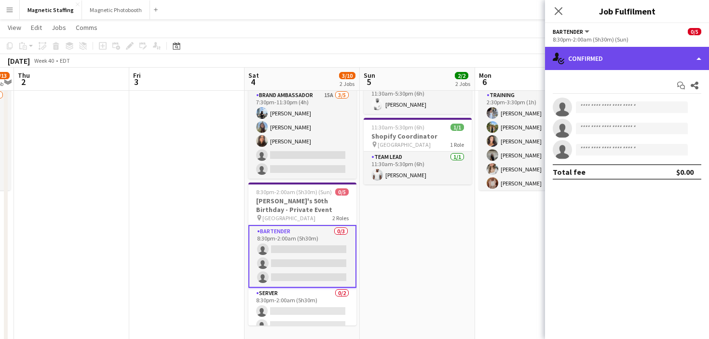
click at [615, 60] on div "single-neutral-actions-check-2 Confirmed" at bounding box center [627, 58] width 164 height 23
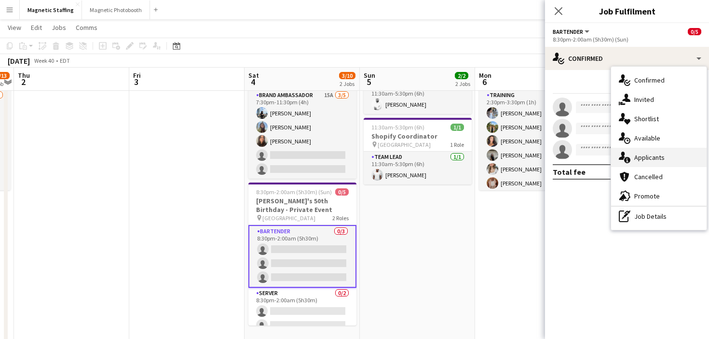
click at [635, 163] on div "single-neutral-actions-information Applicants" at bounding box center [659, 157] width 96 height 19
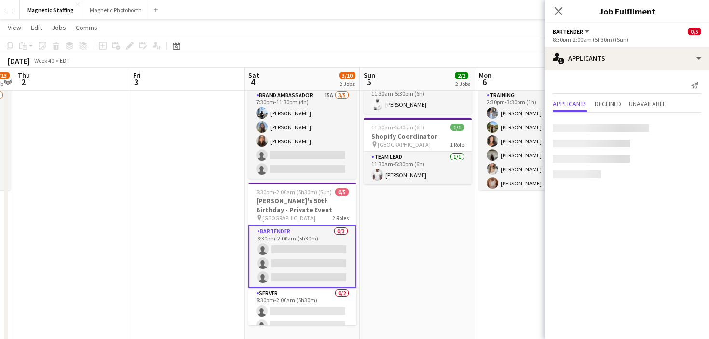
scroll to position [135, 0]
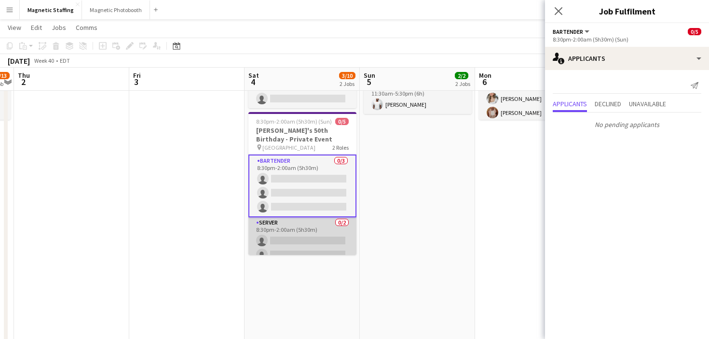
click at [332, 238] on app-card-role "Server 0/2 8:30pm-2:00am (5h30m) single-neutral-actions single-neutral-actions" at bounding box center [302, 240] width 108 height 47
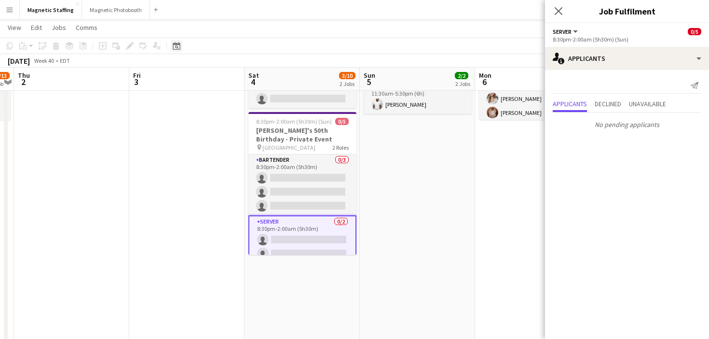
click at [176, 44] on icon at bounding box center [176, 46] width 7 height 8
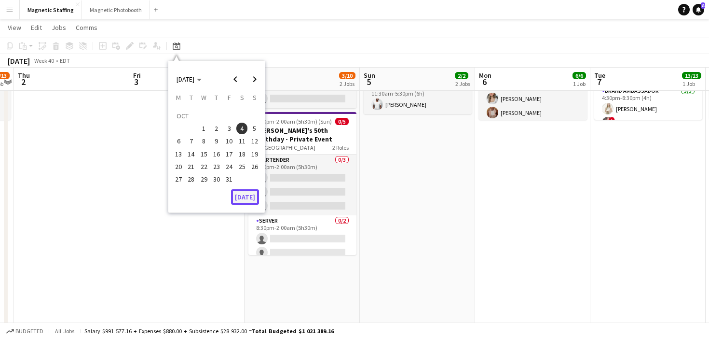
click at [252, 195] on button "[DATE]" at bounding box center [245, 196] width 28 height 15
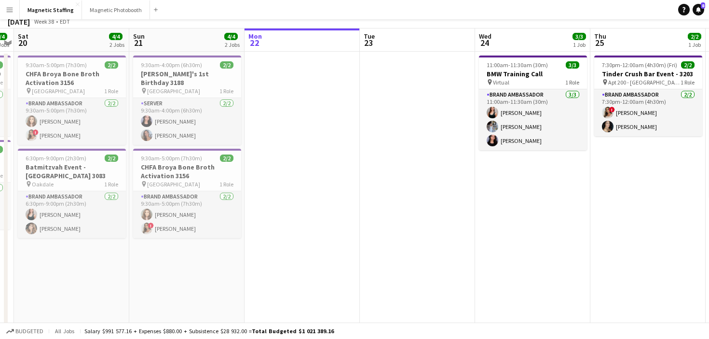
scroll to position [0, 0]
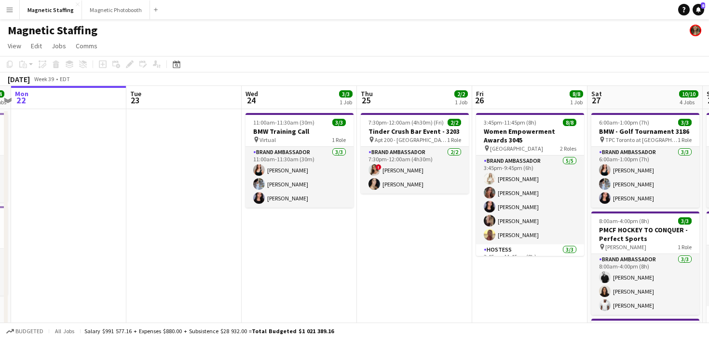
drag, startPoint x: 281, startPoint y: 220, endPoint x: 108, endPoint y: 245, distance: 174.9
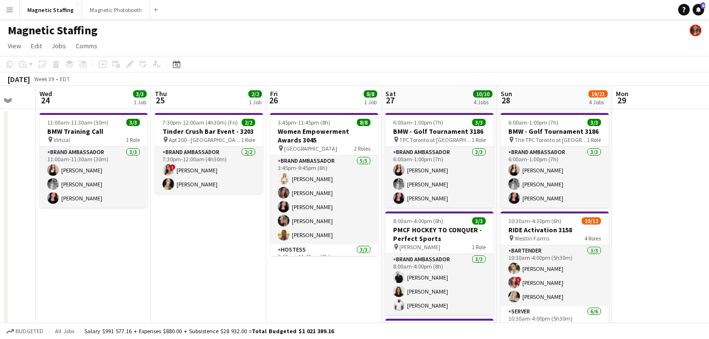
drag, startPoint x: 286, startPoint y: 247, endPoint x: 145, endPoint y: 262, distance: 141.2
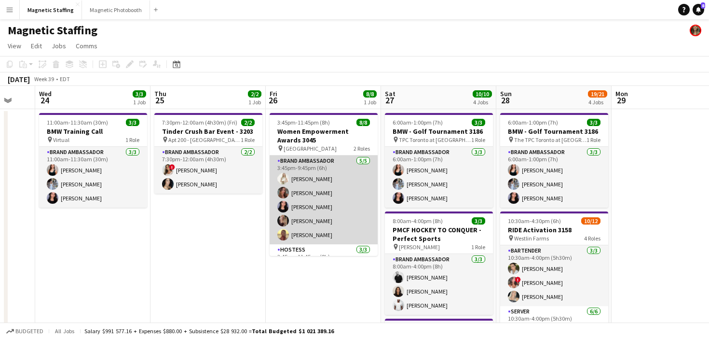
scroll to position [49, 0]
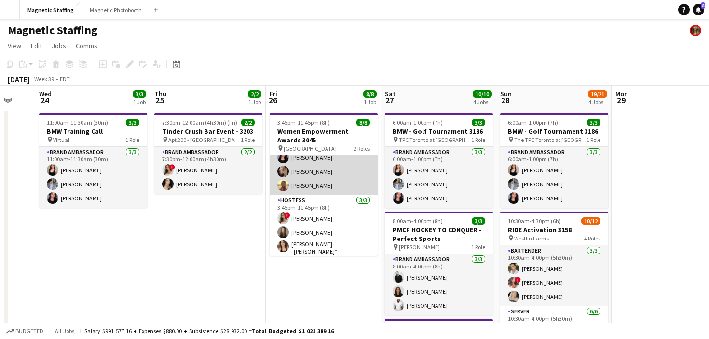
click at [328, 181] on app-card-role "Brand Ambassador [DATE] 3:45pm-9:45pm (6h) [PERSON_NAME] [PERSON_NAME] [PERSON_…" at bounding box center [324, 150] width 108 height 89
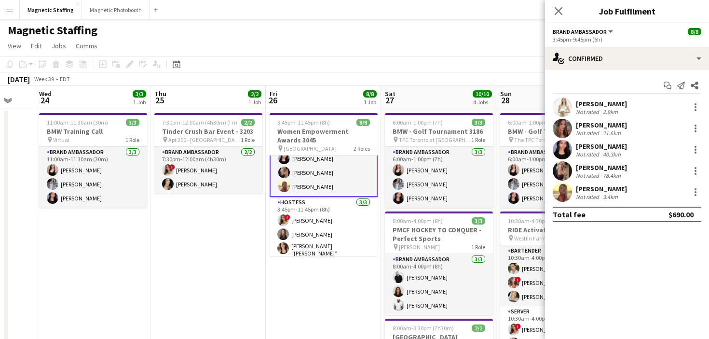
scroll to position [50, 0]
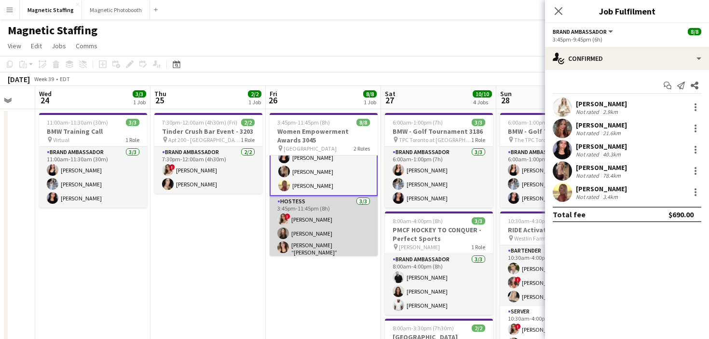
click at [310, 231] on app-card-role "Hostess [DATE] 3:45pm-11:45pm (8h) ! [PERSON_NAME] [PERSON_NAME] [PERSON_NAME] …" at bounding box center [324, 228] width 108 height 64
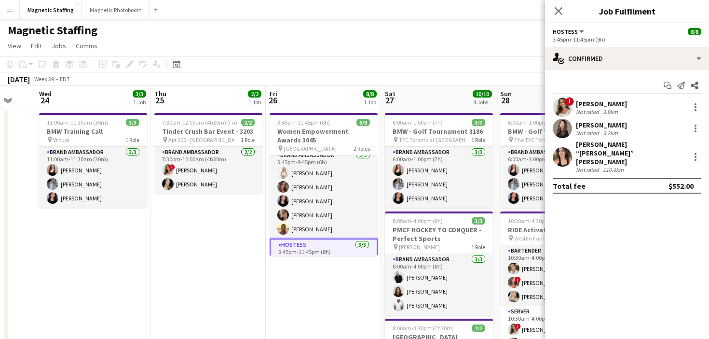
scroll to position [0, 0]
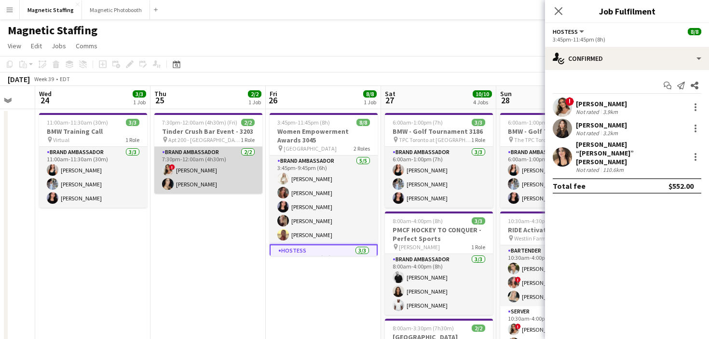
click at [231, 171] on app-card-role "Brand Ambassador [DATE] 7:30pm-12:00am (4h30m) ! [PERSON_NAME] [PERSON_NAME]" at bounding box center [208, 170] width 108 height 47
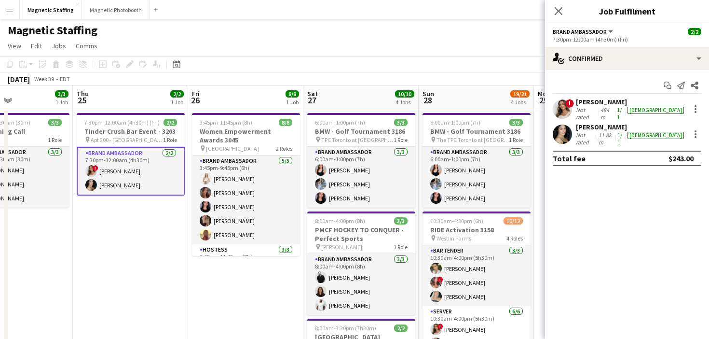
drag, startPoint x: 229, startPoint y: 225, endPoint x: 164, endPoint y: 243, distance: 68.1
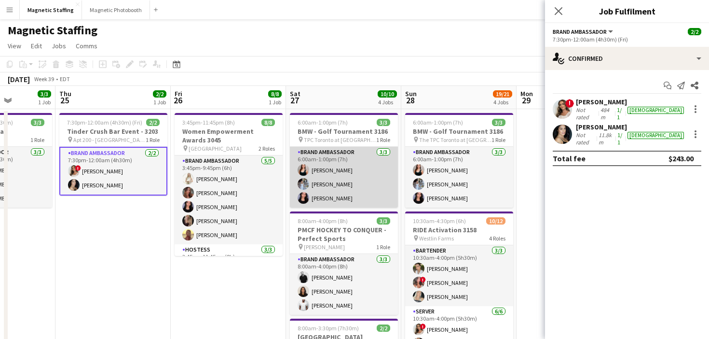
click at [334, 178] on app-card-role "Brand Ambassador [DATE] 6:00am-1:00pm (7h) [PERSON_NAME] [PERSON_NAME] [PERSON_…" at bounding box center [344, 177] width 108 height 61
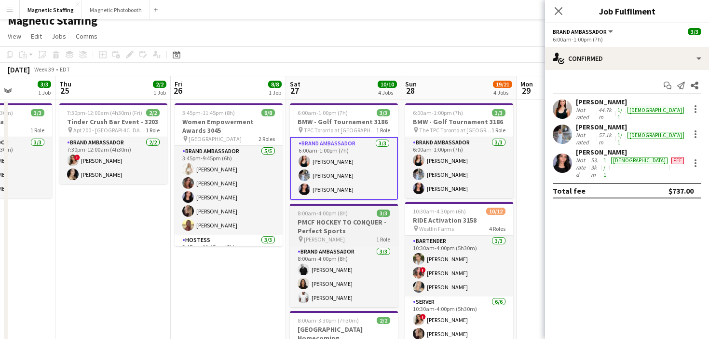
scroll to position [10, 0]
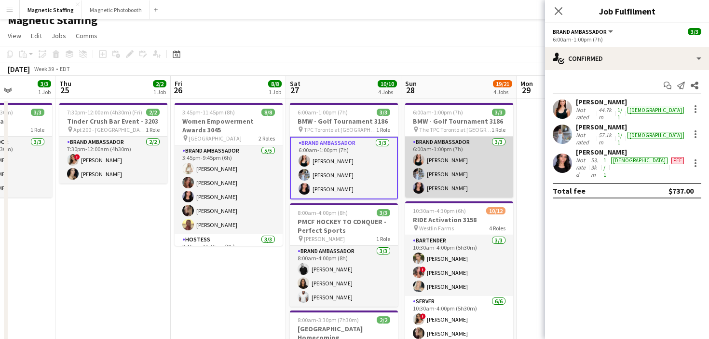
click at [476, 166] on app-card-role "Brand Ambassador [DATE] 6:00am-1:00pm (7h) [PERSON_NAME] [PERSON_NAME] [PERSON_…" at bounding box center [459, 167] width 108 height 61
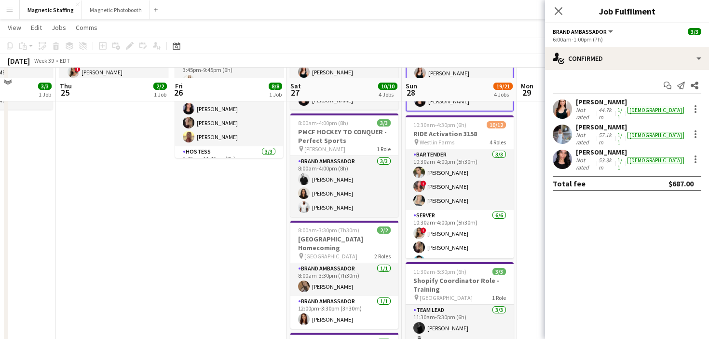
scroll to position [108, 0]
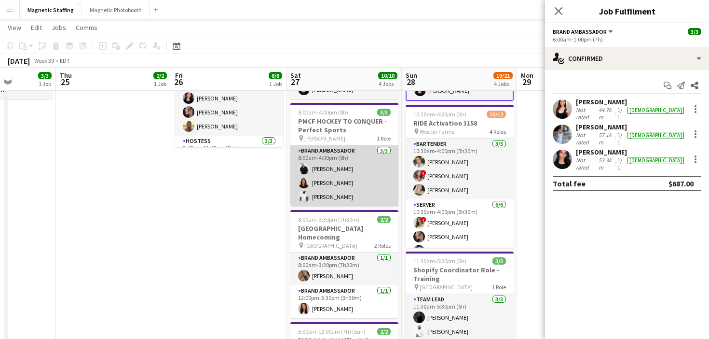
click at [378, 199] on app-card-role "Brand Ambassador [DATE] 8:00am-4:00pm (8h) [PERSON_NAME] [PERSON_NAME] [PERSON_…" at bounding box center [344, 175] width 108 height 61
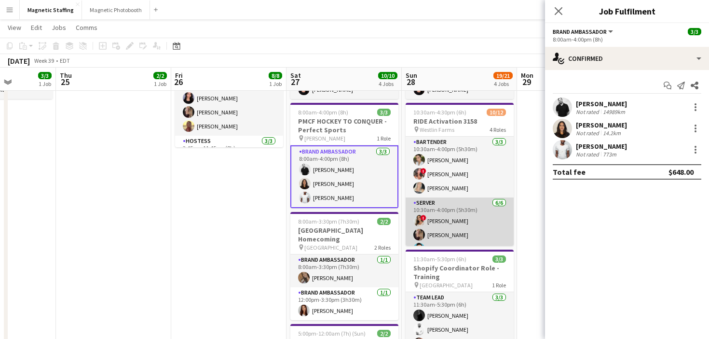
click at [448, 200] on app-card-role "Server [DATE] 10:30am-4:00pm (5h30m) ! [PERSON_NAME] [PERSON_NAME] [PERSON_NAME…" at bounding box center [460, 248] width 108 height 103
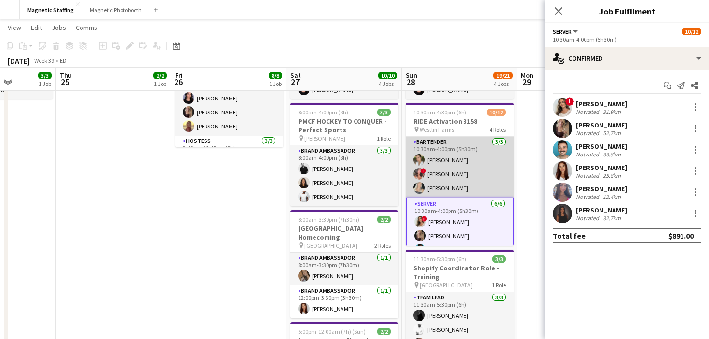
click at [450, 181] on app-card-role "Bartender [DATE] 10:30am-4:00pm (5h30m) [PERSON_NAME] ! [PERSON_NAME] [PERSON_N…" at bounding box center [460, 167] width 108 height 61
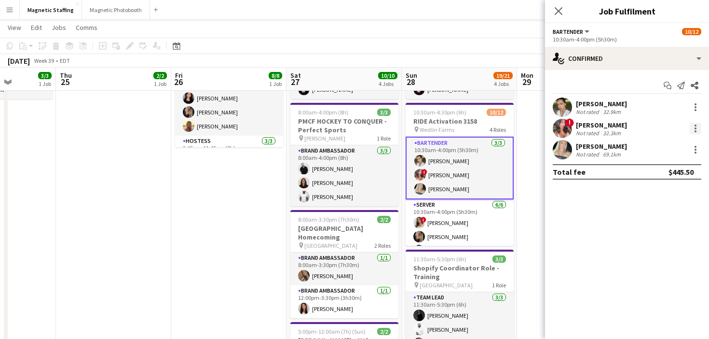
click at [693, 127] on div at bounding box center [696, 129] width 12 height 12
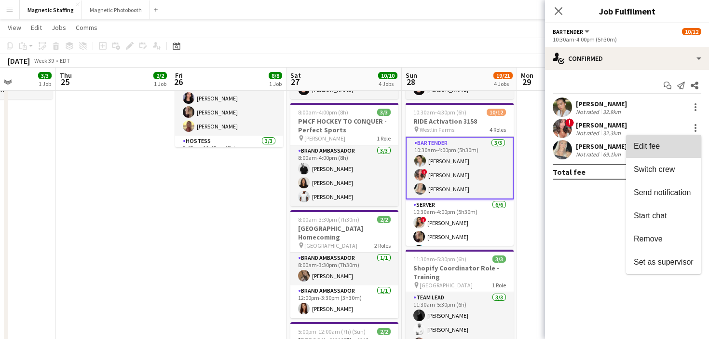
click at [684, 143] on span "Edit fee" at bounding box center [664, 146] width 60 height 9
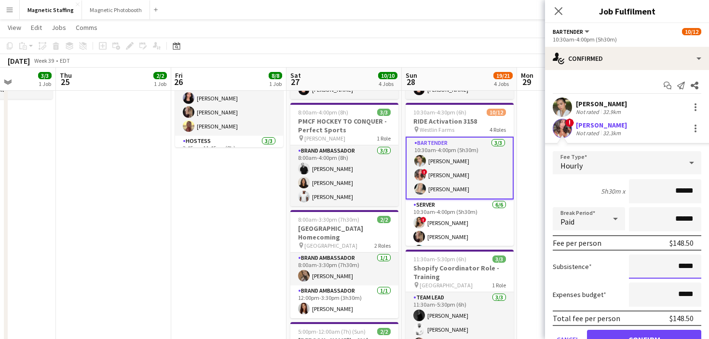
drag, startPoint x: 669, startPoint y: 267, endPoint x: 623, endPoint y: 267, distance: 45.8
click at [624, 267] on div "Subsistence *****" at bounding box center [627, 266] width 149 height 24
type input "******"
click at [614, 336] on button "Confirm" at bounding box center [644, 339] width 114 height 19
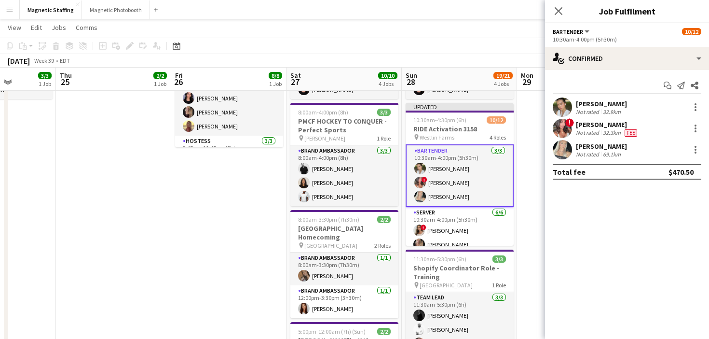
click at [535, 267] on app-date-cell at bounding box center [574, 274] width 115 height 549
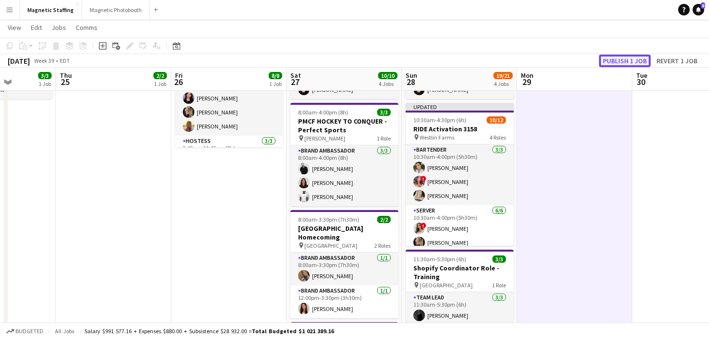
click at [628, 60] on button "Publish 1 job" at bounding box center [625, 61] width 52 height 13
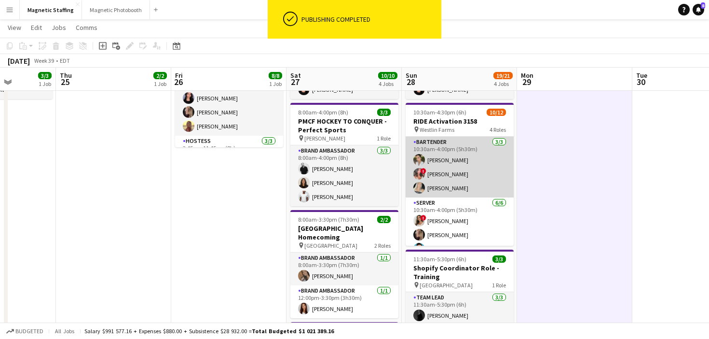
scroll to position [95, 0]
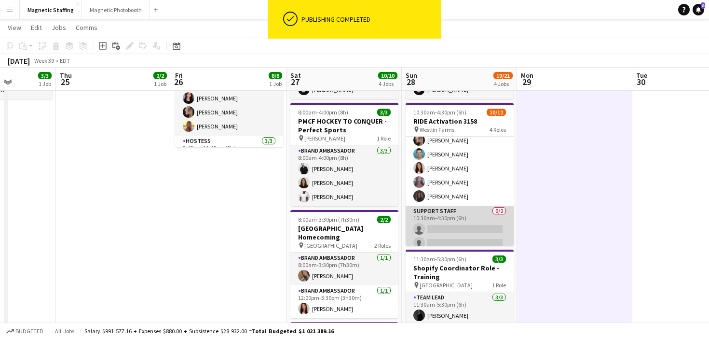
click at [447, 218] on app-card-role "Support Staff 0/2 10:30am-4:30pm (6h) single-neutral-actions single-neutral-act…" at bounding box center [460, 229] width 108 height 47
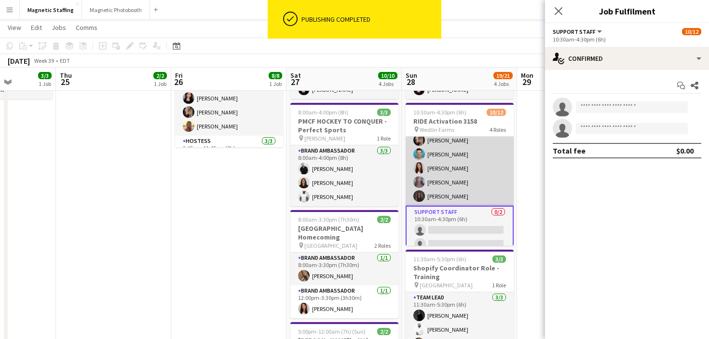
click at [481, 154] on app-card-role "Server [DATE] 10:30am-4:00pm (5h30m) ! [PERSON_NAME] [PERSON_NAME] [PERSON_NAME…" at bounding box center [460, 154] width 108 height 103
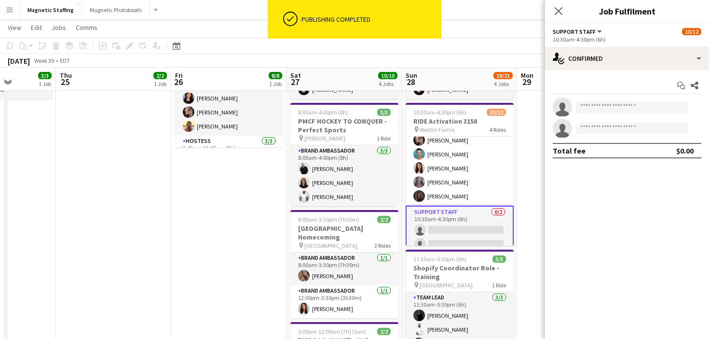
scroll to position [96, 0]
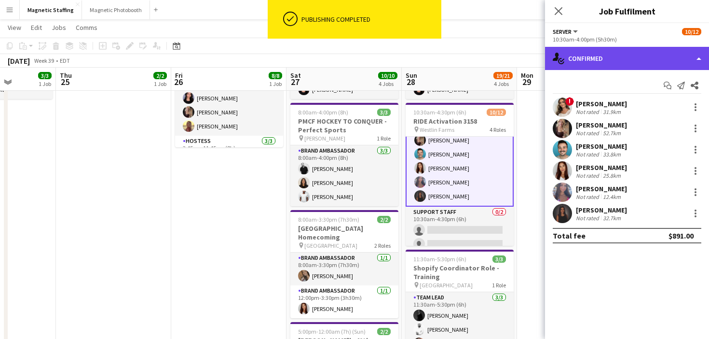
click at [600, 63] on div "single-neutral-actions-check-2 Confirmed" at bounding box center [627, 58] width 164 height 23
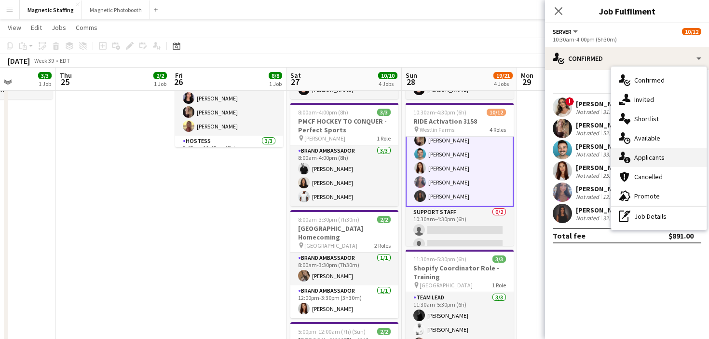
click at [632, 154] on div "single-neutral-actions-information Applicants" at bounding box center [659, 157] width 96 height 19
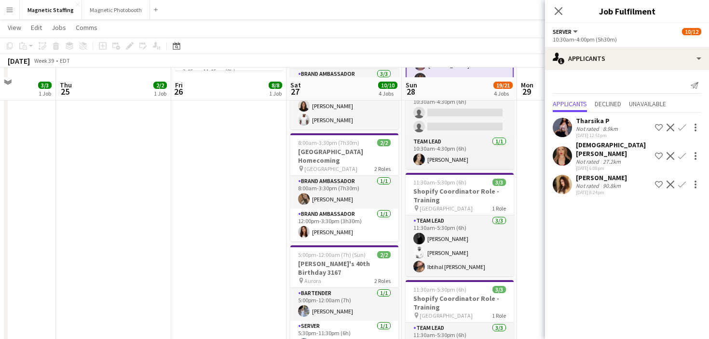
scroll to position [194, 0]
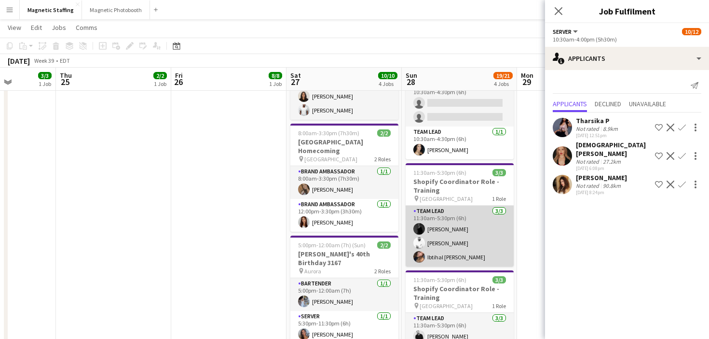
click at [446, 247] on app-card-role "Team Lead [DATE] 11:30am-5:30pm (6h) [PERSON_NAME] Zerhboub [PERSON_NAME] Ouzit…" at bounding box center [460, 236] width 108 height 61
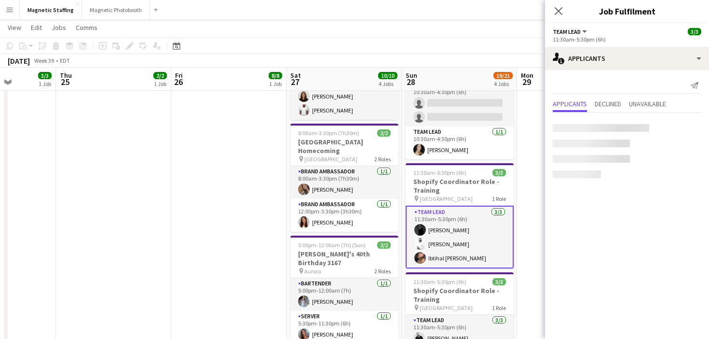
scroll to position [134, 0]
click at [550, 134] on div "[PERSON_NAME] Not rated 1.3km [DATE] 1:40pm Shortlist crew Decline Confirm" at bounding box center [627, 127] width 164 height 22
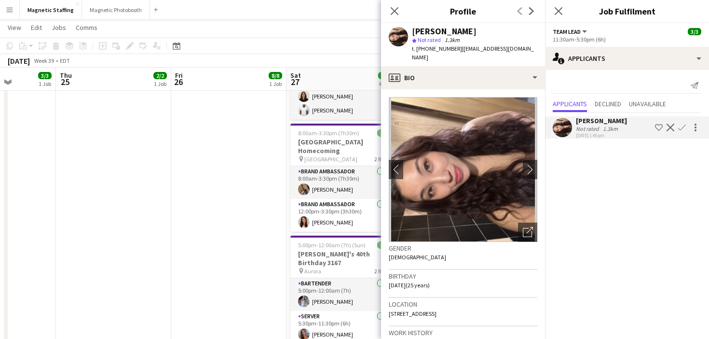
click at [675, 128] on button "Decline" at bounding box center [671, 128] width 12 height 12
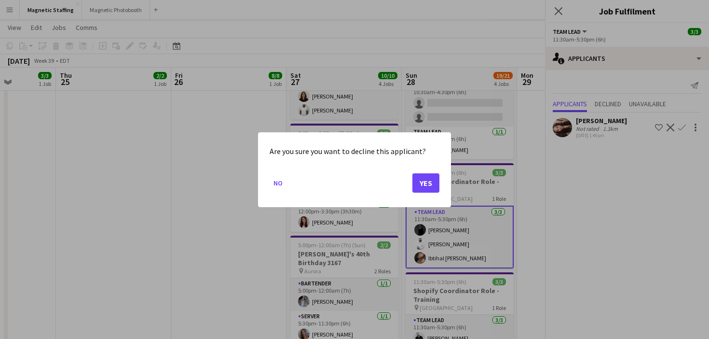
scroll to position [0, 0]
click at [439, 180] on button "Yes" at bounding box center [425, 182] width 27 height 19
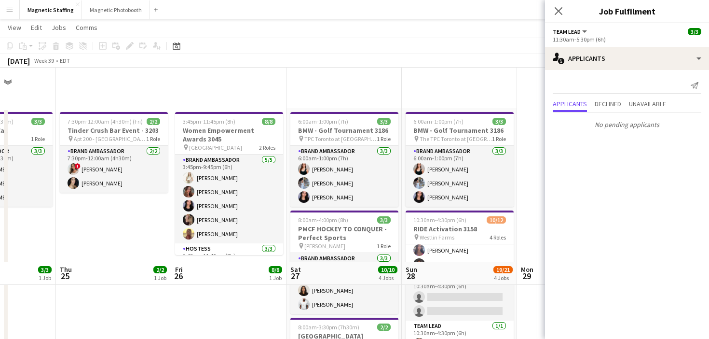
scroll to position [194, 0]
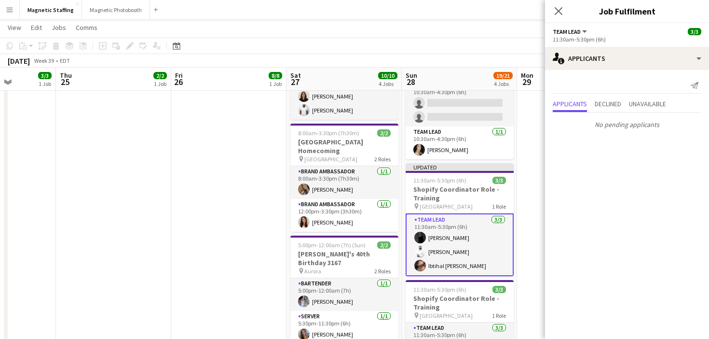
click at [527, 163] on app-date-cell at bounding box center [574, 188] width 115 height 549
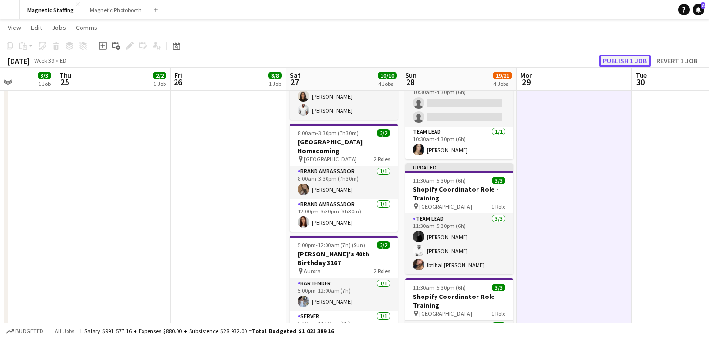
click at [611, 61] on button "Publish 1 job" at bounding box center [625, 61] width 52 height 13
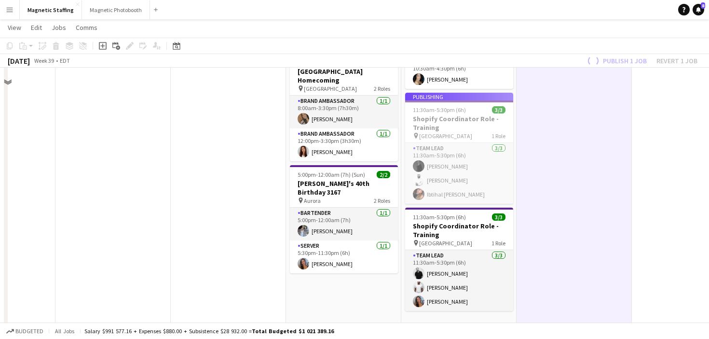
scroll to position [287, 0]
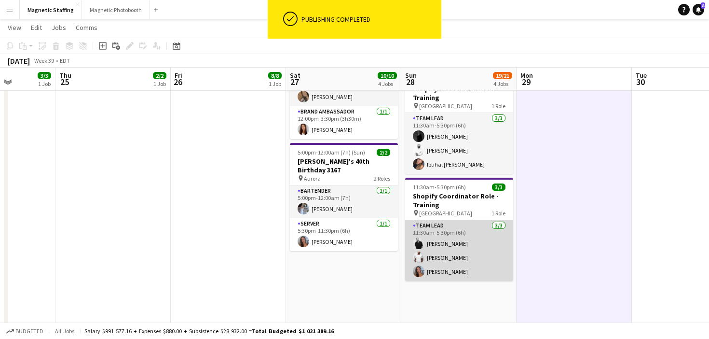
click at [437, 266] on app-card-role "Team Lead [DATE] 11:30am-5:30pm (6h) [PERSON_NAME] [PERSON_NAME] [PERSON_NAME]" at bounding box center [459, 250] width 108 height 61
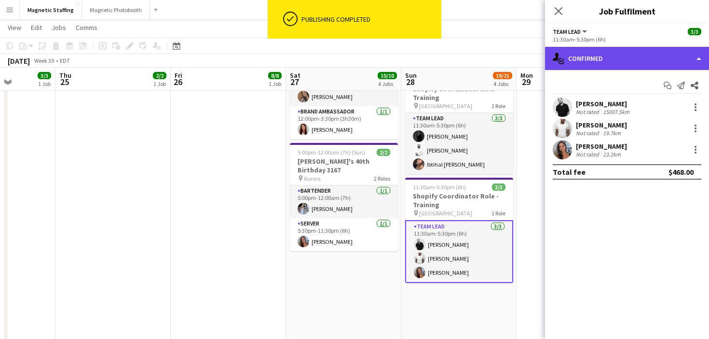
click at [594, 62] on div "single-neutral-actions-check-2 Confirmed" at bounding box center [627, 58] width 164 height 23
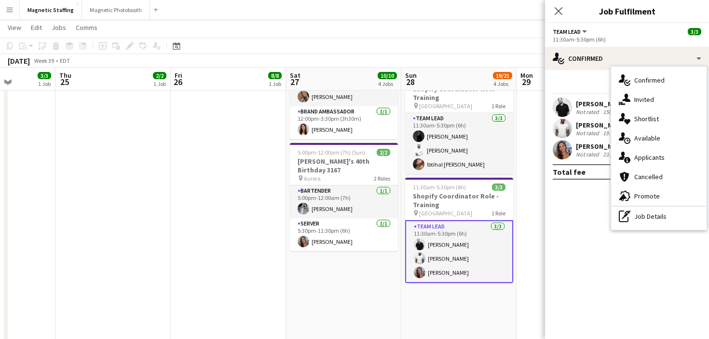
click at [622, 154] on icon at bounding box center [622, 155] width 6 height 8
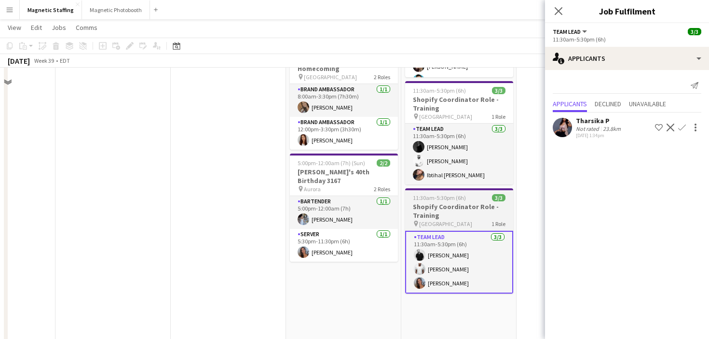
scroll to position [247, 0]
